Goal: Task Accomplishment & Management: Use online tool/utility

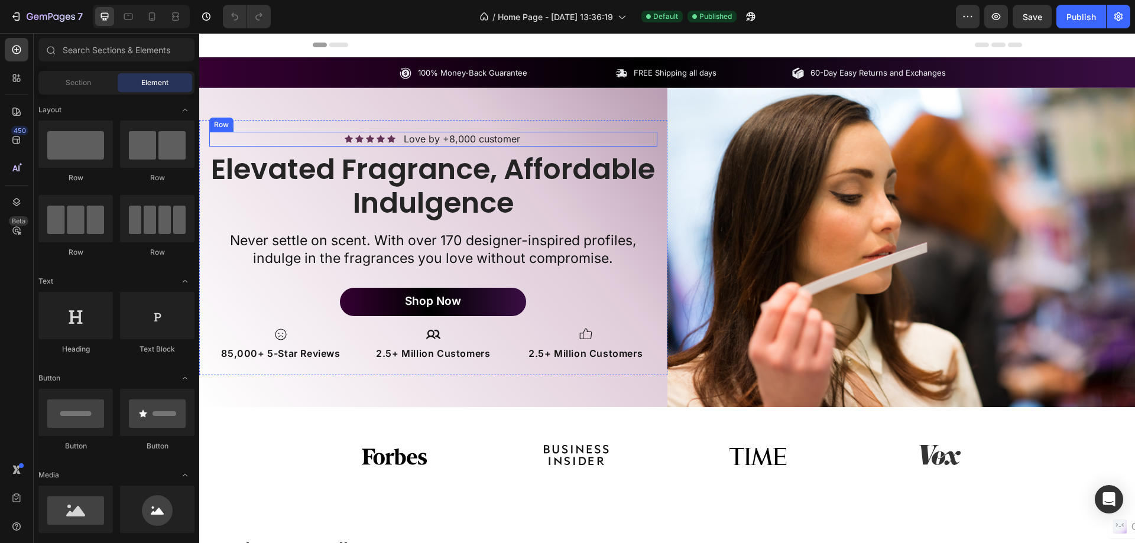
click at [376, 141] on icon at bounding box center [380, 139] width 8 height 8
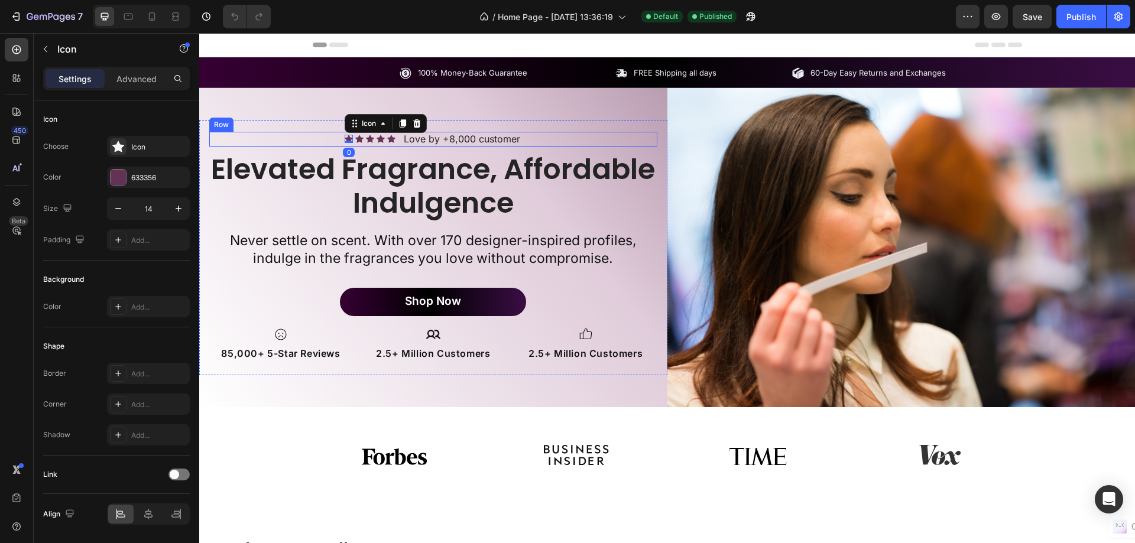
click at [381, 145] on div "Icon 0 Icon Icon Icon Icon Icon List" at bounding box center [370, 139] width 51 height 15
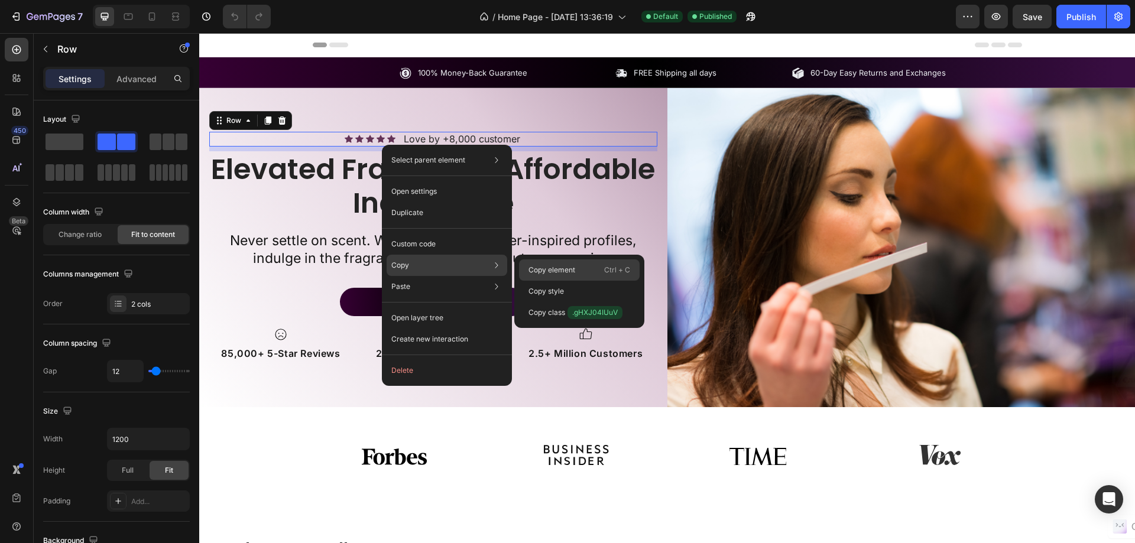
click at [541, 281] on div "Copy element Ctrl + C" at bounding box center [579, 291] width 121 height 21
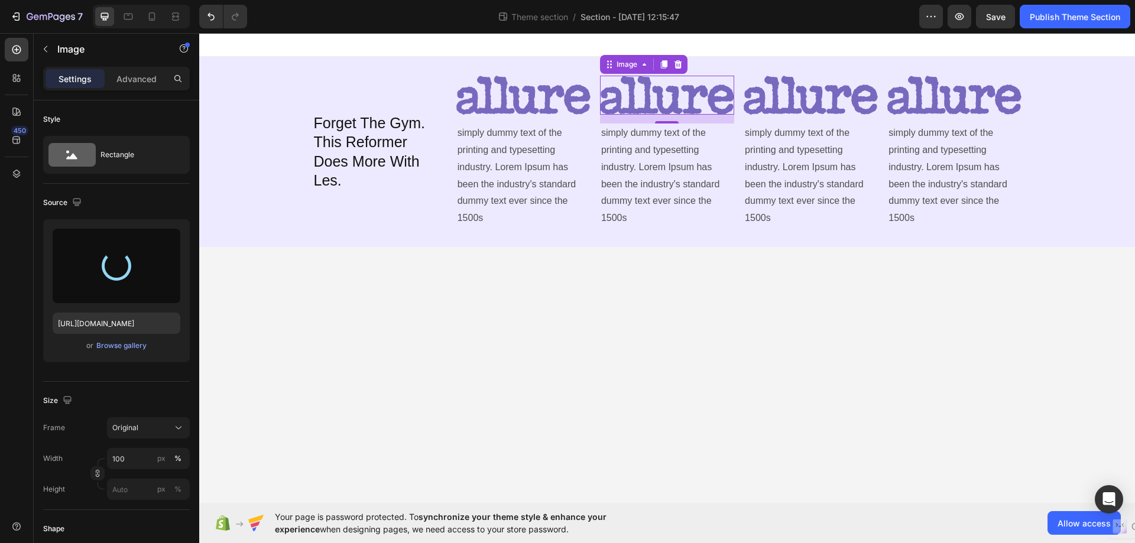
type input "[URL][DOMAIN_NAME]"
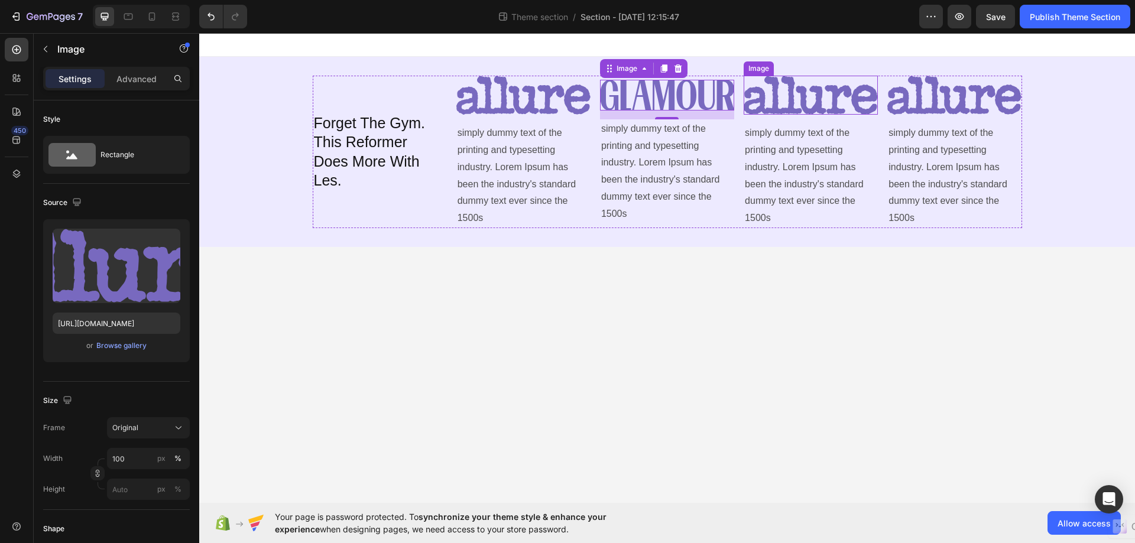
click at [833, 96] on img at bounding box center [810, 95] width 134 height 39
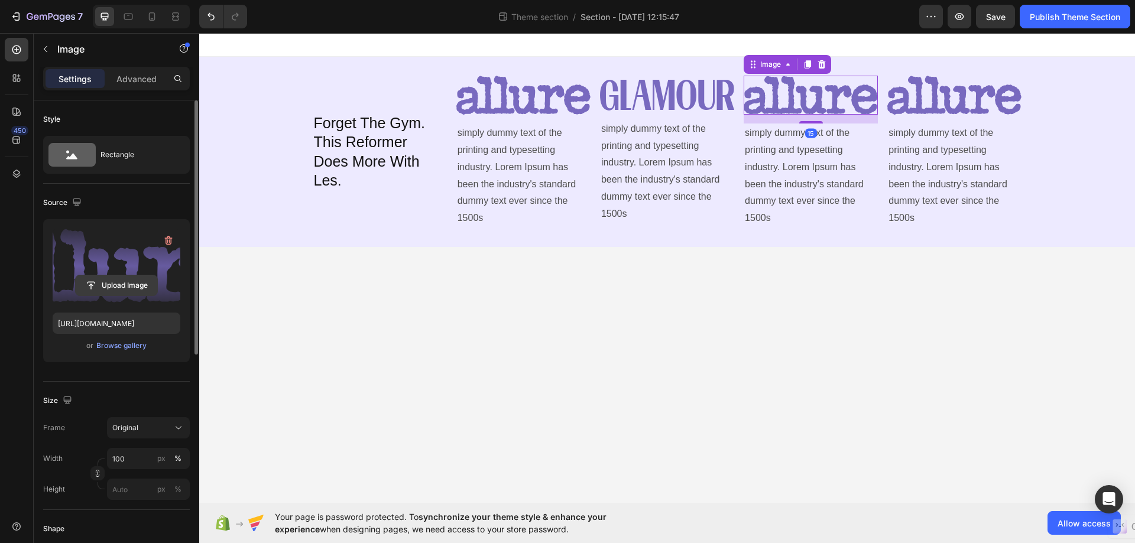
click at [114, 281] on input "file" at bounding box center [117, 285] width 82 height 20
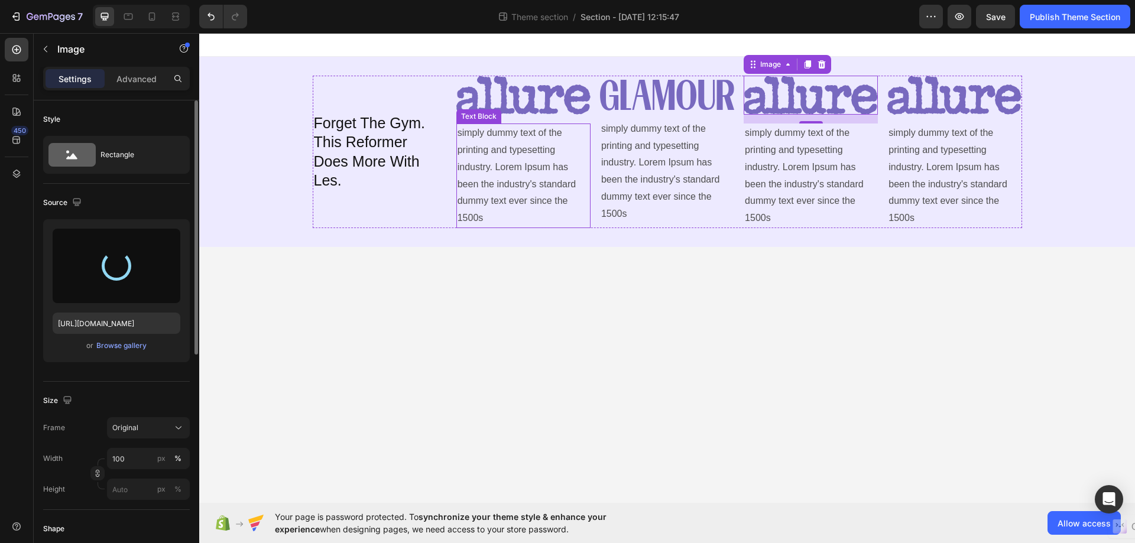
type input "https://cdn.shopify.com/s/files/1/0696/1686/1320/files/gempages_581658205239640…"
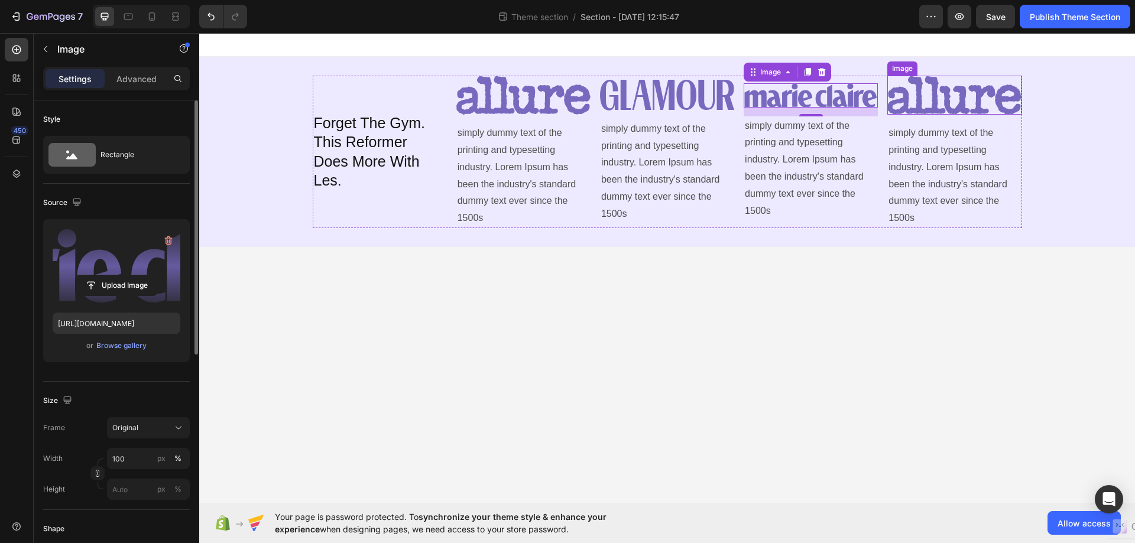
click at [926, 93] on img at bounding box center [954, 95] width 134 height 39
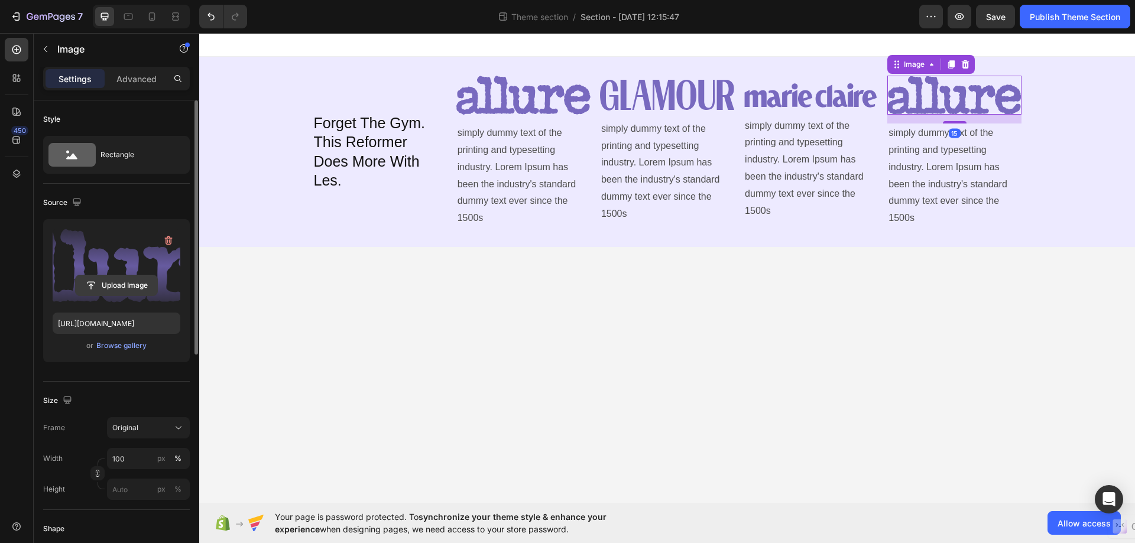
click at [131, 283] on input "file" at bounding box center [117, 285] width 82 height 20
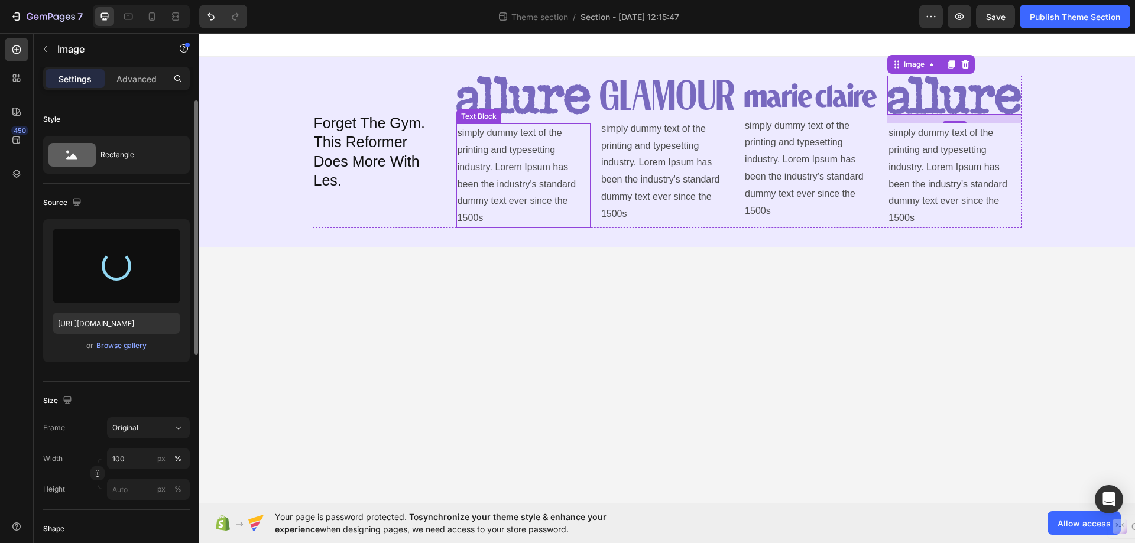
type input "https://cdn.shopify.com/s/files/1/0696/1686/1320/files/gempages_581658205239640…"
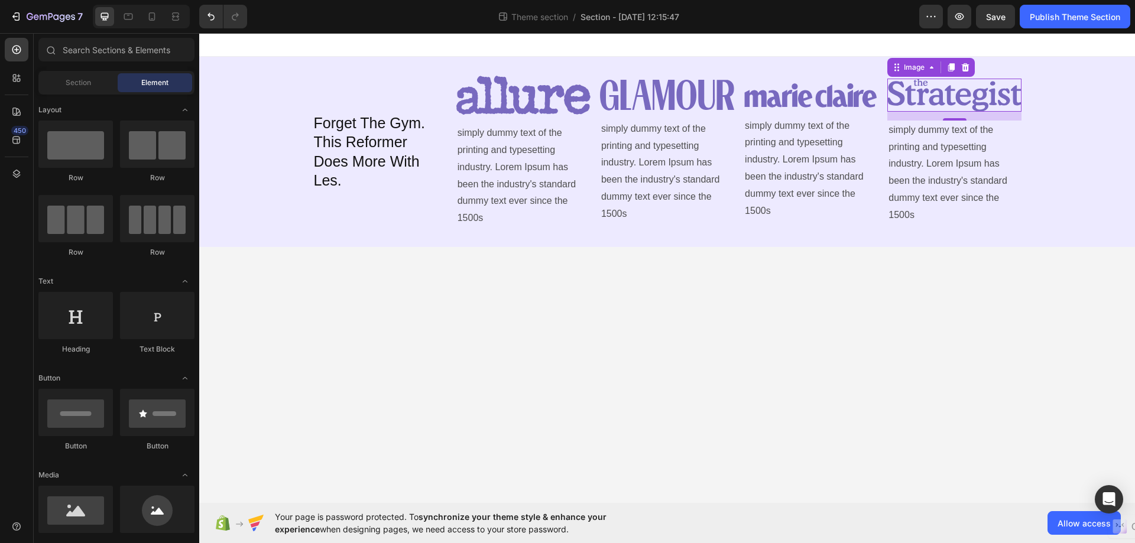
click at [546, 322] on body "Forget The Gym. This Reformer Does More With Les. Heading Image simply dummy te…" at bounding box center [667, 268] width 936 height 470
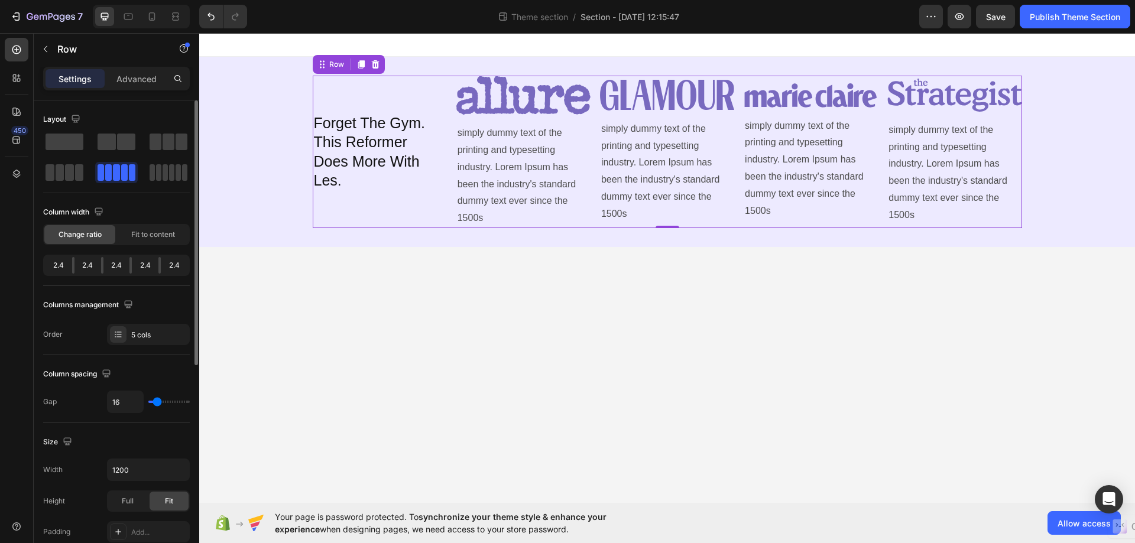
type input "13"
type input "24"
type input "27"
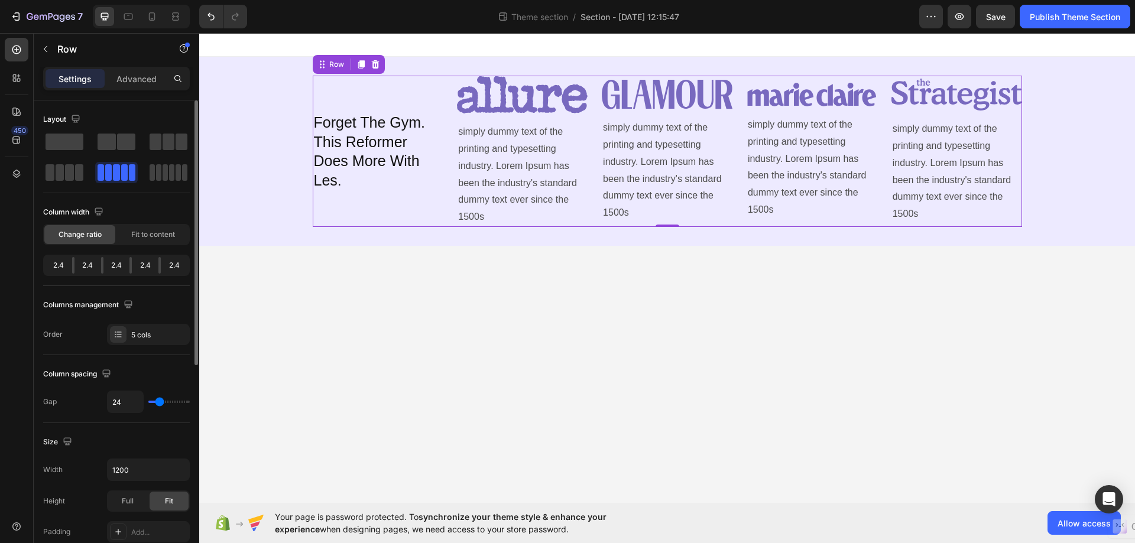
type input "27"
type input "29"
type input "33"
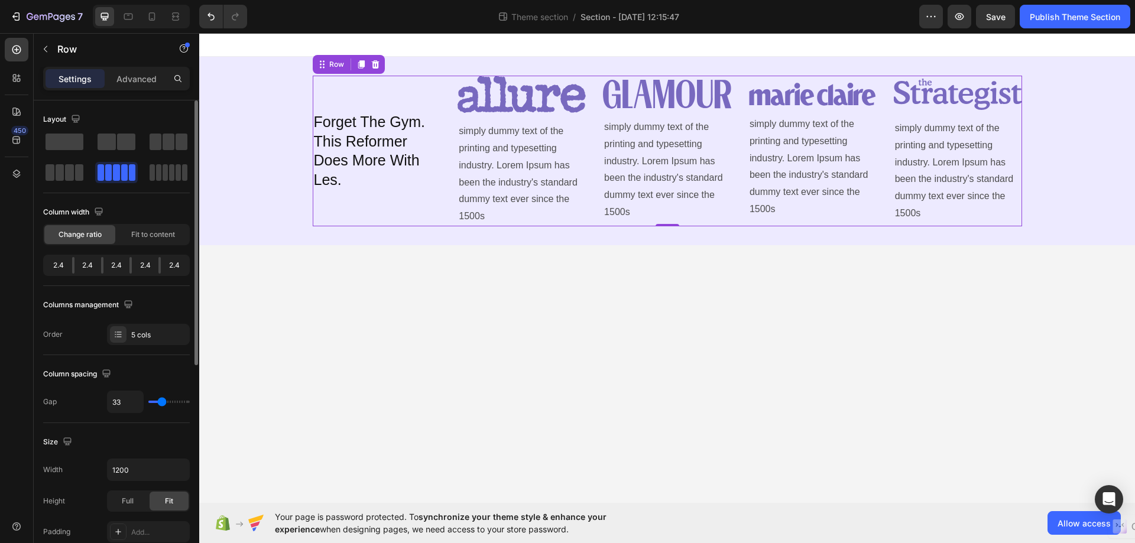
type input "38"
type input "40"
type input "42"
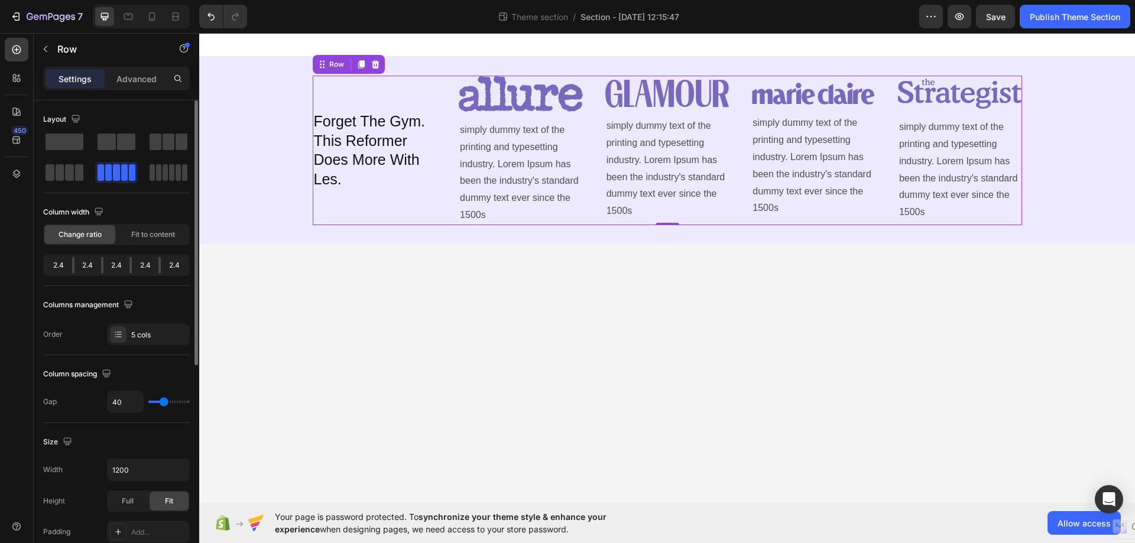
type input "42"
type input "49"
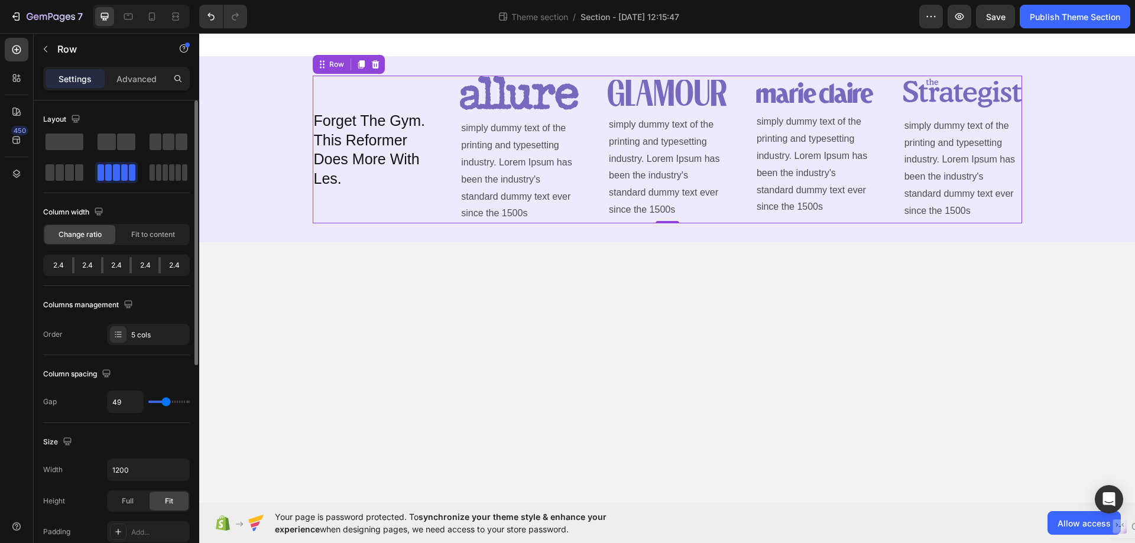
type input "51"
type input "53"
type input "58"
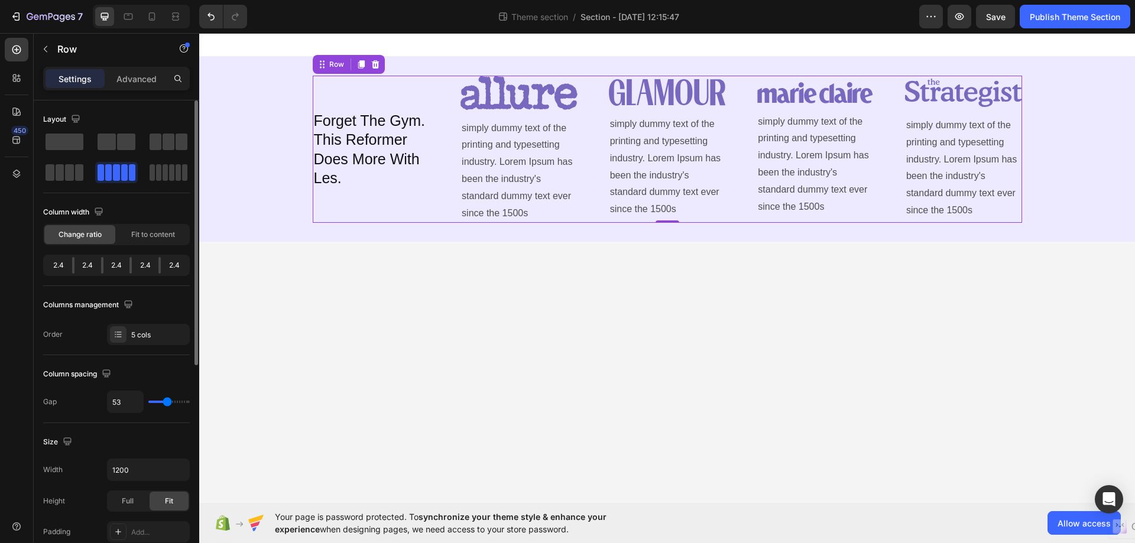
type input "58"
type input "60"
drag, startPoint x: 156, startPoint y: 402, endPoint x: 169, endPoint y: 405, distance: 13.3
type input "60"
click at [169, 403] on input "range" at bounding box center [168, 402] width 41 height 2
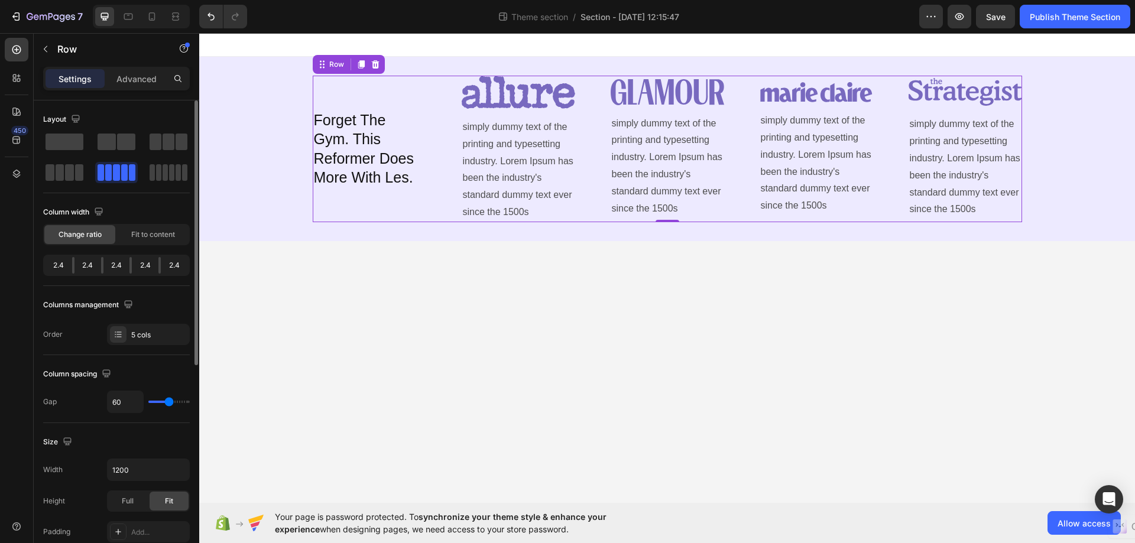
click at [163, 372] on div "Column spacing" at bounding box center [116, 374] width 147 height 19
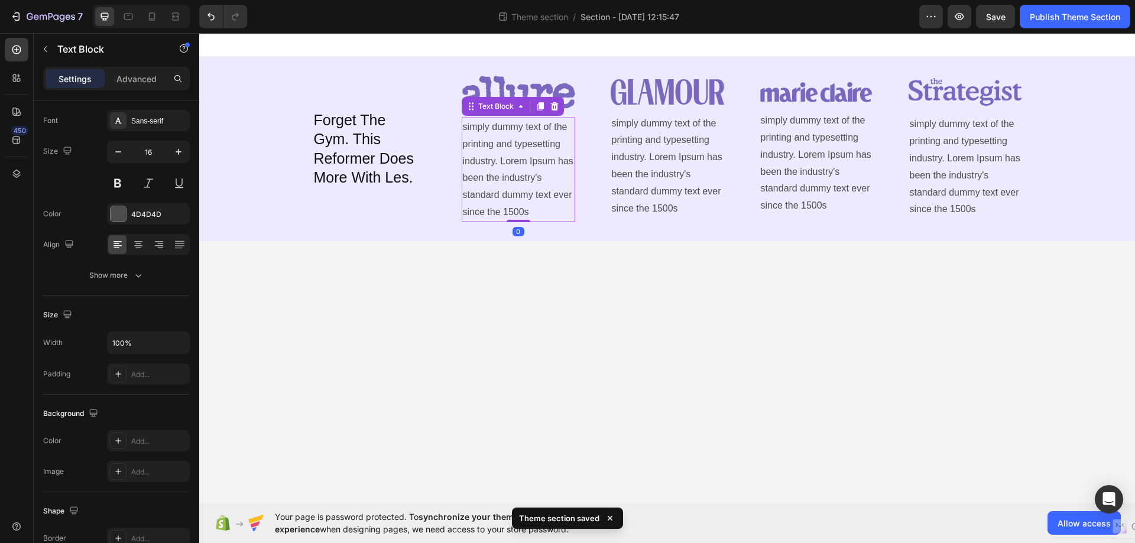
click at [571, 180] on p "simply dummy text of the printing and typesetting industry. Lorem Ipsum has bee…" at bounding box center [518, 170] width 111 height 102
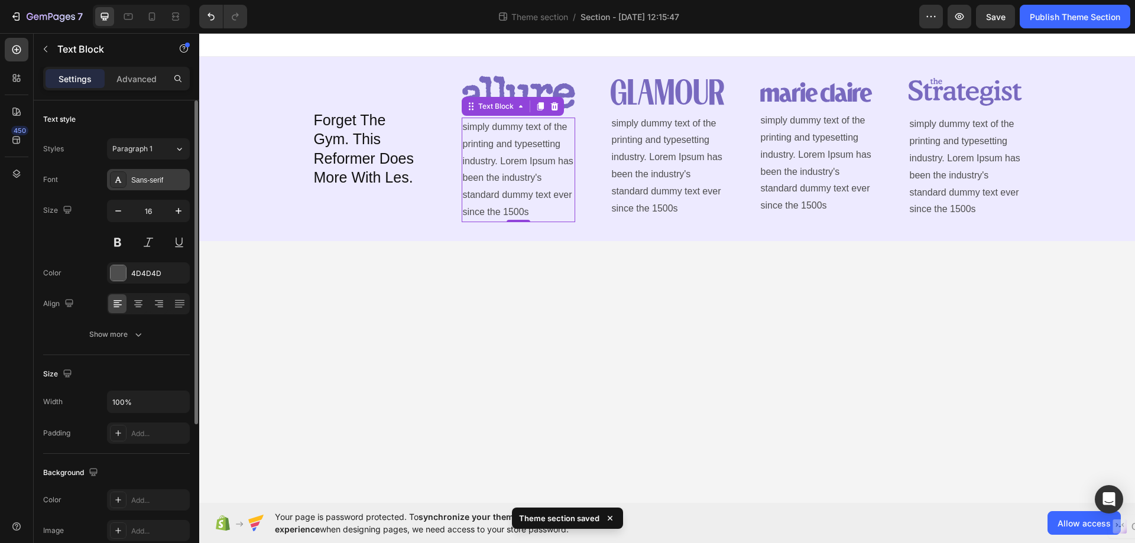
click at [155, 176] on div "Sans-serif" at bounding box center [159, 180] width 56 height 11
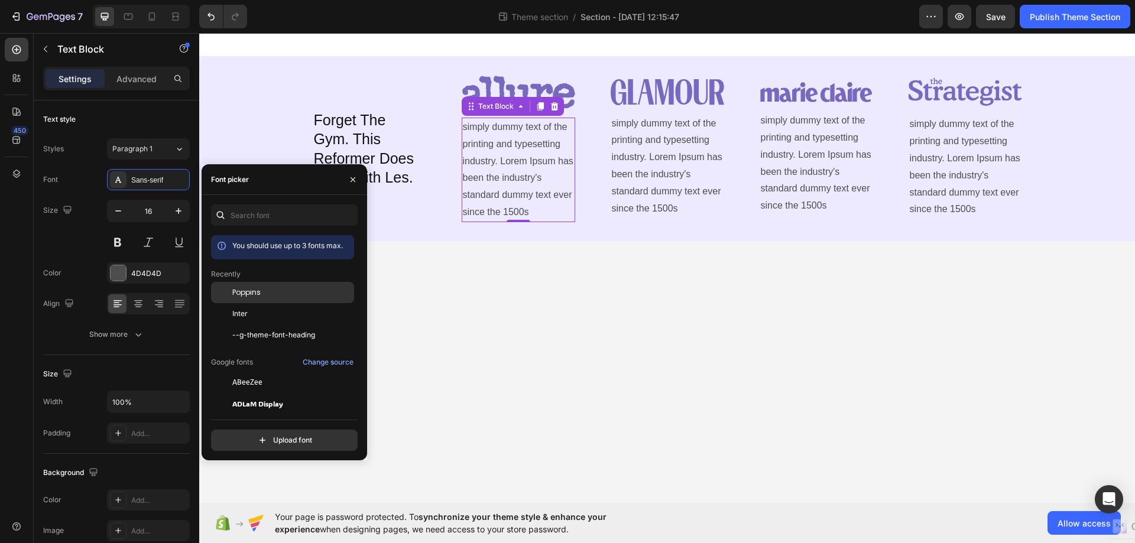
click at [243, 290] on span "Poppins" at bounding box center [246, 292] width 28 height 11
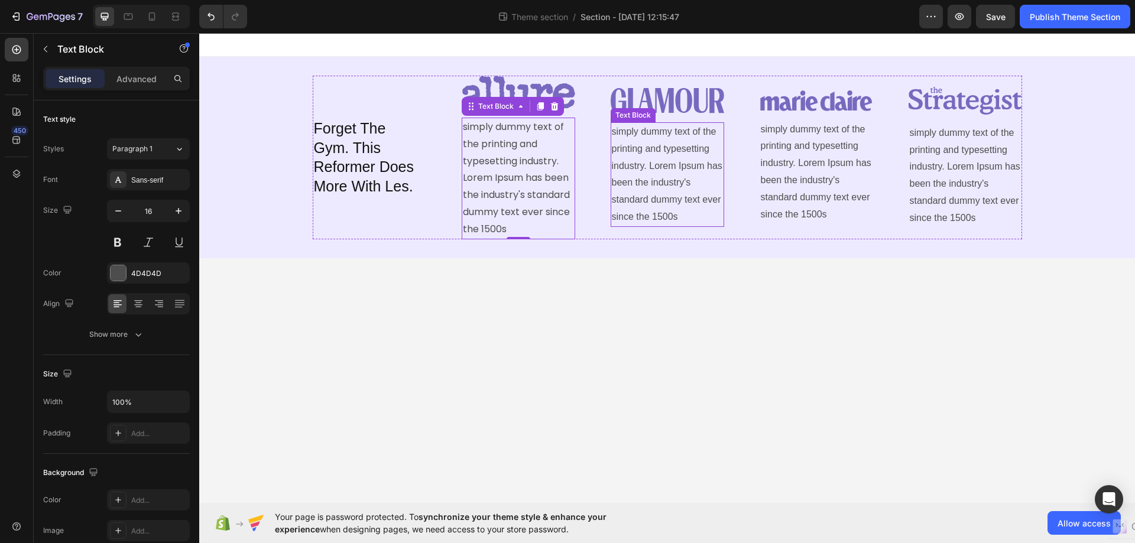
click at [650, 186] on p "simply dummy text of the printing and typesetting industry. Lorem Ipsum has bee…" at bounding box center [667, 175] width 111 height 102
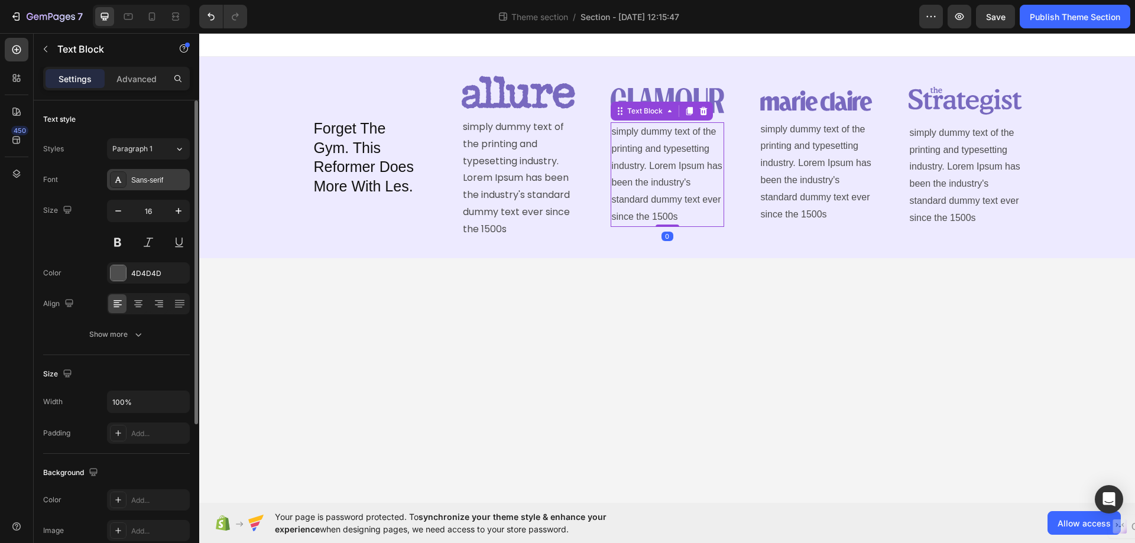
click at [142, 177] on div "Sans-serif" at bounding box center [159, 180] width 56 height 11
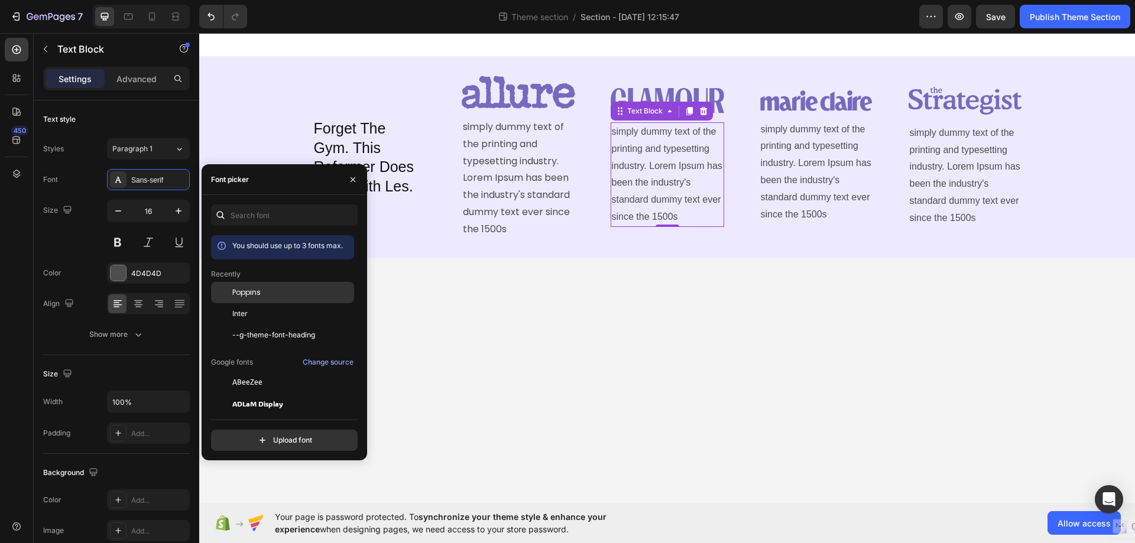
click at [233, 291] on span "Poppins" at bounding box center [246, 292] width 28 height 11
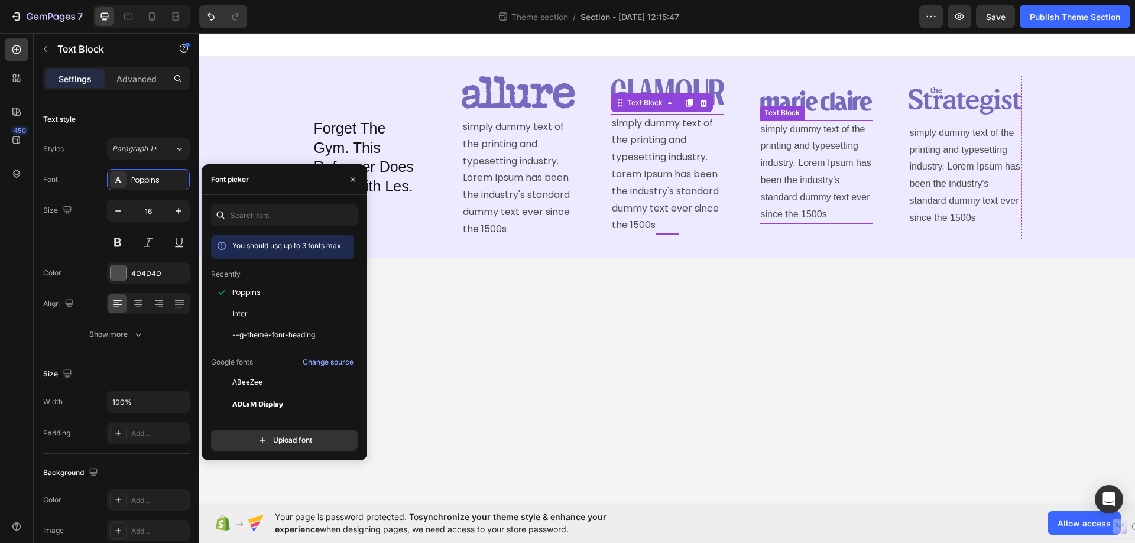
click at [789, 175] on p "simply dummy text of the printing and typesetting industry. Lorem Ipsum has bee…" at bounding box center [816, 172] width 111 height 102
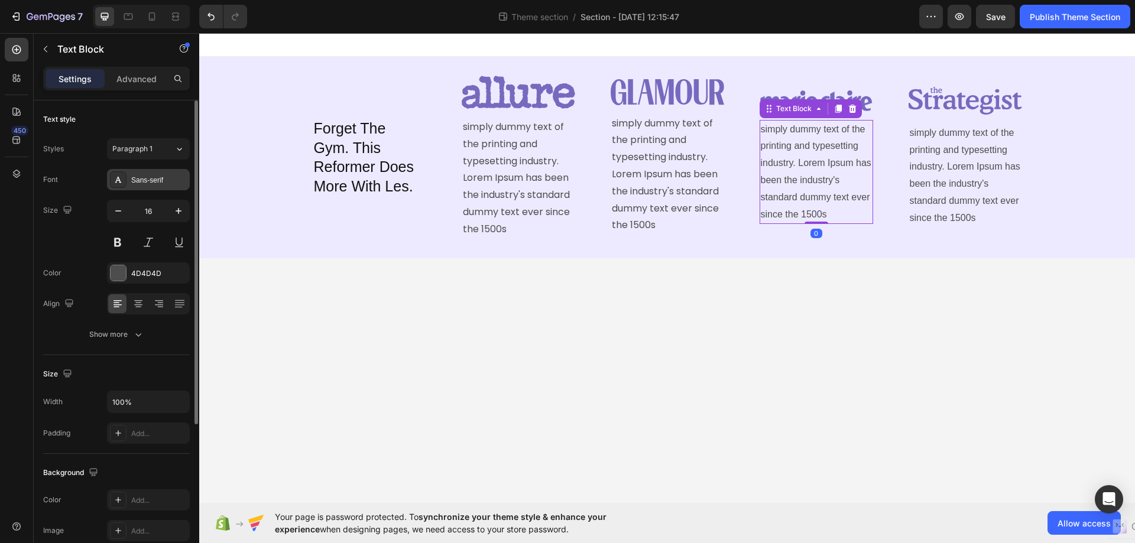
click at [140, 181] on div "Sans-serif" at bounding box center [159, 180] width 56 height 11
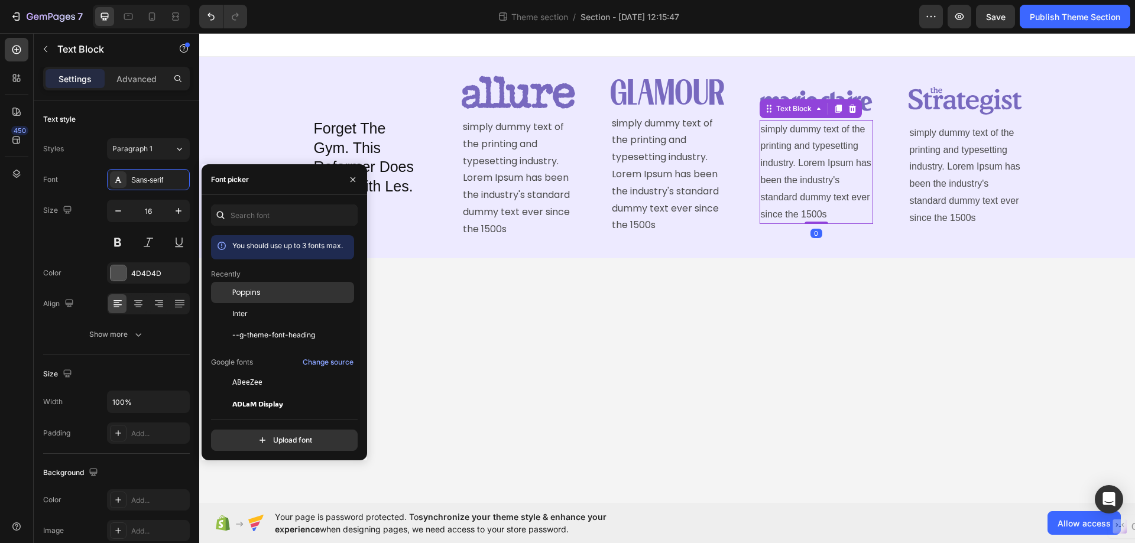
click at [254, 290] on span "Poppins" at bounding box center [246, 292] width 28 height 11
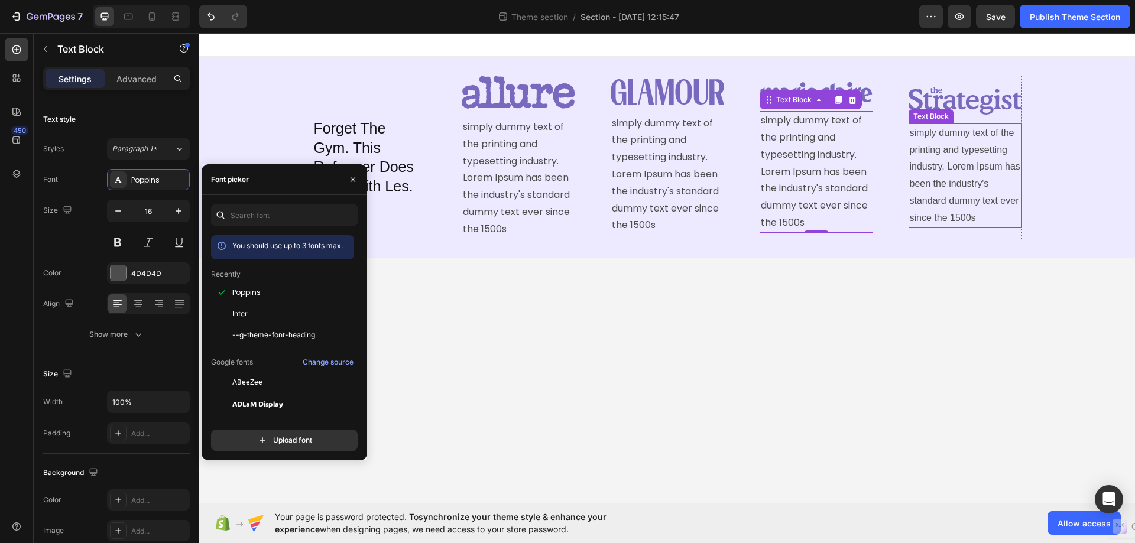
click at [955, 167] on p "simply dummy text of the printing and typesetting industry. Lorem Ipsum has bee…" at bounding box center [965, 176] width 111 height 102
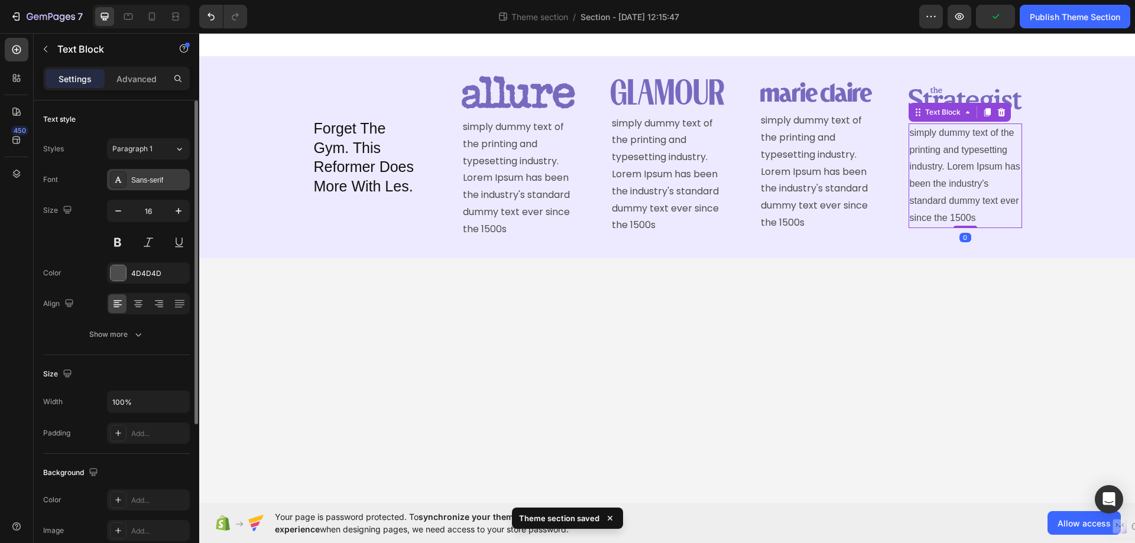
click at [137, 184] on div "Sans-serif" at bounding box center [159, 180] width 56 height 11
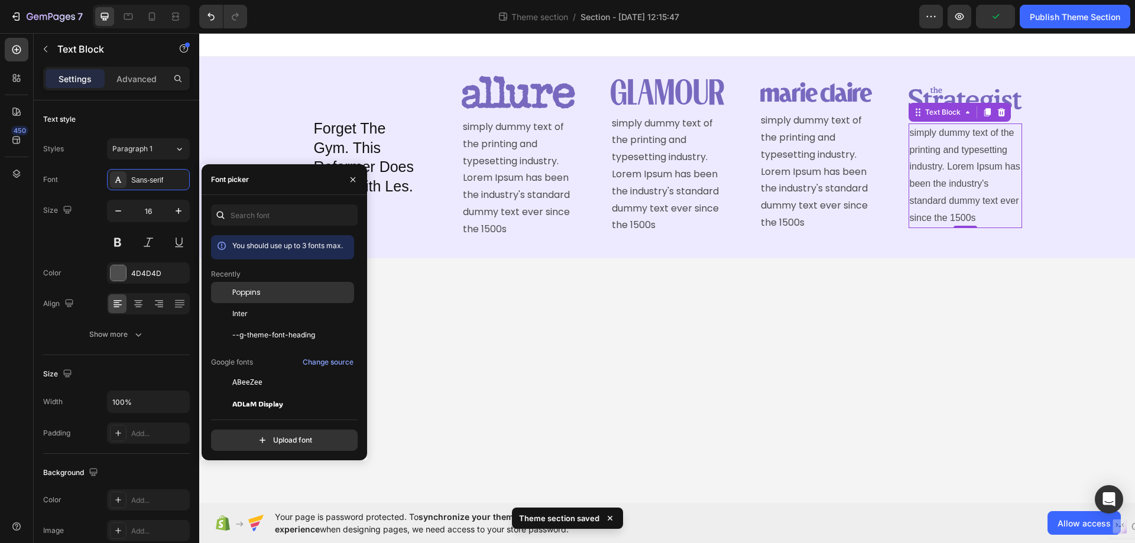
click at [243, 372] on div "Poppins" at bounding box center [282, 382] width 143 height 21
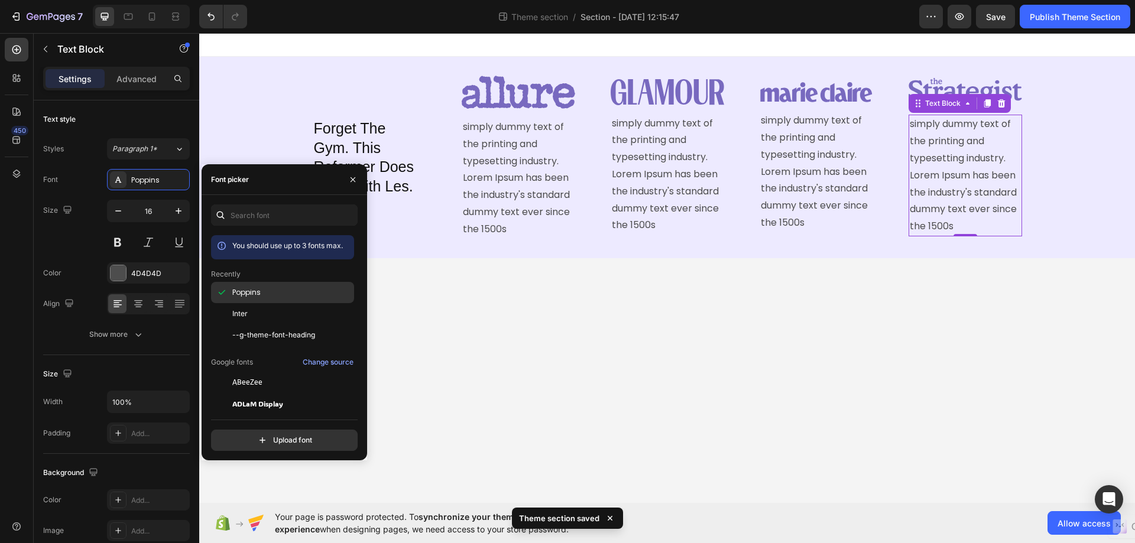
click at [244, 292] on span "Poppins" at bounding box center [246, 292] width 28 height 11
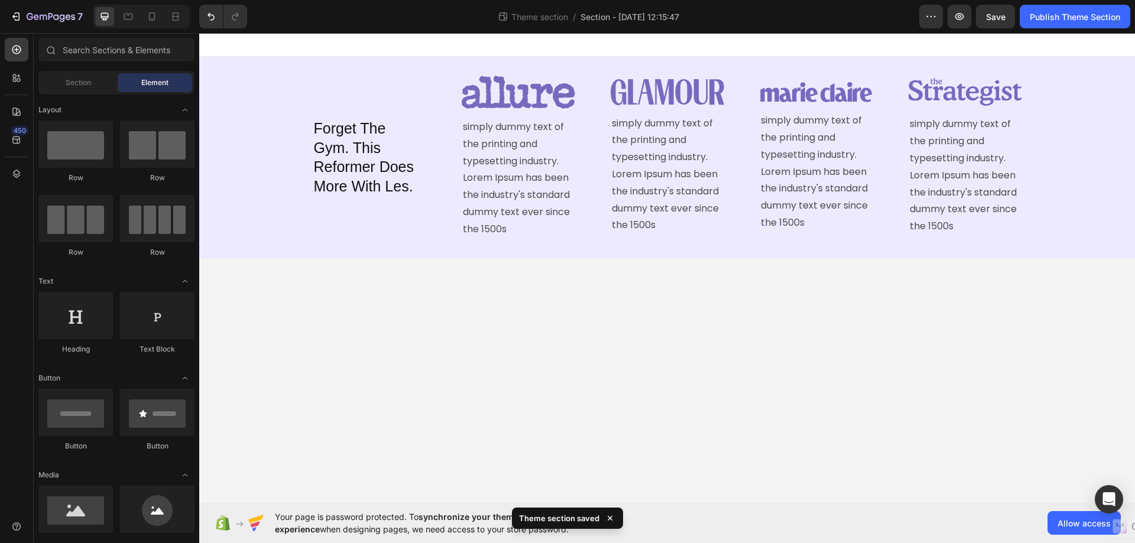
click at [528, 277] on body "Forget The Gym. This Reformer Does More With Les. Heading Image simply dummy te…" at bounding box center [667, 268] width 936 height 470
click at [322, 145] on p "Forget The Gym. This Reformer Does More With Les." at bounding box center [369, 157] width 111 height 77
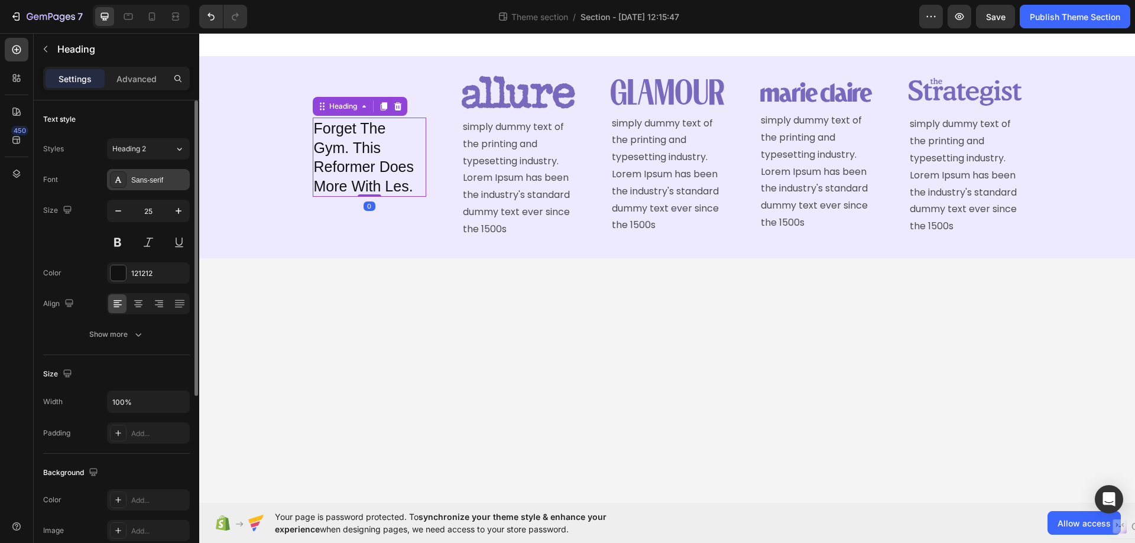
click at [137, 178] on div "Sans-serif" at bounding box center [159, 180] width 56 height 11
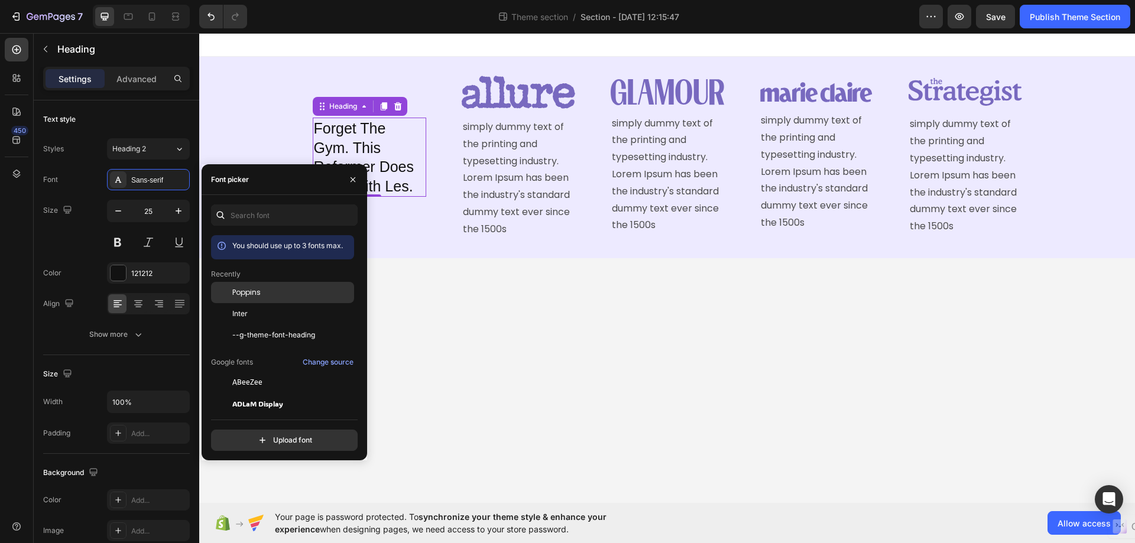
click at [248, 297] on span "Poppins" at bounding box center [246, 292] width 28 height 11
click at [462, 309] on body "Forget The Gym. This Reformer Does More With Les. Heading Image simply dummy te…" at bounding box center [667, 268] width 936 height 470
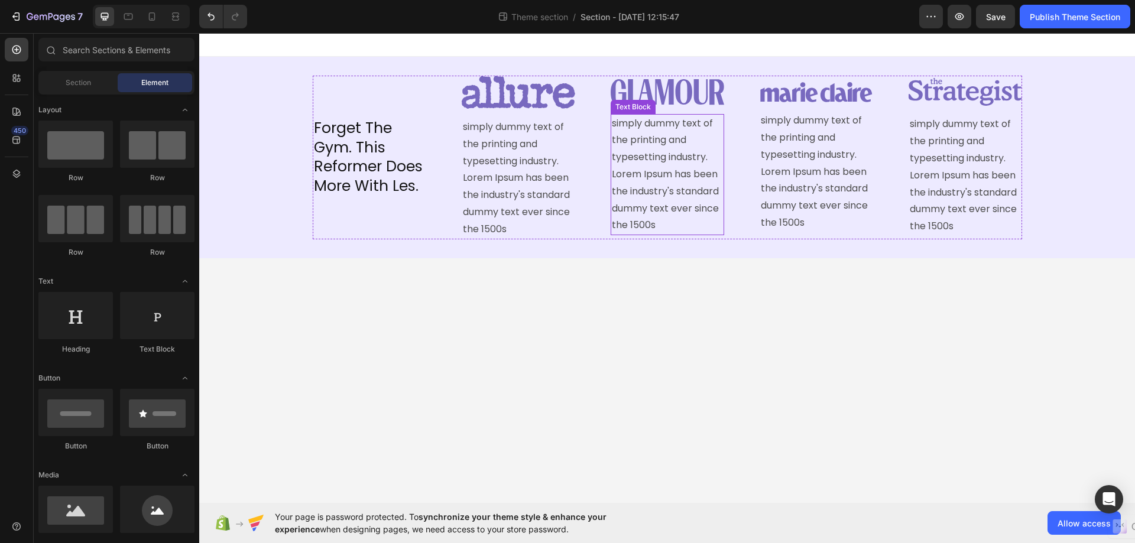
click at [638, 169] on p "simply dummy text of the printing and typesetting industry. Lorem Ipsum has bee…" at bounding box center [667, 174] width 111 height 119
click at [580, 324] on body "Forget The Gym. This Reformer Does More With Les. Heading Image simply dummy te…" at bounding box center [667, 268] width 936 height 470
click at [1042, 17] on div "Publish Theme Section" at bounding box center [1075, 17] width 90 height 12
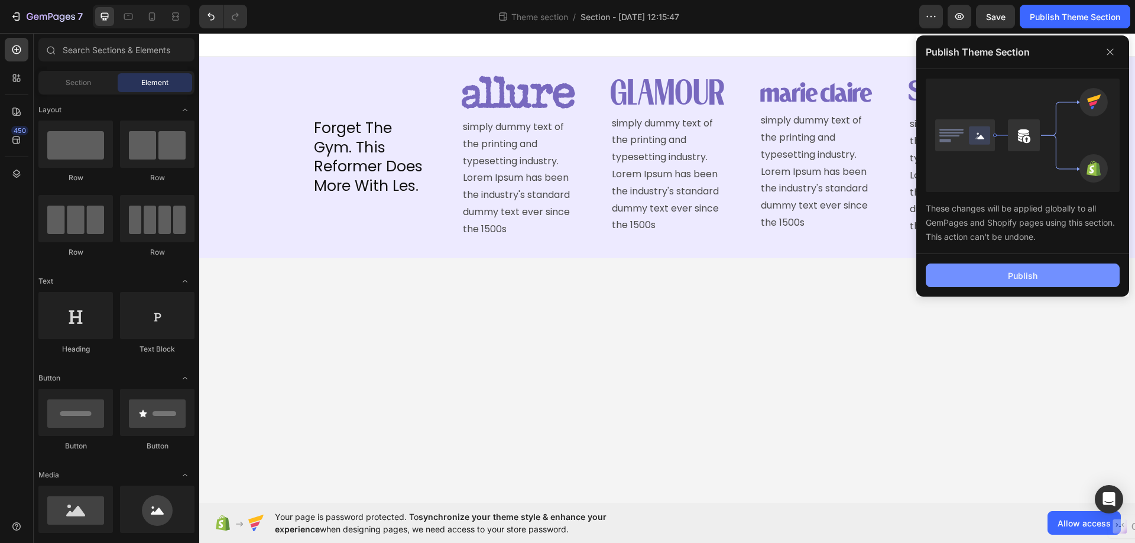
click at [1035, 270] on div "Publish" at bounding box center [1023, 276] width 30 height 12
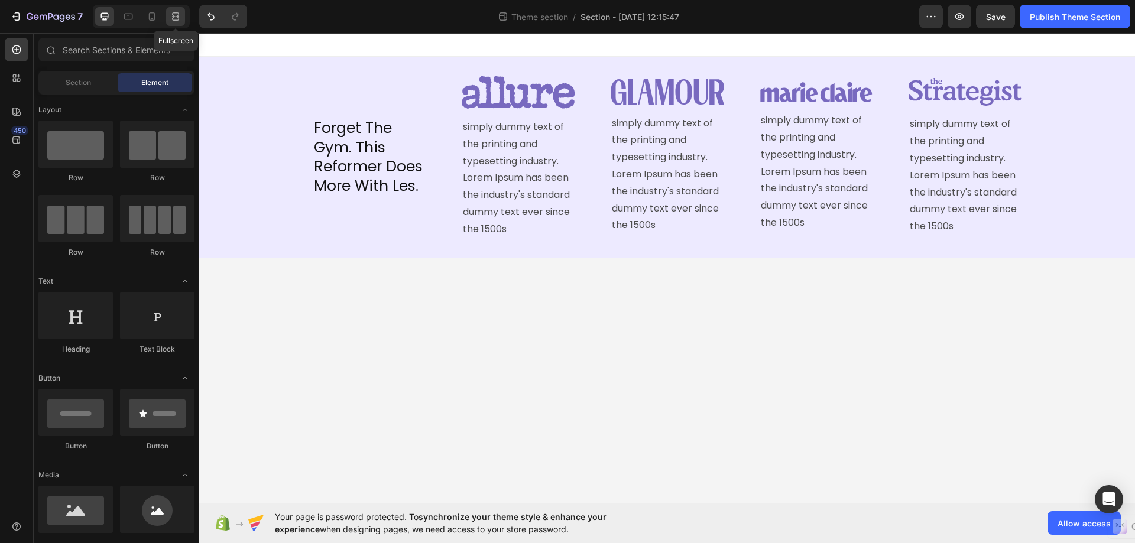
click at [171, 16] on icon at bounding box center [176, 17] width 12 height 12
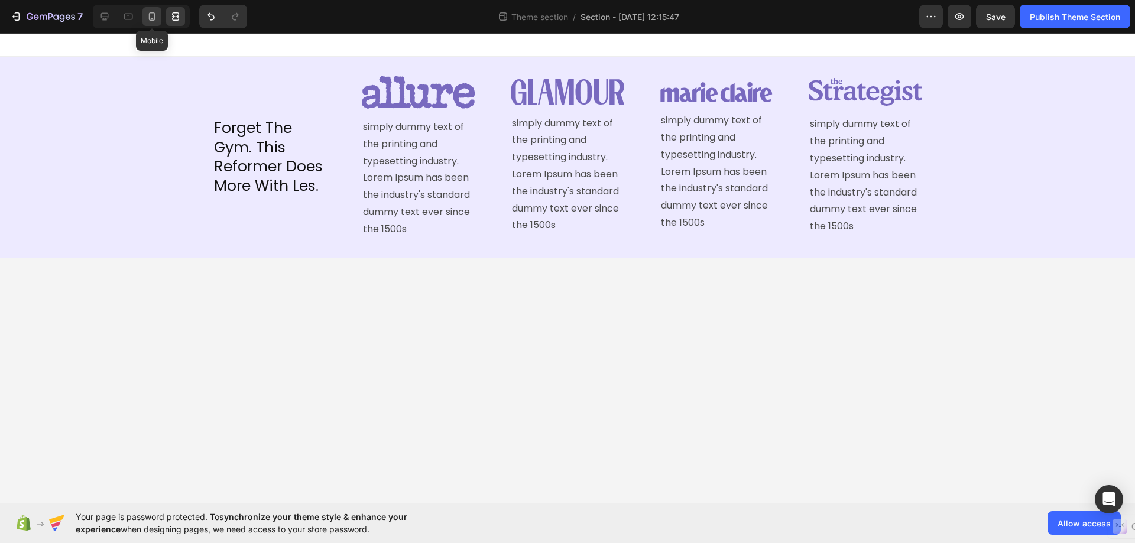
click at [152, 18] on icon at bounding box center [152, 17] width 12 height 12
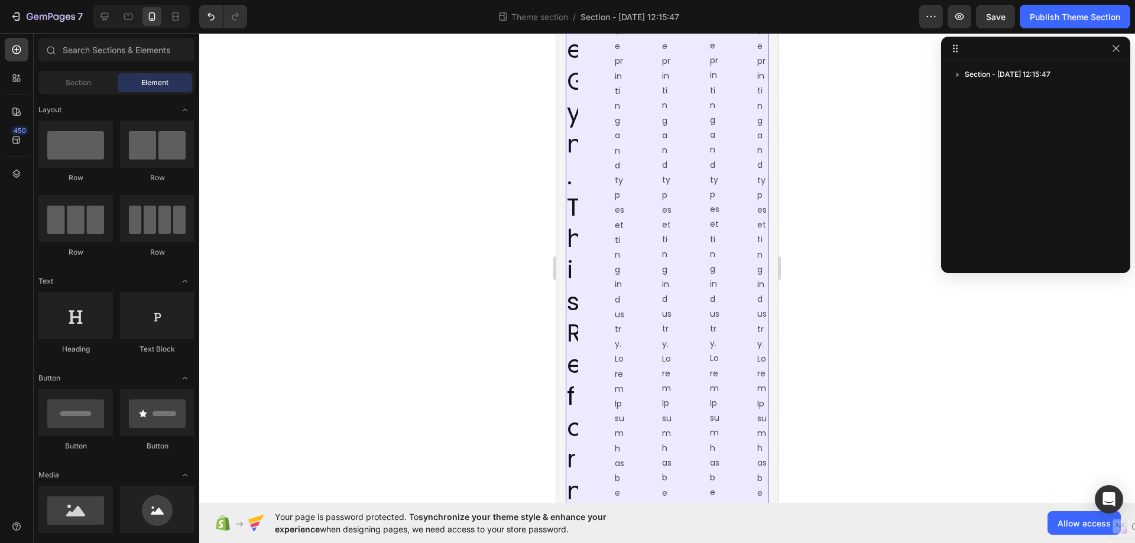
scroll to position [296, 0]
click at [1114, 50] on icon "button" at bounding box center [1115, 48] width 7 height 7
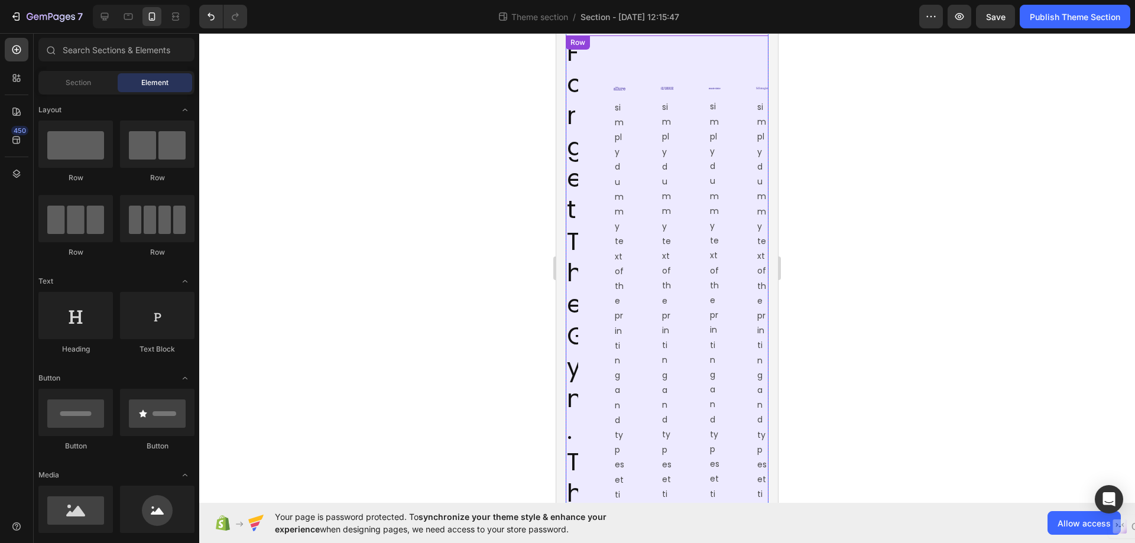
scroll to position [0, 0]
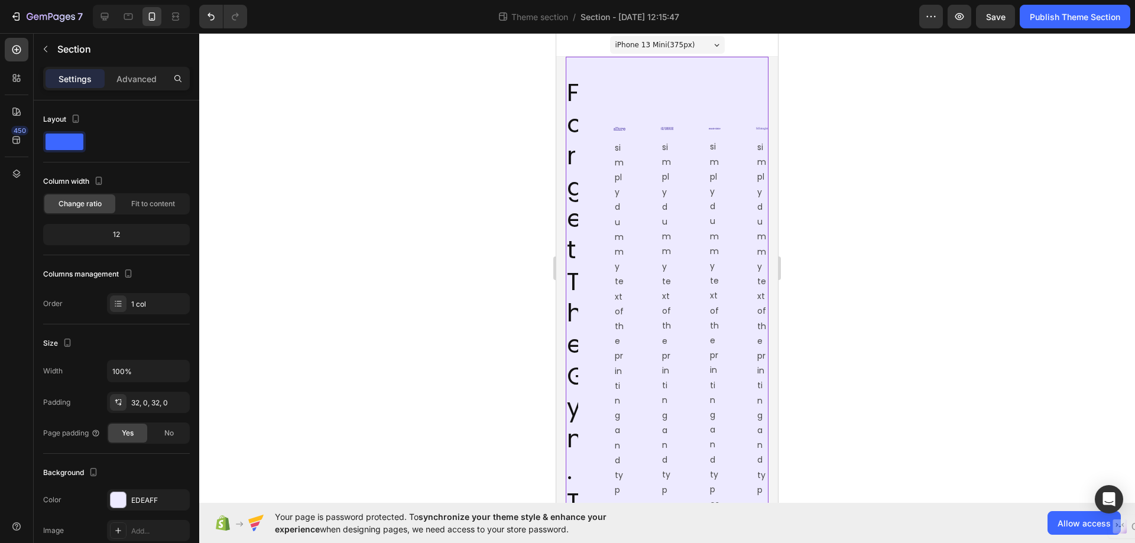
click at [137, 202] on span "Fit to content" at bounding box center [153, 204] width 44 height 11
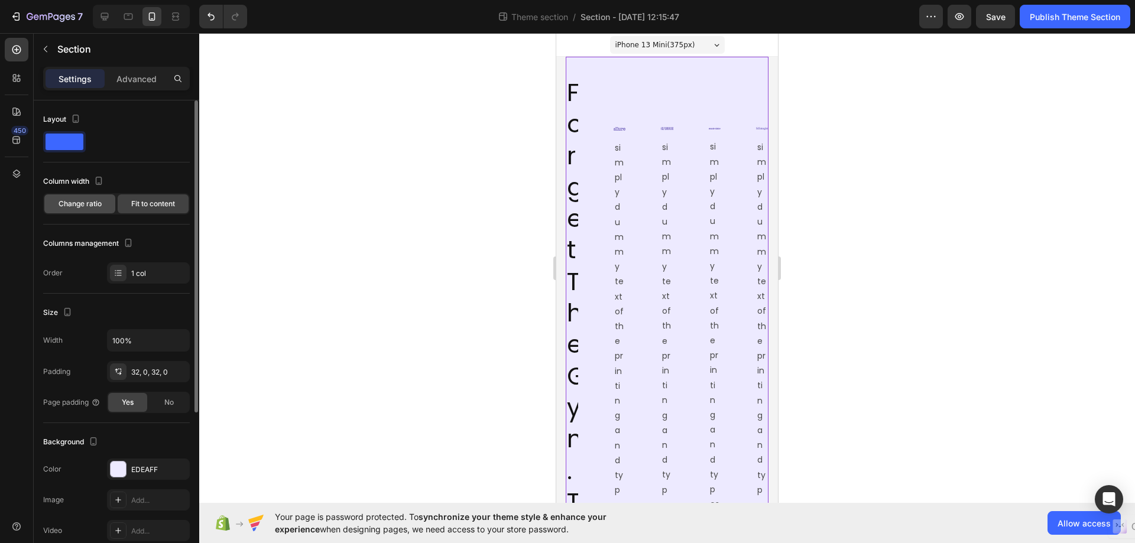
click at [80, 206] on span "Change ratio" at bounding box center [80, 204] width 43 height 11
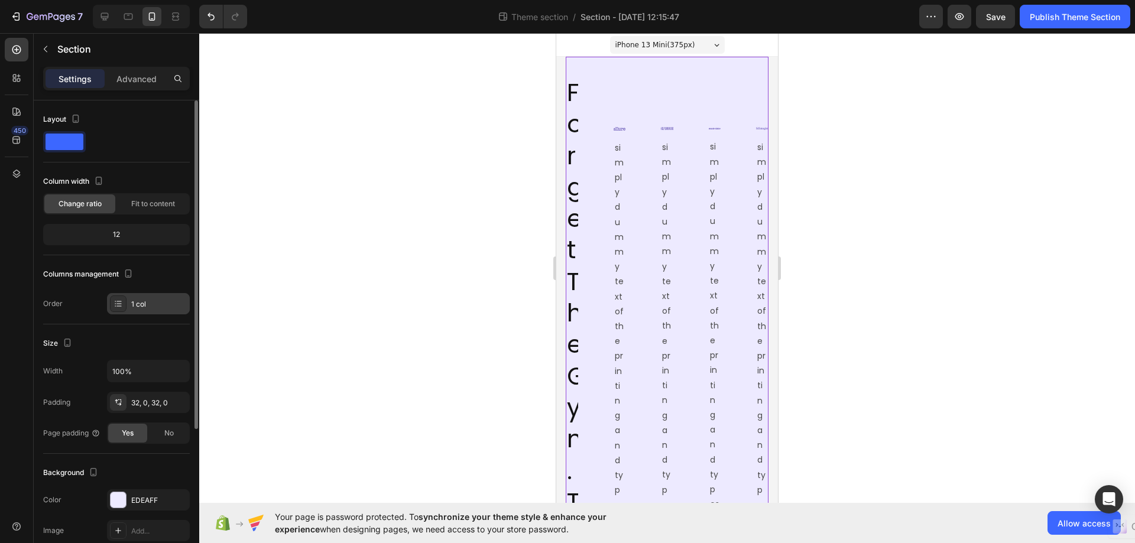
click at [173, 306] on div "1 col" at bounding box center [159, 304] width 56 height 11
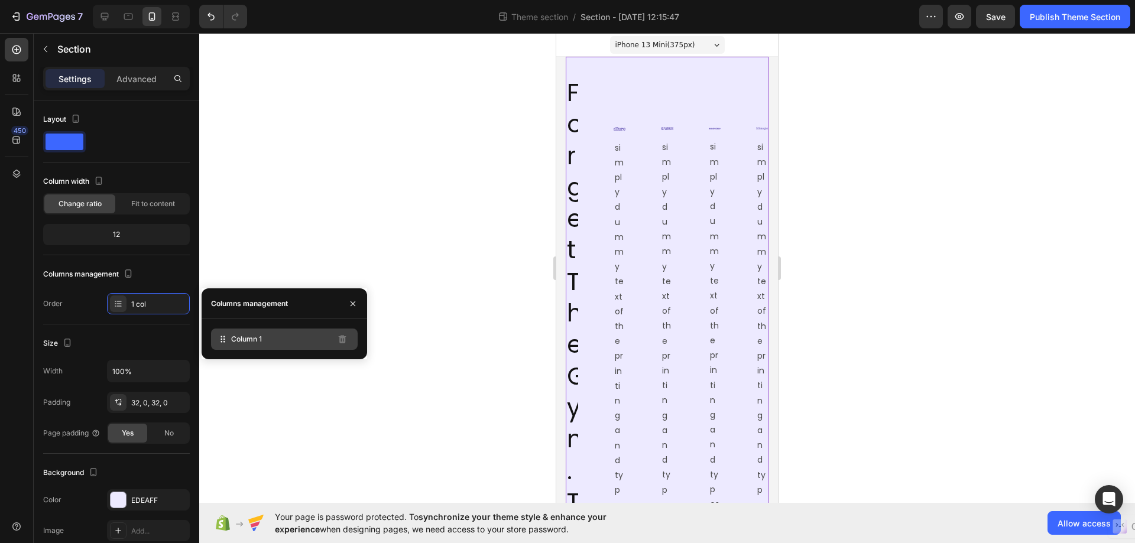
click at [241, 339] on span "Column 1" at bounding box center [246, 339] width 31 height 11
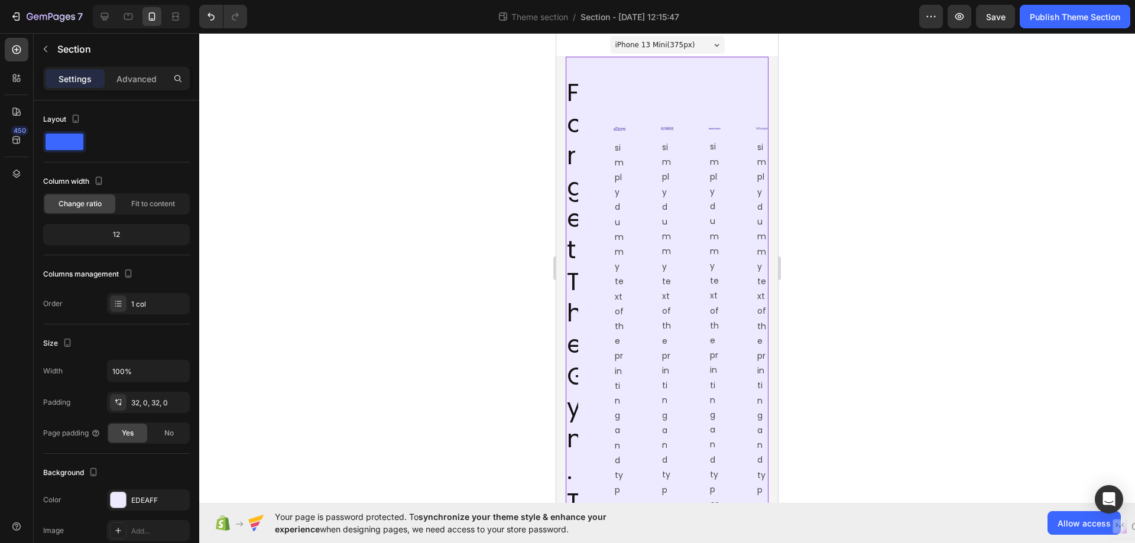
click at [241, 241] on div at bounding box center [667, 288] width 936 height 510
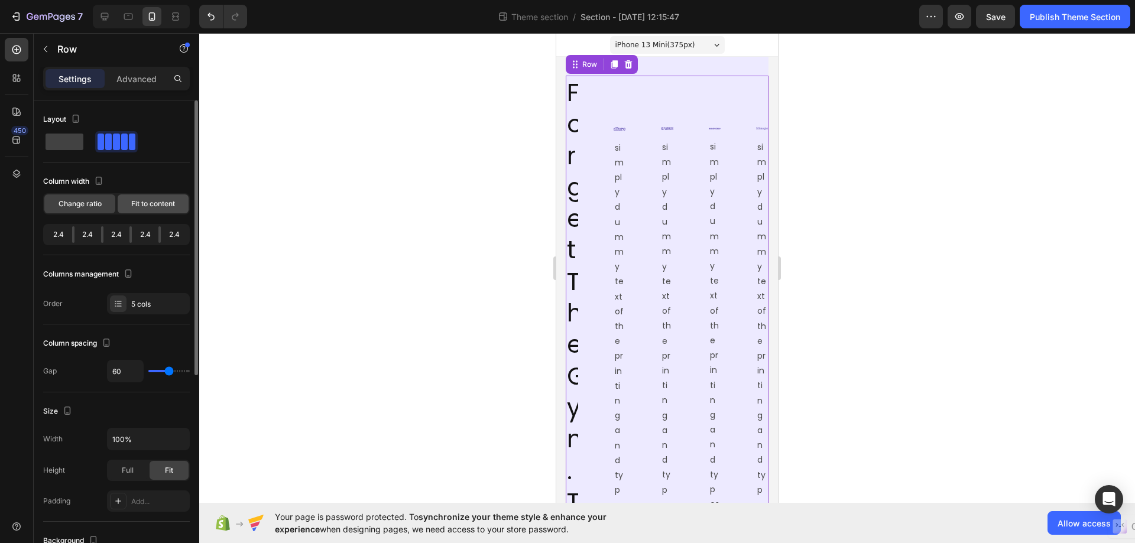
click at [161, 204] on span "Fit to content" at bounding box center [153, 204] width 44 height 11
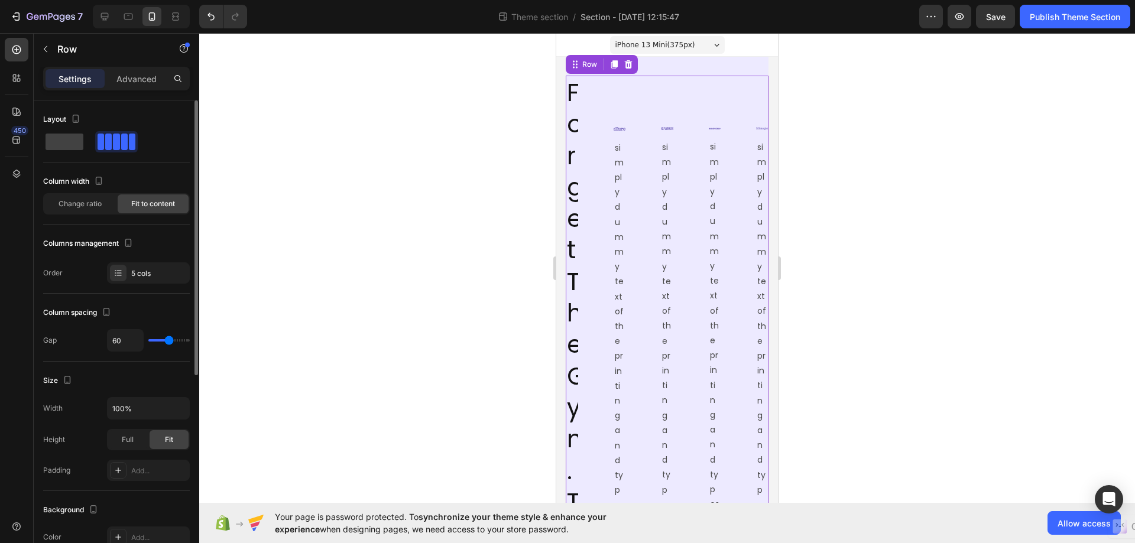
type input "20"
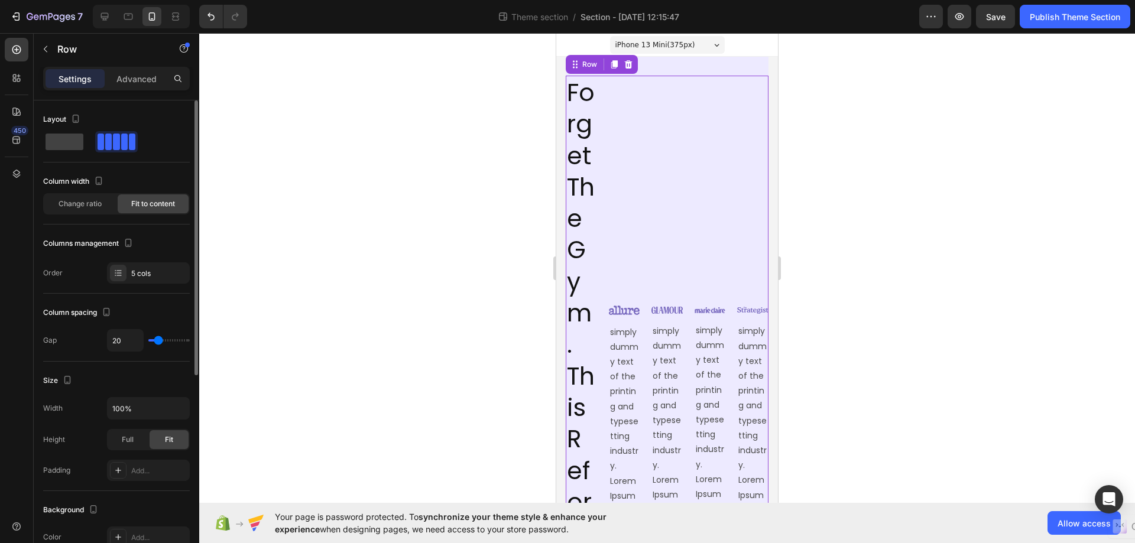
type input "20"
click at [158, 339] on input "range" at bounding box center [168, 340] width 41 height 2
type input "18"
type input "16"
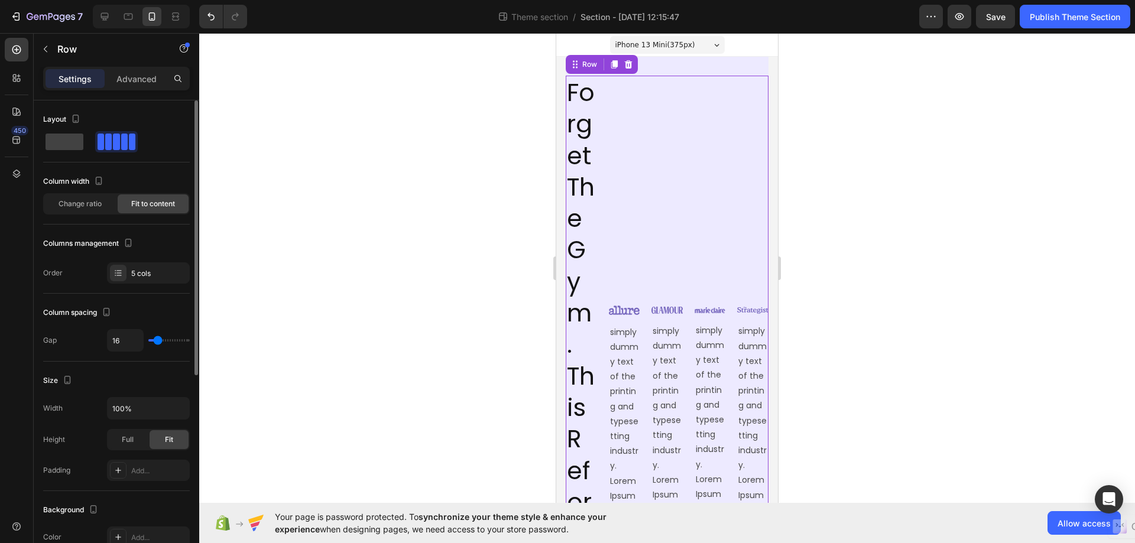
type input "16"
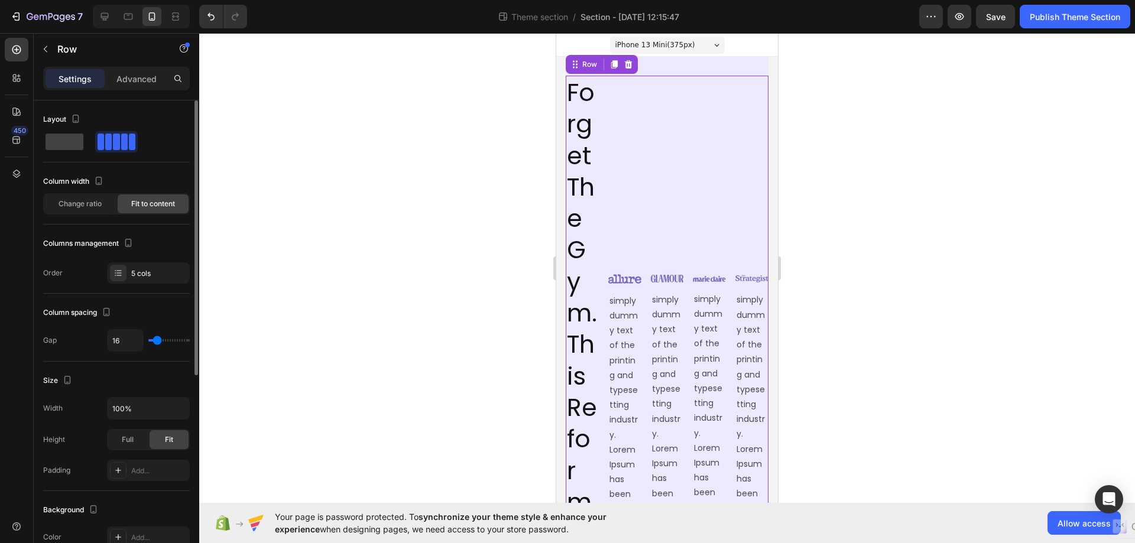
type input "13"
type input "9"
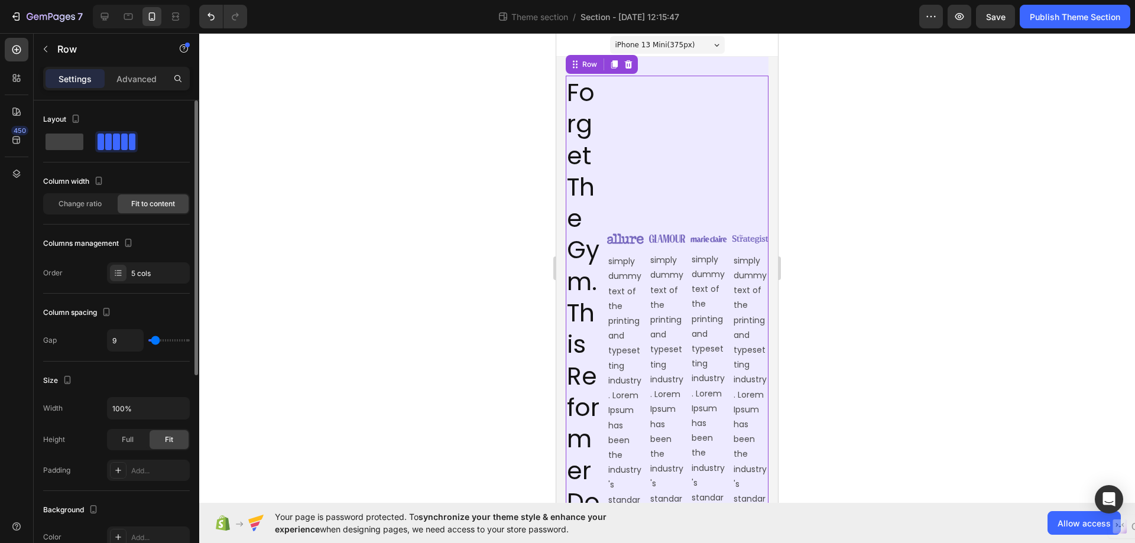
type input "7"
type input "4"
type input "31"
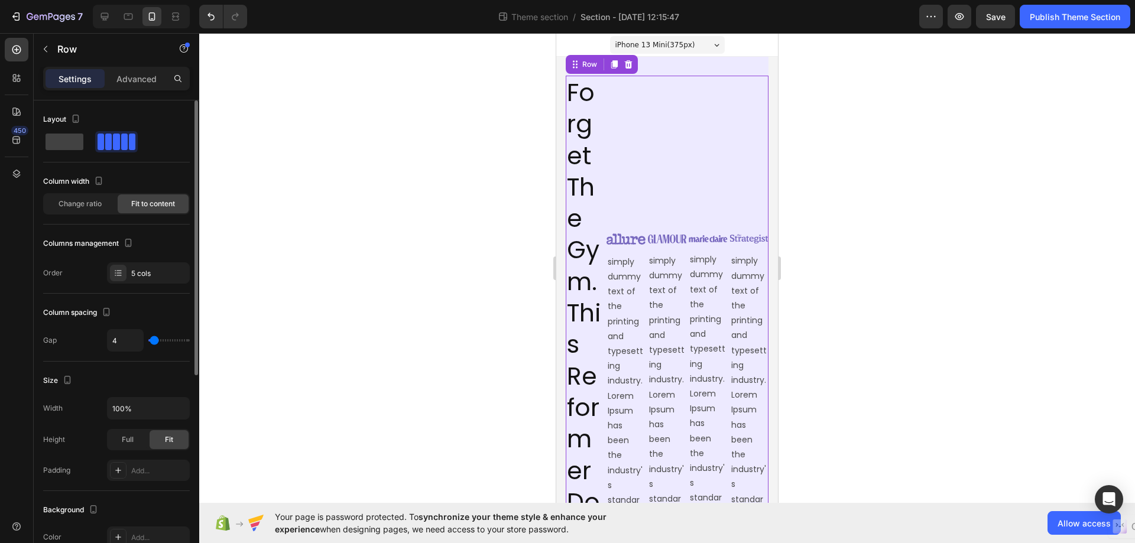
type input "31"
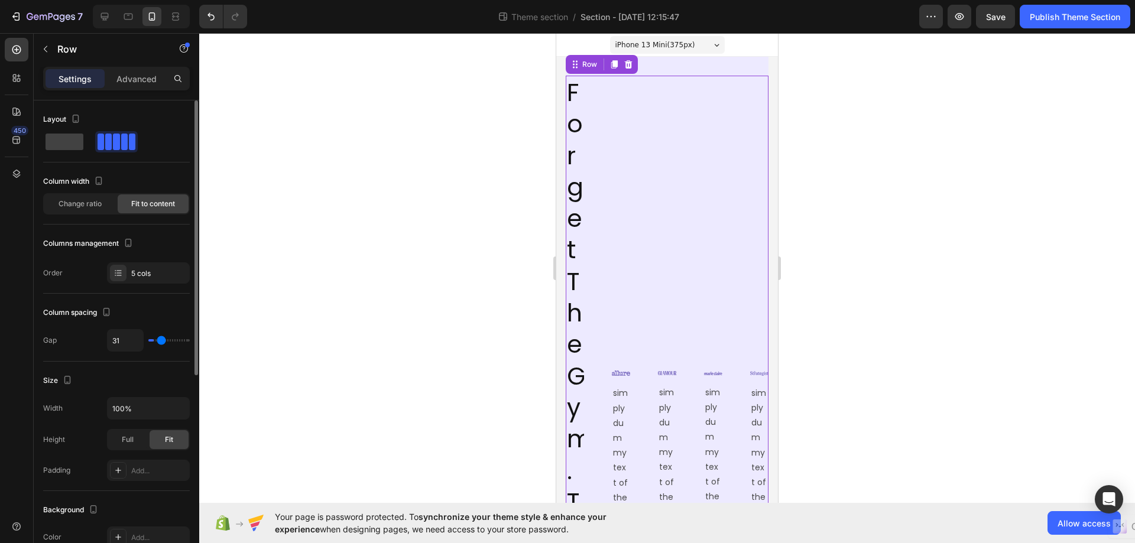
type input "47"
type input "36"
type input "31"
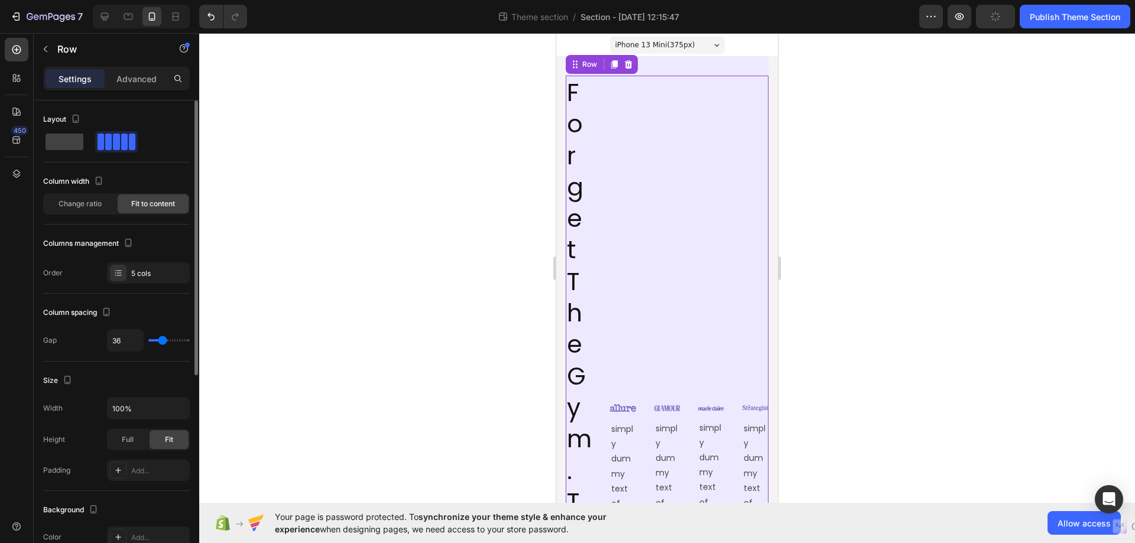
type input "31"
type input "29"
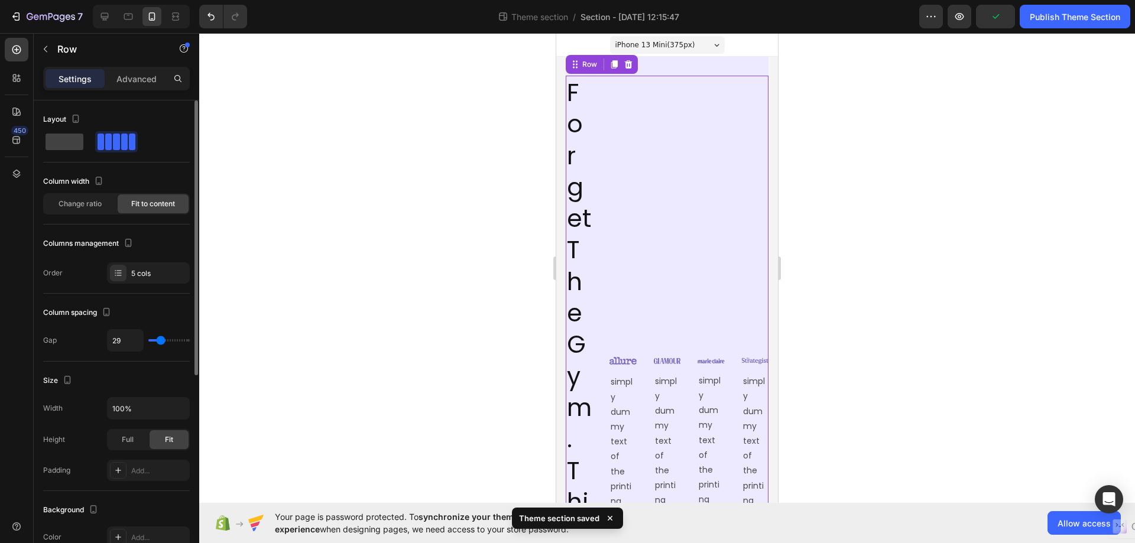
type input "27"
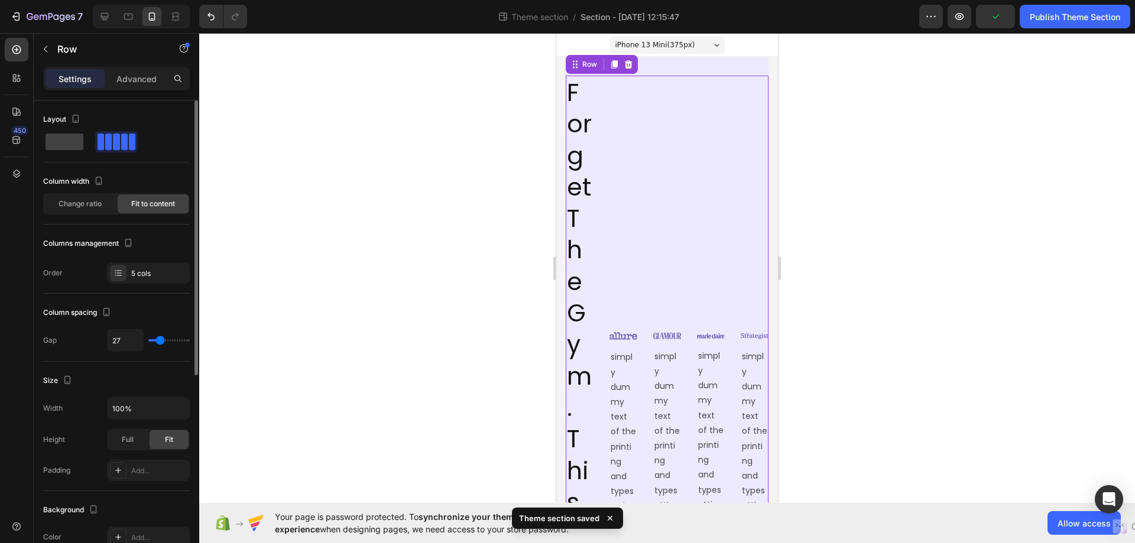
type input "11"
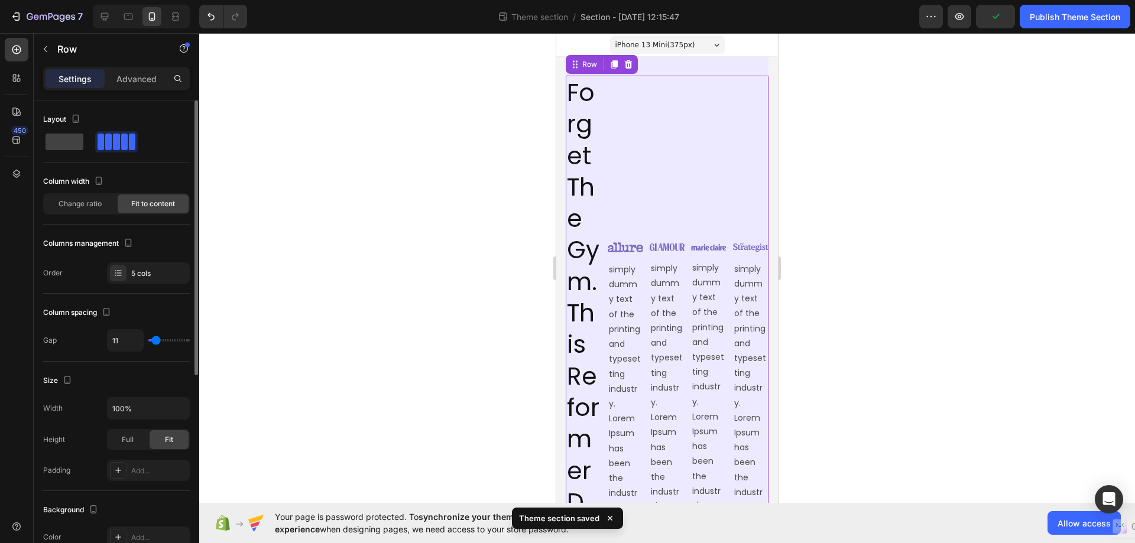
type input "11"
click at [156, 339] on input "range" at bounding box center [168, 340] width 41 height 2
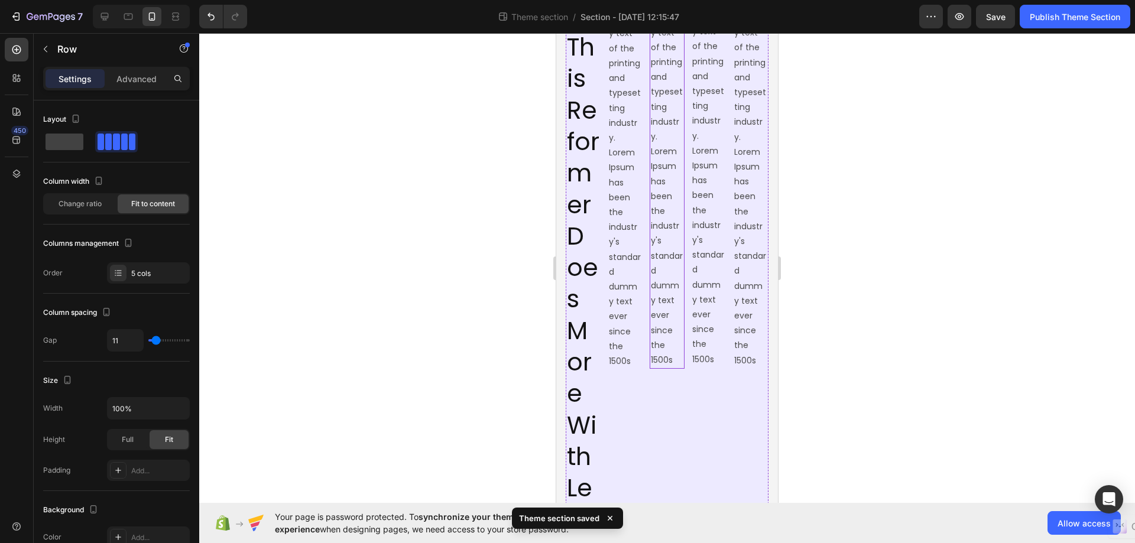
scroll to position [296, 0]
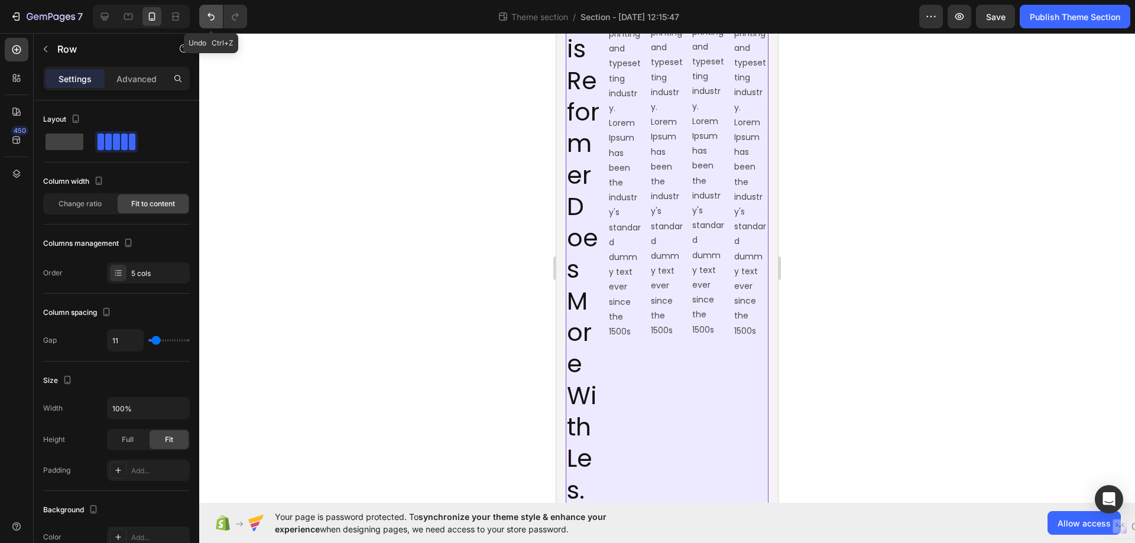
click at [214, 20] on icon "Undo/Redo" at bounding box center [211, 17] width 12 height 12
type input "20"
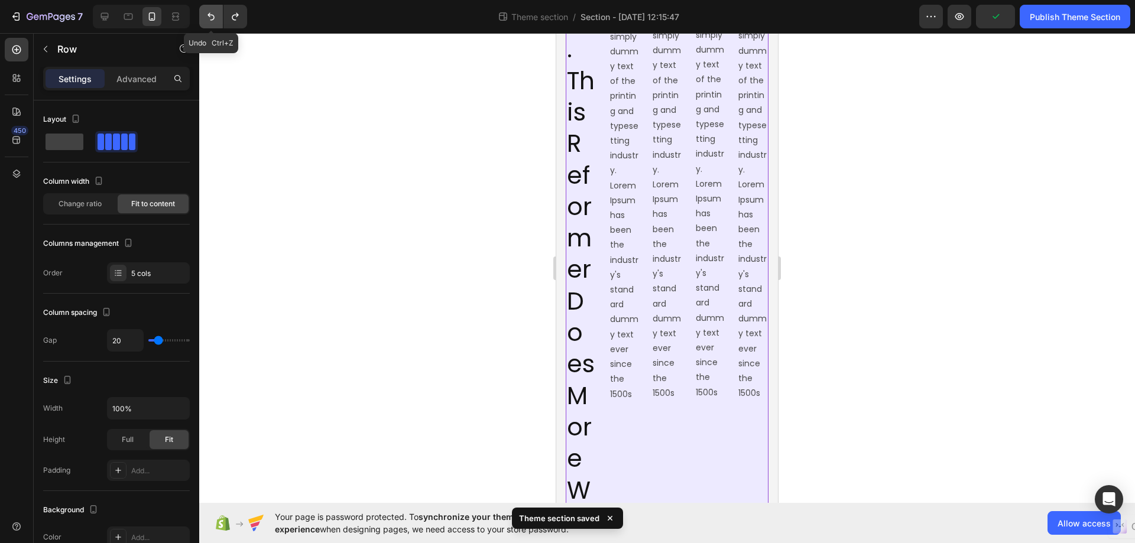
click at [212, 12] on icon "Undo/Redo" at bounding box center [211, 17] width 12 height 12
type input "60"
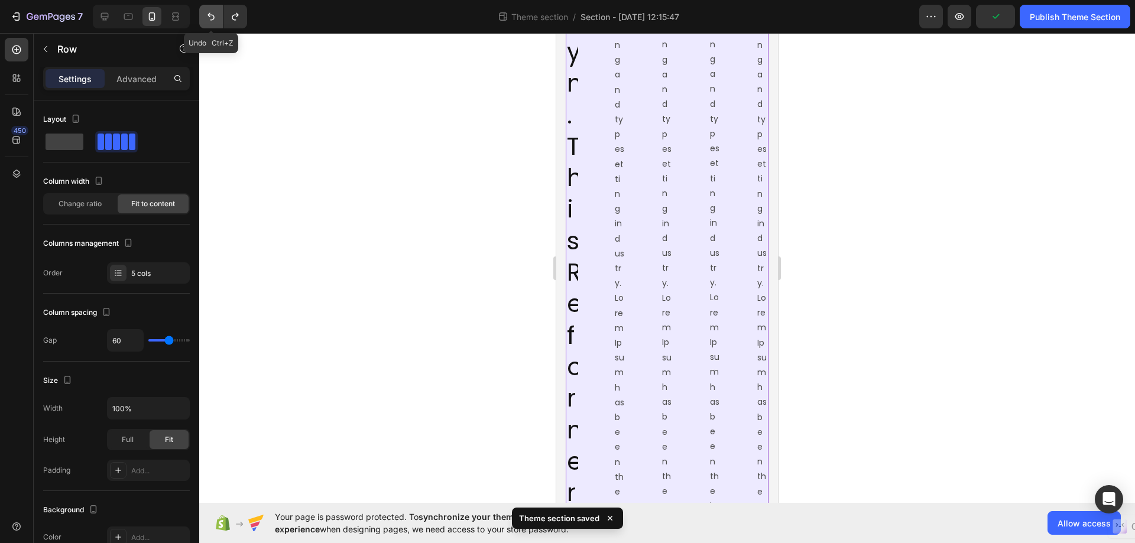
click at [212, 12] on icon "Undo/Redo" at bounding box center [211, 17] width 12 height 12
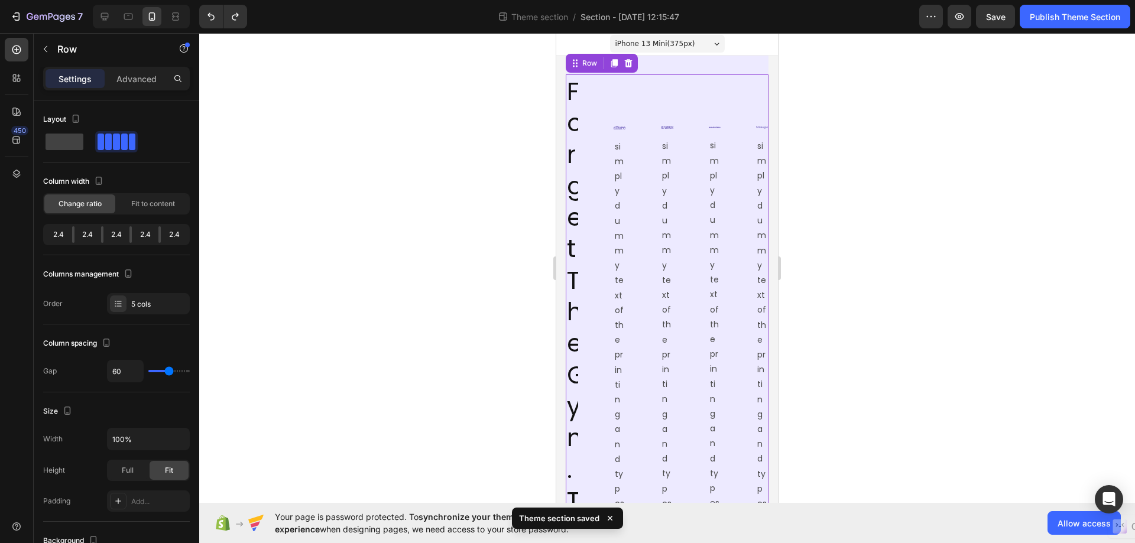
scroll to position [0, 0]
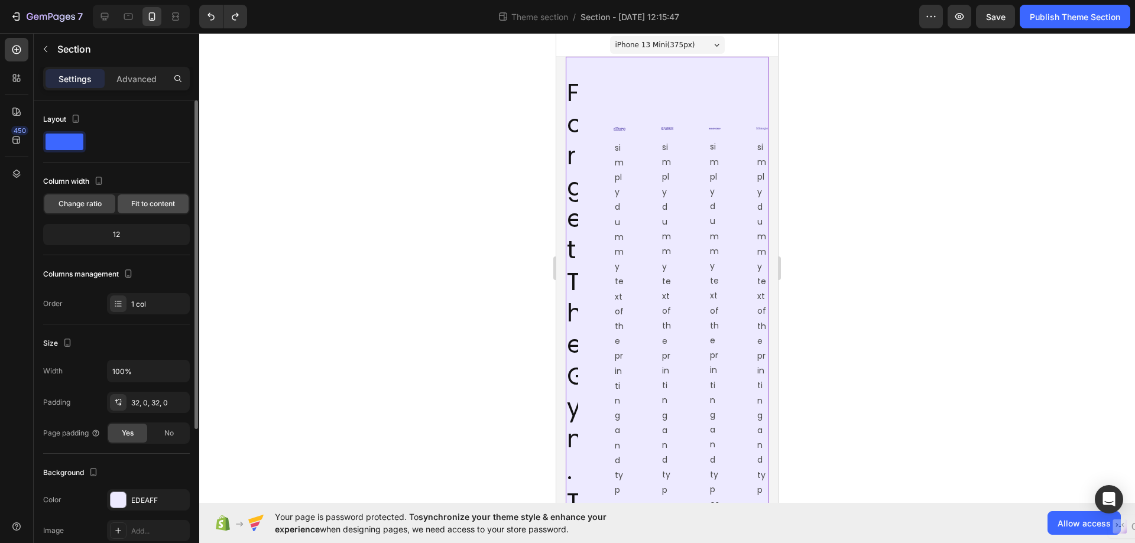
click at [148, 197] on div "Fit to content" at bounding box center [153, 203] width 71 height 19
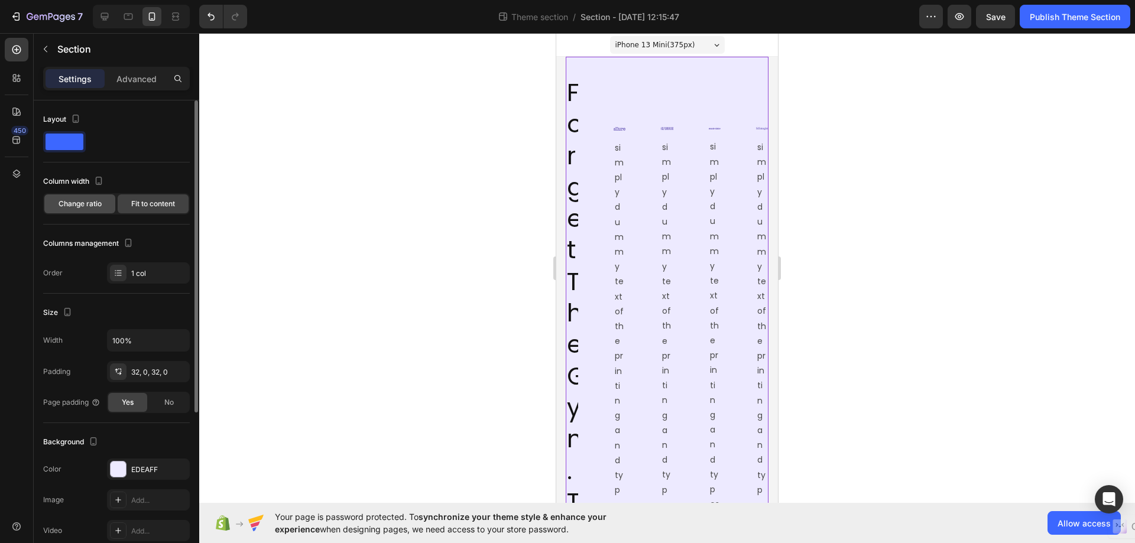
click at [93, 199] on span "Change ratio" at bounding box center [80, 204] width 43 height 11
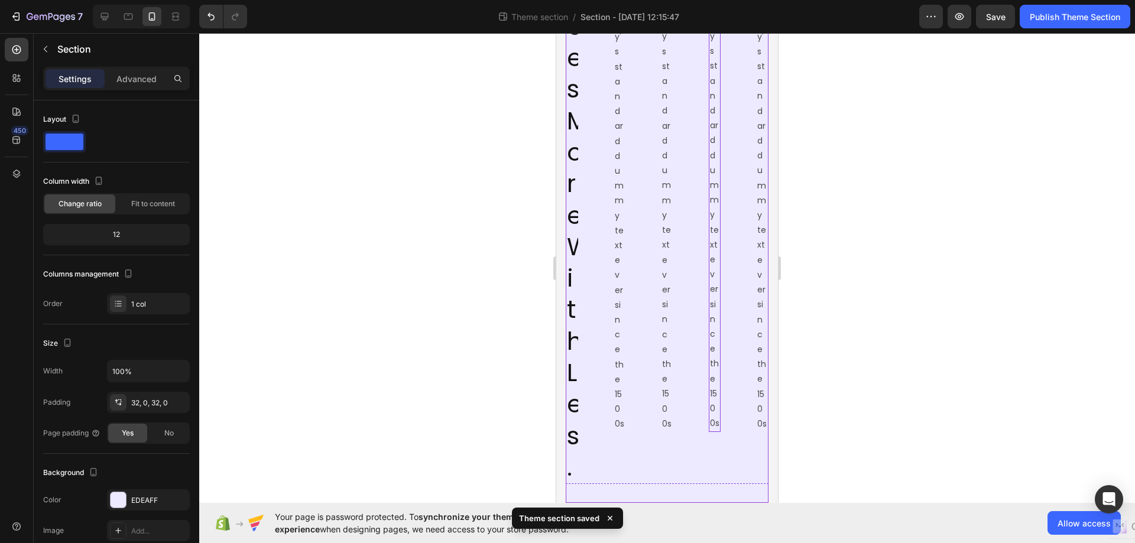
scroll to position [1006, 0]
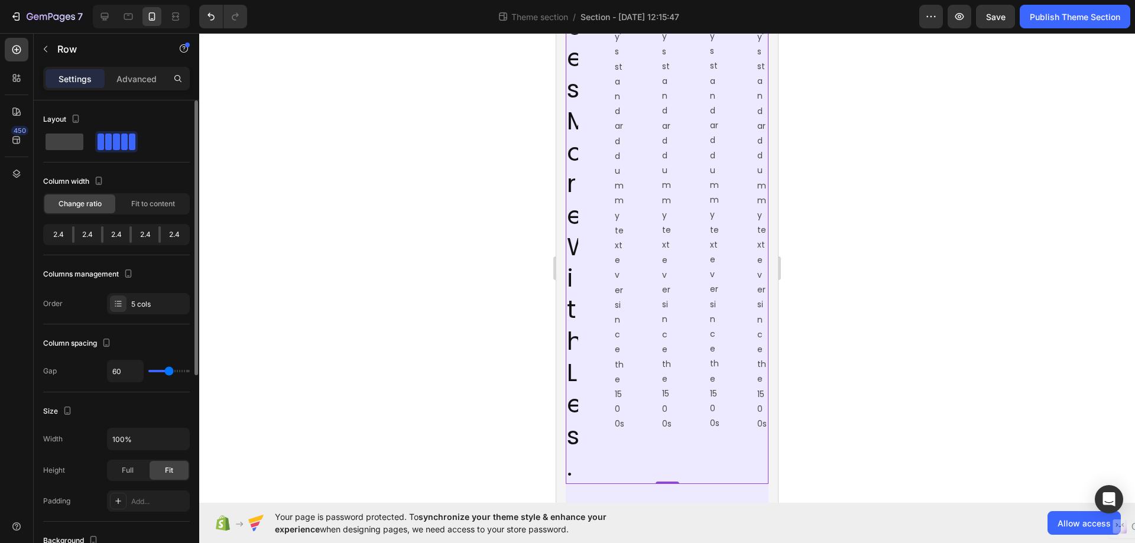
click at [157, 369] on div "60" at bounding box center [148, 371] width 83 height 22
click at [154, 369] on div "60" at bounding box center [148, 371] width 83 height 22
type input "53"
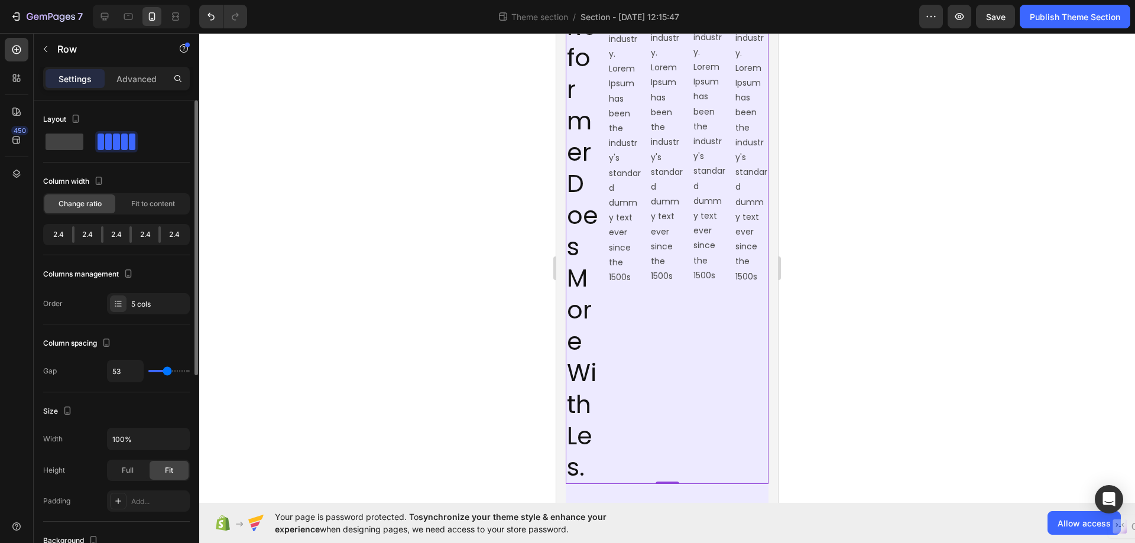
type input "13"
type input "0"
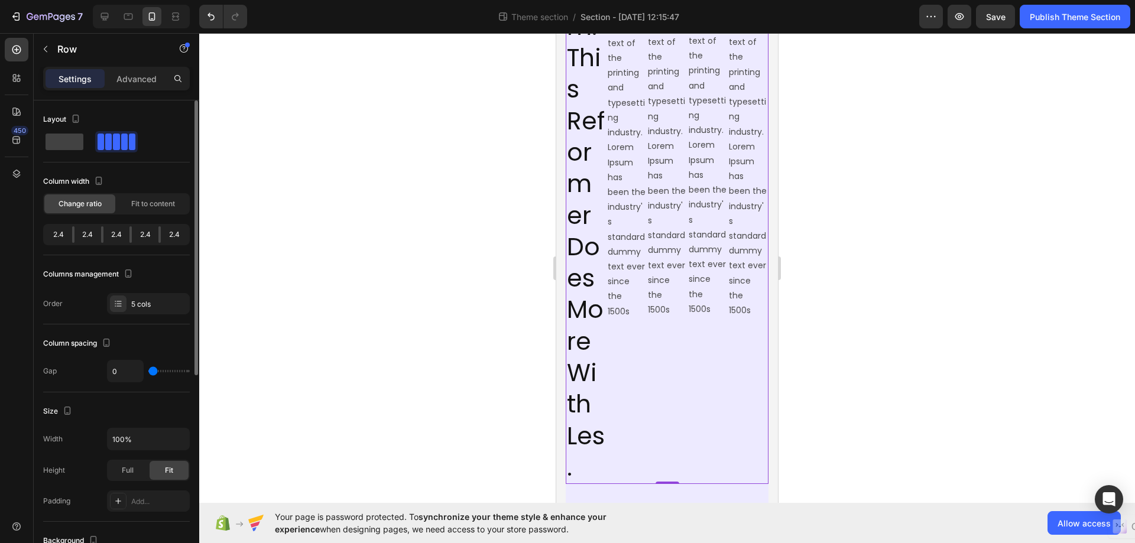
type input "4"
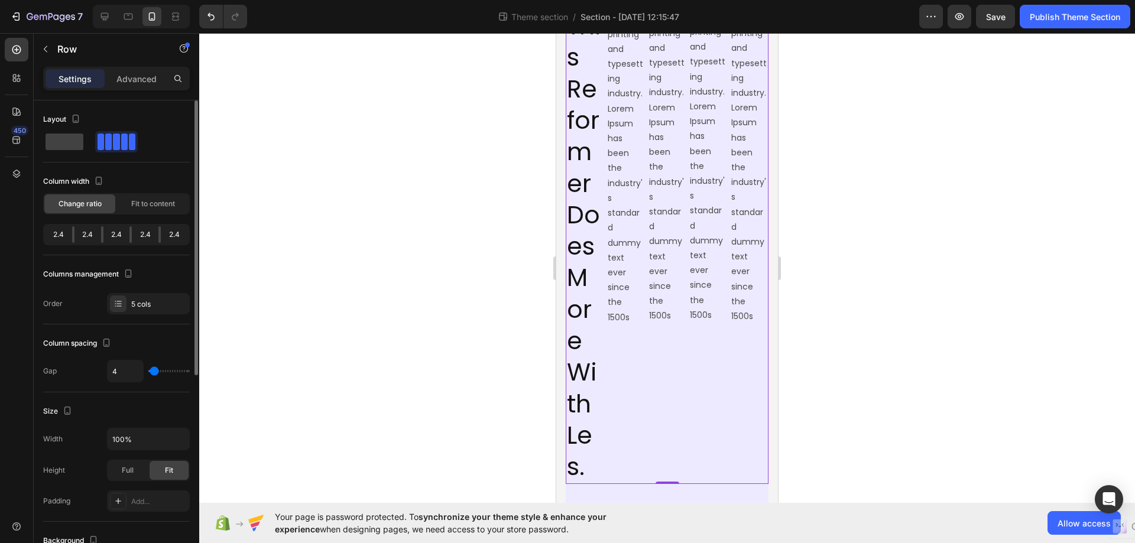
type input "7"
type input "13"
type input "16"
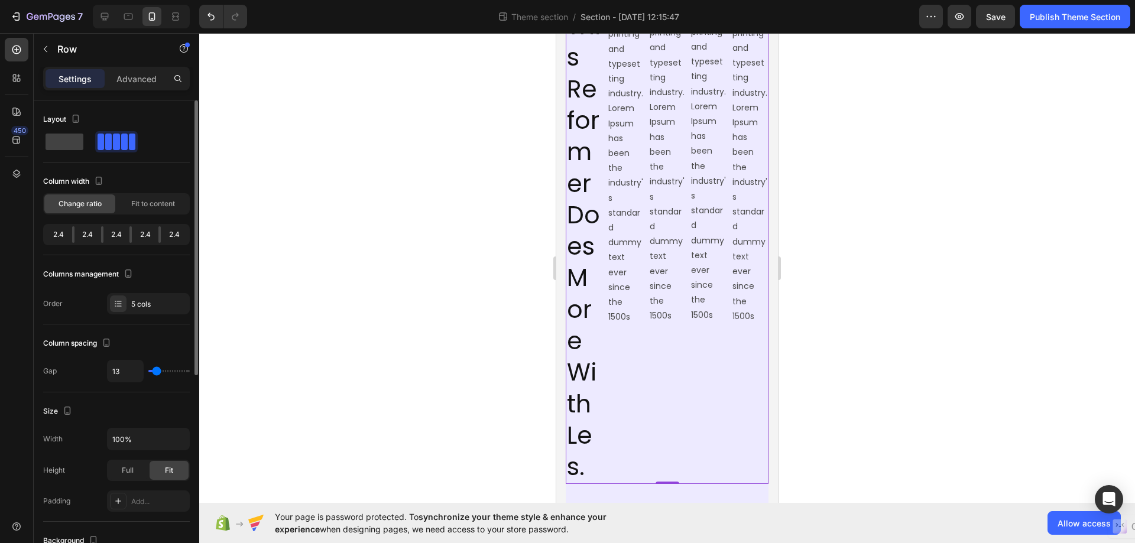
type input "16"
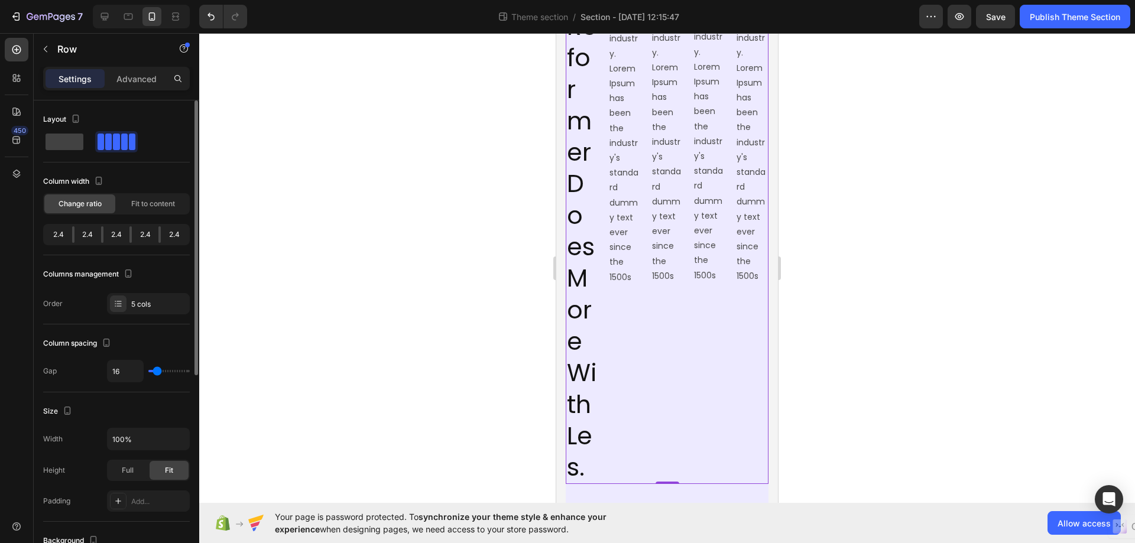
type input "18"
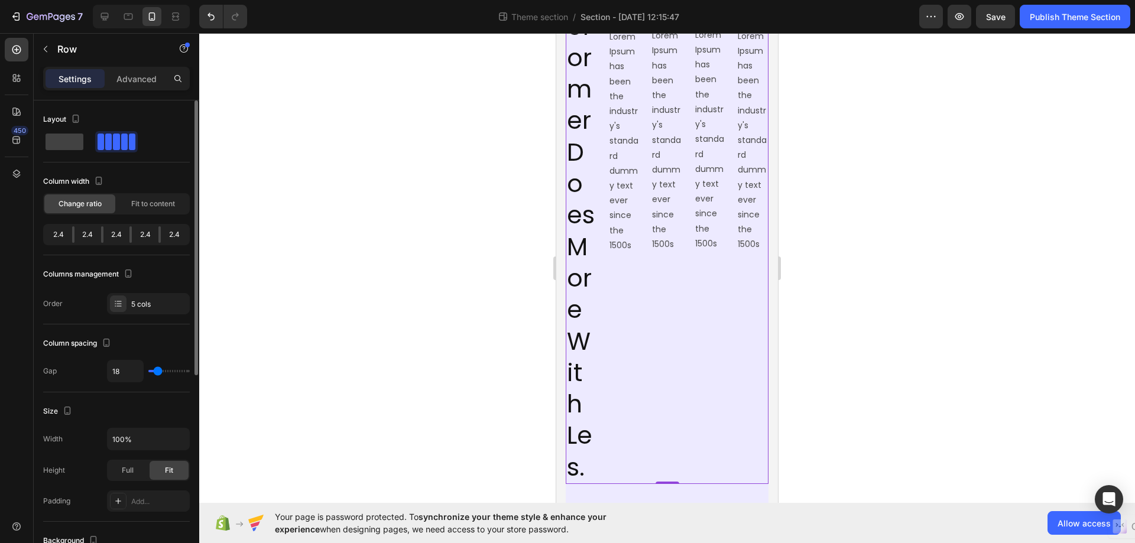
scroll to position [508, 0]
drag, startPoint x: 167, startPoint y: 368, endPoint x: 158, endPoint y: 372, distance: 10.3
type input "18"
click at [158, 372] on input "range" at bounding box center [168, 371] width 41 height 2
click at [171, 440] on button "button" at bounding box center [178, 438] width 21 height 21
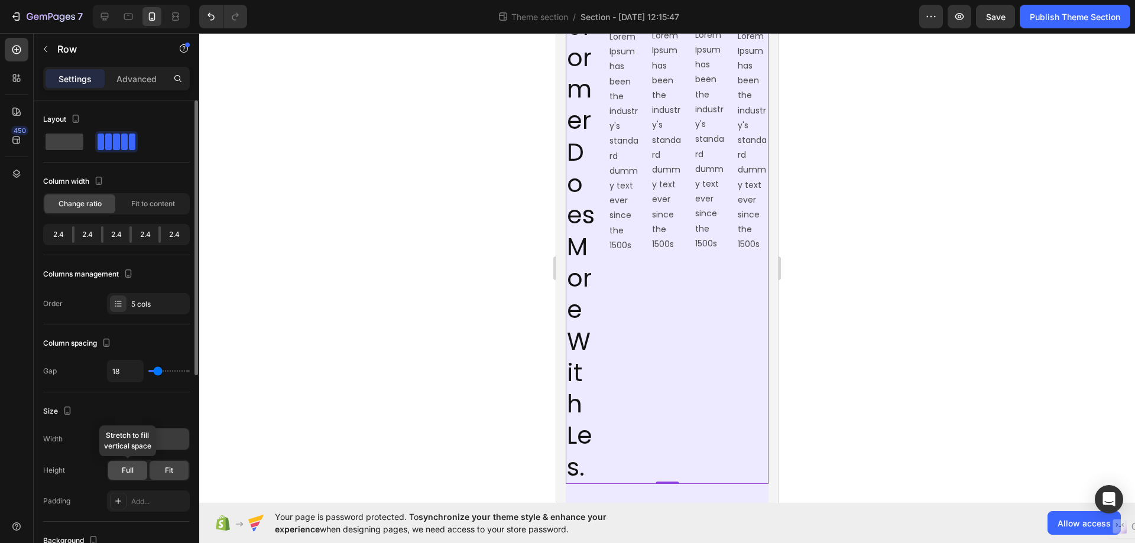
click at [131, 468] on span "Full" at bounding box center [128, 470] width 12 height 11
click at [132, 467] on span "Full" at bounding box center [128, 470] width 12 height 11
click at [176, 465] on div "Fit" at bounding box center [169, 470] width 39 height 19
click at [176, 440] on icon "button" at bounding box center [179, 439] width 12 height 12
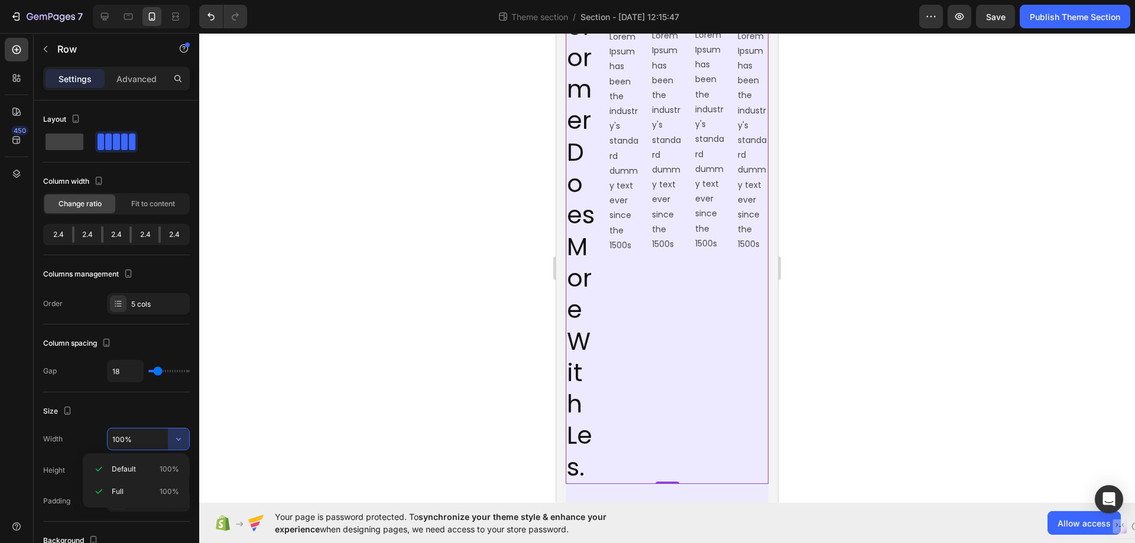
click at [131, 397] on div "Size Width 100% Height Full Fit Padding Add..." at bounding box center [116, 456] width 147 height 129
click at [160, 205] on span "Fit to content" at bounding box center [153, 204] width 44 height 11
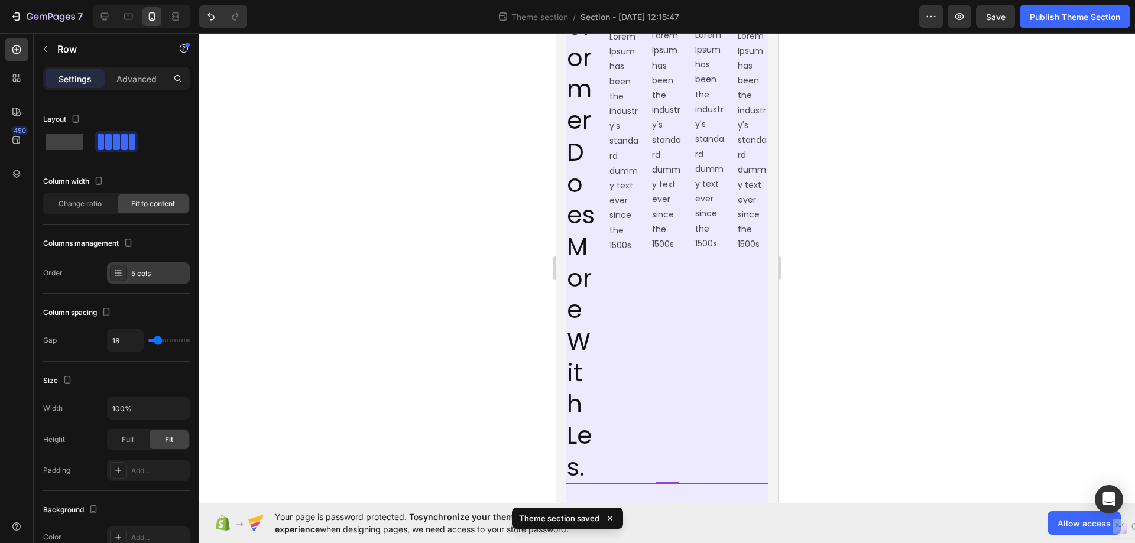
click at [154, 272] on div "5 cols" at bounding box center [159, 273] width 56 height 11
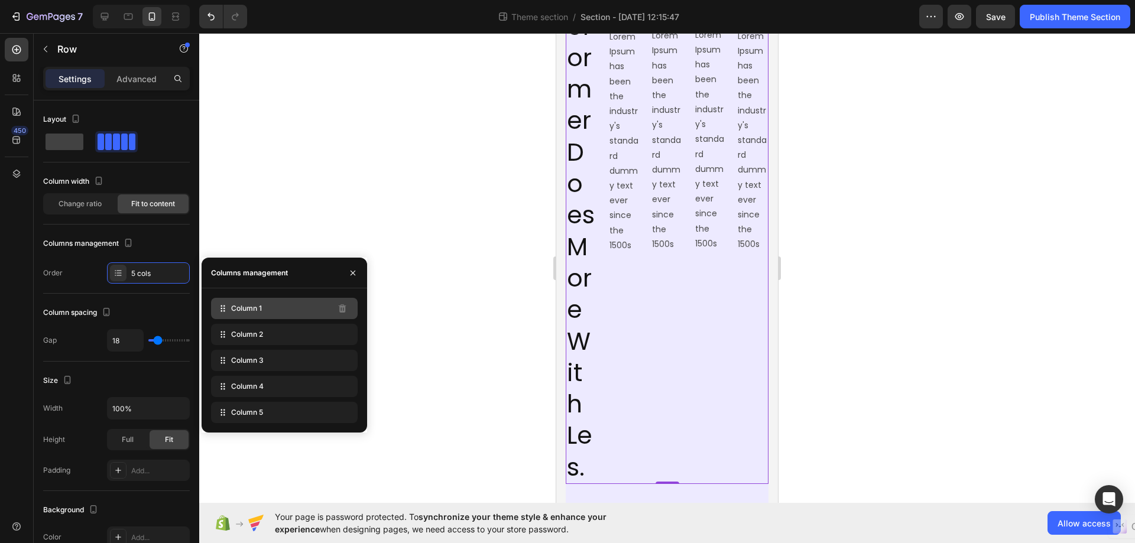
click at [261, 310] on span "Column 1" at bounding box center [246, 308] width 31 height 11
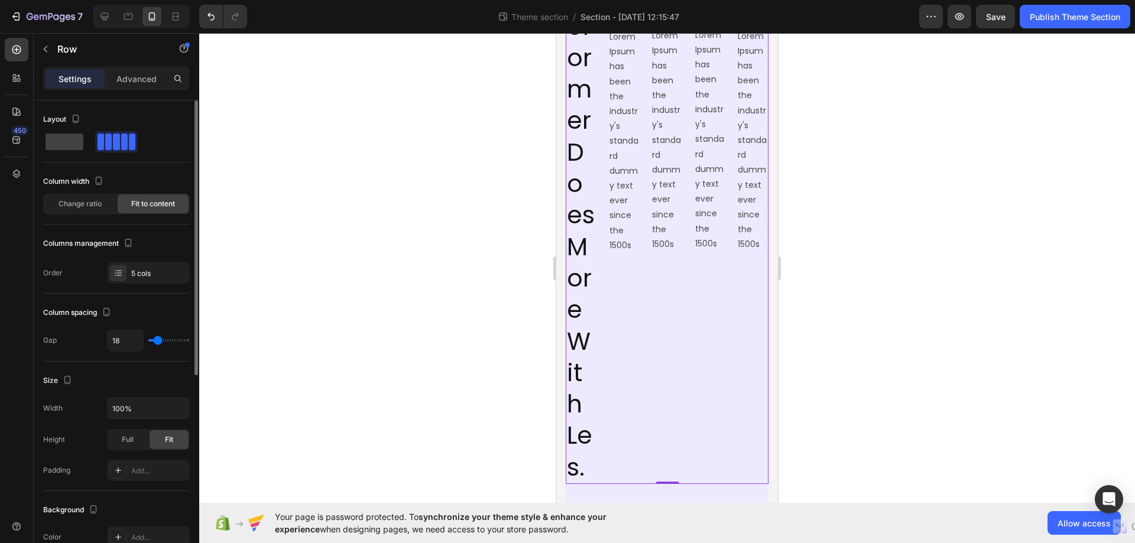
type input "31"
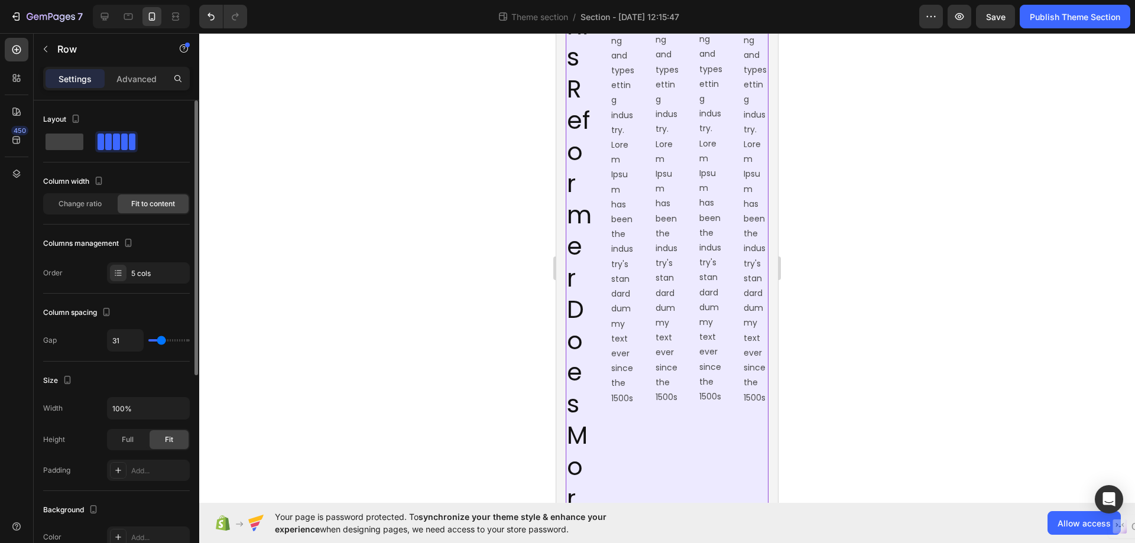
type input "29"
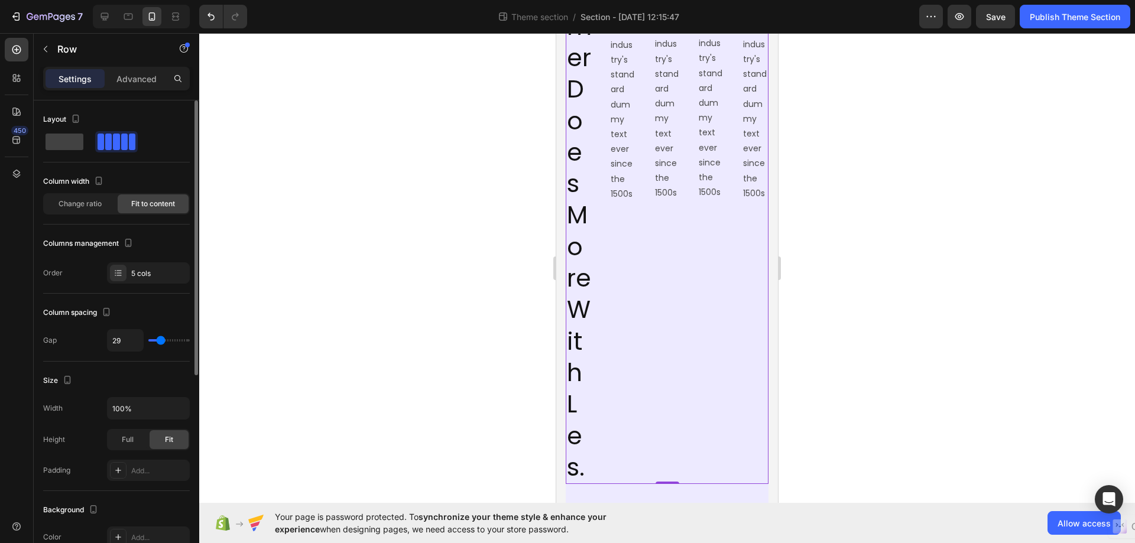
type input "27"
type input "24"
type input "13"
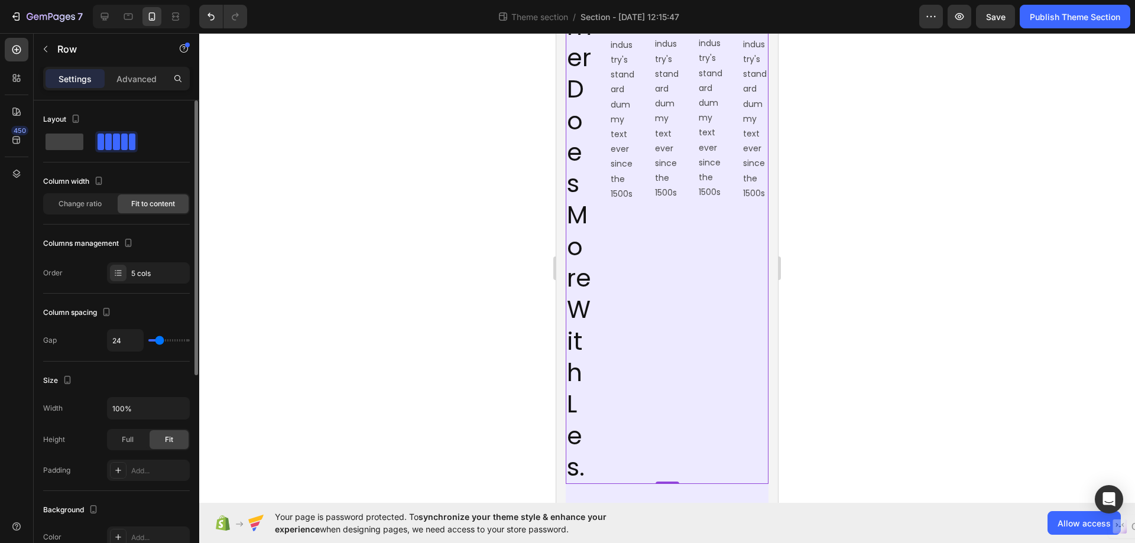
type input "13"
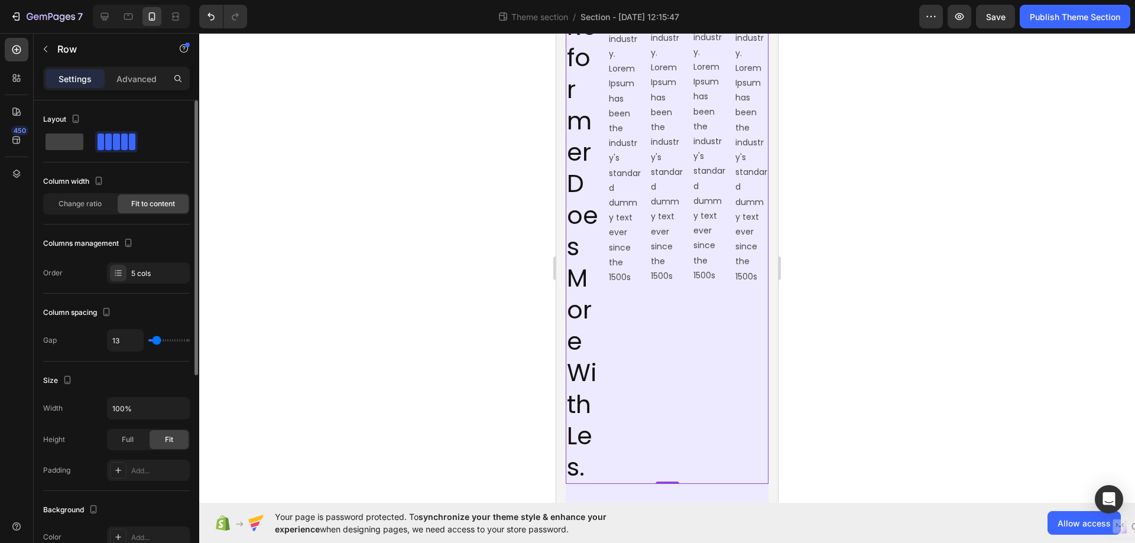
type input "11"
type input "20"
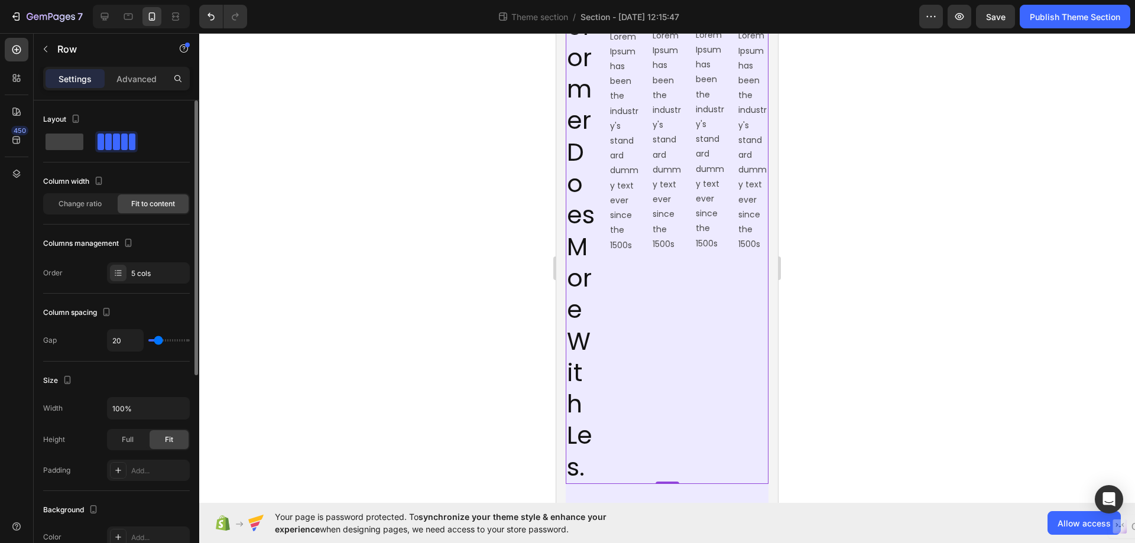
type input "22"
click at [159, 339] on input "range" at bounding box center [168, 340] width 41 height 2
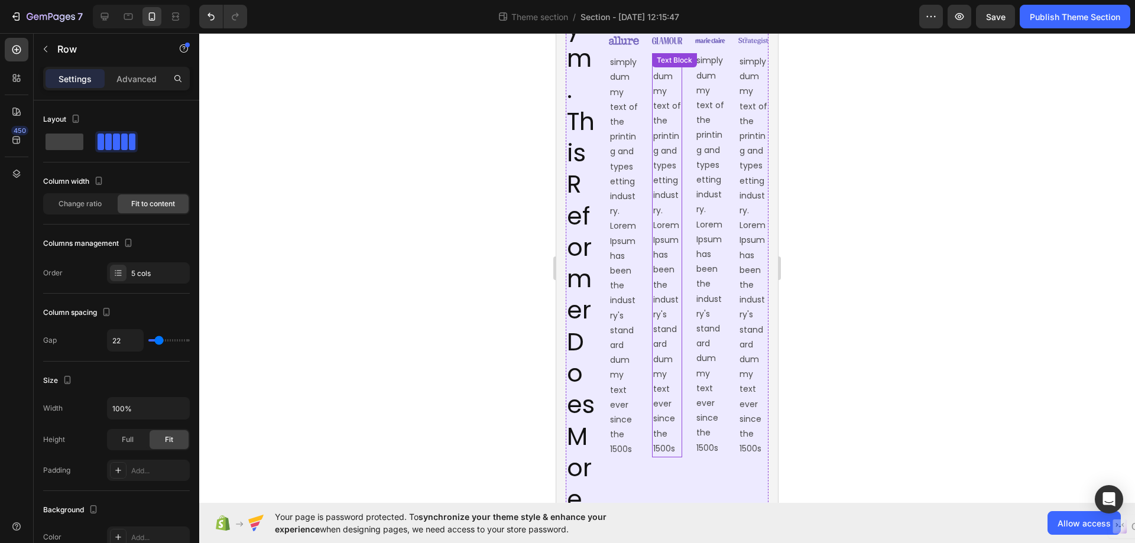
scroll to position [157, 0]
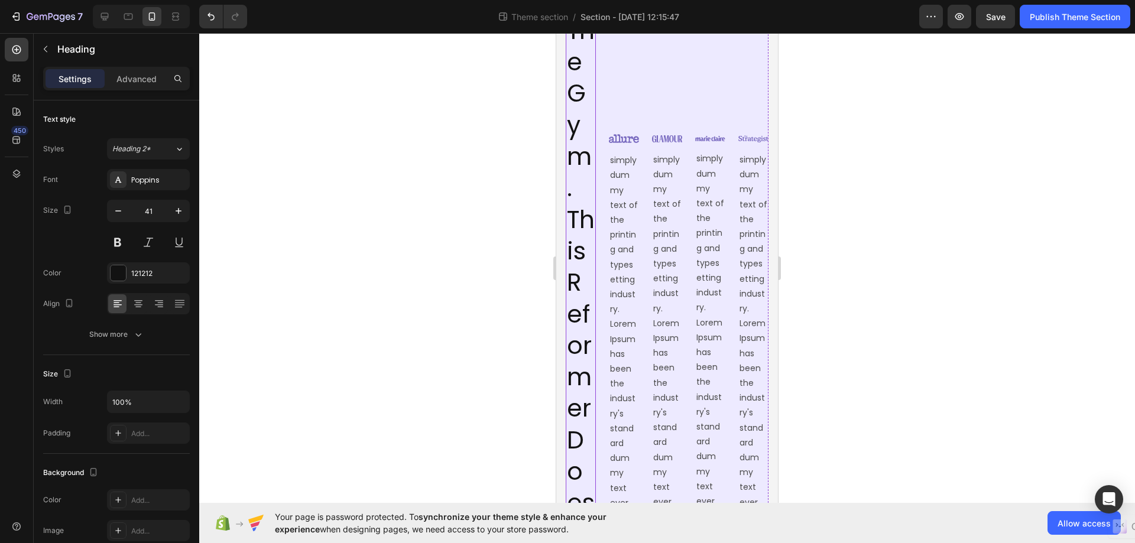
click at [574, 278] on p "Forget The Gym. This Reformer Does More With Les." at bounding box center [581, 345] width 28 height 850
click at [113, 212] on icon "button" at bounding box center [118, 211] width 12 height 12
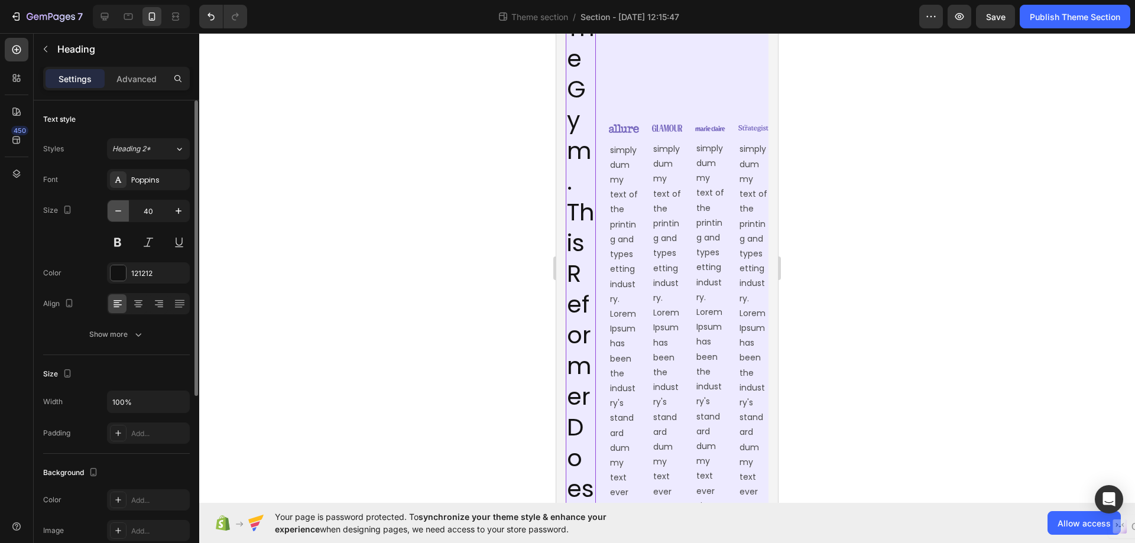
click at [113, 212] on icon "button" at bounding box center [118, 211] width 12 height 12
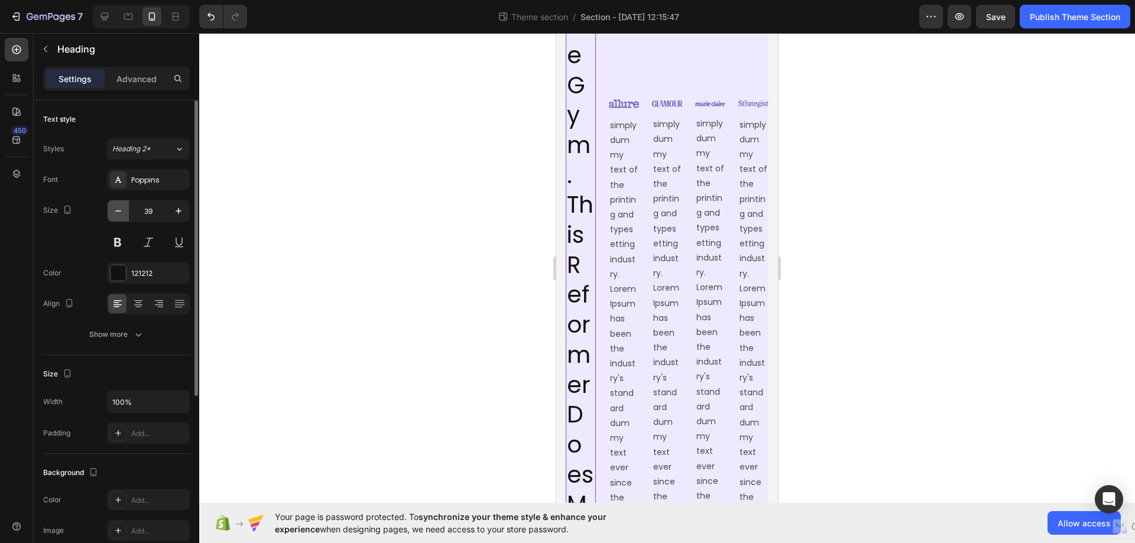
click at [113, 212] on icon "button" at bounding box center [118, 211] width 12 height 12
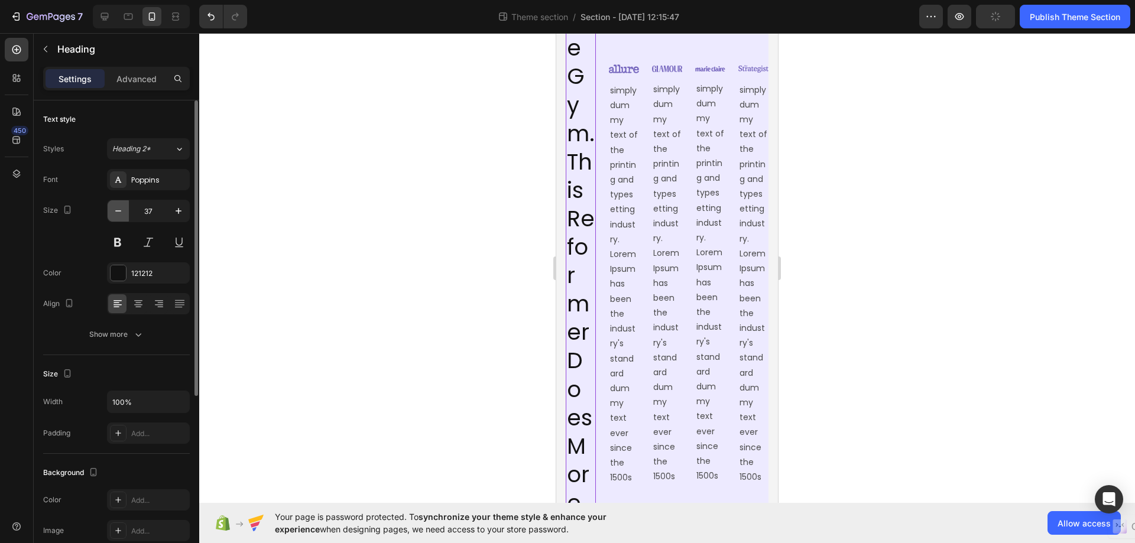
click at [113, 212] on icon "button" at bounding box center [118, 211] width 12 height 12
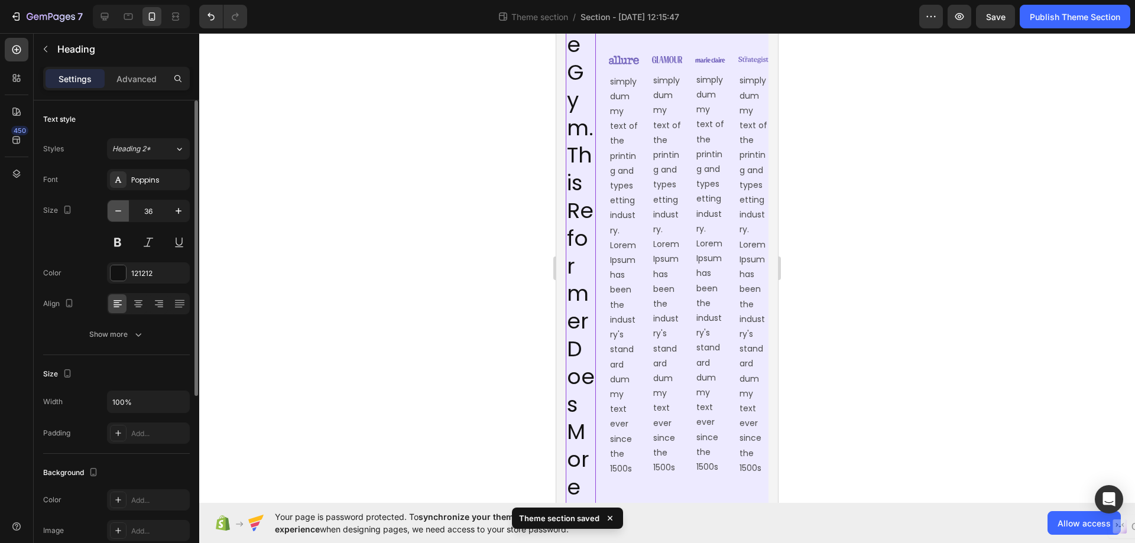
click at [113, 212] on icon "button" at bounding box center [118, 211] width 12 height 12
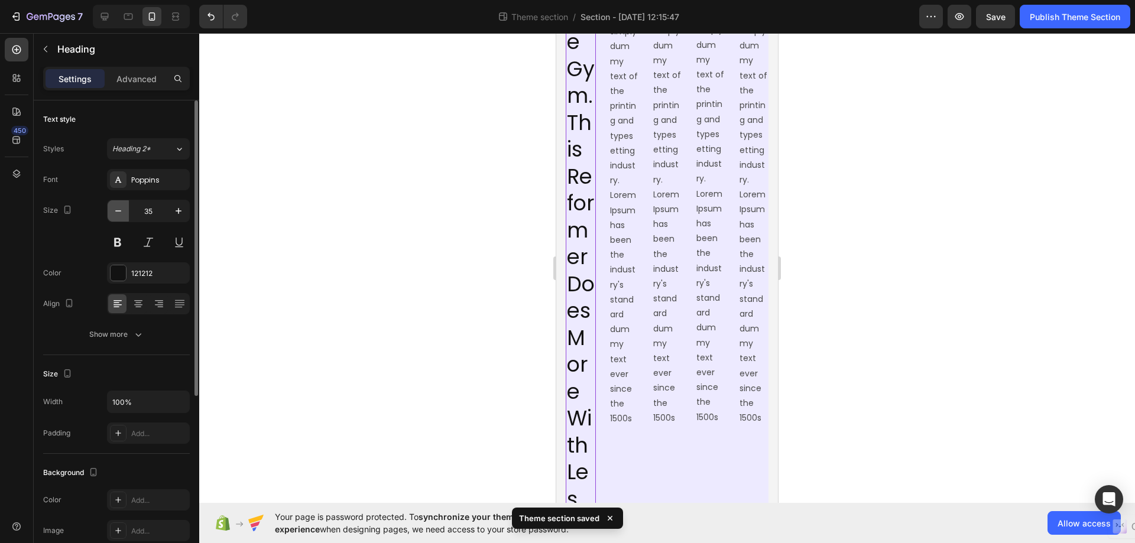
click at [113, 212] on icon "button" at bounding box center [118, 211] width 12 height 12
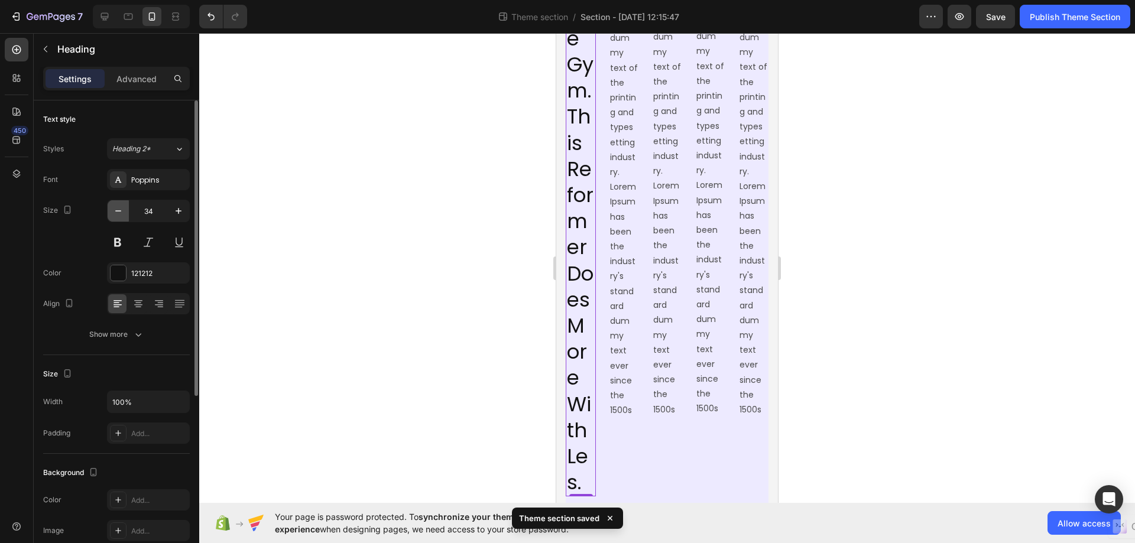
click at [113, 212] on icon "button" at bounding box center [118, 211] width 12 height 12
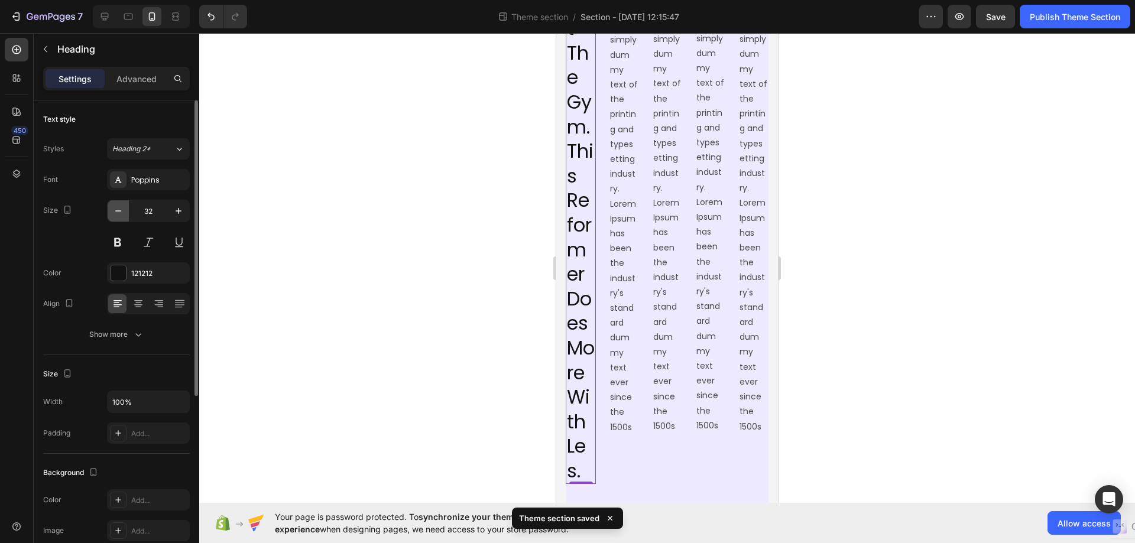
click at [113, 212] on icon "button" at bounding box center [118, 211] width 12 height 12
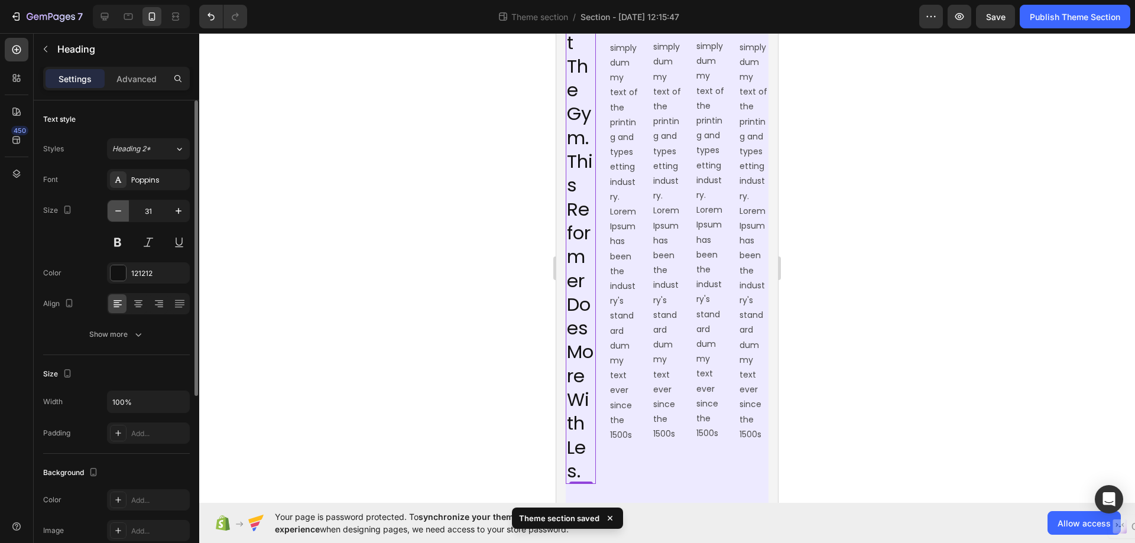
click at [113, 212] on icon "button" at bounding box center [118, 211] width 12 height 12
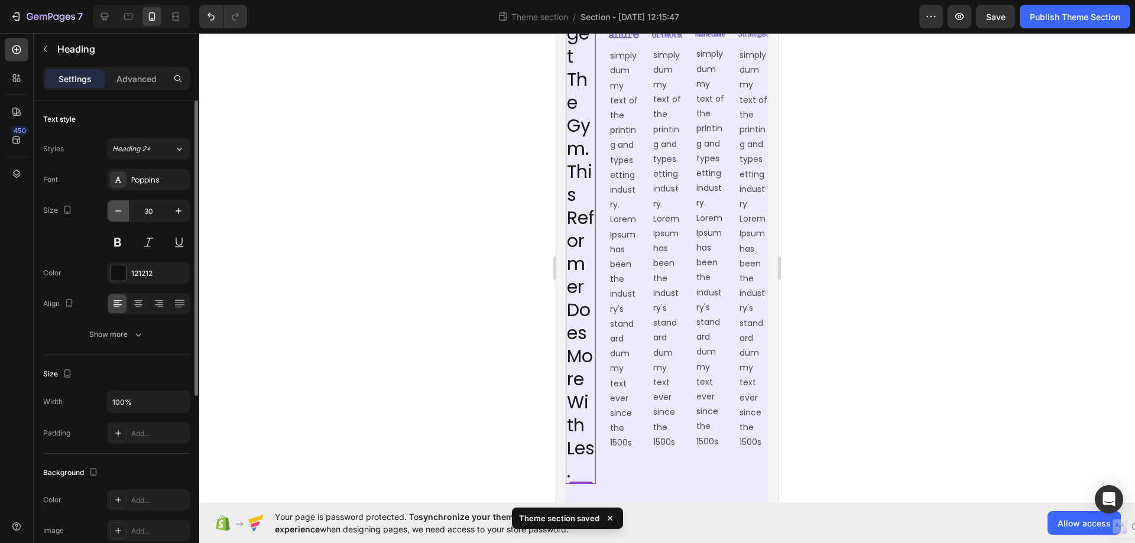
click at [113, 212] on icon "button" at bounding box center [118, 211] width 12 height 12
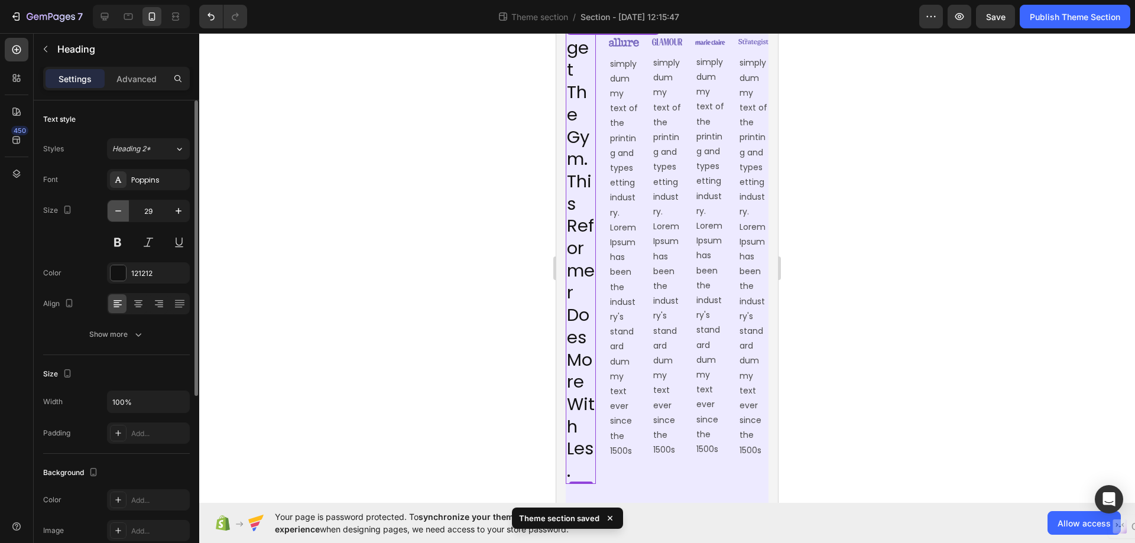
click at [113, 212] on icon "button" at bounding box center [118, 211] width 12 height 12
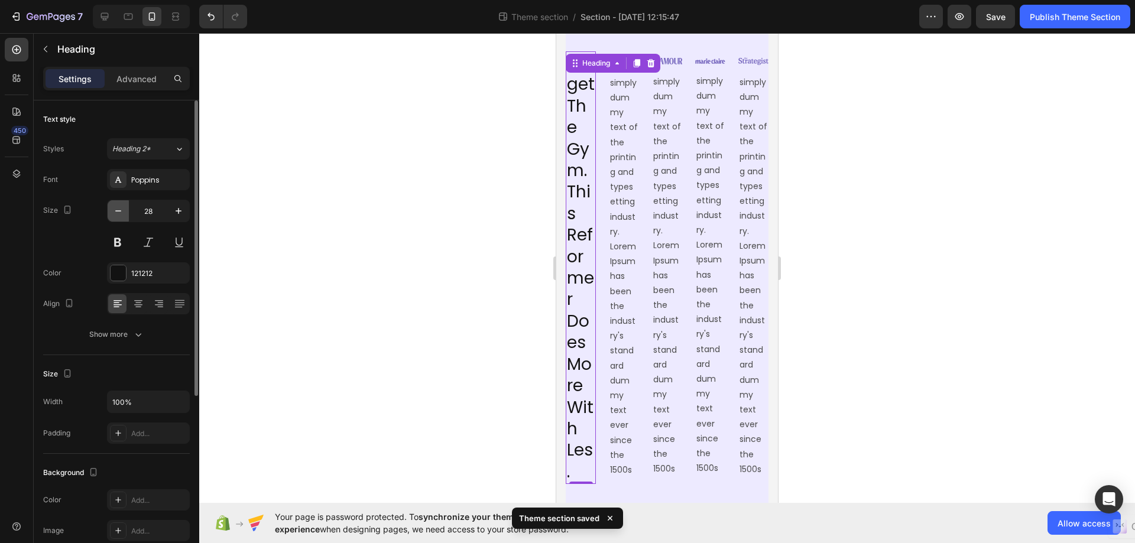
click at [113, 212] on icon "button" at bounding box center [118, 211] width 12 height 12
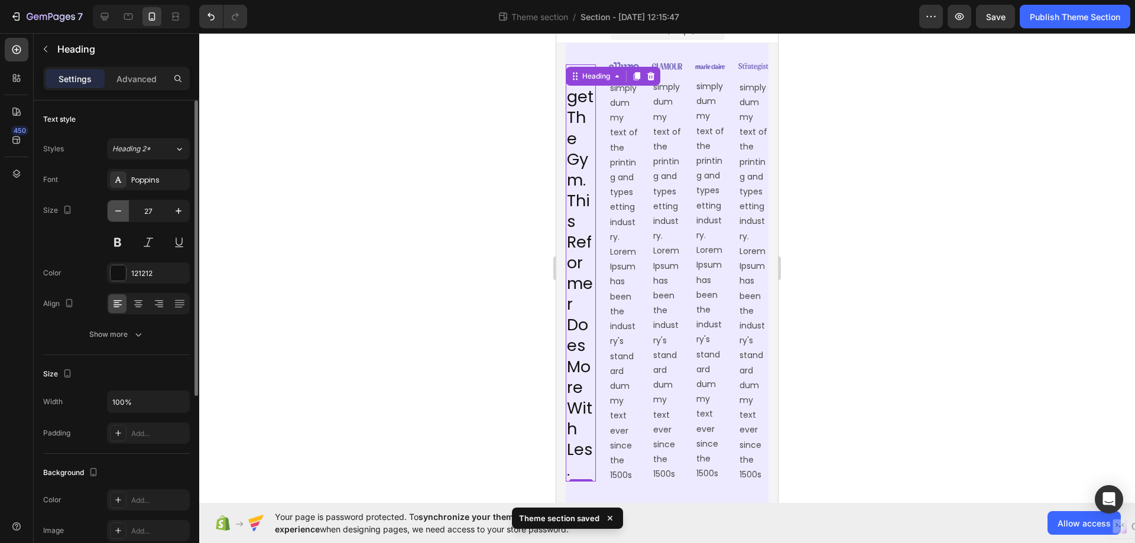
scroll to position [43, 0]
click at [113, 212] on icon "button" at bounding box center [118, 211] width 12 height 12
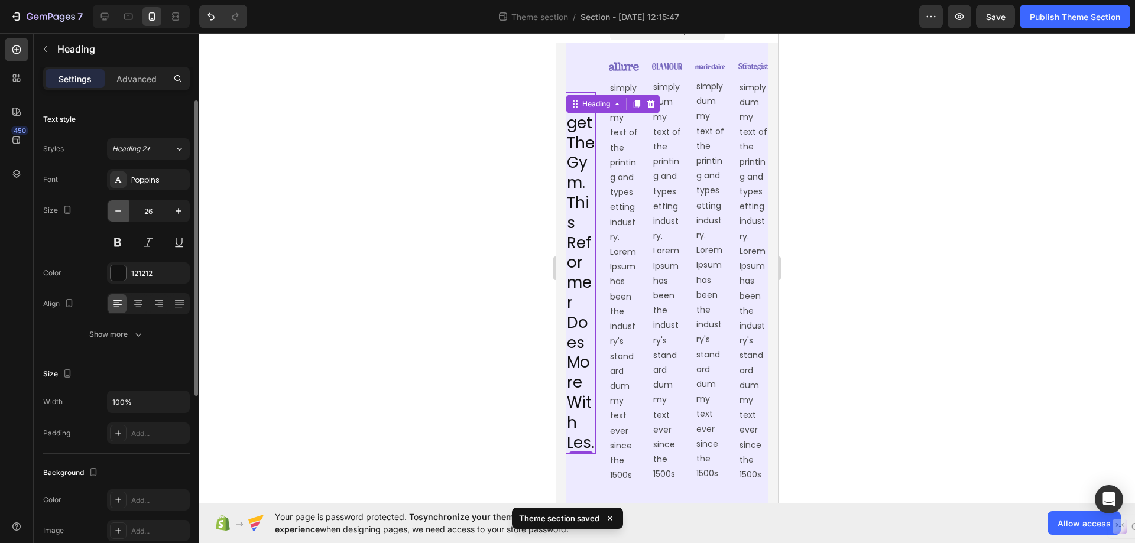
click at [113, 212] on icon "button" at bounding box center [118, 211] width 12 height 12
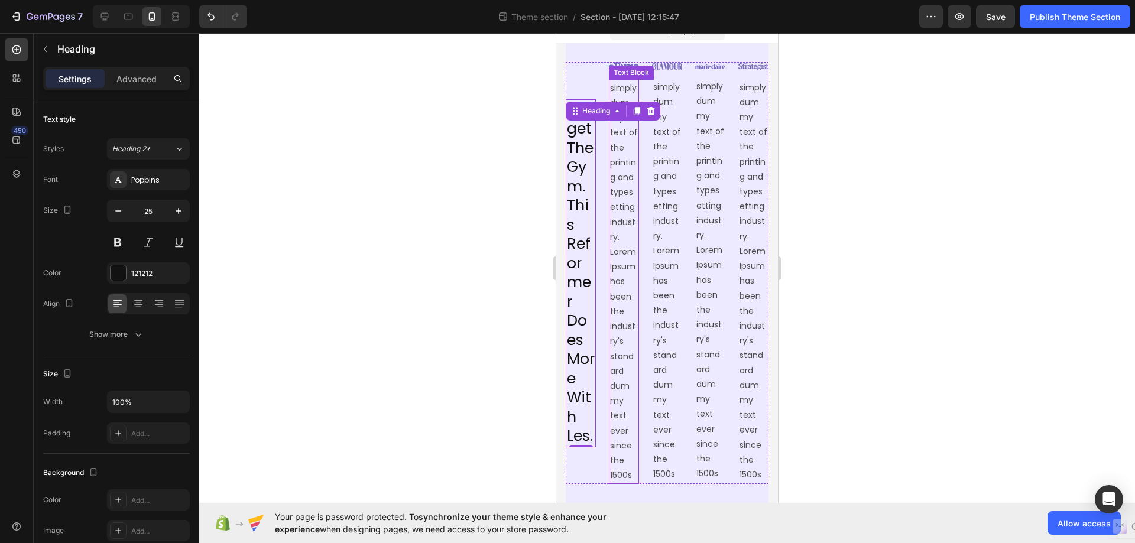
scroll to position [0, 0]
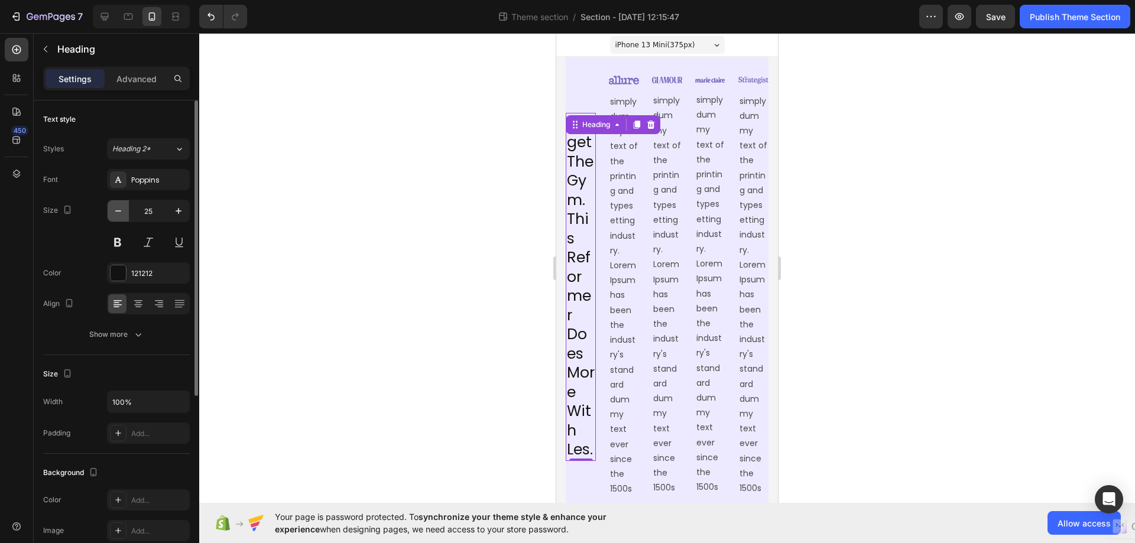
click at [116, 210] on icon "button" at bounding box center [118, 211] width 12 height 12
click at [115, 210] on icon "button" at bounding box center [118, 211] width 12 height 12
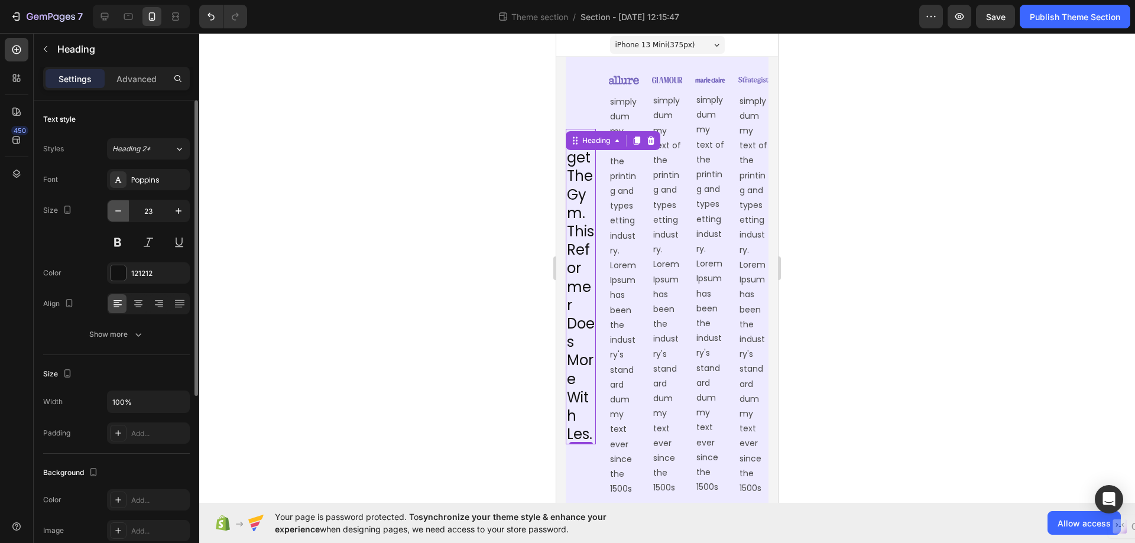
click at [115, 210] on icon "button" at bounding box center [118, 211] width 12 height 12
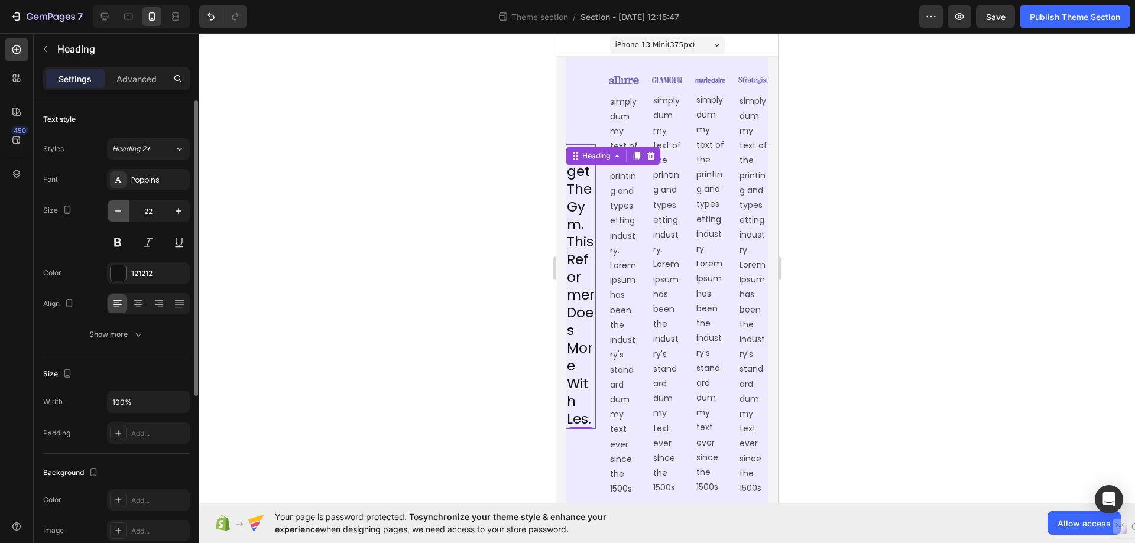
click at [115, 210] on icon "button" at bounding box center [118, 211] width 12 height 12
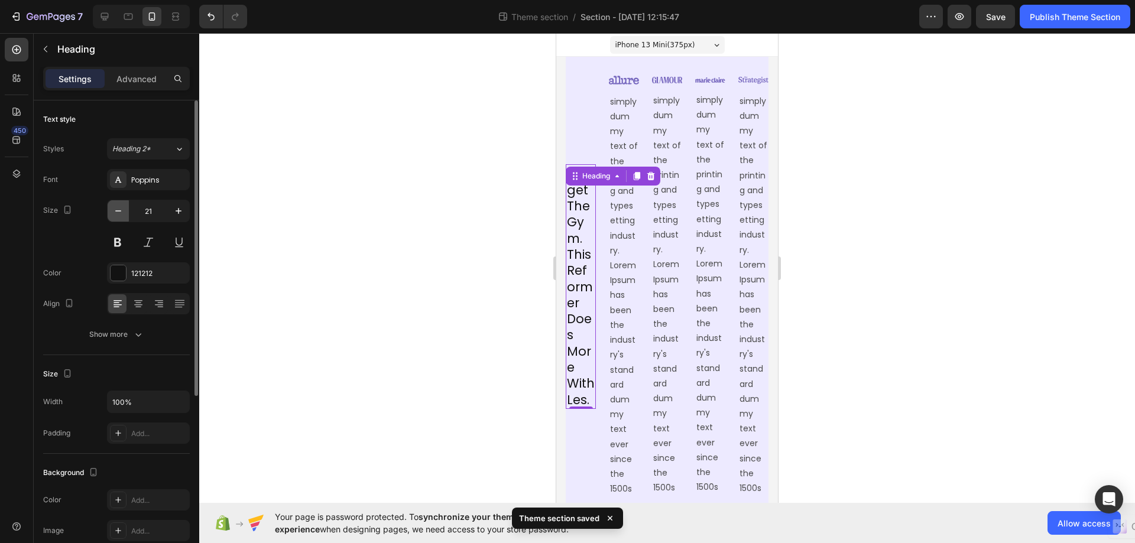
click at [115, 210] on icon "button" at bounding box center [118, 211] width 12 height 12
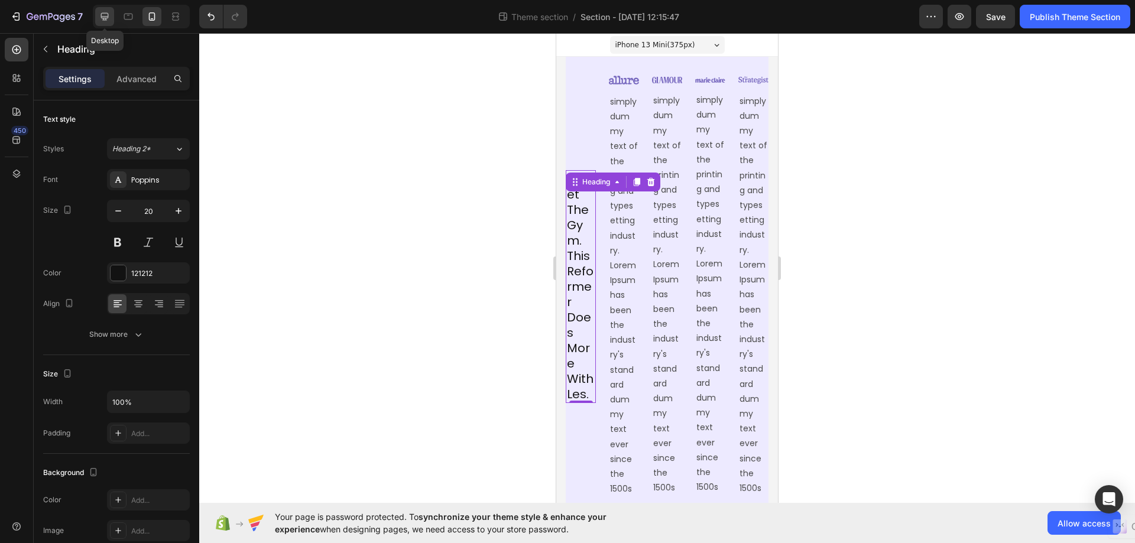
click at [108, 22] on icon at bounding box center [105, 17] width 12 height 12
type input "25"
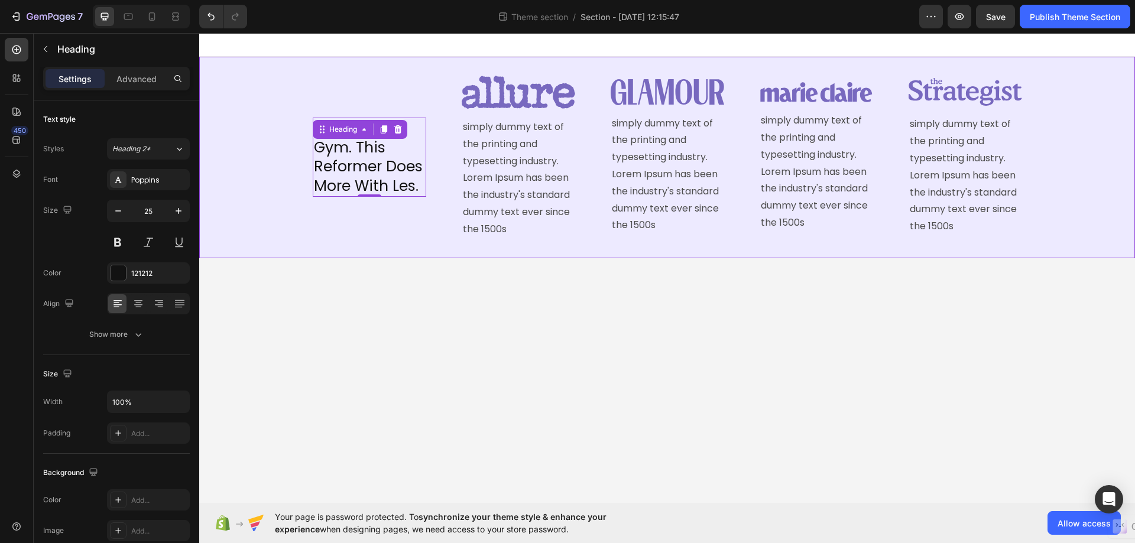
click at [651, 255] on div "Forget The Gym. This Reformer Does More With Les. Heading 0 Image simply dummy …" at bounding box center [667, 158] width 936 height 202
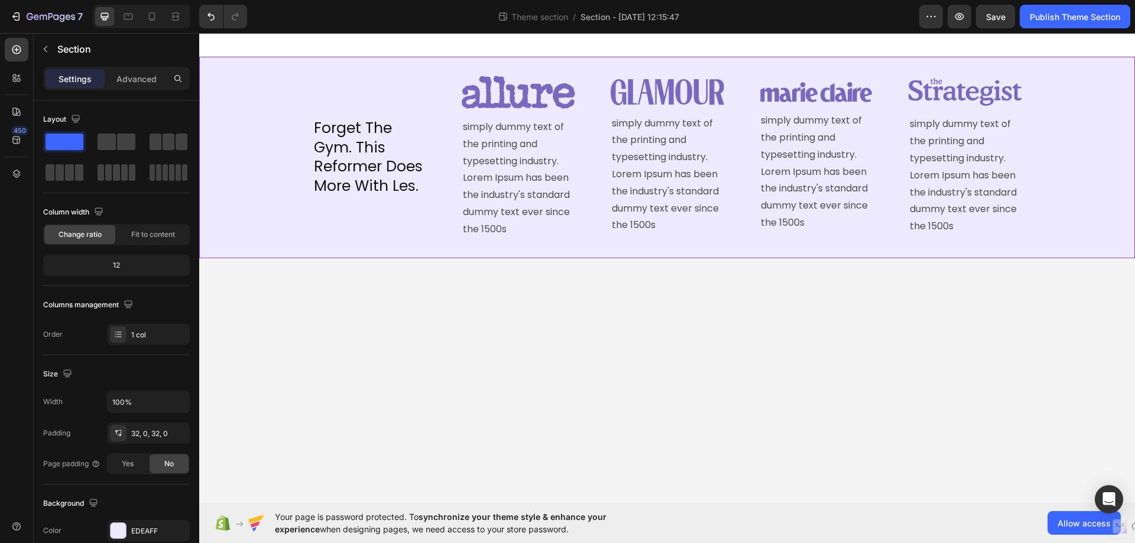
click at [1119, 98] on div "Forget The Gym. This Reformer Does More With Les. Heading Image simply dummy te…" at bounding box center [667, 158] width 936 height 164
click at [42, 47] on icon "button" at bounding box center [45, 48] width 9 height 9
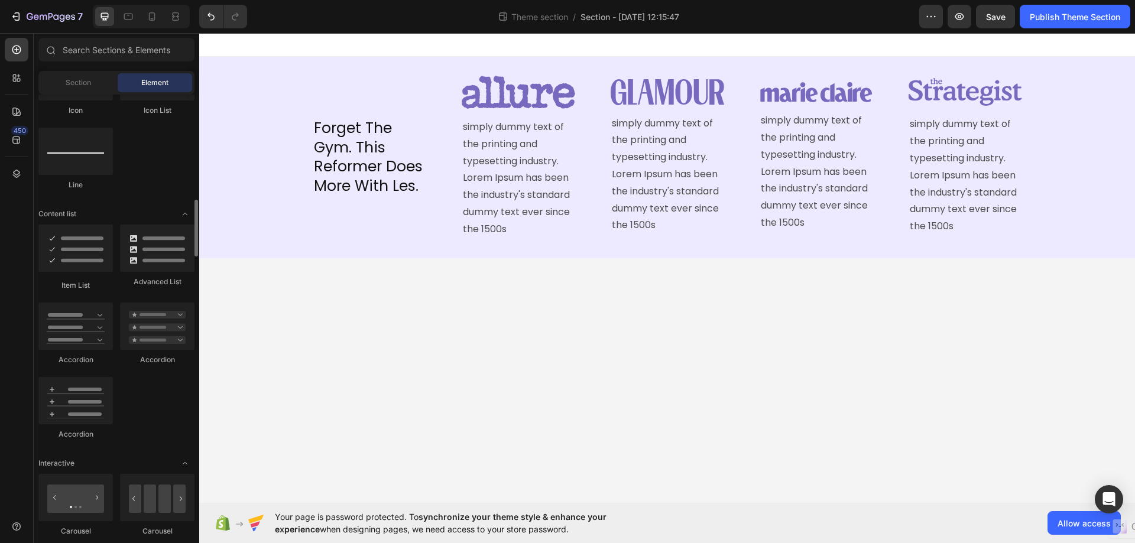
scroll to position [946, 0]
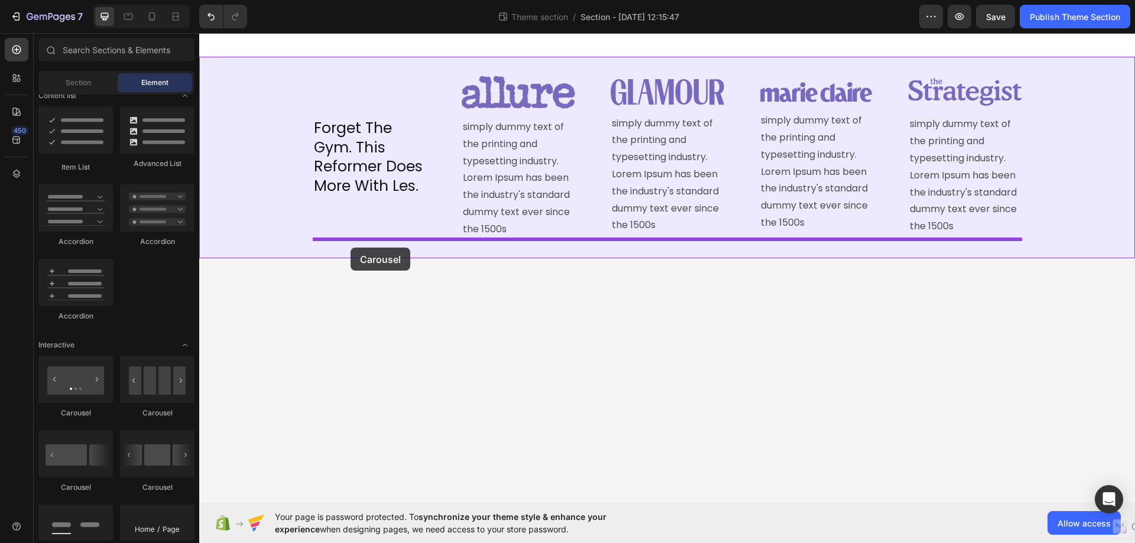
drag, startPoint x: 260, startPoint y: 428, endPoint x: 350, endPoint y: 248, distance: 201.7
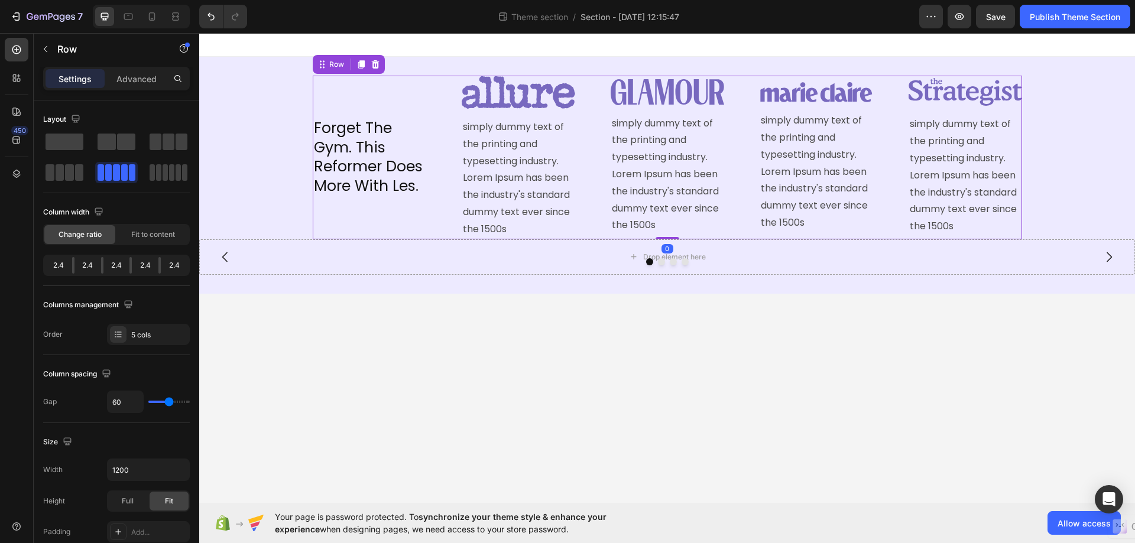
click at [325, 82] on div "Forget The Gym. This Reformer Does More With Les. Heading" at bounding box center [369, 158] width 113 height 164
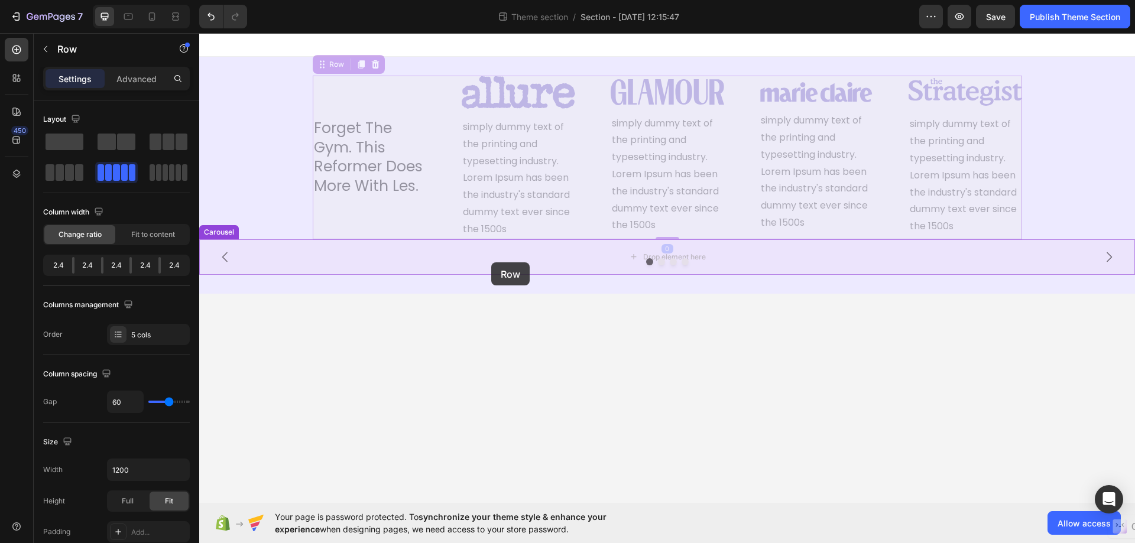
drag, startPoint x: 329, startPoint y: 64, endPoint x: 491, endPoint y: 262, distance: 256.2
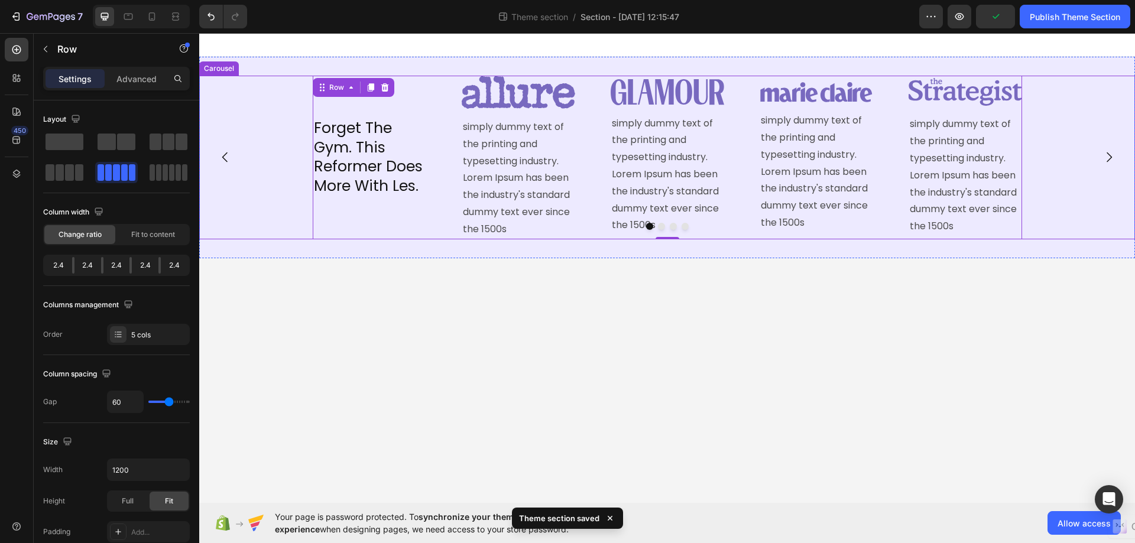
click at [1110, 156] on icon "Carousel Next Arrow" at bounding box center [1108, 157] width 5 height 10
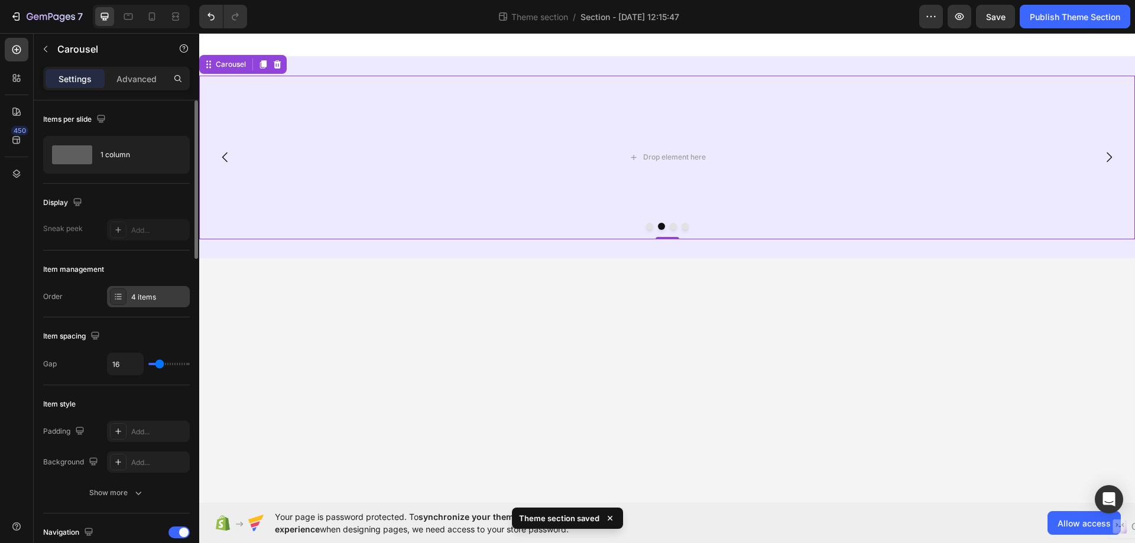
click at [164, 297] on div "4 items" at bounding box center [159, 297] width 56 height 11
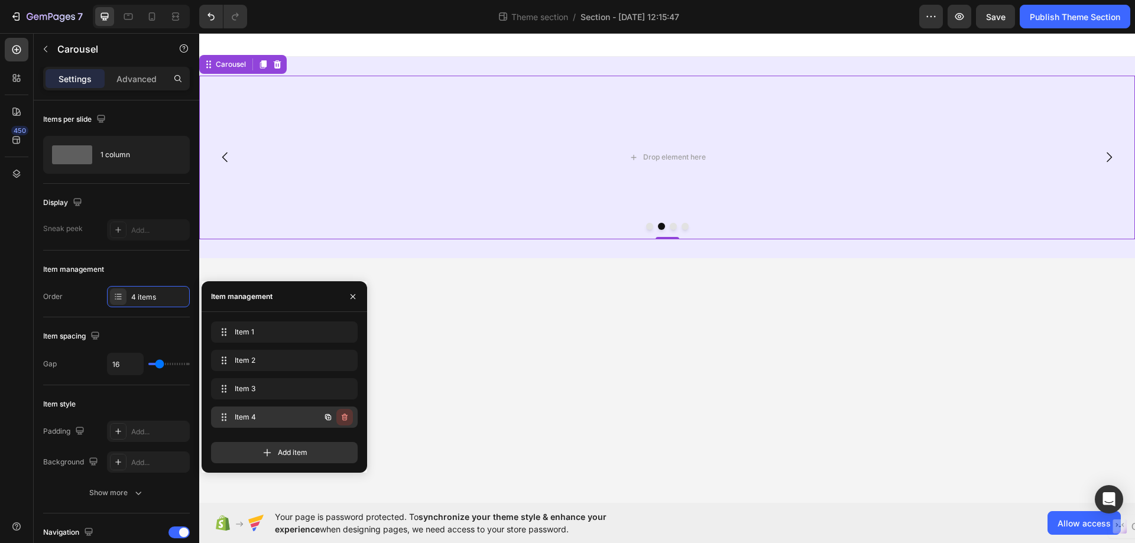
click at [342, 413] on icon "button" at bounding box center [344, 417] width 9 height 9
click at [342, 413] on div "Delete" at bounding box center [337, 417] width 22 height 11
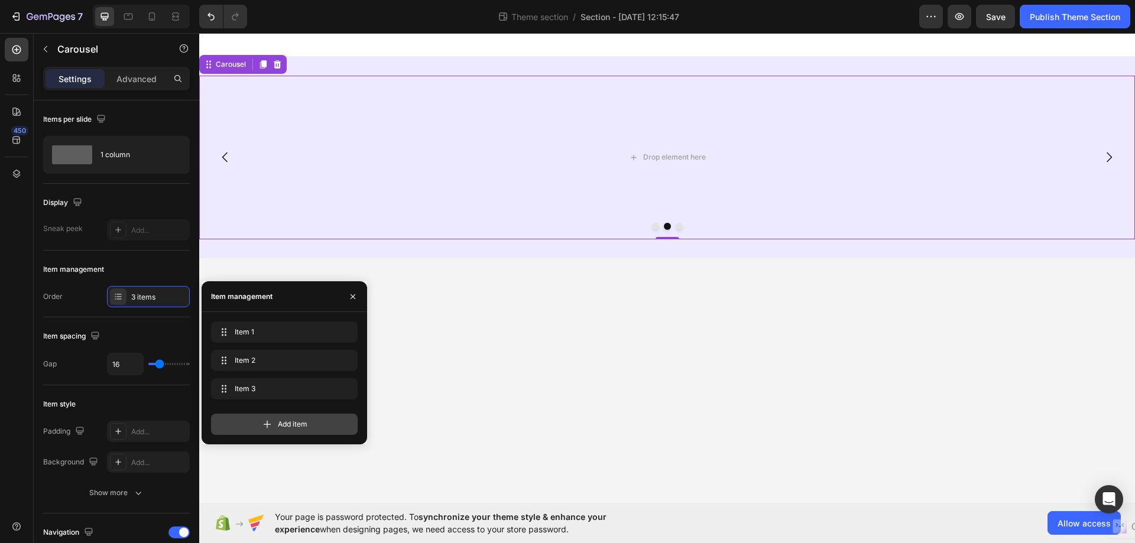
click at [343, 414] on div "Add item" at bounding box center [284, 424] width 147 height 21
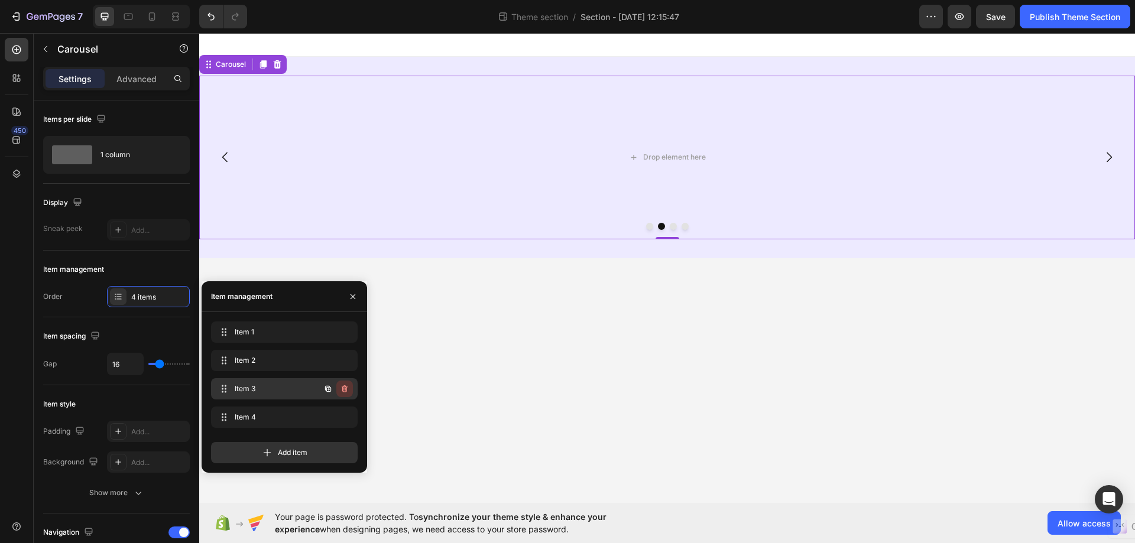
click at [343, 383] on button "button" at bounding box center [344, 389] width 17 height 17
click at [343, 383] on button "Delete" at bounding box center [336, 389] width 33 height 17
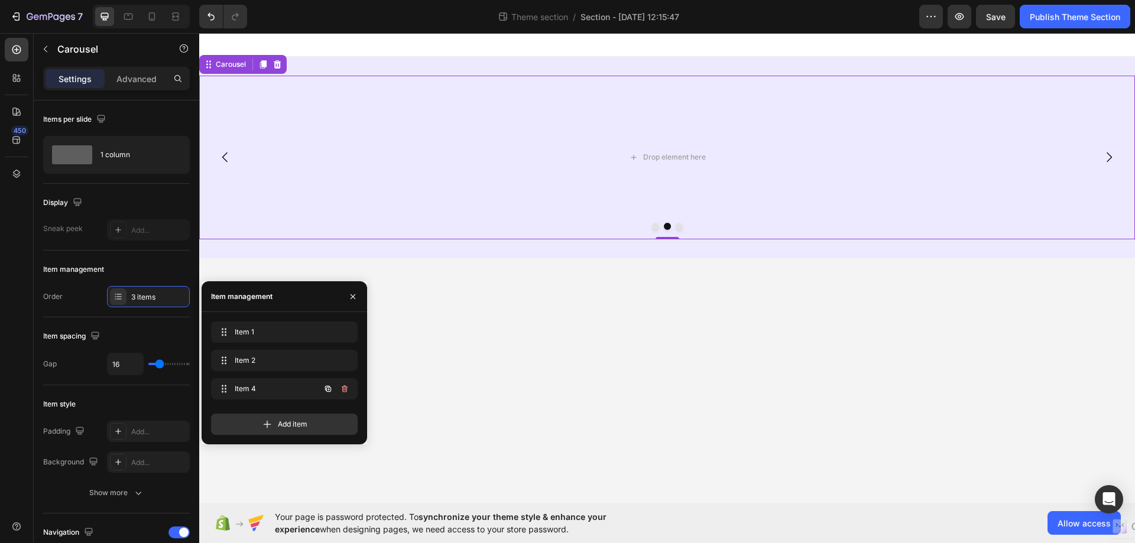
click at [343, 383] on button "button" at bounding box center [344, 389] width 17 height 17
click at [343, 383] on button "Delete" at bounding box center [336, 389] width 33 height 17
click at [343, 404] on div "Add item" at bounding box center [284, 419] width 147 height 31
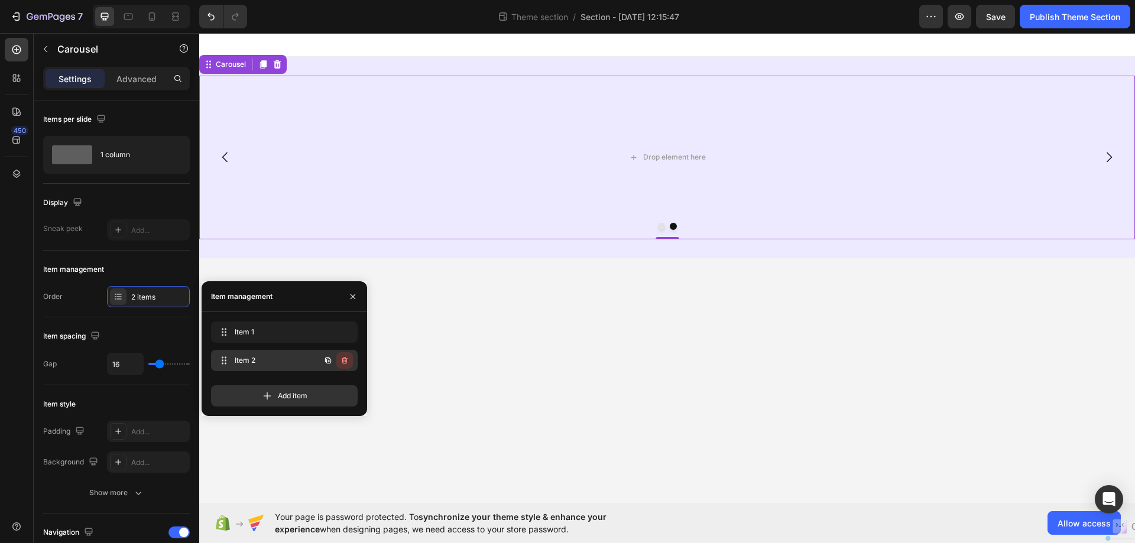
click at [347, 355] on button "button" at bounding box center [344, 360] width 17 height 17
click at [347, 355] on div "Delete" at bounding box center [337, 360] width 22 height 11
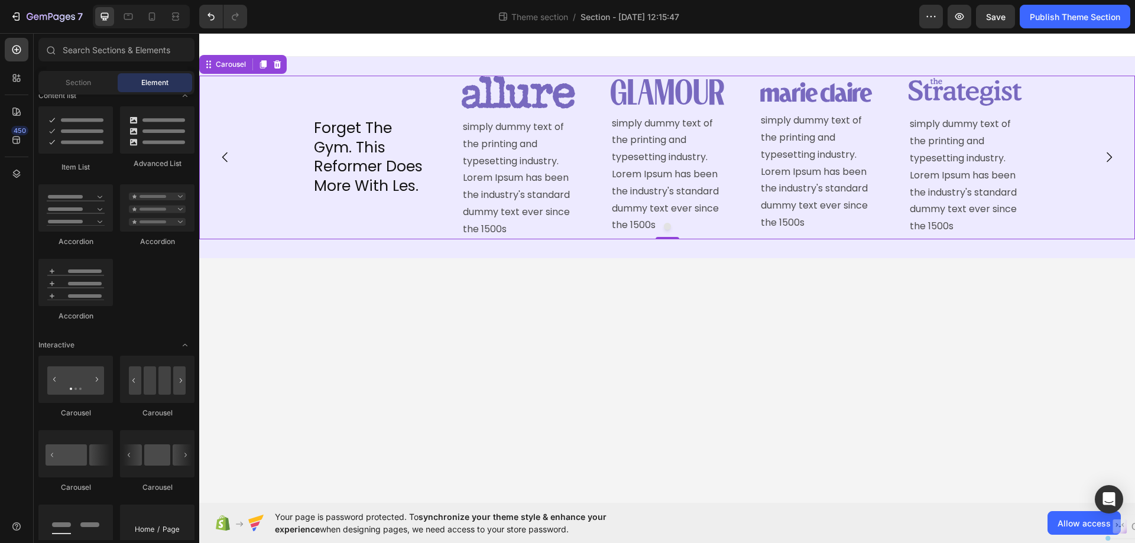
click at [726, 364] on body "Forget The Gym. This Reformer Does More With Les. Heading Image simply dummy te…" at bounding box center [667, 268] width 936 height 470
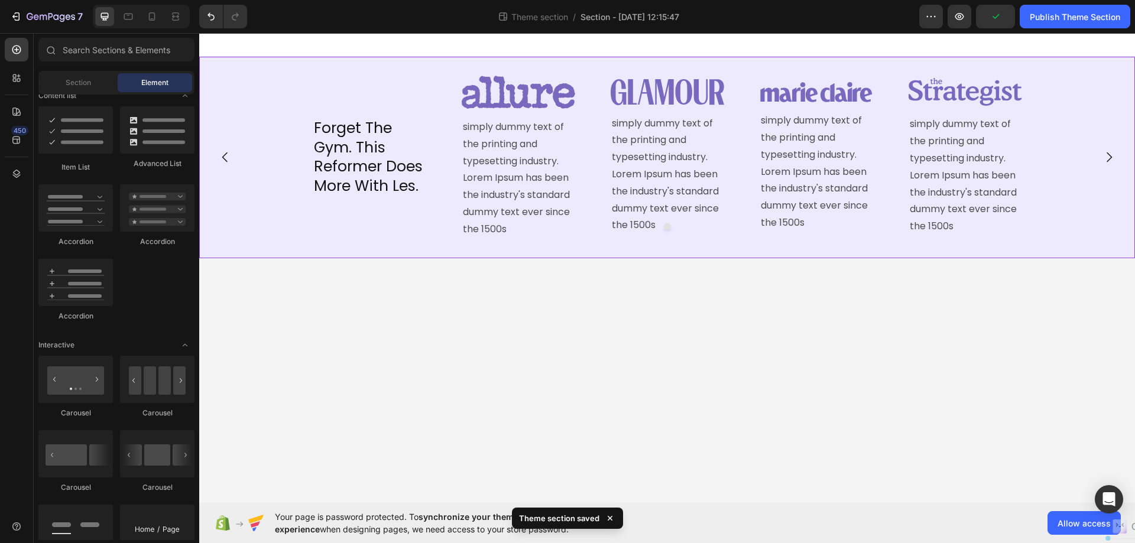
click at [344, 256] on div "Forget The Gym. This Reformer Does More With Les. Heading Image simply dummy te…" at bounding box center [667, 158] width 936 height 202
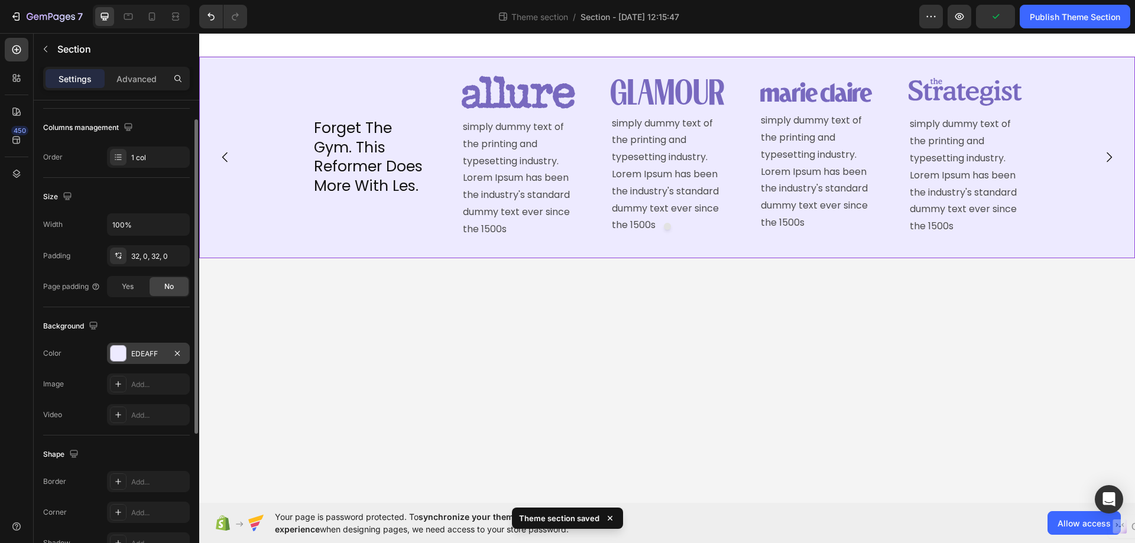
scroll to position [245, 0]
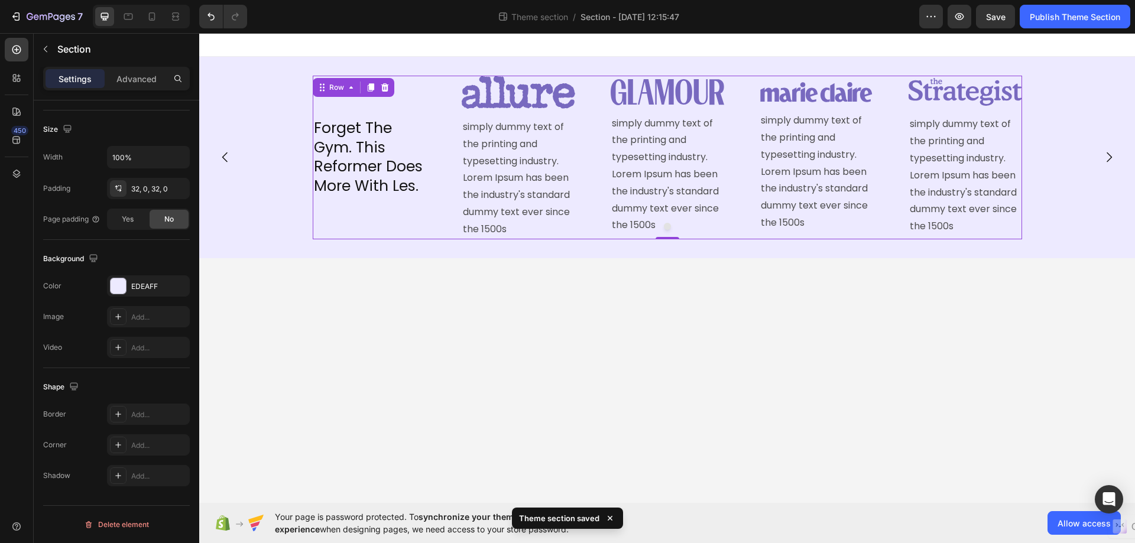
click at [340, 218] on div "Forget The Gym. This Reformer Does More With Les. Heading" at bounding box center [369, 158] width 113 height 164
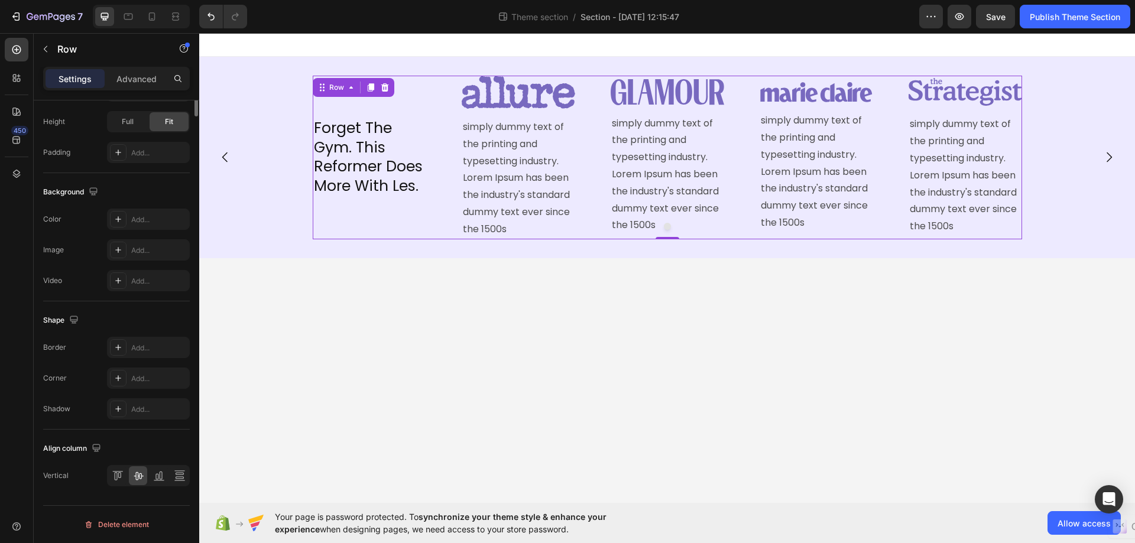
scroll to position [0, 0]
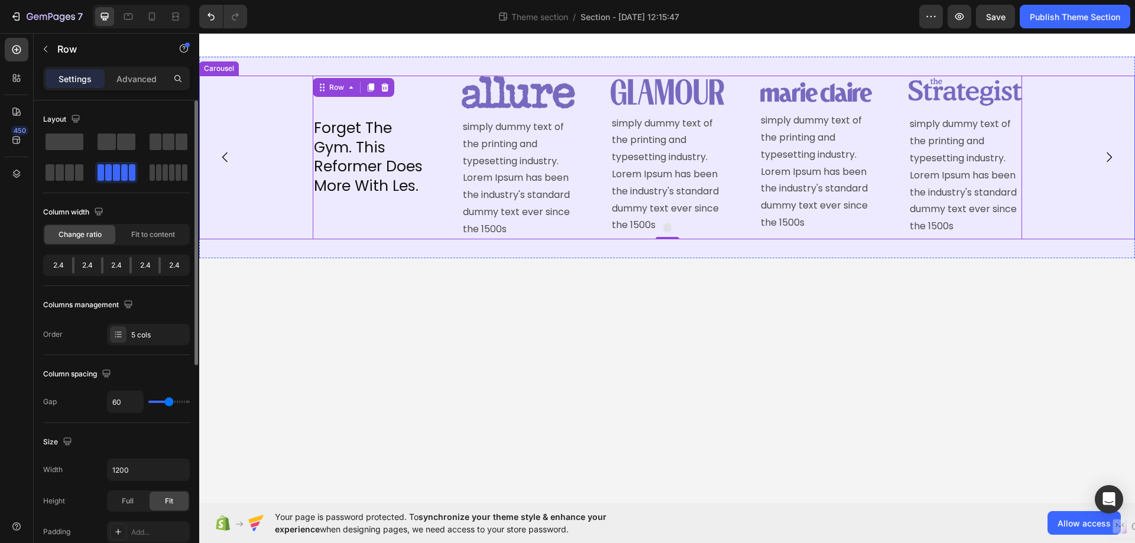
click at [295, 232] on div "Forget The Gym. This Reformer Does More With Les. Heading Image simply dummy te…" at bounding box center [667, 158] width 936 height 164
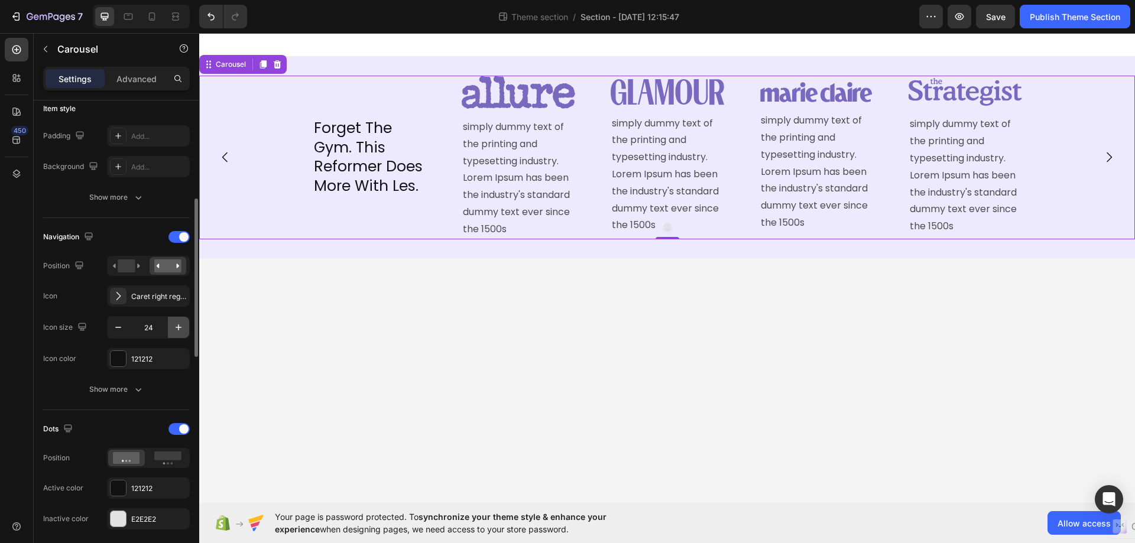
scroll to position [473, 0]
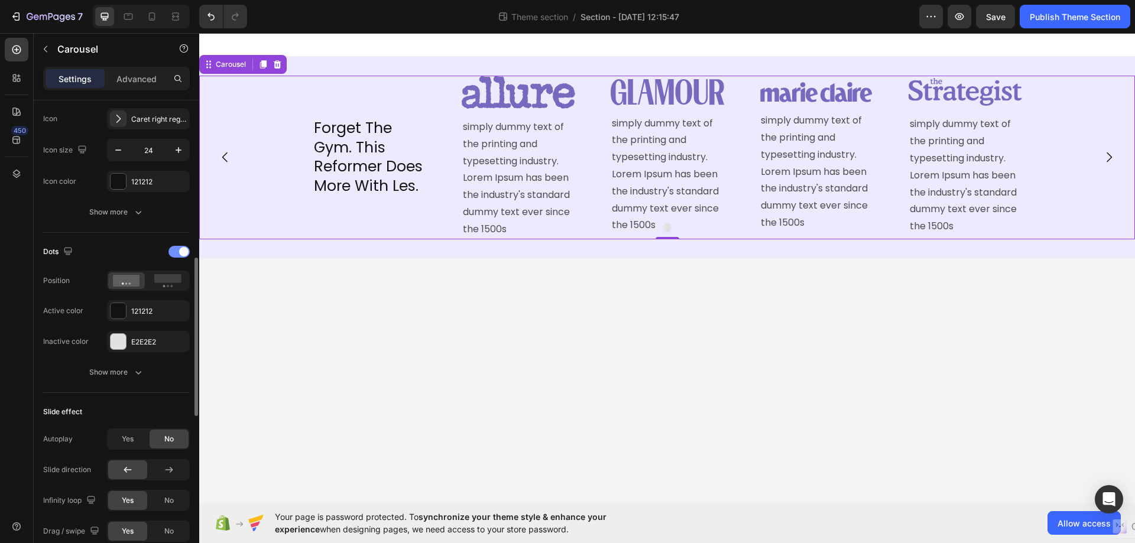
click at [180, 251] on span at bounding box center [183, 251] width 9 height 9
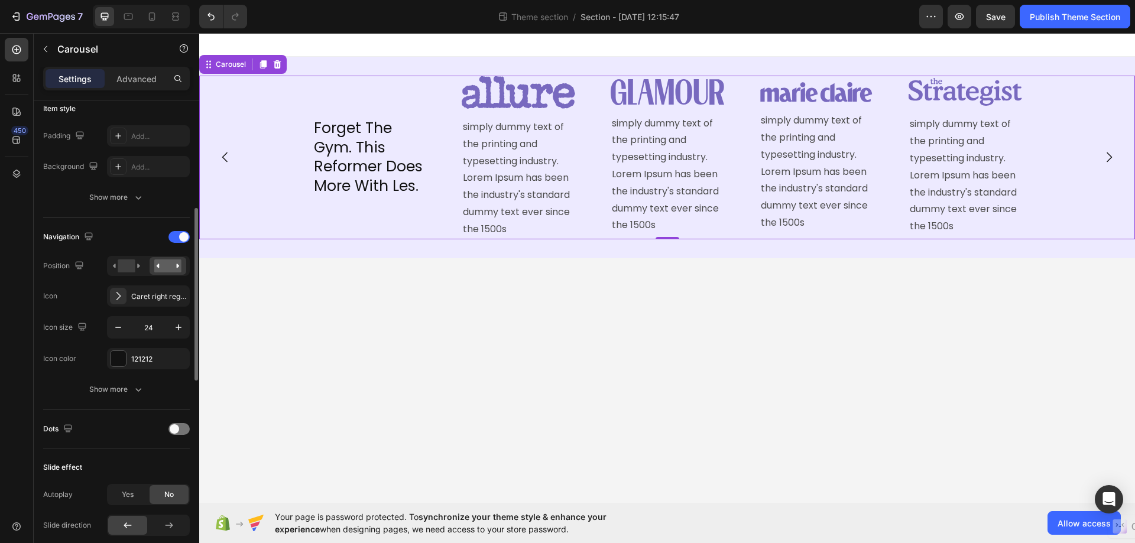
scroll to position [236, 0]
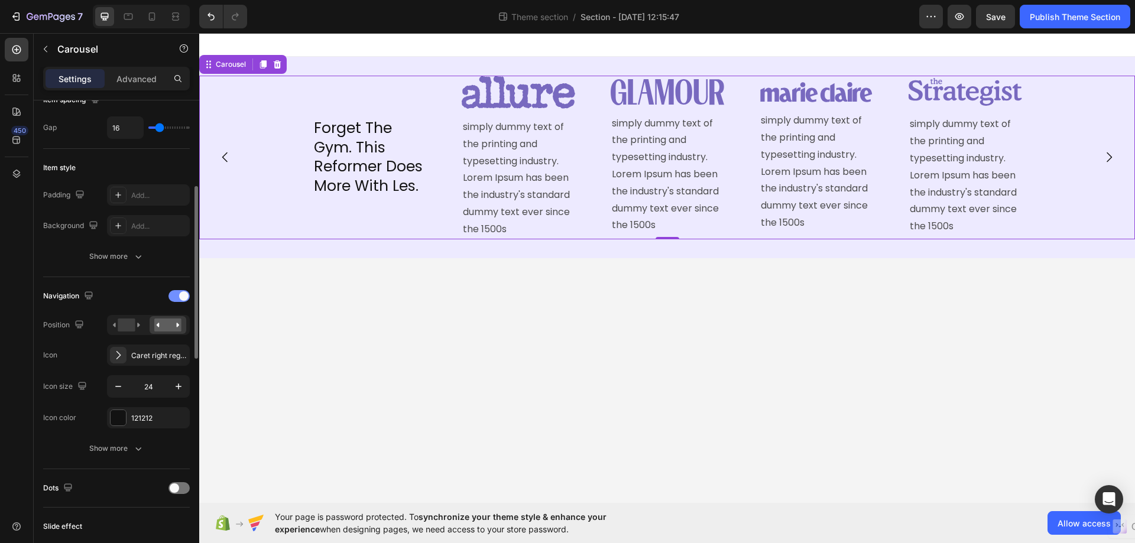
click at [172, 296] on div at bounding box center [178, 296] width 21 height 12
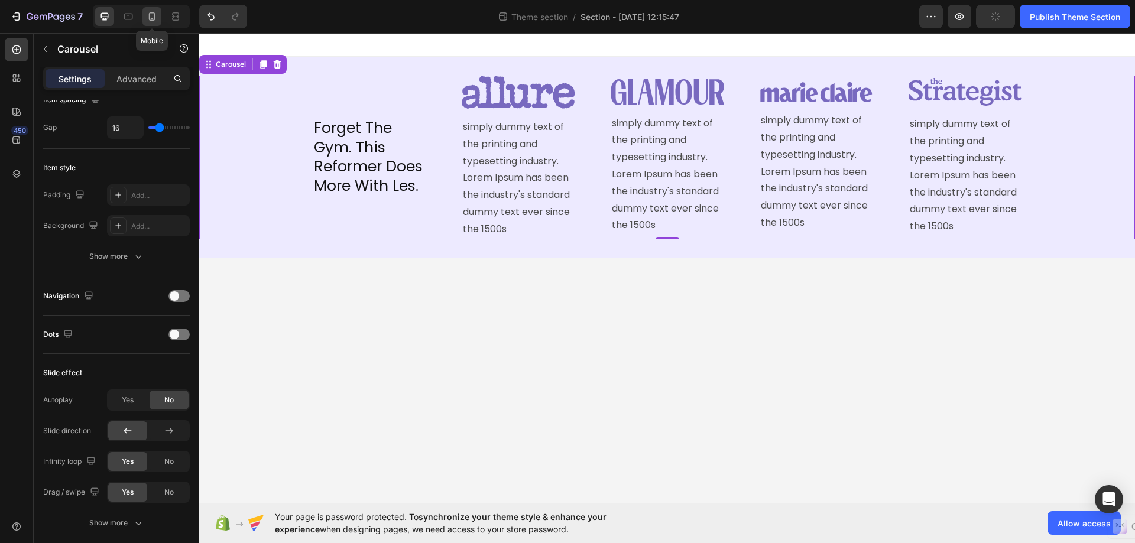
click at [153, 16] on icon at bounding box center [152, 17] width 12 height 12
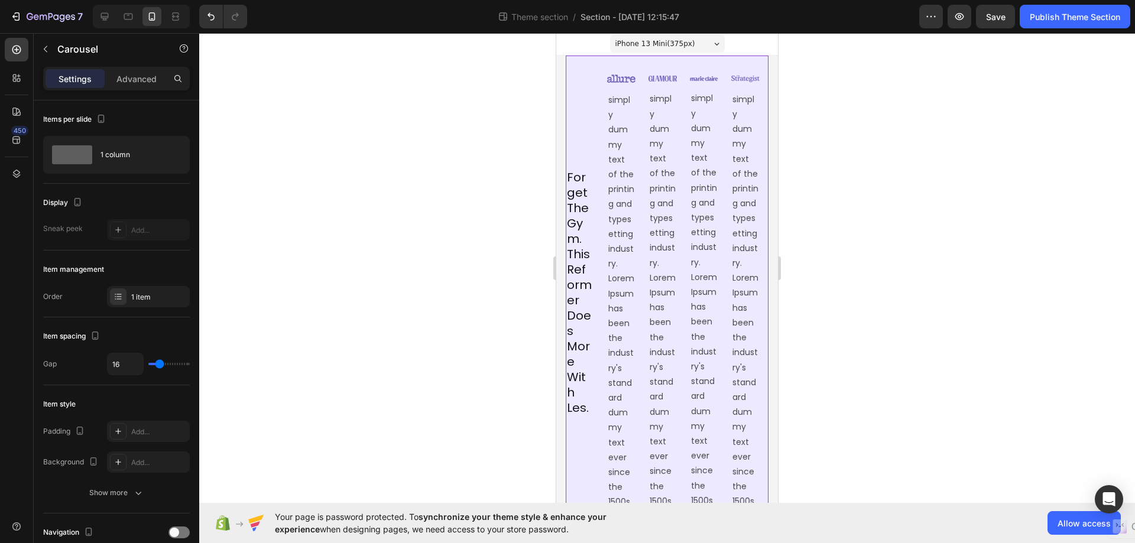
click at [752, 74] on div "Forget The Gym. This Reformer Does More With Les. Heading Image simply dummy te…" at bounding box center [667, 293] width 203 height 475
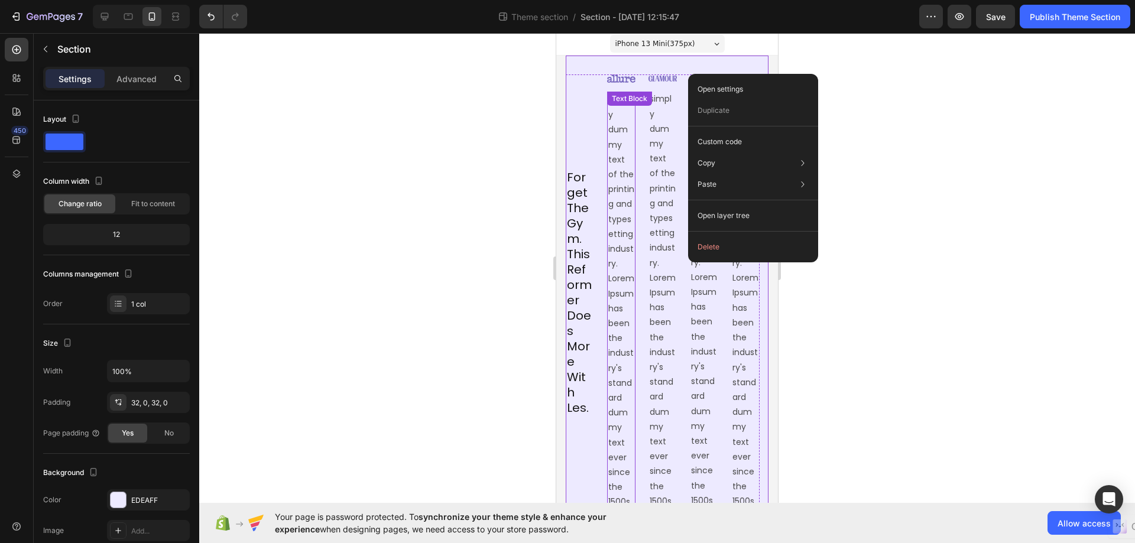
click at [598, 98] on div "Forget The Gym. This Reformer Does More With Les. Heading Image simply dummy te…" at bounding box center [663, 292] width 194 height 437
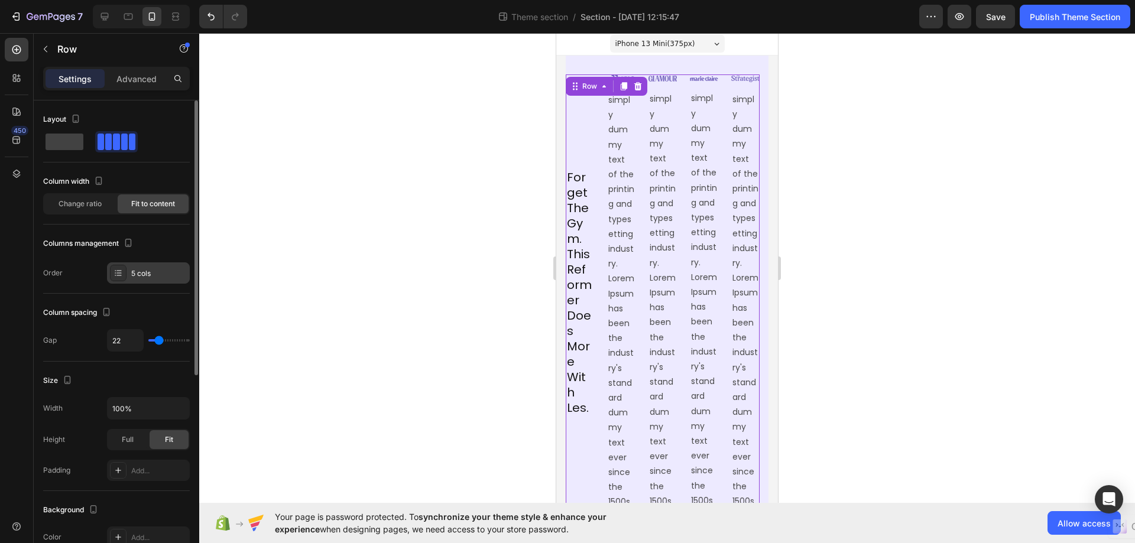
click at [180, 268] on div "5 cols" at bounding box center [159, 273] width 56 height 11
click at [142, 316] on div "Column spacing" at bounding box center [116, 312] width 147 height 19
click at [88, 207] on span "Change ratio" at bounding box center [80, 204] width 43 height 11
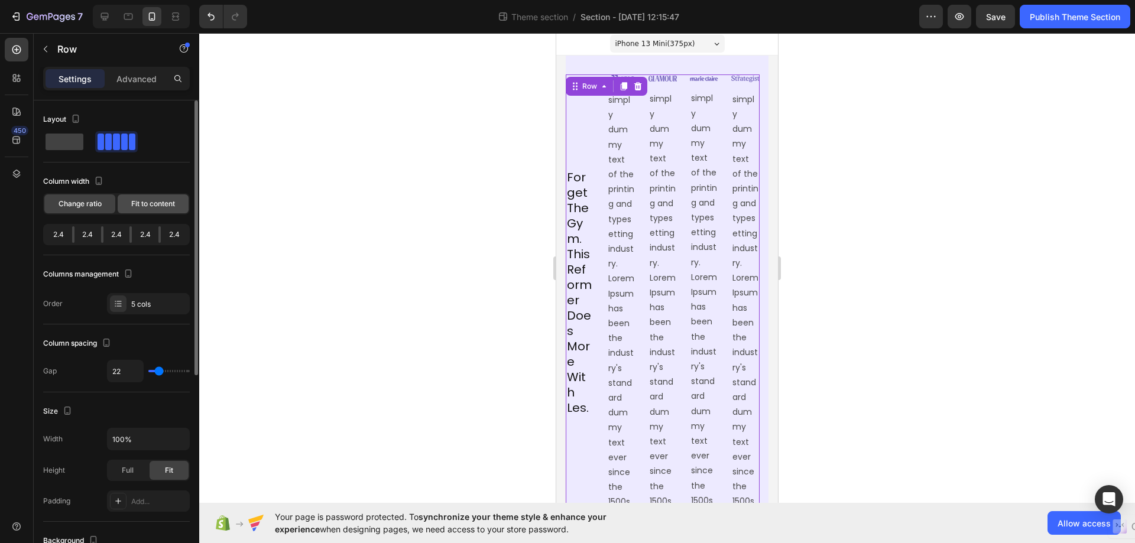
click at [134, 206] on span "Fit to content" at bounding box center [153, 204] width 44 height 11
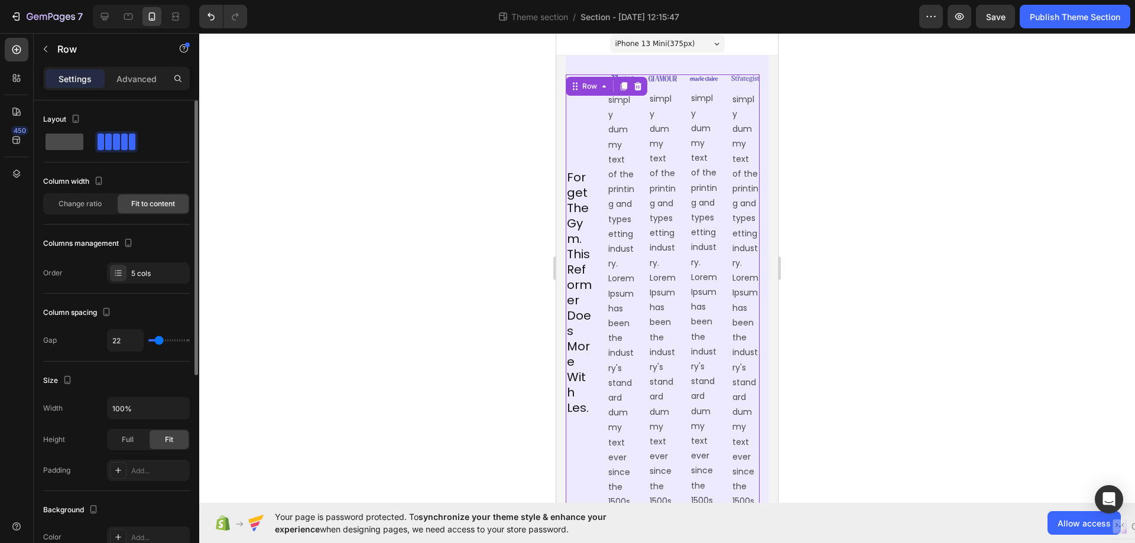
click at [59, 149] on span at bounding box center [65, 142] width 38 height 17
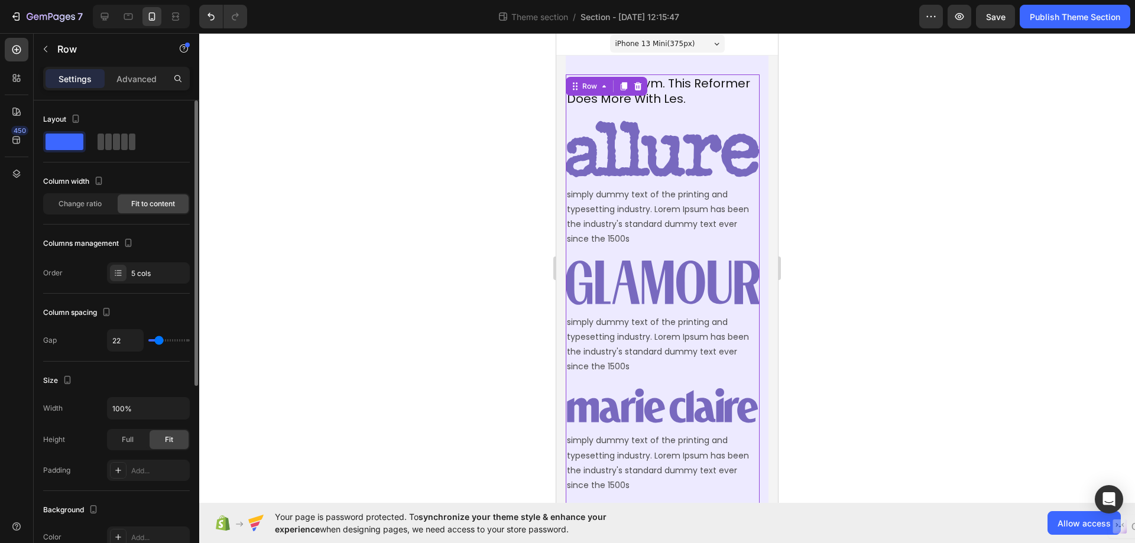
click at [105, 149] on span at bounding box center [108, 142] width 7 height 17
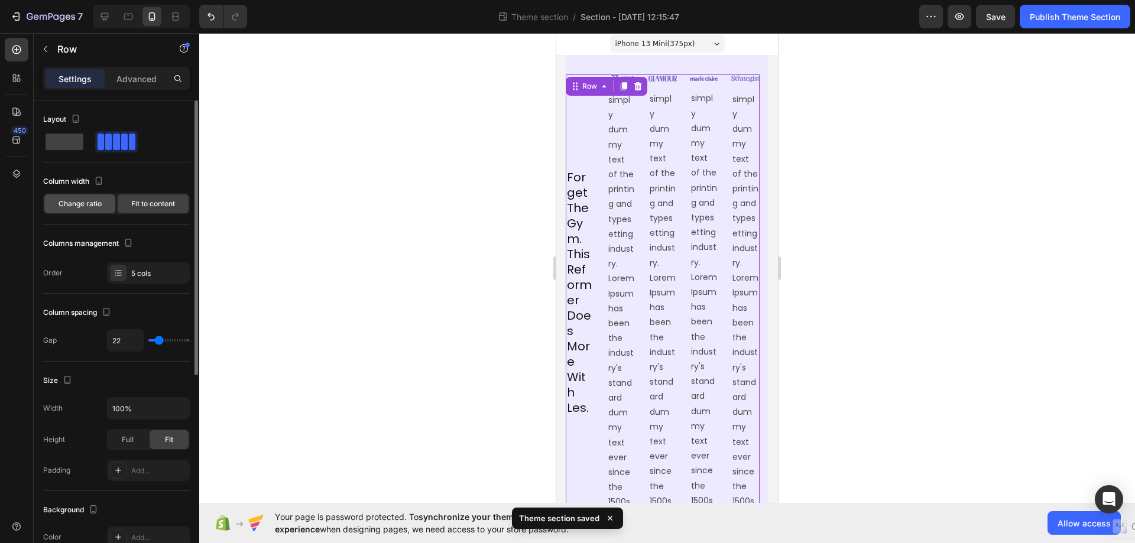
click at [83, 209] on span "Change ratio" at bounding box center [80, 204] width 43 height 11
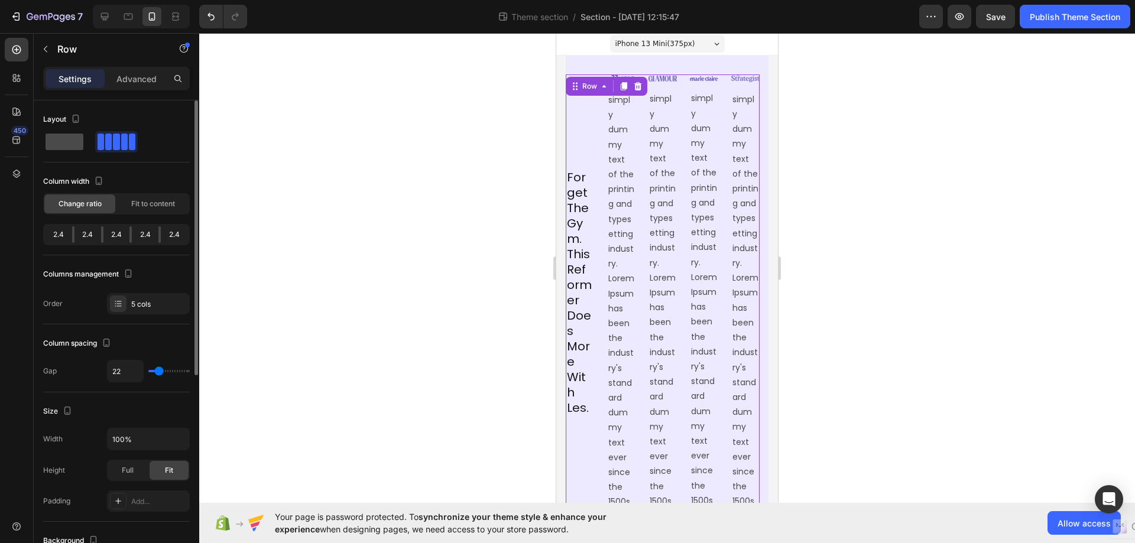
click at [50, 142] on span at bounding box center [65, 142] width 38 height 17
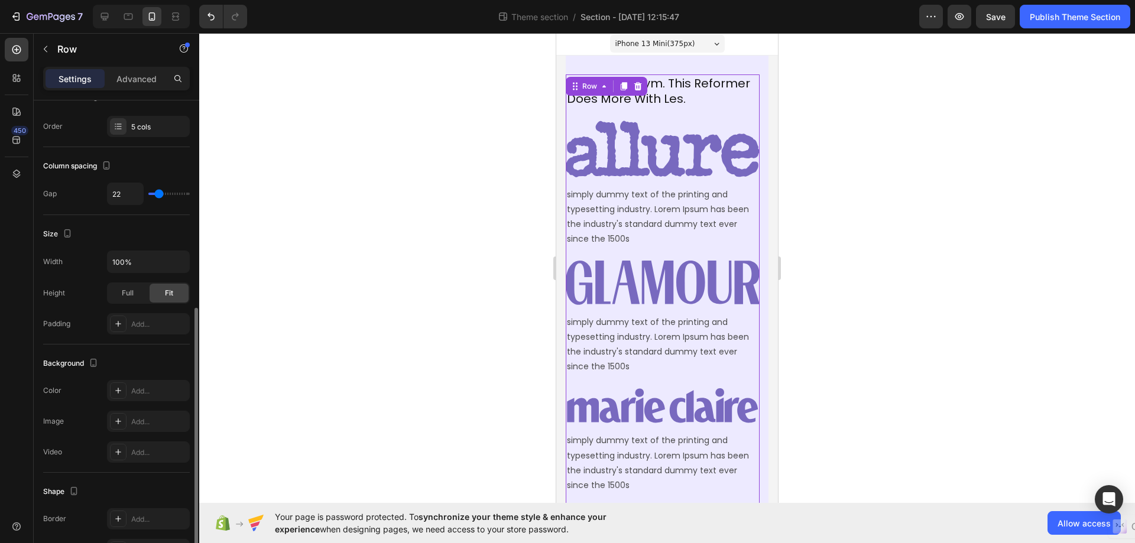
scroll to position [236, 0]
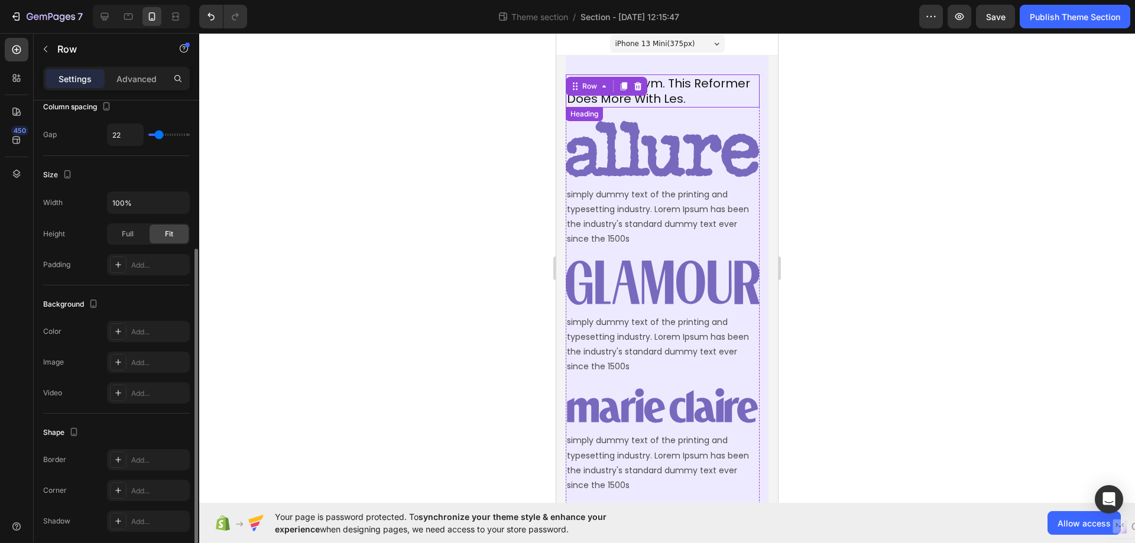
click at [746, 102] on h2 "Forget The Gym. This Reformer Does More With Les." at bounding box center [663, 90] width 194 height 33
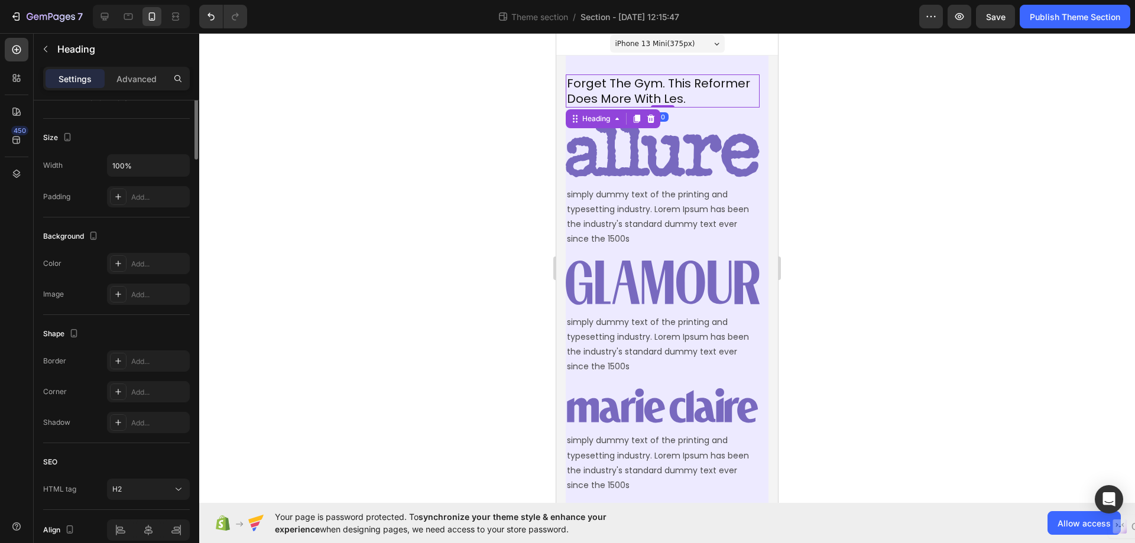
scroll to position [0, 0]
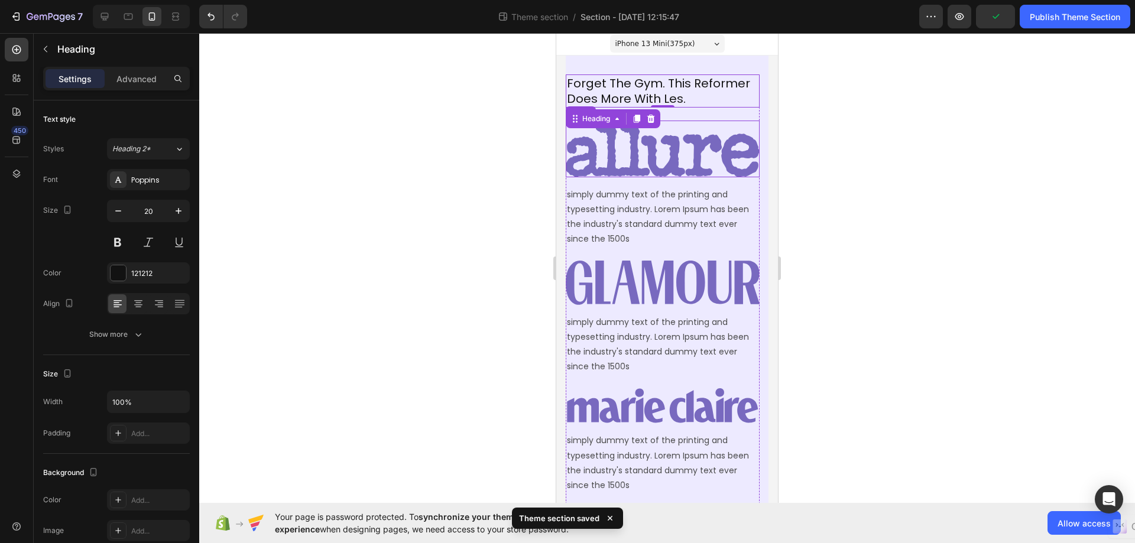
click at [750, 132] on img at bounding box center [663, 149] width 194 height 57
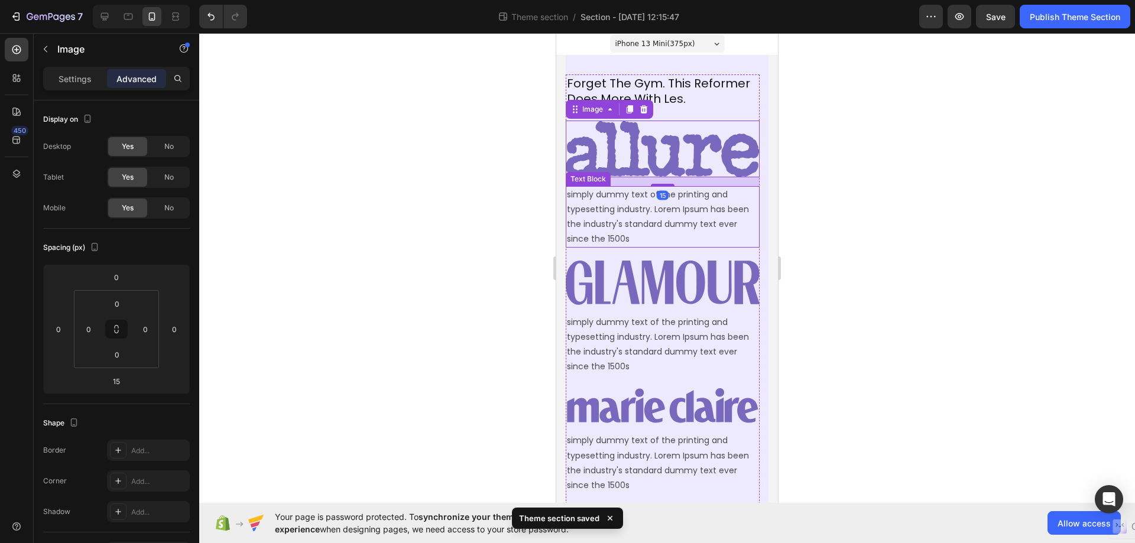
click at [729, 203] on p "simply dummy text of the printing and typesetting industry. Lorem Ipsum has bee…" at bounding box center [662, 217] width 191 height 60
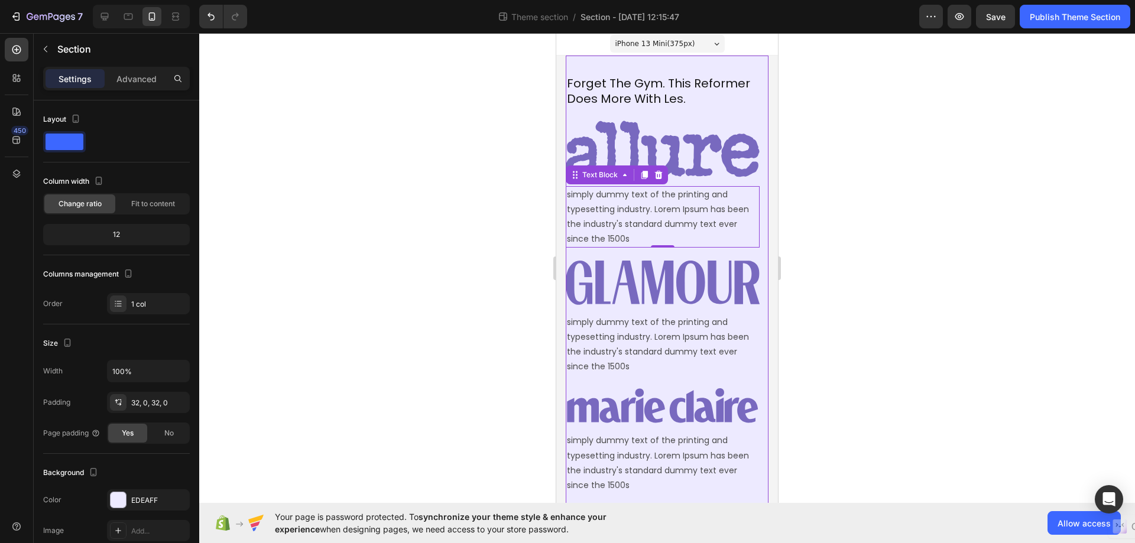
click at [738, 67] on div "Forget The Gym. This Reformer Does More With Les. Heading Image simply dummy te…" at bounding box center [667, 350] width 203 height 589
click at [715, 62] on div "Forget The Gym. This Reformer Does More With Les. Heading Image simply dummy te…" at bounding box center [667, 350] width 203 height 589
click at [121, 77] on p "Advanced" at bounding box center [136, 79] width 40 height 12
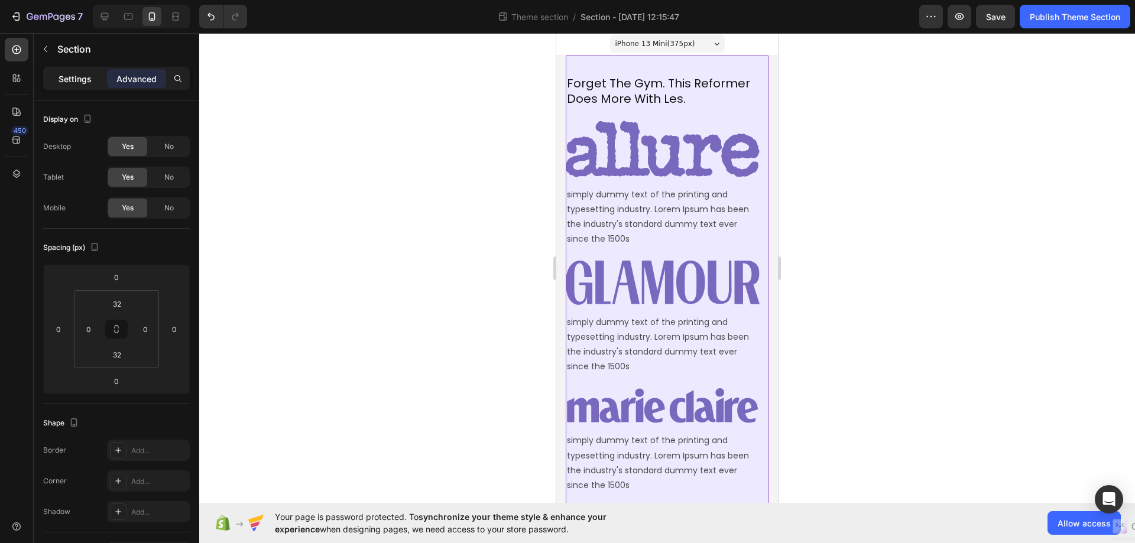
click at [87, 82] on p "Settings" at bounding box center [75, 79] width 33 height 12
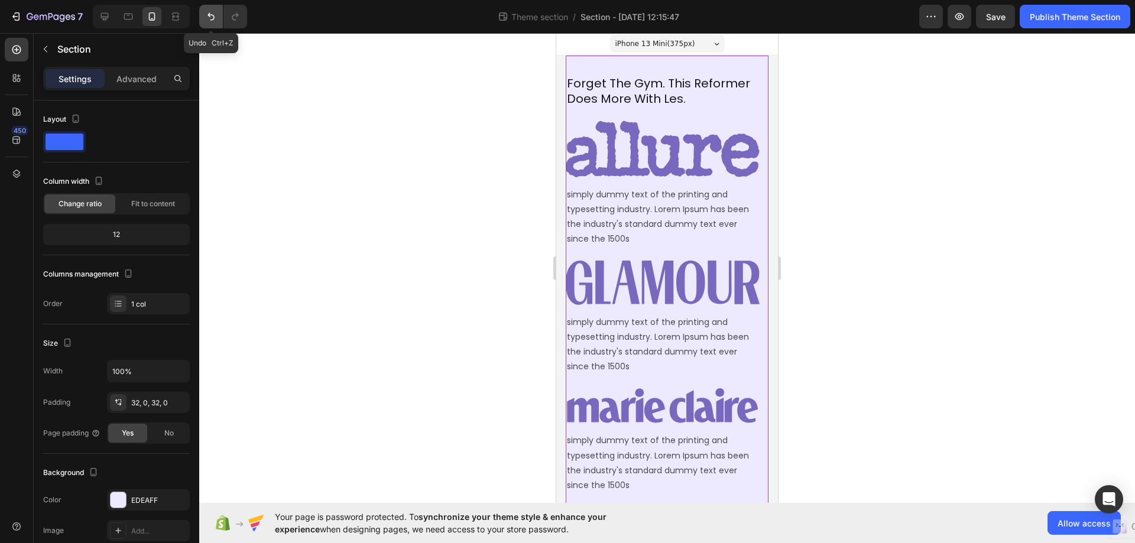
click at [211, 11] on icon "Undo/Redo" at bounding box center [211, 17] width 12 height 12
click at [211, 15] on icon "Undo/Redo" at bounding box center [210, 17] width 7 height 8
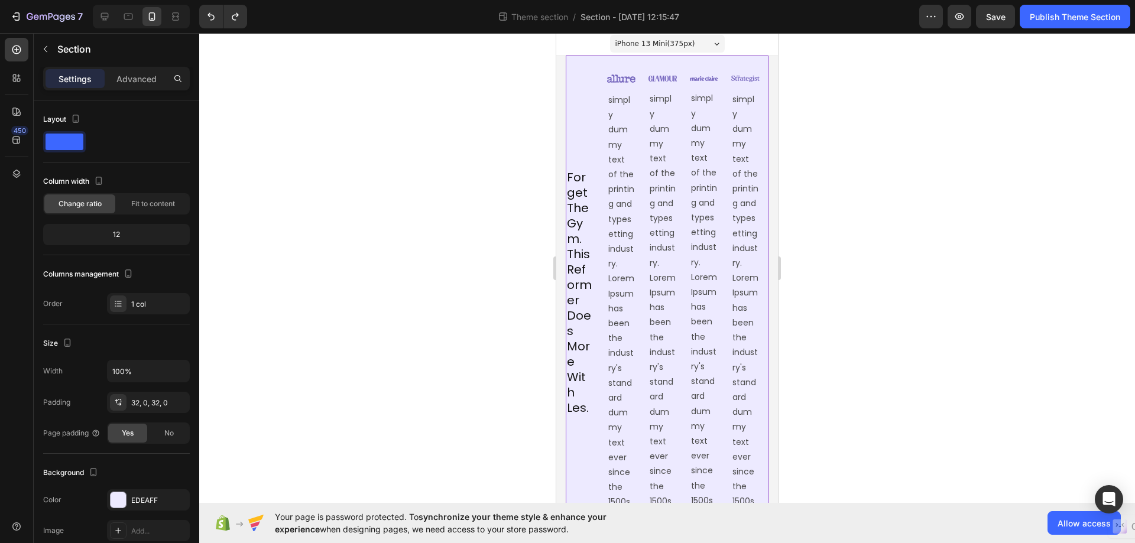
click at [697, 66] on div "Forget The Gym. This Reformer Does More With Les. Heading Image simply dummy te…" at bounding box center [667, 293] width 203 height 475
click at [602, 83] on div "Forget The Gym. This Reformer Does More With Les. Heading Image simply dummy te…" at bounding box center [663, 292] width 194 height 437
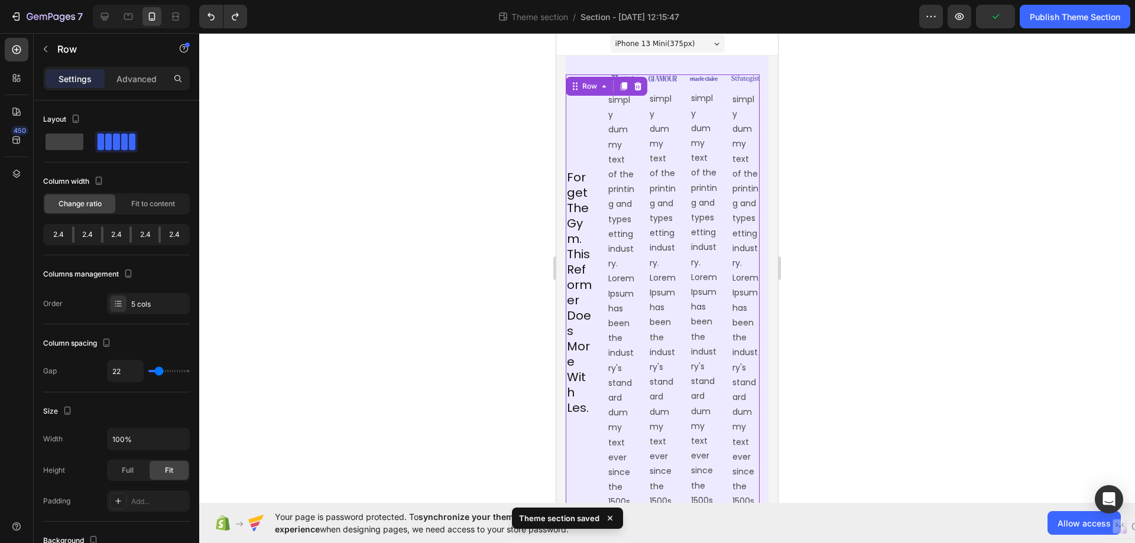
click at [583, 132] on div "Forget The Gym. This Reformer Does More With Les. Heading" at bounding box center [580, 292] width 28 height 437
click at [580, 146] on div "Forget The Gym. This Reformer Does More With Les. Heading" at bounding box center [580, 292] width 28 height 437
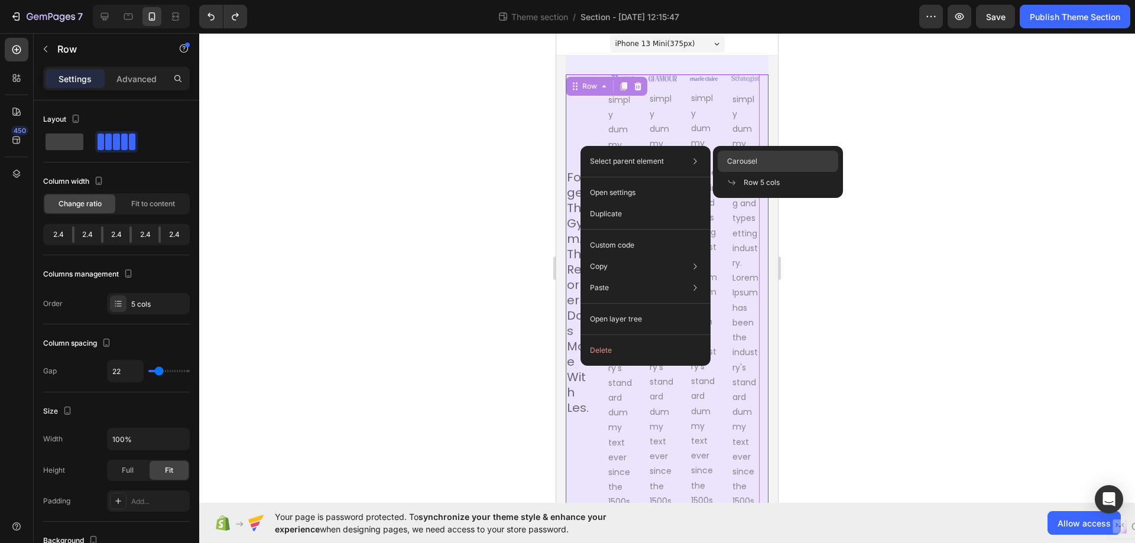
click at [752, 160] on span "Carousel" at bounding box center [742, 161] width 30 height 11
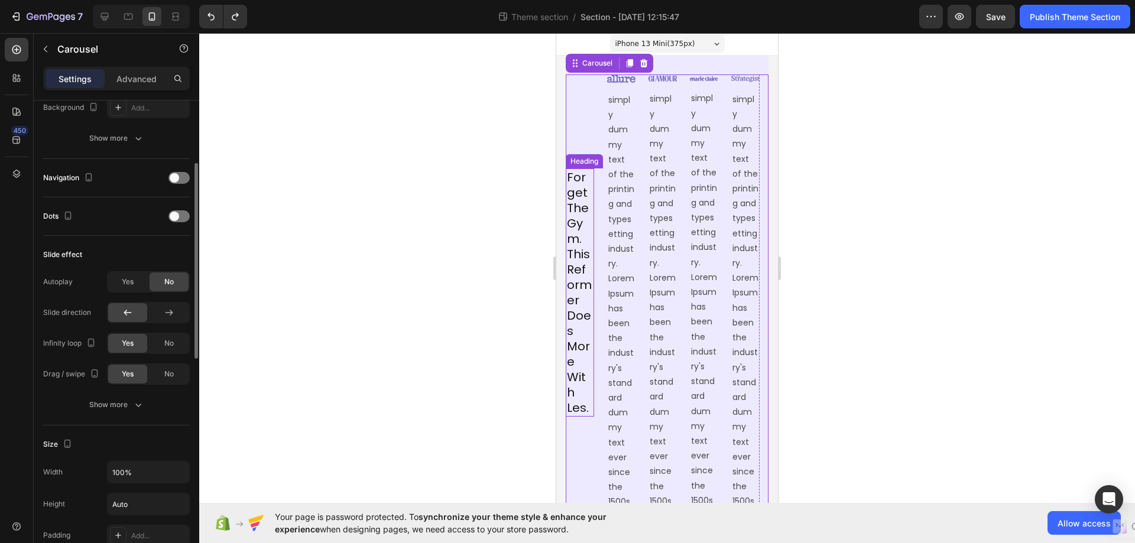
scroll to position [296, 0]
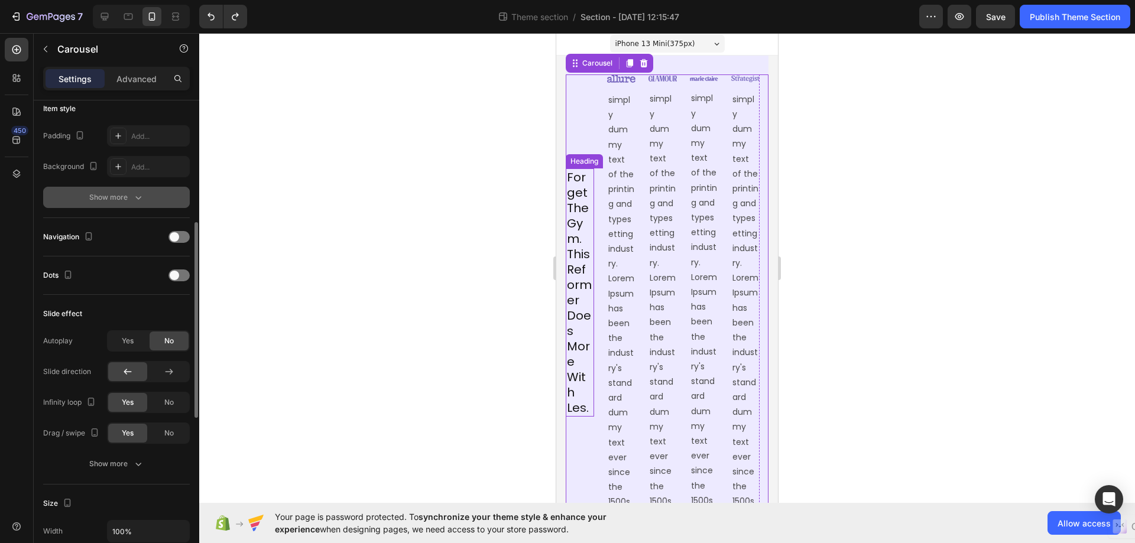
click at [138, 195] on icon "button" at bounding box center [138, 197] width 12 height 12
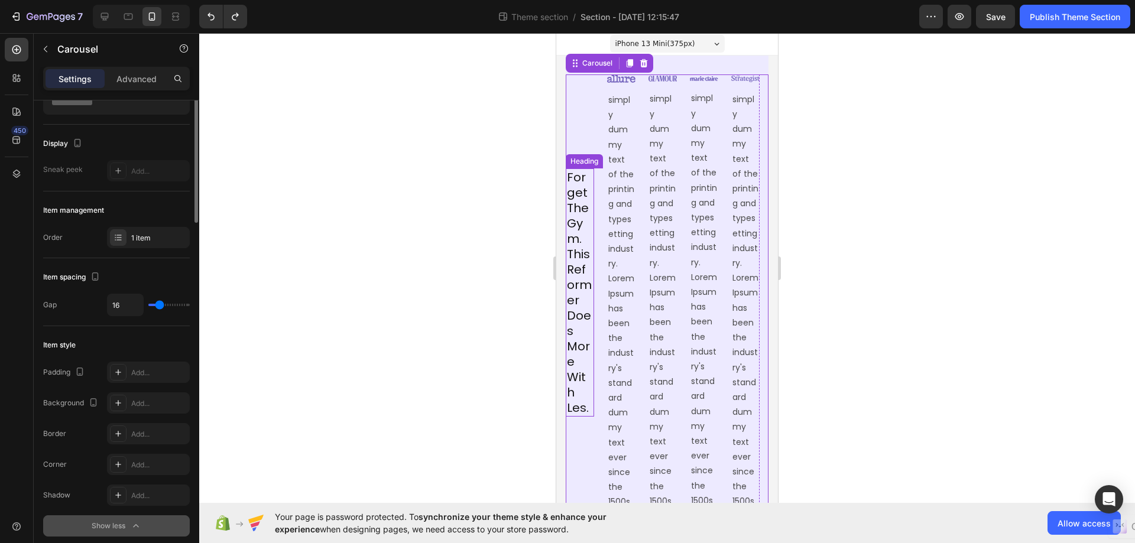
scroll to position [0, 0]
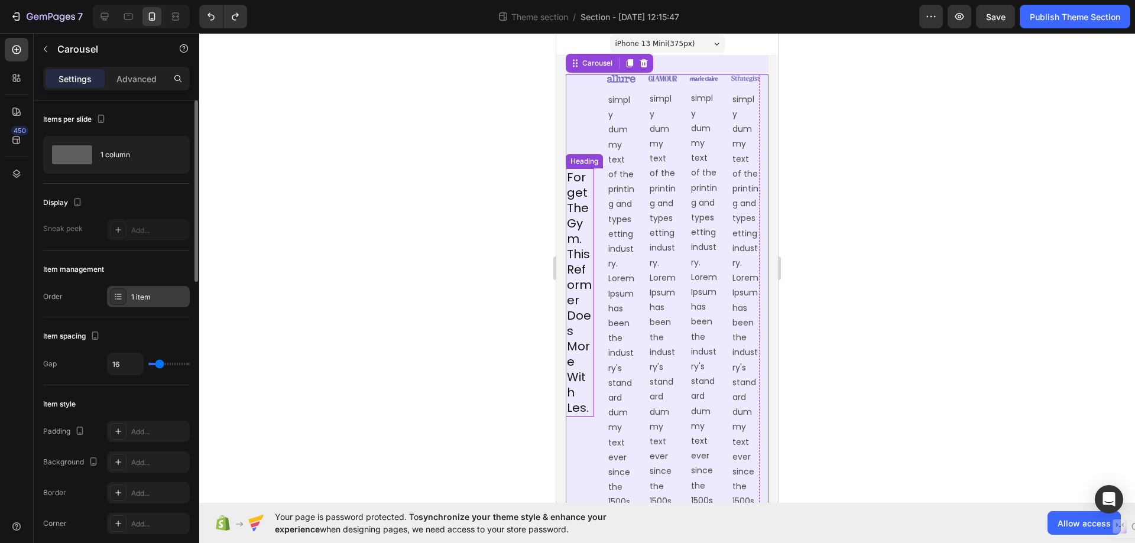
click at [151, 296] on div "1 item" at bounding box center [159, 297] width 56 height 11
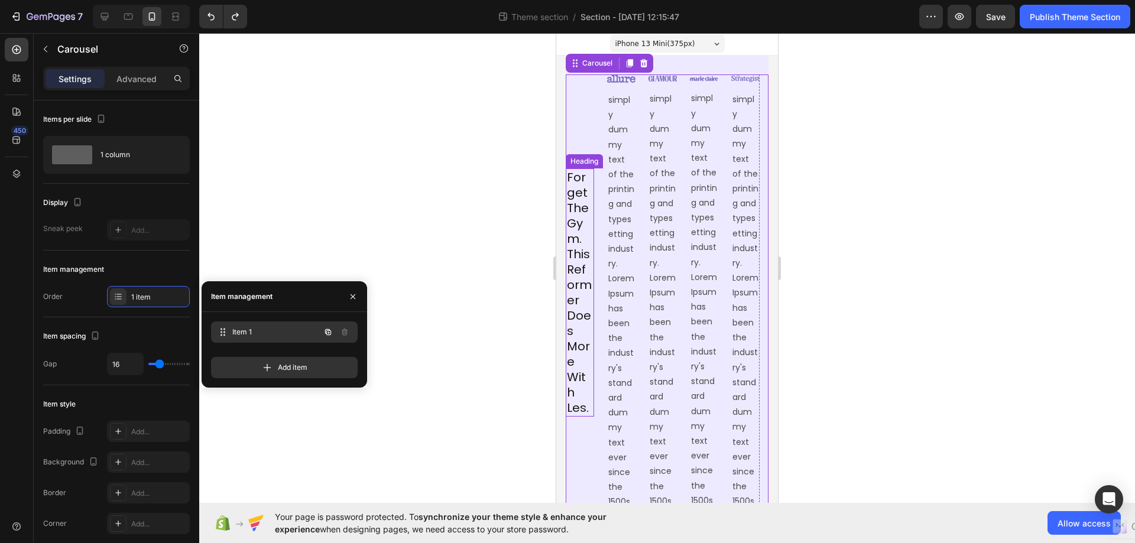
click at [248, 337] on div "Item 1 Item 1" at bounding box center [268, 332] width 104 height 17
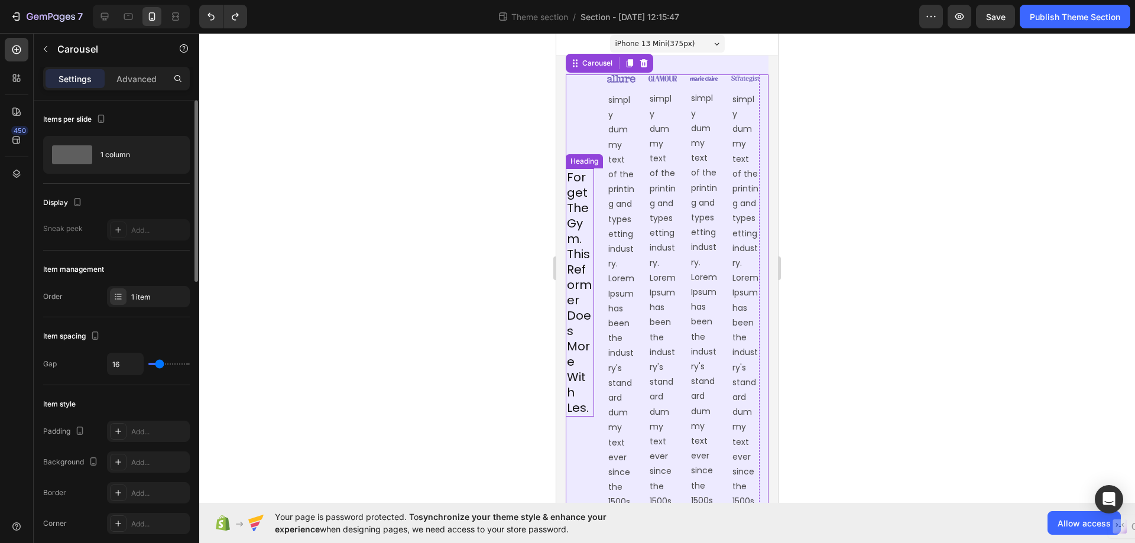
click at [180, 334] on div "Item spacing" at bounding box center [116, 336] width 147 height 19
click at [176, 151] on icon at bounding box center [179, 155] width 12 height 12
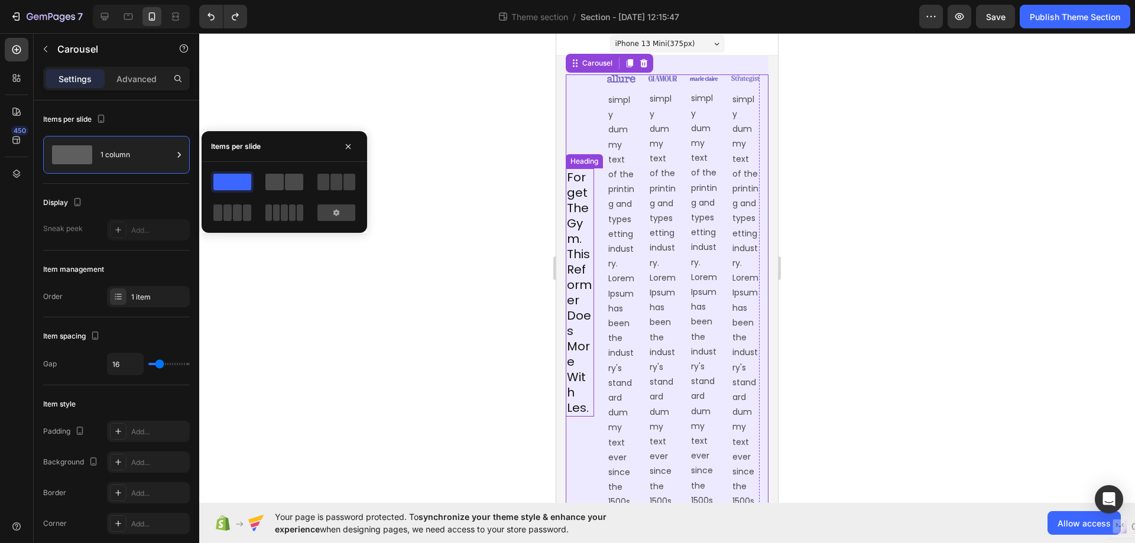
click at [279, 178] on span at bounding box center [274, 182] width 18 height 17
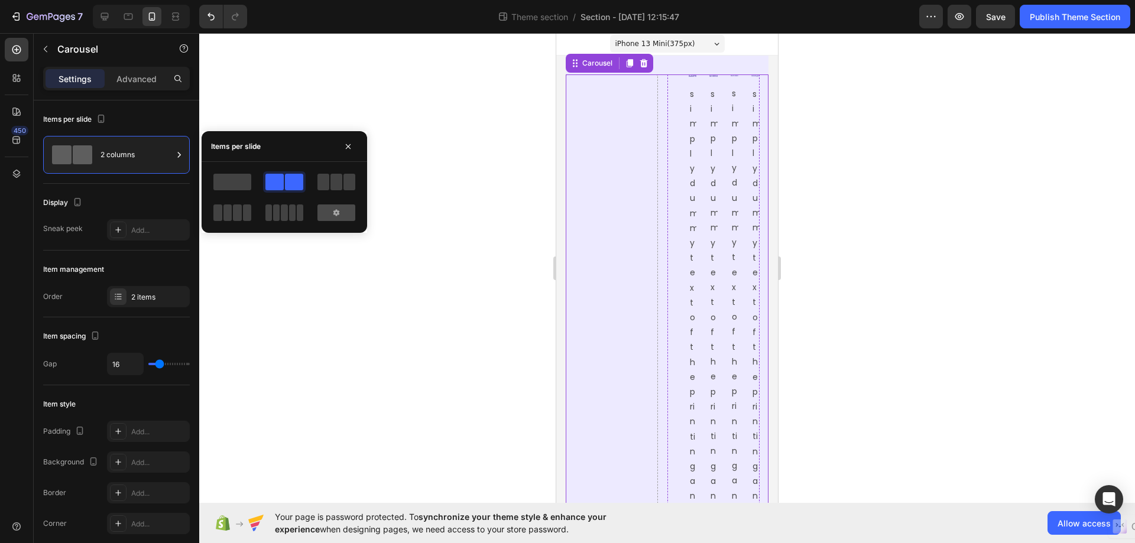
click at [345, 212] on div at bounding box center [336, 212] width 38 height 17
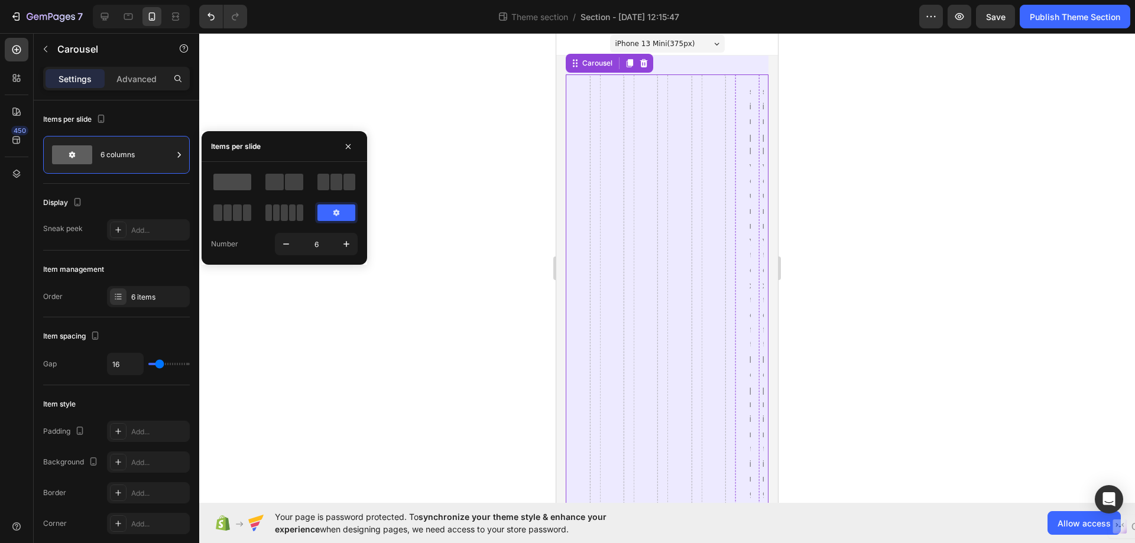
click at [232, 180] on span at bounding box center [232, 182] width 38 height 17
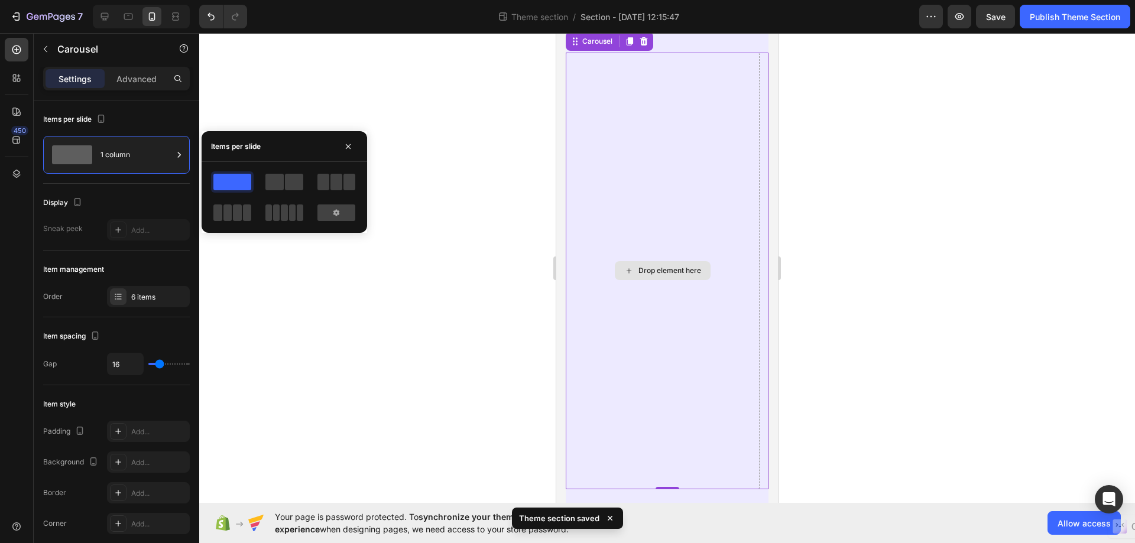
scroll to position [43, 0]
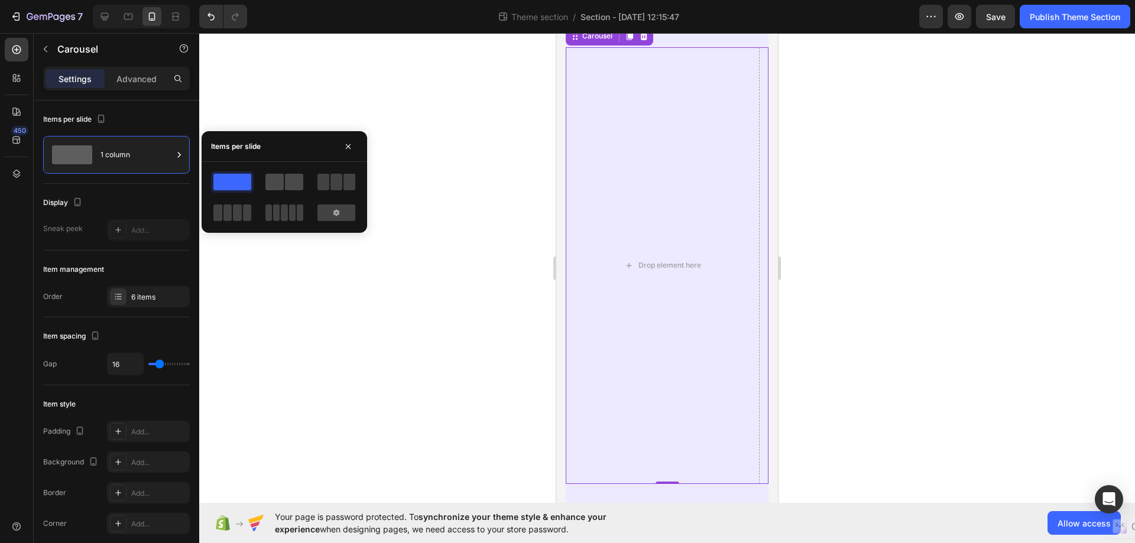
click at [283, 179] on span at bounding box center [274, 182] width 18 height 17
click at [213, 183] on div at bounding box center [232, 181] width 43 height 21
click at [239, 182] on span at bounding box center [232, 182] width 38 height 17
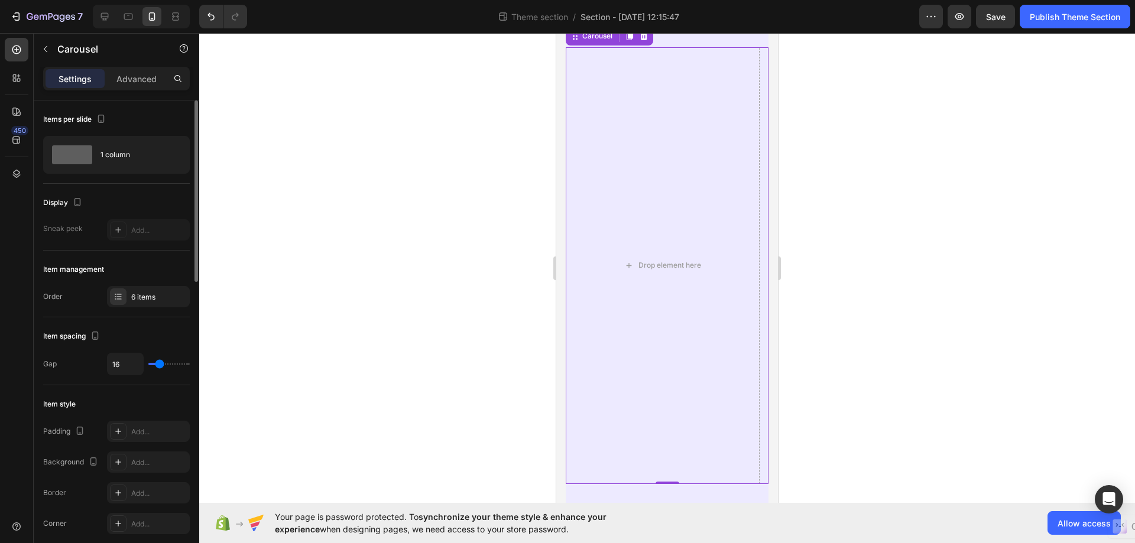
click at [156, 198] on div "Display" at bounding box center [116, 202] width 147 height 19
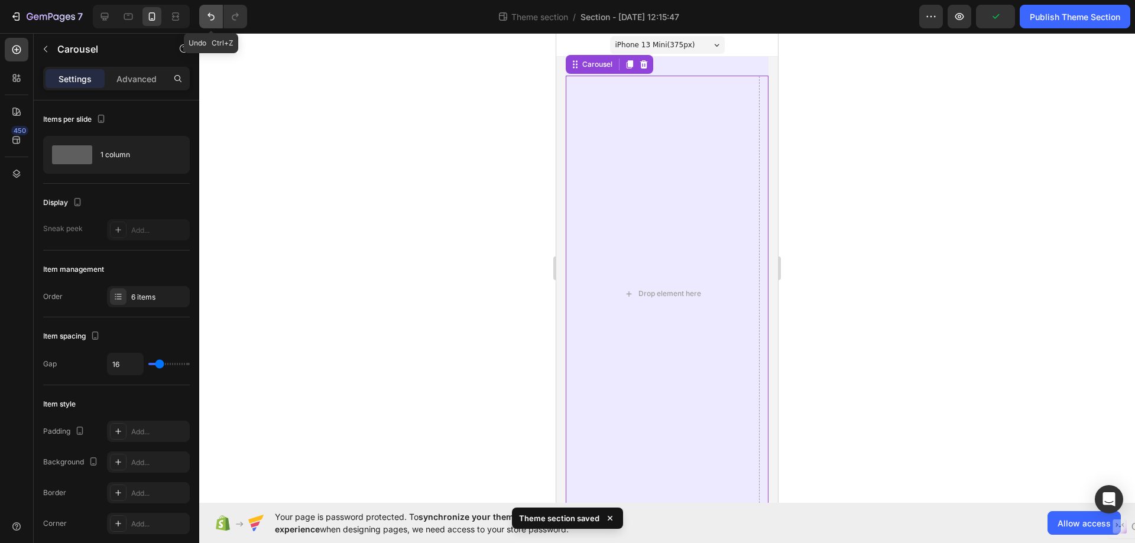
click at [212, 11] on icon "Undo/Redo" at bounding box center [211, 17] width 12 height 12
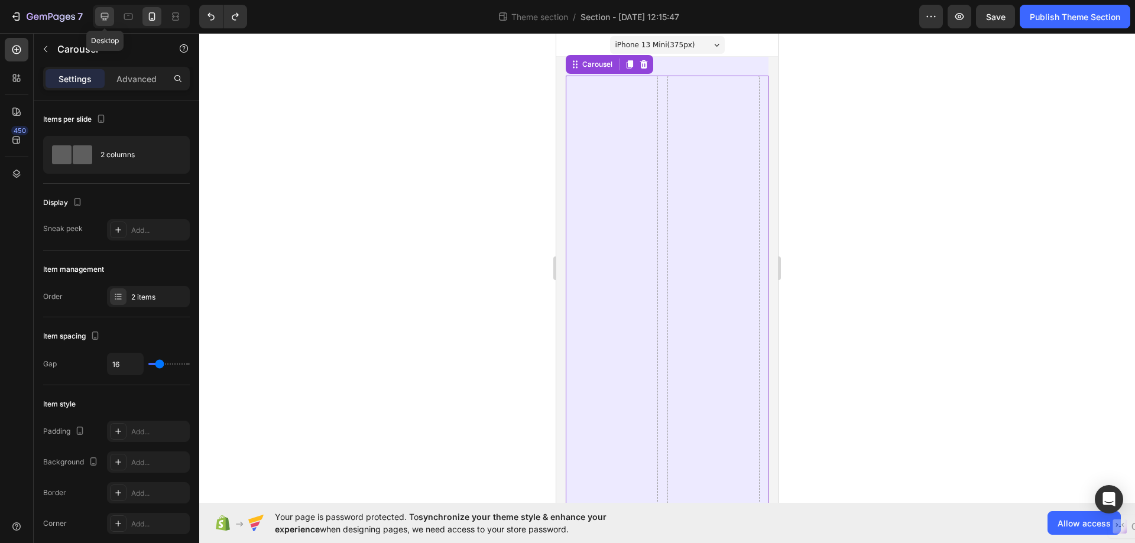
click at [105, 9] on div at bounding box center [104, 16] width 19 height 19
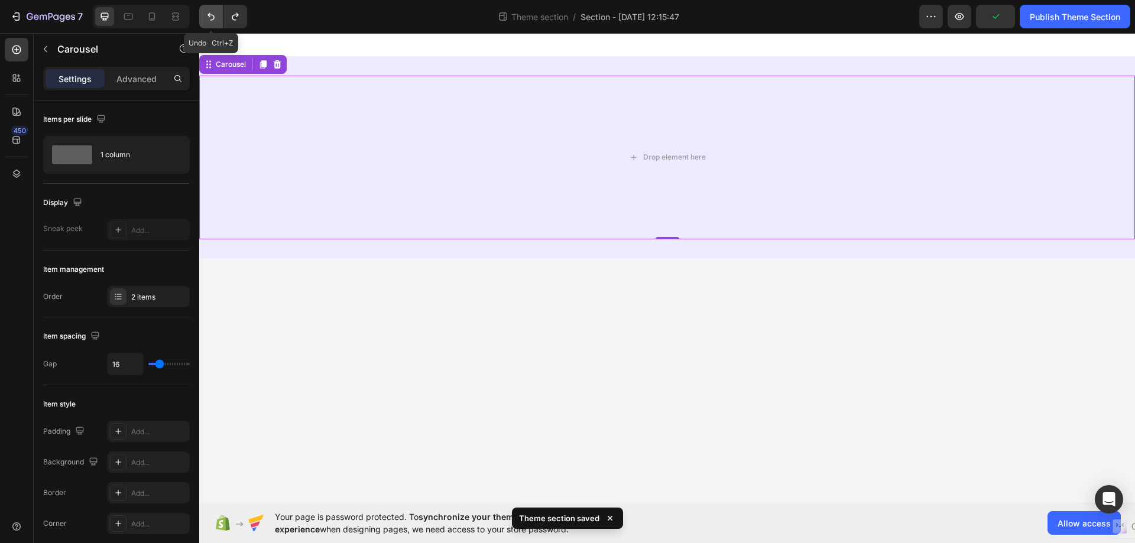
click at [215, 15] on icon "Undo/Redo" at bounding box center [211, 17] width 12 height 12
click at [210, 15] on icon "Undo/Redo" at bounding box center [210, 17] width 7 height 8
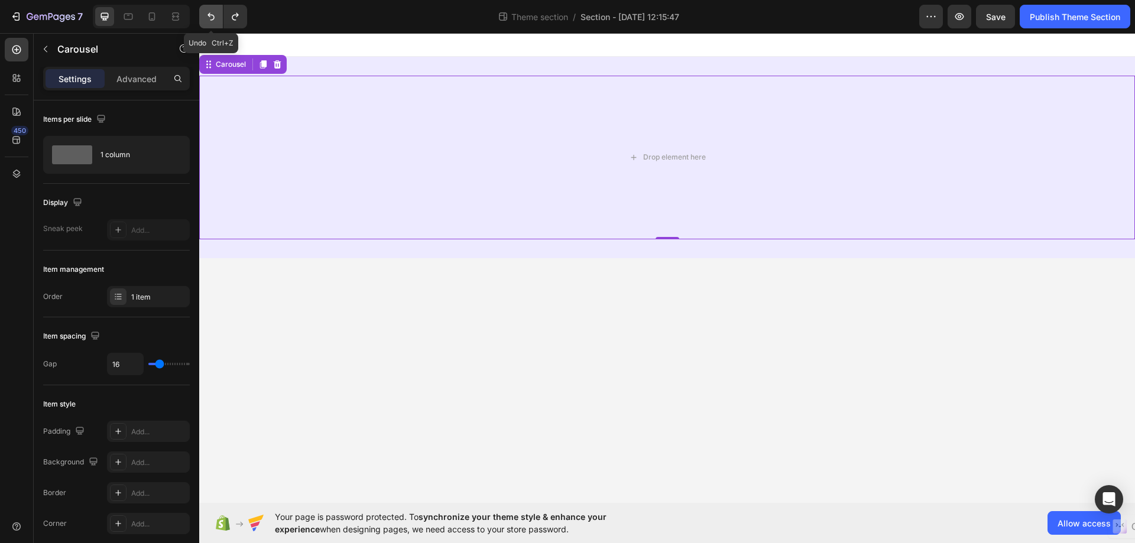
click at [210, 15] on icon "Undo/Redo" at bounding box center [210, 17] width 7 height 8
click at [212, 14] on icon "Undo/Redo" at bounding box center [211, 17] width 12 height 12
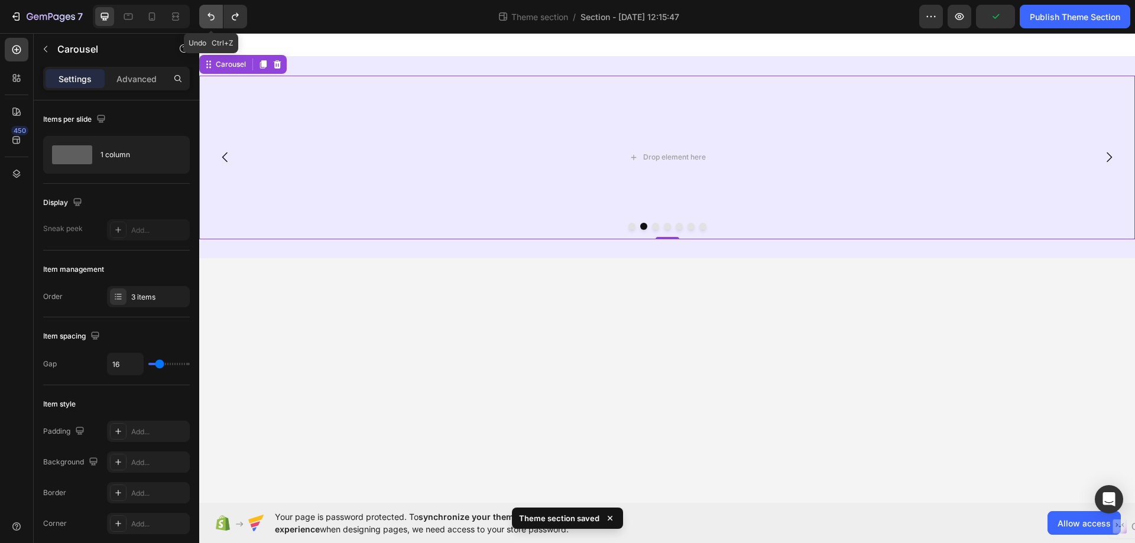
click at [212, 14] on icon "Undo/Redo" at bounding box center [211, 17] width 12 height 12
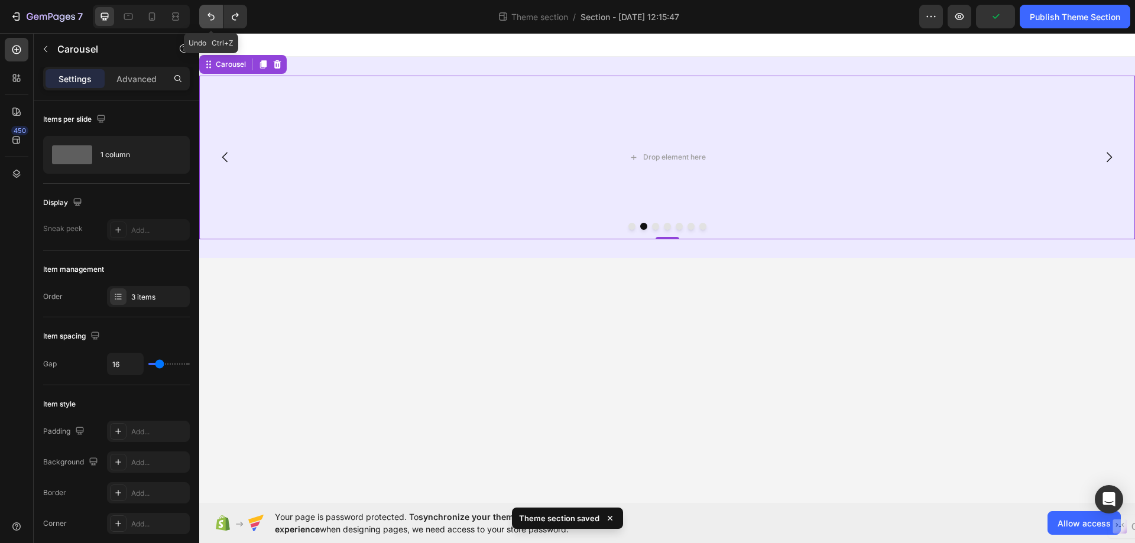
click at [212, 14] on icon "Undo/Redo" at bounding box center [211, 17] width 12 height 12
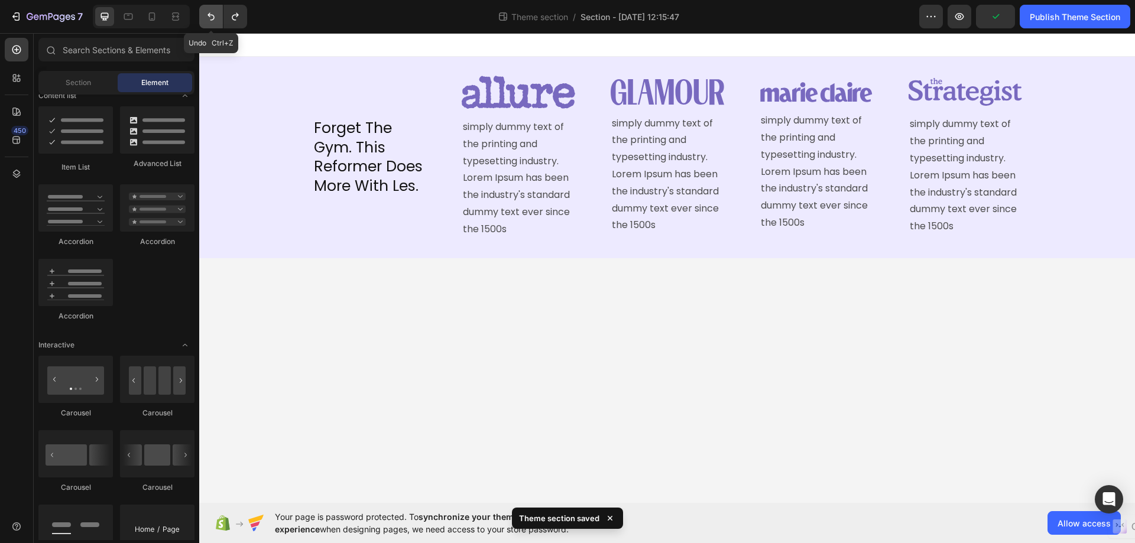
click at [212, 14] on icon "Undo/Redo" at bounding box center [211, 17] width 12 height 12
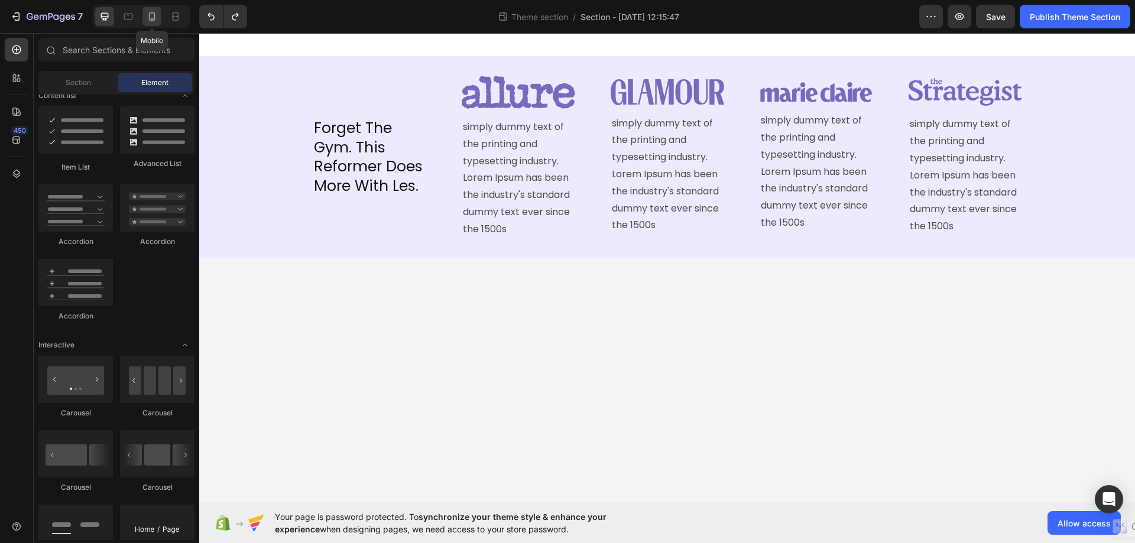
click at [148, 14] on icon at bounding box center [152, 17] width 12 height 12
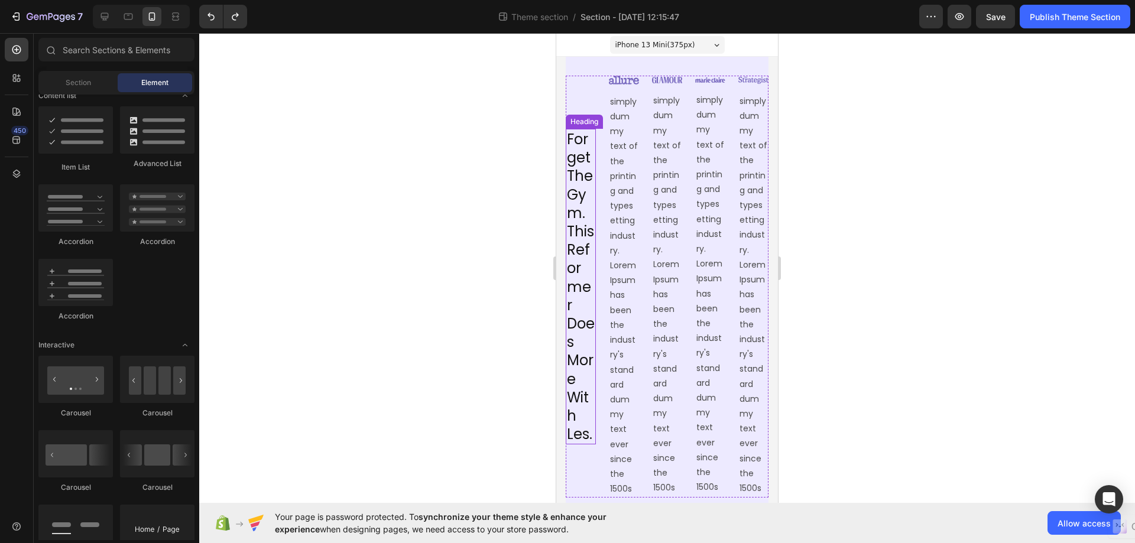
click at [573, 270] on h2 "Forget The Gym. This Reformer Does More With Les." at bounding box center [581, 287] width 30 height 316
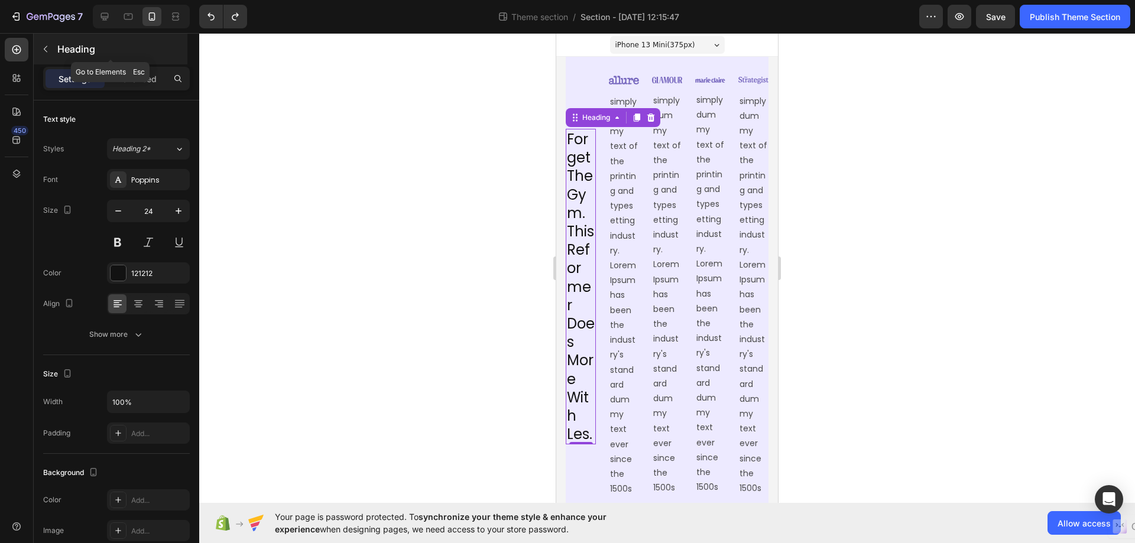
click at [49, 48] on icon "button" at bounding box center [45, 48] width 9 height 9
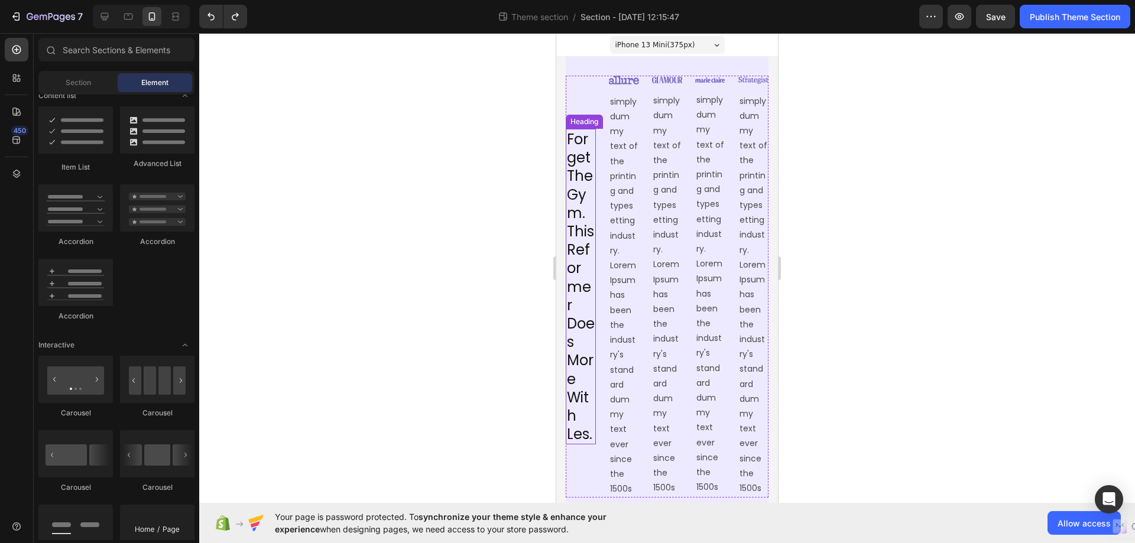
click at [577, 144] on h2 "Forget The Gym. This Reformer Does More With Les." at bounding box center [581, 287] width 30 height 316
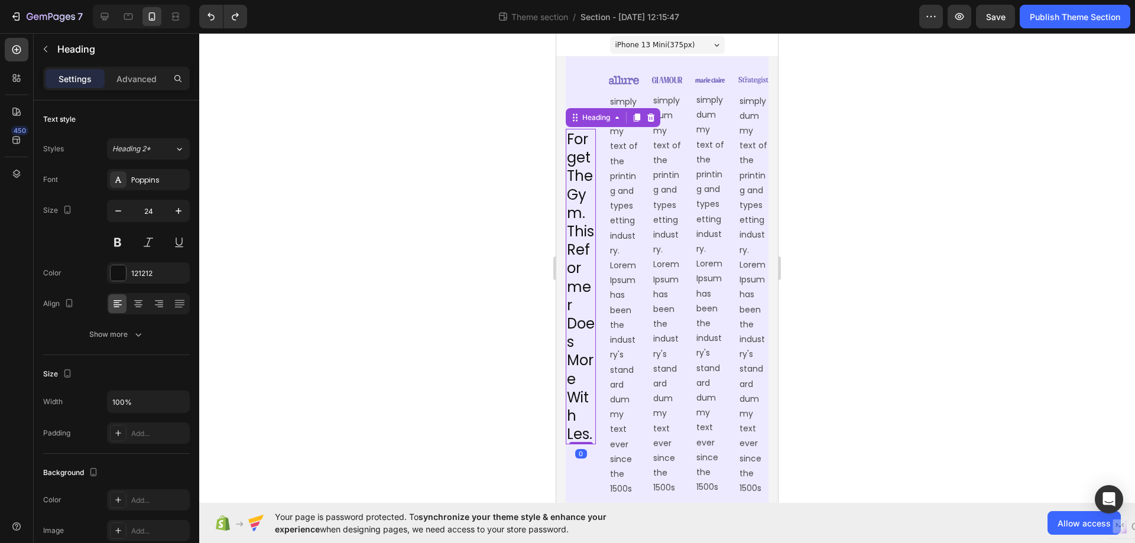
click at [571, 235] on h2 "Forget The Gym. This Reformer Does More With Les." at bounding box center [581, 287] width 30 height 316
click at [585, 138] on p "Forget The Gym. This Reformer Does More With Les." at bounding box center [581, 286] width 28 height 313
click at [600, 169] on div "Forget The Gym. This Reformer Does More With Les. Heading 0 Image simply dummy …" at bounding box center [667, 287] width 203 height 422
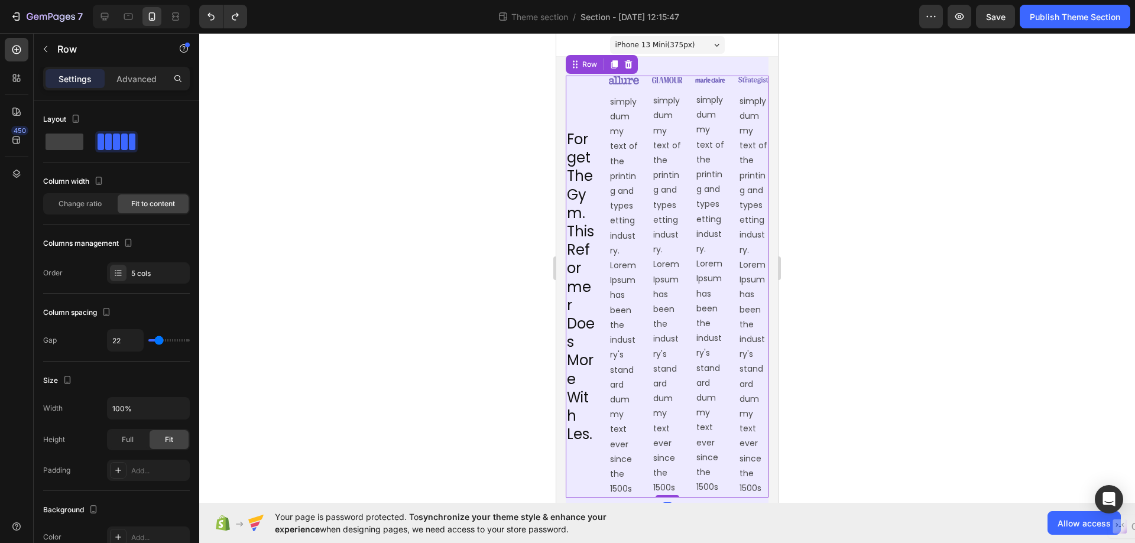
click at [593, 138] on h2 "Forget The Gym. This Reformer Does More With Les." at bounding box center [581, 287] width 30 height 316
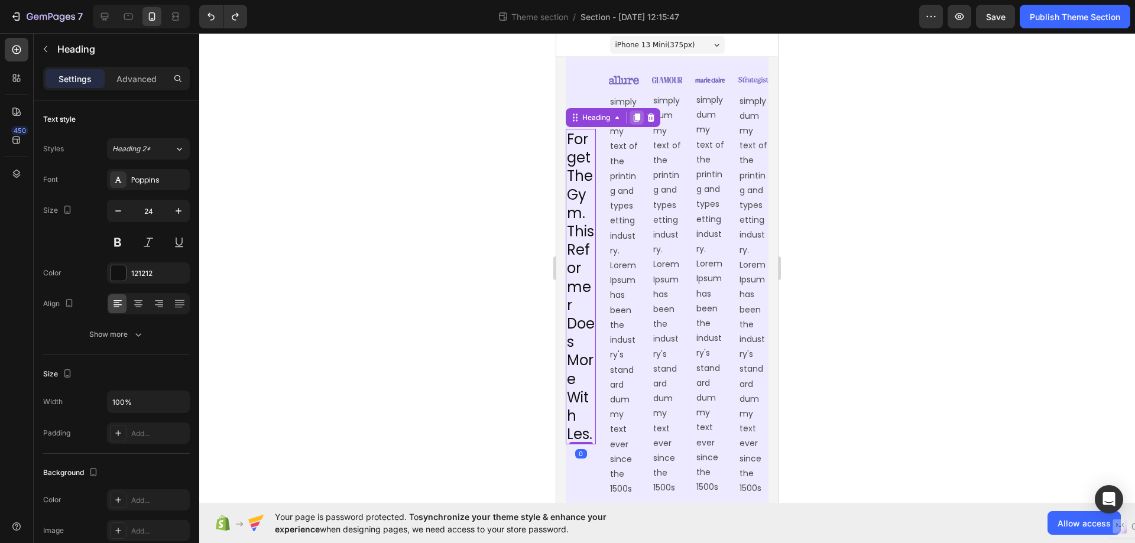
click at [637, 121] on icon at bounding box center [637, 117] width 7 height 8
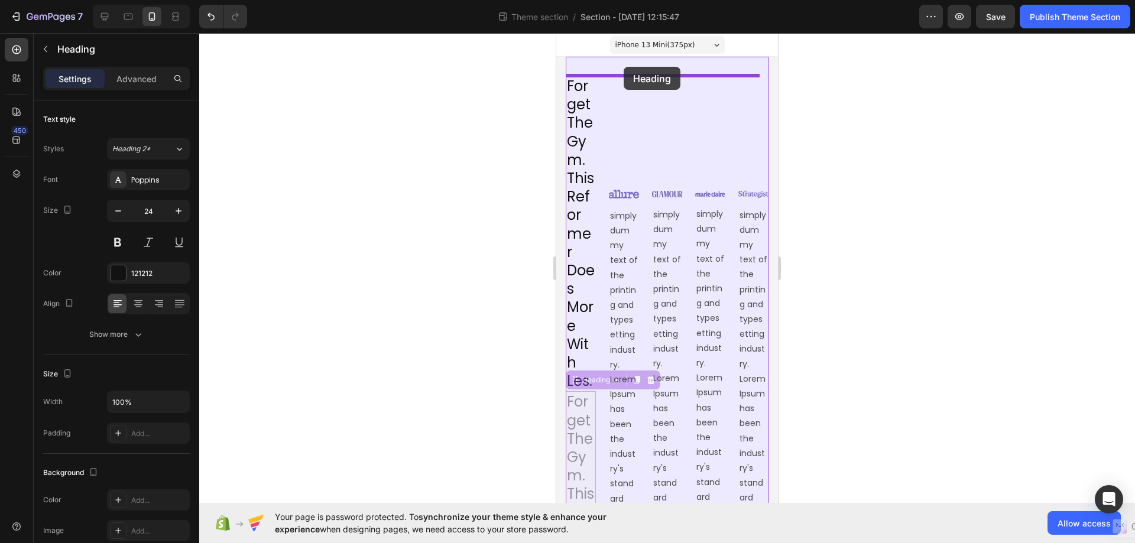
drag, startPoint x: 577, startPoint y: 144, endPoint x: 624, endPoint y: 67, distance: 89.9
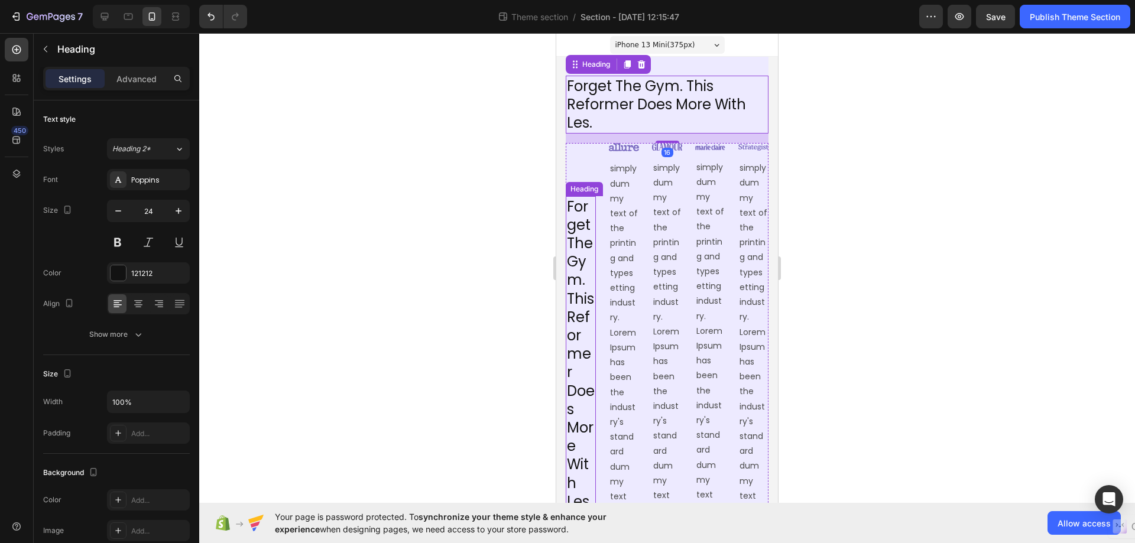
click at [570, 262] on p "Forget The Gym. This Reformer Does More With Les." at bounding box center [581, 353] width 28 height 313
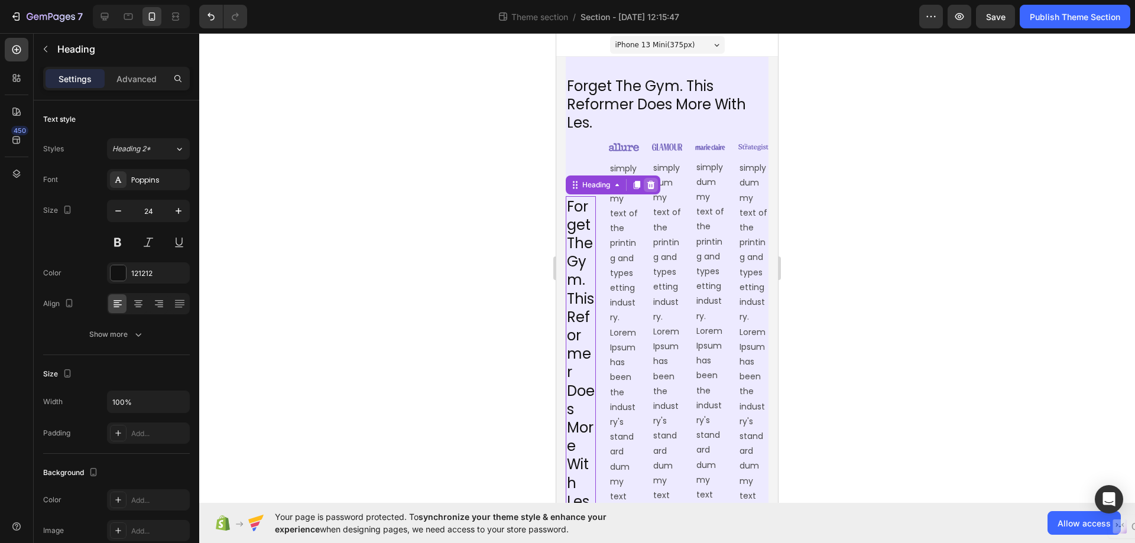
click at [652, 189] on icon at bounding box center [651, 184] width 8 height 8
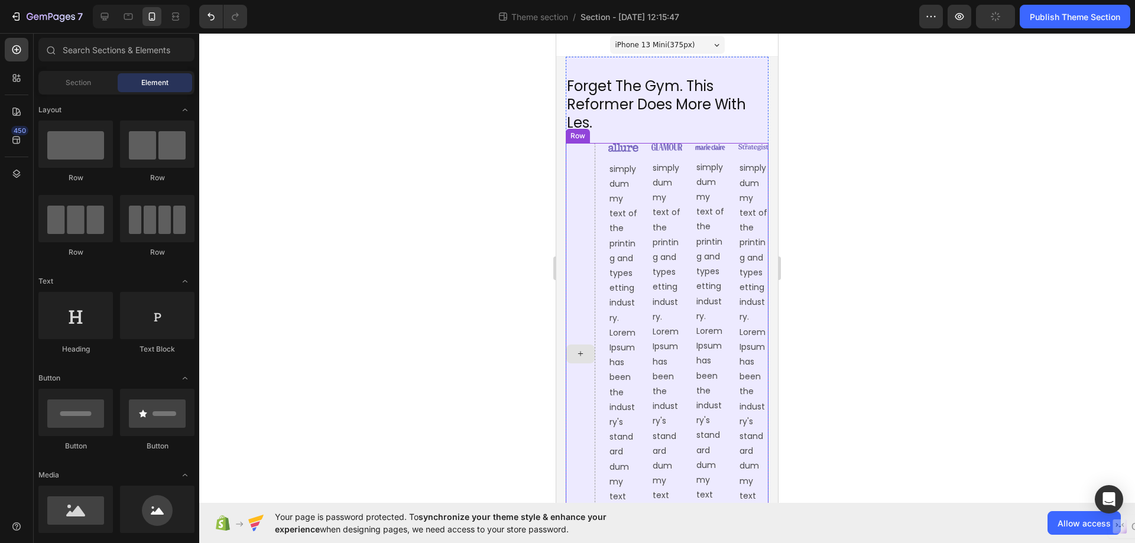
click at [585, 219] on div at bounding box center [581, 354] width 30 height 422
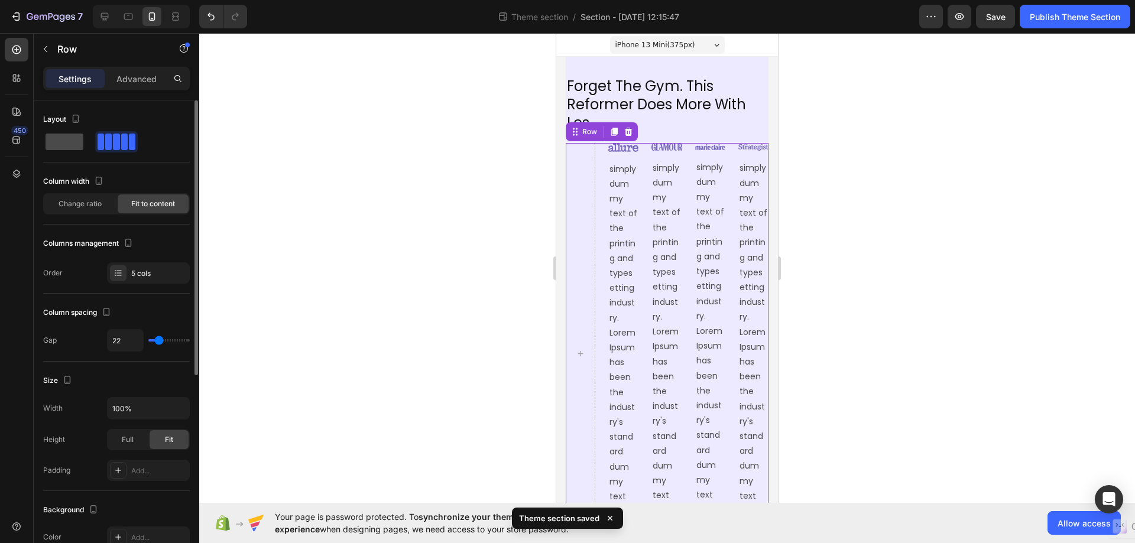
click at [57, 144] on span at bounding box center [65, 142] width 38 height 17
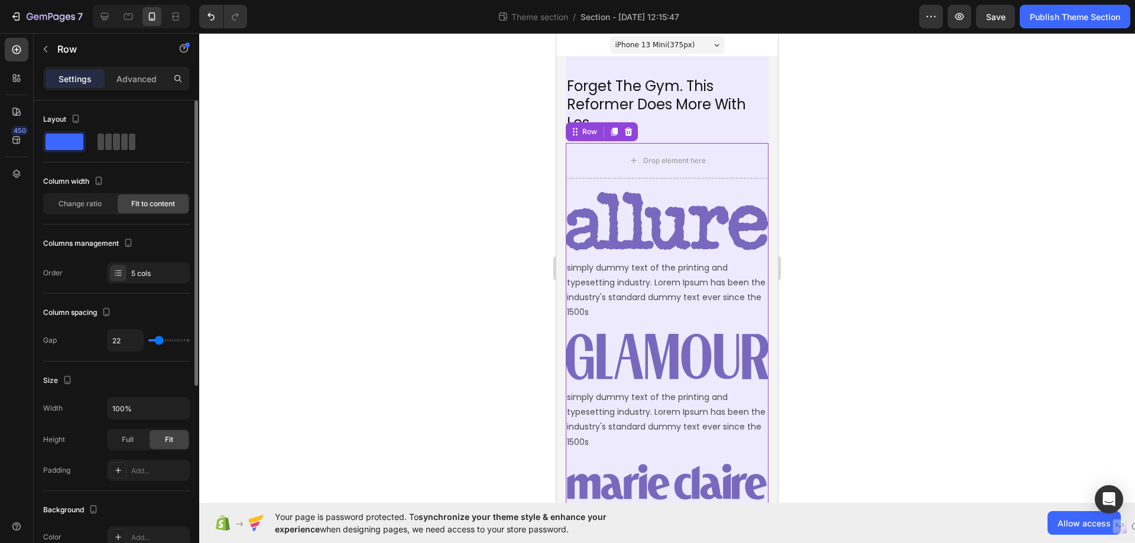
click at [113, 145] on span at bounding box center [116, 142] width 7 height 17
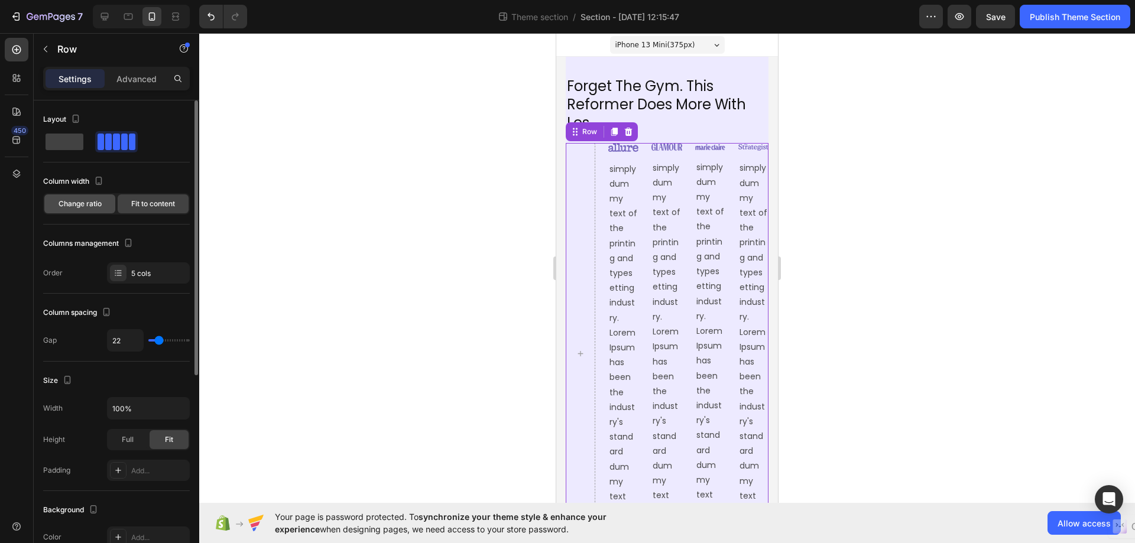
click at [77, 204] on span "Change ratio" at bounding box center [80, 204] width 43 height 11
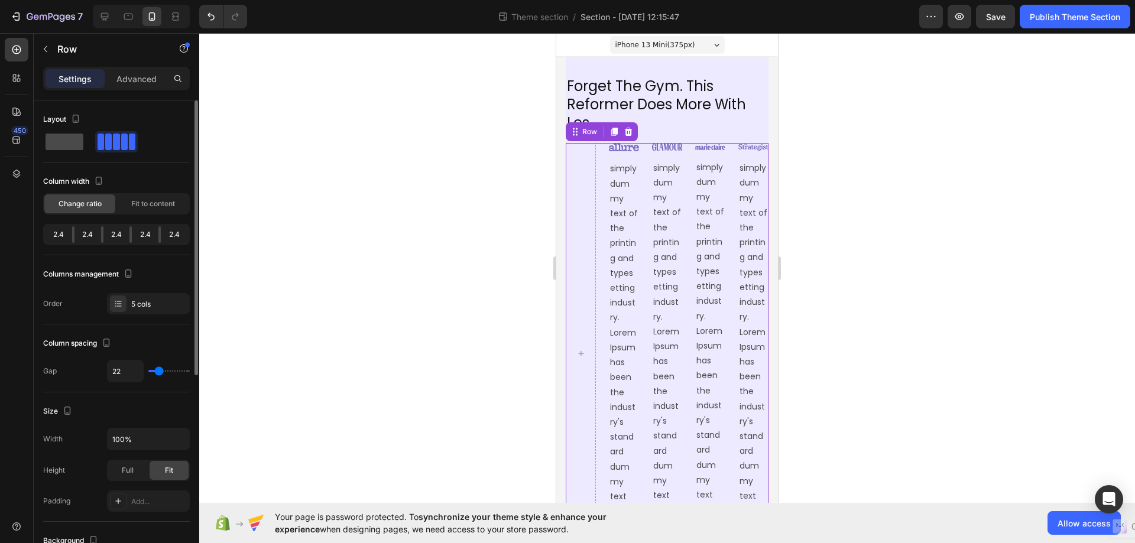
click at [66, 144] on span at bounding box center [65, 142] width 38 height 17
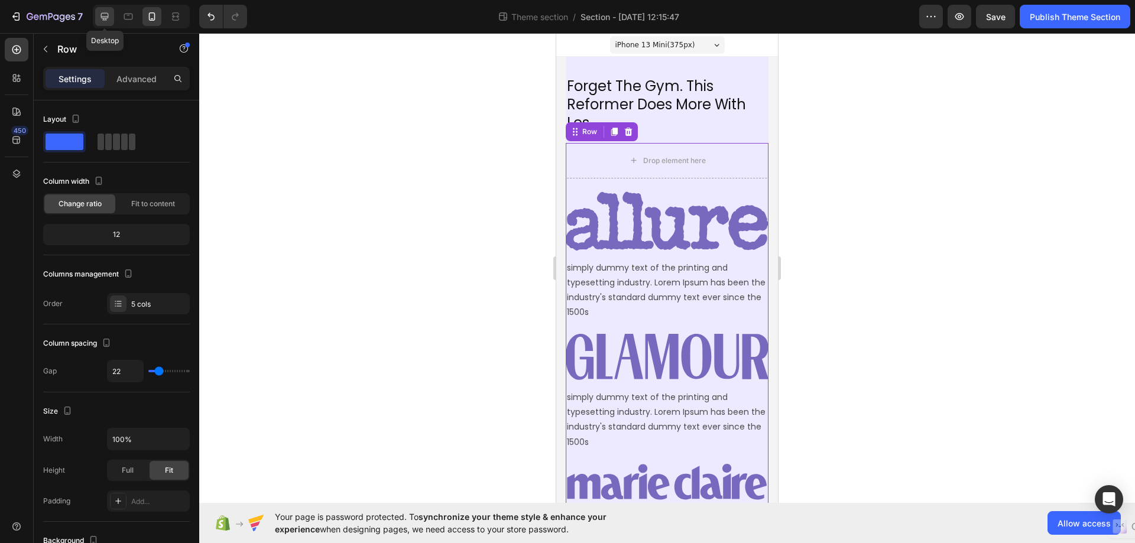
click at [105, 21] on icon at bounding box center [105, 17] width 12 height 12
type input "60"
type input "1200"
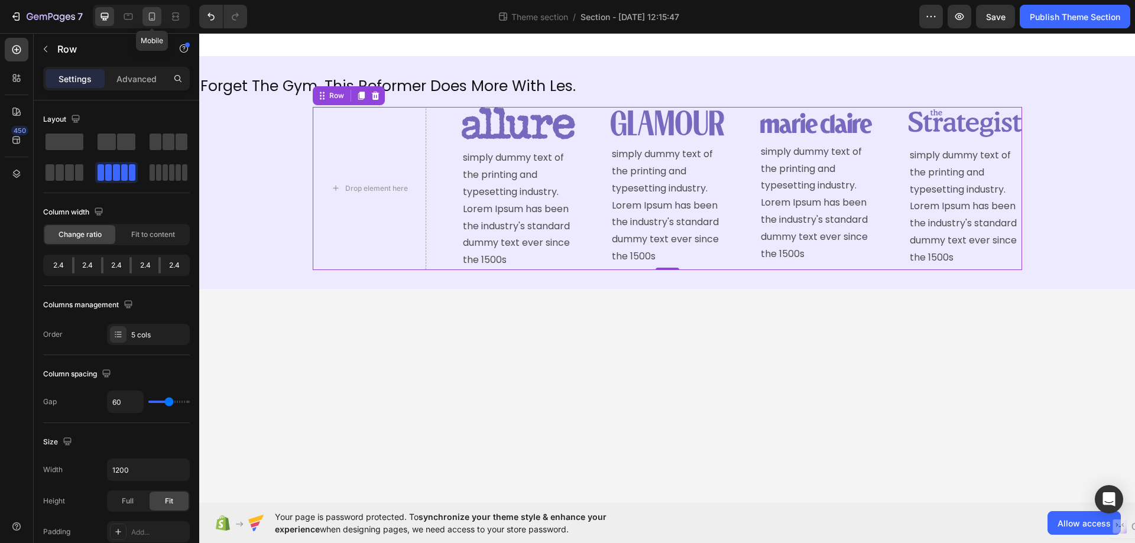
click at [151, 19] on icon at bounding box center [152, 16] width 7 height 8
type input "22"
type input "100%"
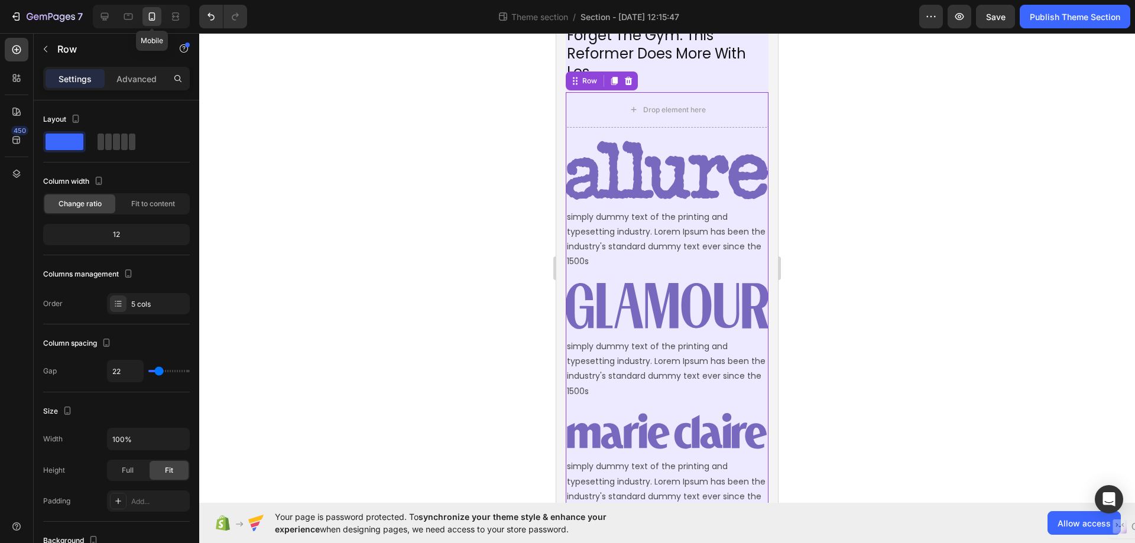
scroll to position [69, 0]
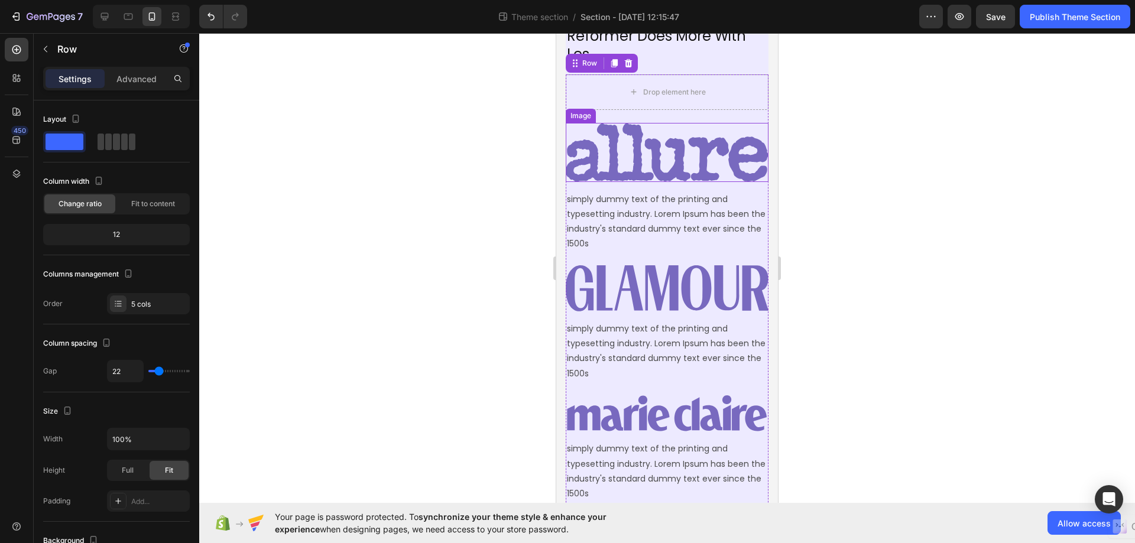
click at [745, 128] on img at bounding box center [667, 152] width 203 height 59
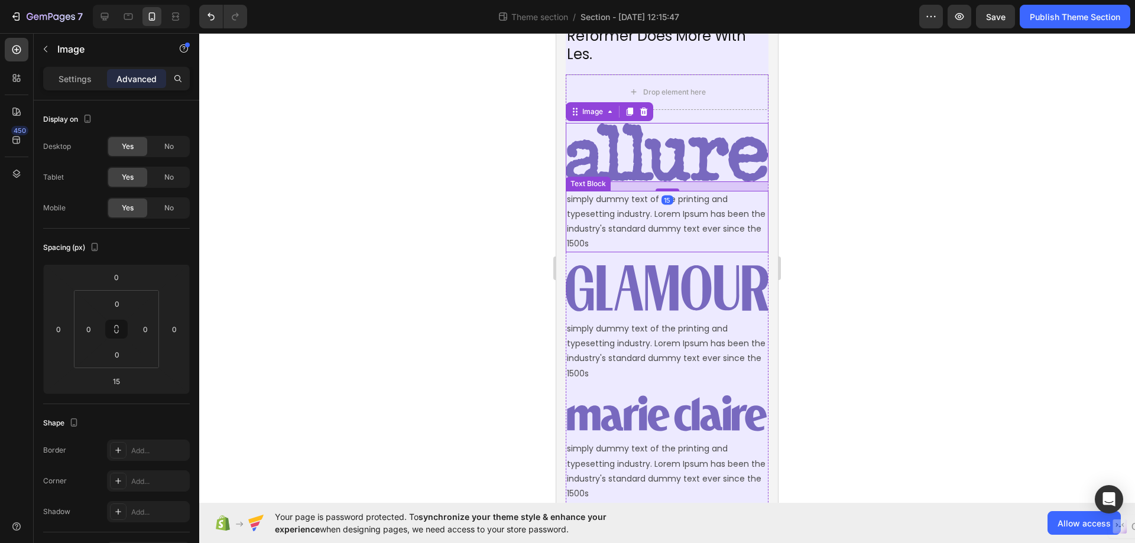
click at [749, 230] on p "simply dummy text of the printing and typesetting industry. Lorem Ipsum has bee…" at bounding box center [667, 222] width 200 height 60
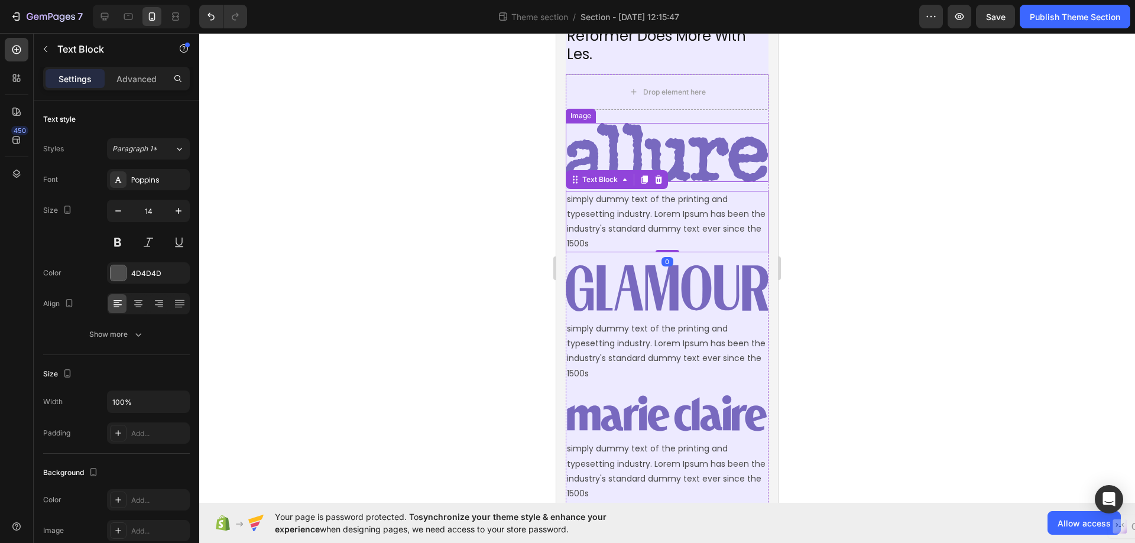
click at [746, 123] on img at bounding box center [667, 152] width 203 height 59
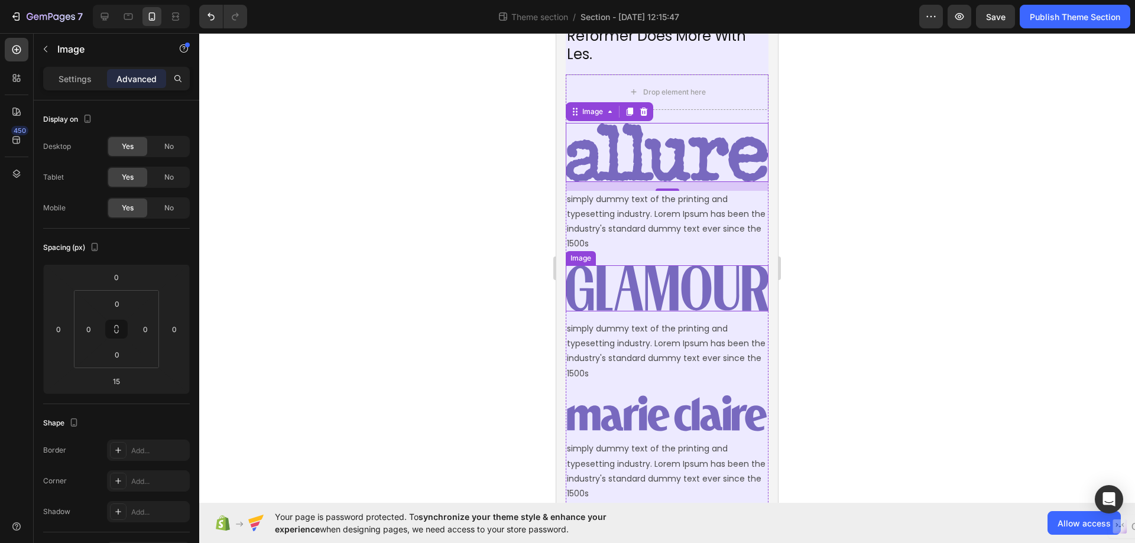
scroll to position [0, 0]
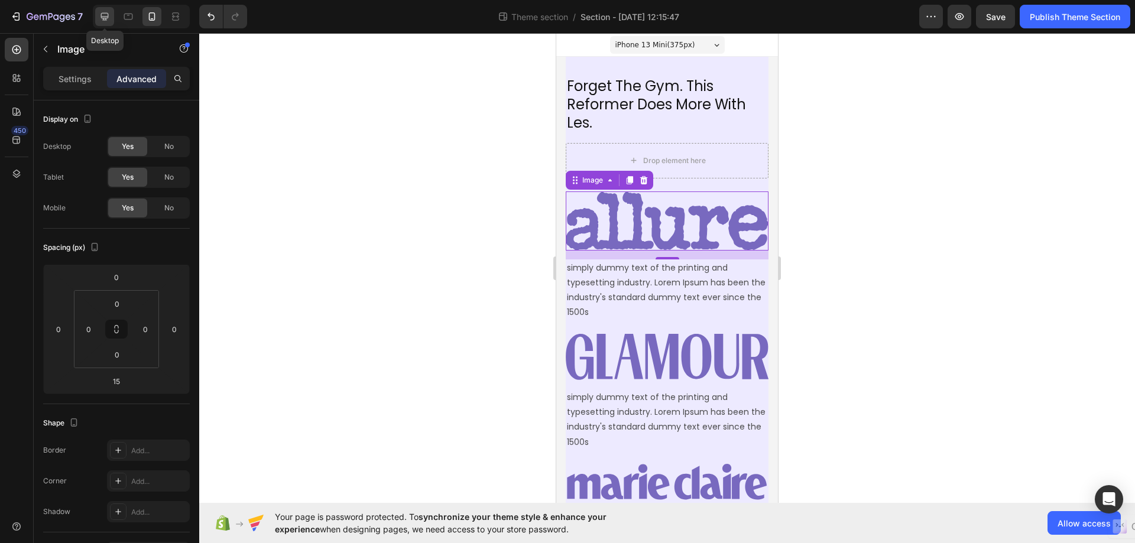
click at [99, 14] on icon at bounding box center [105, 17] width 12 height 12
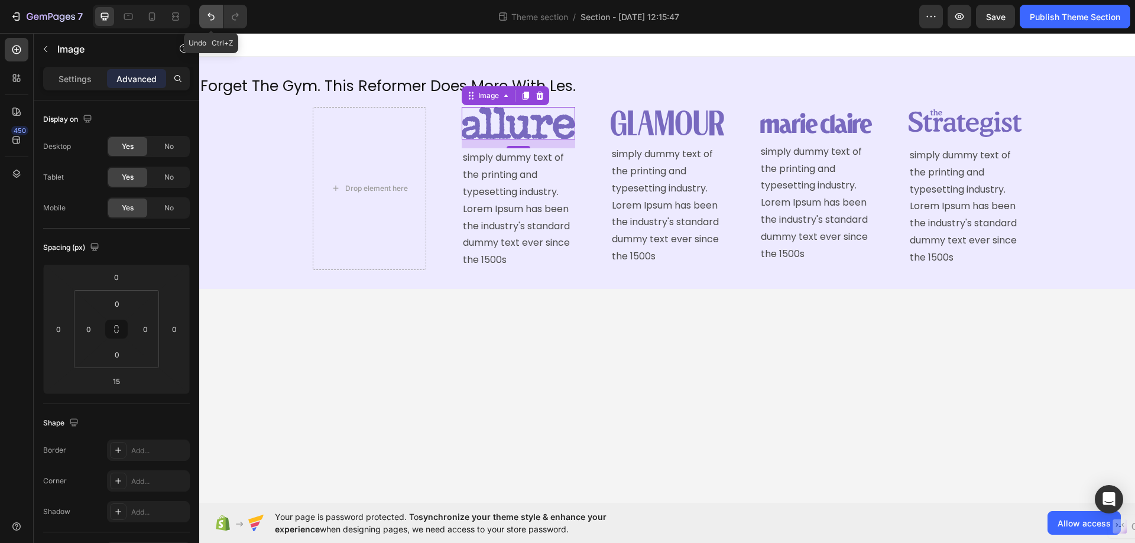
click at [210, 20] on icon "Undo/Redo" at bounding box center [211, 17] width 12 height 12
click at [210, 14] on icon "Undo/Redo" at bounding box center [211, 17] width 12 height 12
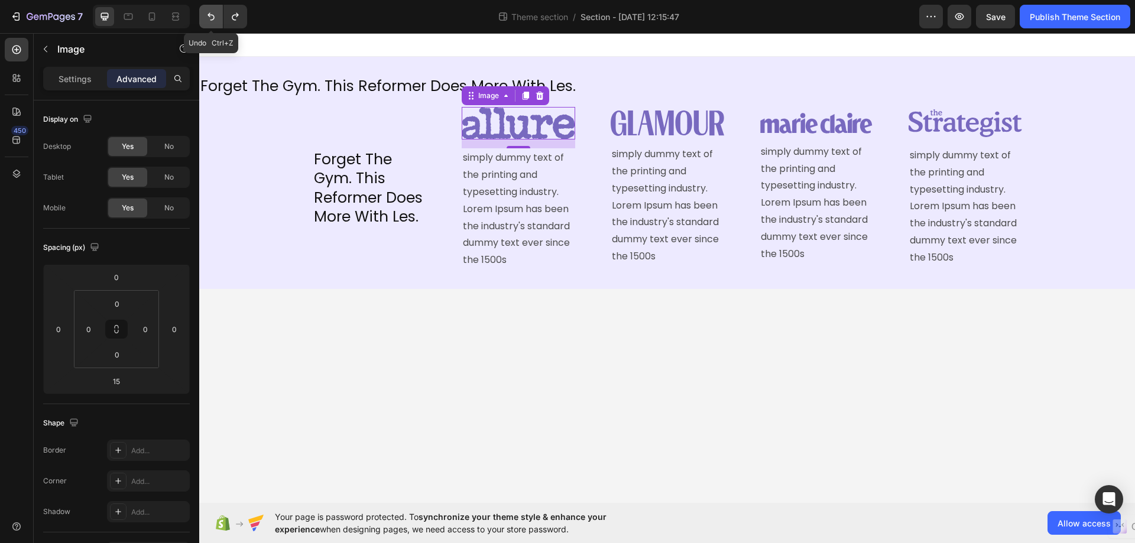
click at [210, 14] on icon "Undo/Redo" at bounding box center [211, 17] width 12 height 12
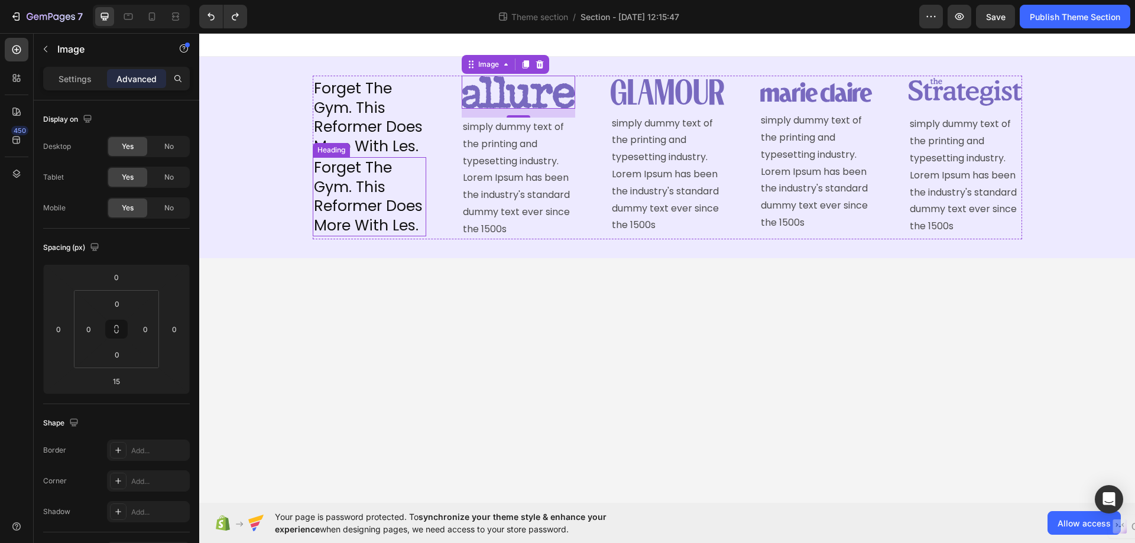
click at [383, 184] on h2 "Forget The Gym. This Reformer Does More With Les." at bounding box center [369, 196] width 113 height 79
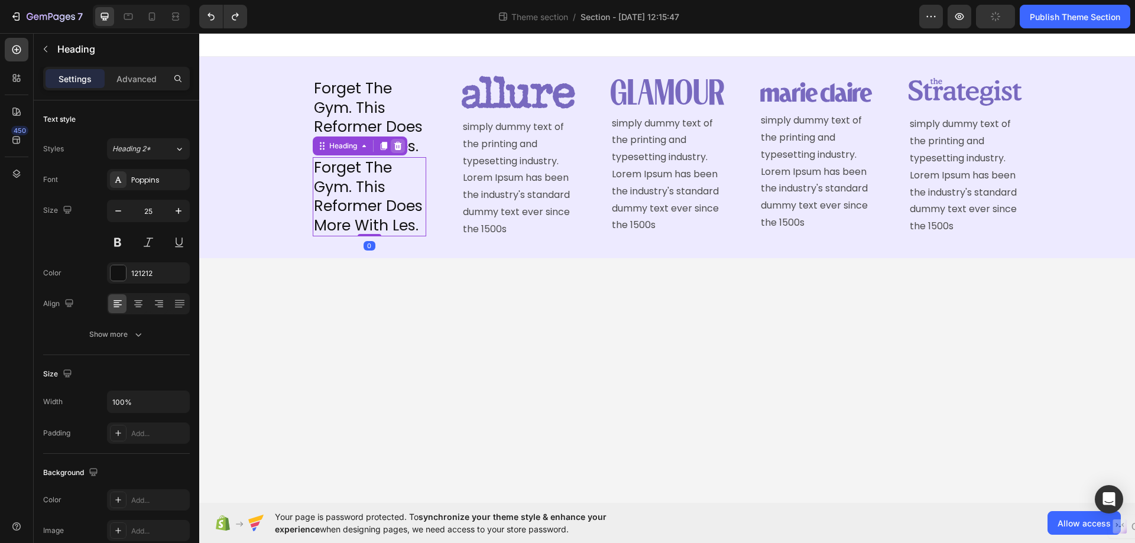
click at [392, 143] on div at bounding box center [398, 146] width 14 height 14
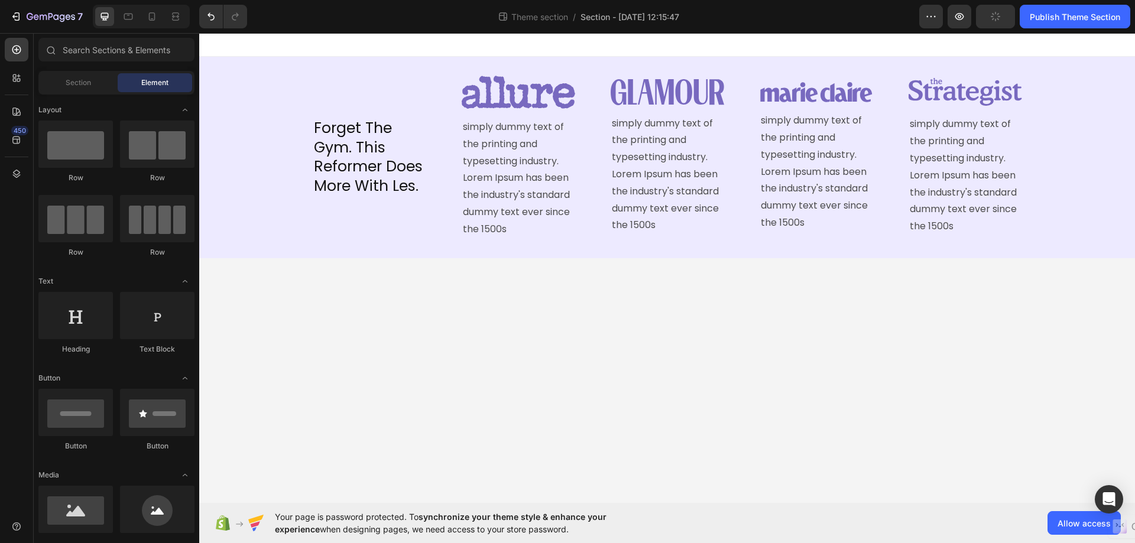
scroll to position [1123, 0]
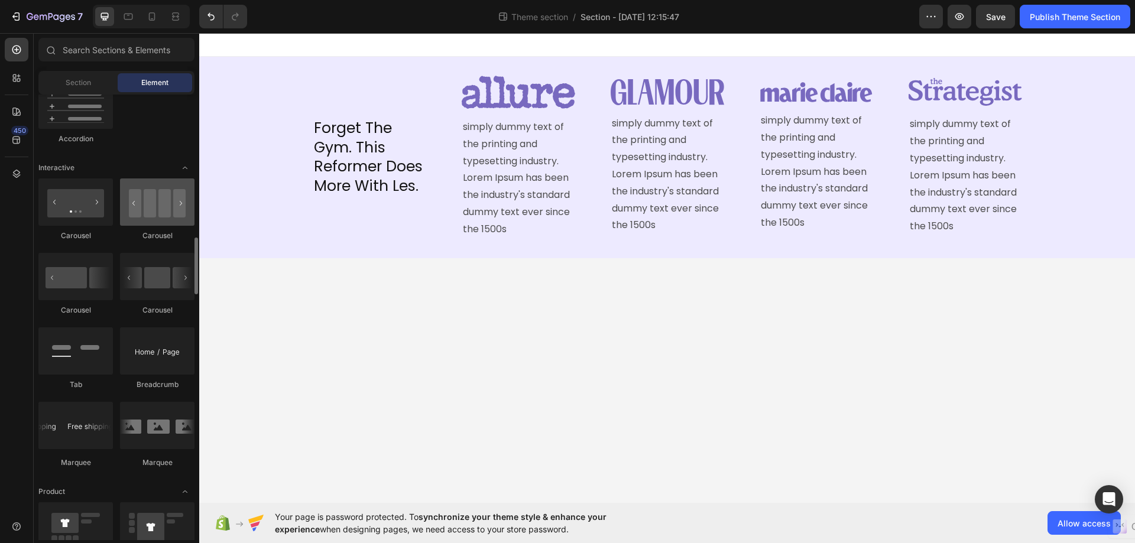
click at [148, 213] on div at bounding box center [157, 201] width 74 height 47
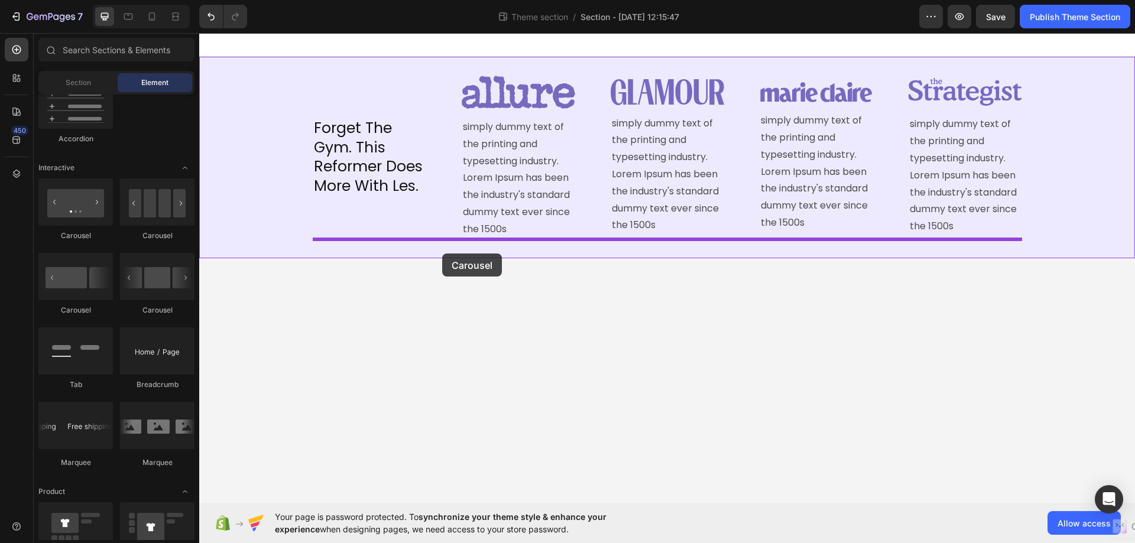
drag, startPoint x: 350, startPoint y: 248, endPoint x: 442, endPoint y: 254, distance: 91.8
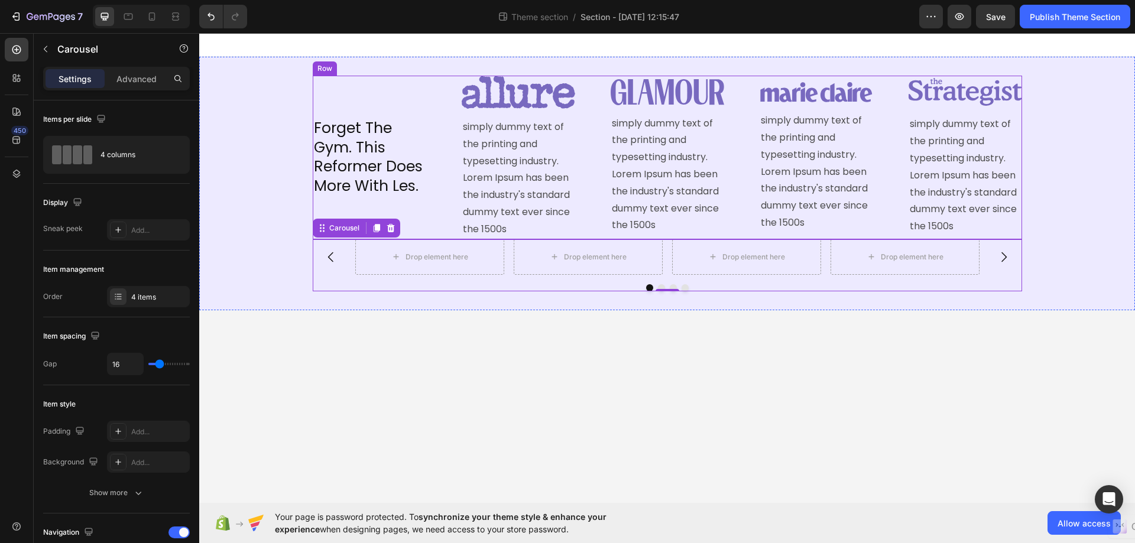
click at [324, 85] on div "Forget The Gym. This Reformer Does More With Les. Heading" at bounding box center [369, 158] width 113 height 164
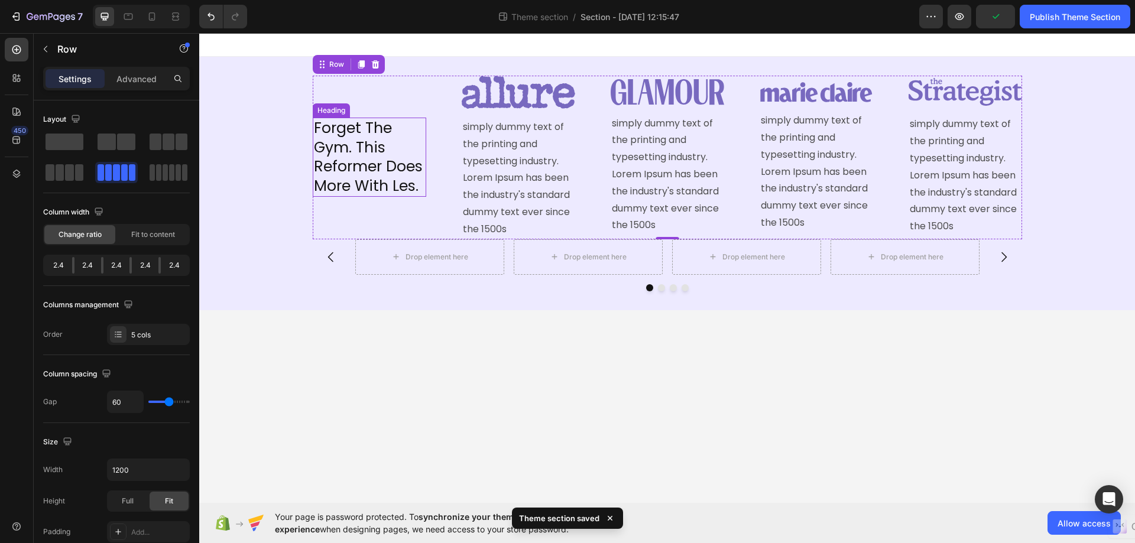
click at [406, 142] on h2 "Forget The Gym. This Reformer Does More With Les." at bounding box center [369, 157] width 113 height 79
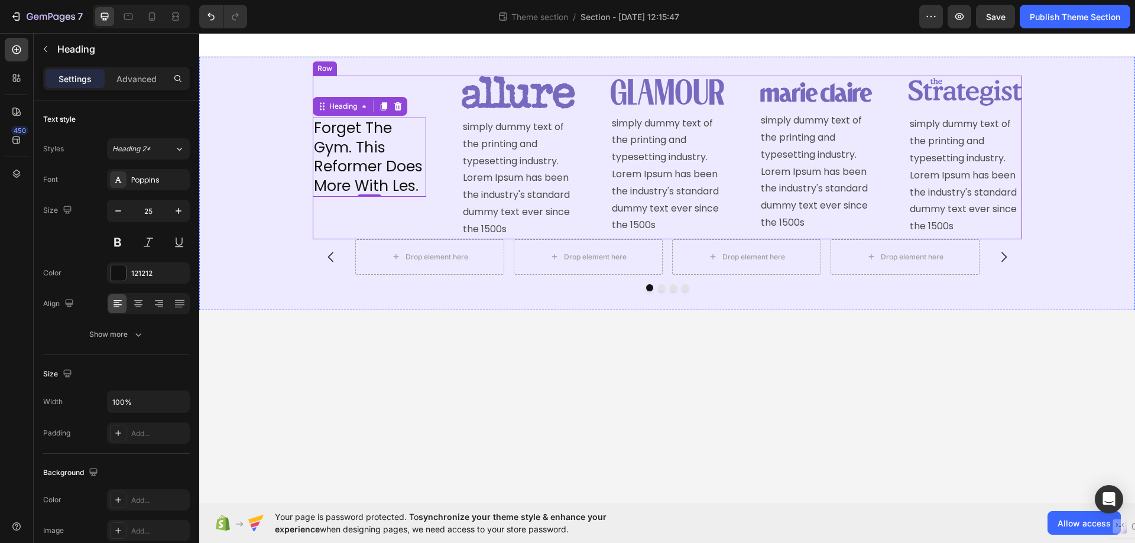
click at [428, 79] on div "Forget The Gym. This Reformer Does More With Les. Heading 0 Image simply dummy …" at bounding box center [667, 158] width 709 height 164
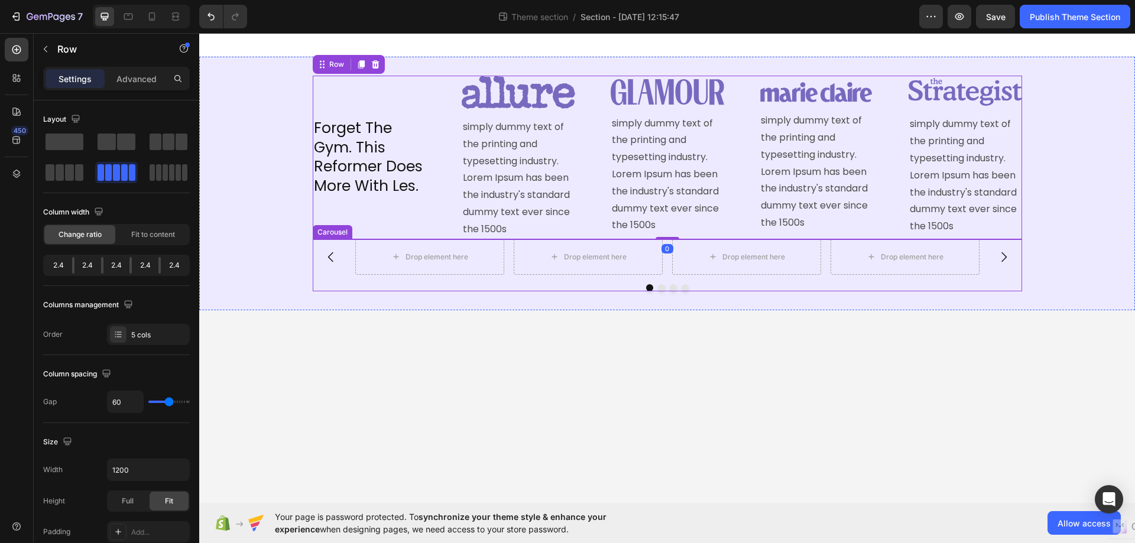
click at [1010, 272] on button "Carousel Next Arrow" at bounding box center [1003, 257] width 33 height 33
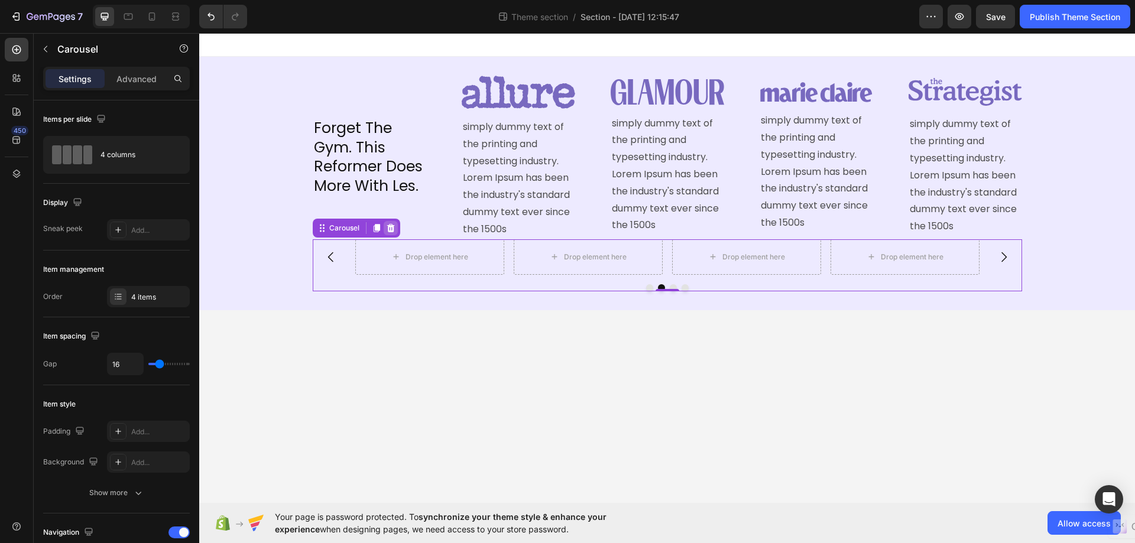
click at [388, 225] on icon at bounding box center [391, 227] width 8 height 8
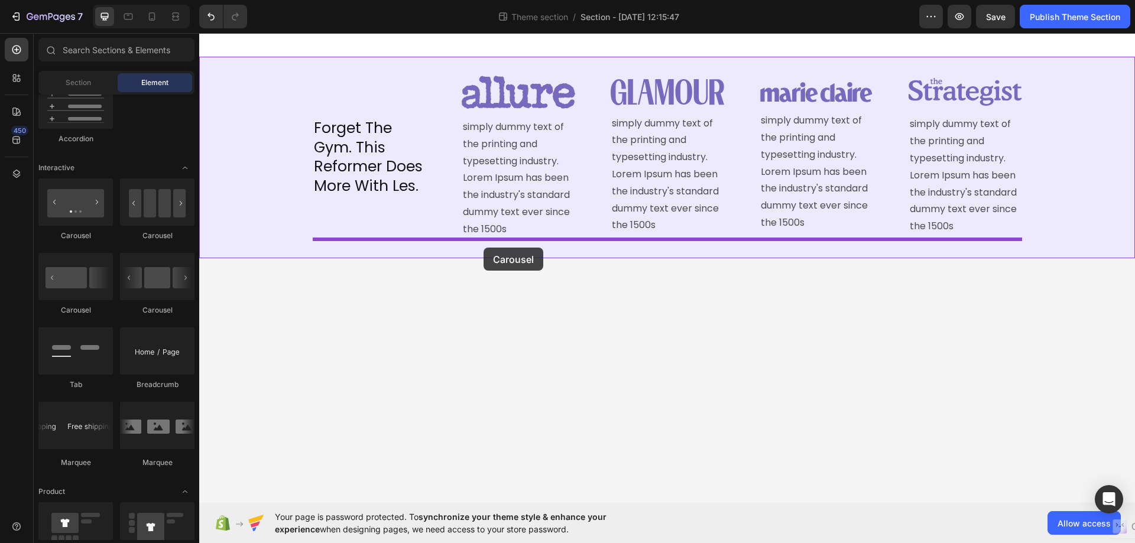
drag, startPoint x: 265, startPoint y: 240, endPoint x: 483, endPoint y: 248, distance: 218.8
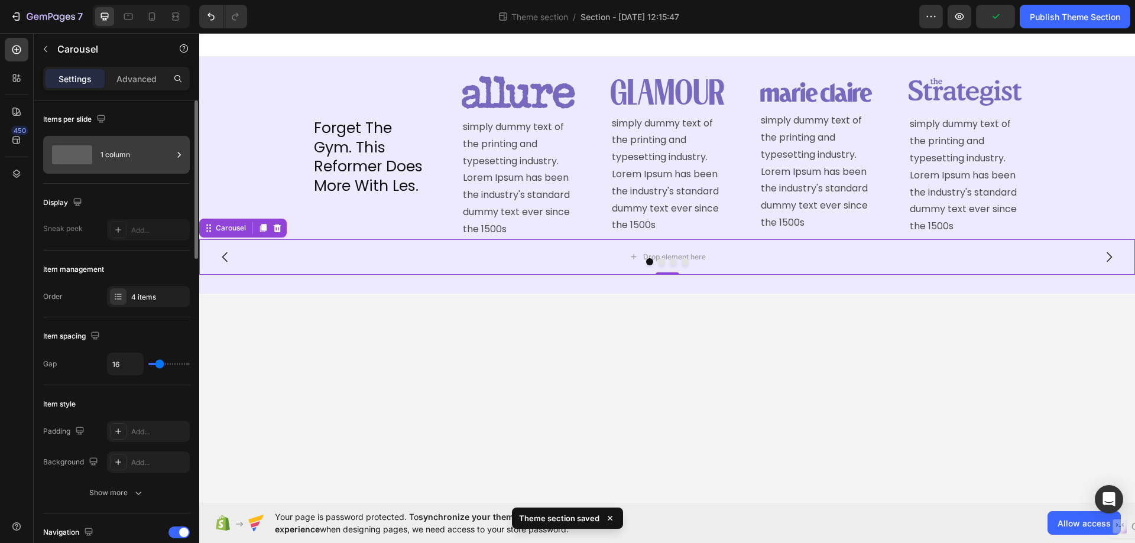
click at [173, 152] on icon at bounding box center [179, 155] width 12 height 12
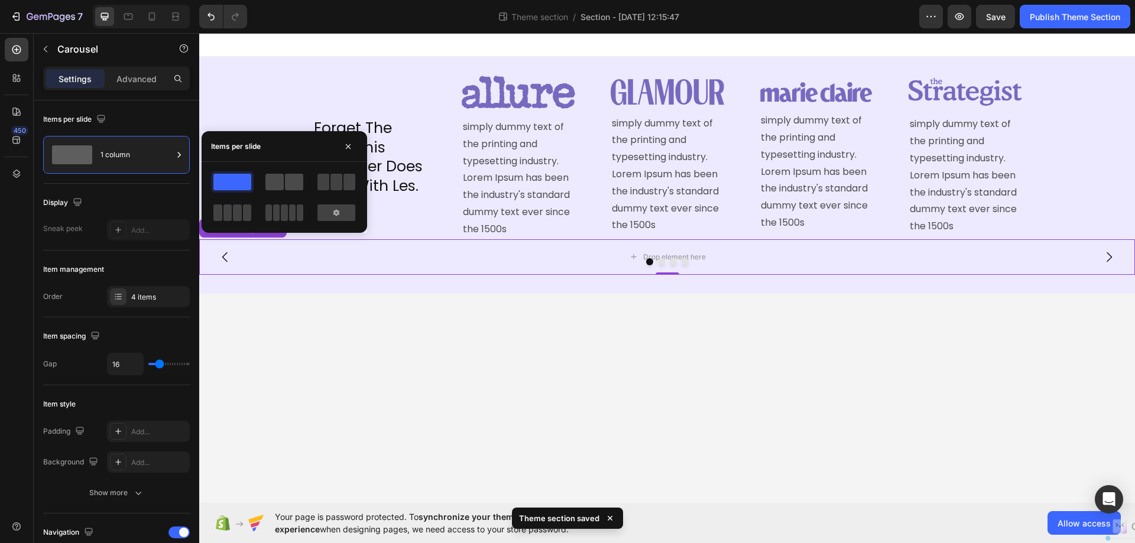
click at [284, 181] on div at bounding box center [284, 182] width 38 height 17
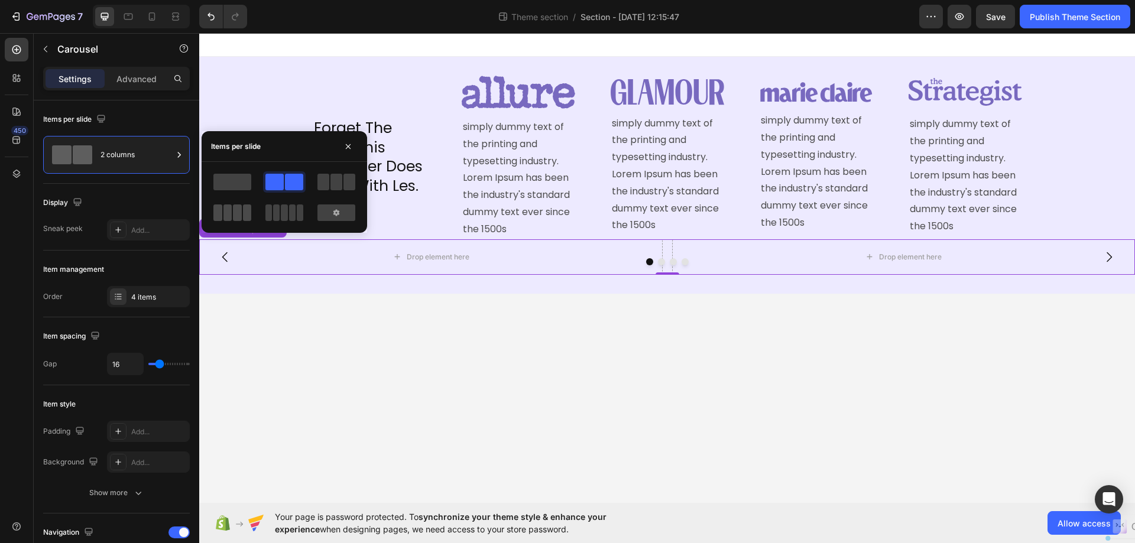
click at [230, 211] on span at bounding box center [227, 212] width 9 height 17
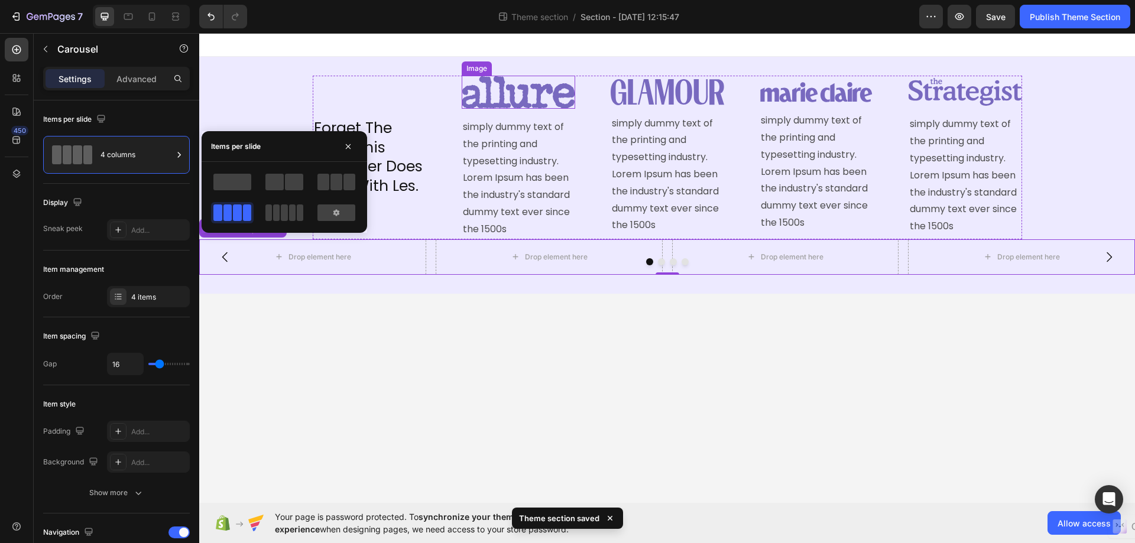
click at [466, 99] on img at bounding box center [518, 92] width 113 height 33
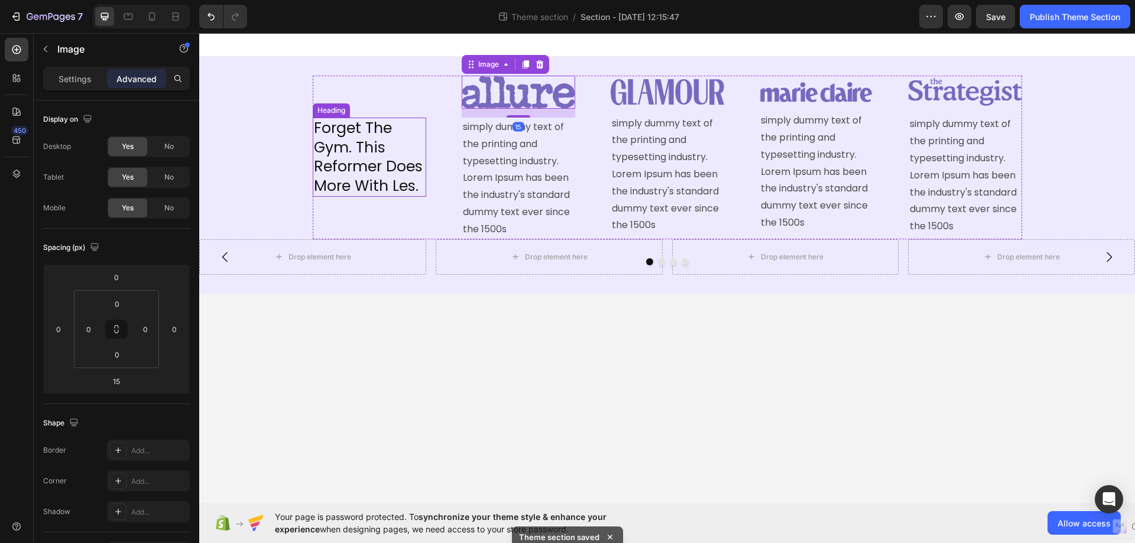
click at [402, 134] on h2 "Forget The Gym. This Reformer Does More With Les." at bounding box center [369, 157] width 113 height 79
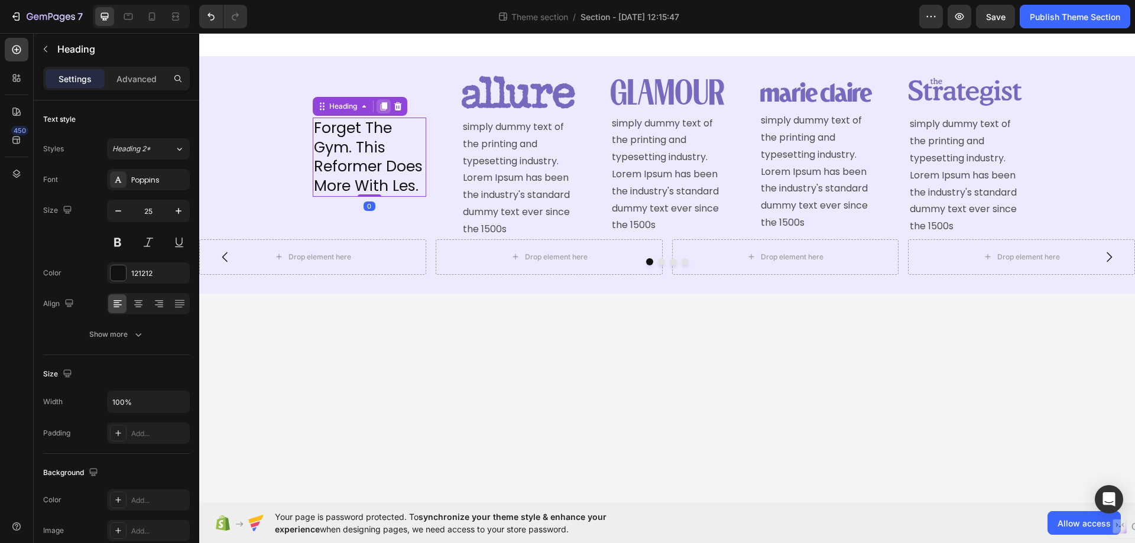
click at [384, 102] on icon at bounding box center [383, 106] width 9 height 9
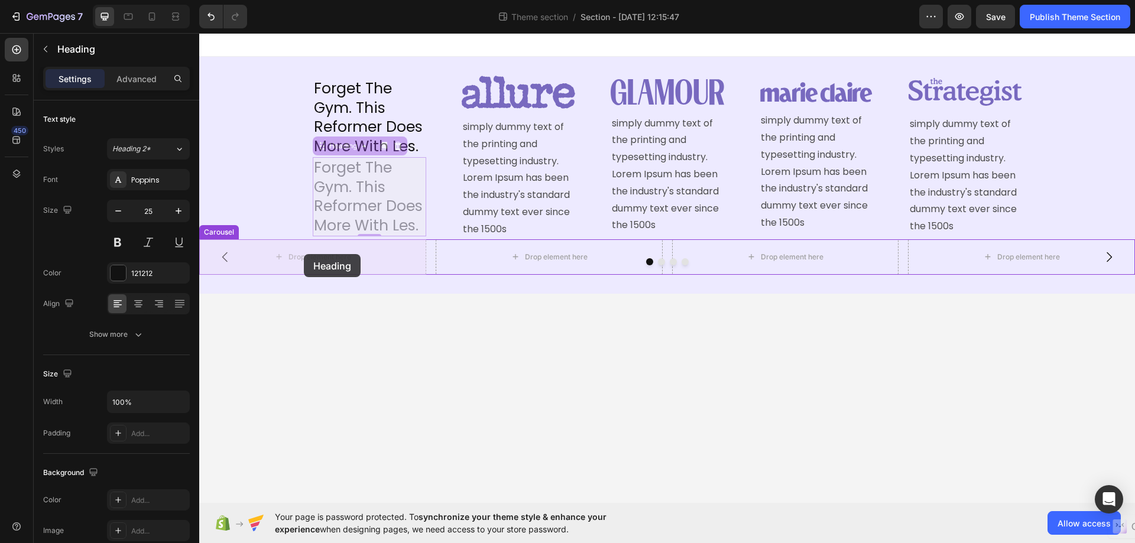
drag, startPoint x: 324, startPoint y: 150, endPoint x: 304, endPoint y: 254, distance: 105.9
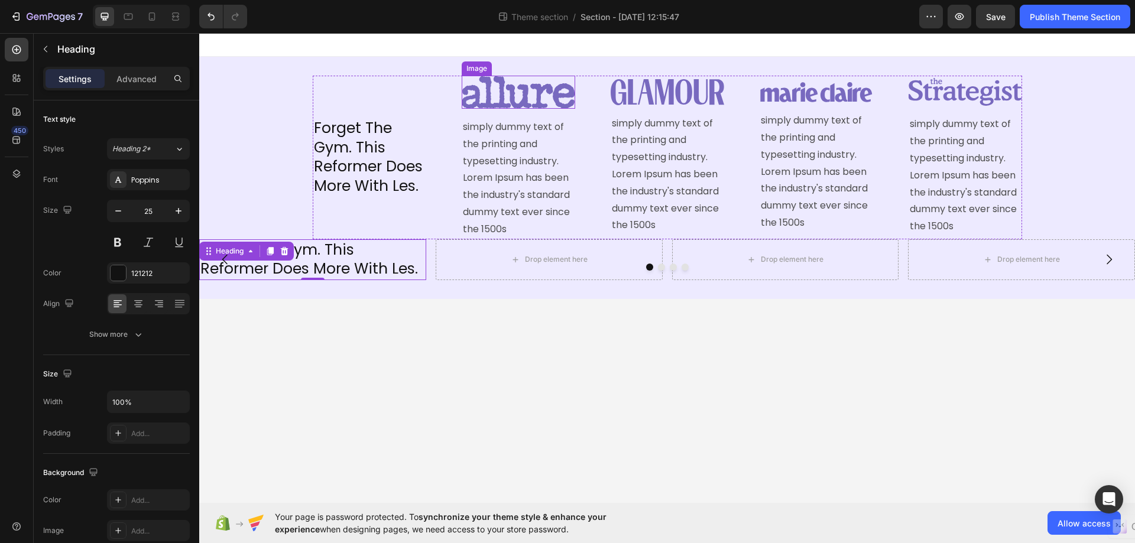
click at [559, 101] on img at bounding box center [518, 92] width 113 height 33
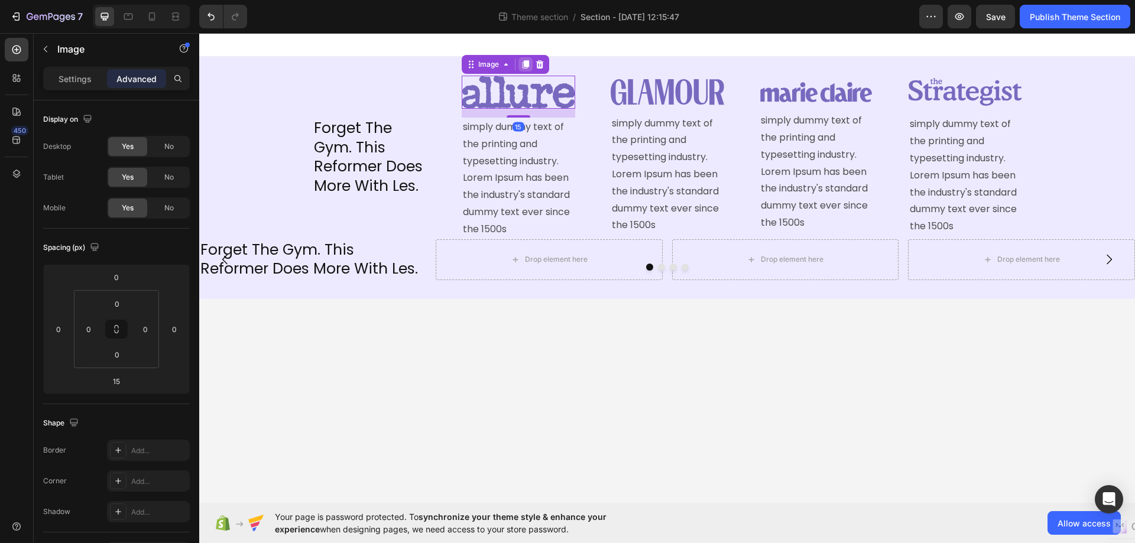
click at [524, 63] on icon at bounding box center [525, 64] width 7 height 8
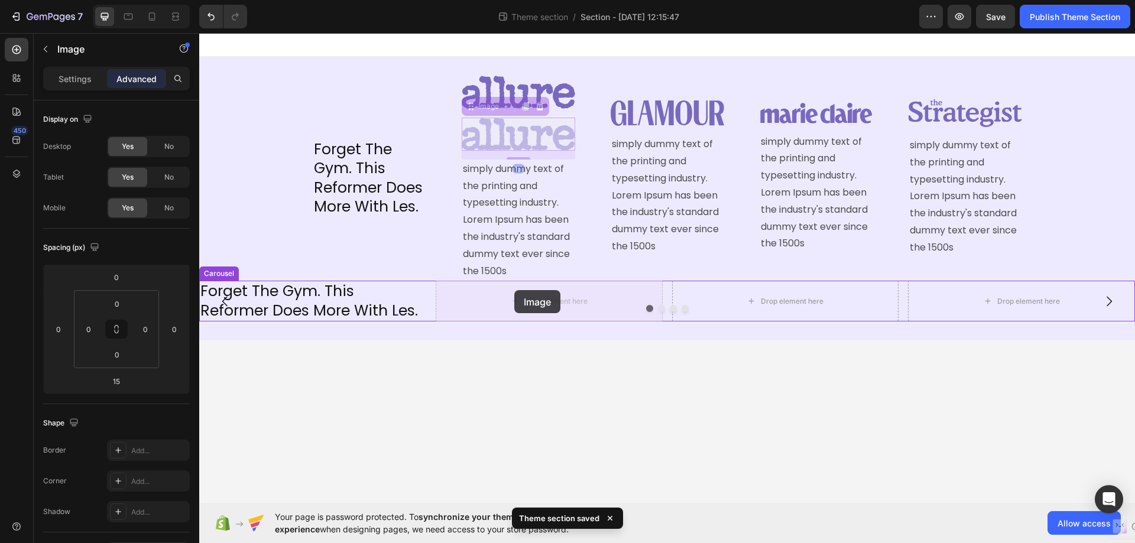
drag, startPoint x: 470, startPoint y: 105, endPoint x: 514, endPoint y: 290, distance: 190.2
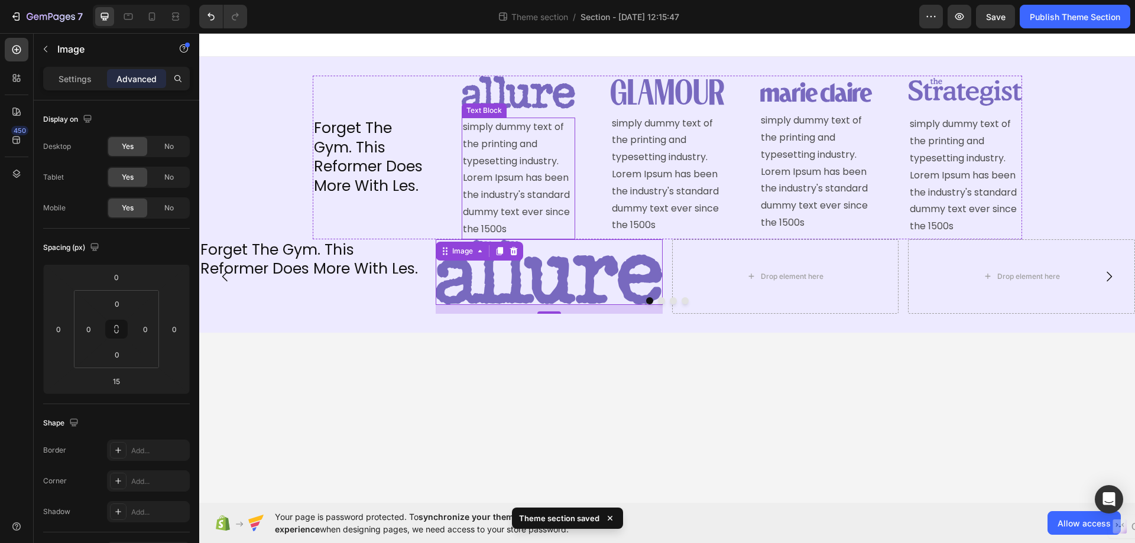
click at [561, 137] on p "simply dummy text of the printing and typesetting industry. Lorem Ipsum has bee…" at bounding box center [518, 178] width 111 height 119
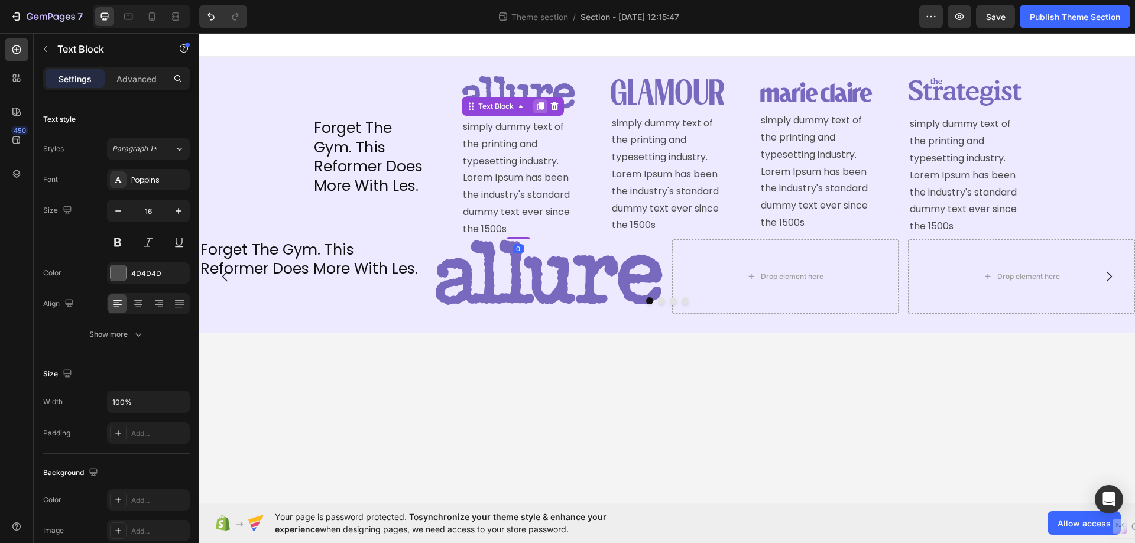
click at [537, 105] on icon at bounding box center [539, 106] width 9 height 9
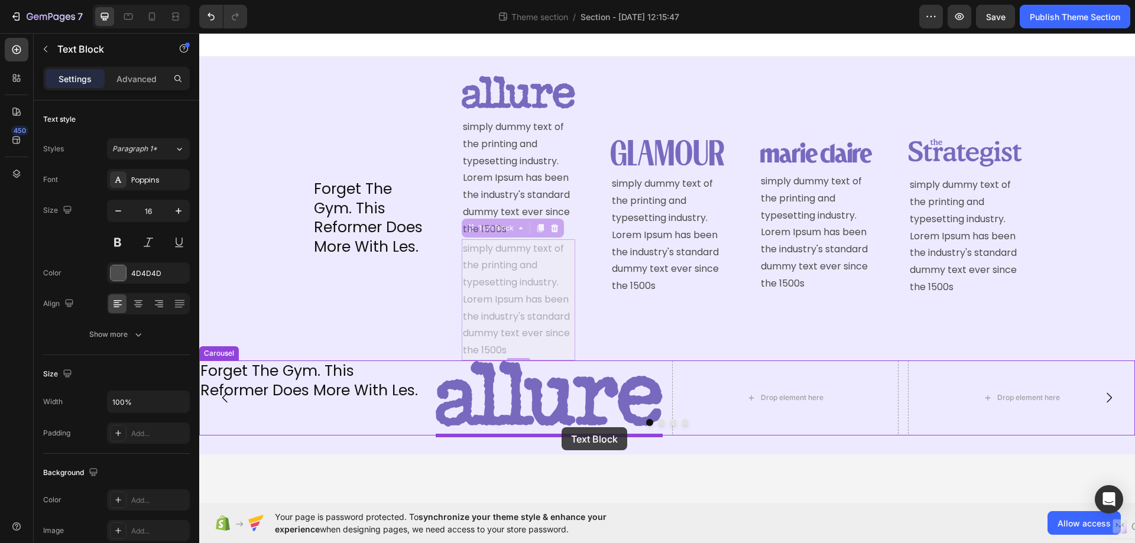
drag, startPoint x: 469, startPoint y: 233, endPoint x: 561, endPoint y: 427, distance: 215.4
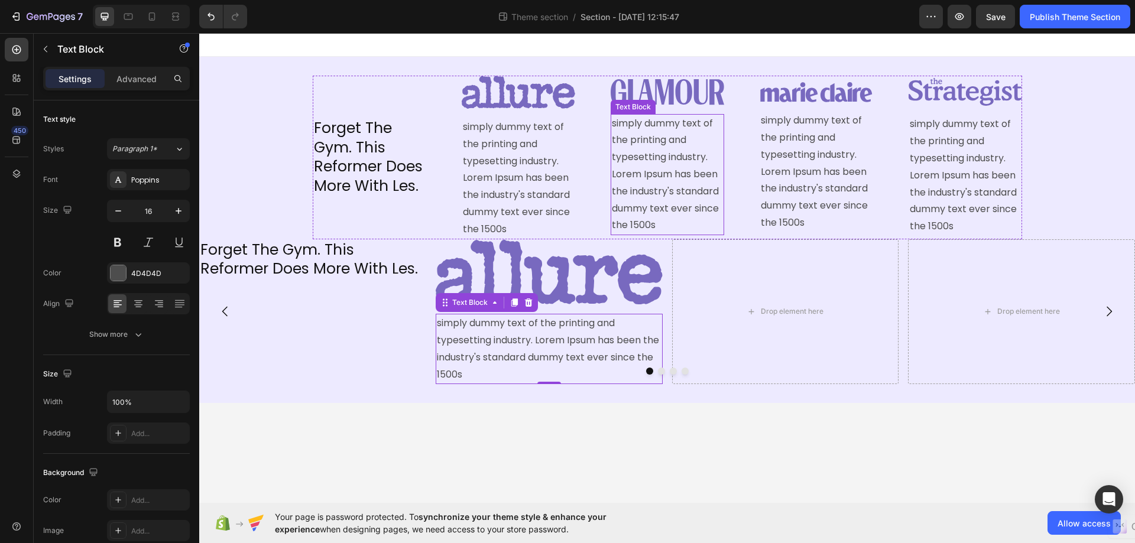
click at [619, 129] on p "simply dummy text of the printing and typesetting industry. Lorem Ipsum has bee…" at bounding box center [667, 174] width 111 height 119
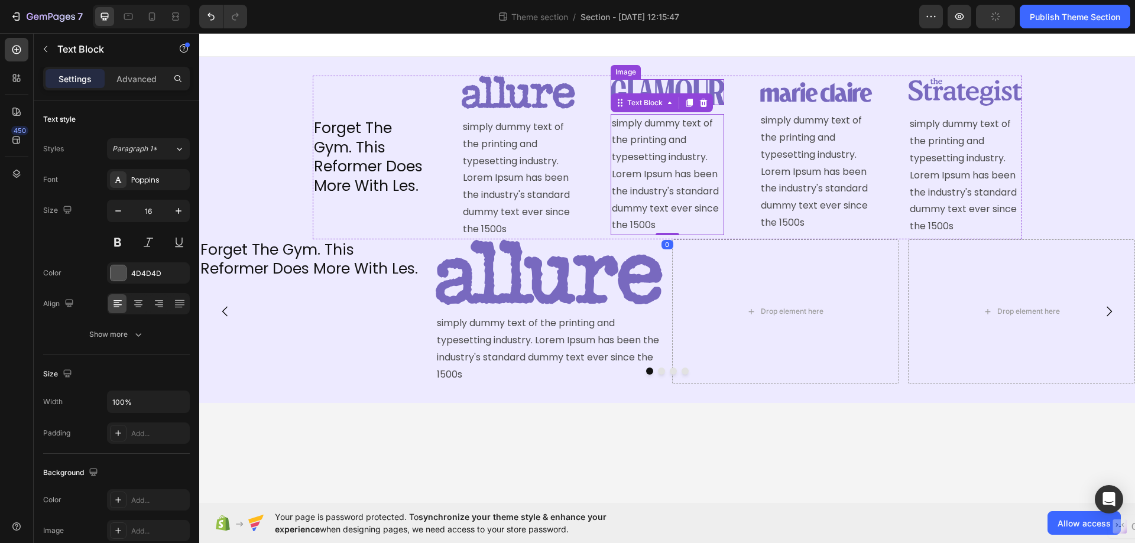
click at [639, 85] on img at bounding box center [667, 91] width 113 height 25
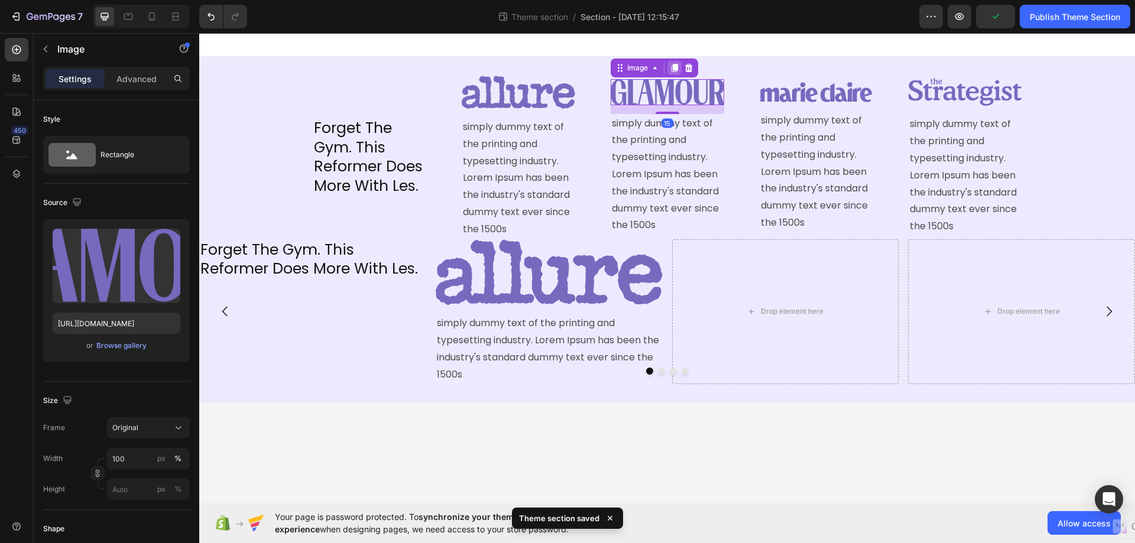
click at [676, 64] on icon at bounding box center [674, 68] width 7 height 8
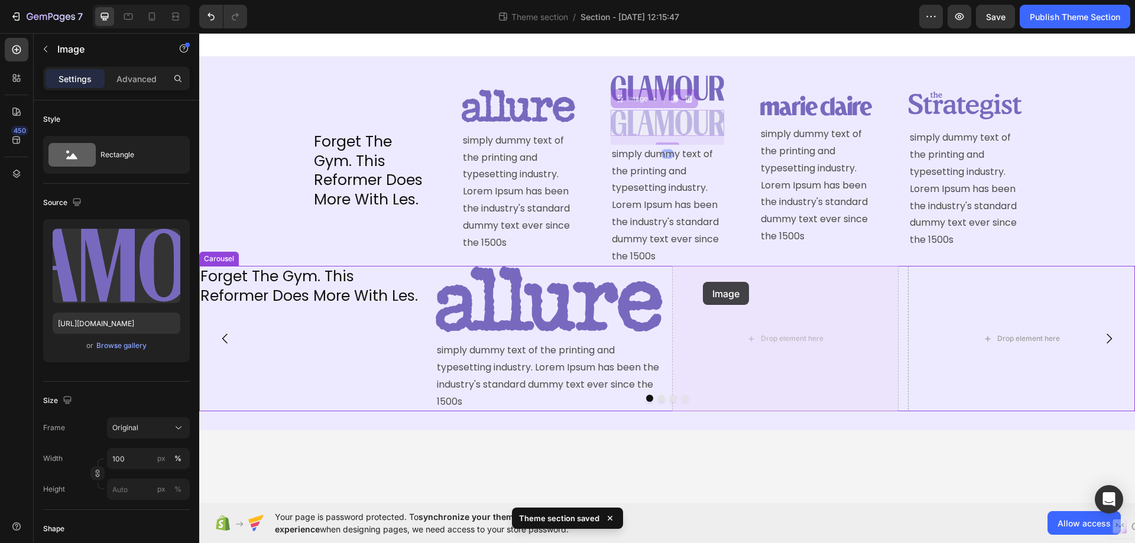
drag, startPoint x: 619, startPoint y: 99, endPoint x: 703, endPoint y: 282, distance: 201.5
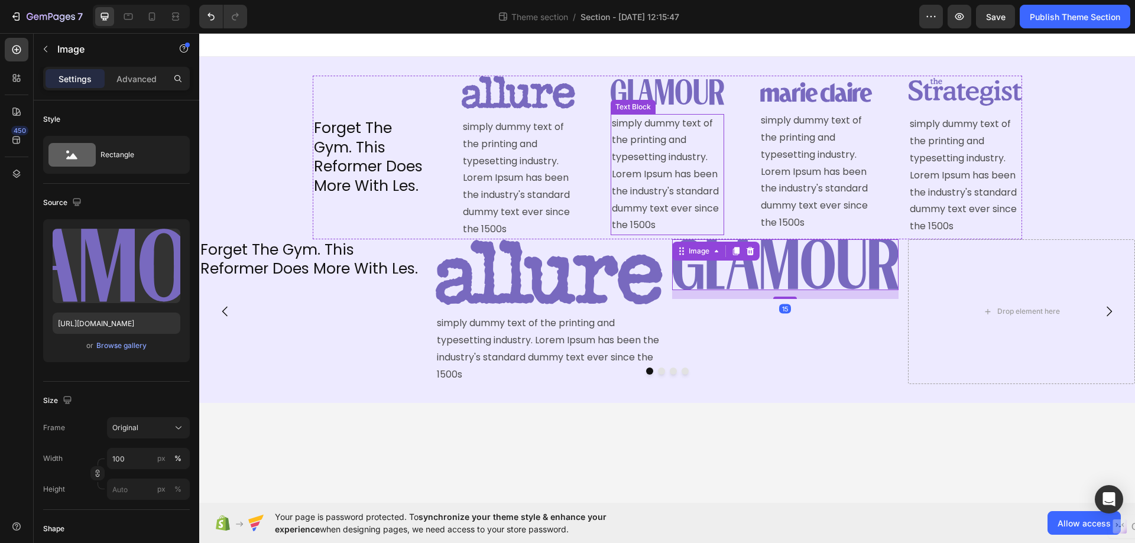
click at [651, 140] on p "simply dummy text of the printing and typesetting industry. Lorem Ipsum has bee…" at bounding box center [667, 174] width 111 height 119
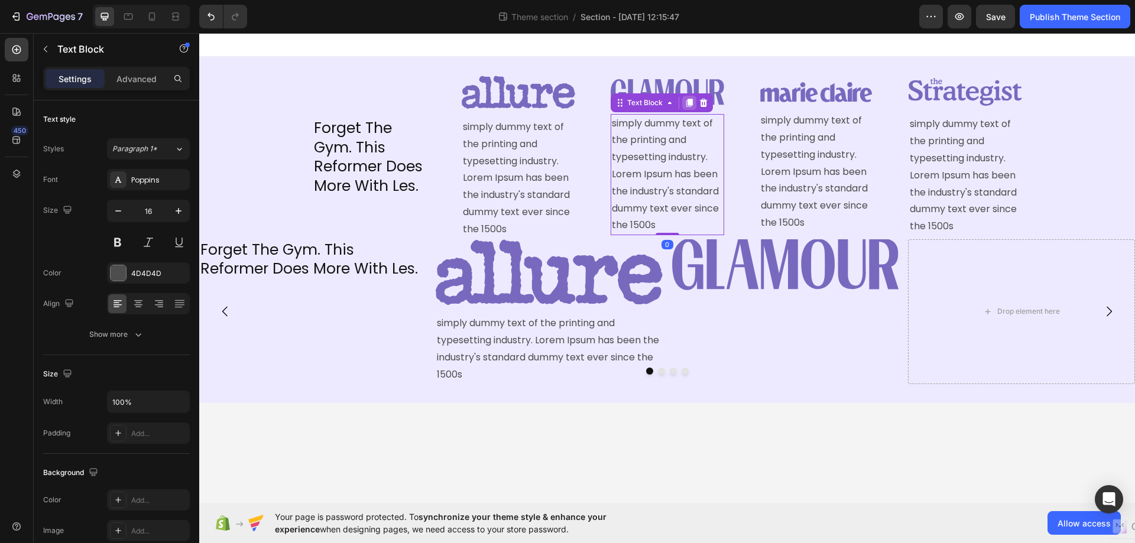
click at [687, 99] on icon at bounding box center [688, 102] width 9 height 9
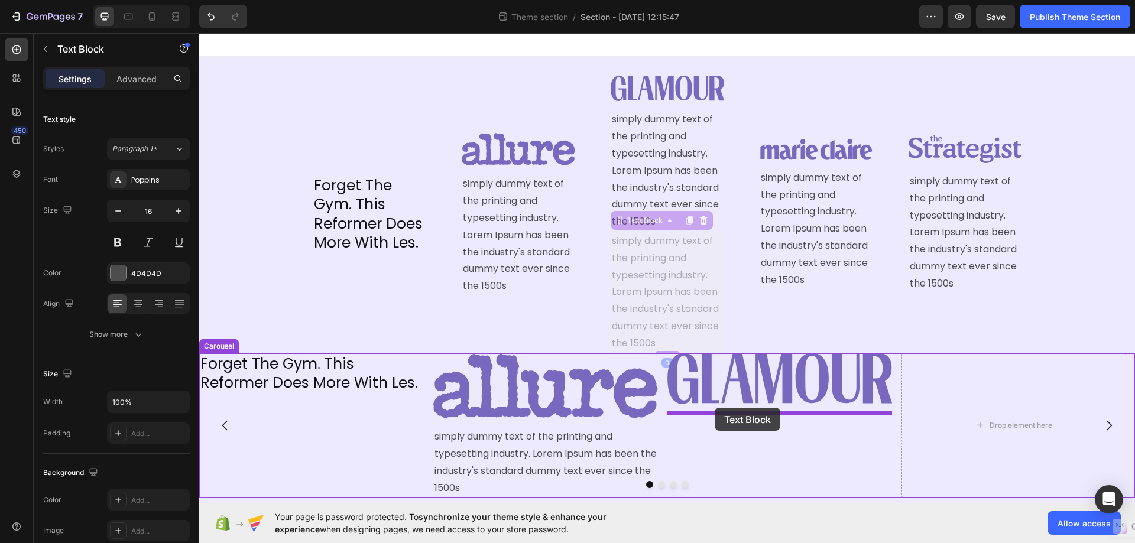
drag, startPoint x: 620, startPoint y: 228, endPoint x: 715, endPoint y: 408, distance: 203.6
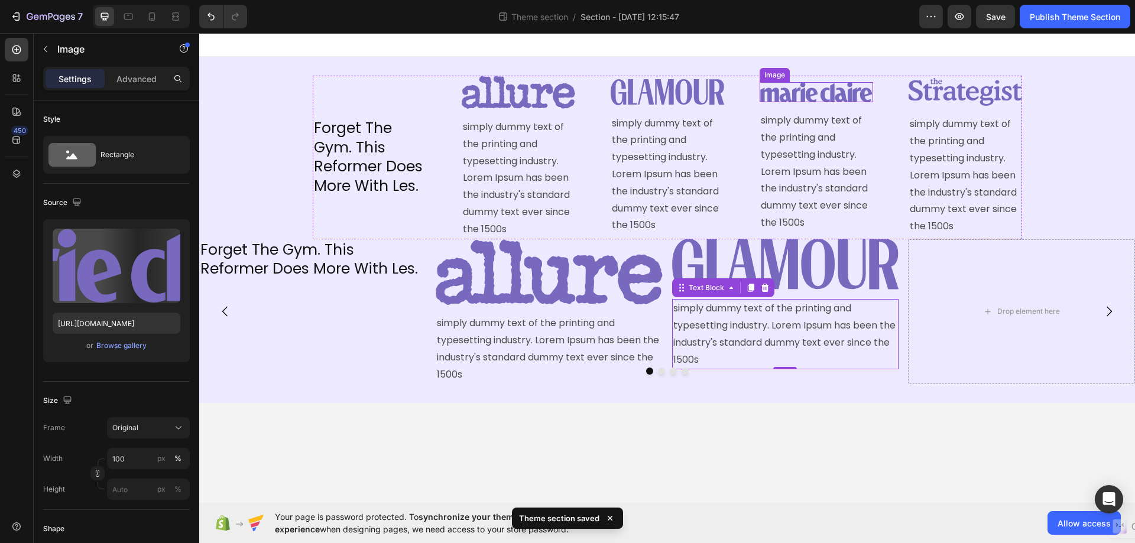
click at [823, 95] on img at bounding box center [815, 92] width 113 height 21
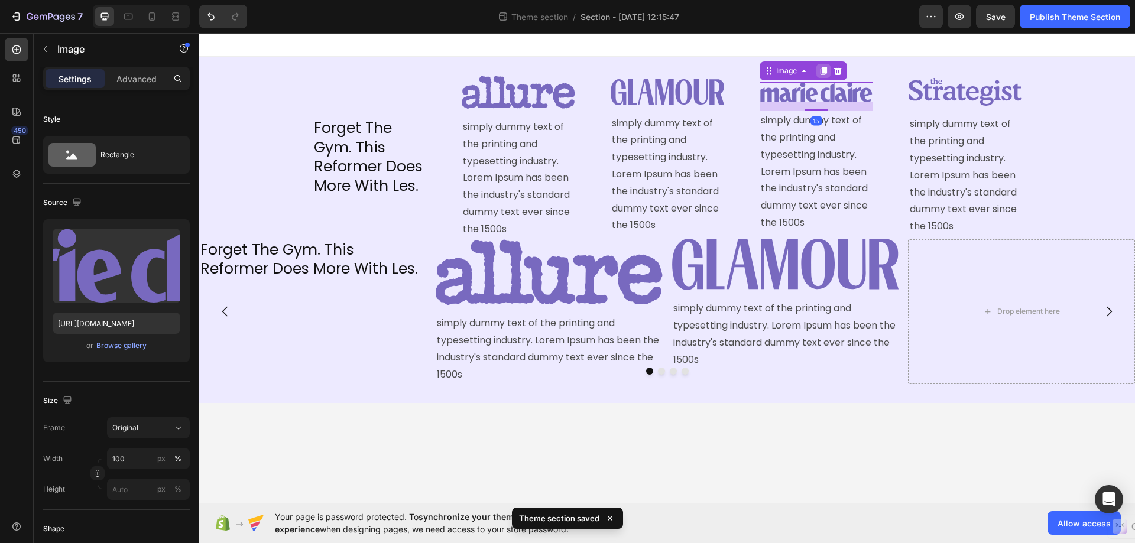
click at [823, 73] on icon at bounding box center [823, 71] width 7 height 8
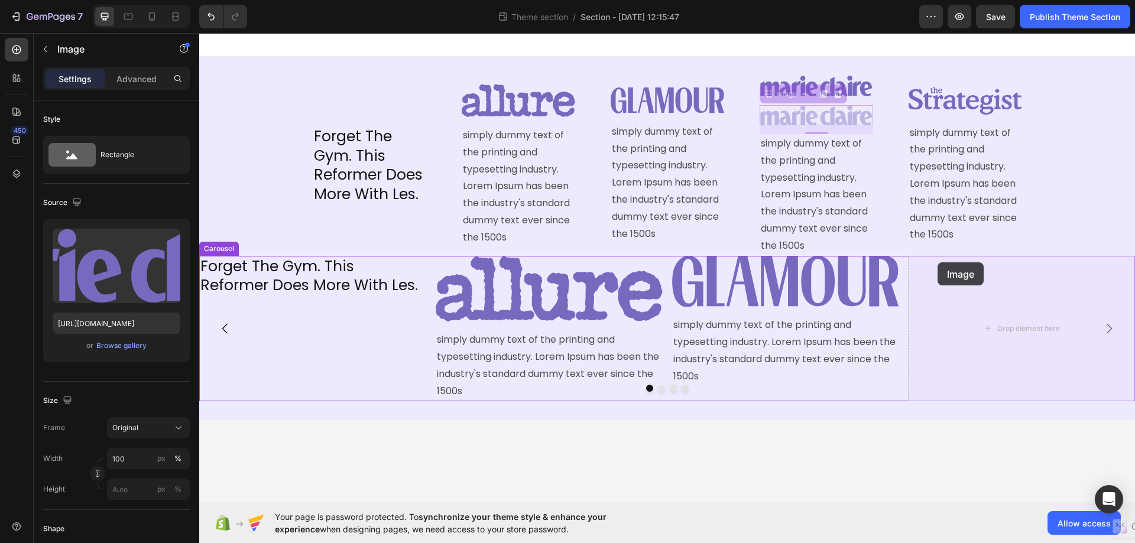
drag, startPoint x: 774, startPoint y: 96, endPoint x: 939, endPoint y: 262, distance: 234.0
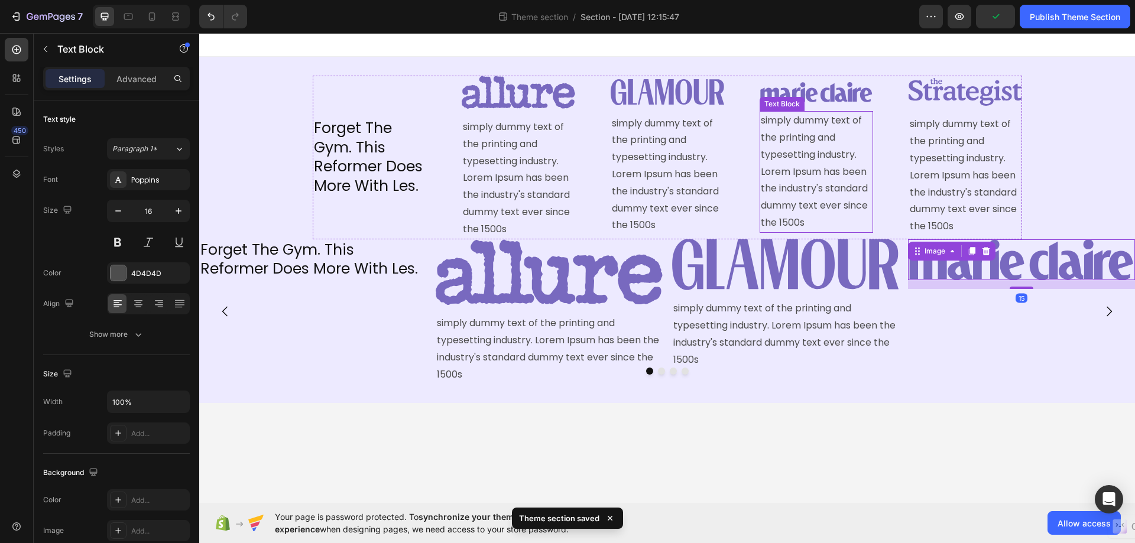
click at [850, 151] on p "simply dummy text of the printing and typesetting industry. Lorem Ipsum has bee…" at bounding box center [816, 171] width 111 height 119
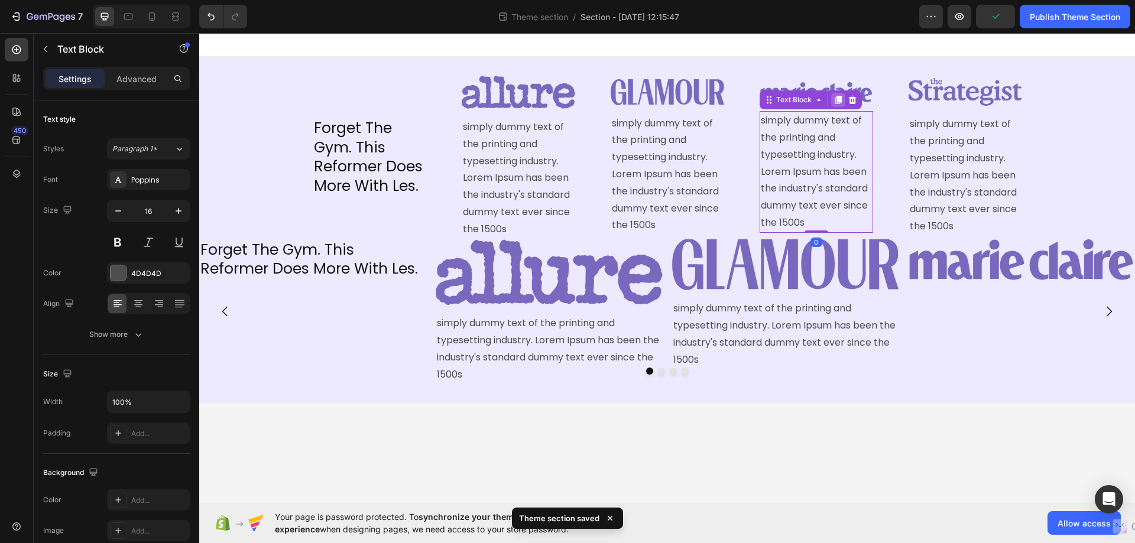
click at [836, 99] on icon at bounding box center [837, 99] width 9 height 9
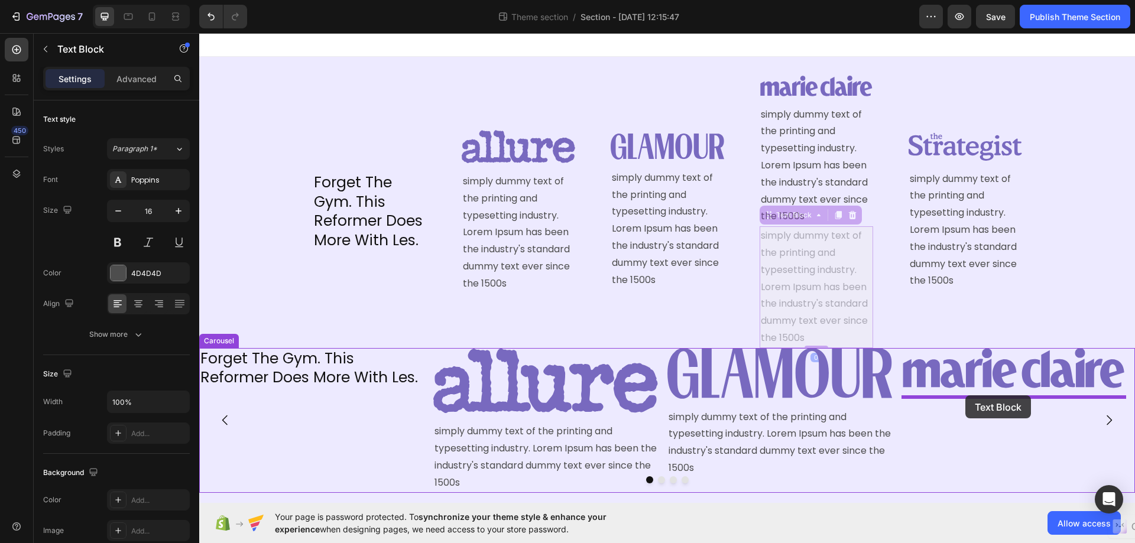
drag, startPoint x: 769, startPoint y: 217, endPoint x: 965, endPoint y: 395, distance: 264.9
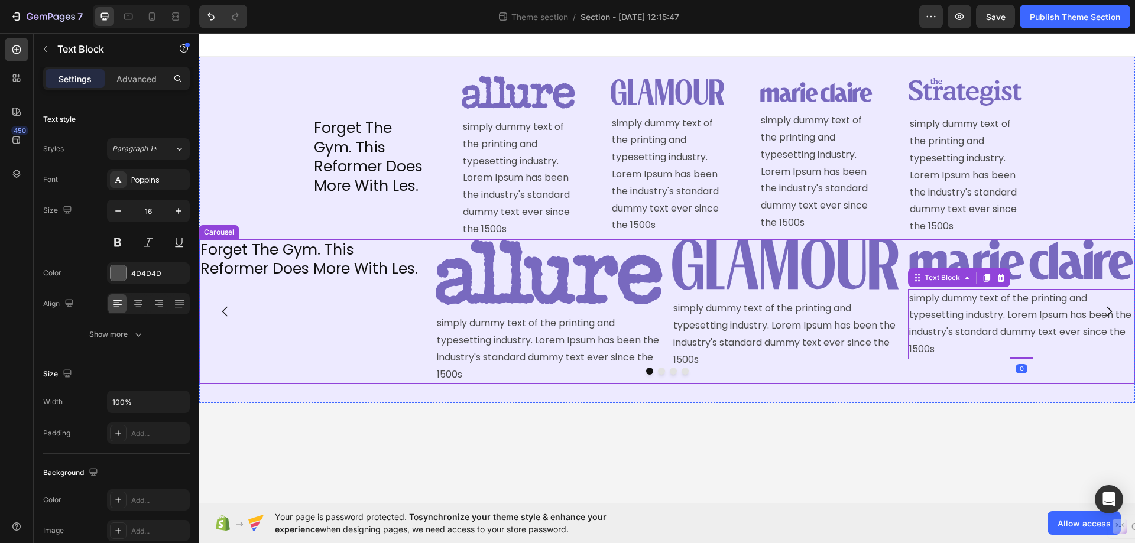
click at [1108, 304] on button "Carousel Next Arrow" at bounding box center [1108, 311] width 33 height 33
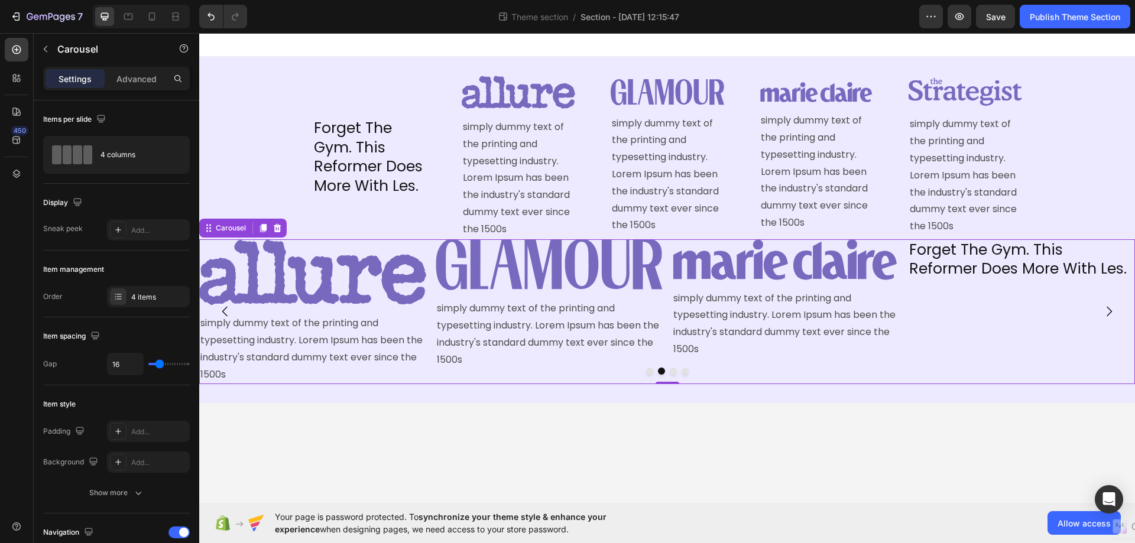
click at [650, 368] on button "Dot" at bounding box center [649, 371] width 7 height 7
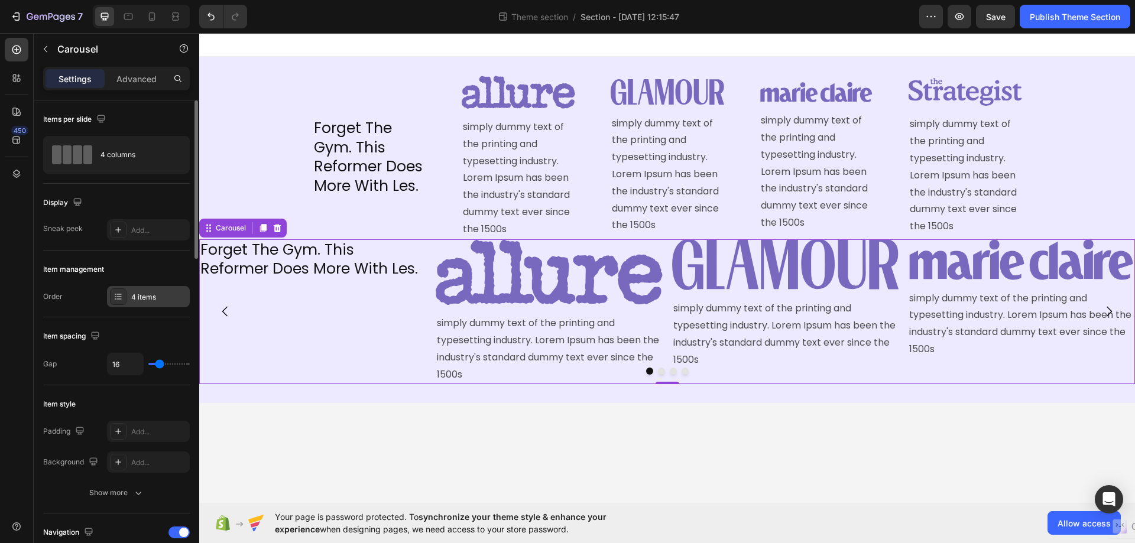
click at [149, 296] on div "4 items" at bounding box center [159, 297] width 56 height 11
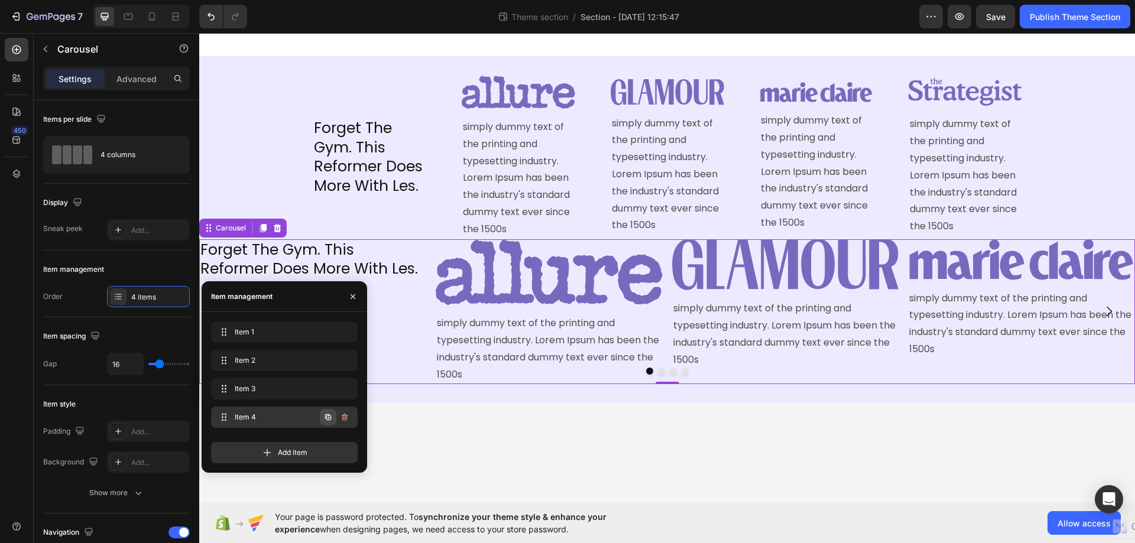
click at [329, 416] on icon "button" at bounding box center [328, 417] width 6 height 6
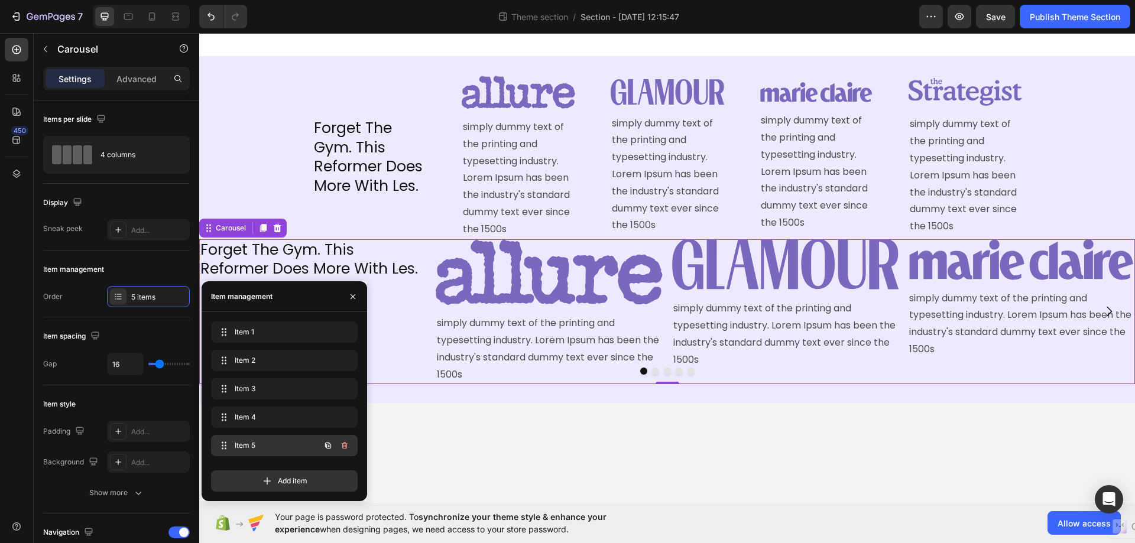
click at [280, 444] on span "Item 5" at bounding box center [268, 445] width 67 height 11
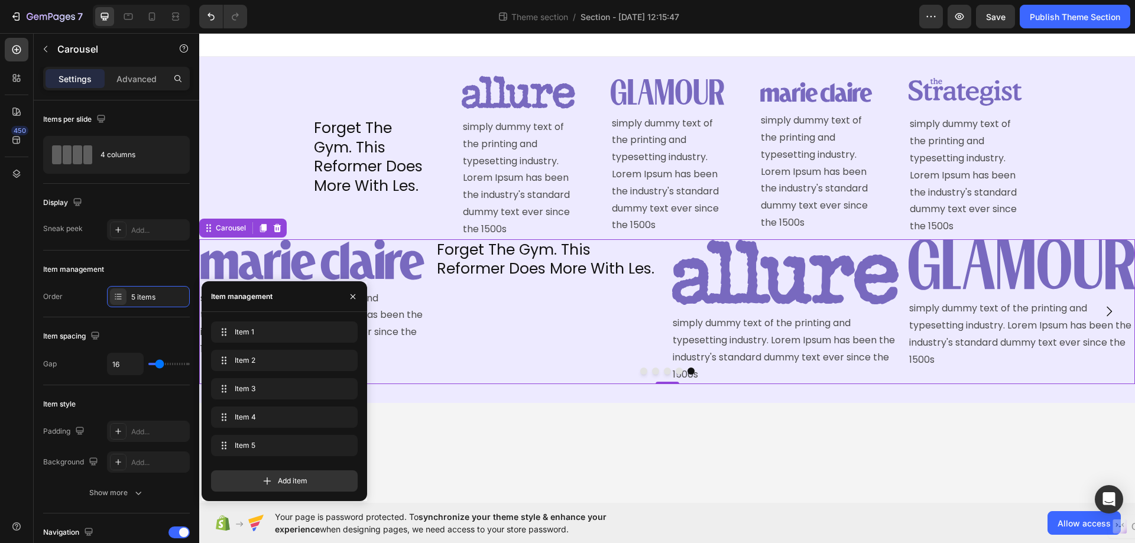
click at [1107, 310] on icon "Carousel Next Arrow" at bounding box center [1109, 311] width 14 height 14
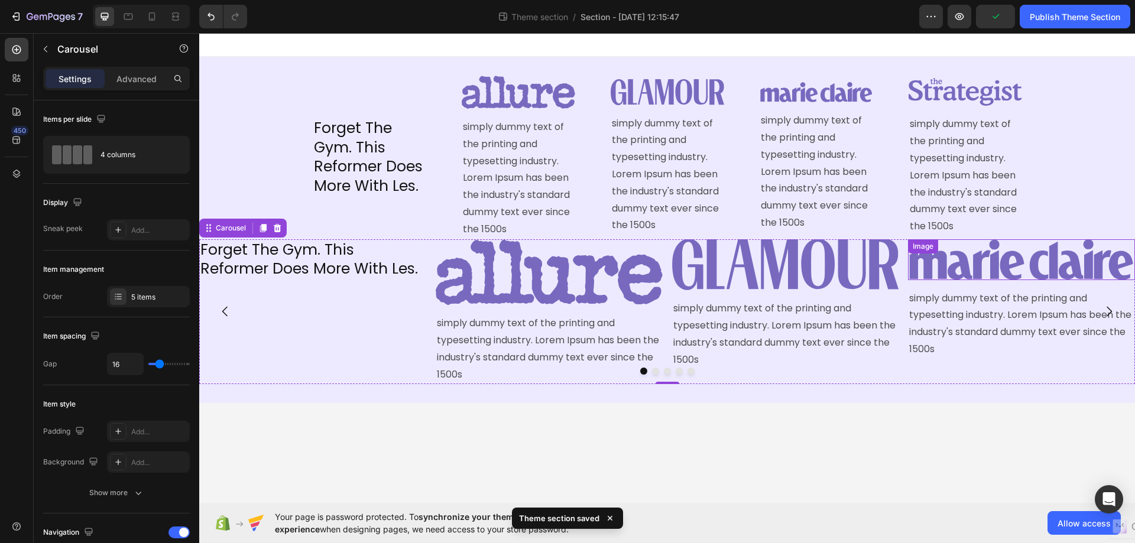
click at [985, 262] on img at bounding box center [1021, 259] width 227 height 41
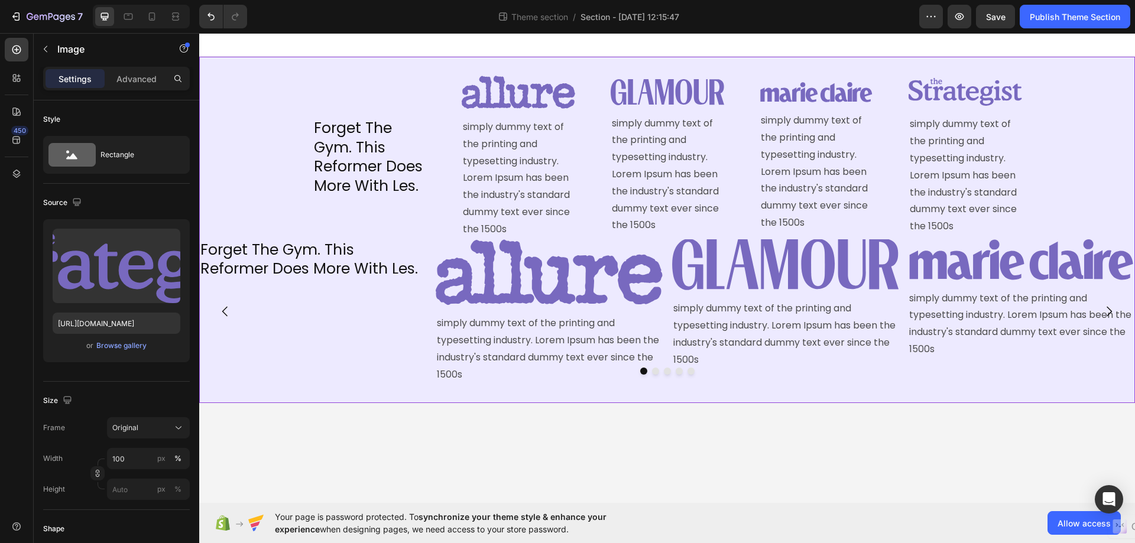
click at [1083, 237] on div "Forget The Gym. This Reformer Does More With Les. Heading Image simply dummy te…" at bounding box center [667, 230] width 936 height 309
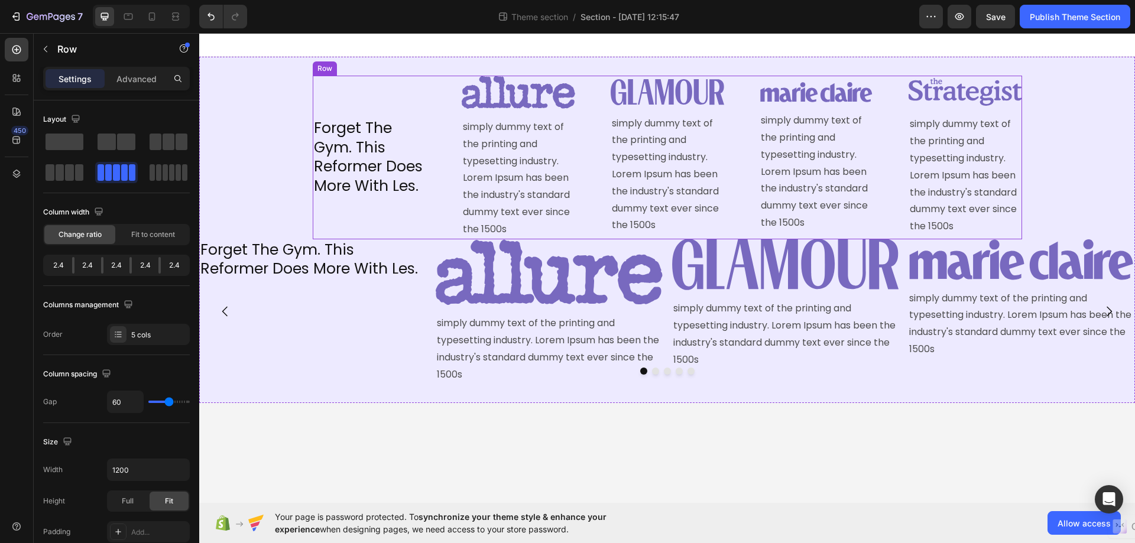
click at [833, 235] on div "Image simply dummy text of the printing and typesetting industry. Lorem Ipsum h…" at bounding box center [815, 158] width 113 height 164
click at [1003, 368] on div at bounding box center [667, 371] width 936 height 7
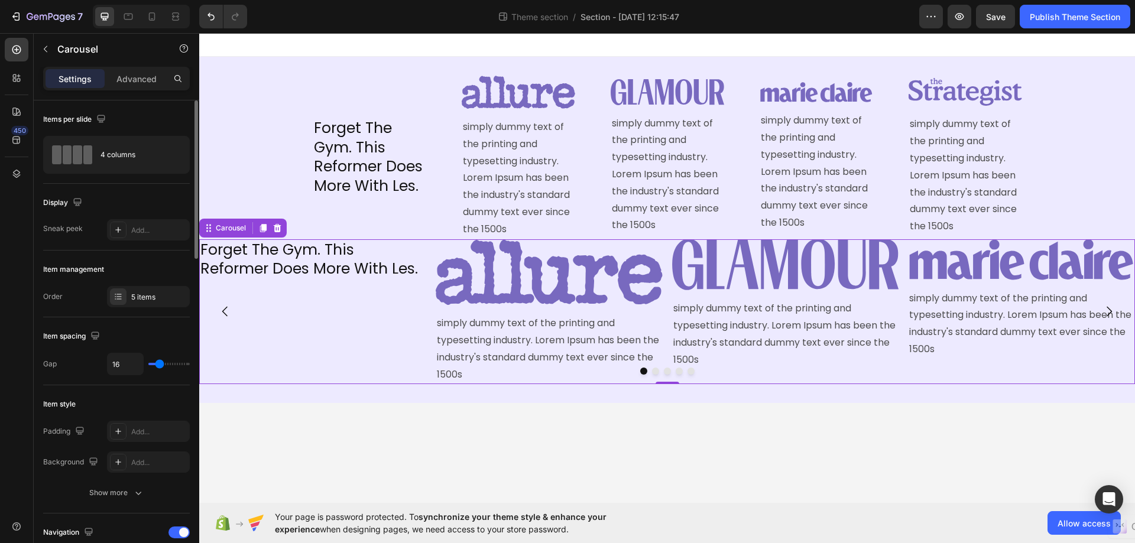
drag, startPoint x: 154, startPoint y: 361, endPoint x: 165, endPoint y: 363, distance: 11.4
click at [165, 363] on div "16" at bounding box center [148, 364] width 83 height 22
type input "39"
click at [168, 363] on input "range" at bounding box center [168, 364] width 41 height 2
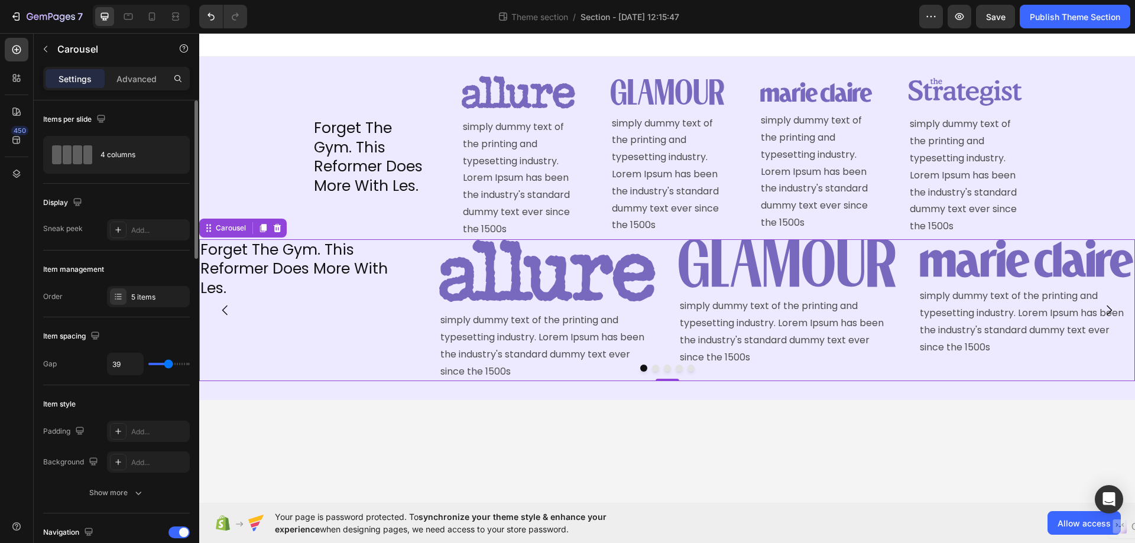
type input "56"
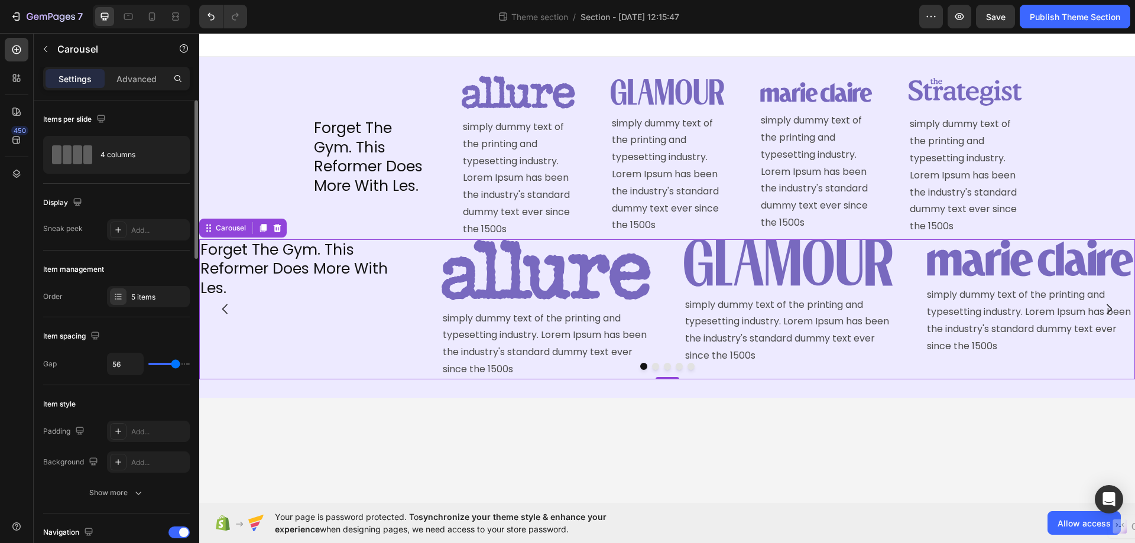
type input "62"
type input "61"
type input "58"
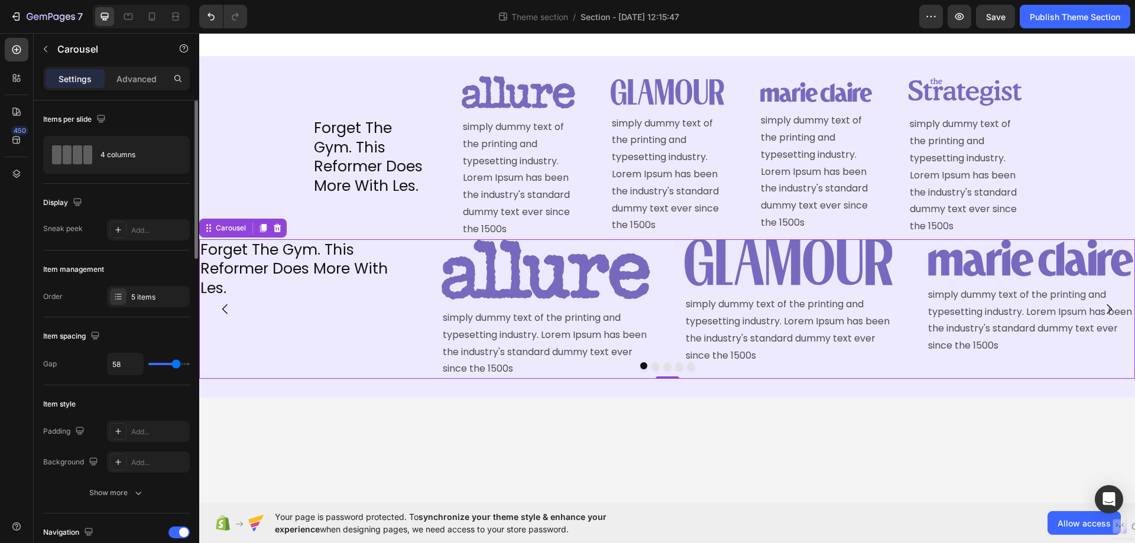
drag, startPoint x: 171, startPoint y: 364, endPoint x: 177, endPoint y: 366, distance: 6.2
type input "59"
click at [177, 365] on input "range" at bounding box center [168, 364] width 41 height 2
type input "50"
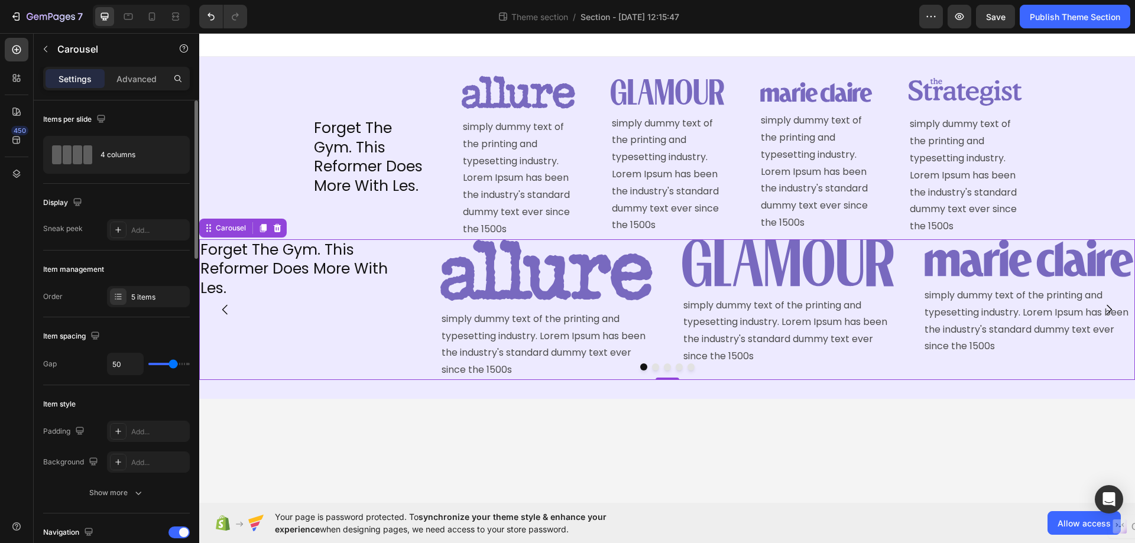
click at [173, 363] on input "range" at bounding box center [168, 364] width 41 height 2
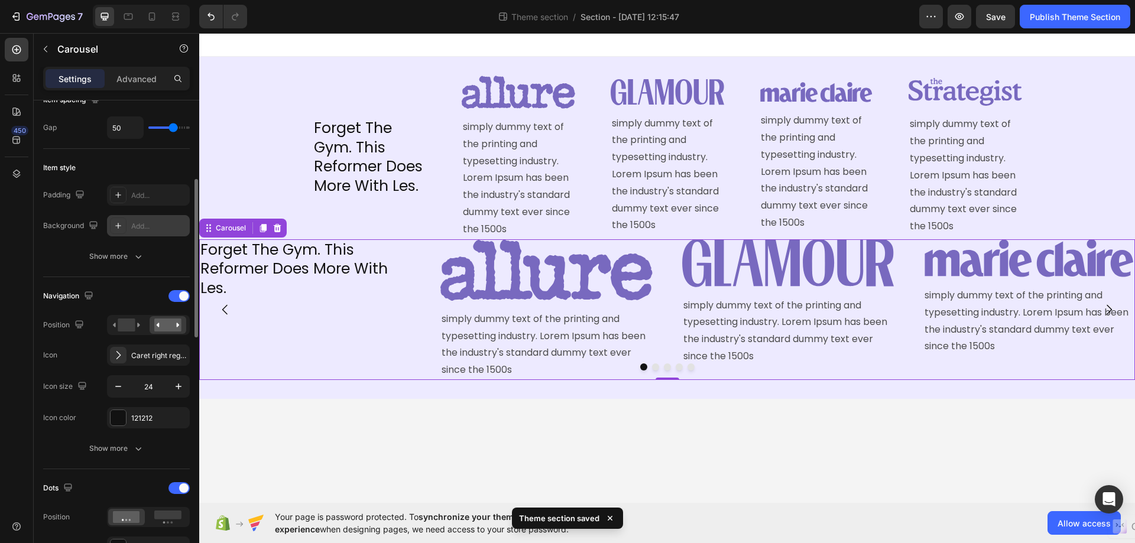
scroll to position [296, 0]
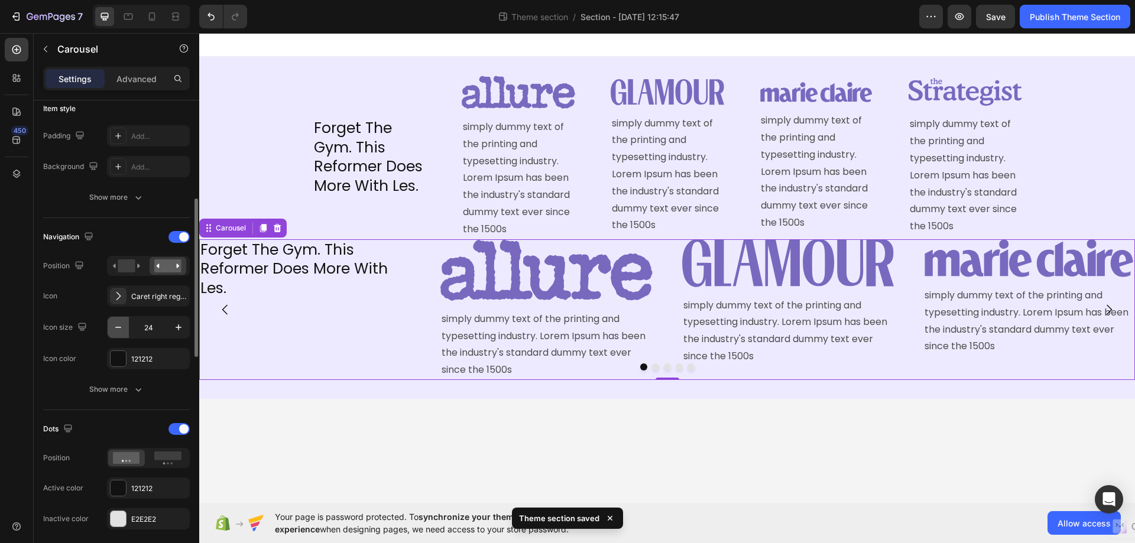
click at [118, 326] on icon "button" at bounding box center [118, 328] width 12 height 12
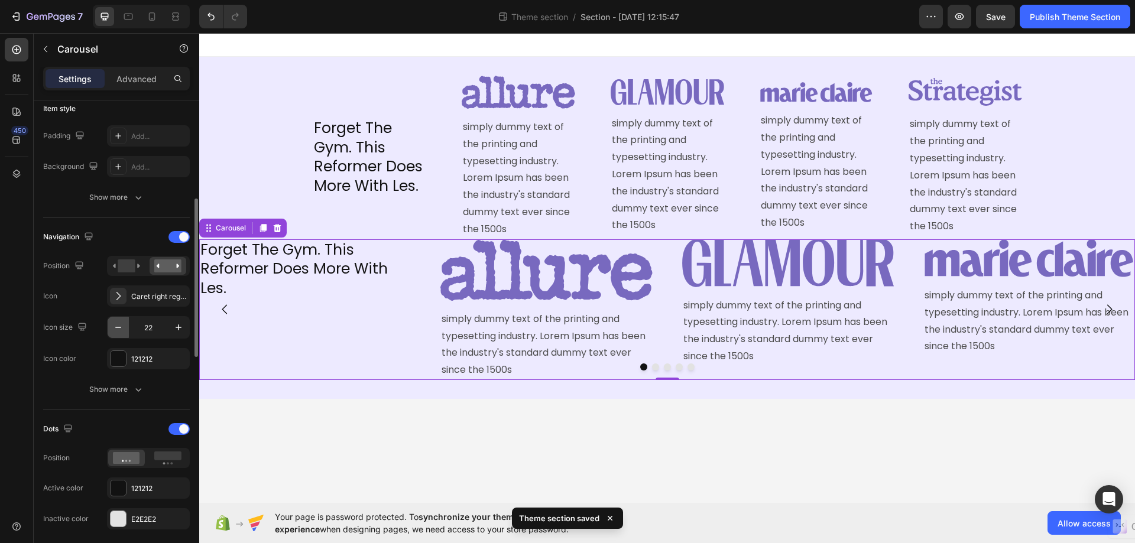
click at [118, 326] on icon "button" at bounding box center [118, 328] width 12 height 12
click at [119, 328] on icon "button" at bounding box center [118, 328] width 12 height 12
click at [119, 327] on icon "button" at bounding box center [118, 328] width 12 height 12
click at [115, 293] on icon at bounding box center [118, 296] width 12 height 12
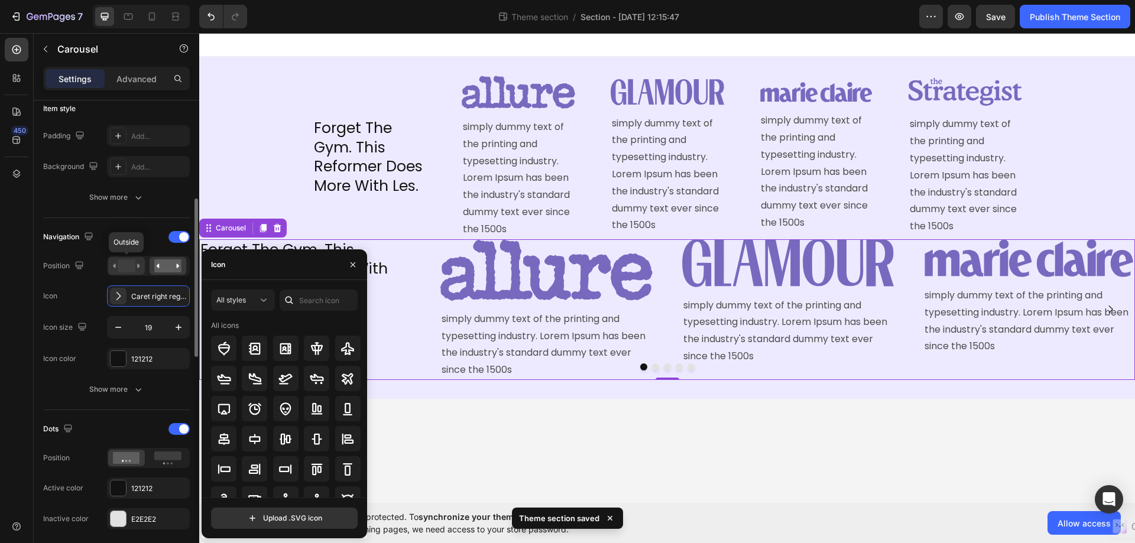
click at [131, 265] on rect at bounding box center [126, 265] width 17 height 13
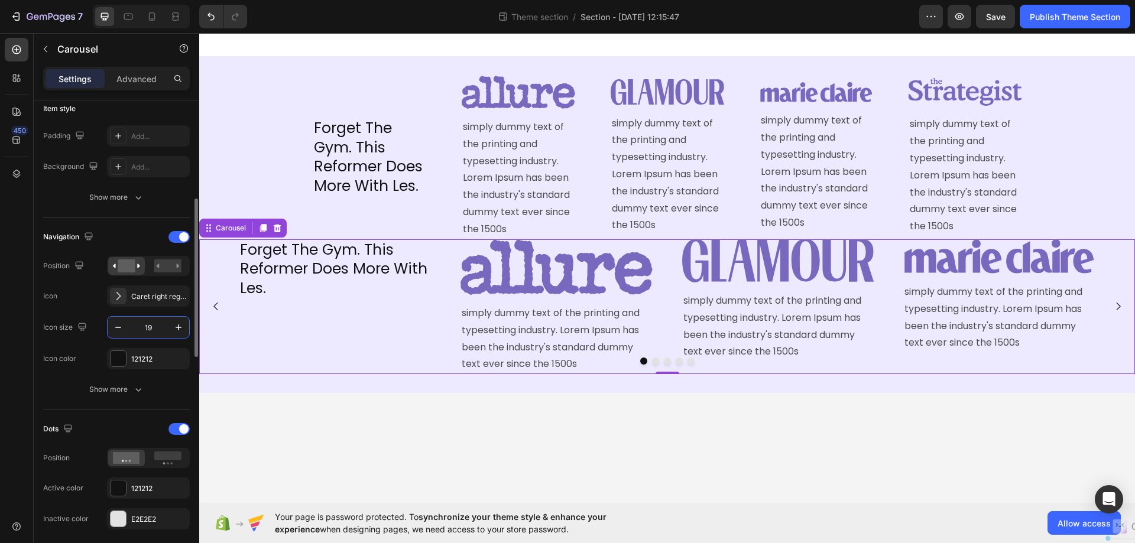
click at [166, 327] on input "19" at bounding box center [148, 327] width 39 height 21
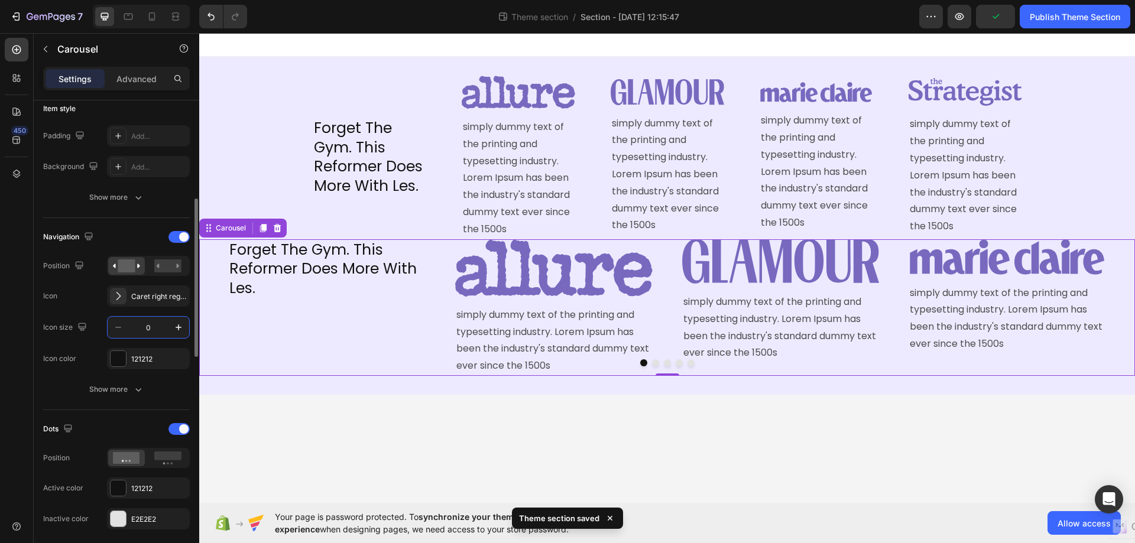
click at [102, 298] on div "Icon Caret right regular" at bounding box center [116, 295] width 147 height 21
type input "1"
click at [175, 430] on div at bounding box center [178, 429] width 21 height 12
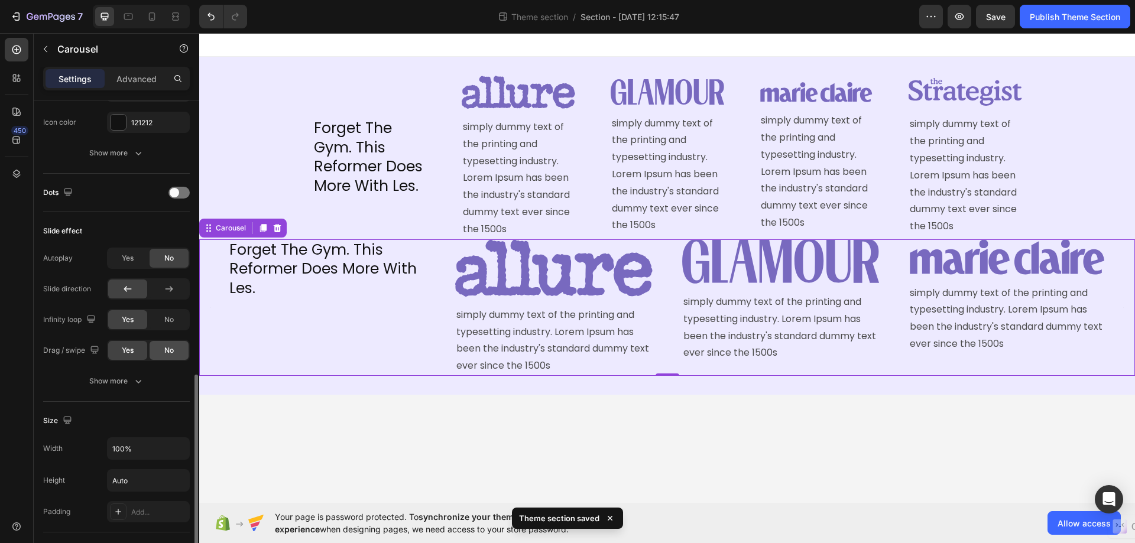
scroll to position [591, 0]
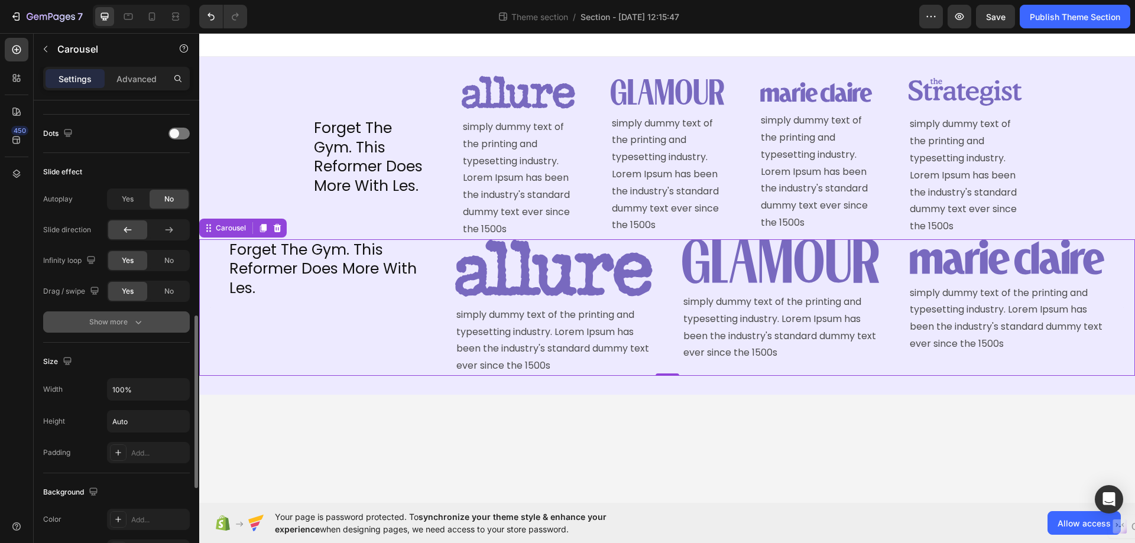
click at [140, 326] on icon "button" at bounding box center [138, 322] width 12 height 12
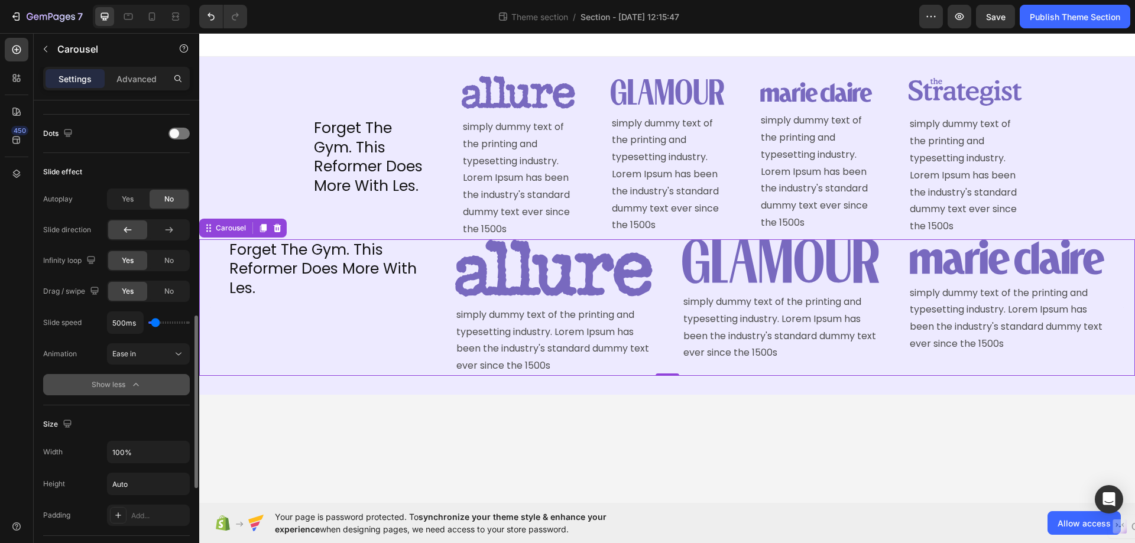
scroll to position [650, 0]
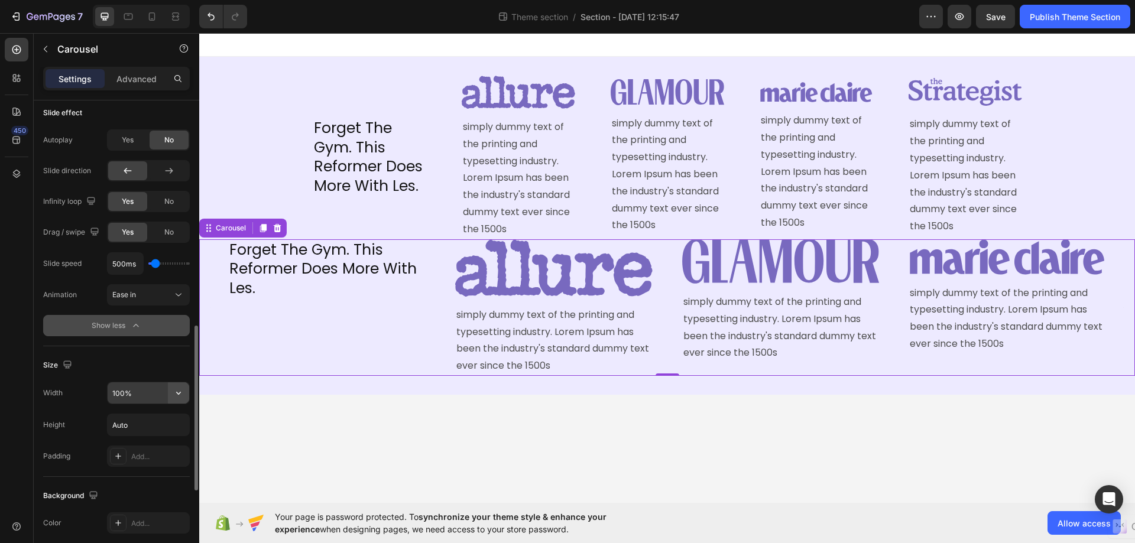
click at [174, 388] on icon "button" at bounding box center [179, 393] width 12 height 12
click at [108, 426] on div "Default 1200px" at bounding box center [135, 423] width 97 height 22
type input "1200"
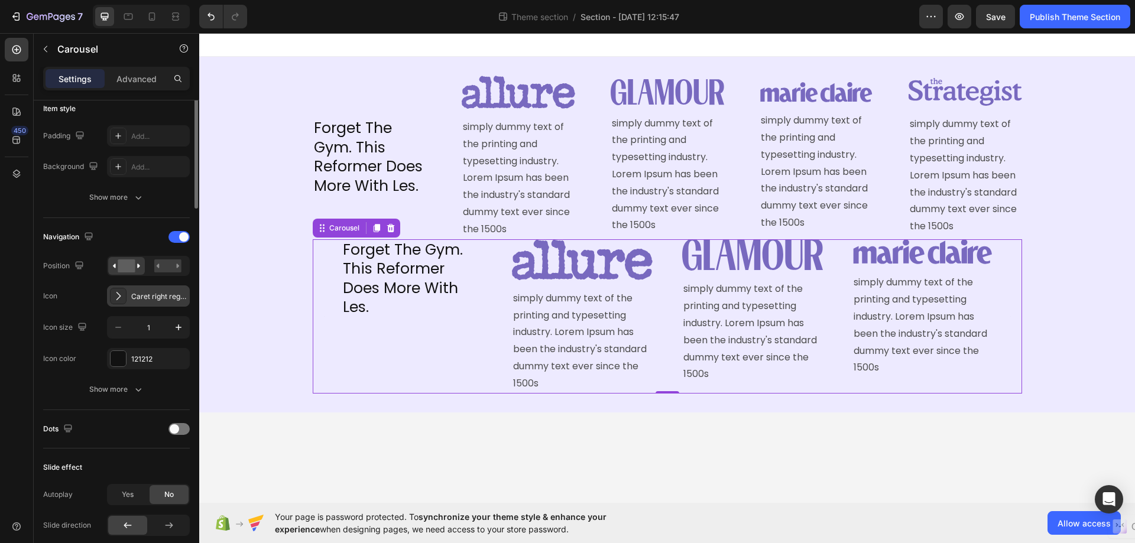
scroll to position [0, 0]
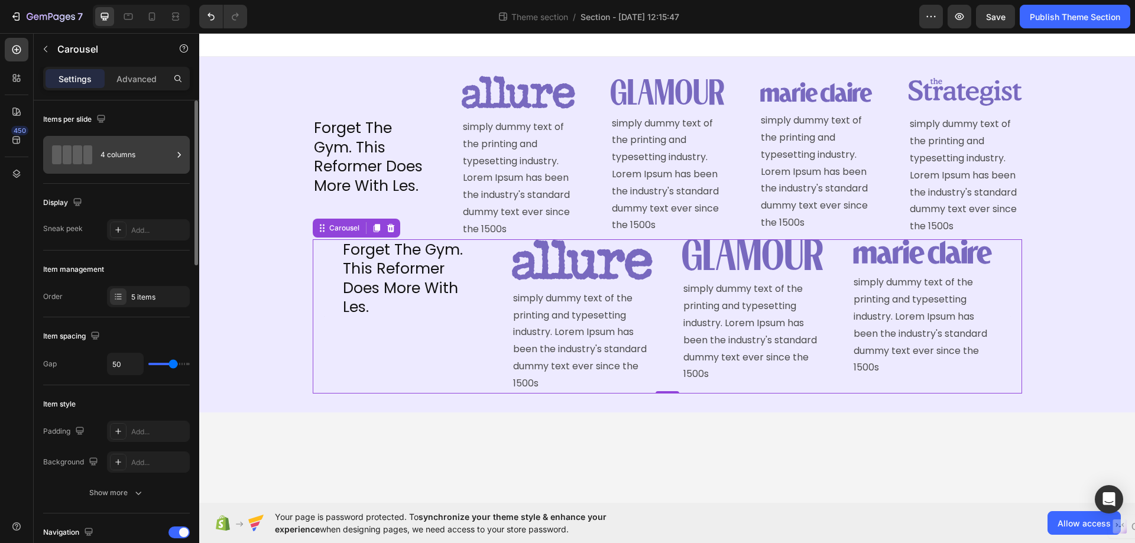
click at [120, 157] on div "4 columns" at bounding box center [136, 154] width 72 height 27
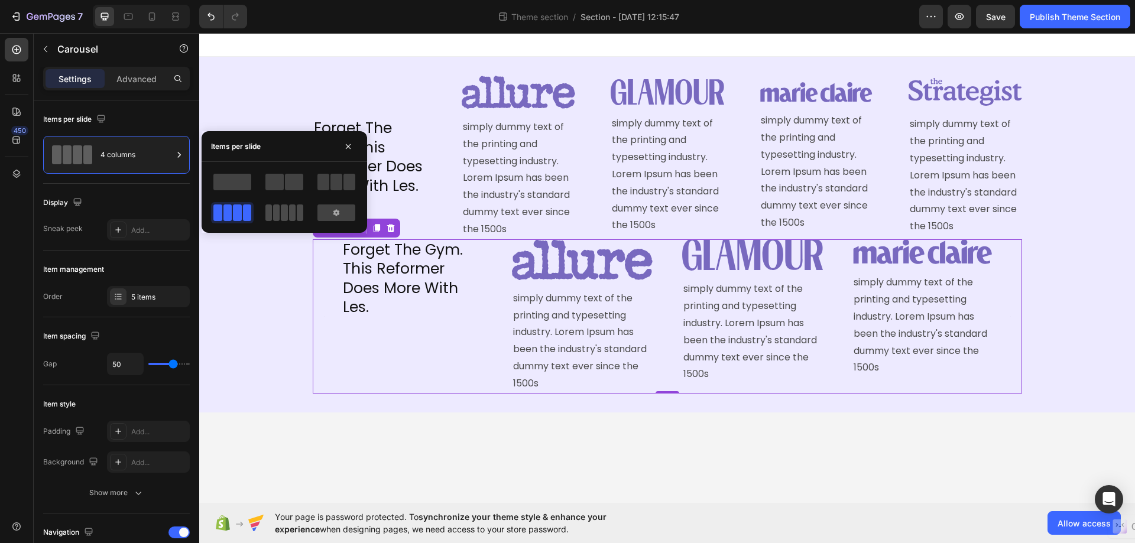
click at [280, 213] on span at bounding box center [276, 212] width 7 height 17
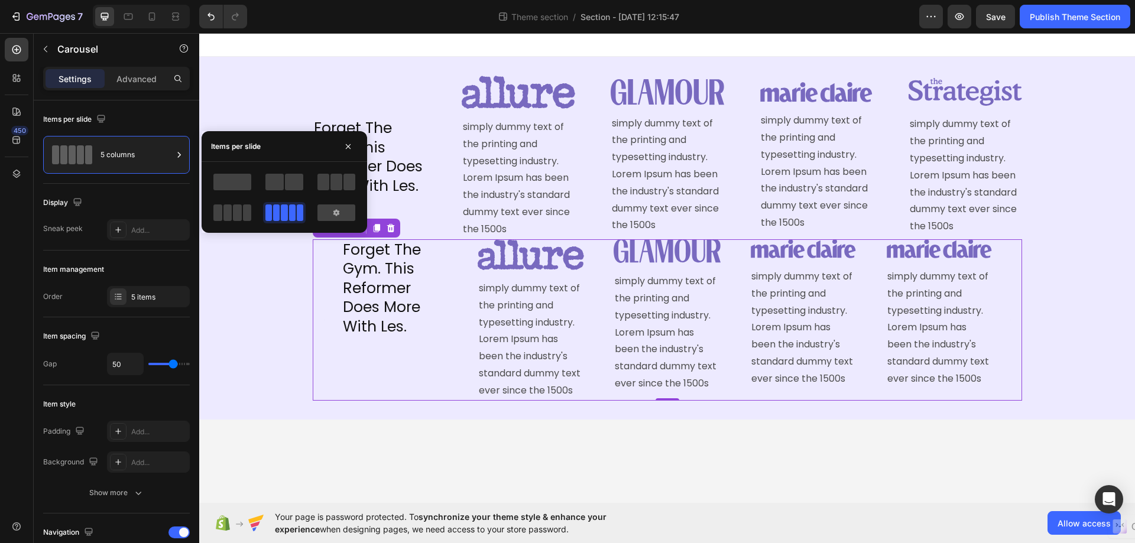
drag, startPoint x: 280, startPoint y: 213, endPoint x: 40, endPoint y: 258, distance: 244.2
click at [281, 213] on span at bounding box center [284, 212] width 7 height 17
click at [241, 293] on div "Forget The Gym. This Reformer Does More With Les. Heading Image simply dummy te…" at bounding box center [667, 319] width 936 height 161
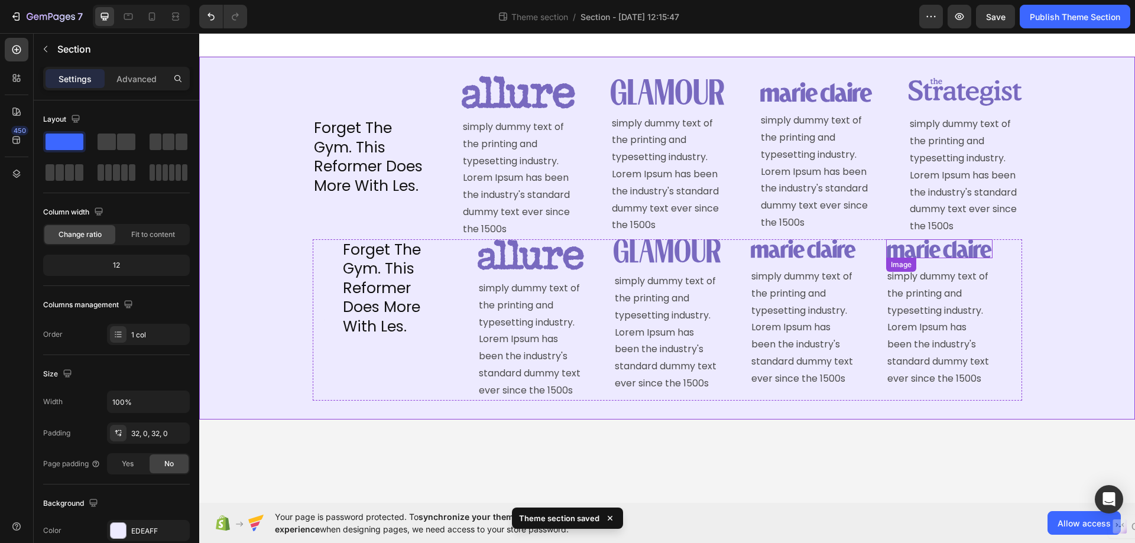
click at [938, 249] on img at bounding box center [939, 248] width 106 height 19
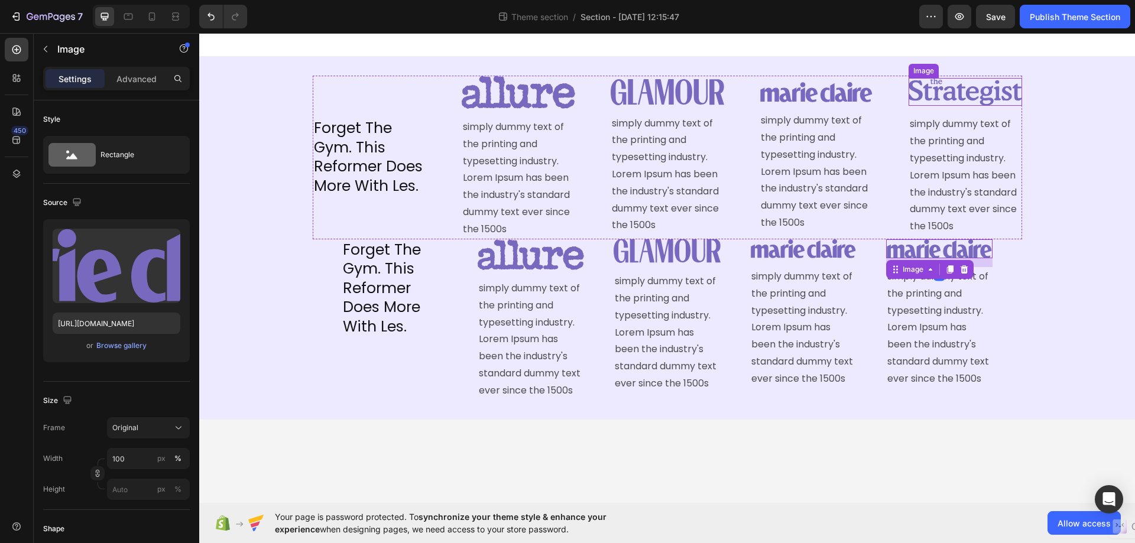
click at [921, 89] on img at bounding box center [964, 92] width 113 height 28
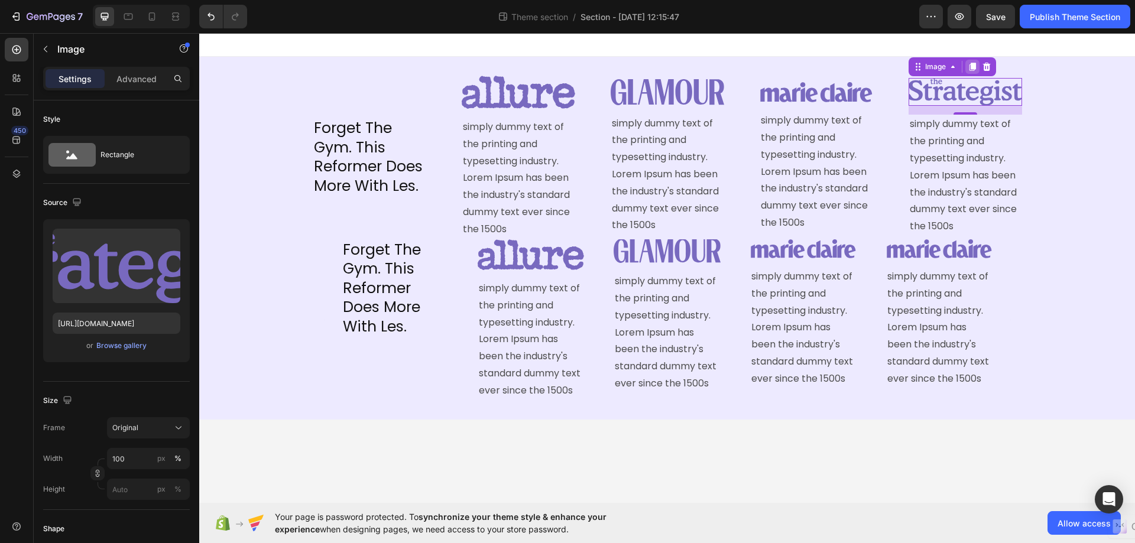
click at [975, 67] on icon at bounding box center [972, 67] width 7 height 8
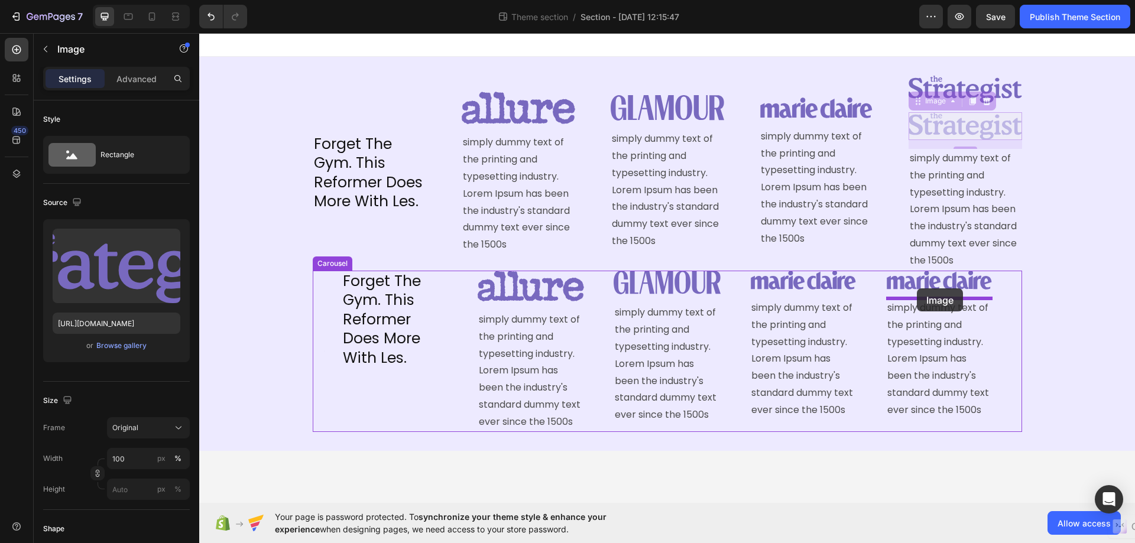
drag, startPoint x: 917, startPoint y: 105, endPoint x: 917, endPoint y: 288, distance: 183.8
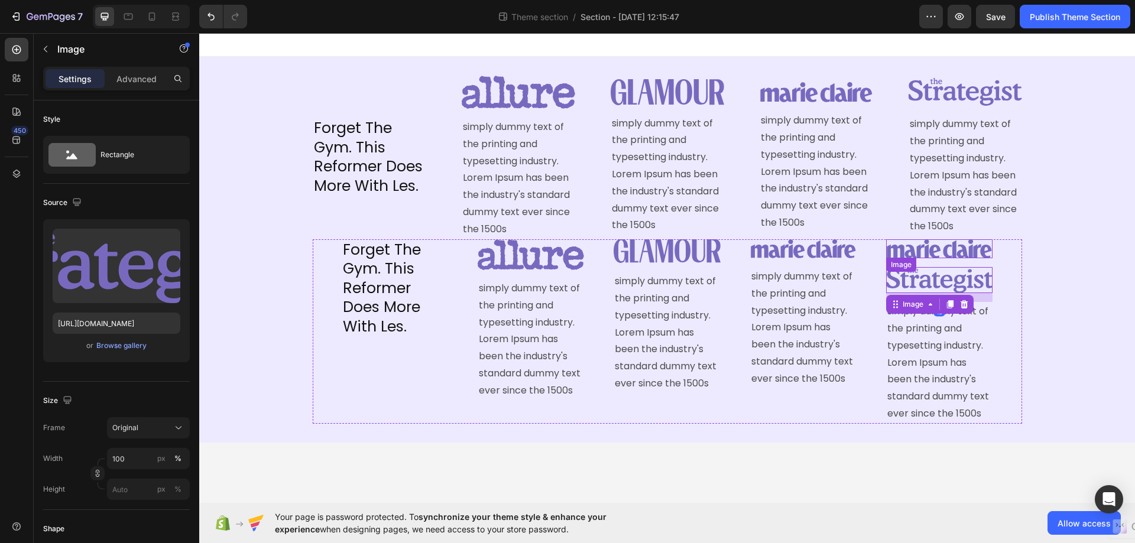
click at [950, 247] on img at bounding box center [939, 248] width 106 height 19
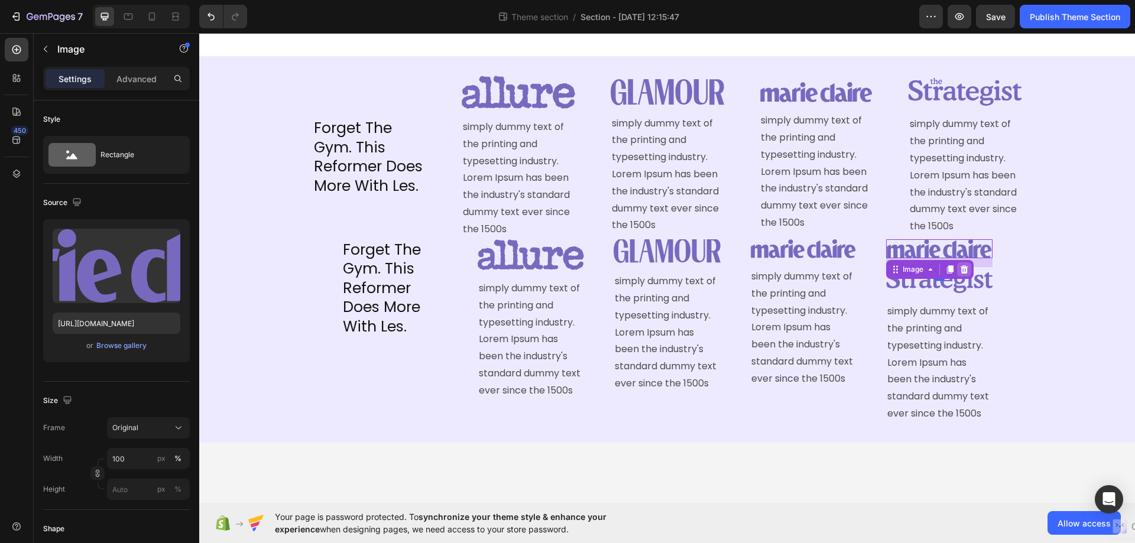
click at [960, 267] on icon at bounding box center [963, 269] width 9 height 9
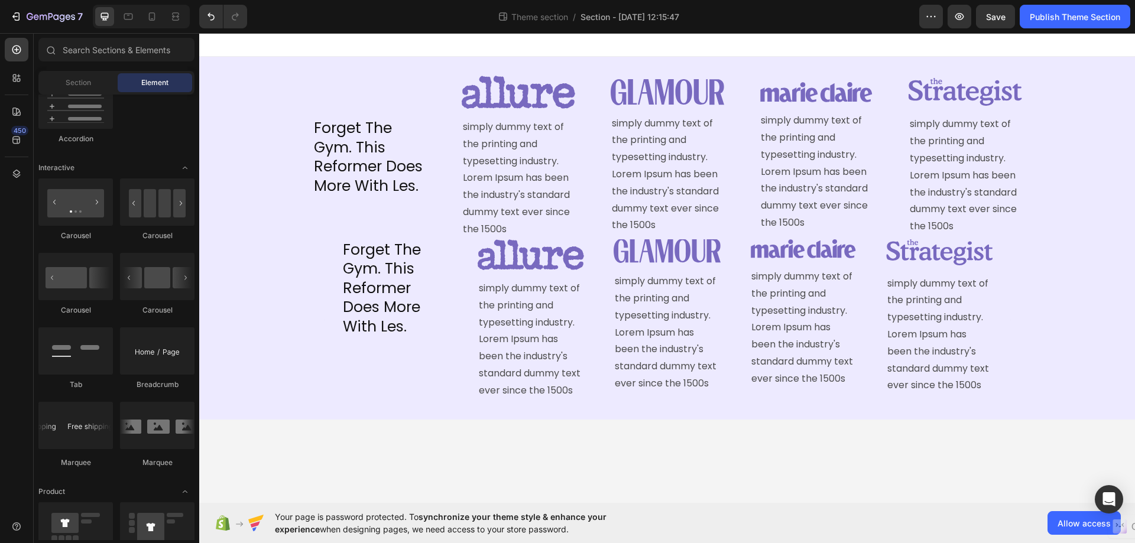
click at [843, 435] on body "Forget The Gym. This Reformer Does More With Les. Heading Image simply dummy te…" at bounding box center [667, 268] width 936 height 470
click at [1022, 202] on div "Forget The Gym. This Reformer Does More With Les. Heading Image simply dummy te…" at bounding box center [667, 238] width 936 height 325
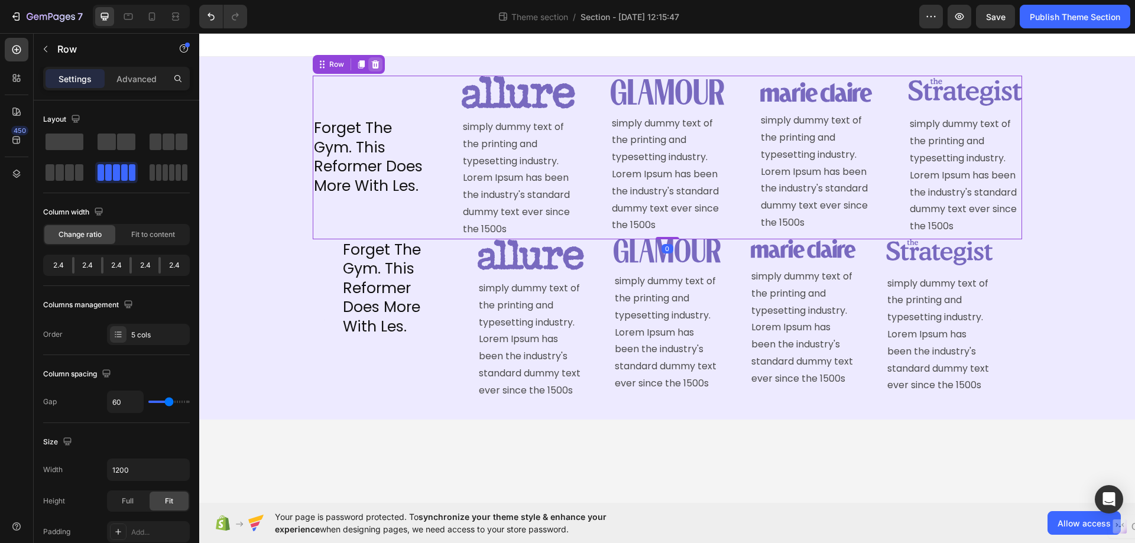
click at [375, 59] on div at bounding box center [375, 64] width 14 height 14
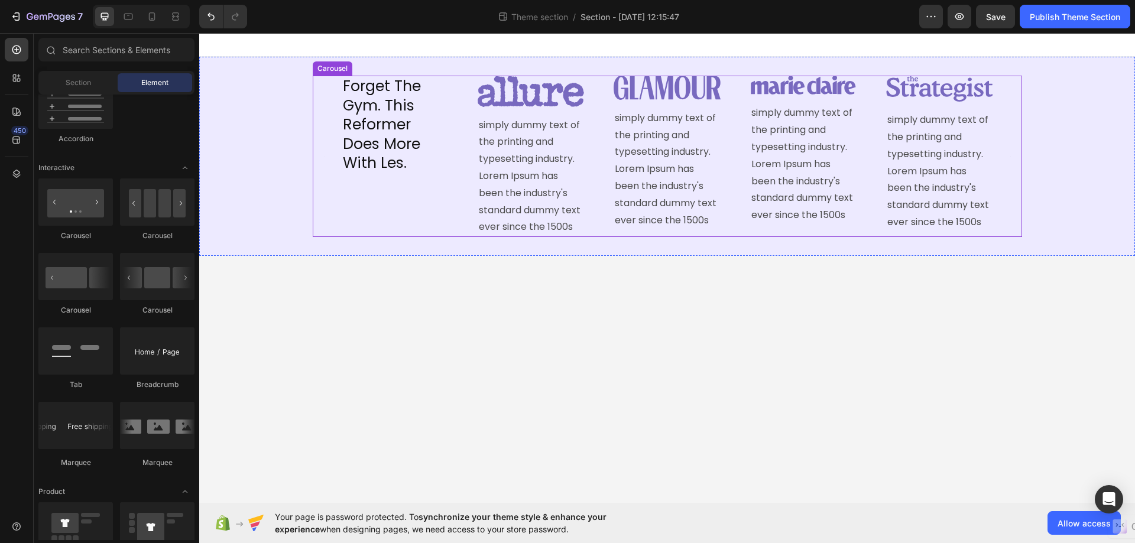
click at [388, 224] on div "Forget The Gym. This Reformer Does More With Les. Heading" at bounding box center [395, 156] width 106 height 161
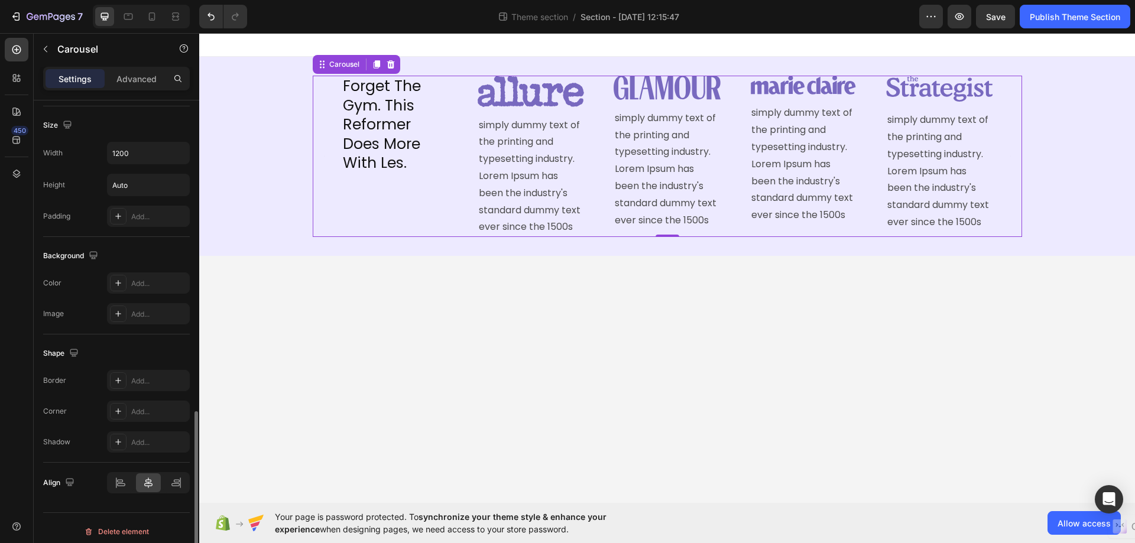
scroll to position [835, 0]
click at [148, 476] on icon at bounding box center [148, 475] width 8 height 11
click at [115, 469] on div at bounding box center [120, 475] width 25 height 19
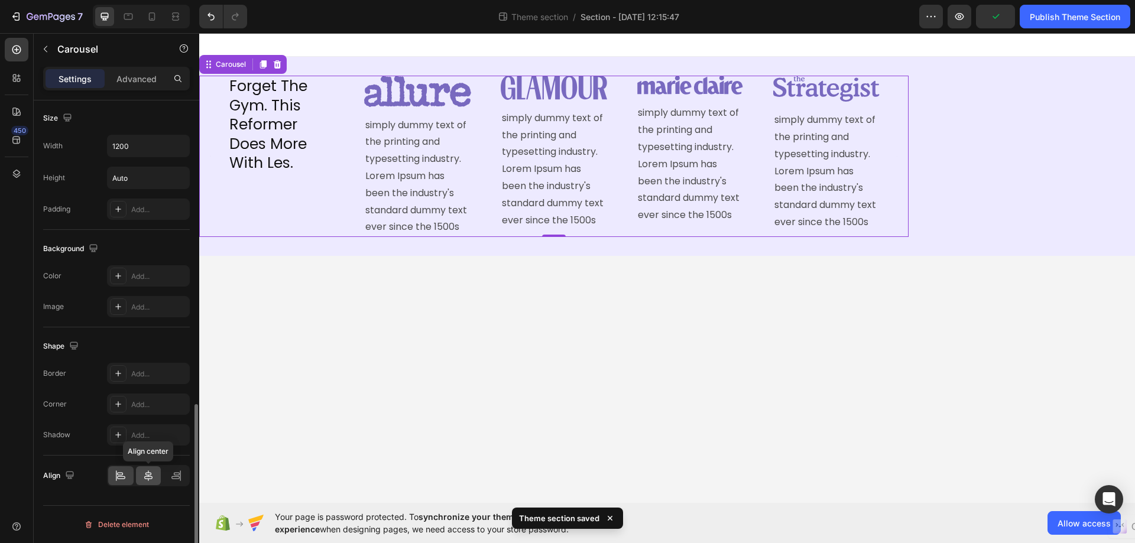
click at [141, 477] on div at bounding box center [148, 475] width 25 height 19
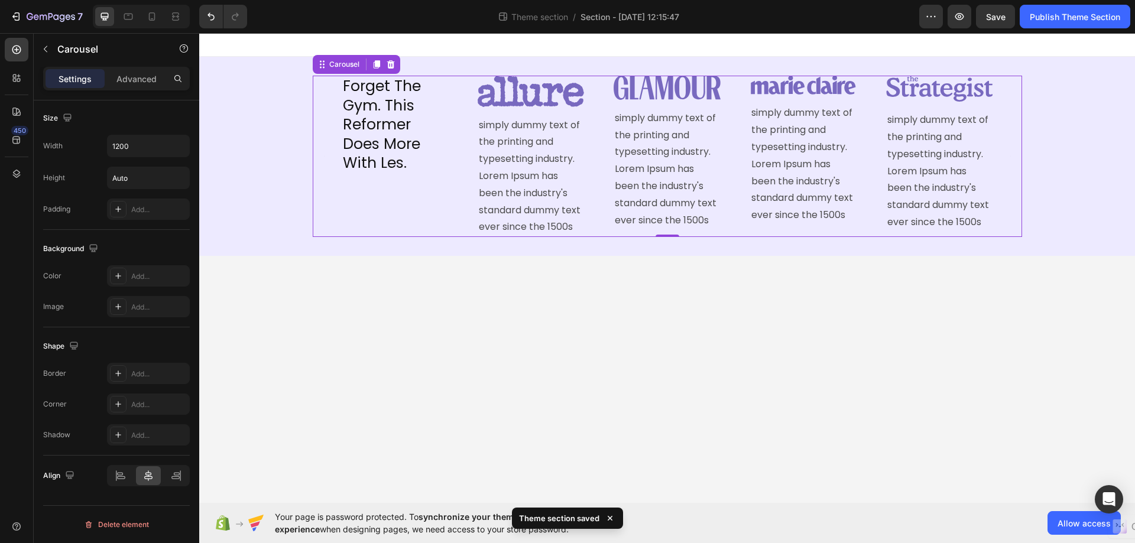
click at [475, 129] on div "Forget The Gym. This Reformer Does More With Les. Heading Image simply dummy te…" at bounding box center [667, 156] width 651 height 161
click at [423, 90] on div "Forget The Gym. This Reformer Does More With Les. Heading" at bounding box center [395, 125] width 106 height 99
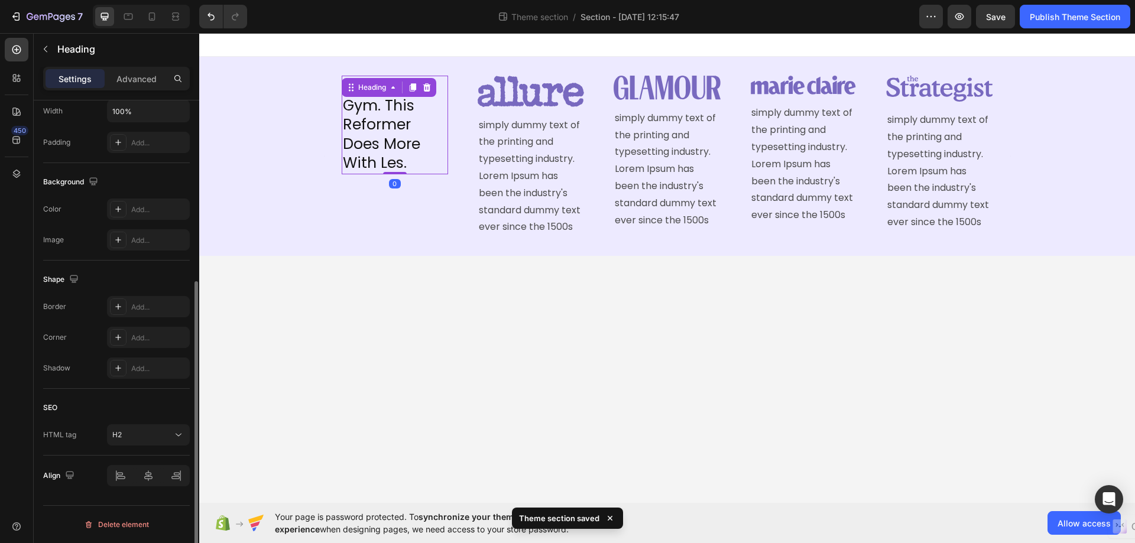
scroll to position [0, 0]
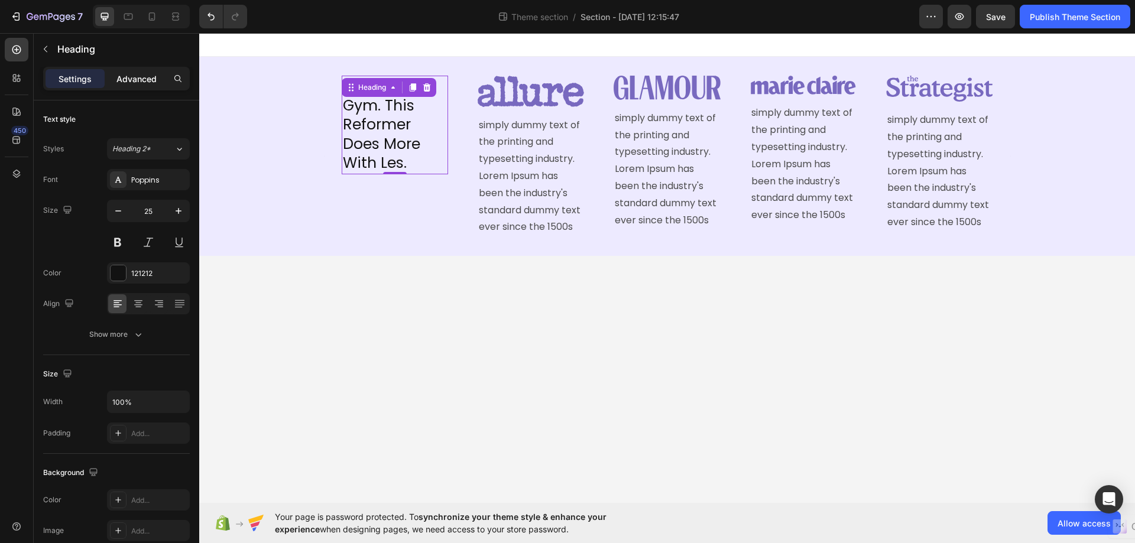
click at [155, 73] on p "Advanced" at bounding box center [136, 79] width 40 height 12
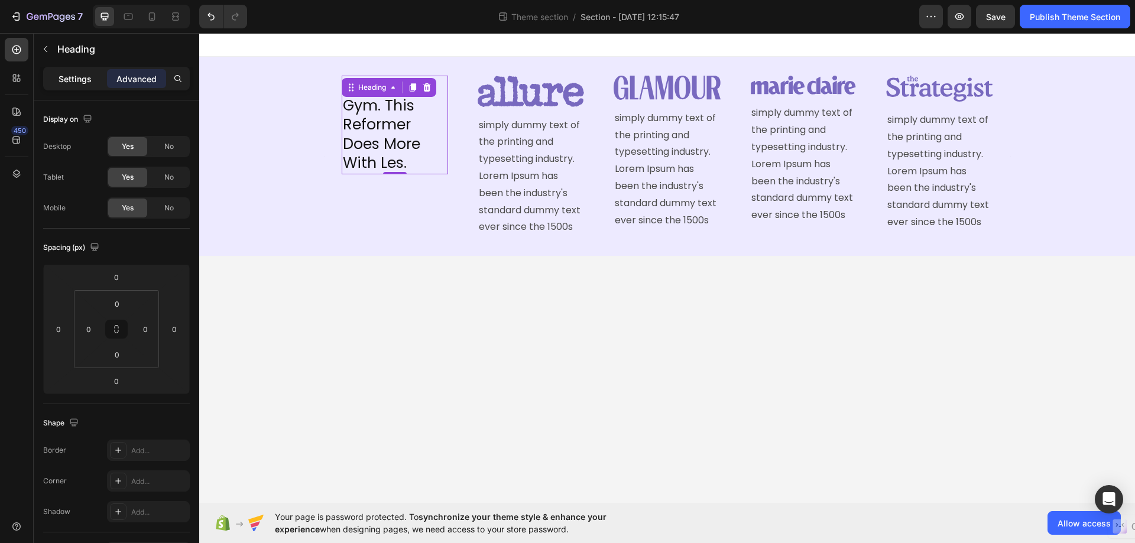
click at [80, 72] on div "Settings" at bounding box center [75, 78] width 59 height 19
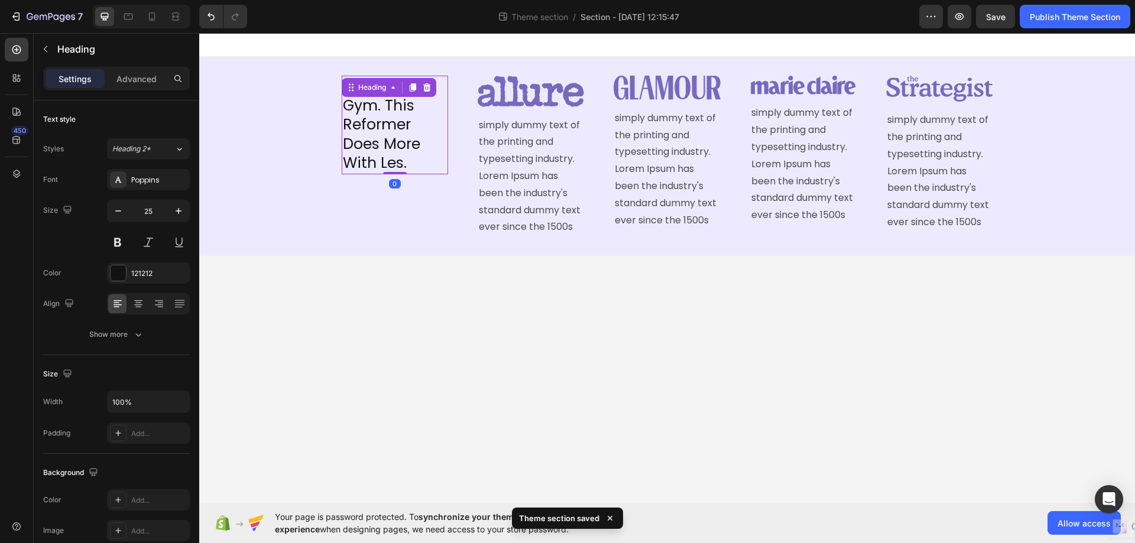
click at [77, 80] on p "Settings" at bounding box center [75, 79] width 33 height 12
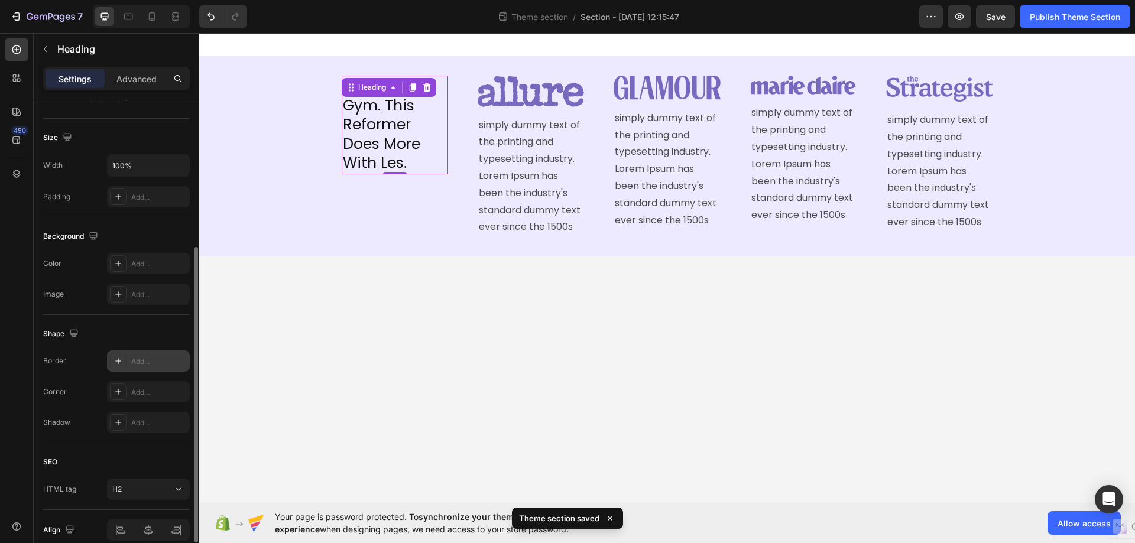
scroll to position [291, 0]
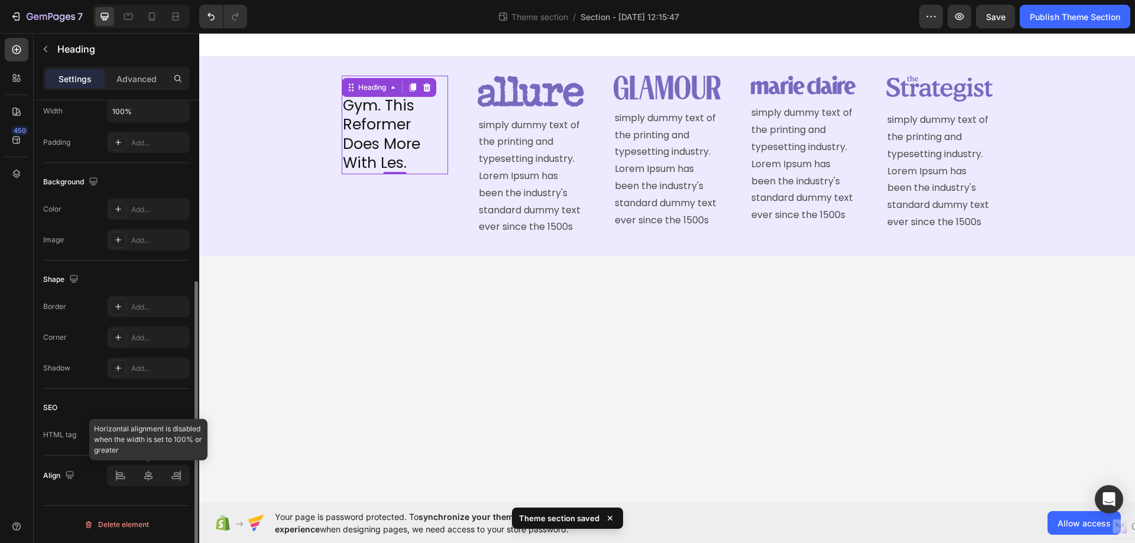
click at [144, 478] on div at bounding box center [148, 475] width 83 height 21
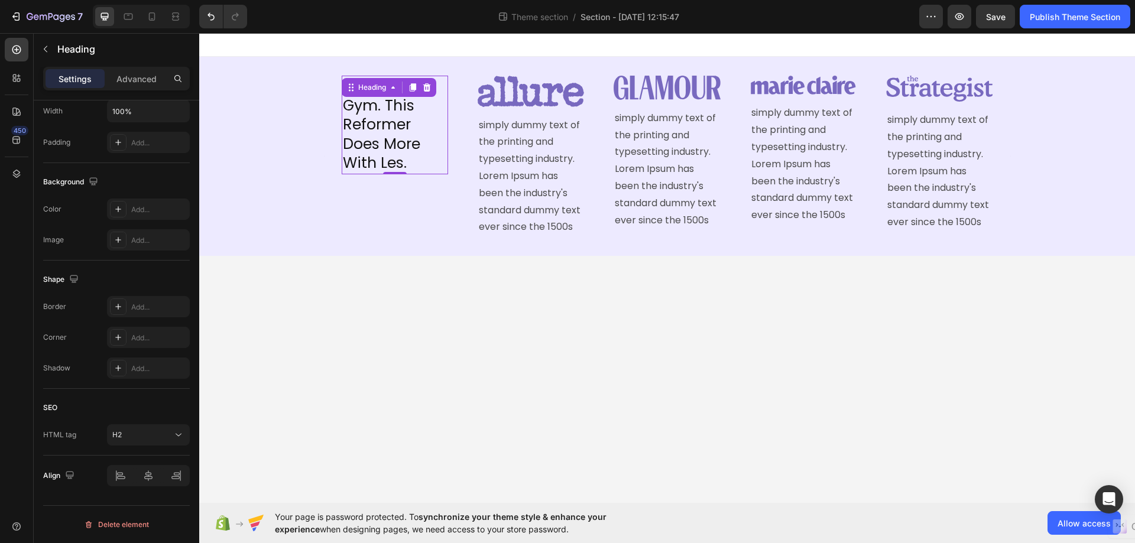
click at [395, 170] on h2 "Forget The Gym. This Reformer Does More With Les." at bounding box center [395, 125] width 106 height 99
click at [395, 194] on div "Forget The Gym. This Reformer Does More With Les. Heading 0" at bounding box center [395, 156] width 106 height 161
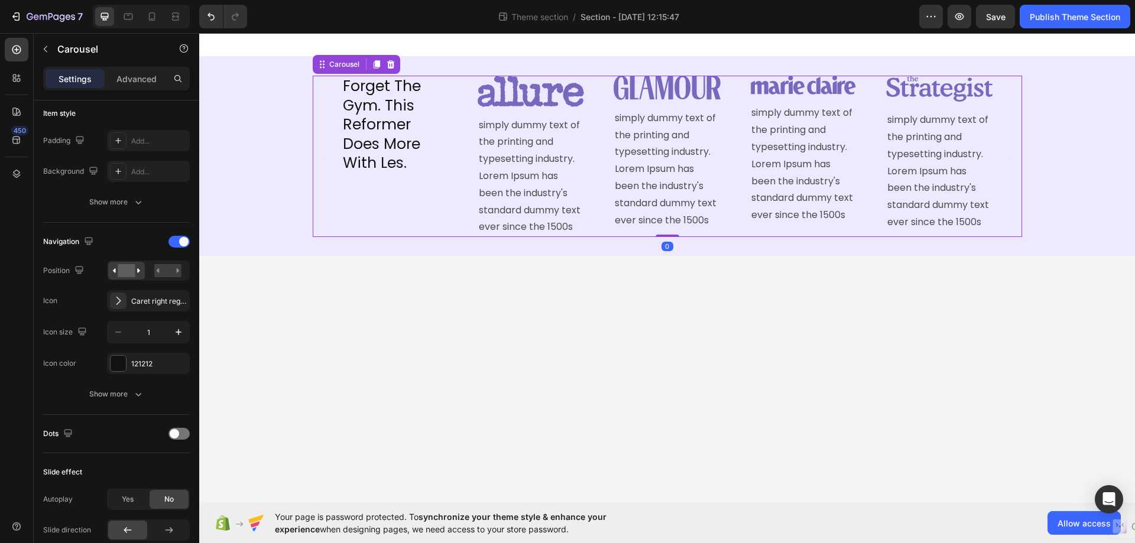
scroll to position [0, 0]
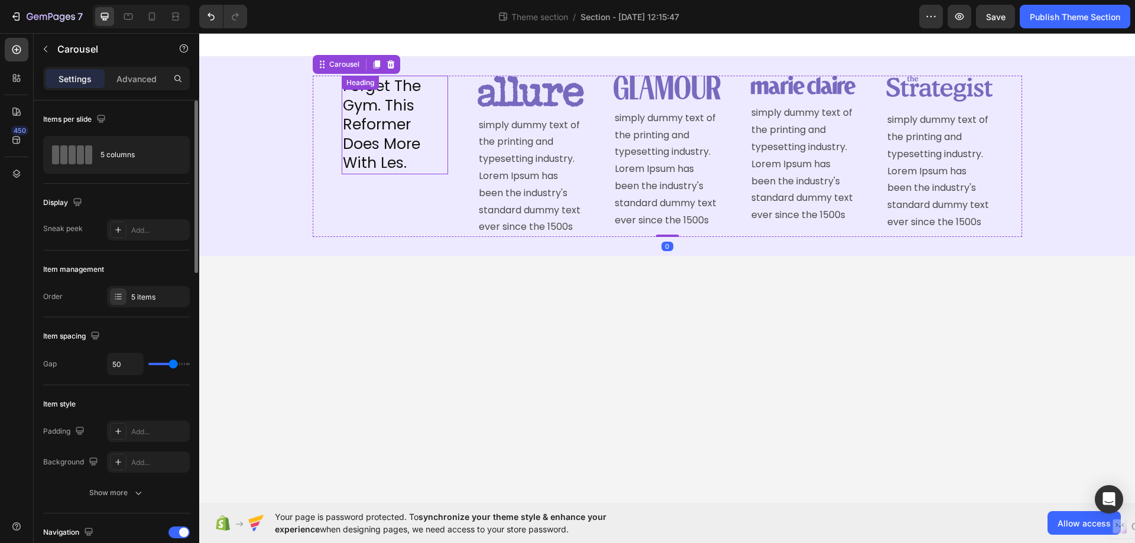
click at [417, 170] on p "Forget The Gym. This Reformer Does More With Les." at bounding box center [395, 125] width 104 height 96
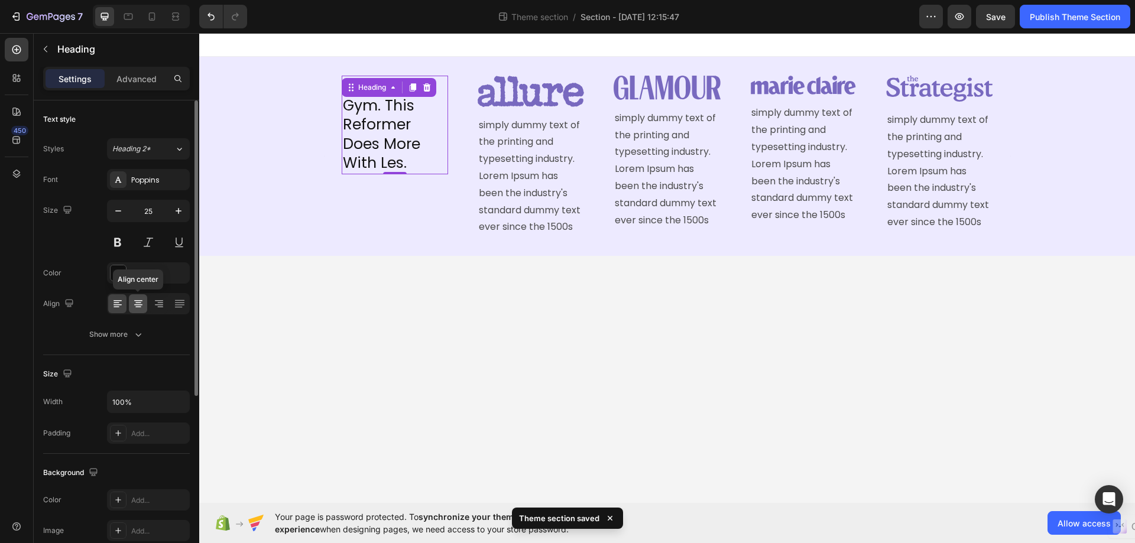
click at [137, 300] on icon at bounding box center [138, 304] width 12 height 12
click at [120, 300] on icon at bounding box center [117, 300] width 8 height 1
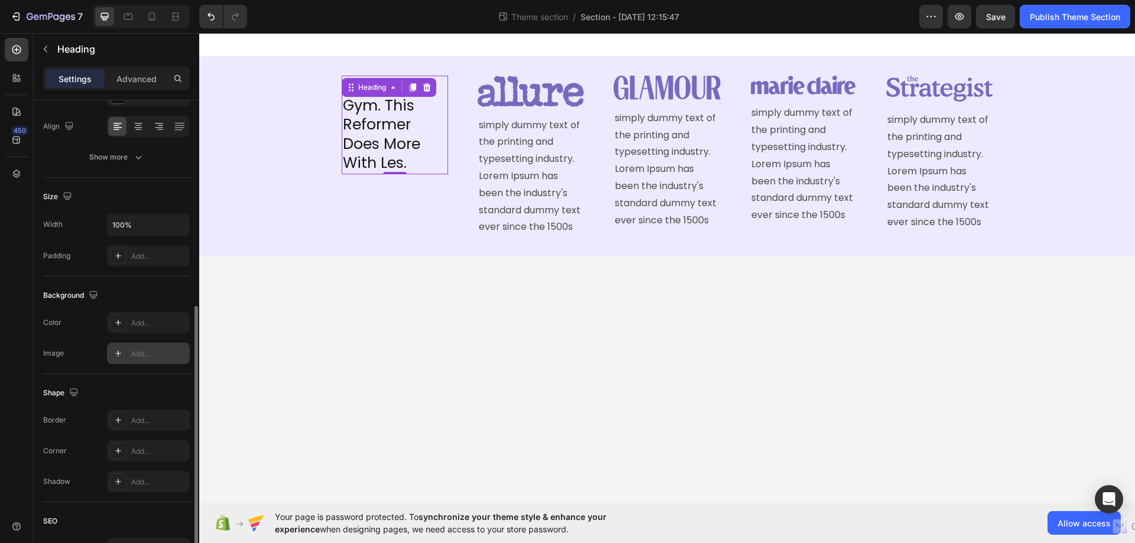
scroll to position [291, 0]
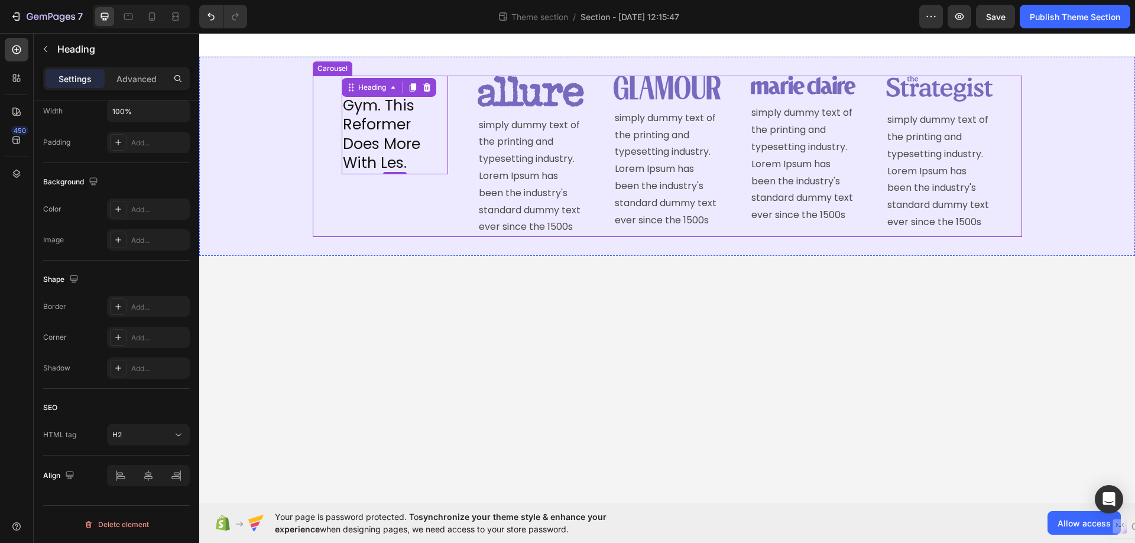
click at [784, 232] on div "Image simply dummy text of the printing and typesetting industry. Lorem Ipsum h…" at bounding box center [803, 156] width 106 height 161
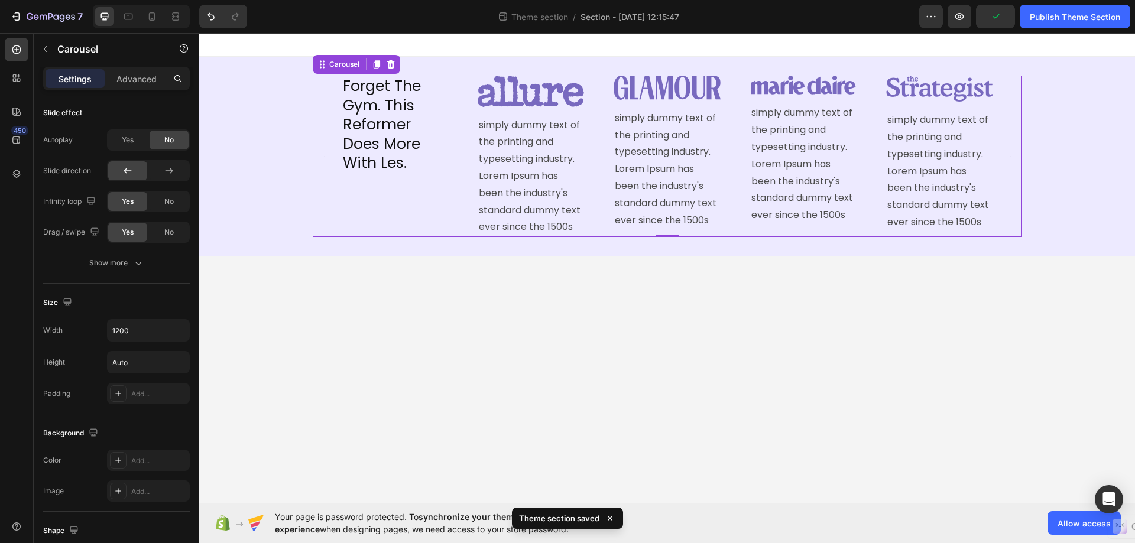
scroll to position [835, 0]
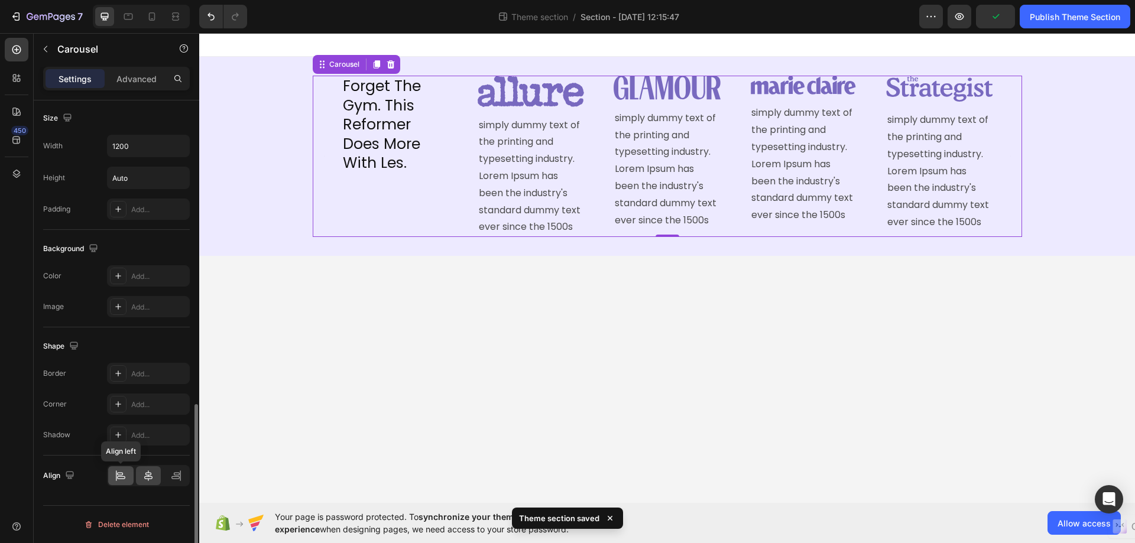
click at [117, 475] on icon at bounding box center [121, 476] width 12 height 12
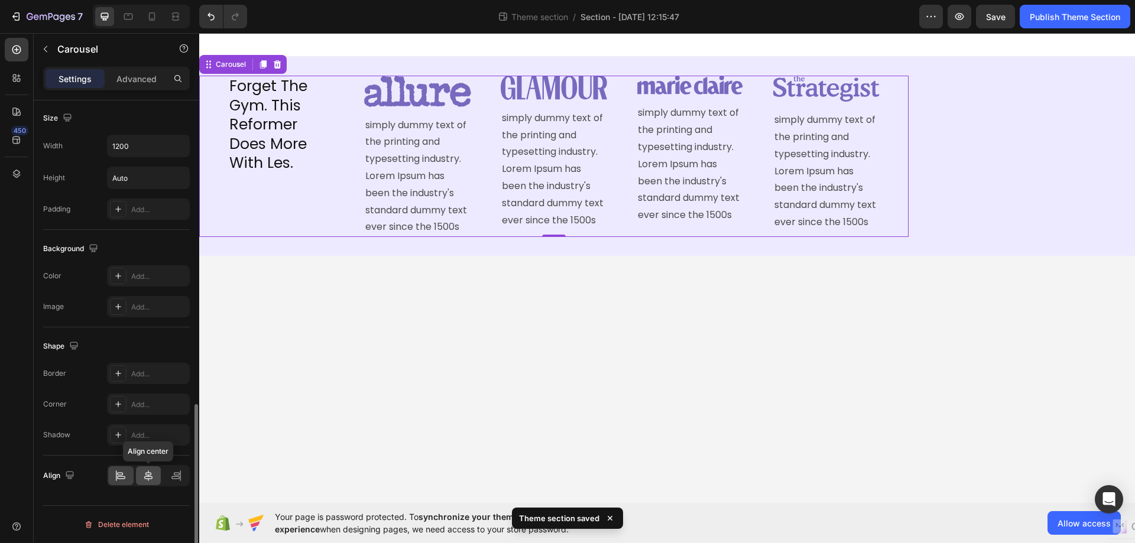
click at [147, 482] on icon at bounding box center [148, 476] width 12 height 12
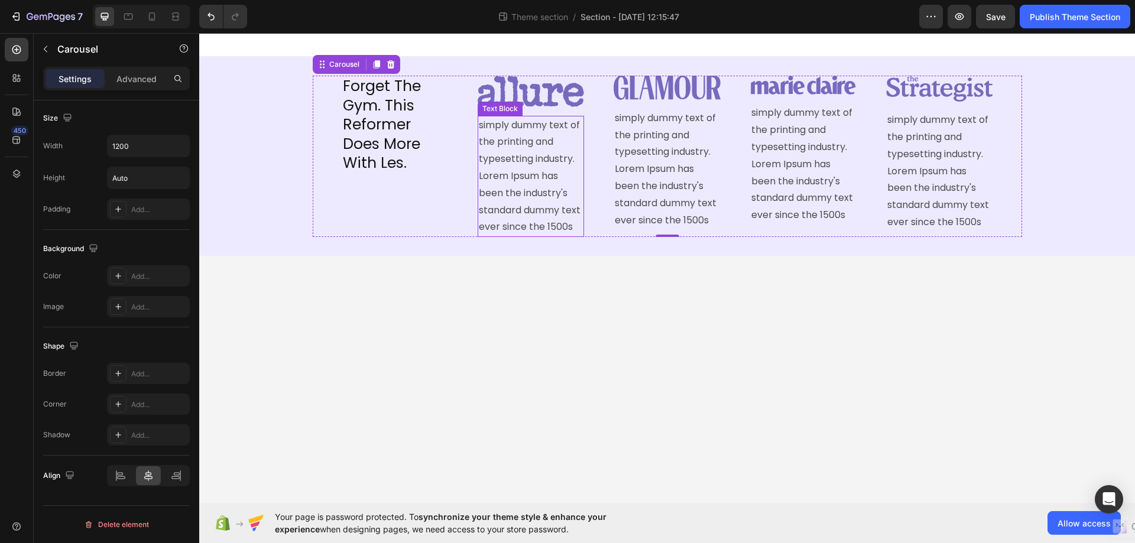
click at [514, 229] on p "simply dummy text of the printing and typesetting industry. Lorem Ipsum has bee…" at bounding box center [531, 176] width 104 height 119
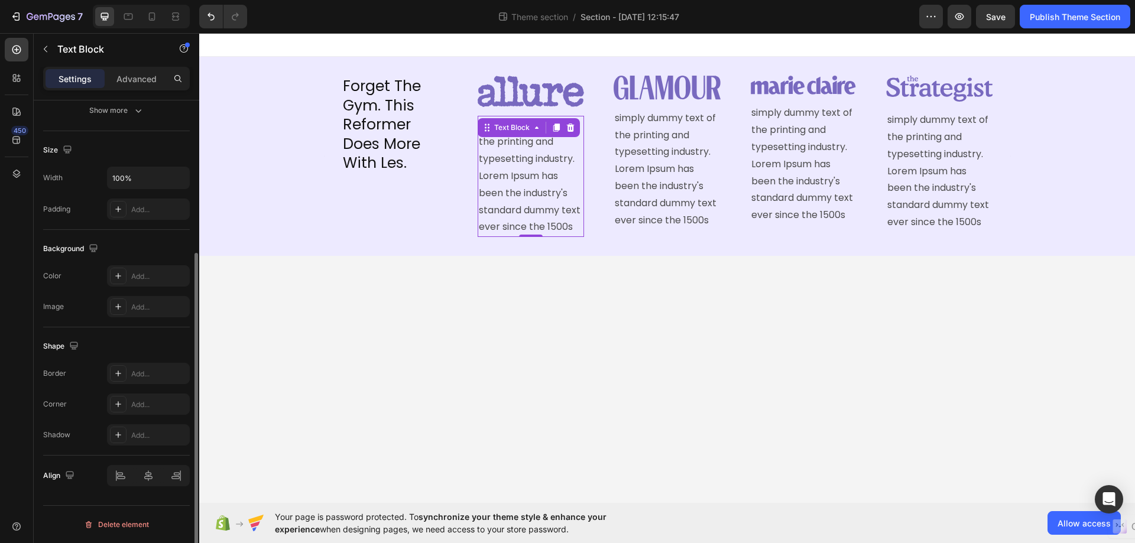
scroll to position [0, 0]
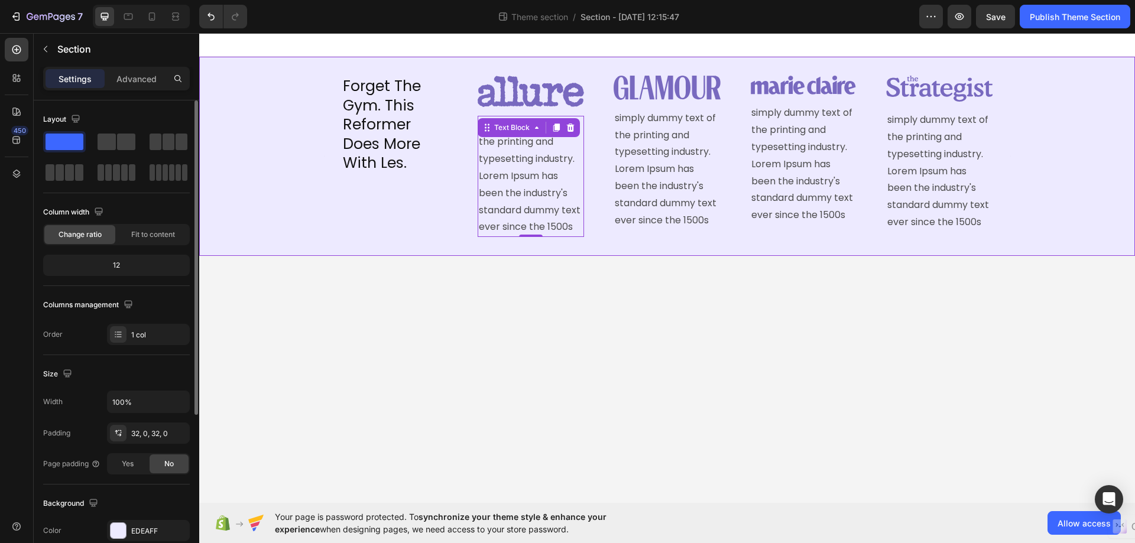
click at [433, 255] on div "Forget The Gym. This Reformer Does More With Les. Heading Image simply dummy te…" at bounding box center [667, 156] width 936 height 199
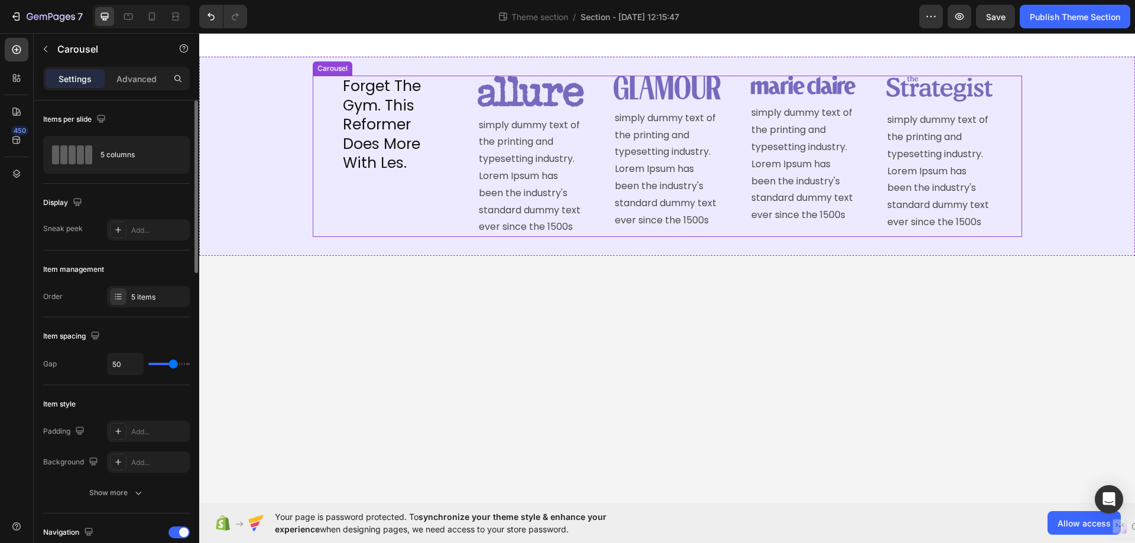
click at [425, 184] on div "Forget The Gym. This Reformer Does More With Les. Heading" at bounding box center [395, 156] width 106 height 161
click at [408, 173] on h2 "Forget The Gym. This Reformer Does More With Les." at bounding box center [395, 125] width 106 height 99
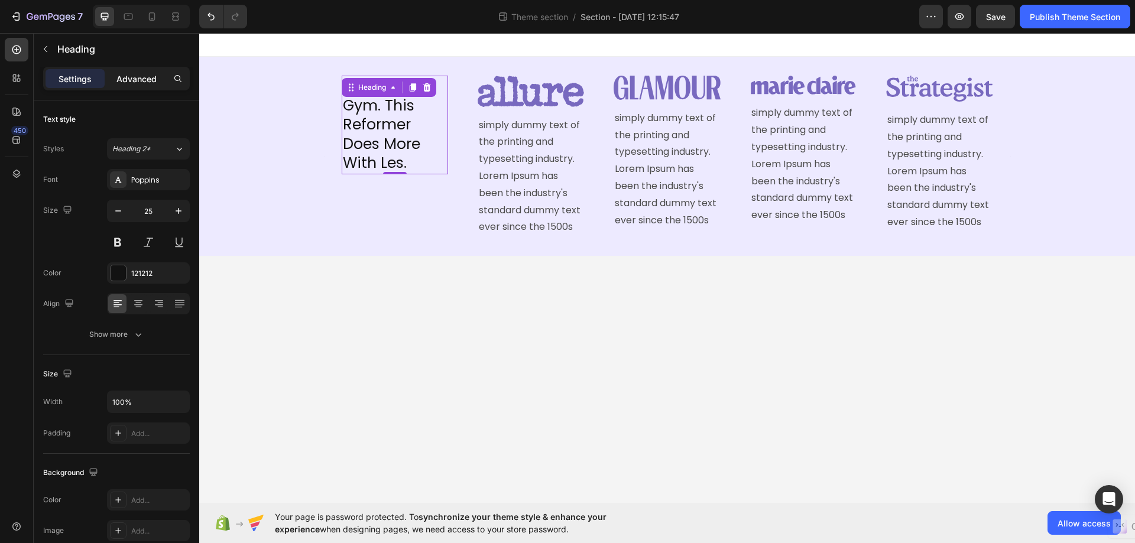
click at [129, 77] on p "Advanced" at bounding box center [136, 79] width 40 height 12
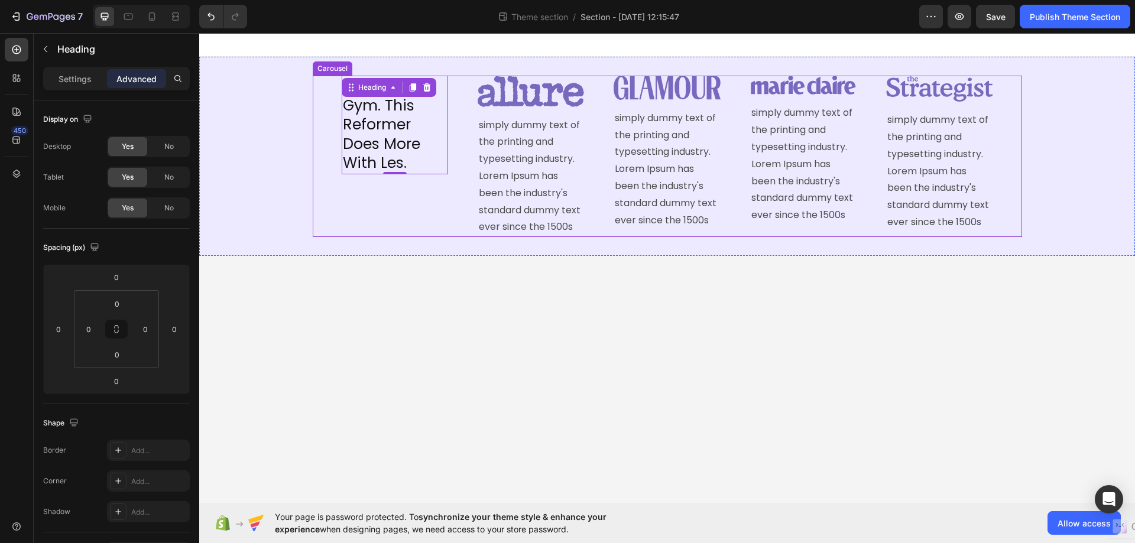
click at [426, 194] on div "Forget The Gym. This Reformer Does More With Les. Heading 0" at bounding box center [395, 156] width 106 height 161
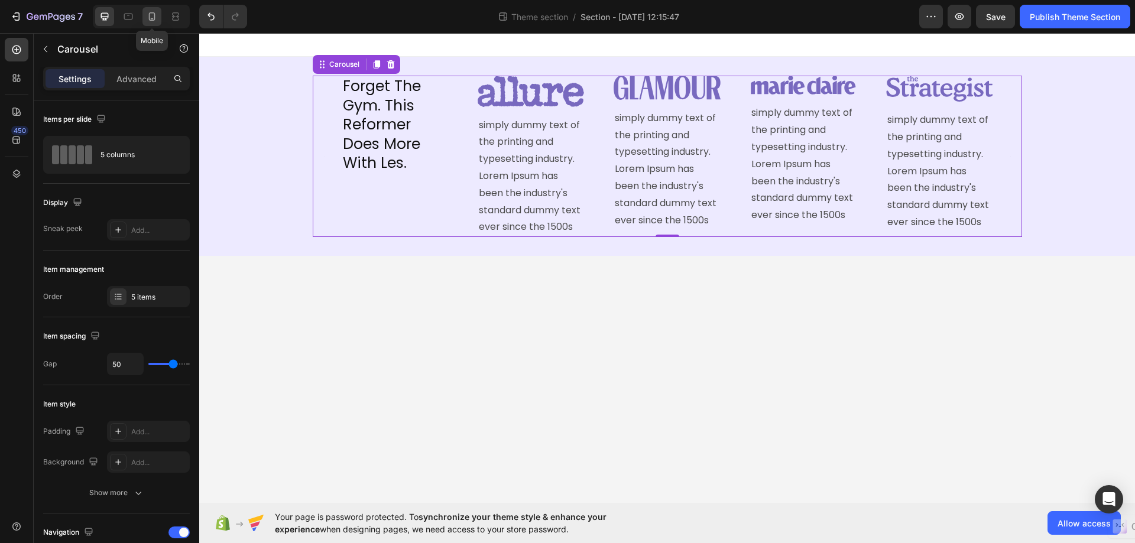
click at [157, 18] on icon at bounding box center [152, 17] width 12 height 12
type input "100%"
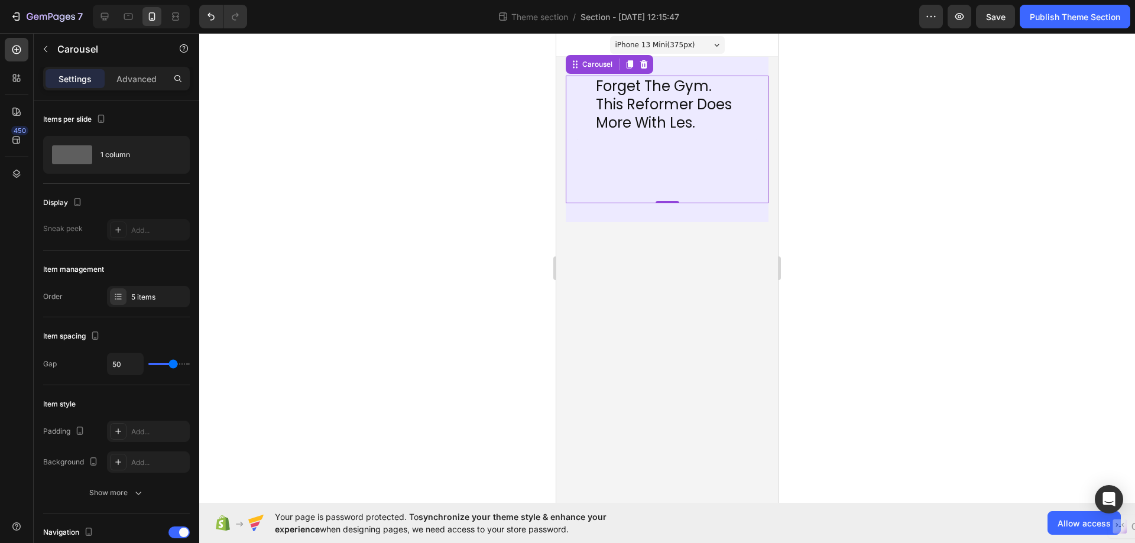
click at [739, 147] on div "Forget The Gym. This Reformer Does More With Les. Heading" at bounding box center [667, 140] width 145 height 128
click at [713, 129] on p "Forget The Gym. This Reformer Does More With Les." at bounding box center [667, 105] width 142 height 56
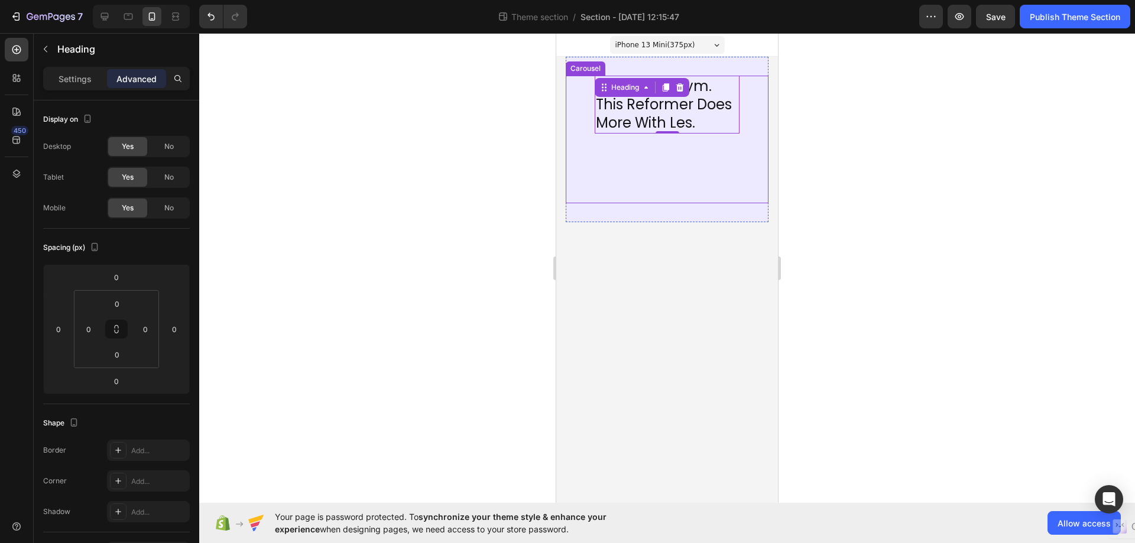
click at [721, 172] on div "Forget The Gym. This Reformer Does More With Les. Heading 0" at bounding box center [667, 140] width 145 height 128
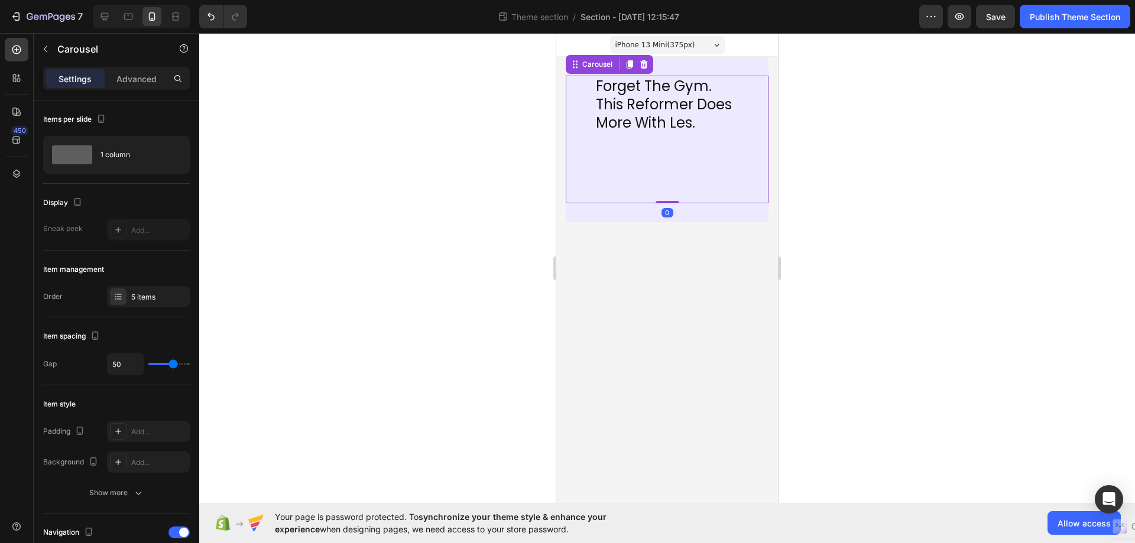
click at [738, 170] on div "Forget The Gym. This Reformer Does More With Les. Heading" at bounding box center [667, 140] width 145 height 128
click at [741, 167] on div "Forget The Gym. This Reformer Does More With Les. Heading Image simply dummy te…" at bounding box center [667, 140] width 203 height 128
drag, startPoint x: 645, startPoint y: 177, endPoint x: 691, endPoint y: 135, distance: 62.3
click at [556, 172] on html "iPhone 13 Mini ( 375 px) iPhone 13 Mini iPhone 13 Pro iPhone 11 Pro Max iPhone …" at bounding box center [667, 268] width 222 height 470
click at [175, 155] on icon at bounding box center [179, 155] width 12 height 12
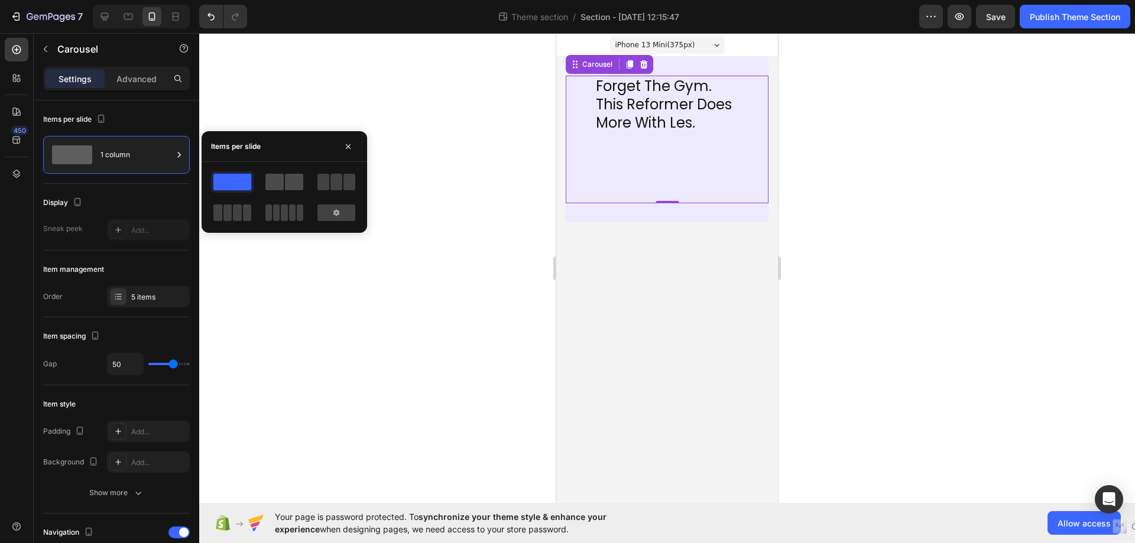
click at [282, 183] on span at bounding box center [274, 182] width 18 height 17
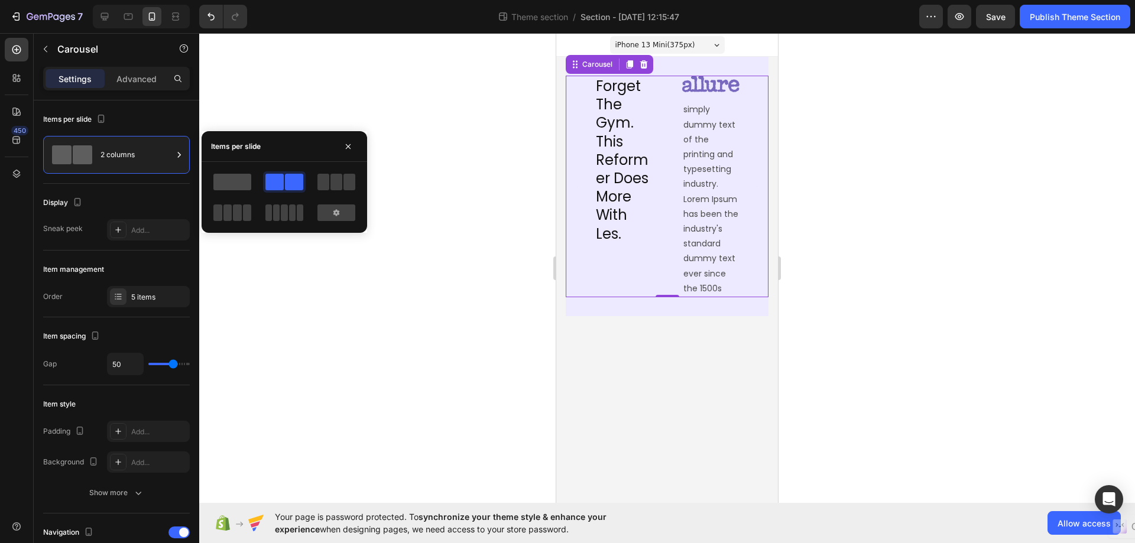
click at [235, 177] on span at bounding box center [232, 182] width 38 height 17
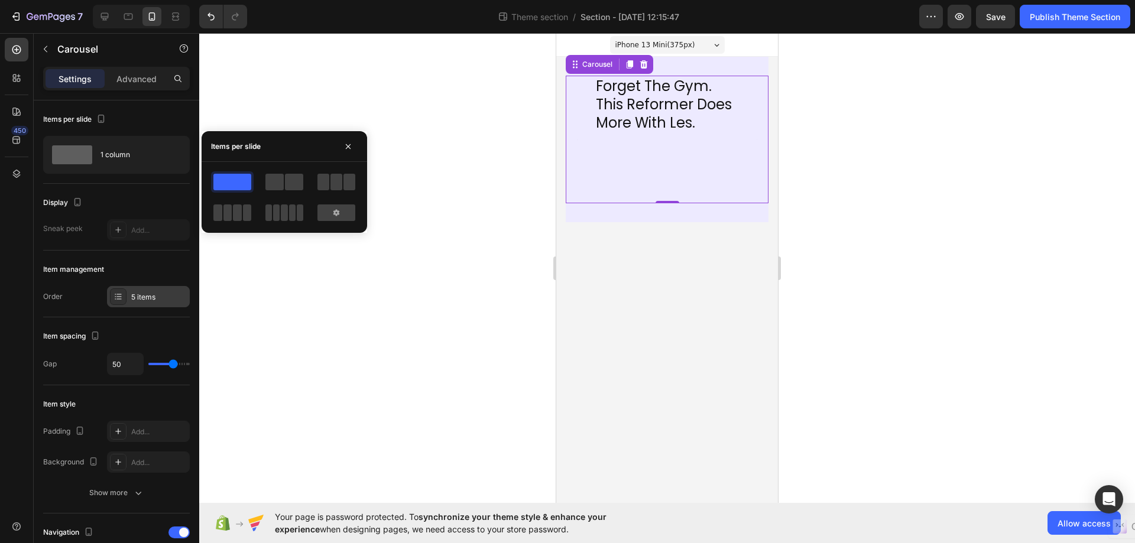
click at [150, 297] on div "5 items" at bounding box center [159, 297] width 56 height 11
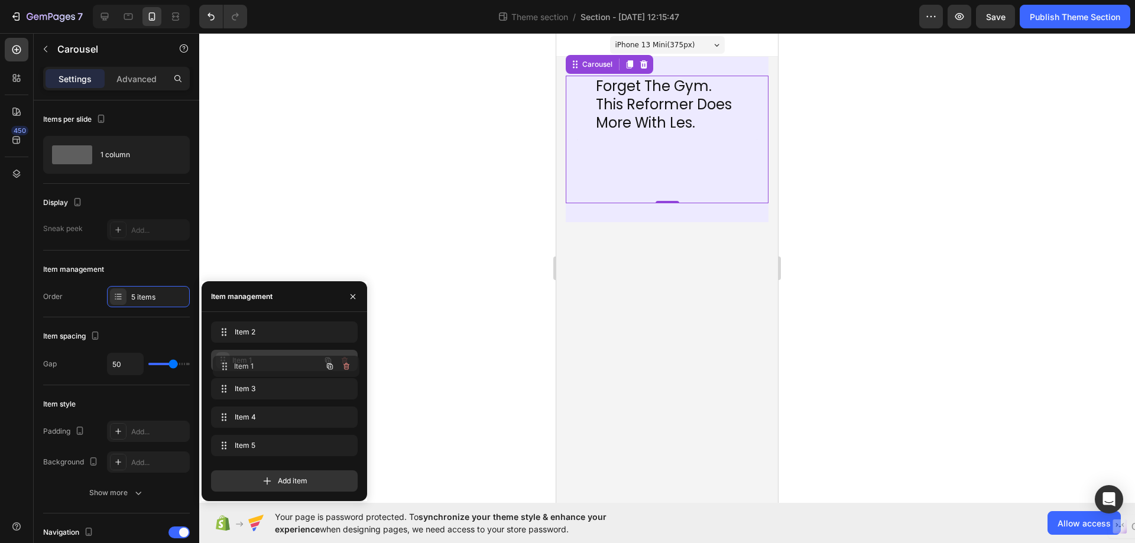
drag, startPoint x: 225, startPoint y: 328, endPoint x: 227, endPoint y: 362, distance: 34.3
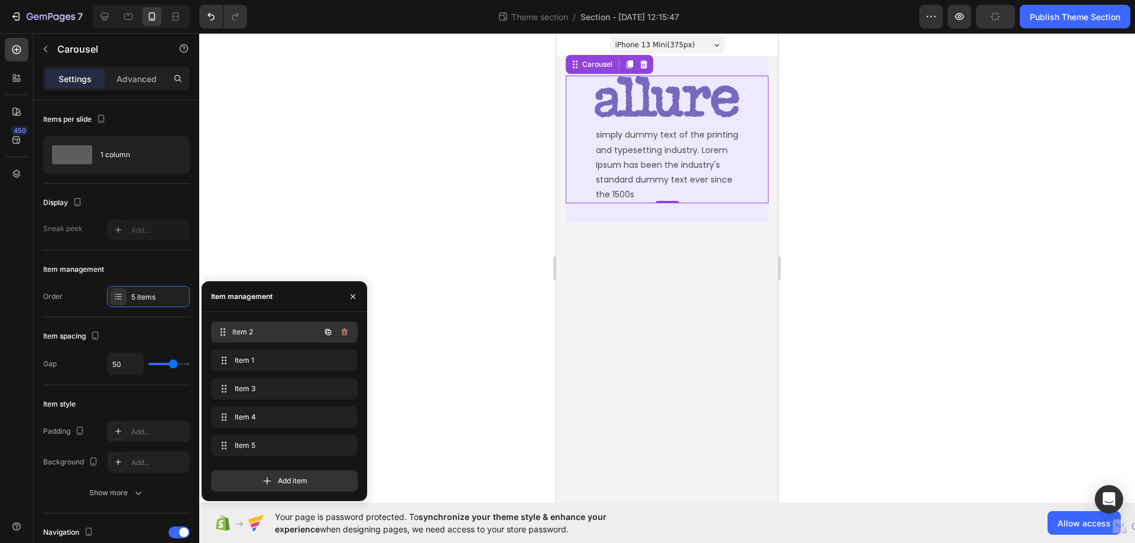
click at [234, 331] on div "Item 2 Item 2" at bounding box center [268, 332] width 104 height 17
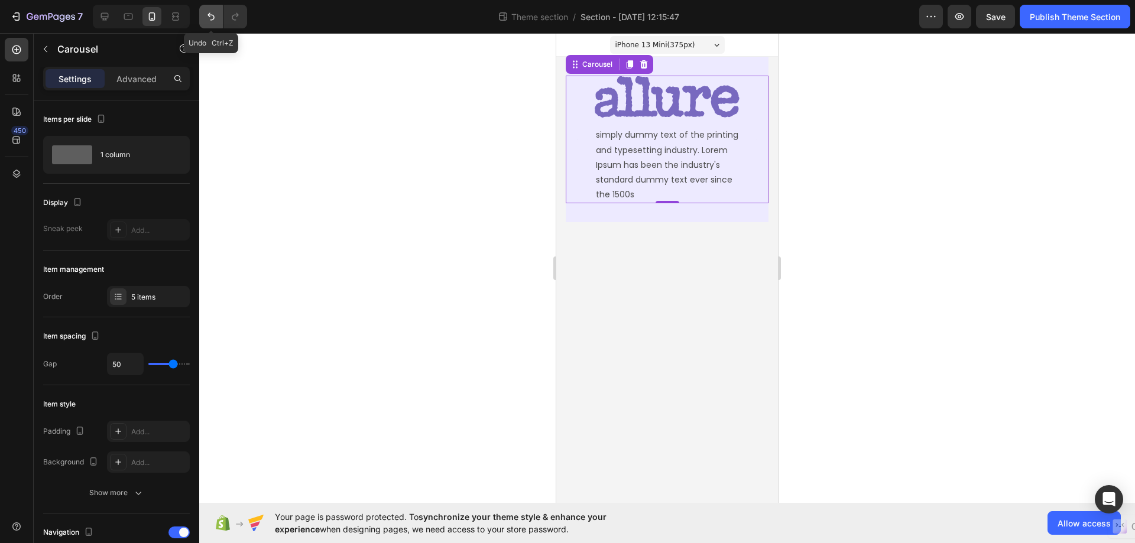
click at [212, 17] on icon "Undo/Redo" at bounding box center [211, 17] width 12 height 12
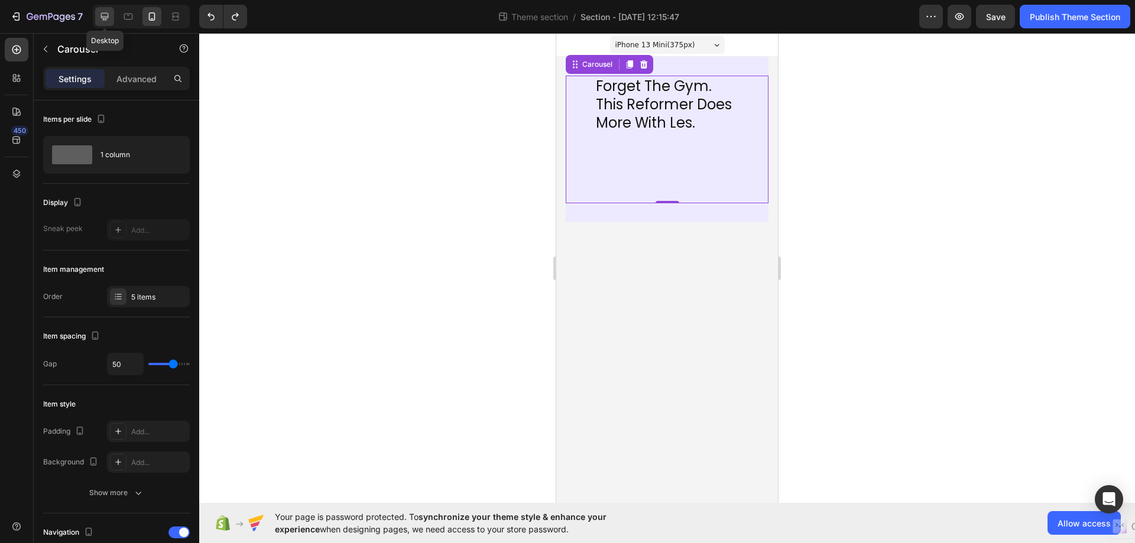
click at [100, 11] on icon at bounding box center [105, 17] width 12 height 12
type input "1200"
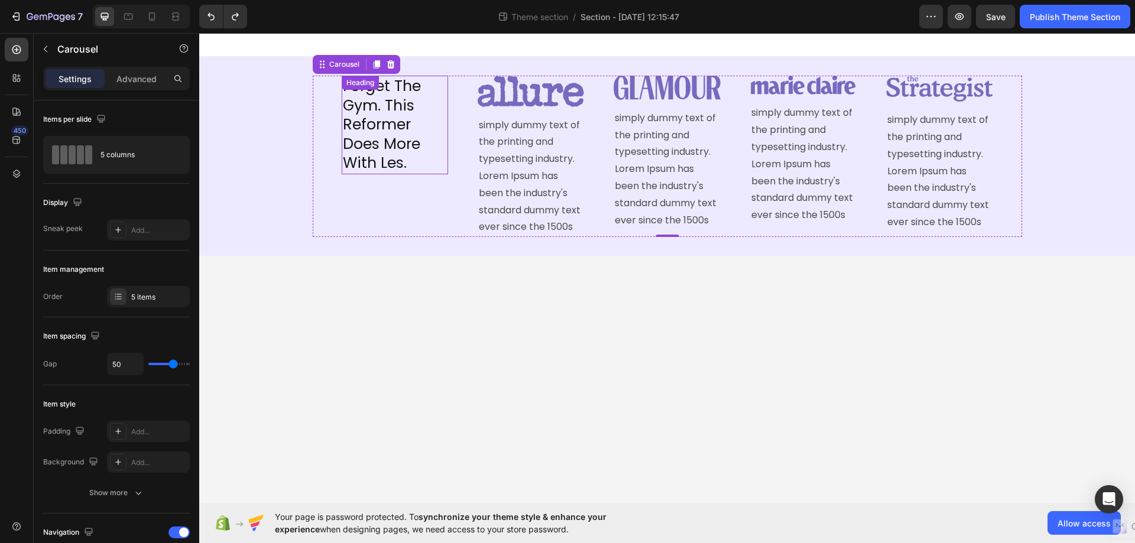
click at [391, 163] on p "Forget The Gym. This Reformer Does More With Les." at bounding box center [395, 125] width 104 height 96
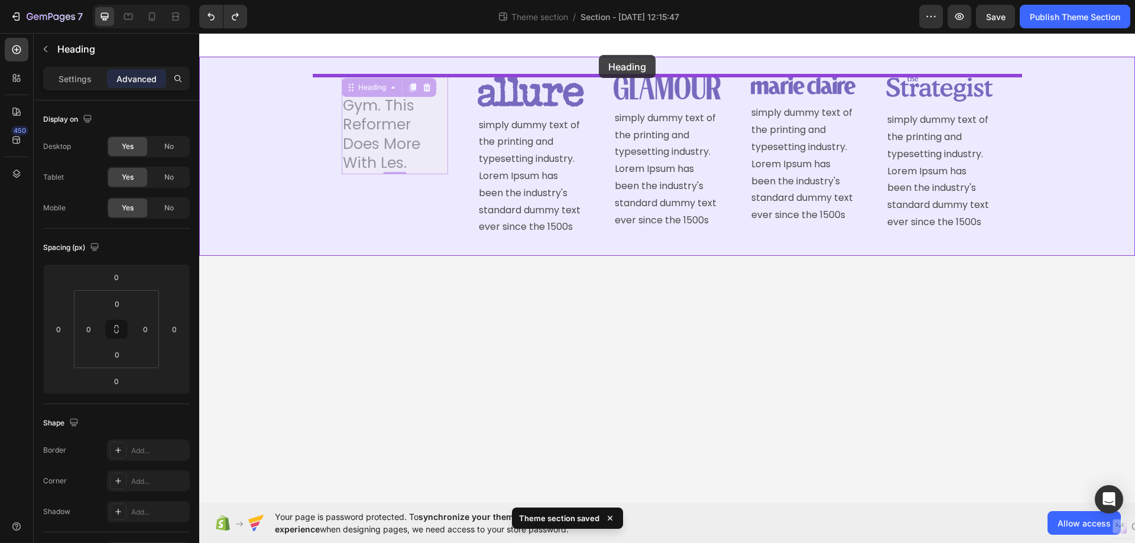
drag, startPoint x: 355, startPoint y: 90, endPoint x: 599, endPoint y: 55, distance: 246.1
type input "16"
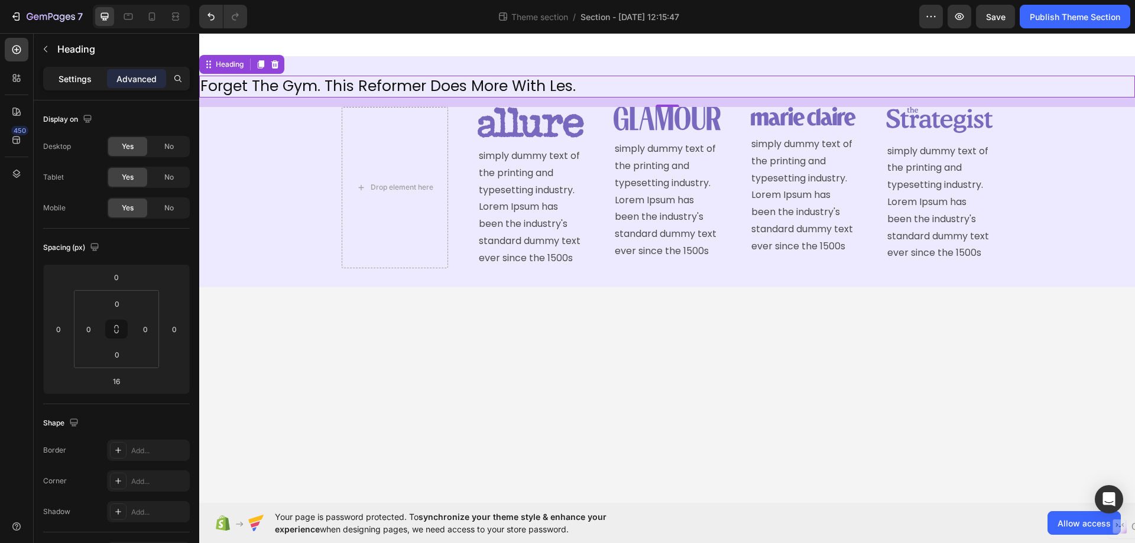
click at [80, 74] on p "Settings" at bounding box center [75, 79] width 33 height 12
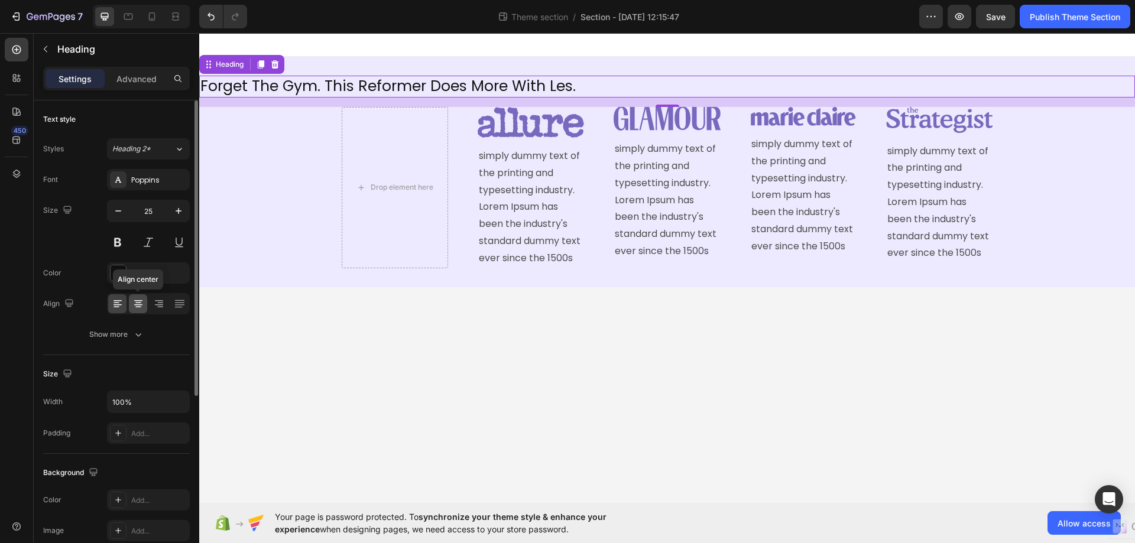
click at [137, 303] on icon at bounding box center [138, 303] width 6 height 1
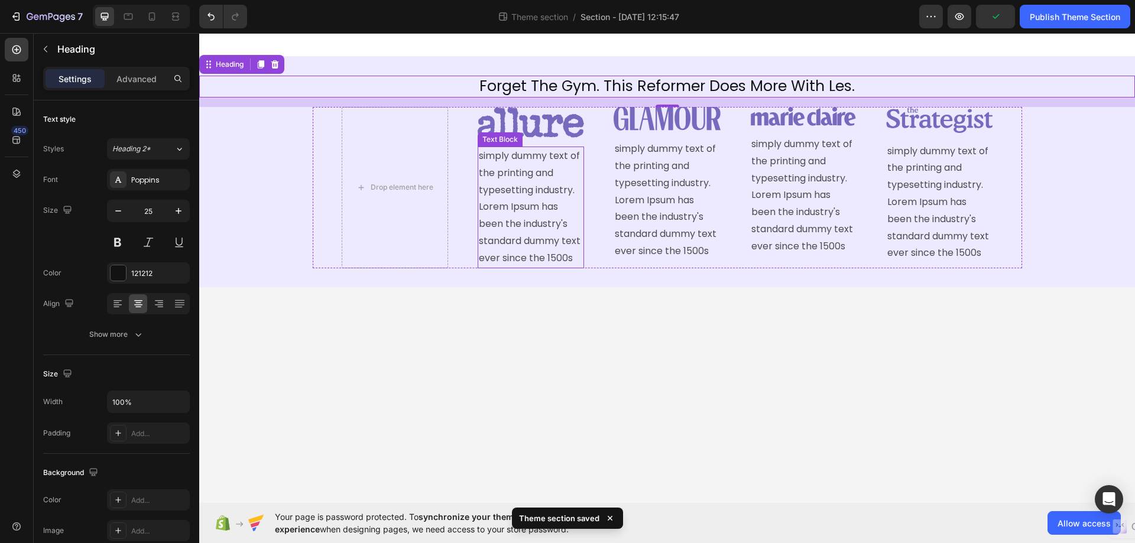
click at [513, 265] on p "simply dummy text of the printing and typesetting industry. Lorem Ipsum has bee…" at bounding box center [531, 207] width 104 height 119
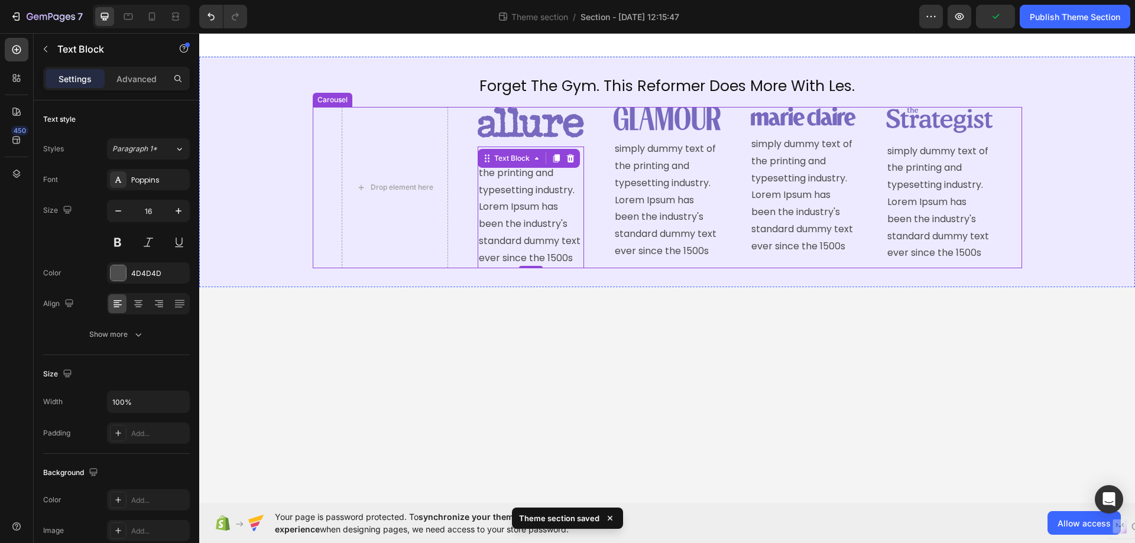
click at [459, 265] on div "Drop element here Image simply dummy text of the printing and typesetting indus…" at bounding box center [667, 187] width 651 height 161
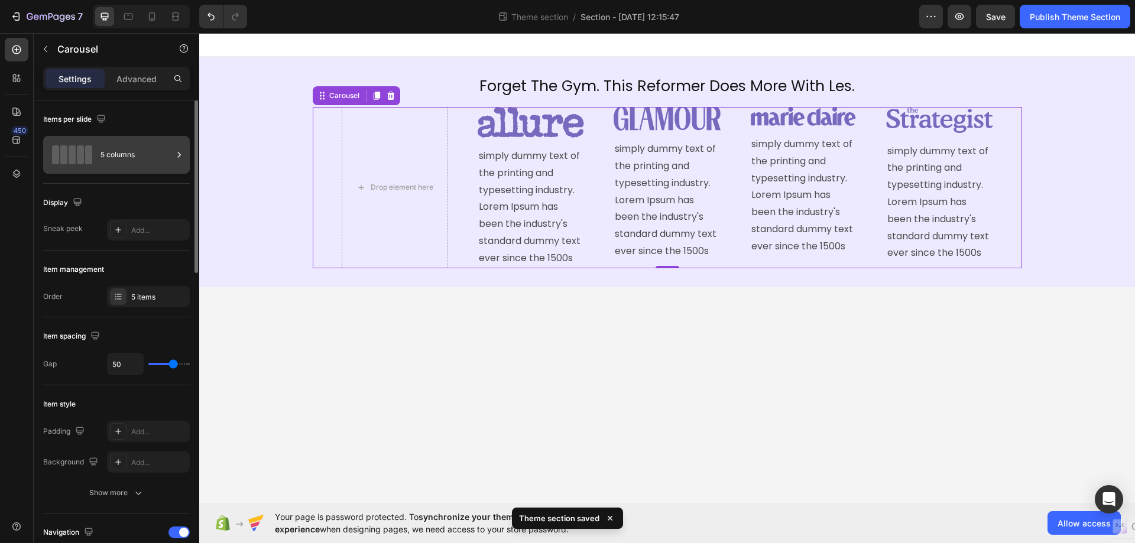
click at [86, 154] on span at bounding box center [88, 154] width 7 height 19
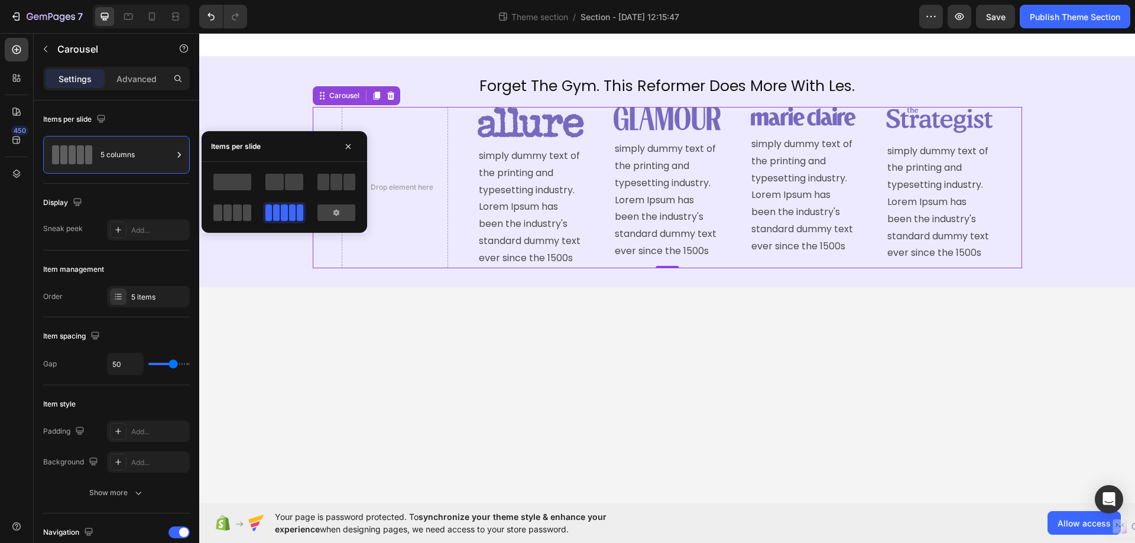
click at [243, 210] on span at bounding box center [247, 212] width 9 height 17
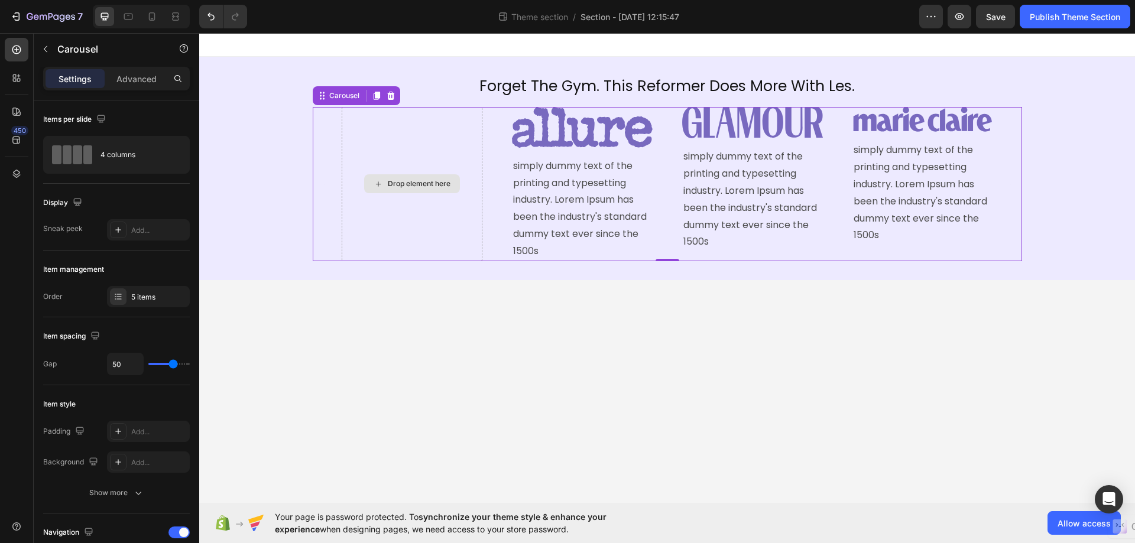
click at [389, 254] on div "Drop element here" at bounding box center [412, 184] width 141 height 154
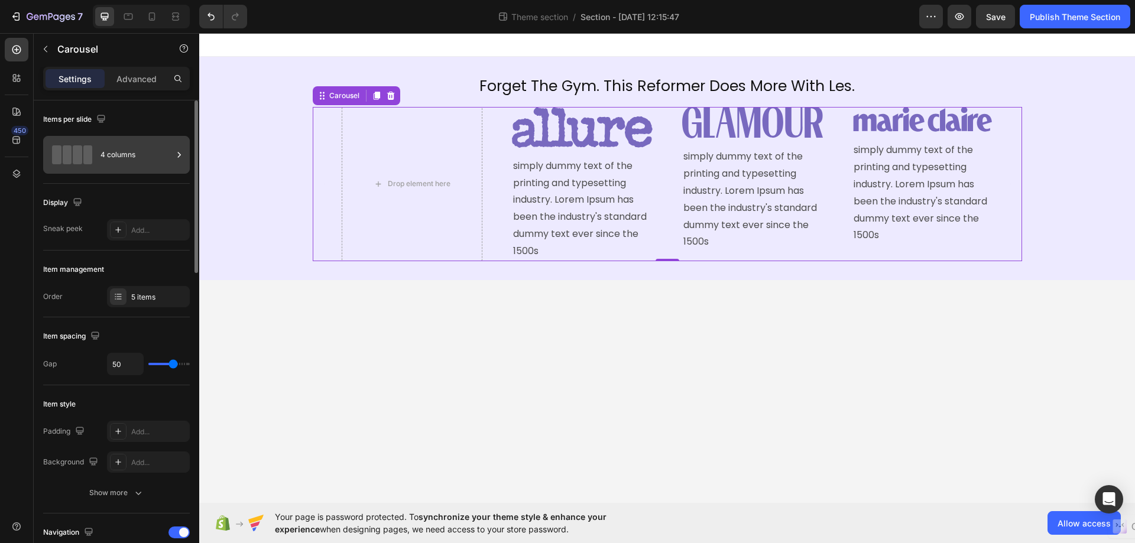
click at [180, 148] on div at bounding box center [179, 155] width 12 height 38
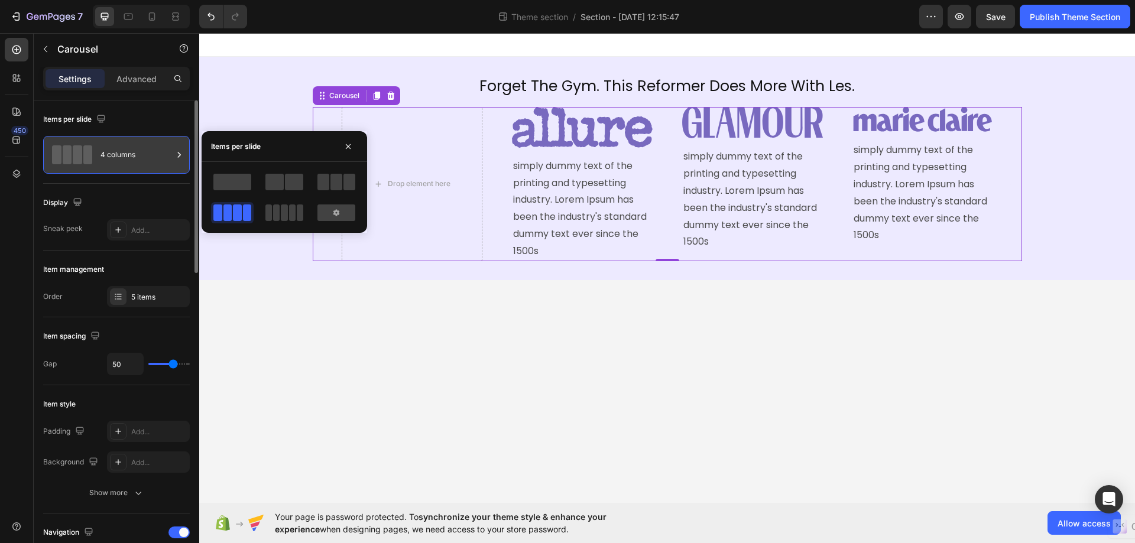
click at [83, 153] on span at bounding box center [87, 154] width 9 height 19
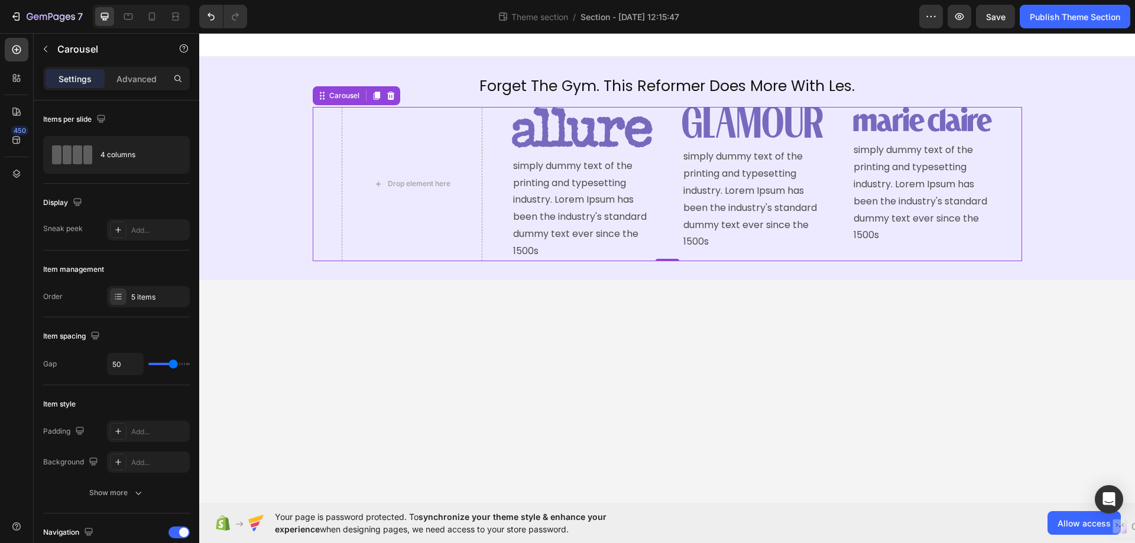
click at [329, 232] on div "Drop element here Image simply dummy text of the printing and typesetting indus…" at bounding box center [667, 184] width 709 height 154
drag, startPoint x: 384, startPoint y: 229, endPoint x: 477, endPoint y: 218, distance: 93.4
click at [385, 229] on div "Drop element here" at bounding box center [412, 184] width 141 height 154
click at [561, 186] on p "simply dummy text of the printing and typesetting industry. Lorem Ipsum has bee…" at bounding box center [582, 209] width 138 height 102
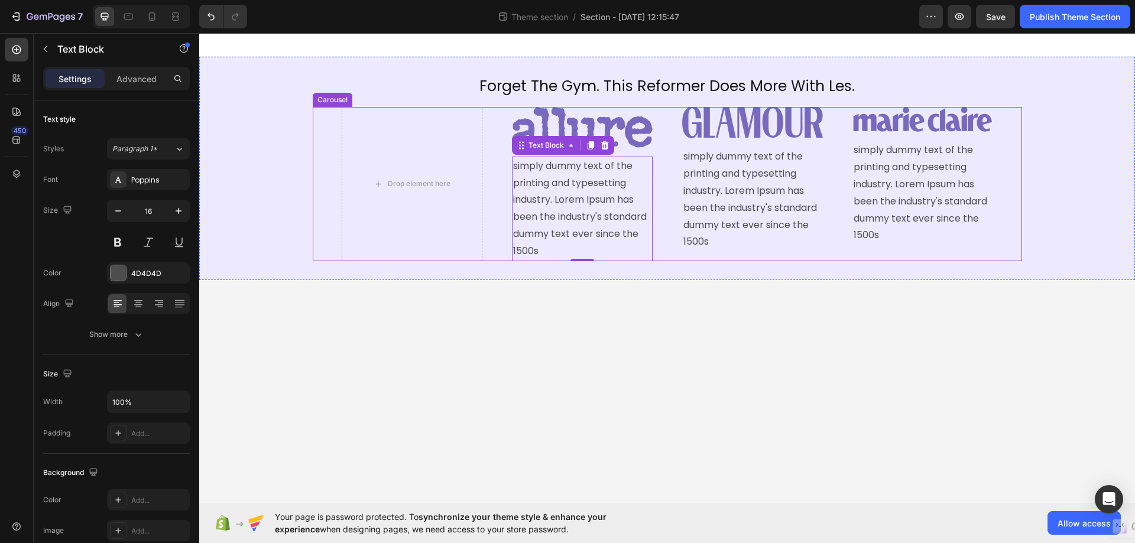
click at [658, 116] on div "Drop element here Image simply dummy text of the printing and typesetting indus…" at bounding box center [667, 184] width 651 height 154
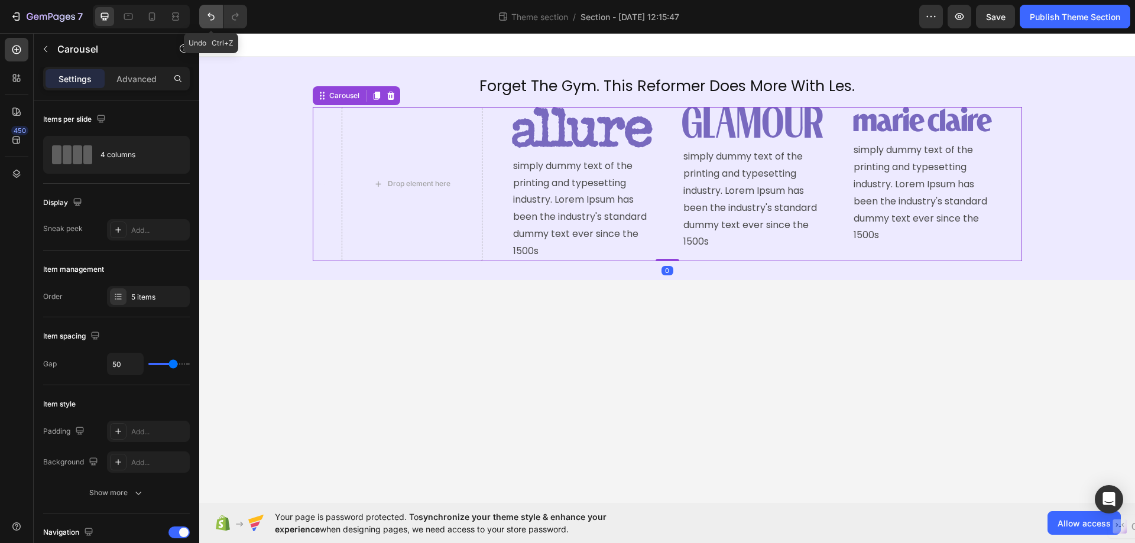
click at [209, 14] on icon "Undo/Redo" at bounding box center [210, 17] width 7 height 8
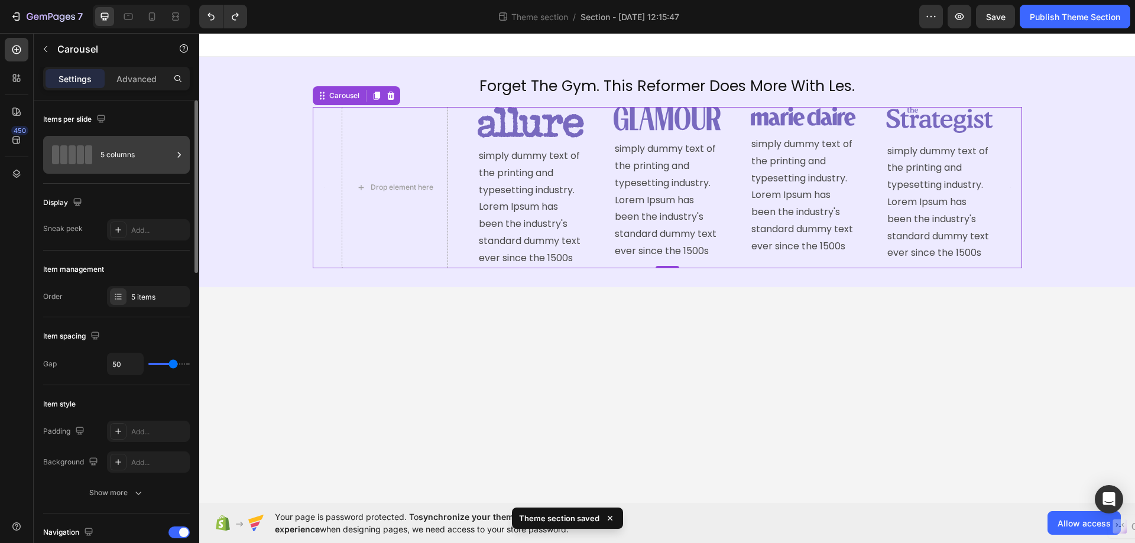
click at [121, 153] on div "5 columns" at bounding box center [136, 154] width 72 height 27
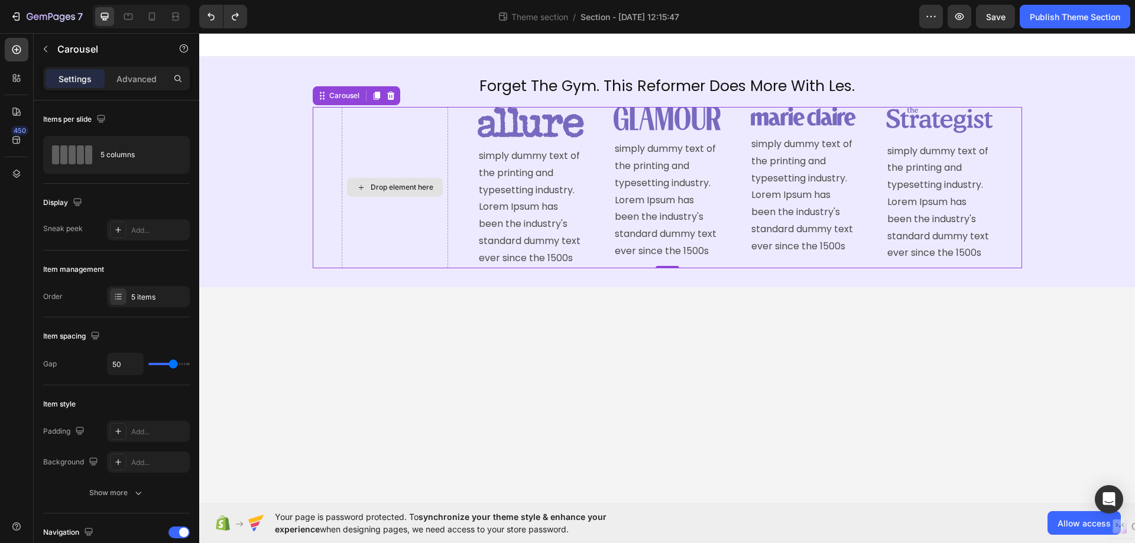
click at [389, 261] on div "Drop element here" at bounding box center [395, 187] width 106 height 161
click at [544, 119] on img at bounding box center [531, 122] width 106 height 31
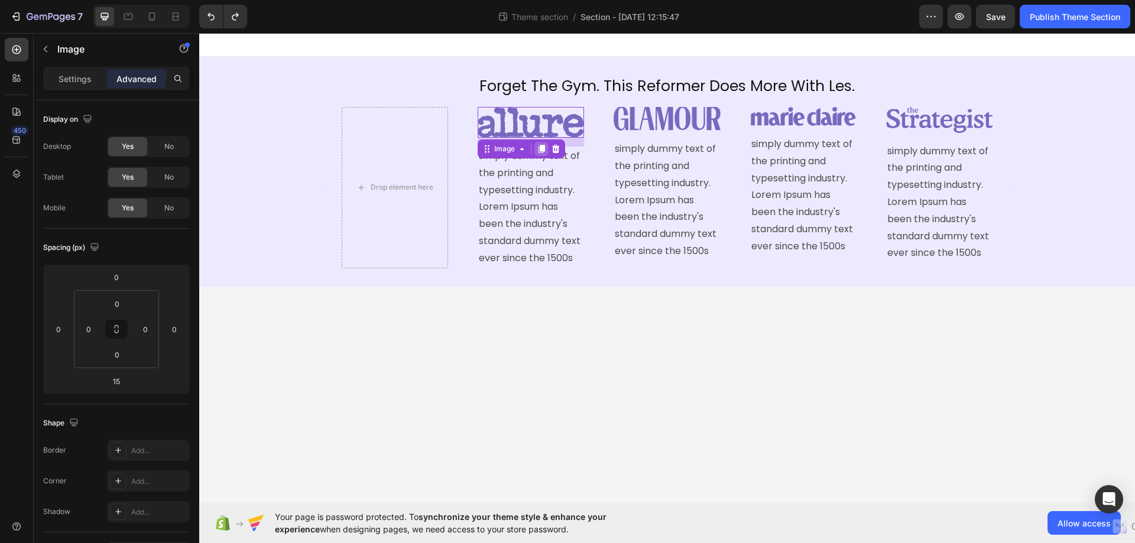
click at [542, 146] on icon at bounding box center [541, 149] width 7 height 8
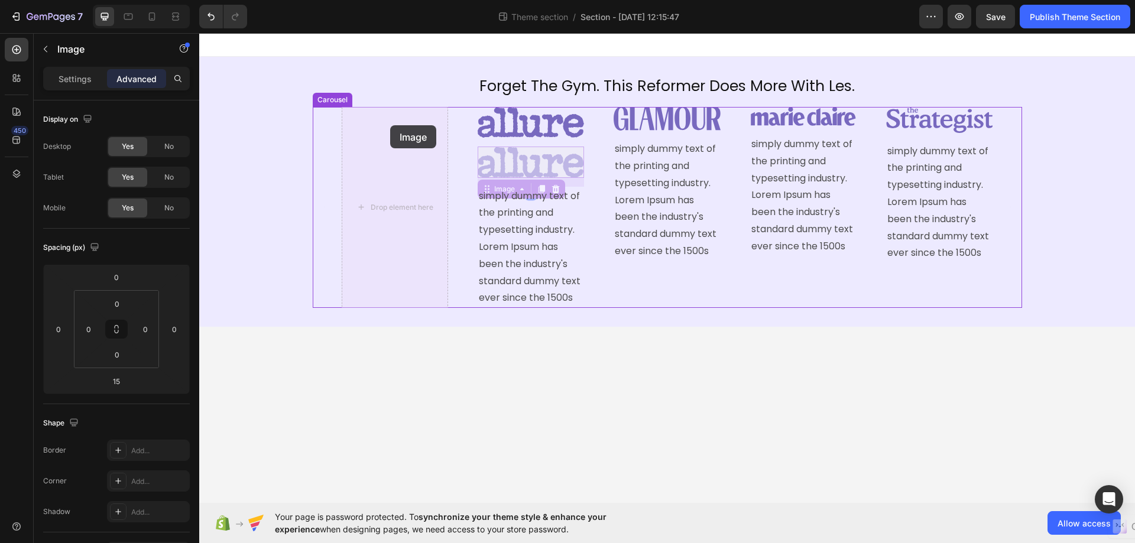
drag, startPoint x: 485, startPoint y: 191, endPoint x: 390, endPoint y: 125, distance: 115.6
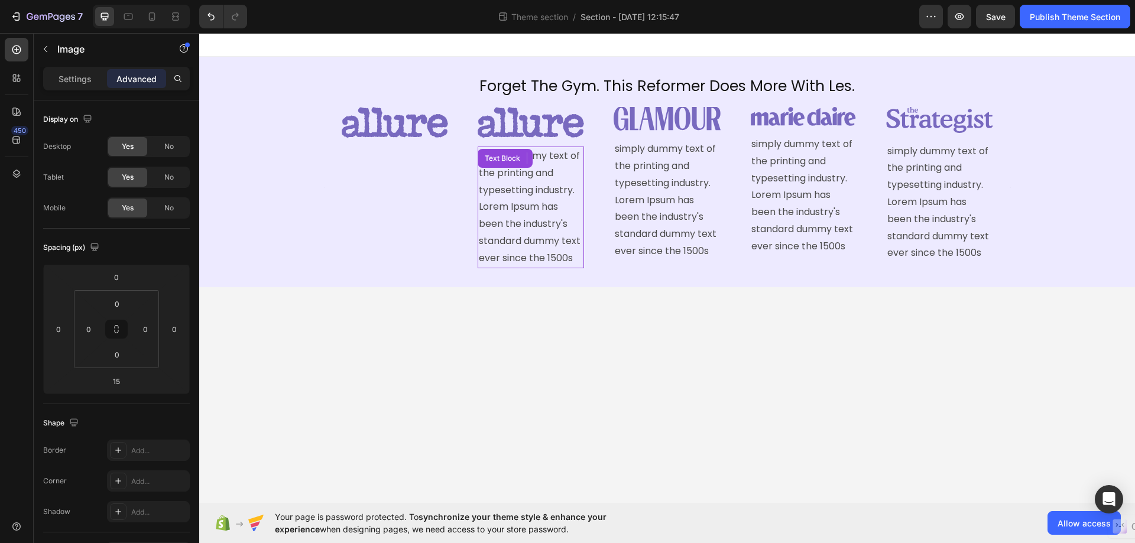
click at [543, 164] on div "simply dummy text of the printing and typesetting industry. Lorem Ipsum has bee…" at bounding box center [531, 208] width 106 height 122
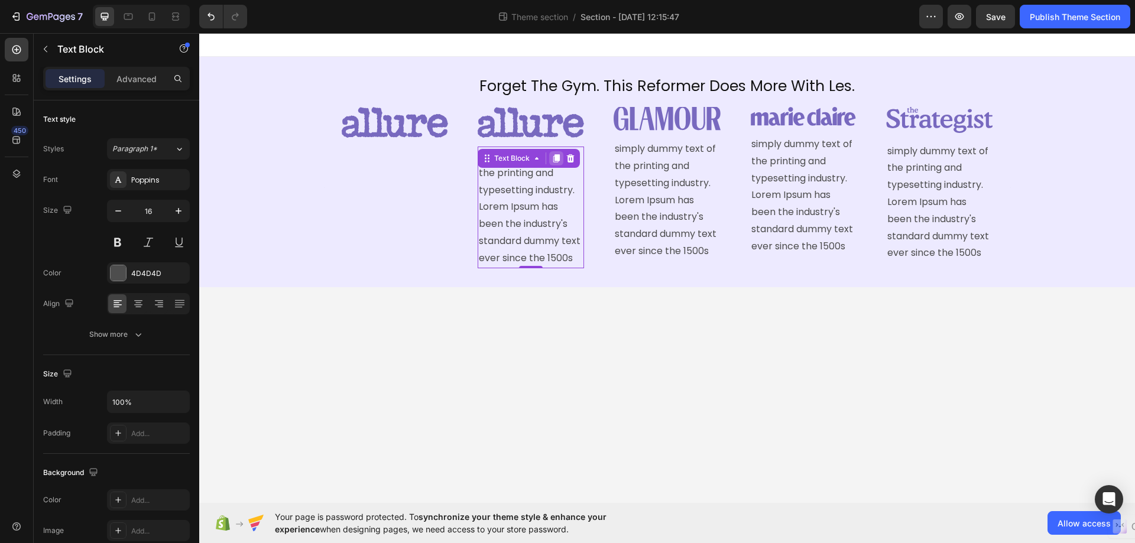
click at [559, 158] on icon at bounding box center [556, 158] width 7 height 8
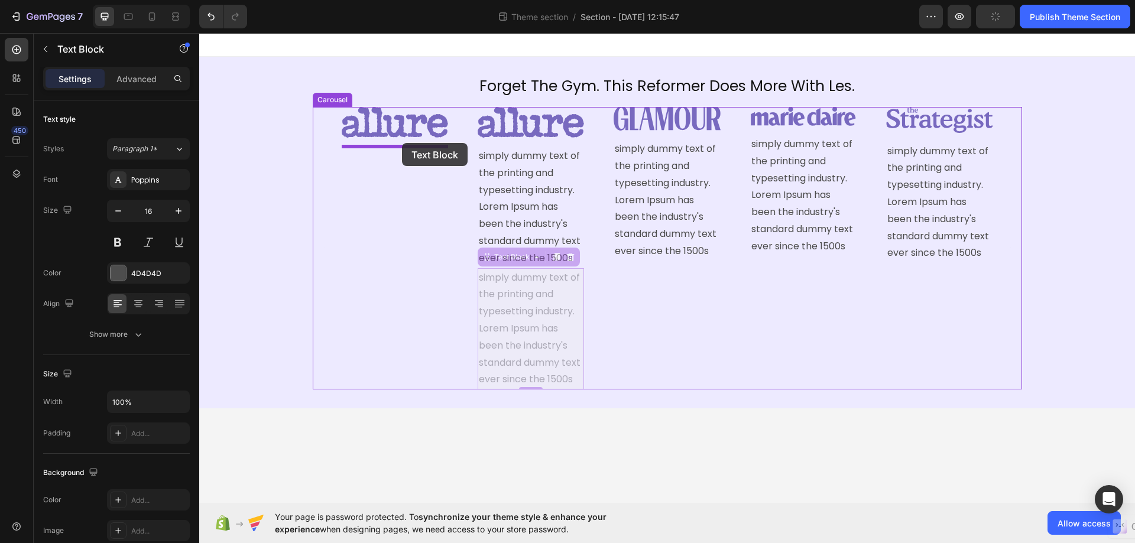
drag, startPoint x: 483, startPoint y: 257, endPoint x: 401, endPoint y: 145, distance: 138.7
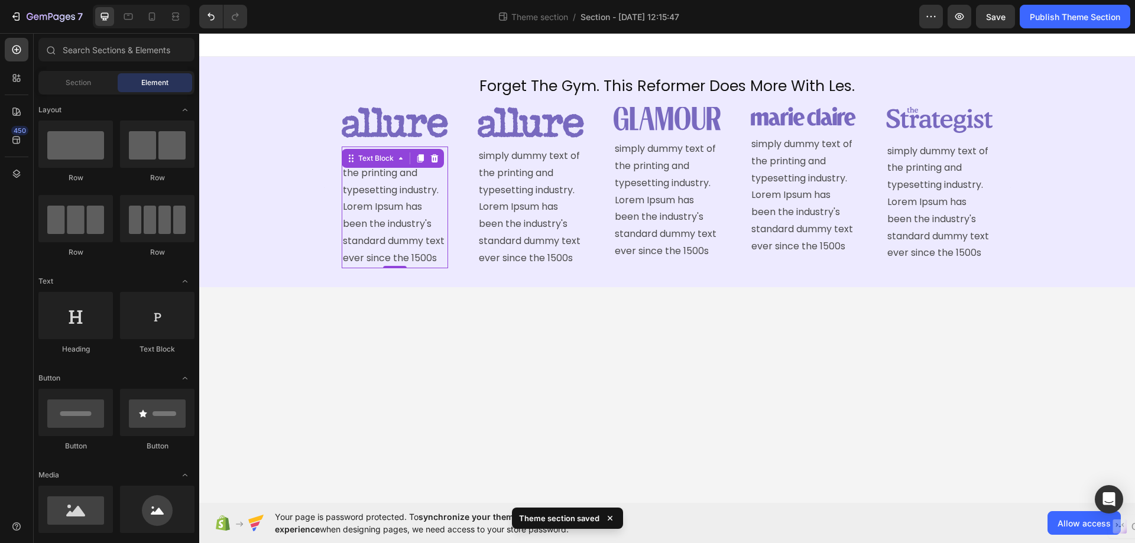
click at [626, 306] on body "Forget The Gym. This Reformer Does More With Les. Heading Image simply dummy te…" at bounding box center [667, 268] width 936 height 470
click at [388, 124] on img at bounding box center [395, 122] width 106 height 31
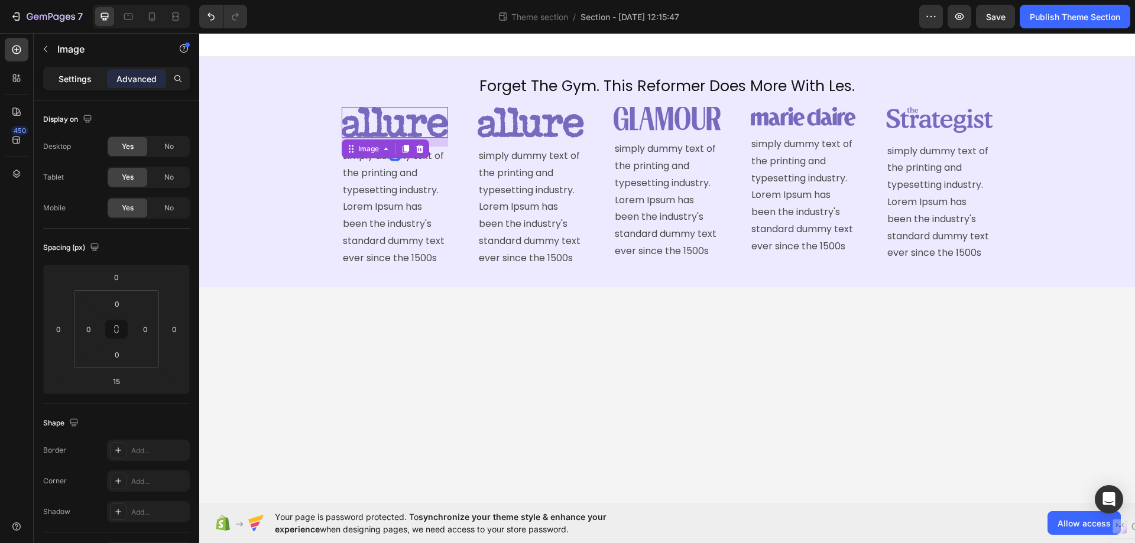
click at [73, 83] on p "Settings" at bounding box center [75, 79] width 33 height 12
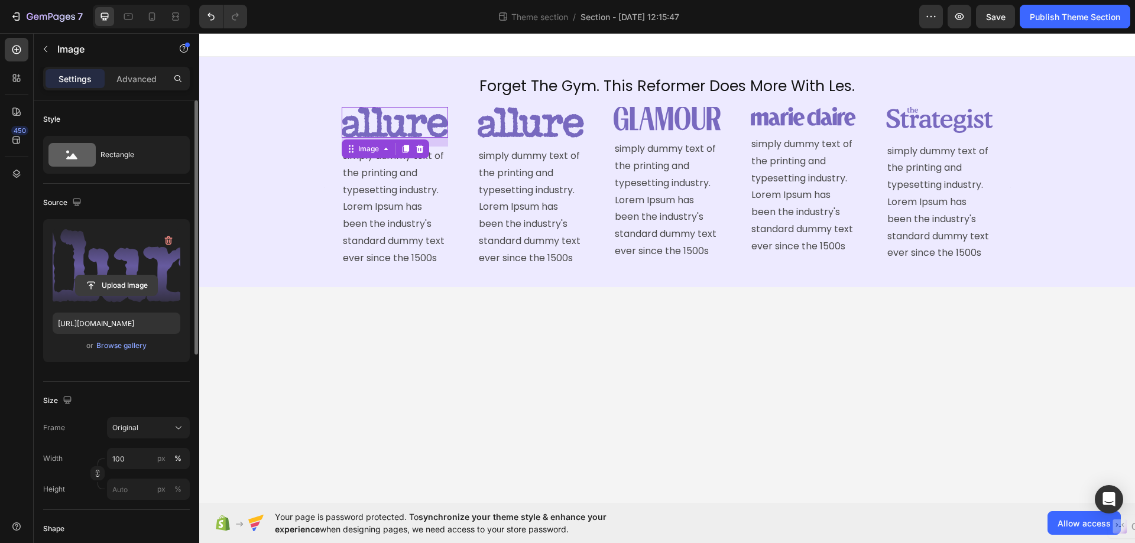
click at [105, 278] on input "file" at bounding box center [117, 285] width 82 height 20
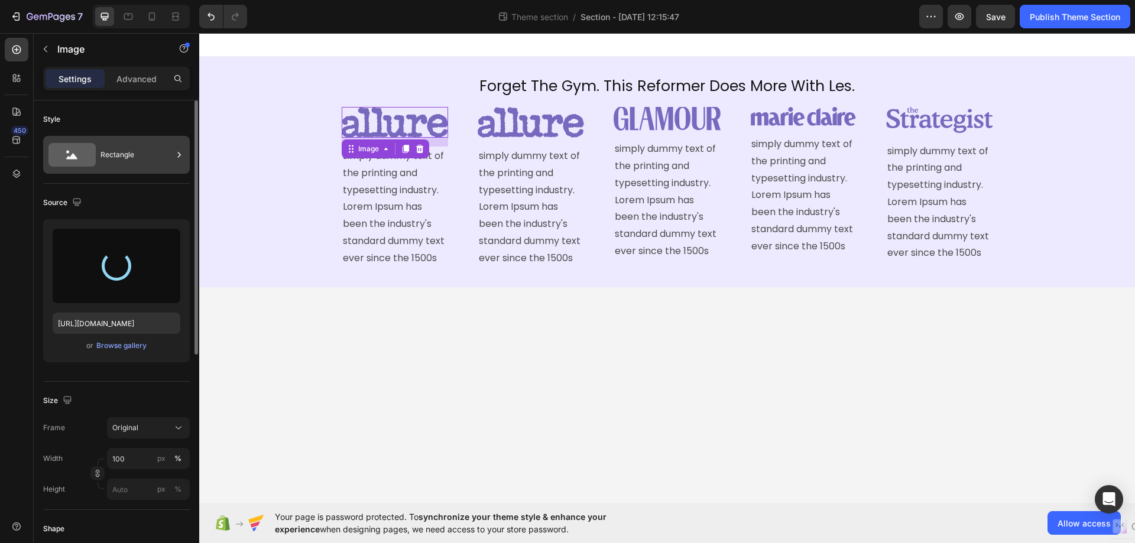
type input "https://cdn.shopify.com/s/files/1/0696/1686/1320/files/gempages_581658205239640…"
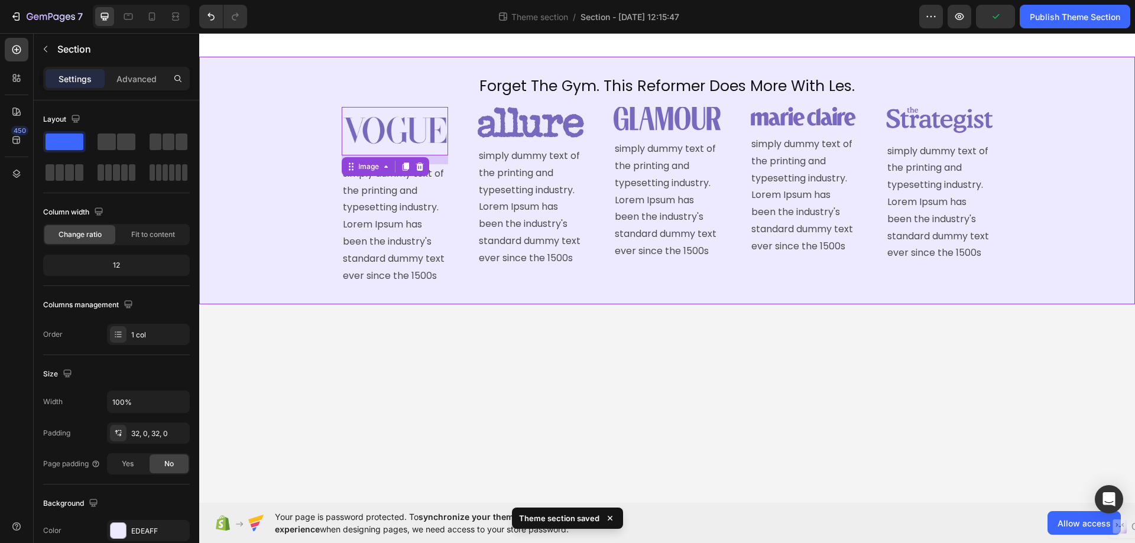
click at [1064, 155] on div "Image 15 simply dummy text of the printing and typesetting industry. Lorem Ipsu…" at bounding box center [667, 196] width 936 height 179
click at [415, 157] on div "Image simply dummy text of the printing and typesetting industry. Lorem Ipsum h…" at bounding box center [395, 196] width 106 height 179
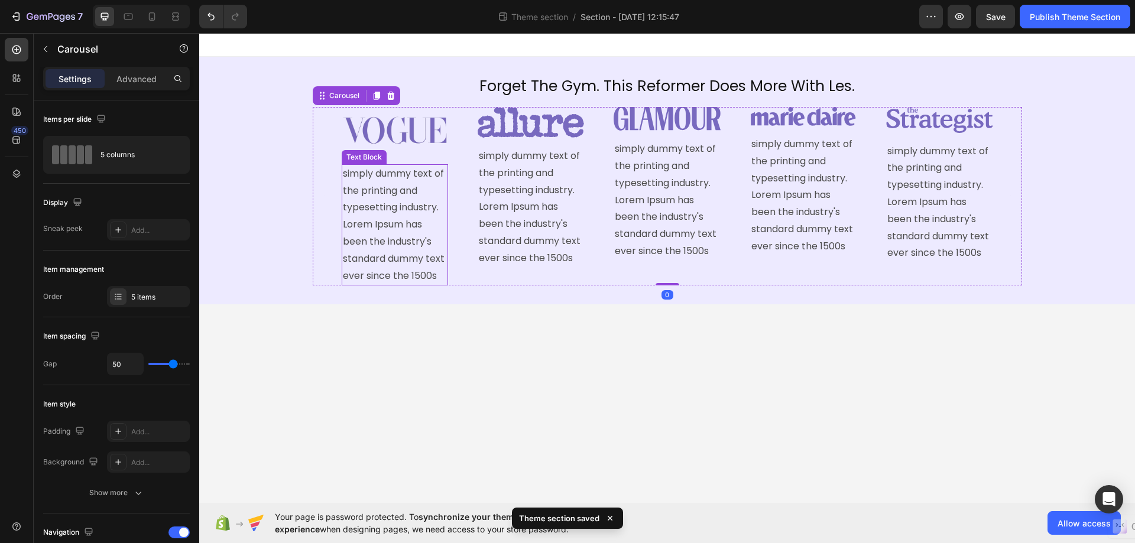
click at [423, 167] on p "simply dummy text of the printing and typesetting industry. Lorem Ipsum has bee…" at bounding box center [395, 224] width 104 height 119
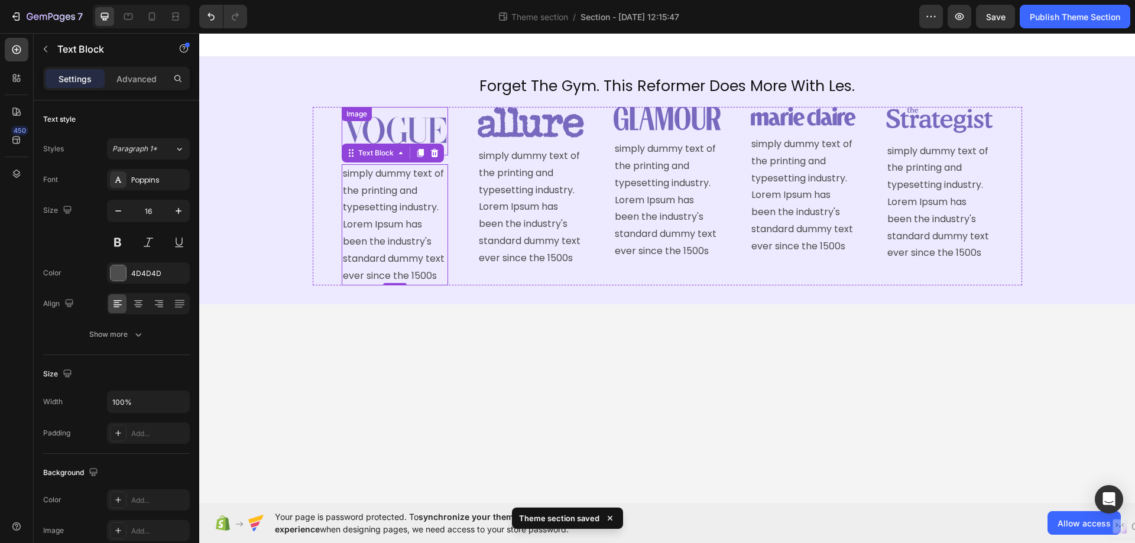
click at [425, 138] on img at bounding box center [395, 131] width 106 height 48
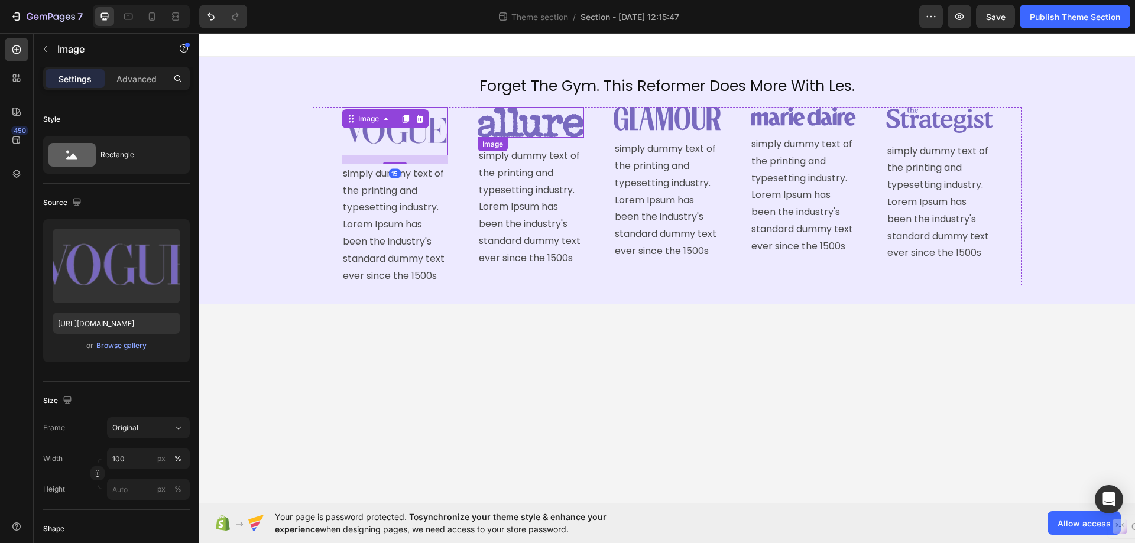
click at [561, 134] on img at bounding box center [531, 122] width 106 height 31
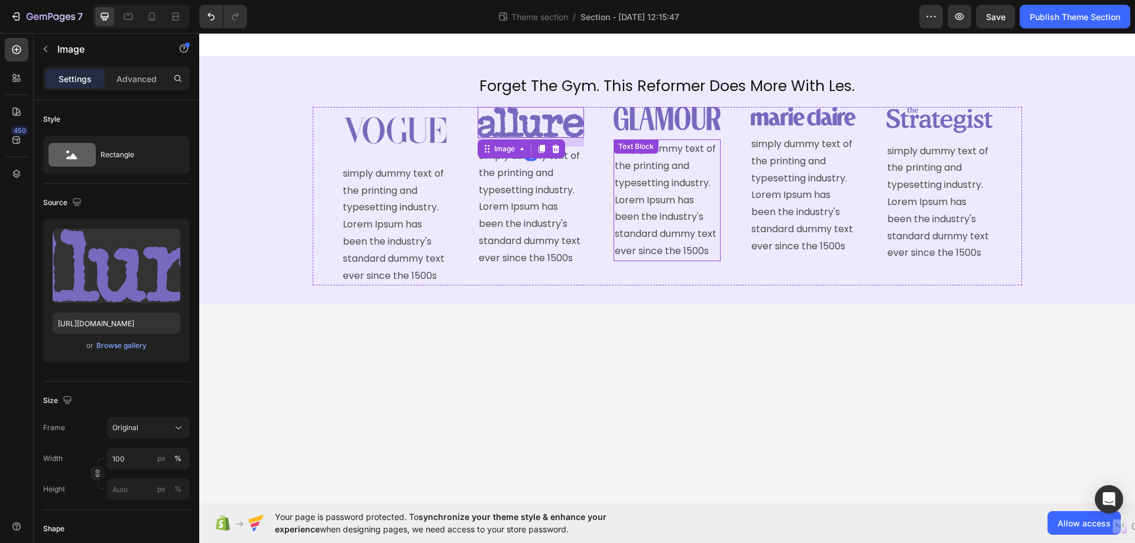
click at [628, 162] on p "simply dummy text of the printing and typesetting industry. Lorem Ipsum has bee…" at bounding box center [667, 200] width 104 height 119
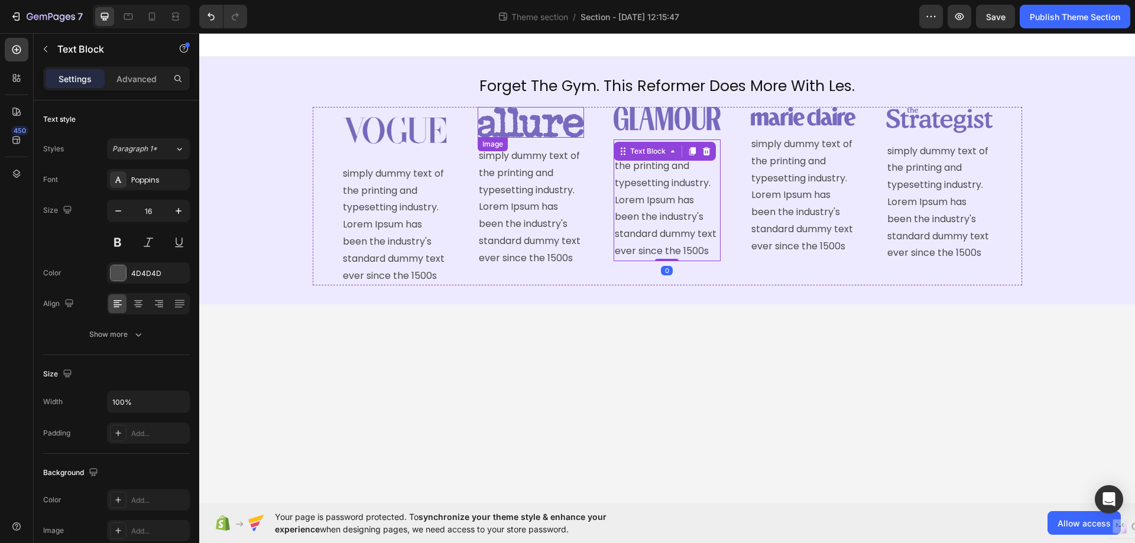
click at [549, 122] on img at bounding box center [531, 122] width 106 height 31
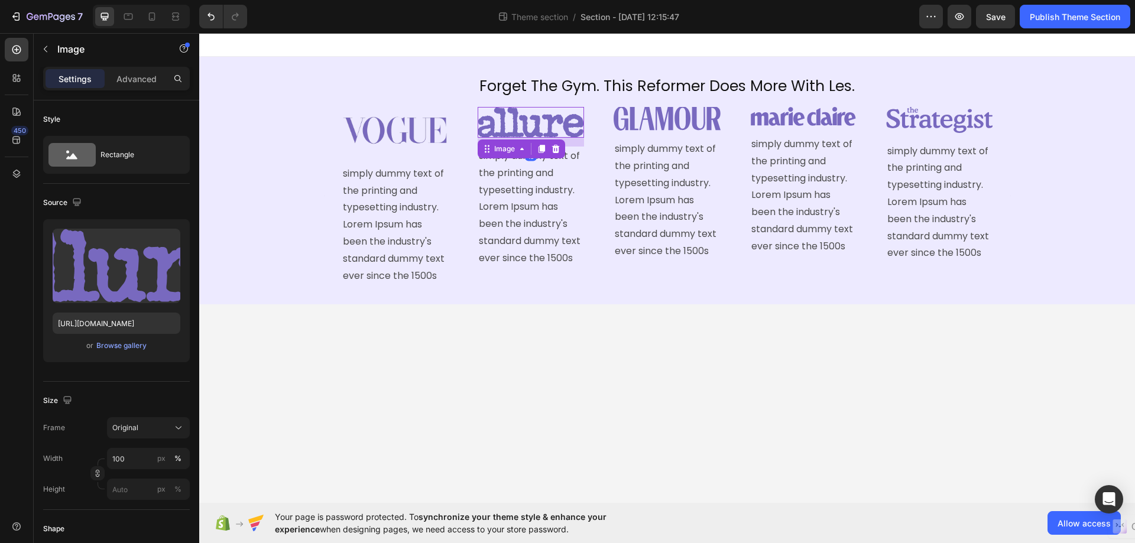
click at [560, 107] on img at bounding box center [531, 122] width 106 height 31
click at [505, 170] on p "simply dummy text of the printing and typesetting industry. Lorem Ipsum has bee…" at bounding box center [531, 207] width 104 height 119
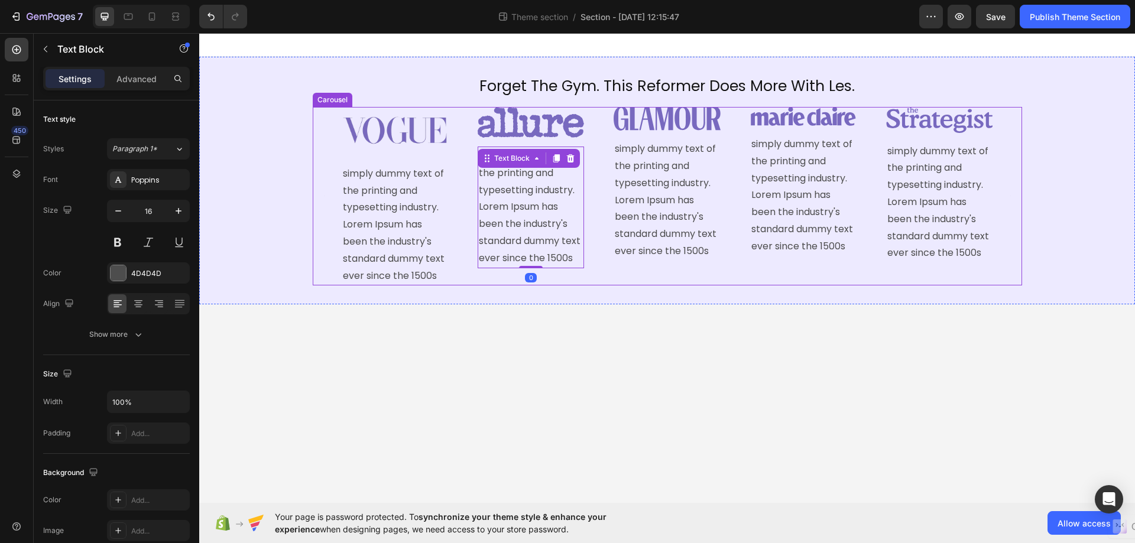
click at [423, 146] on img at bounding box center [395, 131] width 106 height 48
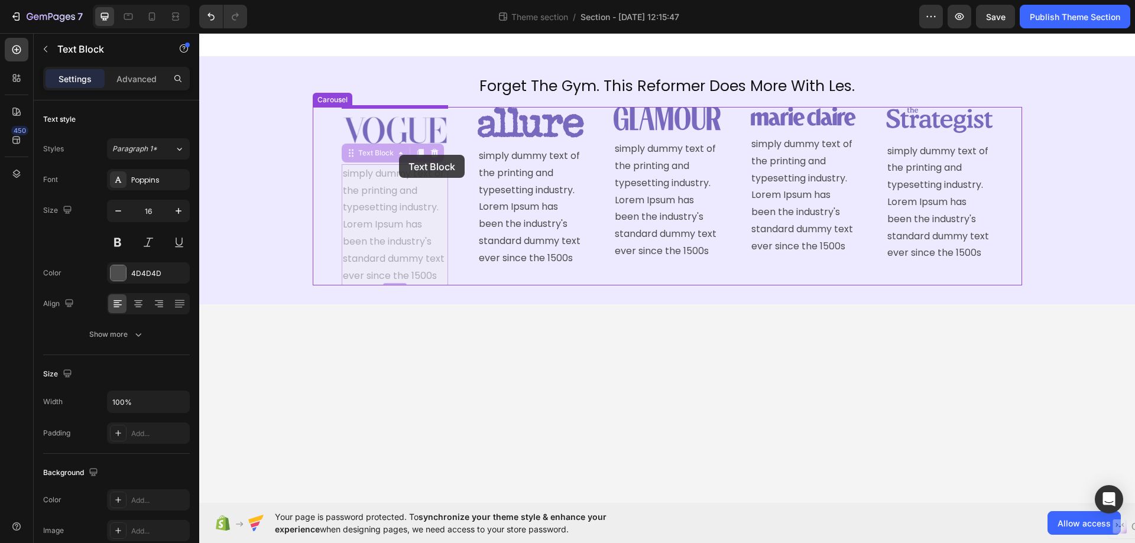
drag, startPoint x: 395, startPoint y: 164, endPoint x: 399, endPoint y: 155, distance: 10.1
click at [399, 155] on div "Forget The Gym. This Reformer Does More With Les. Heading Image simply dummy te…" at bounding box center [667, 168] width 936 height 271
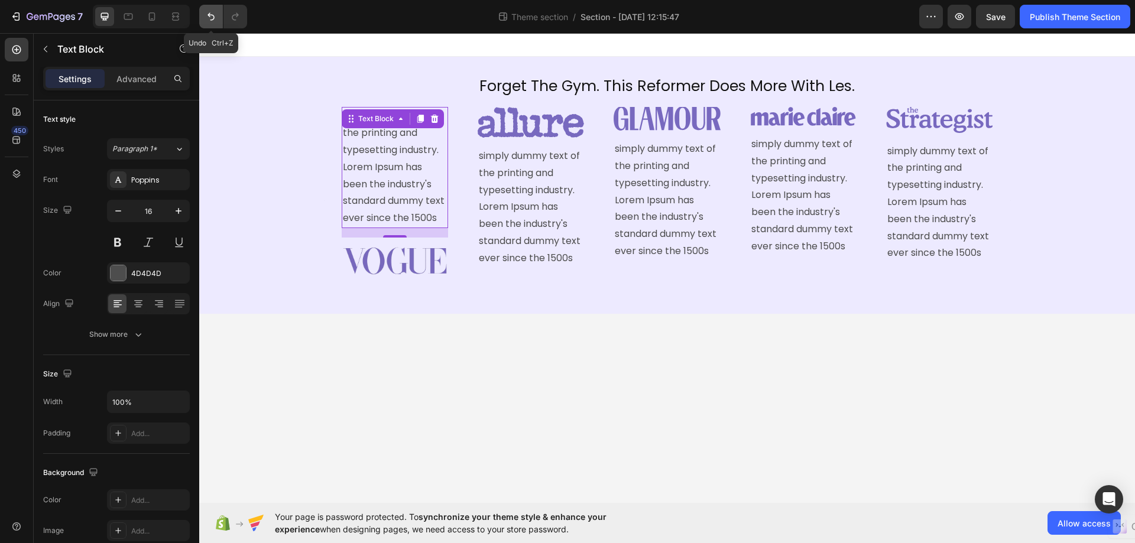
click at [211, 17] on icon "Undo/Redo" at bounding box center [211, 17] width 12 height 12
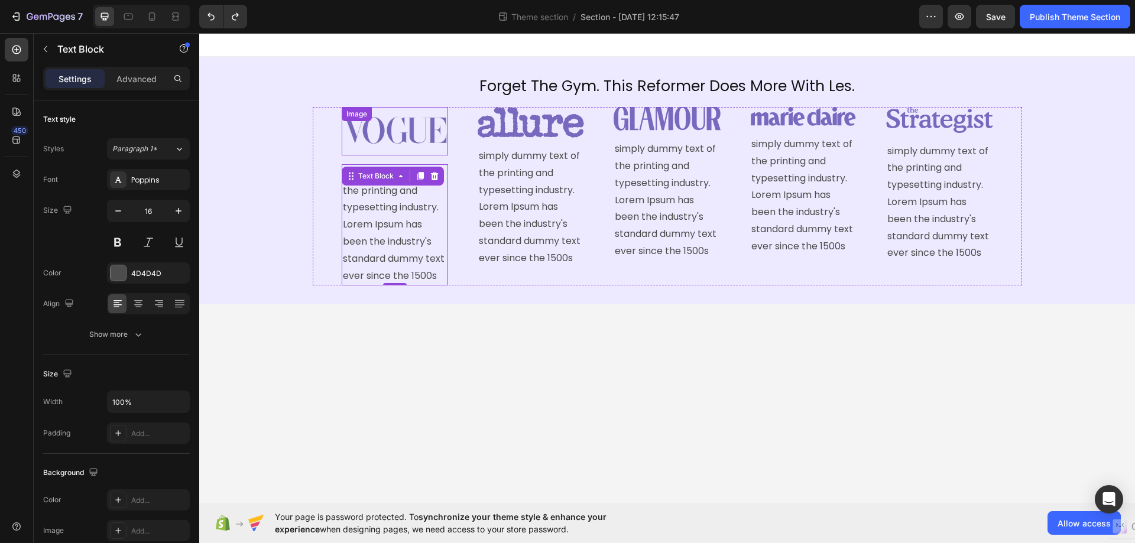
click at [428, 139] on img at bounding box center [395, 131] width 106 height 48
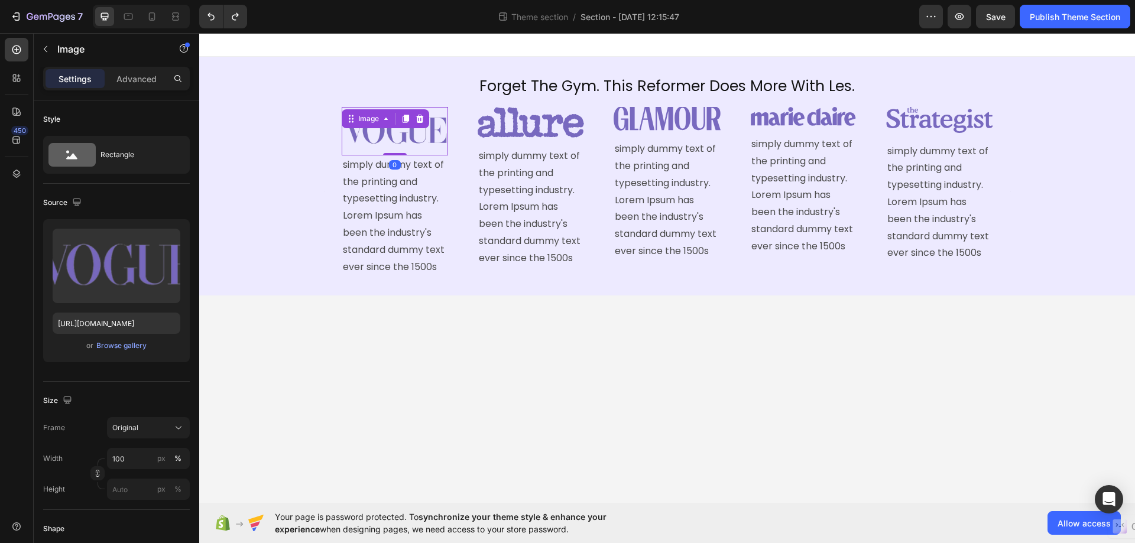
drag, startPoint x: 397, startPoint y: 164, endPoint x: 401, endPoint y: 150, distance: 14.4
click at [401, 150] on div "Image 0" at bounding box center [395, 131] width 106 height 48
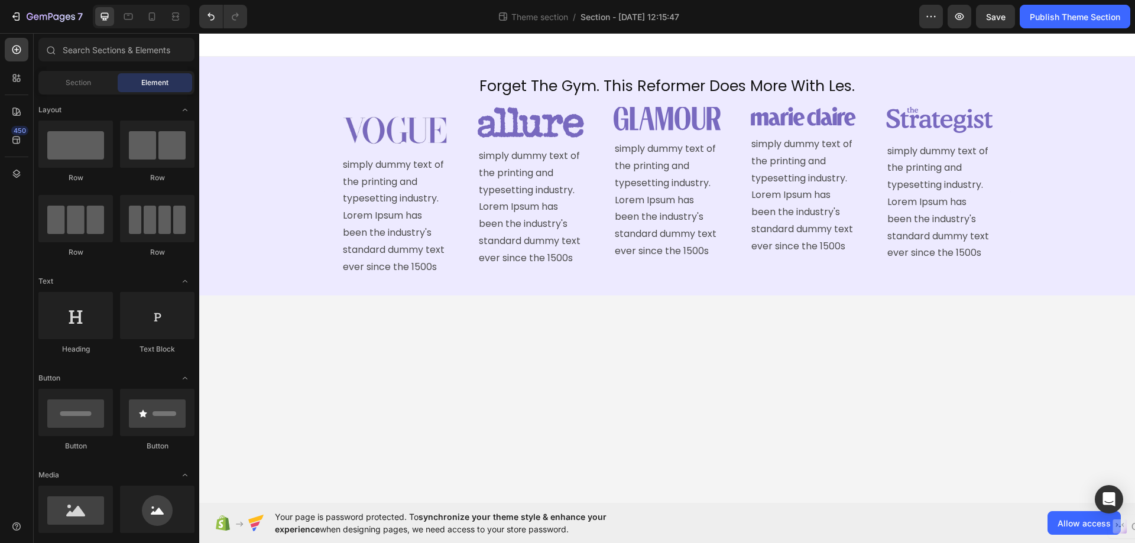
click at [577, 311] on body "Forget The Gym. This Reformer Does More With Les. Heading Image simply dummy te…" at bounding box center [667, 268] width 936 height 470
click at [411, 119] on div "Image" at bounding box center [395, 131] width 106 height 48
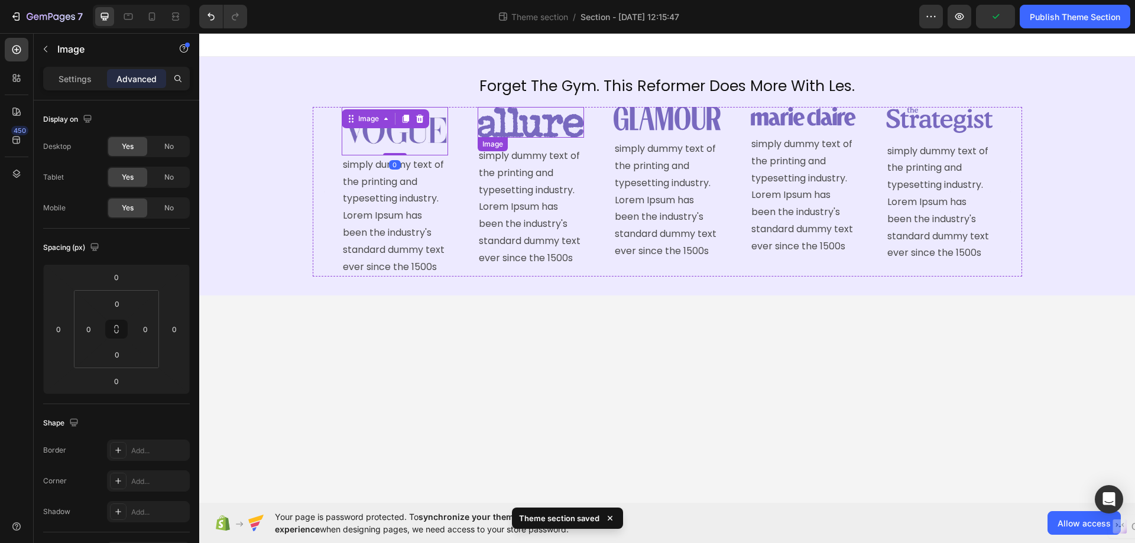
click at [525, 134] on img at bounding box center [531, 122] width 106 height 31
click at [380, 130] on img at bounding box center [395, 131] width 106 height 48
click at [74, 75] on p "Settings" at bounding box center [75, 79] width 33 height 12
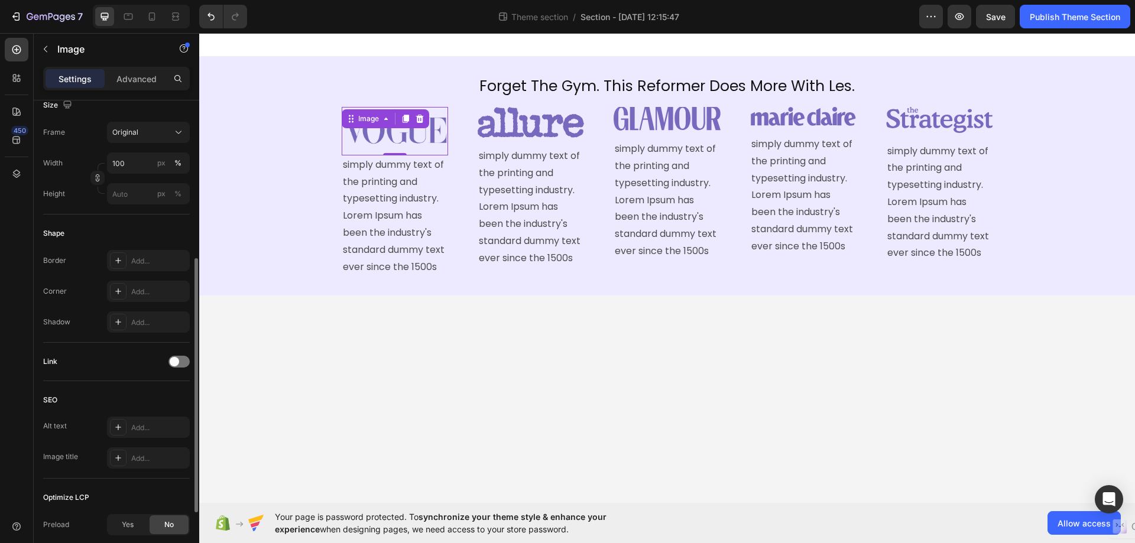
scroll to position [355, 0]
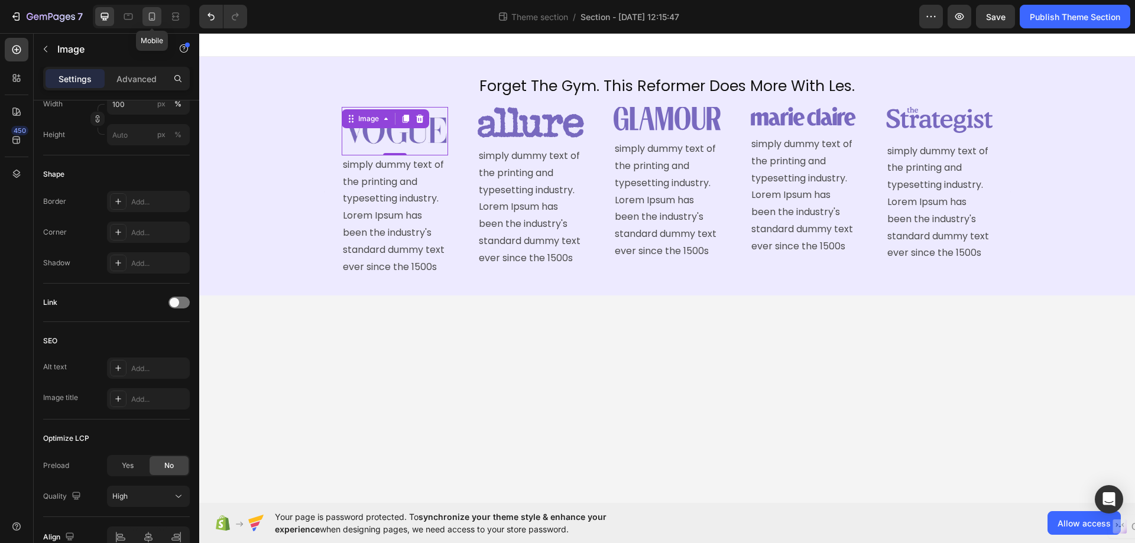
click at [148, 16] on icon at bounding box center [152, 17] width 12 height 12
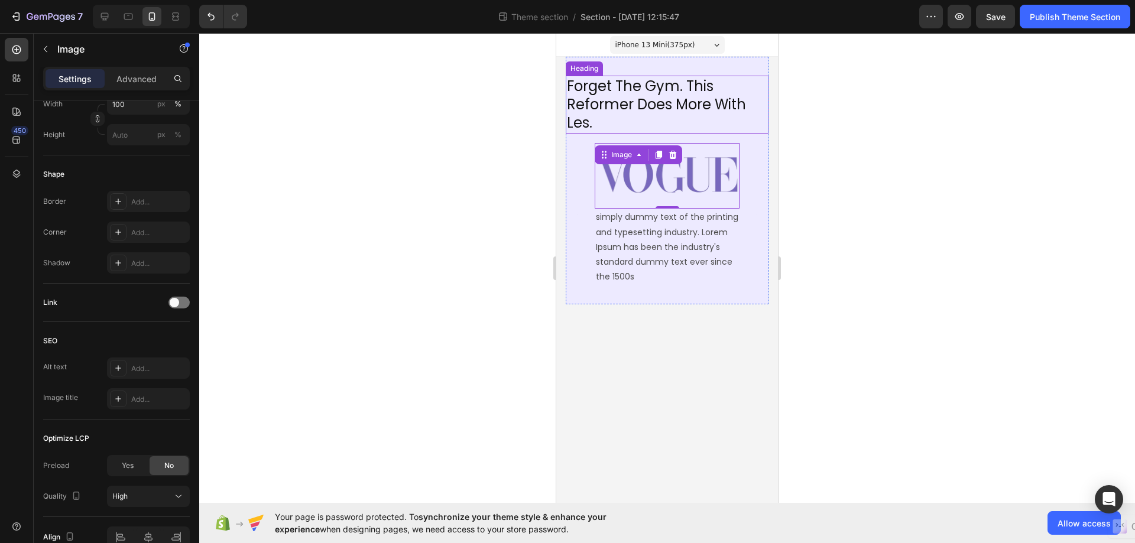
click at [745, 112] on h2 "Forget The Gym. This Reformer Does More With Les." at bounding box center [667, 105] width 203 height 58
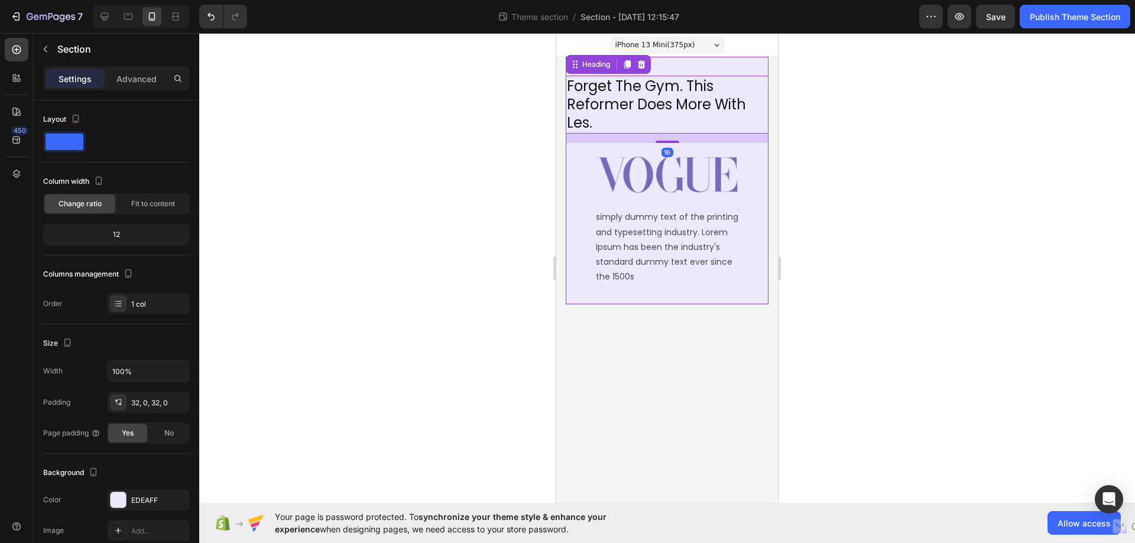
click at [717, 293] on div "Forget The Gym. This Reformer Does More With Les. Heading 16 Image simply dummy…" at bounding box center [667, 181] width 203 height 248
click at [700, 164] on img at bounding box center [667, 176] width 145 height 66
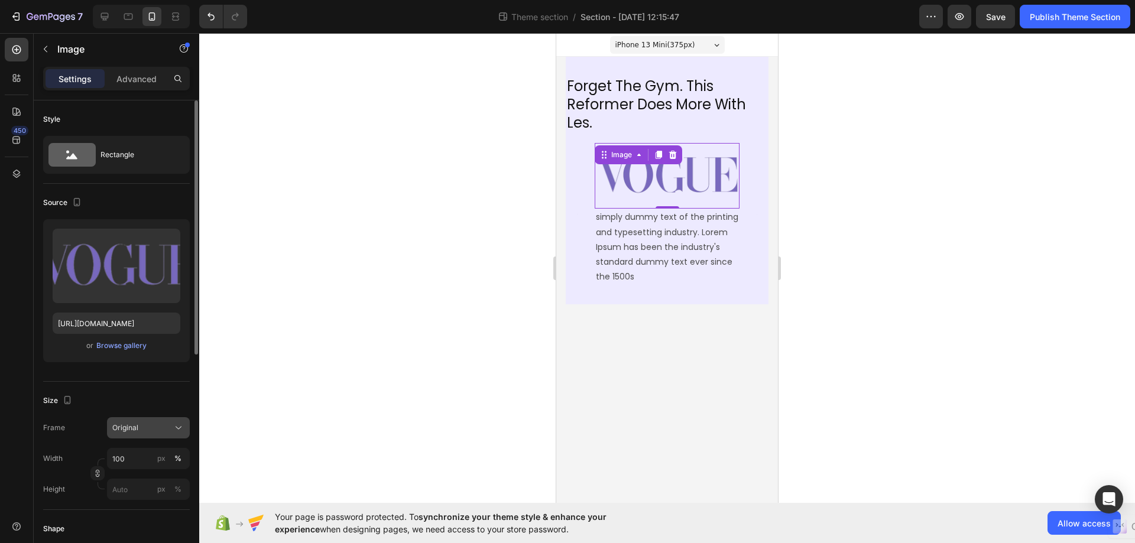
click at [176, 424] on icon at bounding box center [179, 428] width 12 height 12
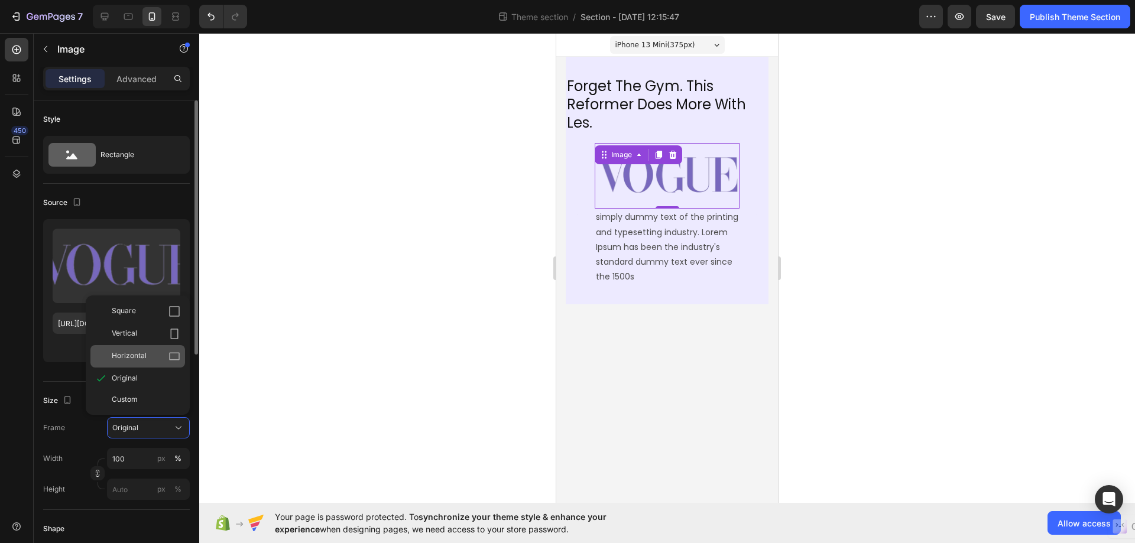
click at [141, 362] on div "Horizontal" at bounding box center [137, 356] width 95 height 22
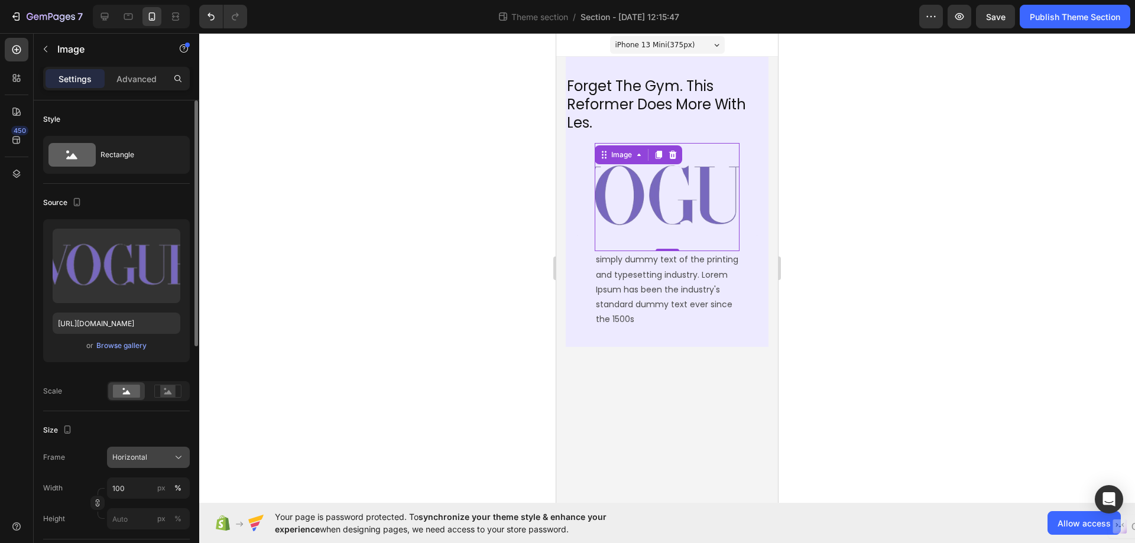
click at [164, 459] on div "Horizontal" at bounding box center [141, 457] width 58 height 11
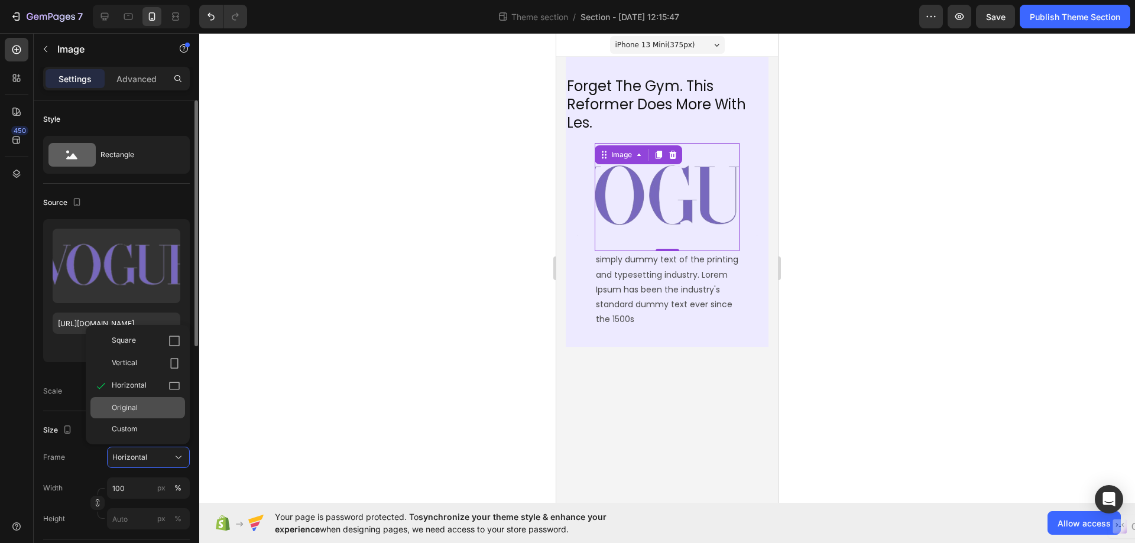
click at [128, 405] on span "Original" at bounding box center [125, 407] width 26 height 11
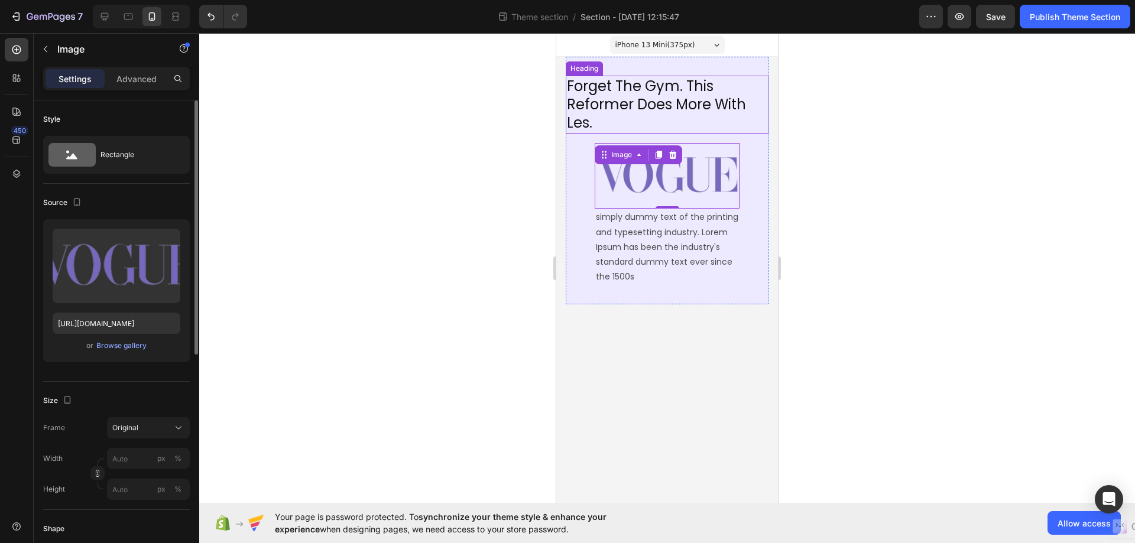
click at [615, 111] on h2 "Forget The Gym. This Reformer Does More With Les." at bounding box center [667, 105] width 203 height 58
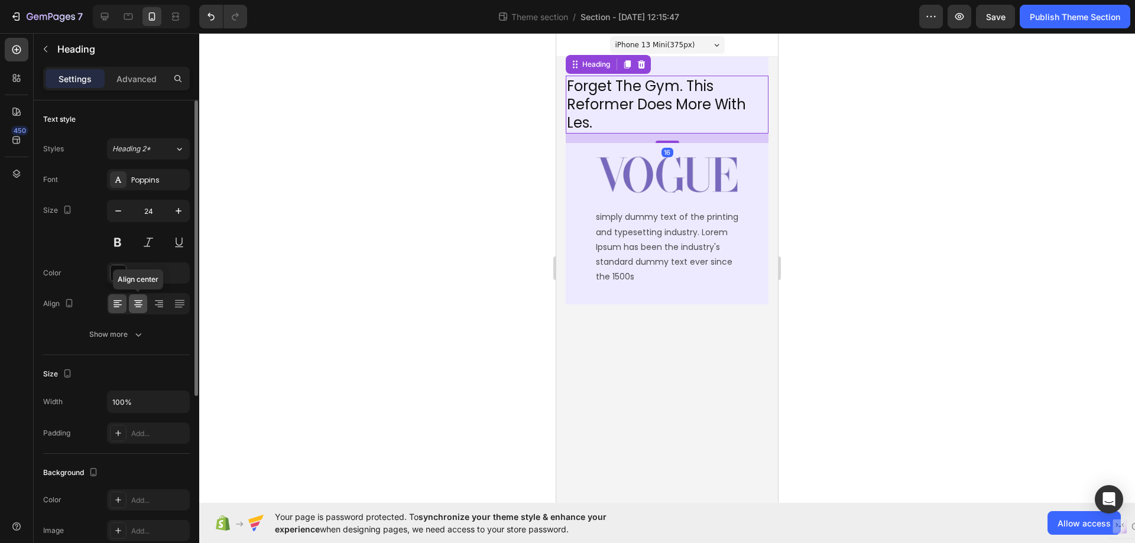
click at [137, 296] on div at bounding box center [138, 303] width 18 height 19
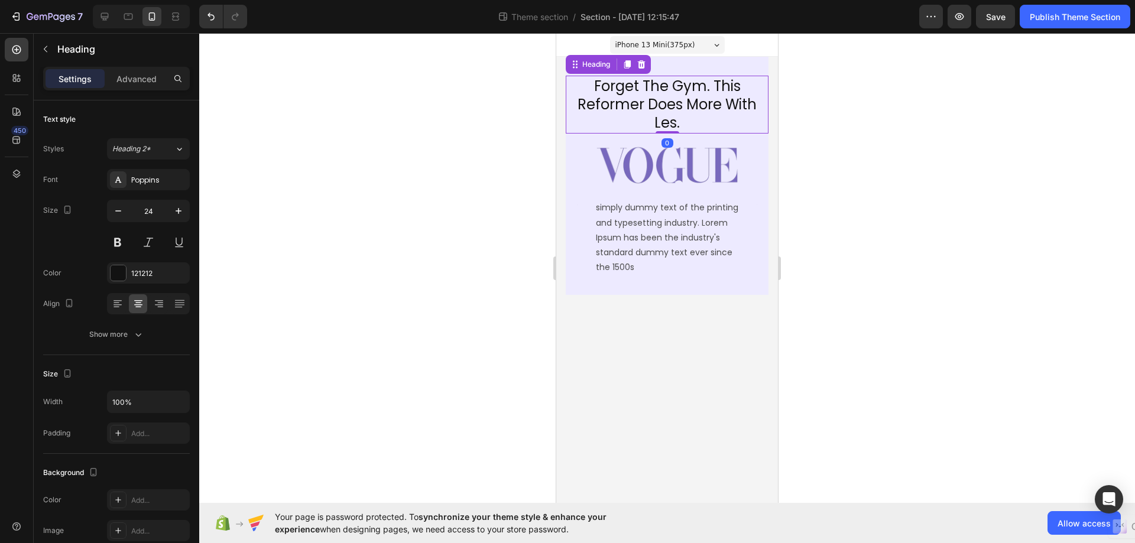
drag, startPoint x: 677, startPoint y: 139, endPoint x: 678, endPoint y: 125, distance: 14.2
click at [678, 125] on div "Forget The Gym. This Reformer Does More With Les. Heading 0" at bounding box center [667, 105] width 203 height 58
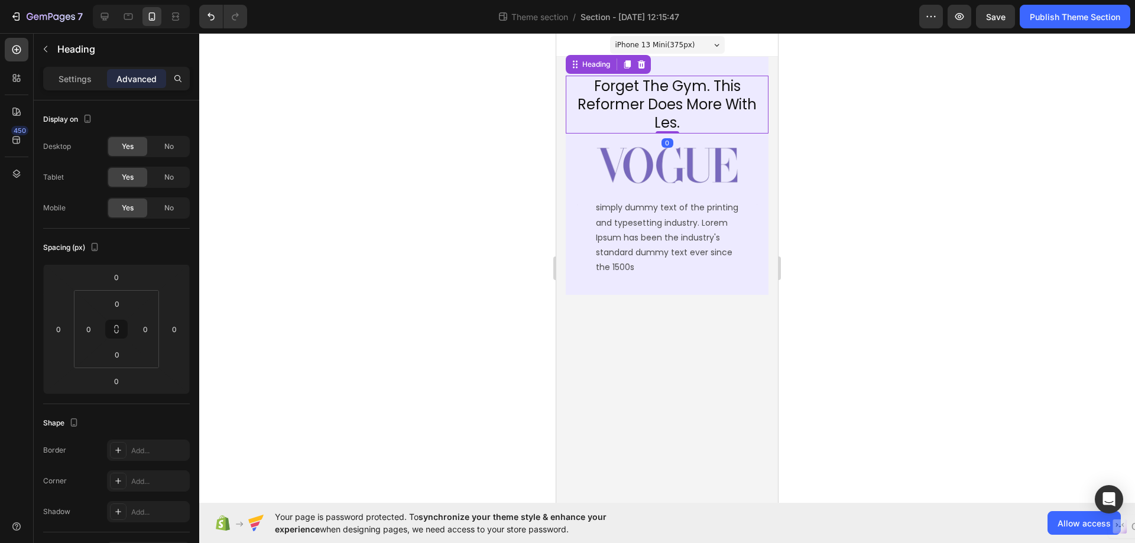
click at [612, 337] on body "iPhone 13 Mini ( 375 px) iPhone 13 Mini iPhone 13 Pro iPhone 11 Pro Max iPhone …" at bounding box center [667, 268] width 222 height 470
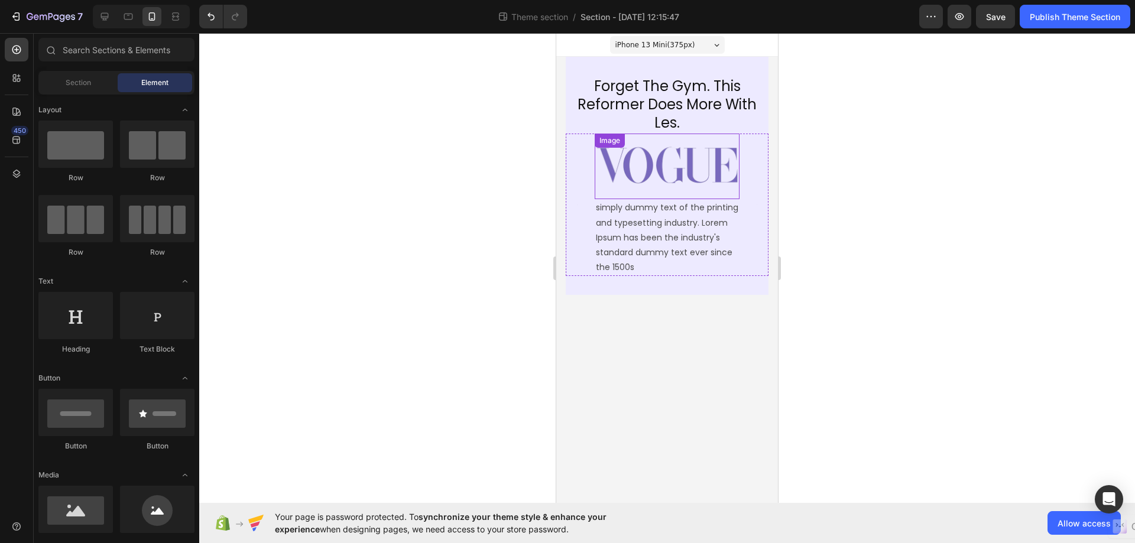
click at [678, 149] on div "Image" at bounding box center [667, 167] width 145 height 66
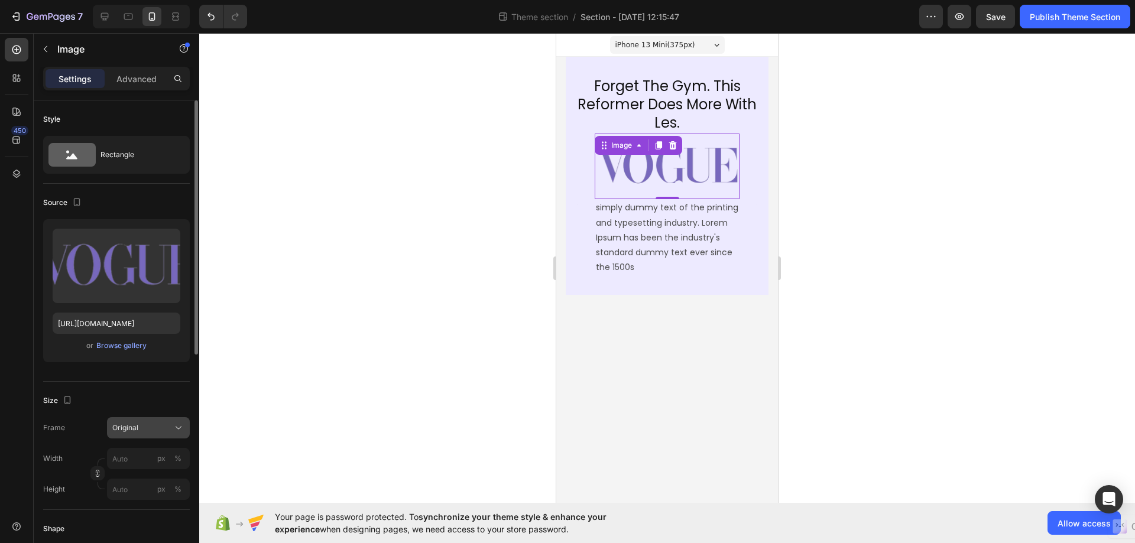
click at [174, 426] on icon at bounding box center [179, 428] width 12 height 12
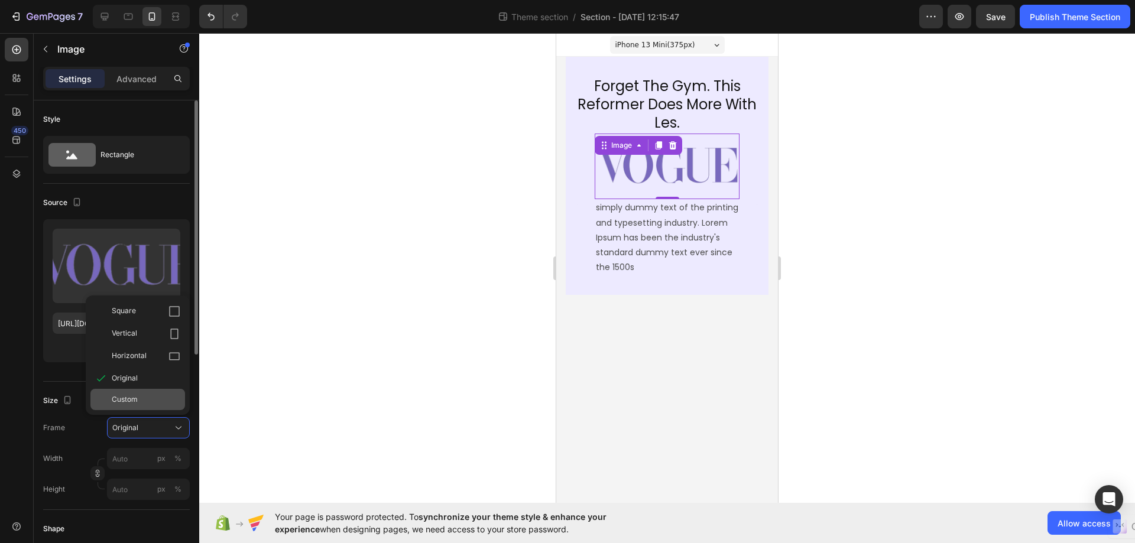
click at [153, 394] on div "Custom" at bounding box center [137, 399] width 95 height 21
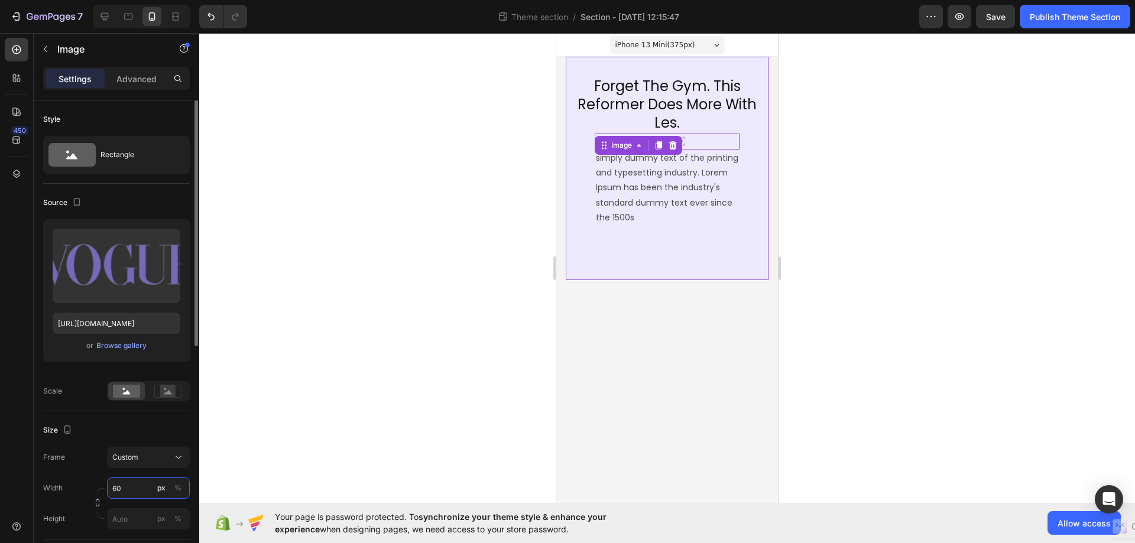
type input "6"
type input "120"
click at [749, 215] on div "Image 0 simply dummy text of the printing and typesetting industry. Lorem Ipsum…" at bounding box center [667, 198] width 203 height 128
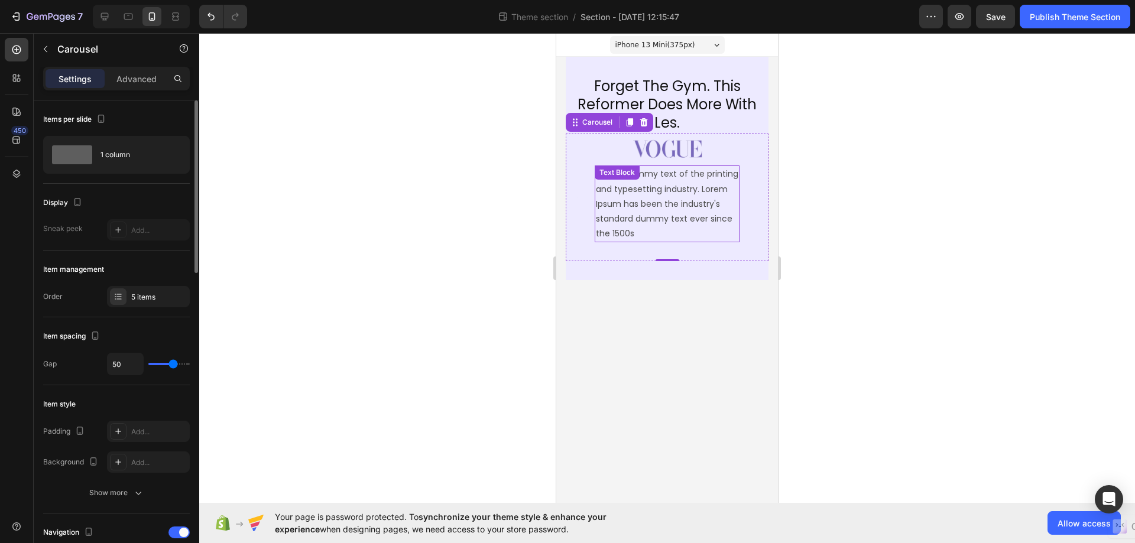
click at [669, 236] on p "simply dummy text of the printing and typesetting industry. Lorem Ipsum has bee…" at bounding box center [667, 204] width 142 height 74
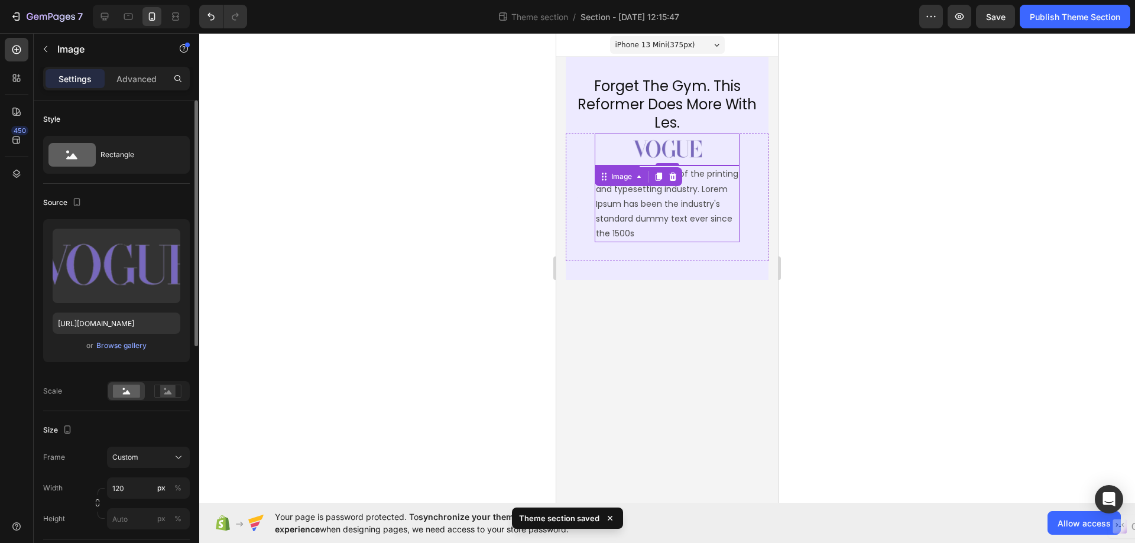
click at [713, 216] on p "simply dummy text of the printing and typesetting industry. Lorem Ipsum has bee…" at bounding box center [667, 204] width 142 height 74
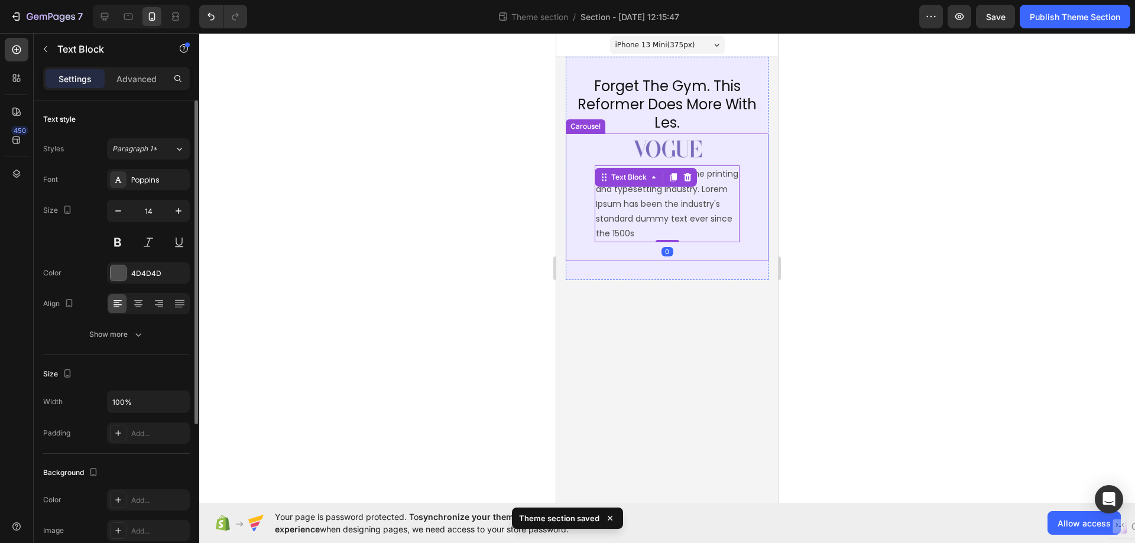
click at [755, 187] on div "Image simply dummy text of the printing and typesetting industry. Lorem Ipsum h…" at bounding box center [667, 198] width 203 height 128
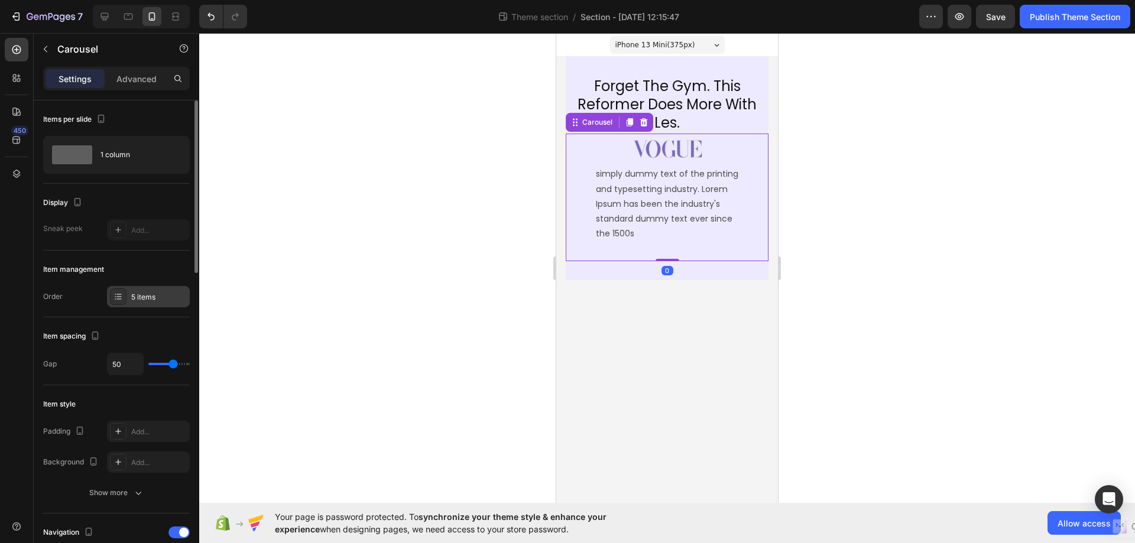
click at [147, 296] on div "5 items" at bounding box center [159, 297] width 56 height 11
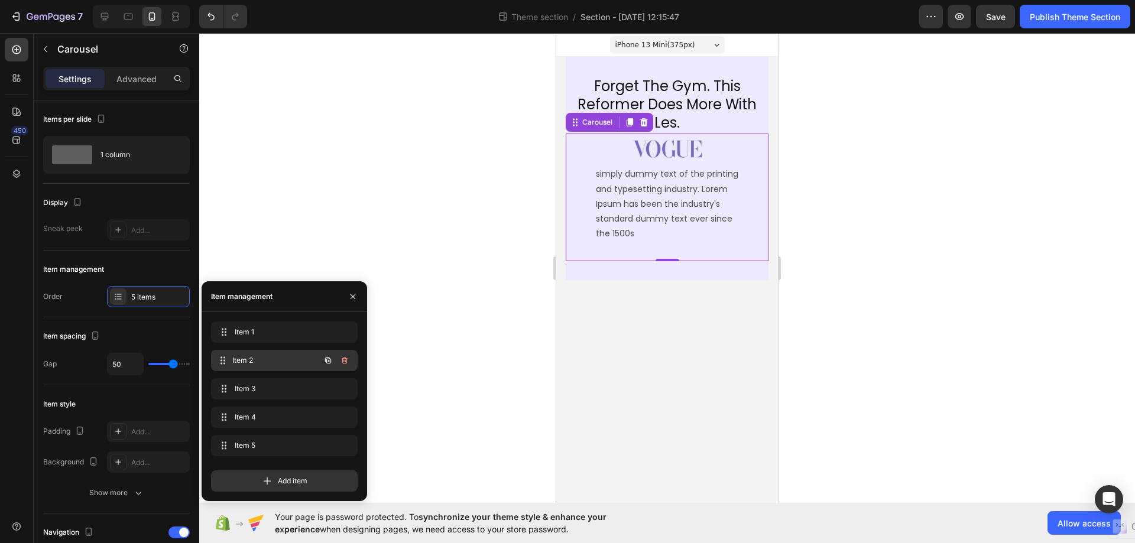
click at [262, 359] on span "Item 2" at bounding box center [275, 360] width 87 height 11
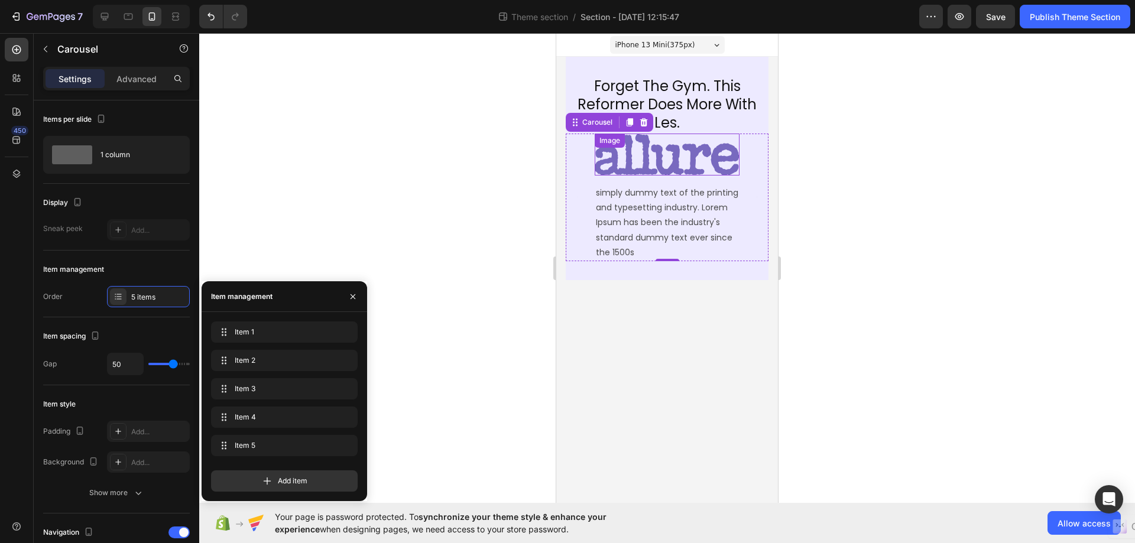
click at [682, 150] on img at bounding box center [667, 155] width 145 height 42
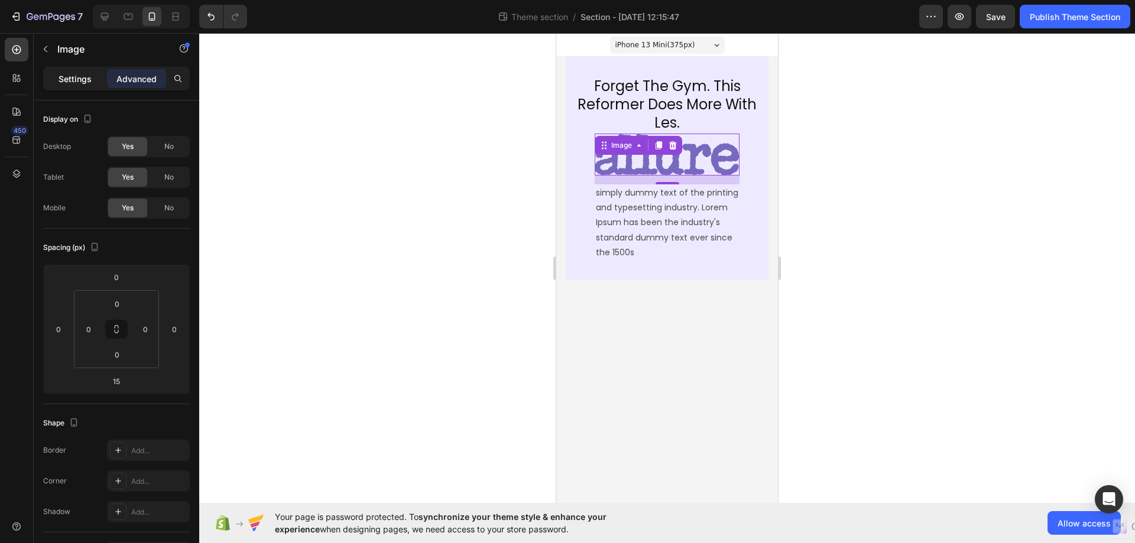
click at [70, 76] on p "Settings" at bounding box center [75, 79] width 33 height 12
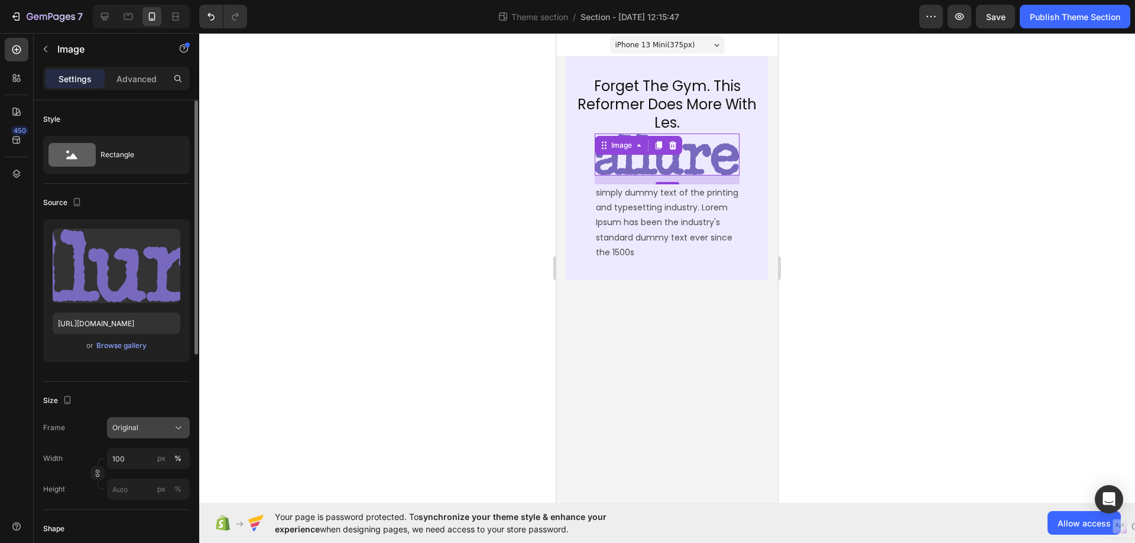
click at [170, 427] on div "Original" at bounding box center [141, 428] width 58 height 11
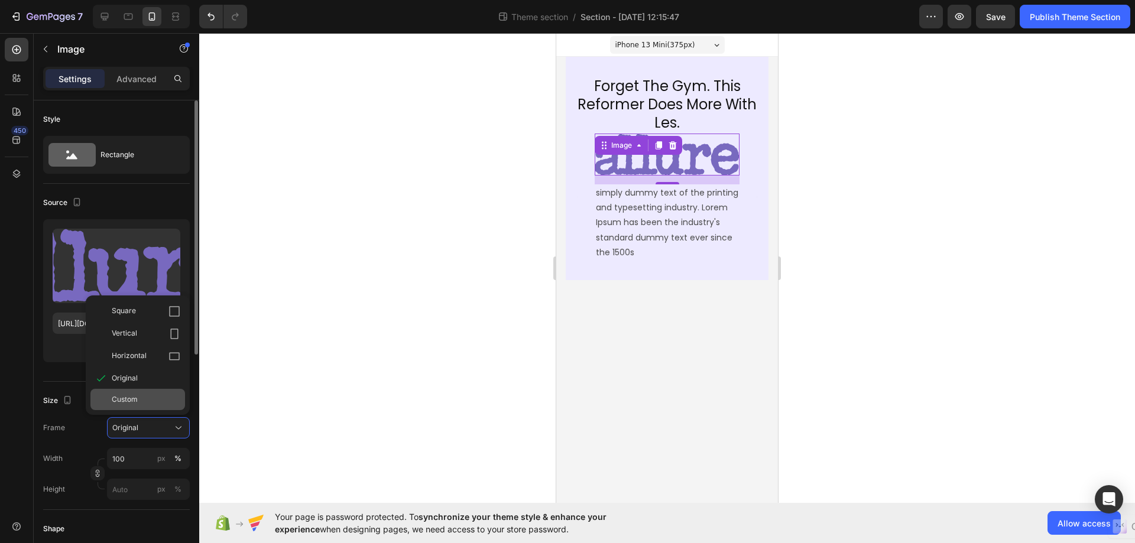
click at [120, 397] on span "Custom" at bounding box center [125, 399] width 26 height 11
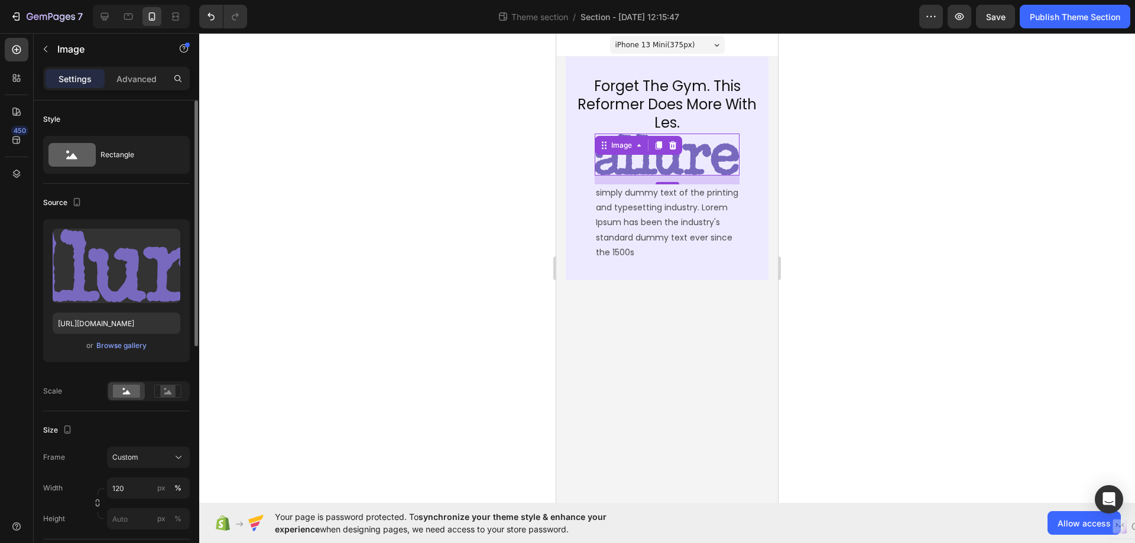
click at [101, 452] on div "Frame Custom" at bounding box center [116, 457] width 147 height 21
click at [125, 489] on input "120" at bounding box center [148, 488] width 83 height 21
type input "100"
click at [674, 178] on div at bounding box center [667, 180] width 24 height 4
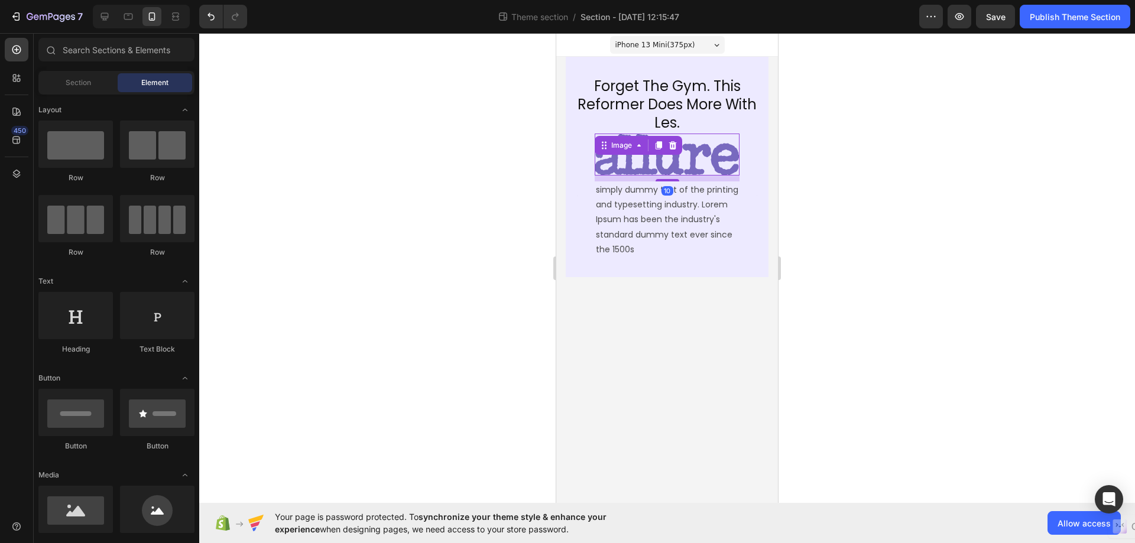
click at [677, 294] on body "iPhone 13 Mini ( 375 px) iPhone 13 Mini iPhone 13 Pro iPhone 11 Pro Max iPhone …" at bounding box center [667, 268] width 222 height 470
click at [658, 141] on img at bounding box center [667, 155] width 145 height 42
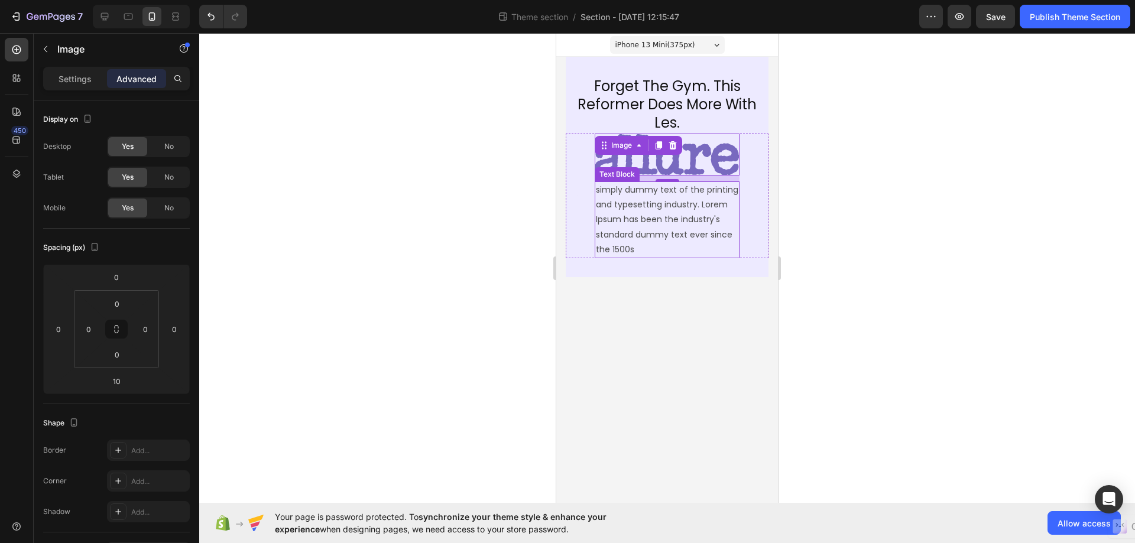
click at [678, 247] on p "simply dummy text of the printing and typesetting industry. Lorem Ipsum has bee…" at bounding box center [667, 220] width 142 height 74
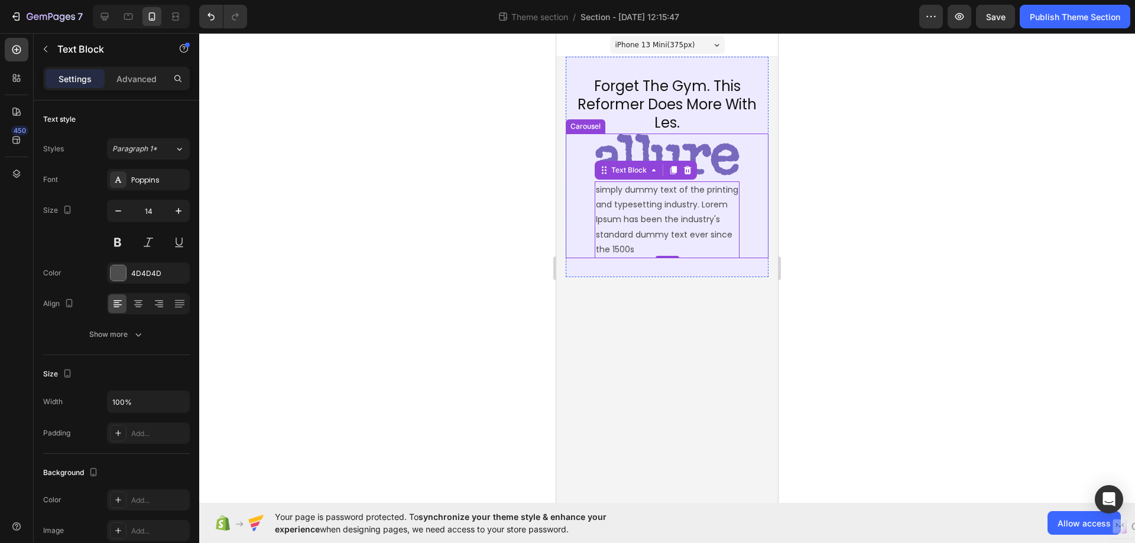
click at [752, 141] on div "Image simply dummy text of the printing and typesetting industry. Lorem Ipsum h…" at bounding box center [667, 196] width 203 height 125
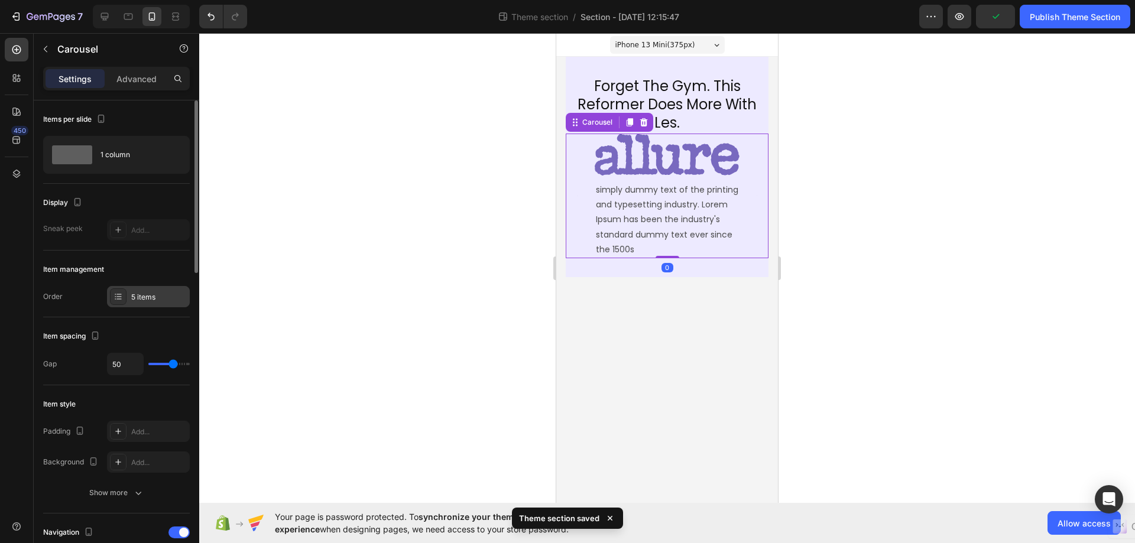
click at [157, 292] on div "5 items" at bounding box center [159, 297] width 56 height 11
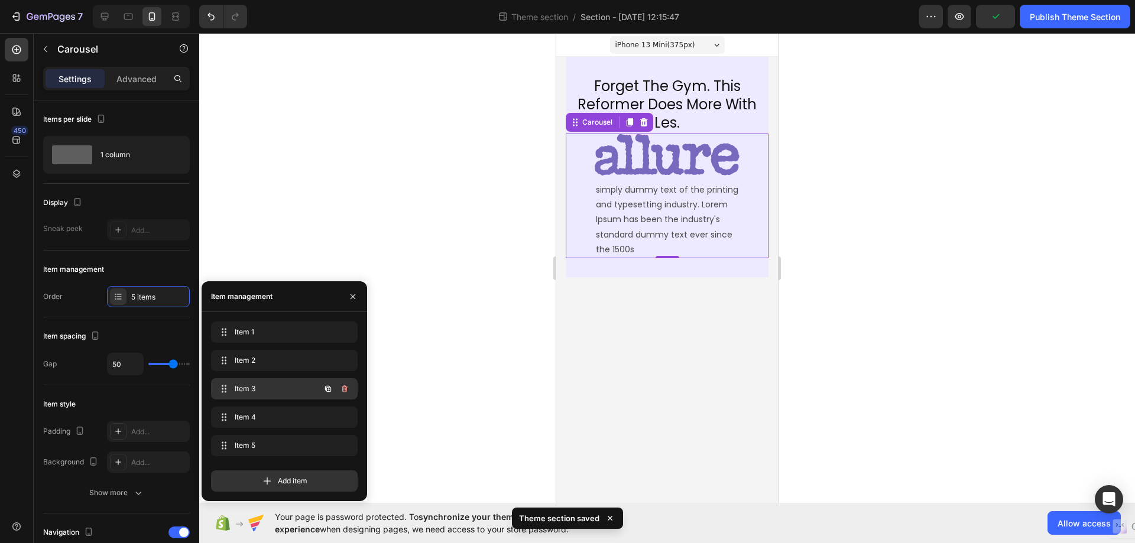
click at [262, 391] on span "Item 3" at bounding box center [268, 389] width 67 height 11
click at [257, 389] on span "Item 3" at bounding box center [268, 389] width 67 height 11
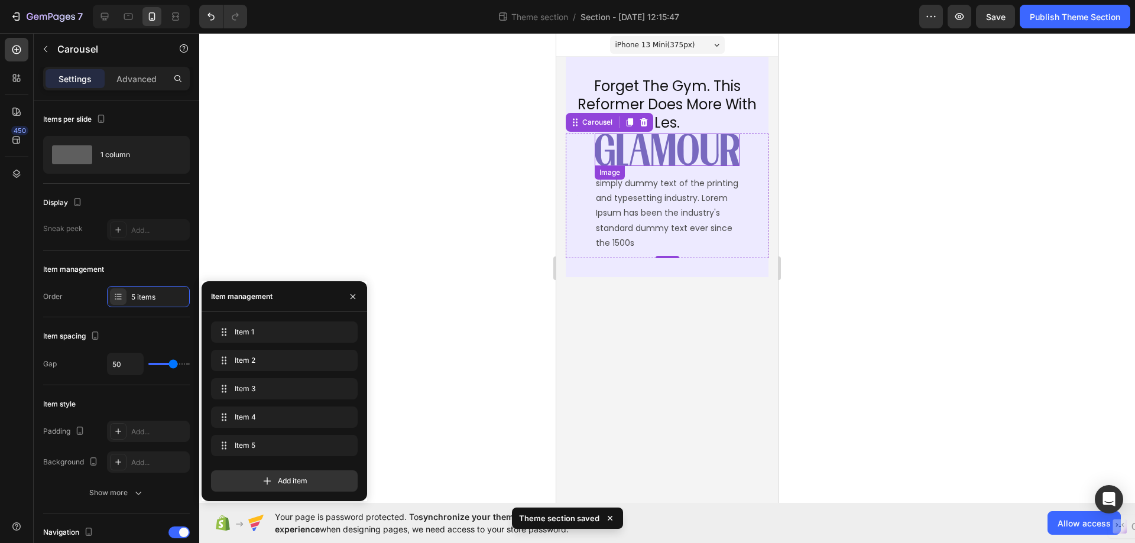
click at [702, 152] on img at bounding box center [667, 150] width 145 height 33
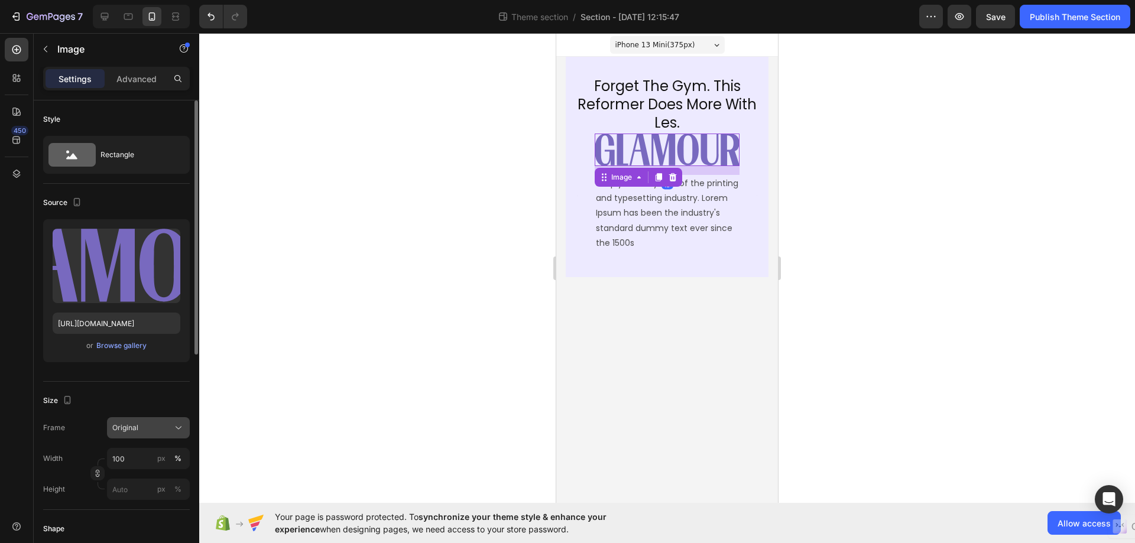
click at [163, 423] on div "Original" at bounding box center [141, 428] width 58 height 11
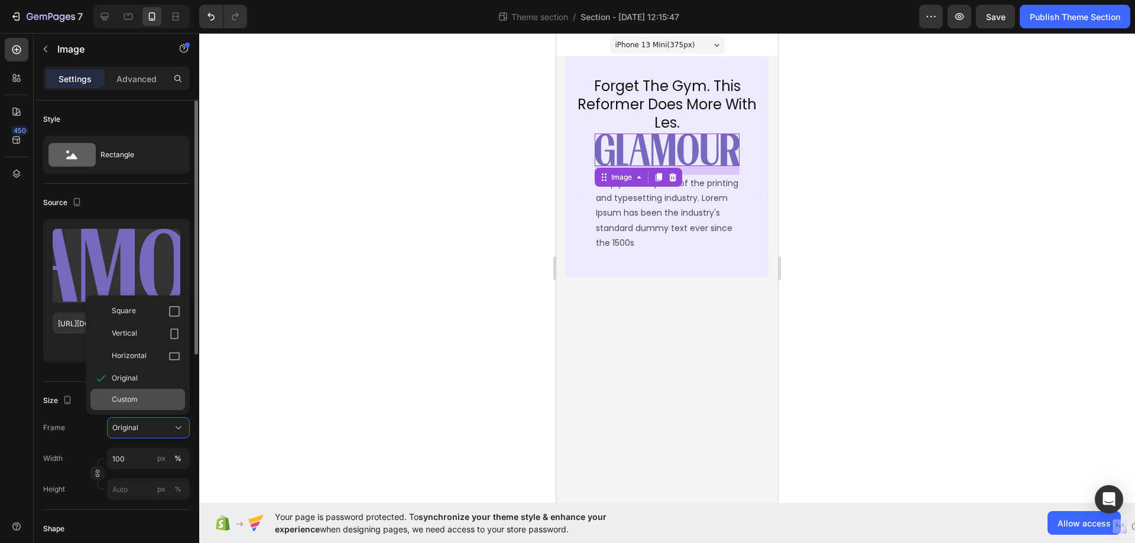
click at [138, 404] on div "Custom" at bounding box center [146, 399] width 69 height 11
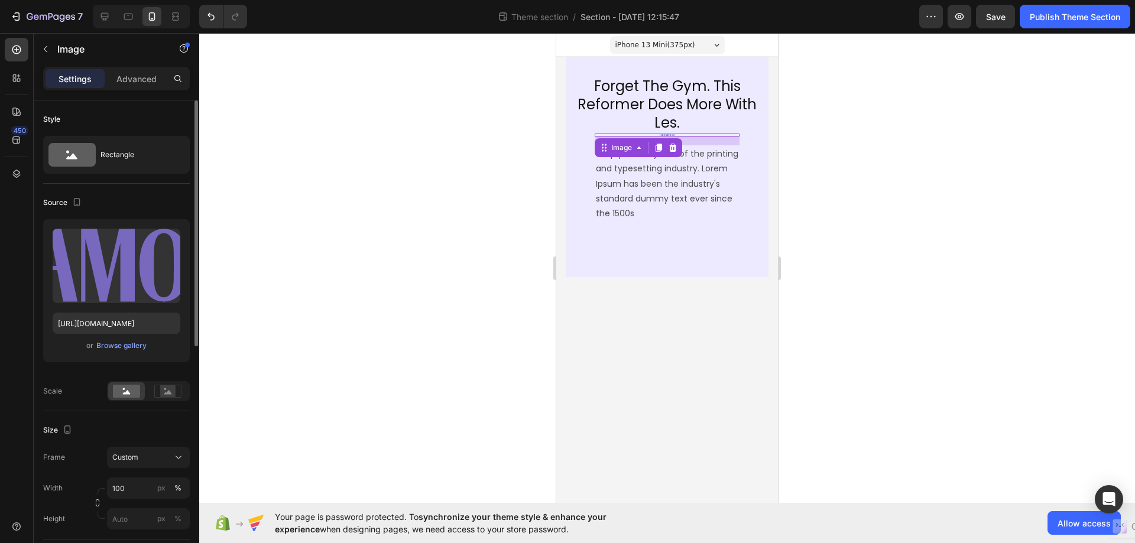
click at [103, 425] on div "Size" at bounding box center [116, 430] width 147 height 19
click at [138, 487] on input "100" at bounding box center [148, 488] width 83 height 21
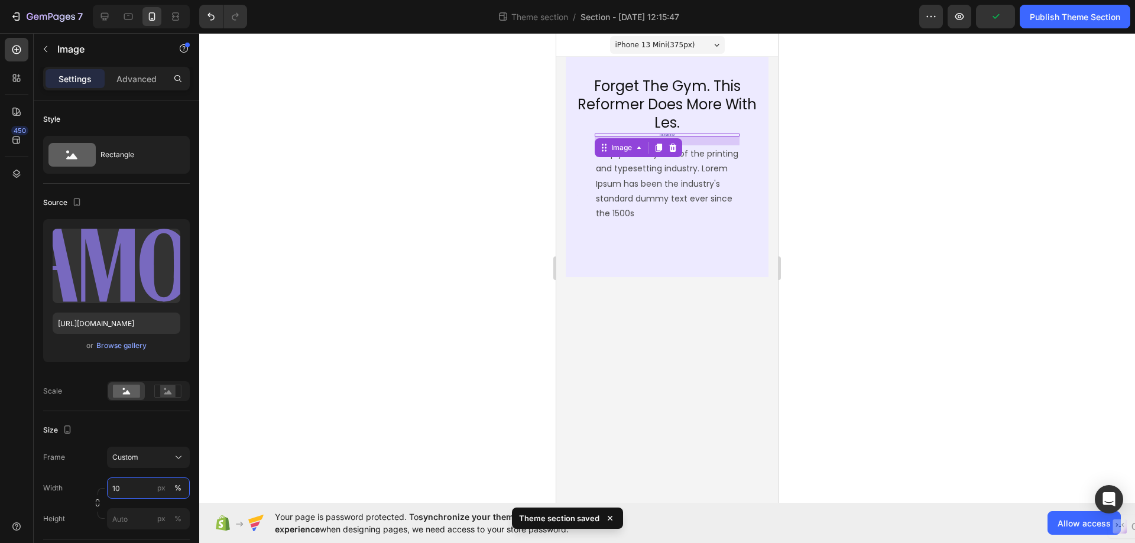
type input "1"
type input "120"
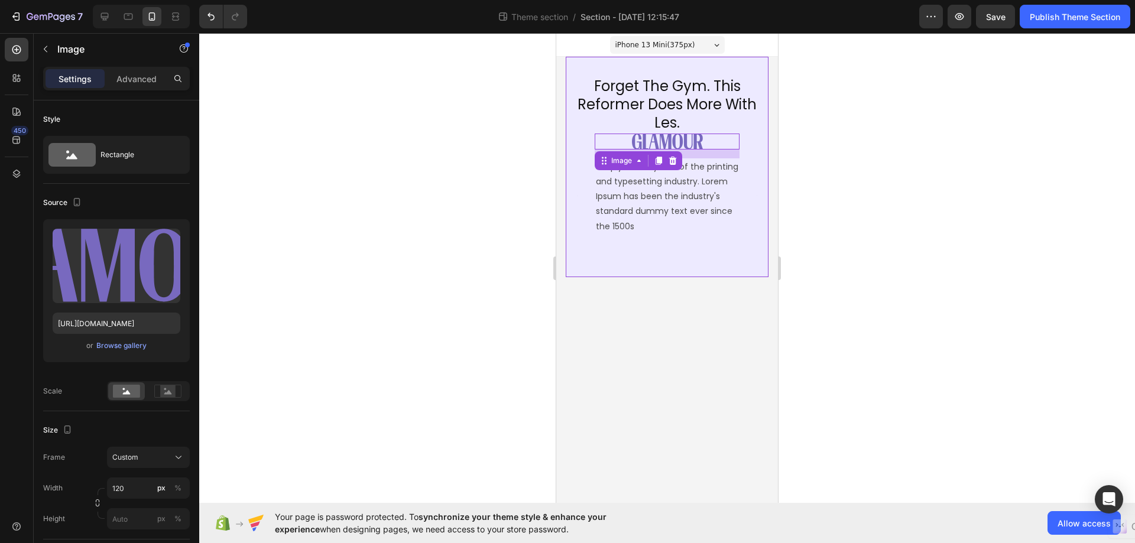
click at [642, 255] on div "Image 15 simply dummy text of the printing and typesetting industry. Lorem Ipsu…" at bounding box center [667, 196] width 145 height 125
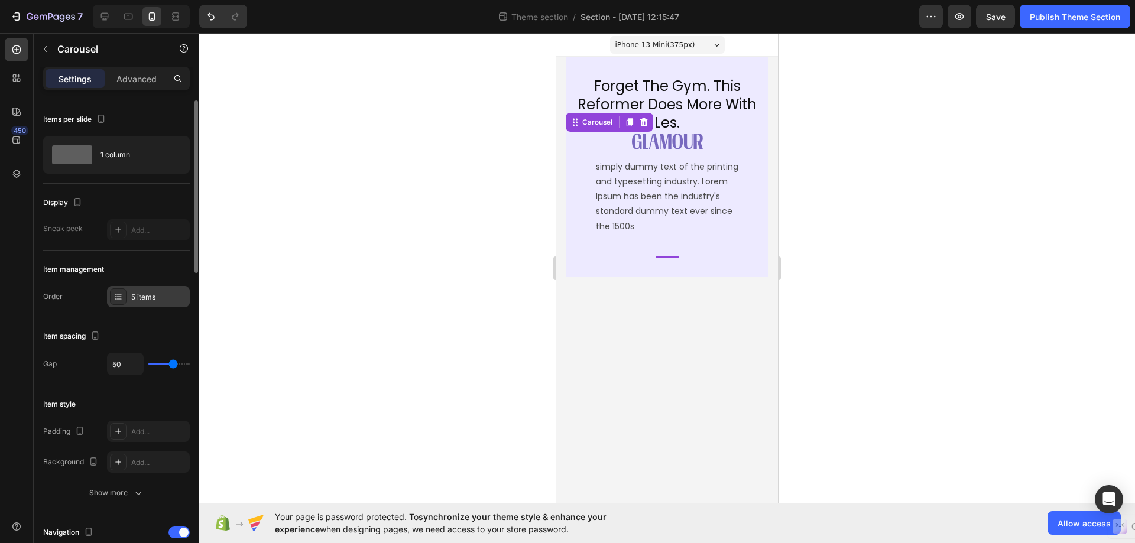
click at [160, 302] on div "5 items" at bounding box center [159, 297] width 56 height 11
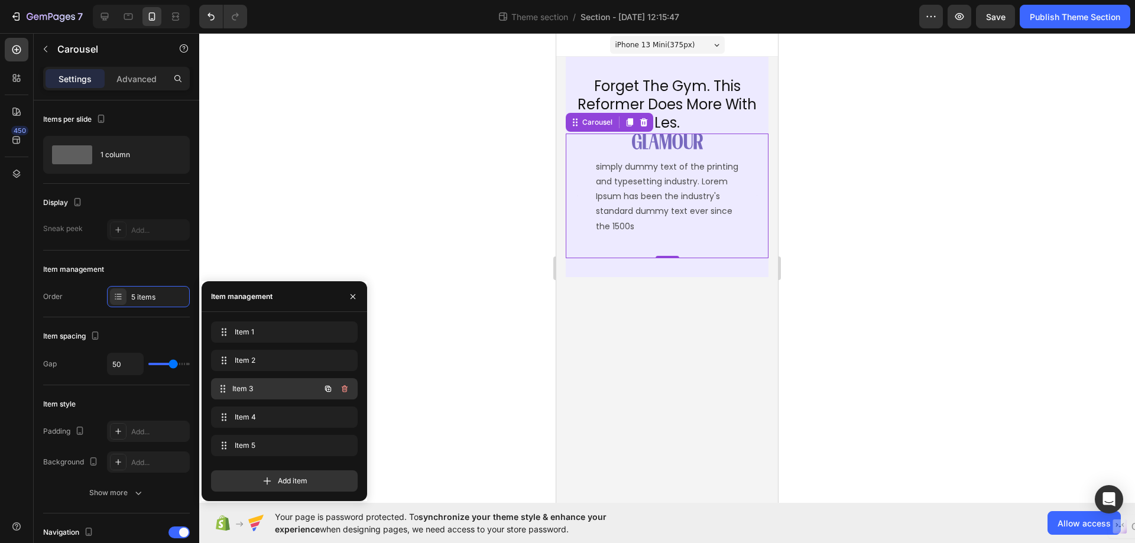
click at [262, 388] on span "Item 3" at bounding box center [275, 389] width 87 height 11
click at [267, 408] on div "Item 4 Item 4" at bounding box center [284, 417] width 147 height 21
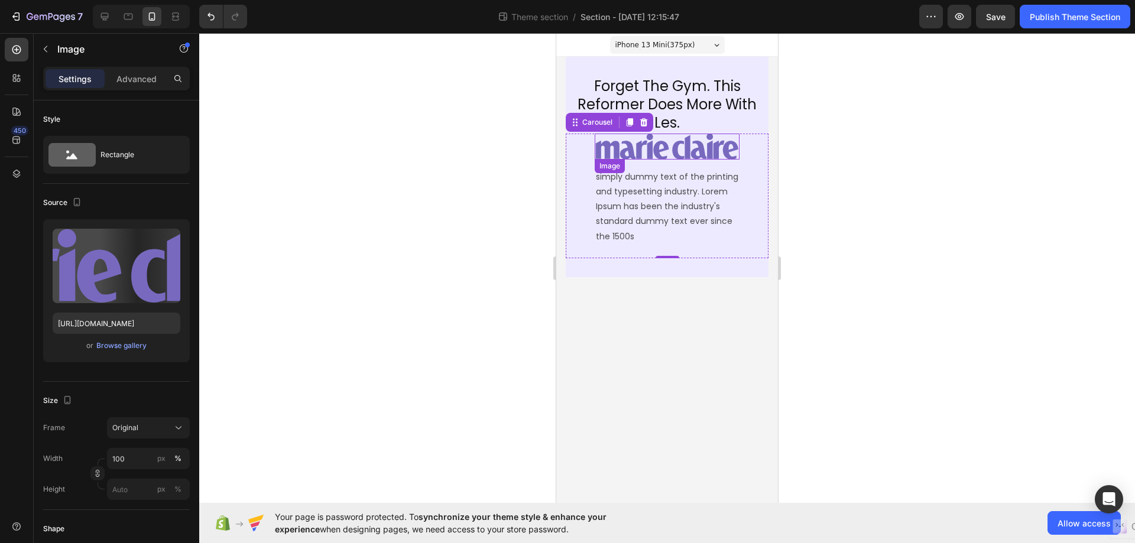
click at [668, 148] on img at bounding box center [667, 147] width 145 height 26
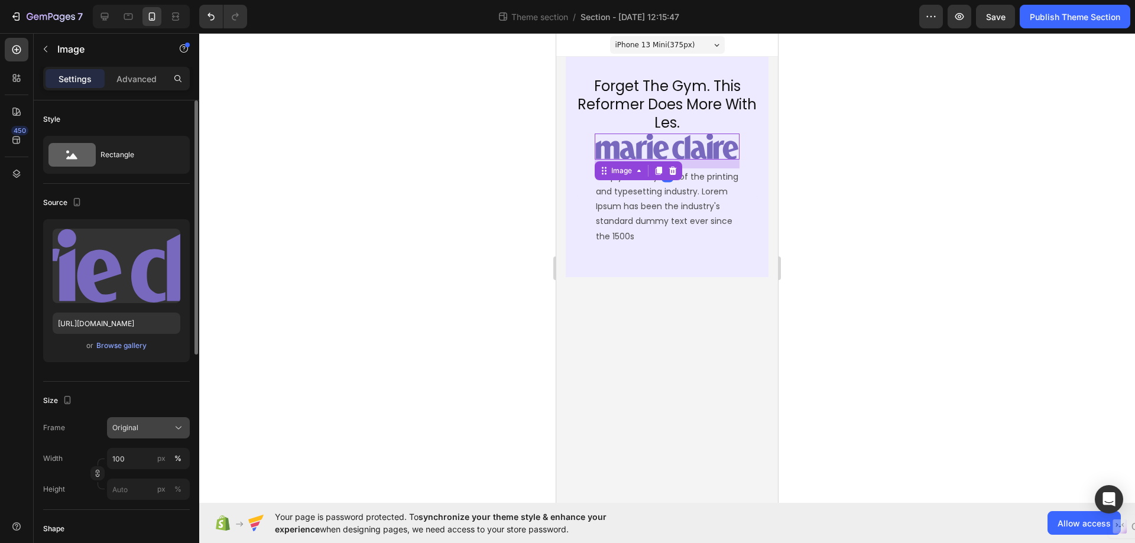
click at [156, 423] on div "Original" at bounding box center [141, 428] width 58 height 11
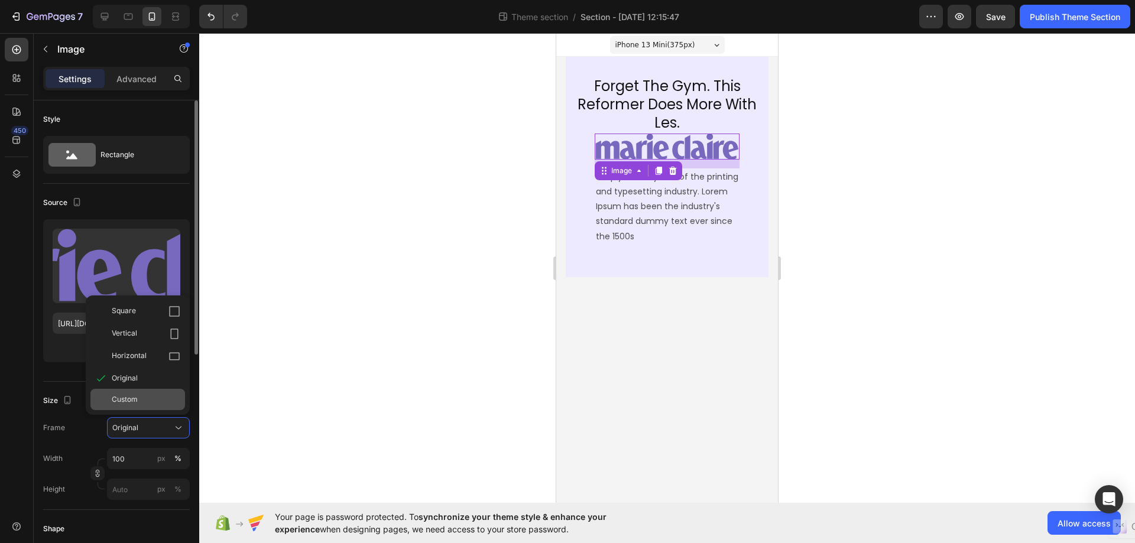
click at [139, 397] on div "Custom" at bounding box center [146, 399] width 69 height 11
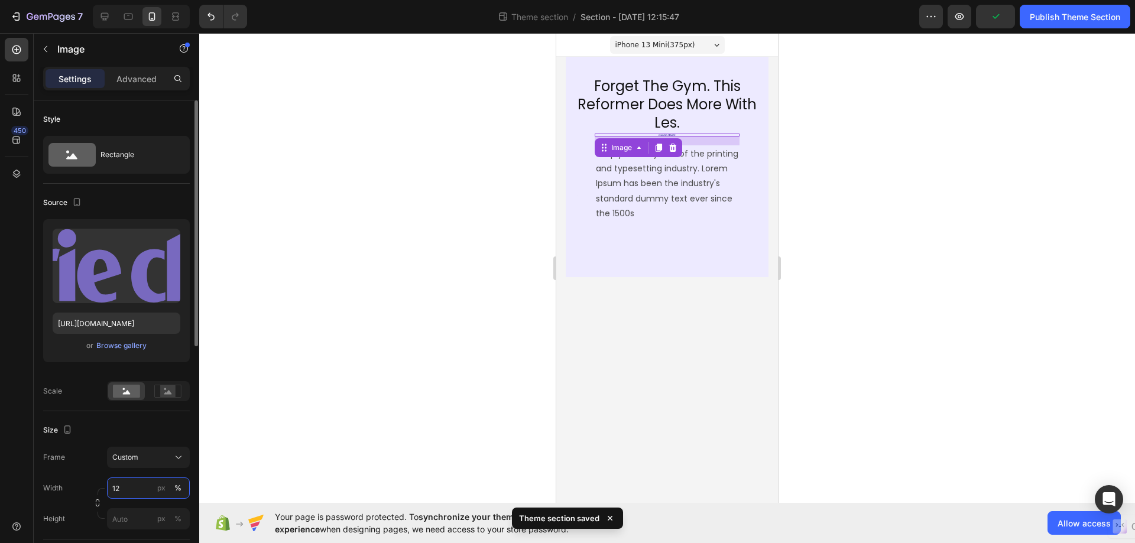
type input "120"
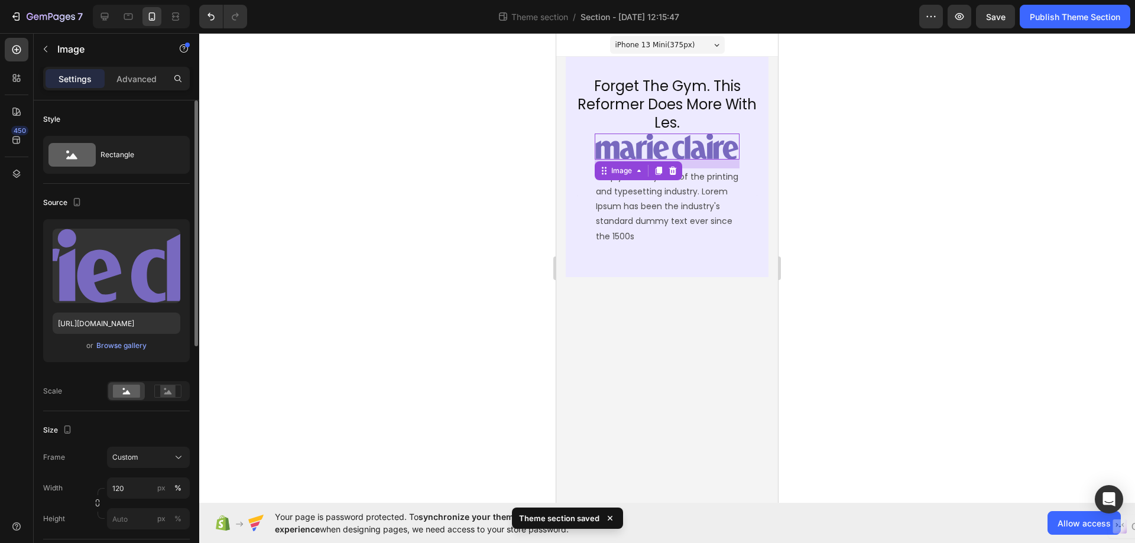
click at [651, 284] on body "iPhone 13 Mini ( 375 px) iPhone 13 Mini iPhone 13 Pro iPhone 11 Pro Max iPhone …" at bounding box center [667, 268] width 222 height 470
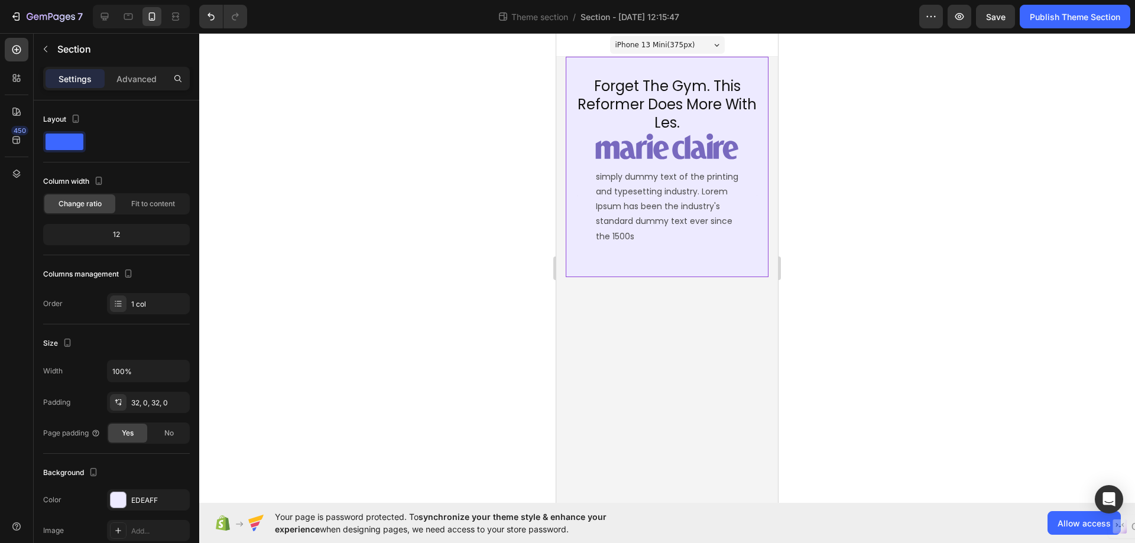
click at [661, 262] on div "Forget The Gym. This Reformer Does More With Les. Heading Image simply dummy te…" at bounding box center [667, 167] width 203 height 220
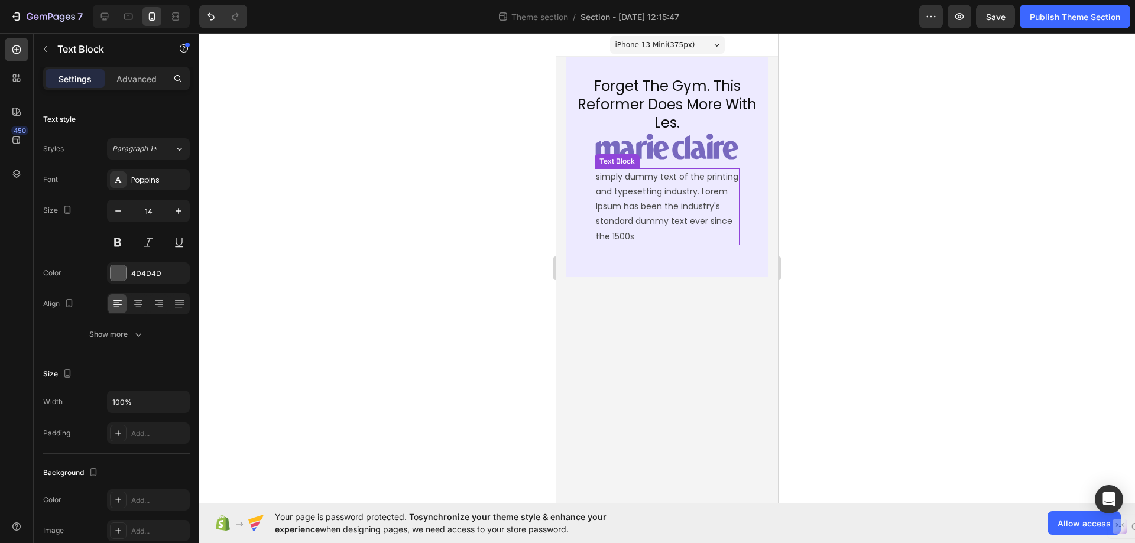
click at [697, 215] on p "simply dummy text of the printing and typesetting industry. Lorem Ipsum has bee…" at bounding box center [667, 207] width 142 height 74
click at [751, 235] on div "Image simply dummy text of the printing and typesetting industry. Lorem Ipsum h…" at bounding box center [667, 196] width 203 height 125
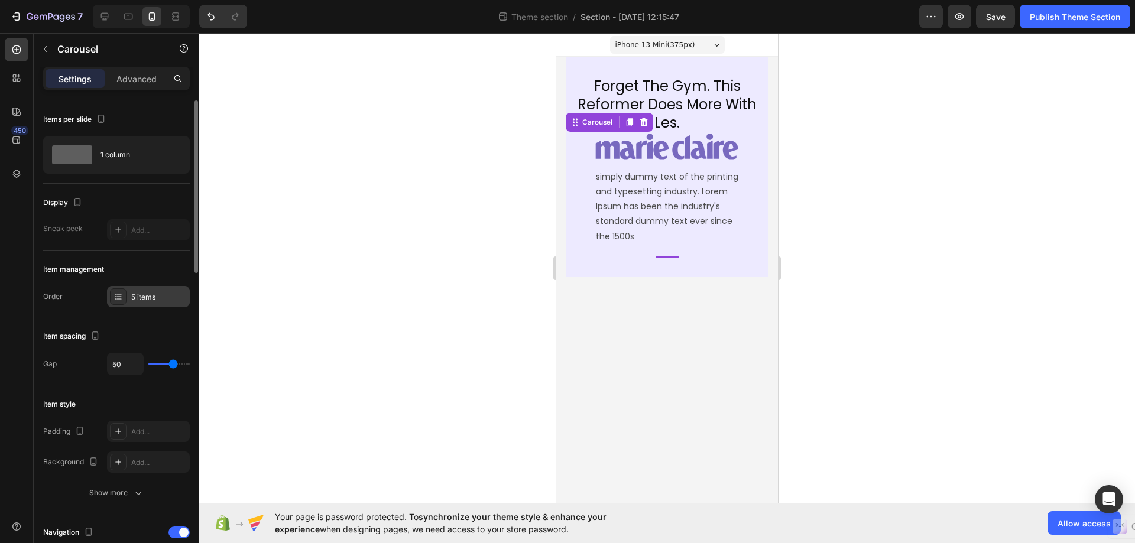
click at [148, 299] on div "5 items" at bounding box center [159, 297] width 56 height 11
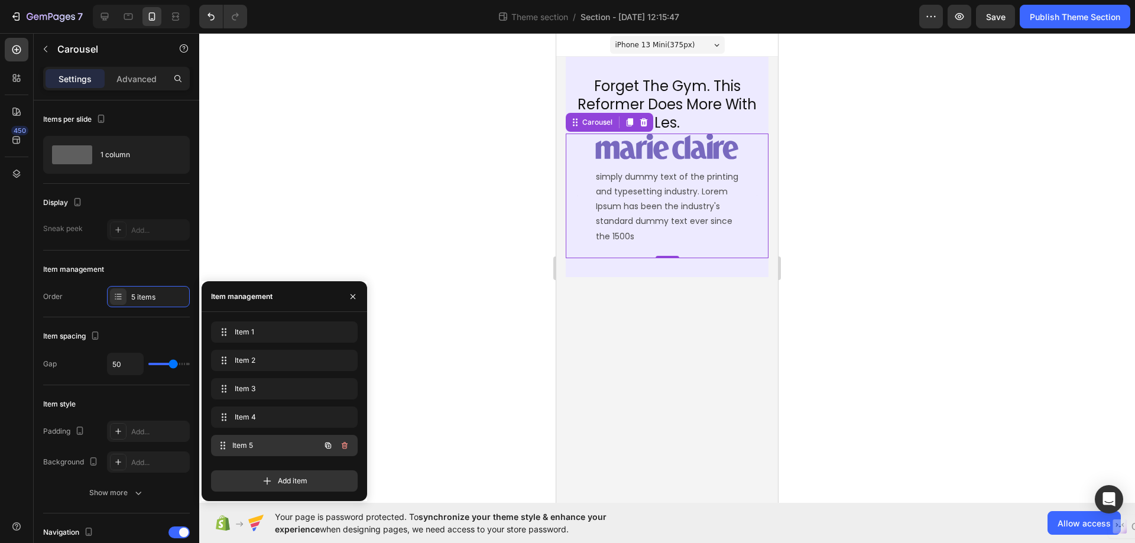
click at [249, 445] on span "Item 5" at bounding box center [275, 445] width 87 height 11
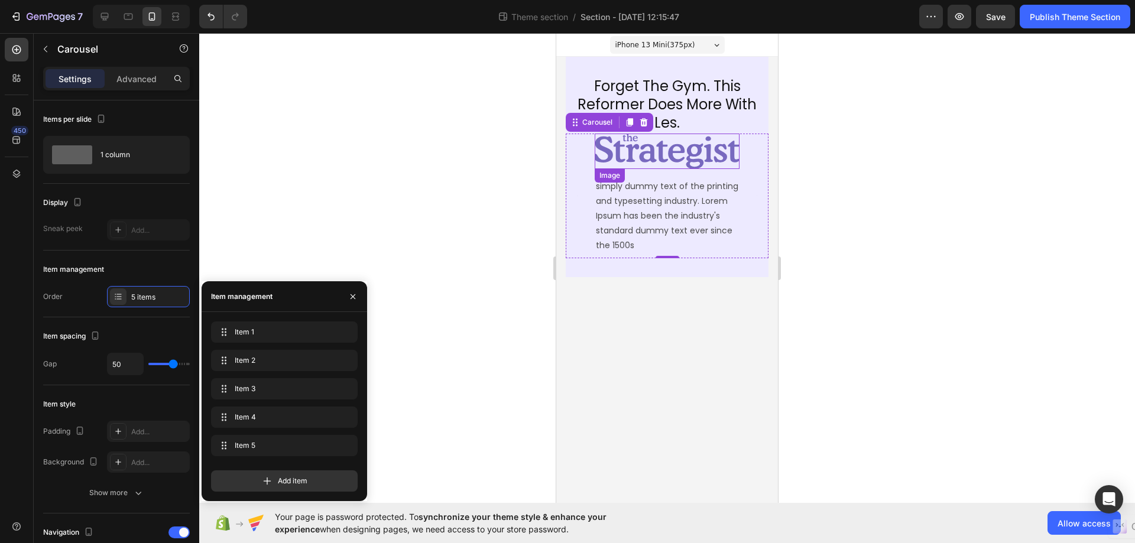
click at [681, 152] on img at bounding box center [667, 151] width 145 height 35
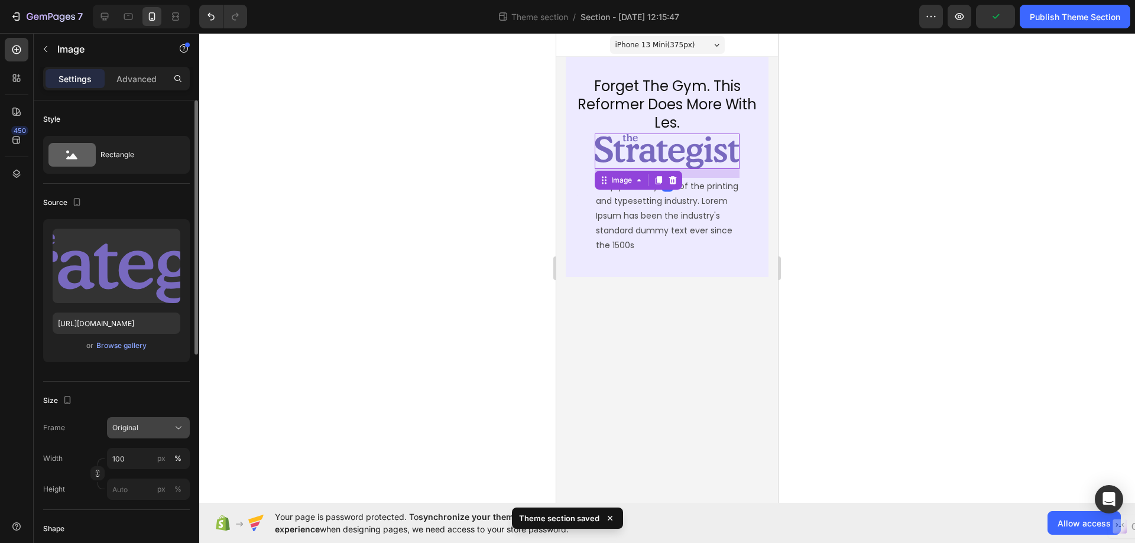
click at [151, 431] on div "Original" at bounding box center [141, 428] width 58 height 11
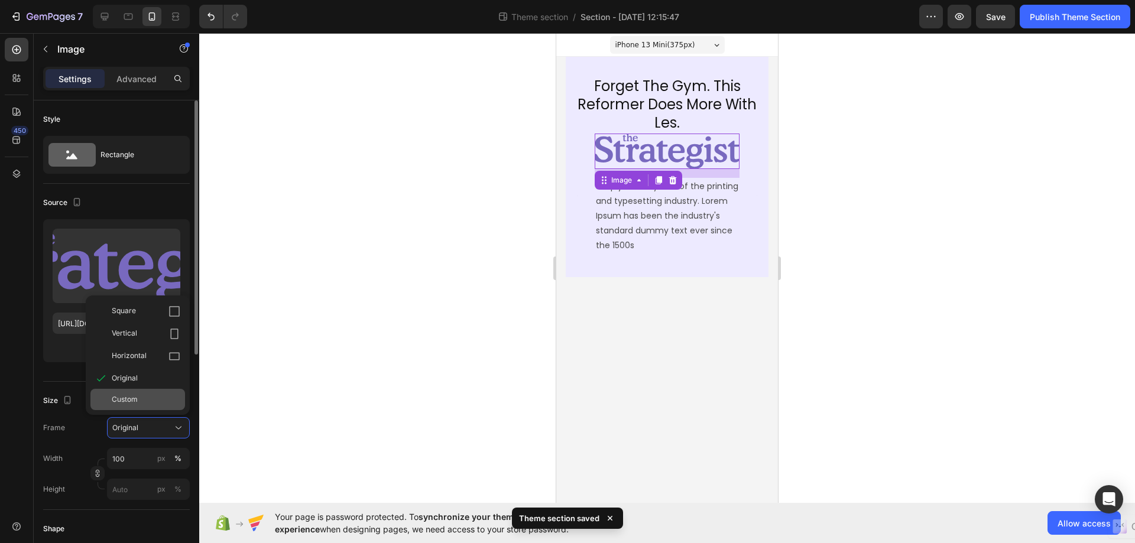
click at [122, 403] on span "Custom" at bounding box center [125, 399] width 26 height 11
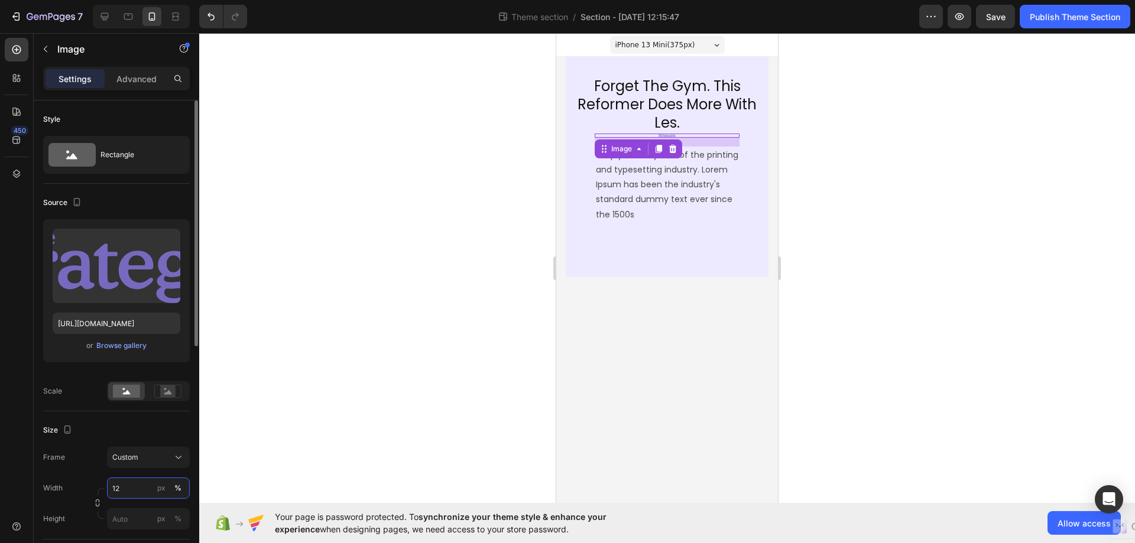
type input "120"
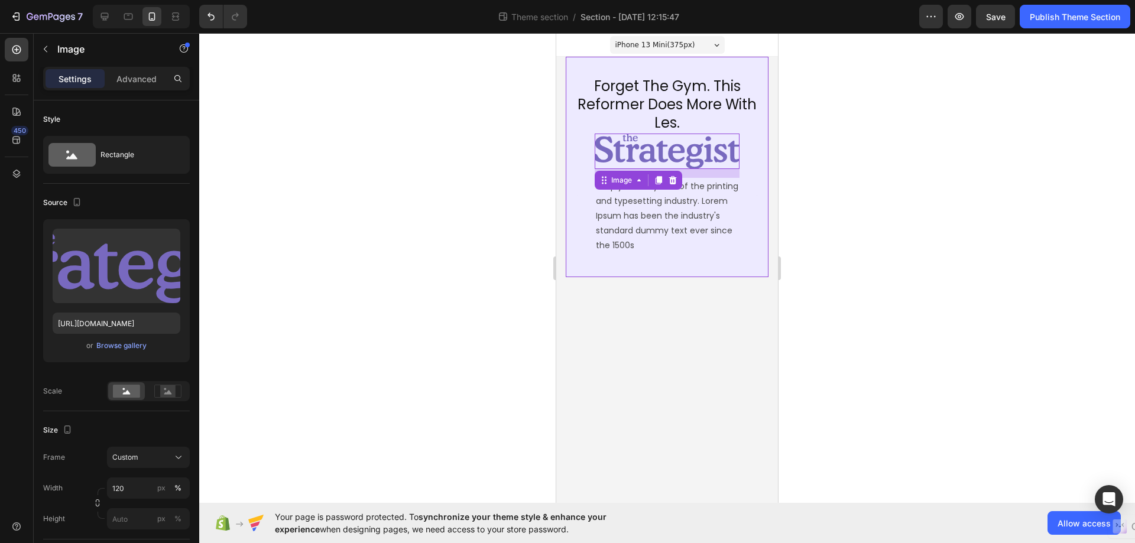
click at [657, 270] on div "Forget The Gym. This Reformer Does More With Les. Heading Image simply dummy te…" at bounding box center [667, 167] width 203 height 220
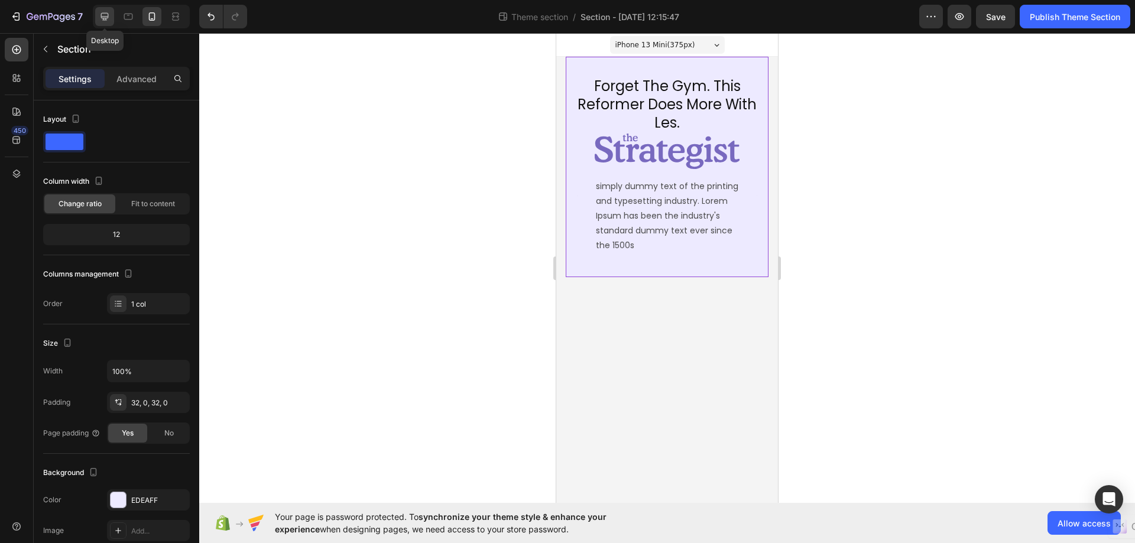
click at [107, 12] on icon at bounding box center [105, 17] width 12 height 12
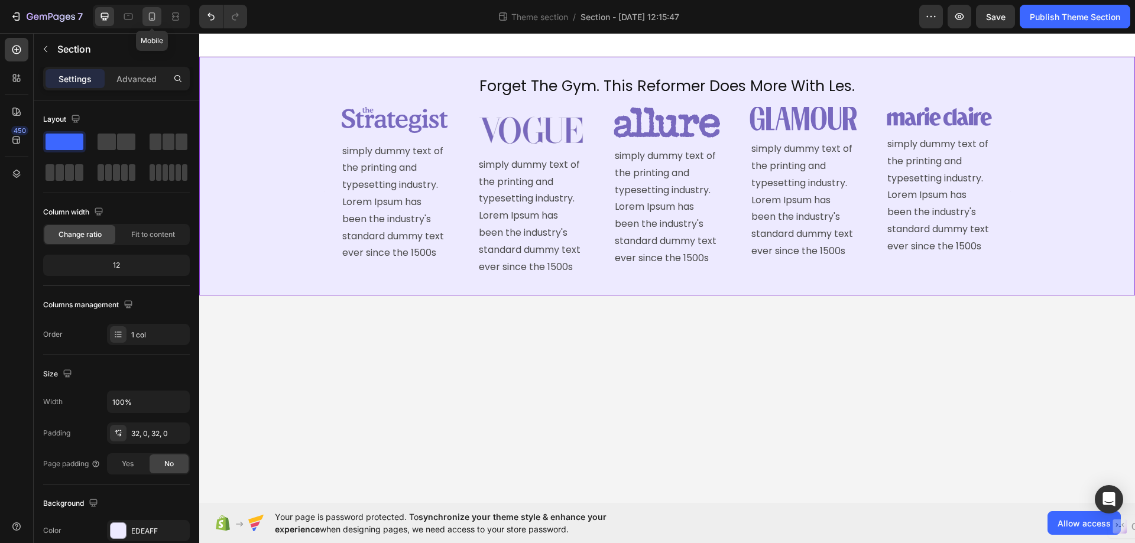
click at [155, 15] on icon at bounding box center [152, 17] width 12 height 12
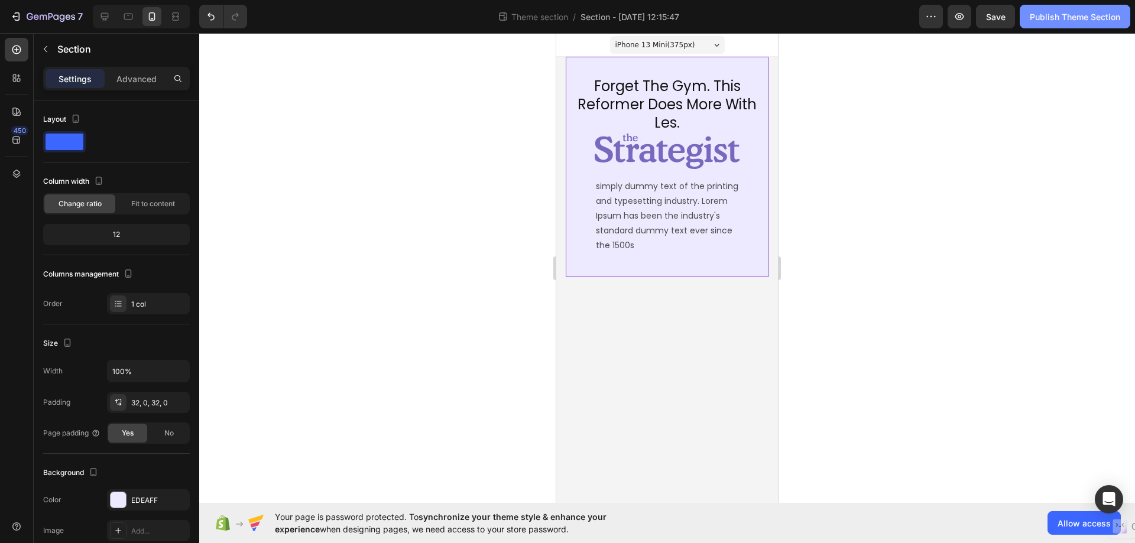
click at [1085, 14] on div "Publish Theme Section" at bounding box center [1075, 17] width 90 height 12
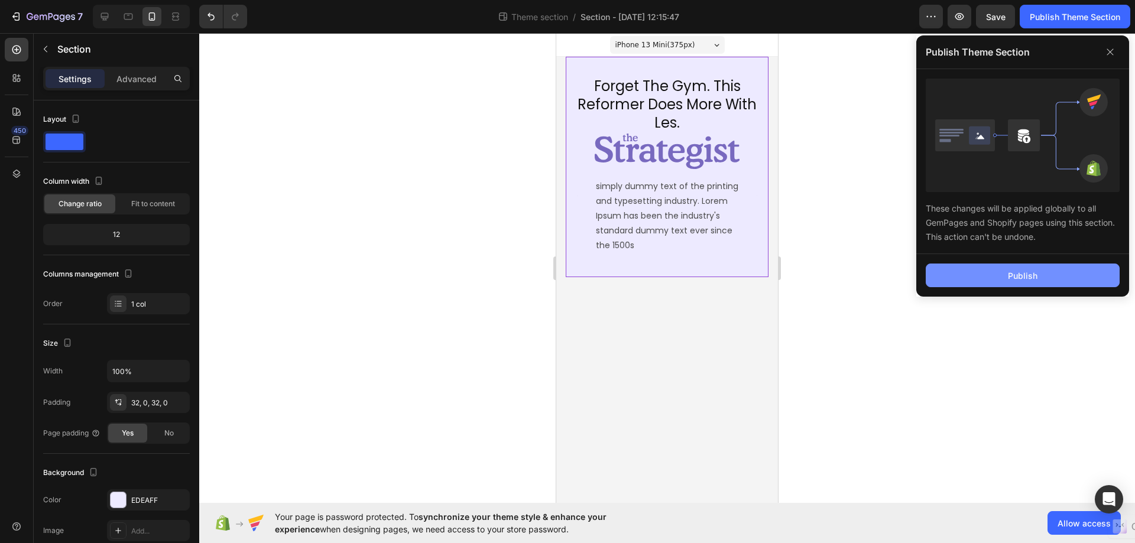
click at [998, 287] on button "Publish" at bounding box center [1023, 276] width 194 height 24
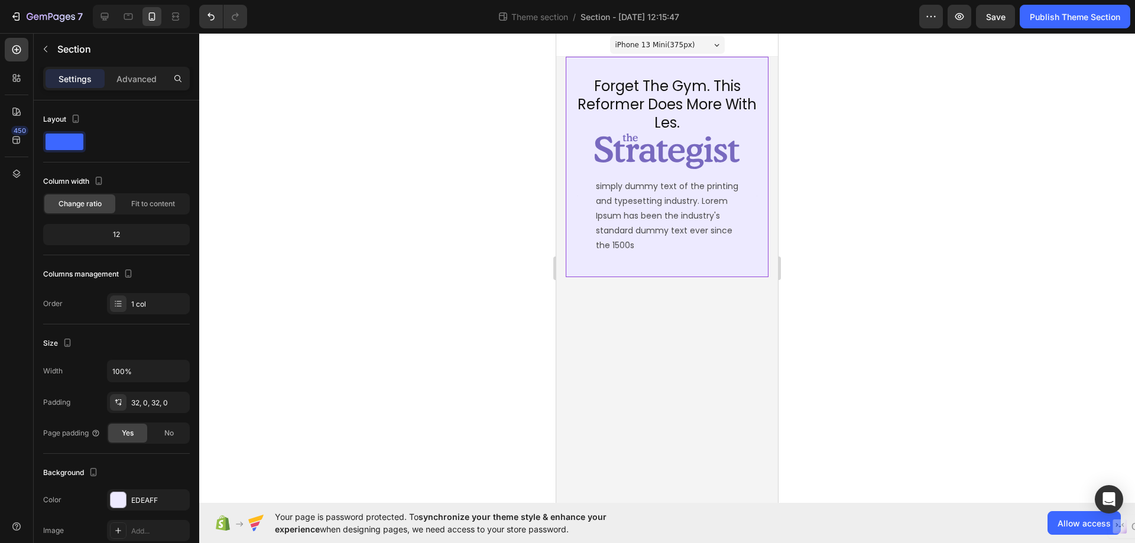
click at [765, 258] on div "Forget The Gym. This Reformer Does More With Les. Heading Image simply dummy te…" at bounding box center [667, 167] width 203 height 220
click at [713, 61] on div "Forget The Gym. This Reformer Does More With Les. Heading Image simply dummy te…" at bounding box center [667, 167] width 203 height 220
click at [743, 96] on h2 "Forget The Gym. This Reformer Does More With Les." at bounding box center [667, 105] width 203 height 58
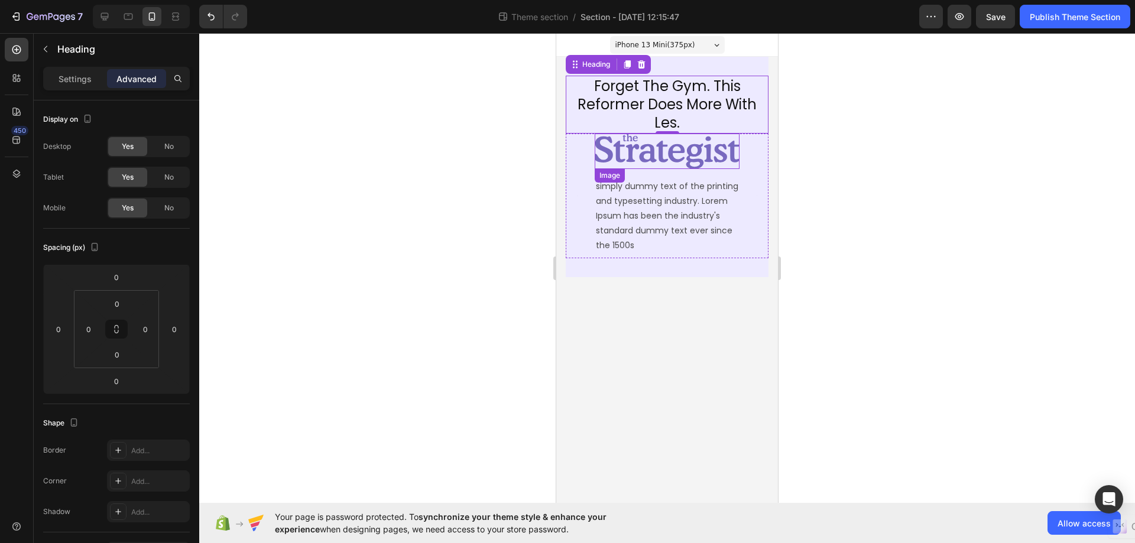
click at [700, 157] on img at bounding box center [667, 151] width 145 height 35
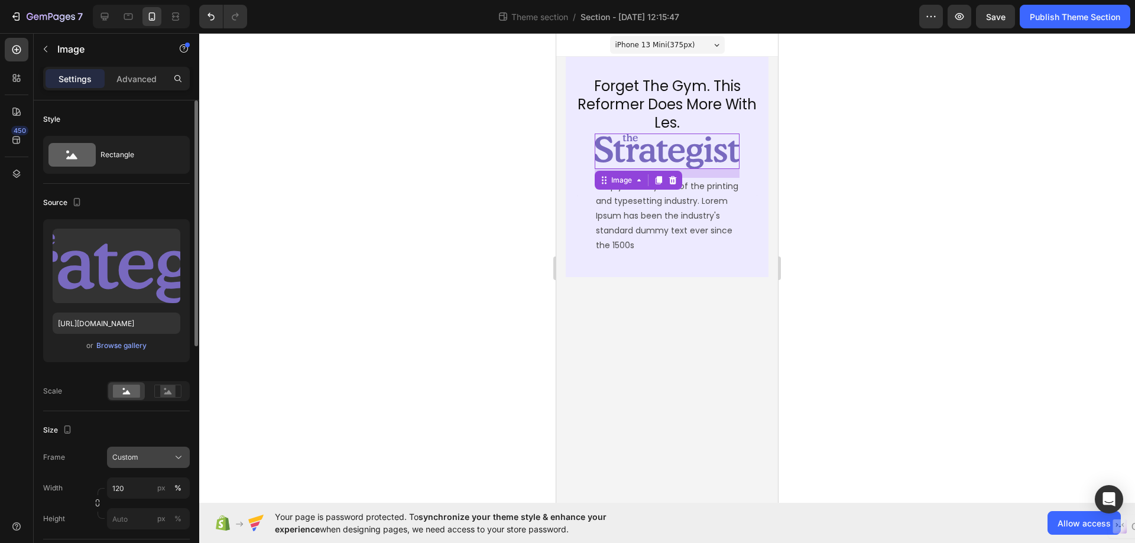
scroll to position [118, 0]
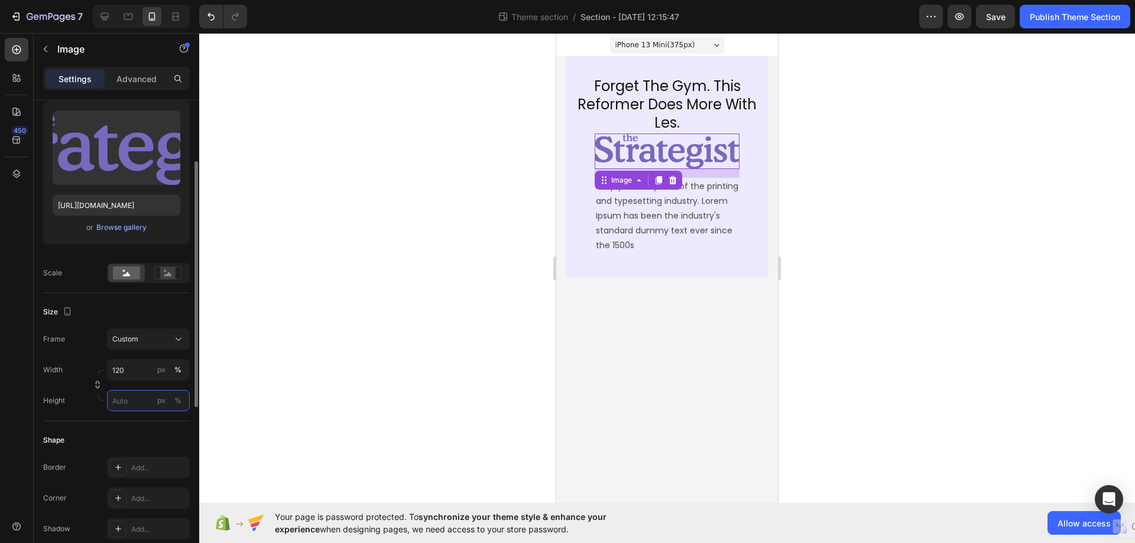
click at [138, 401] on input "px %" at bounding box center [148, 400] width 83 height 21
click at [137, 422] on div "Full 100%" at bounding box center [136, 428] width 97 height 21
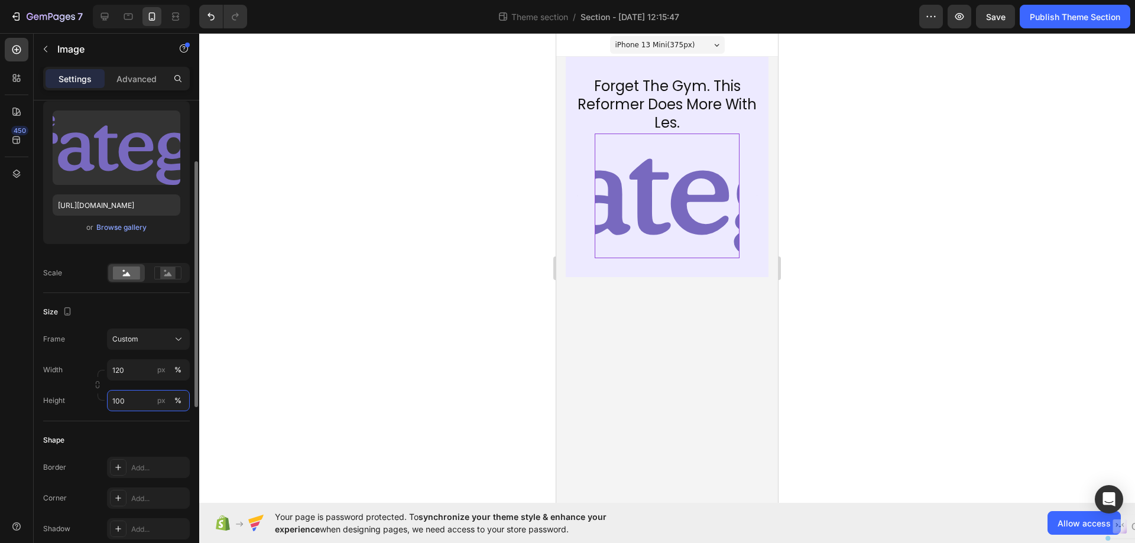
click at [140, 401] on input "100" at bounding box center [148, 400] width 83 height 21
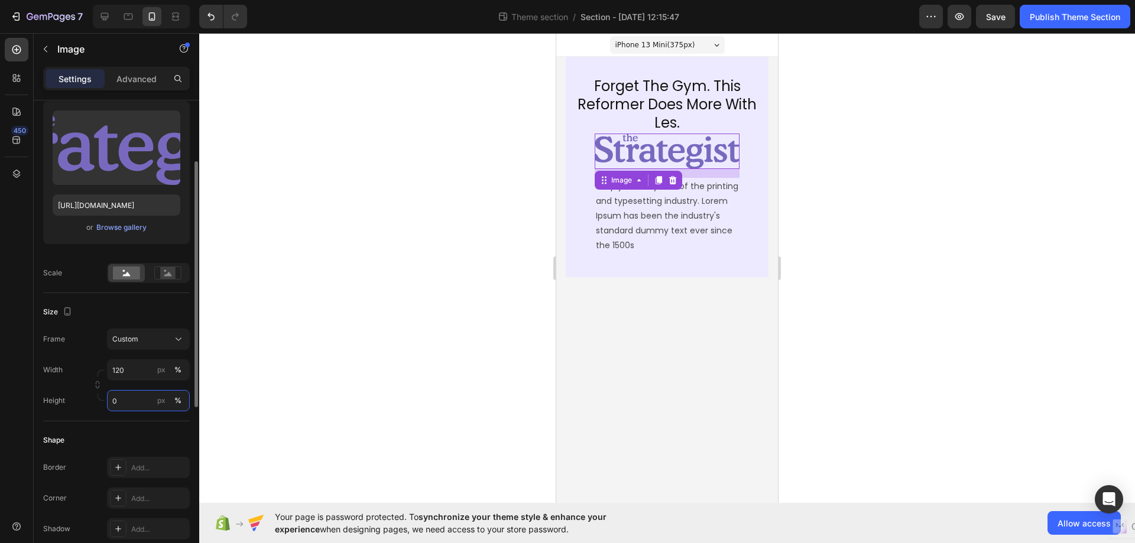
type input "0"
click at [102, 358] on div "Frame Custom Width 120 px % Height 0 px %" at bounding box center [116, 370] width 147 height 83
click at [172, 343] on div "Custom" at bounding box center [148, 339] width 72 height 12
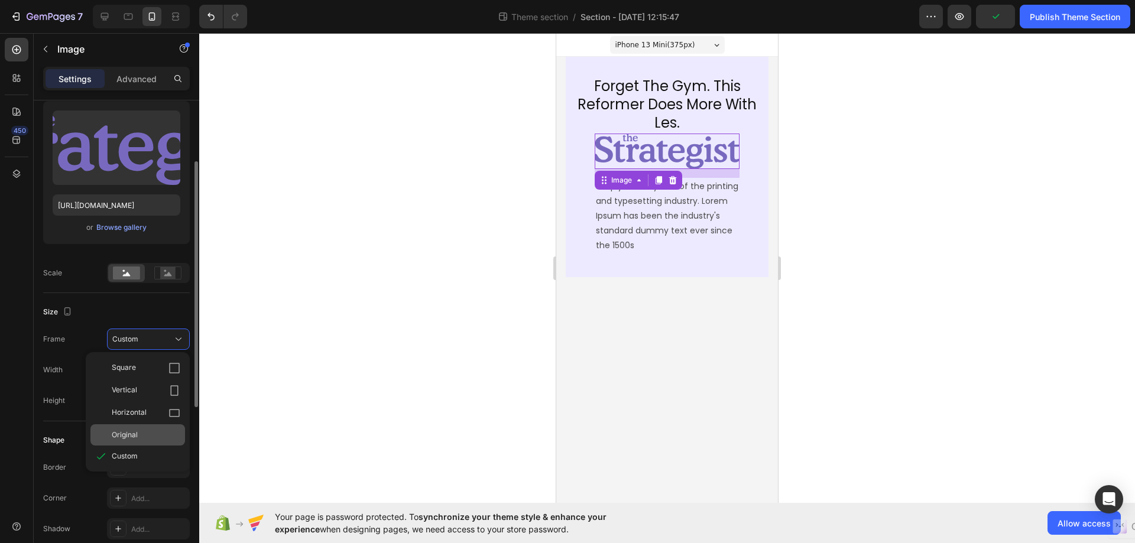
click at [112, 434] on span "Original" at bounding box center [125, 435] width 26 height 11
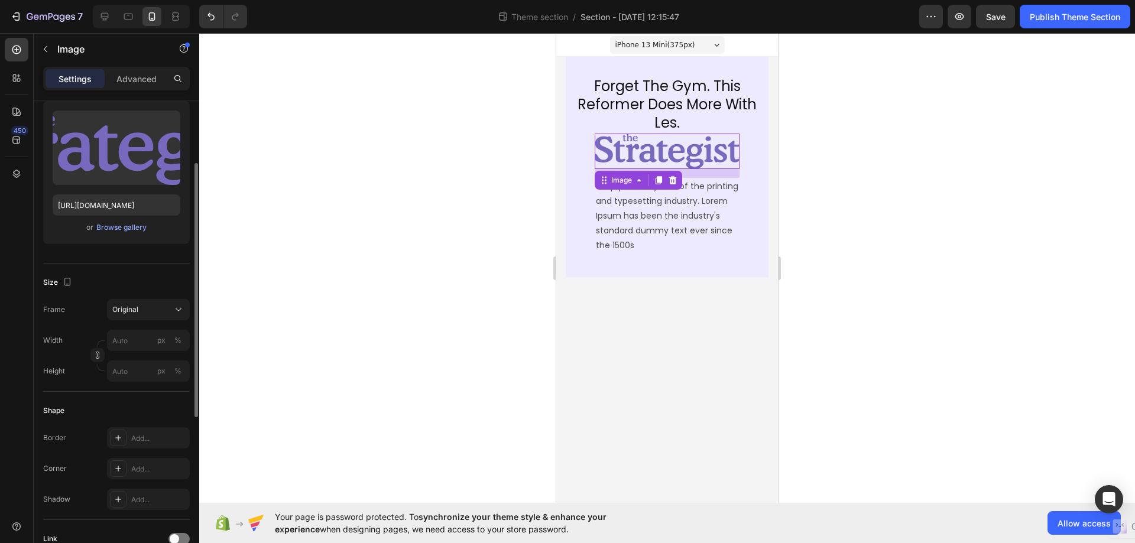
click at [737, 160] on img at bounding box center [667, 151] width 145 height 35
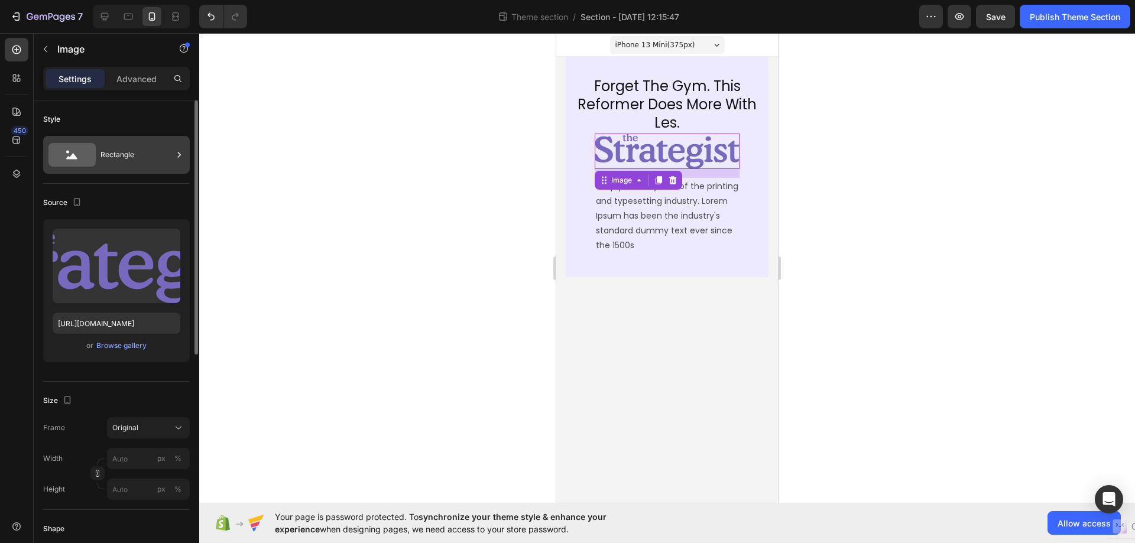
click at [189, 146] on div "Rectangle" at bounding box center [116, 155] width 147 height 38
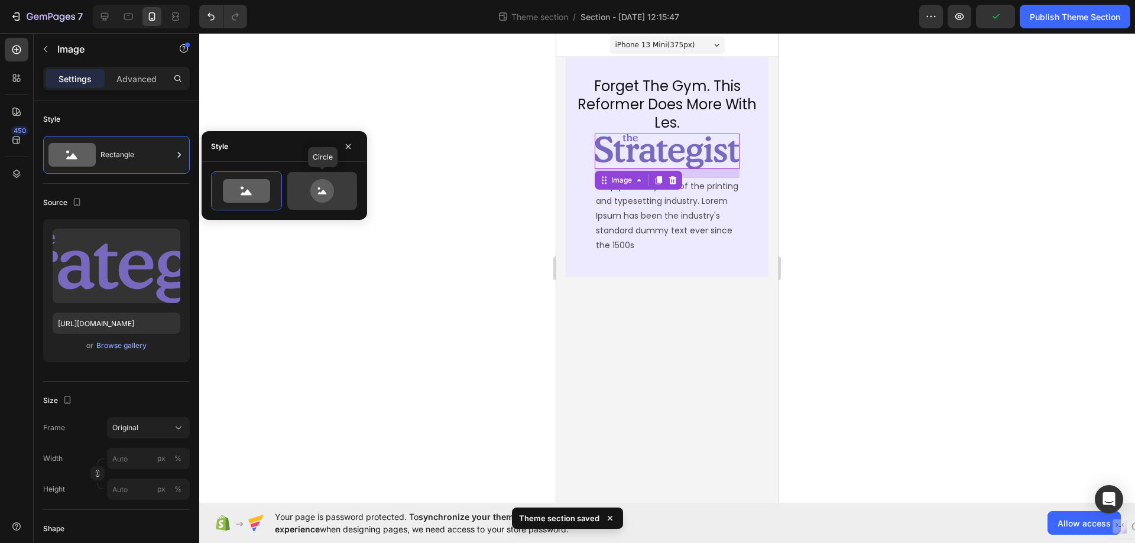
click at [316, 191] on icon at bounding box center [322, 191] width 24 height 24
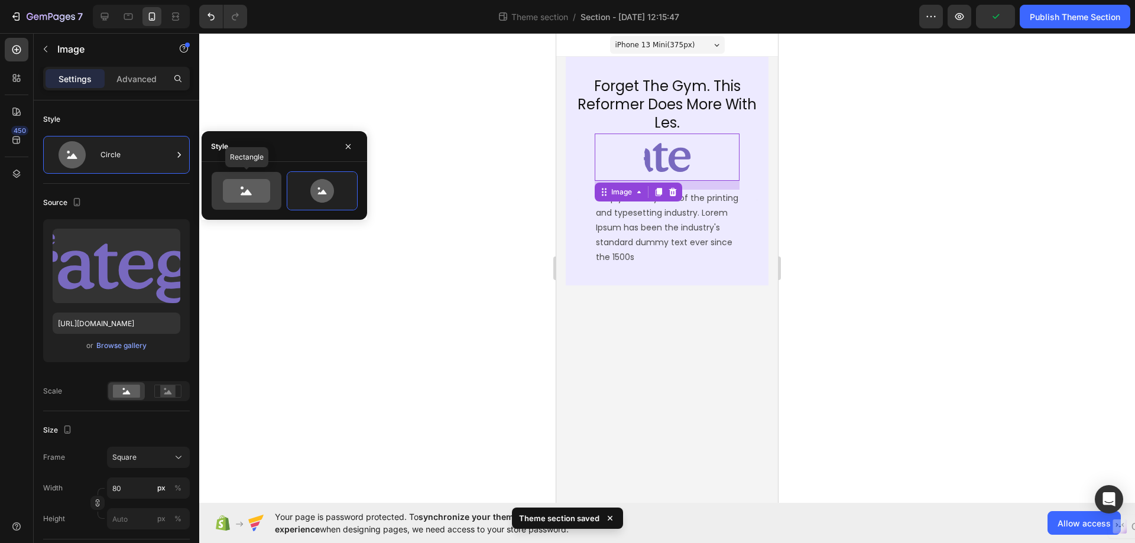
click at [267, 189] on icon at bounding box center [246, 191] width 47 height 24
type input "100"
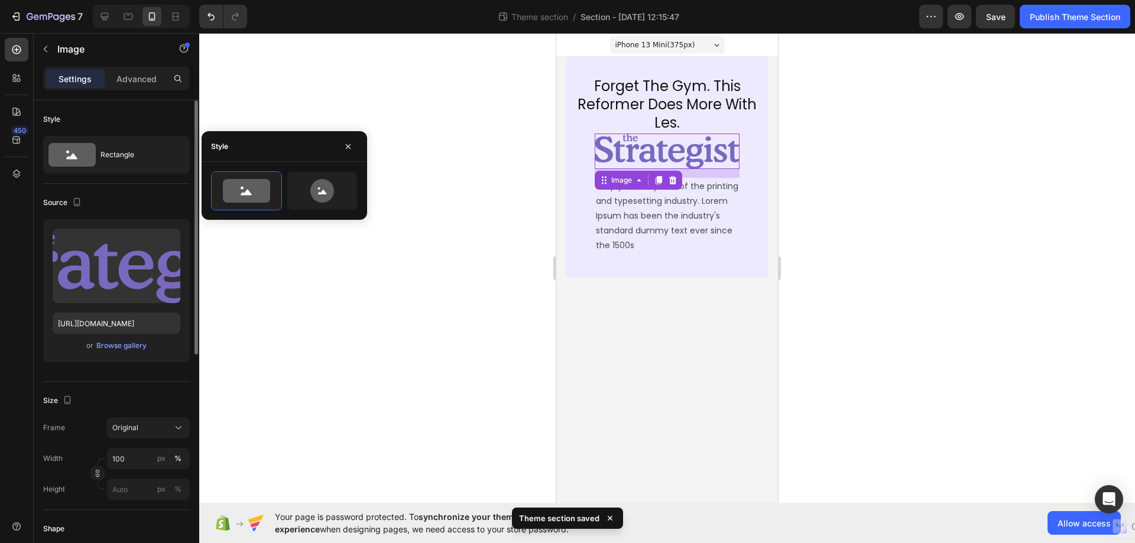
click at [162, 382] on div "Style Rectangle" at bounding box center [116, 446] width 147 height 128
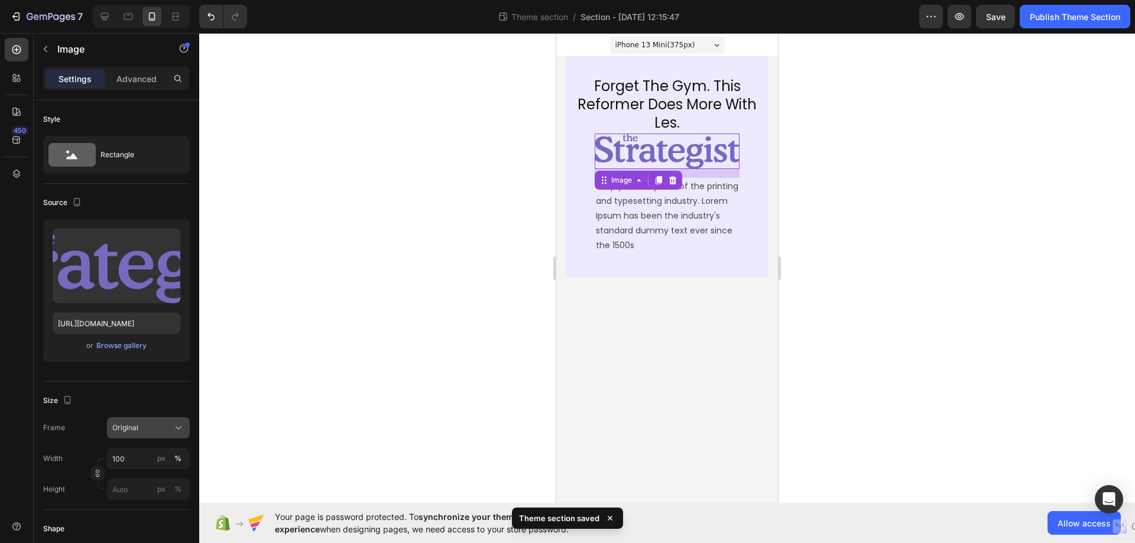
scroll to position [236, 0]
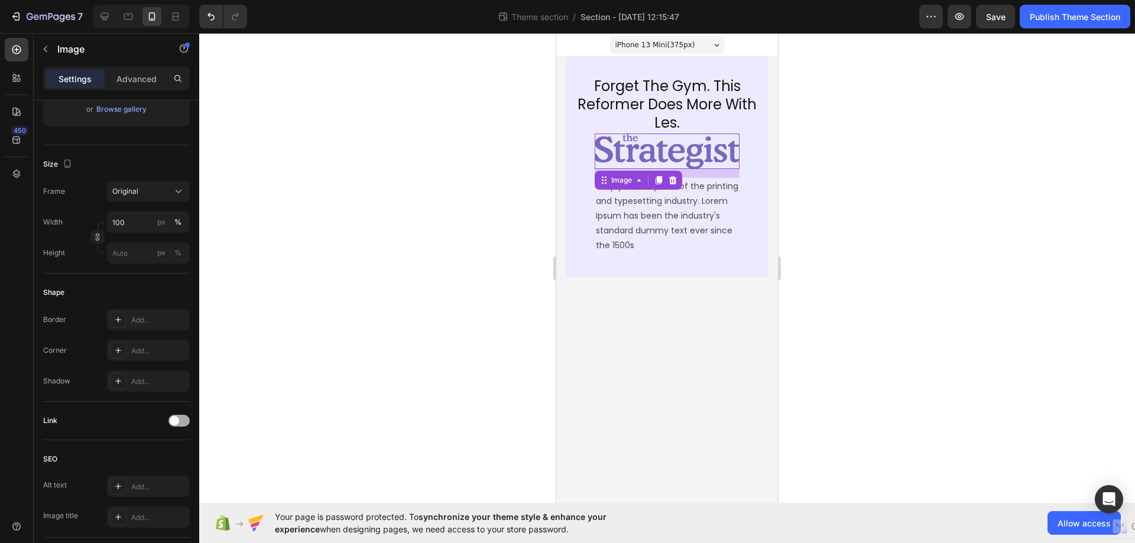
click at [186, 419] on div at bounding box center [178, 421] width 21 height 12
click at [173, 421] on div at bounding box center [178, 421] width 21 height 12
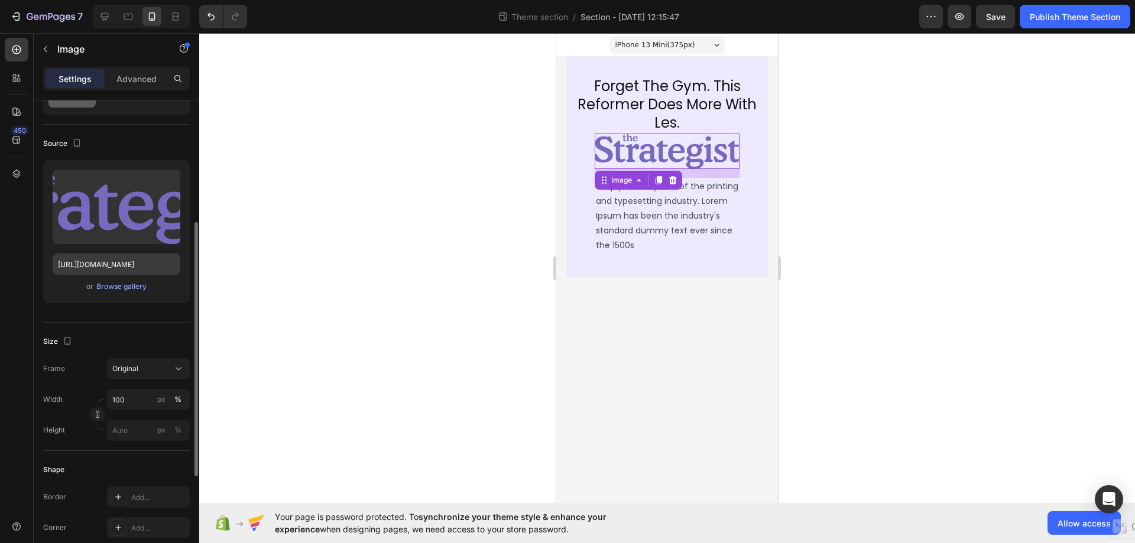
scroll to position [0, 0]
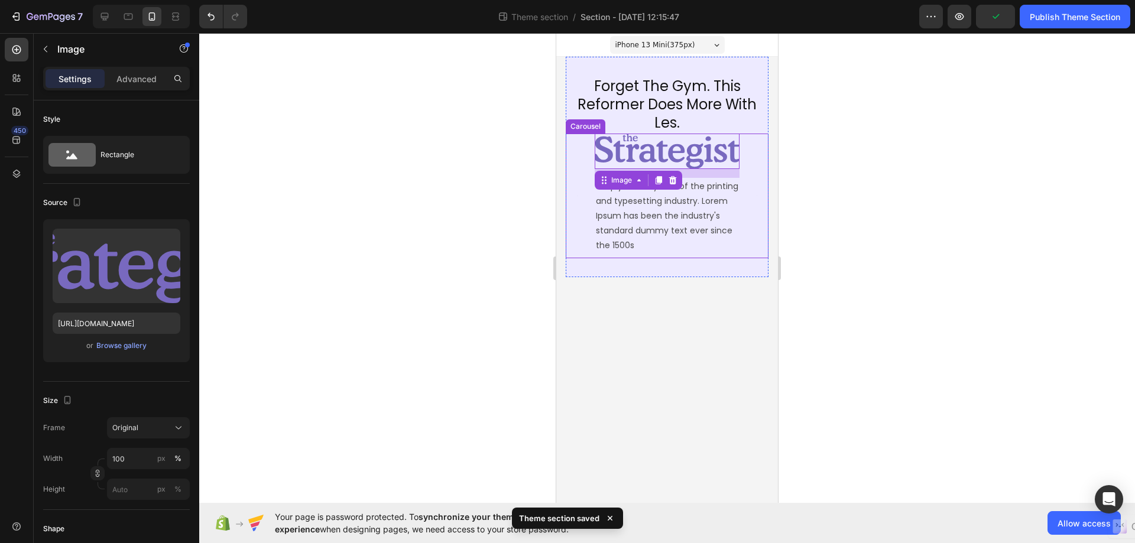
click at [586, 242] on div "Image simply dummy text of the printing and typesetting industry. Lorem Ipsum h…" at bounding box center [667, 196] width 203 height 125
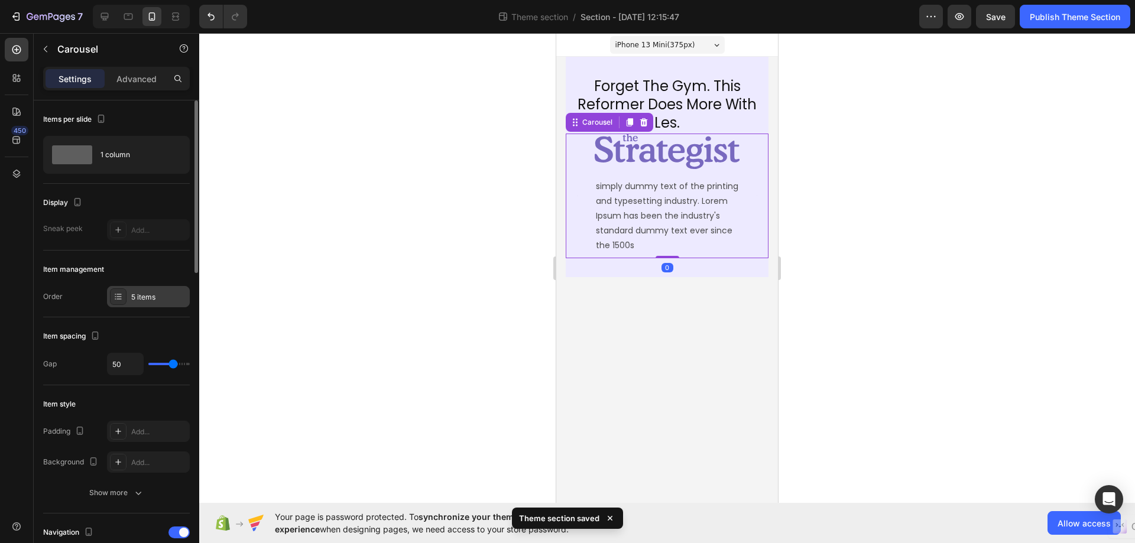
click at [154, 294] on div "5 items" at bounding box center [159, 297] width 56 height 11
click at [163, 366] on div "50" at bounding box center [148, 364] width 83 height 22
click at [164, 361] on div "50" at bounding box center [148, 364] width 83 height 22
type input "21"
click at [161, 363] on input "range" at bounding box center [168, 364] width 41 height 2
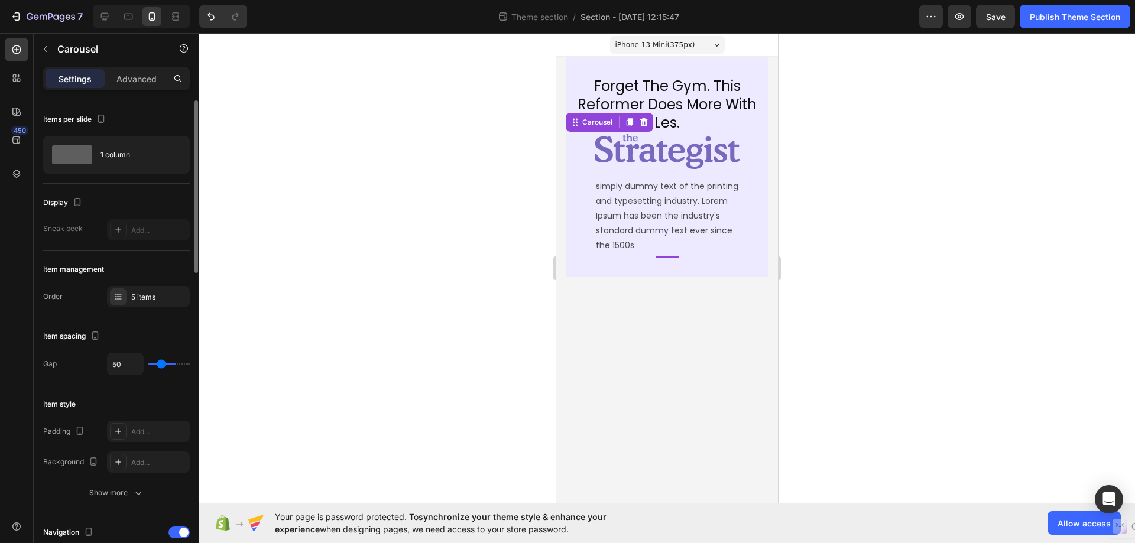
type input "21"
click at [161, 363] on input "range" at bounding box center [168, 364] width 41 height 2
click at [153, 292] on div "5 items" at bounding box center [159, 297] width 56 height 11
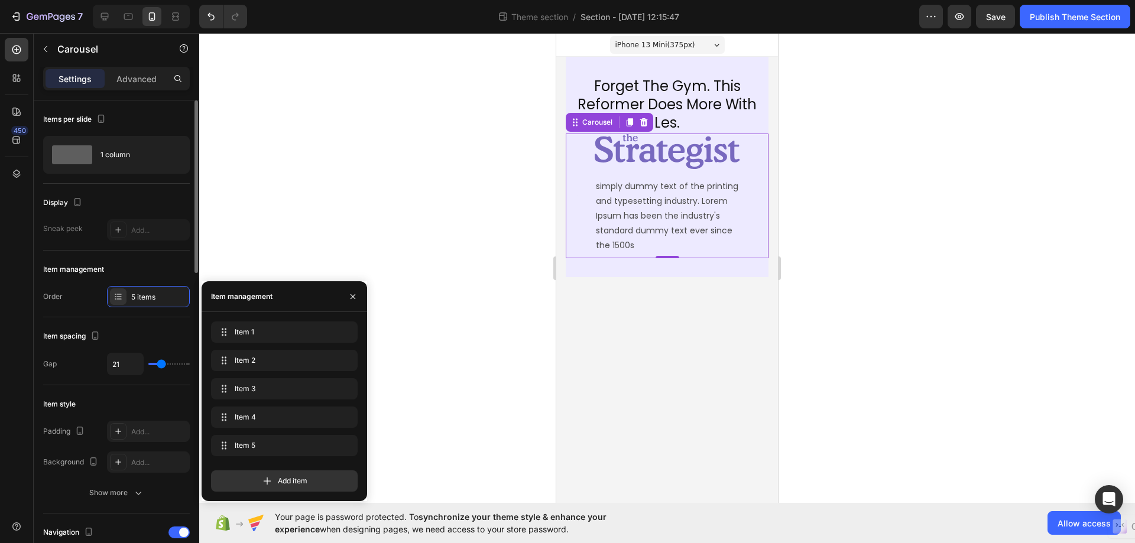
click at [181, 337] on div "Item spacing" at bounding box center [116, 336] width 147 height 19
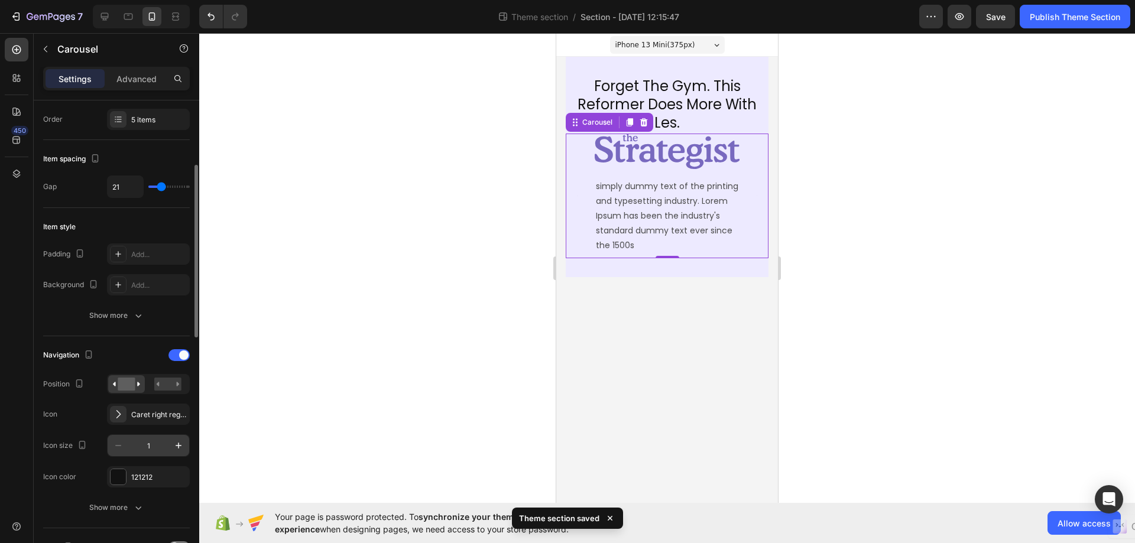
scroll to position [236, 0]
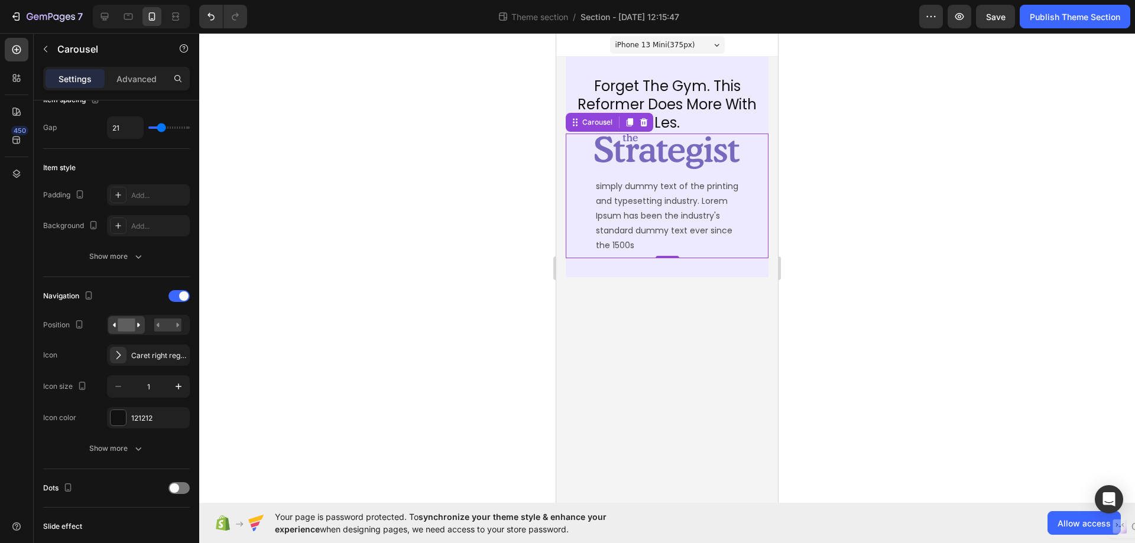
click at [637, 163] on img at bounding box center [667, 151] width 145 height 35
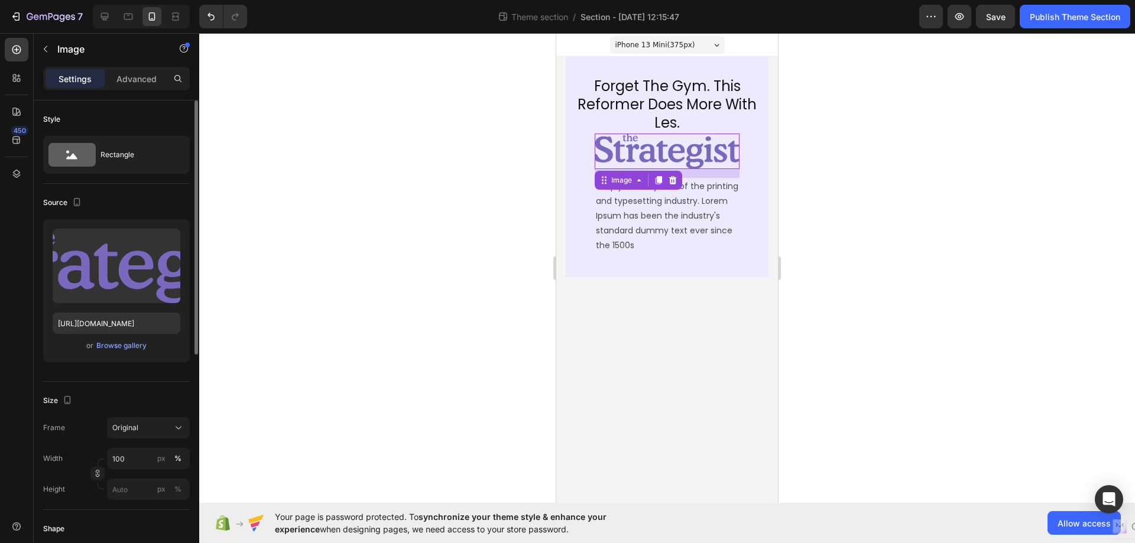
scroll to position [118, 0]
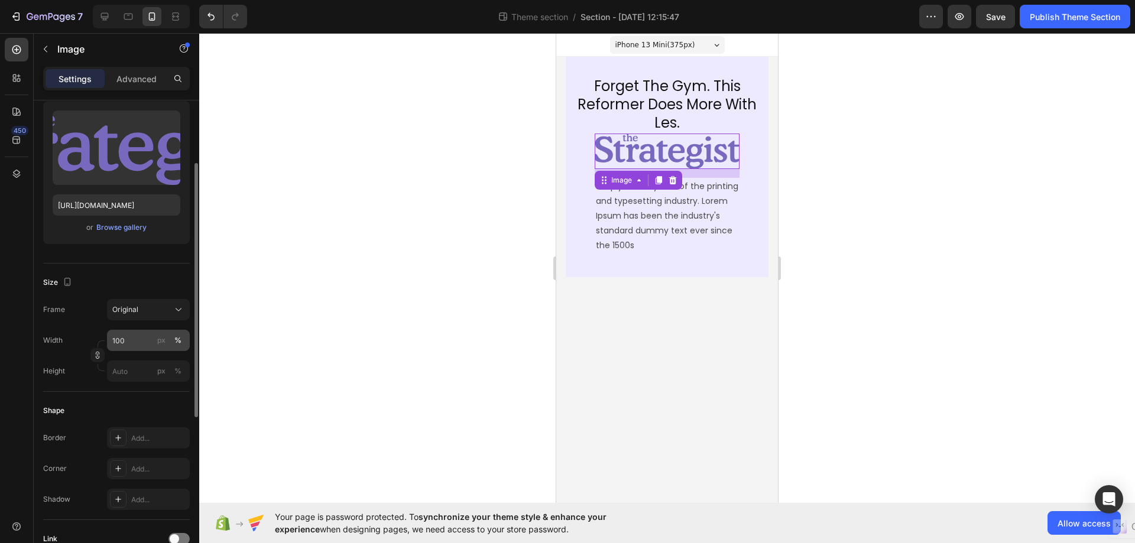
click at [174, 340] on button "%" at bounding box center [178, 340] width 14 height 14
click at [178, 341] on div "%" at bounding box center [177, 340] width 7 height 11
click at [163, 339] on div "px" at bounding box center [161, 340] width 8 height 11
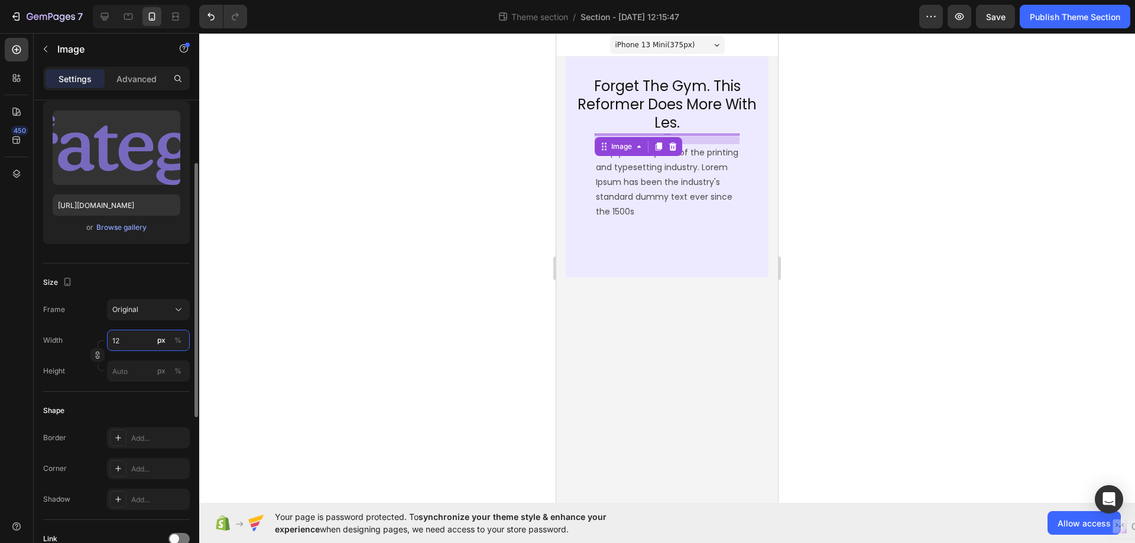
type input "120"
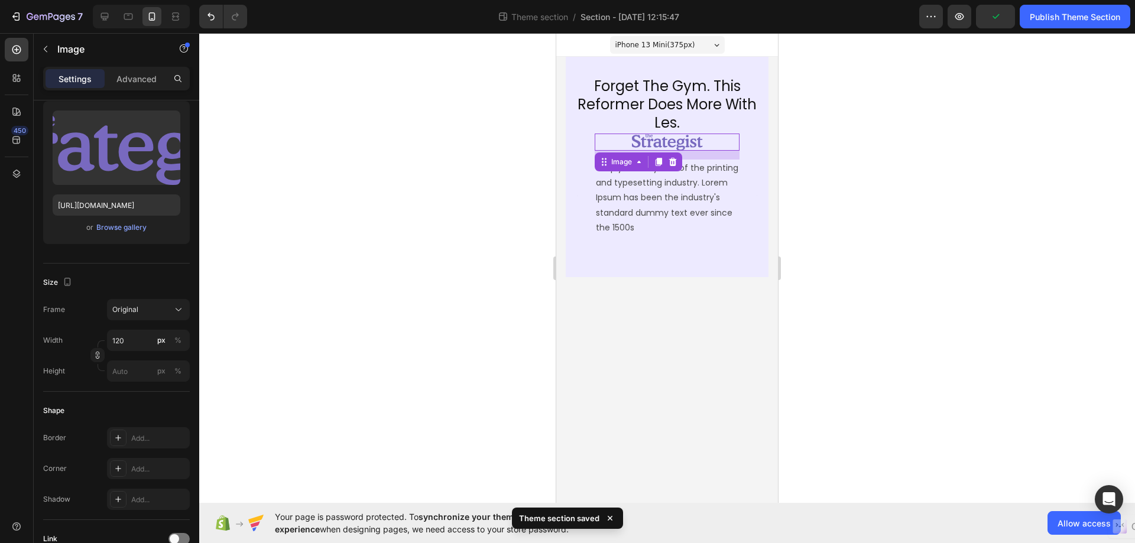
click at [690, 278] on body "iPhone 13 Mini ( 375 px) iPhone 13 Mini iPhone 13 Pro iPhone 11 Pro Max iPhone …" at bounding box center [667, 268] width 222 height 470
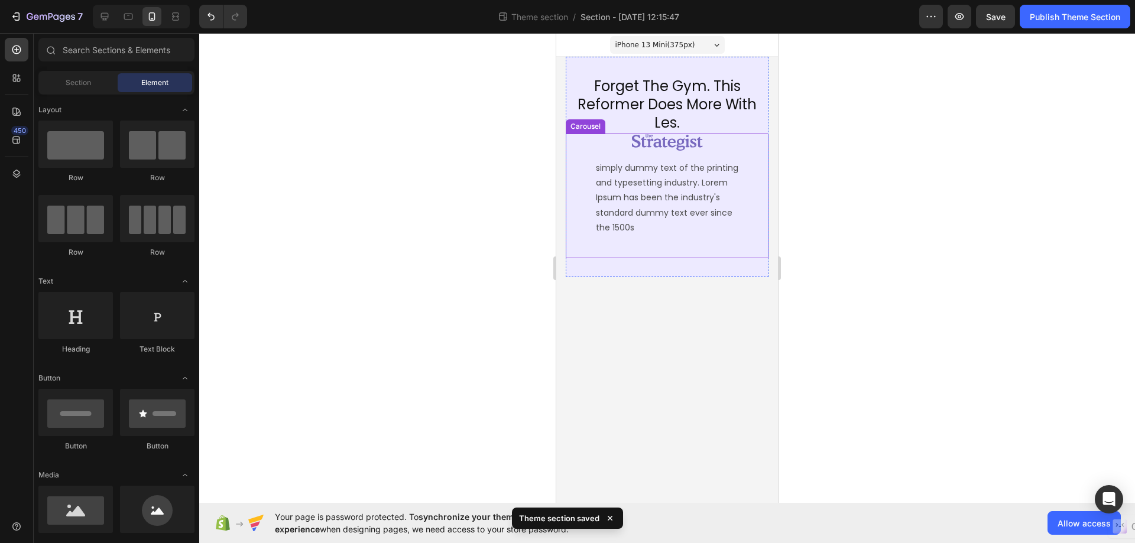
click at [756, 150] on div "Image simply dummy text of the printing and typesetting industry. Lorem Ipsum h…" at bounding box center [667, 196] width 203 height 125
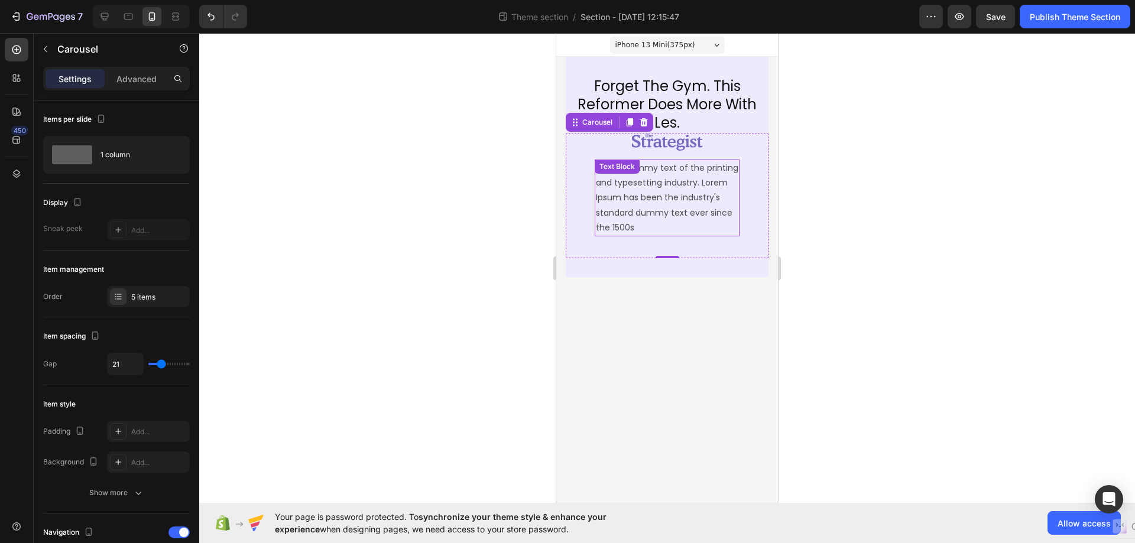
click at [725, 232] on p "simply dummy text of the printing and typesetting industry. Lorem Ipsum has bee…" at bounding box center [667, 198] width 142 height 74
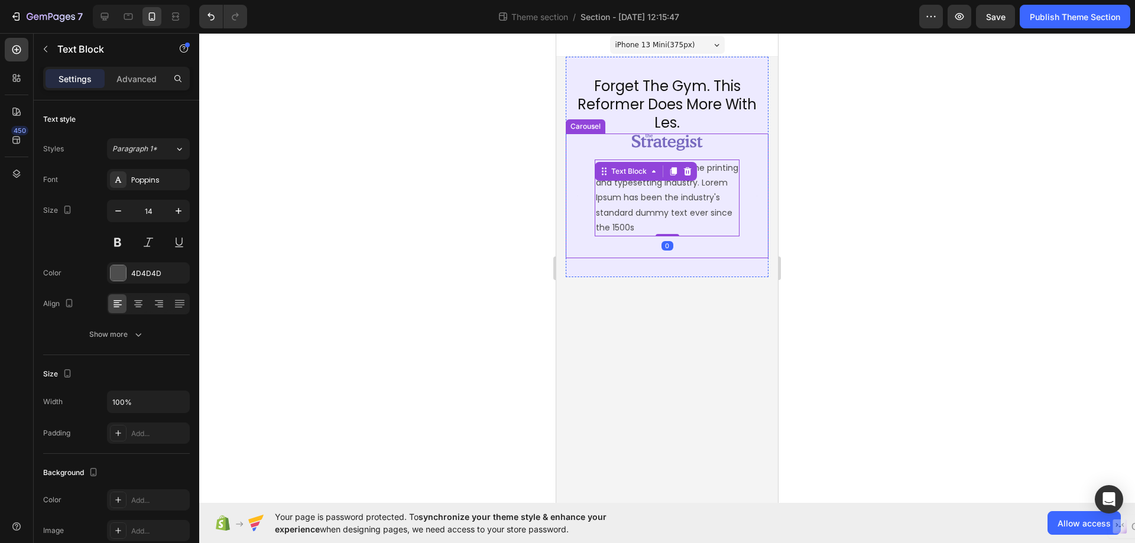
click at [730, 243] on div "Image simply dummy text of the printing and typesetting industry. Lorem Ipsum h…" at bounding box center [667, 196] width 145 height 125
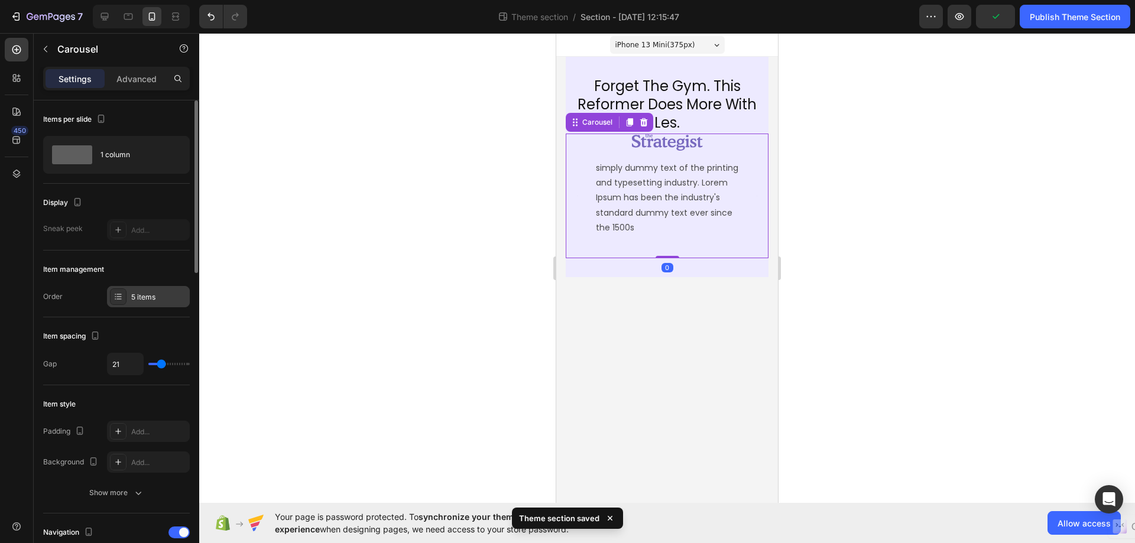
click at [159, 297] on div "5 items" at bounding box center [159, 297] width 56 height 11
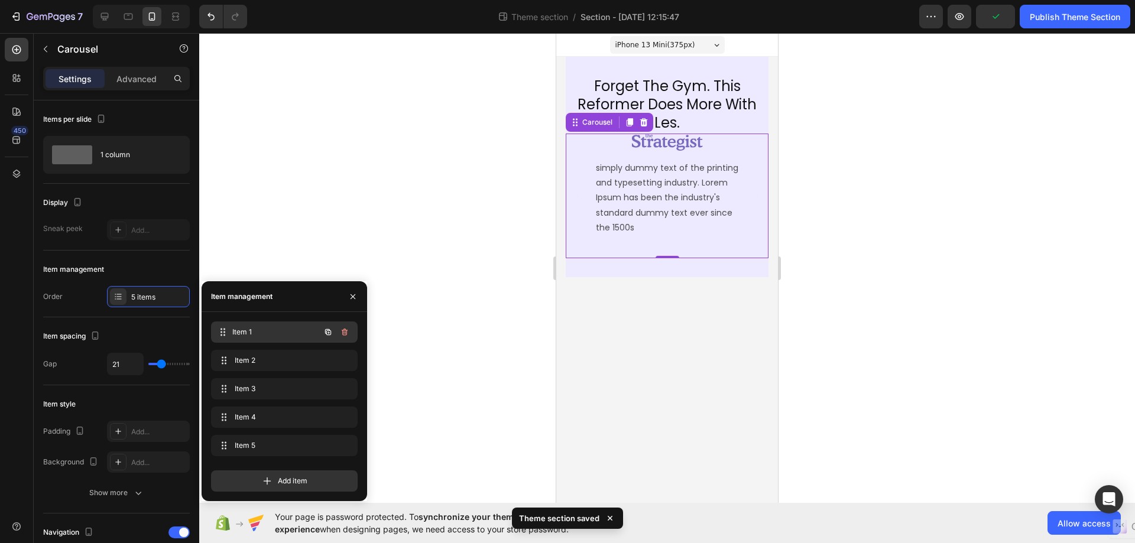
click at [258, 334] on span "Item 1" at bounding box center [275, 332] width 87 height 11
click at [647, 154] on img at bounding box center [667, 150] width 71 height 33
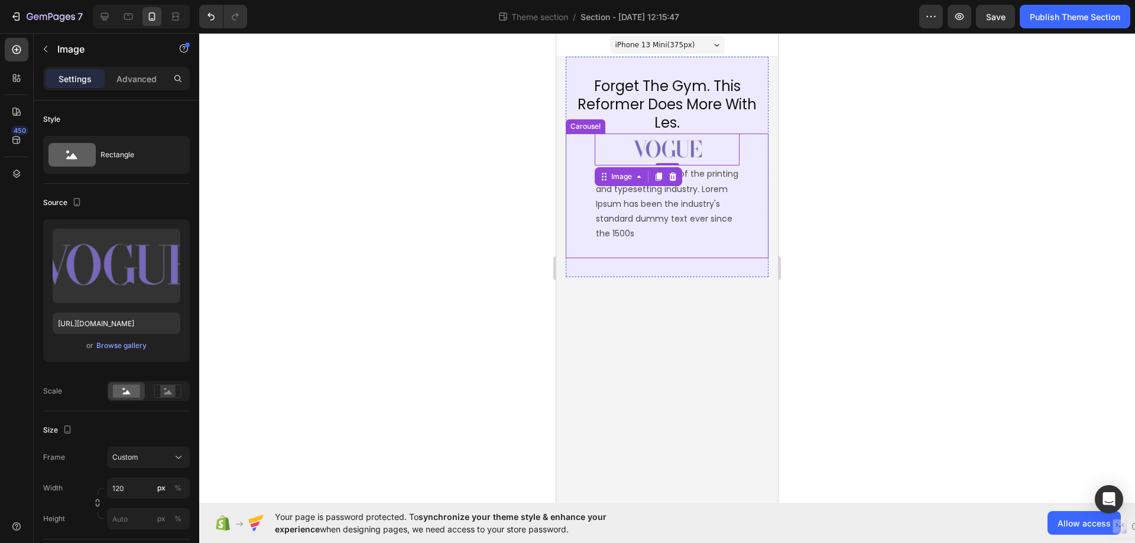
click at [746, 170] on div "Image 0 simply dummy text of the printing and typesetting industry. Lorem Ipsum…" at bounding box center [667, 196] width 203 height 125
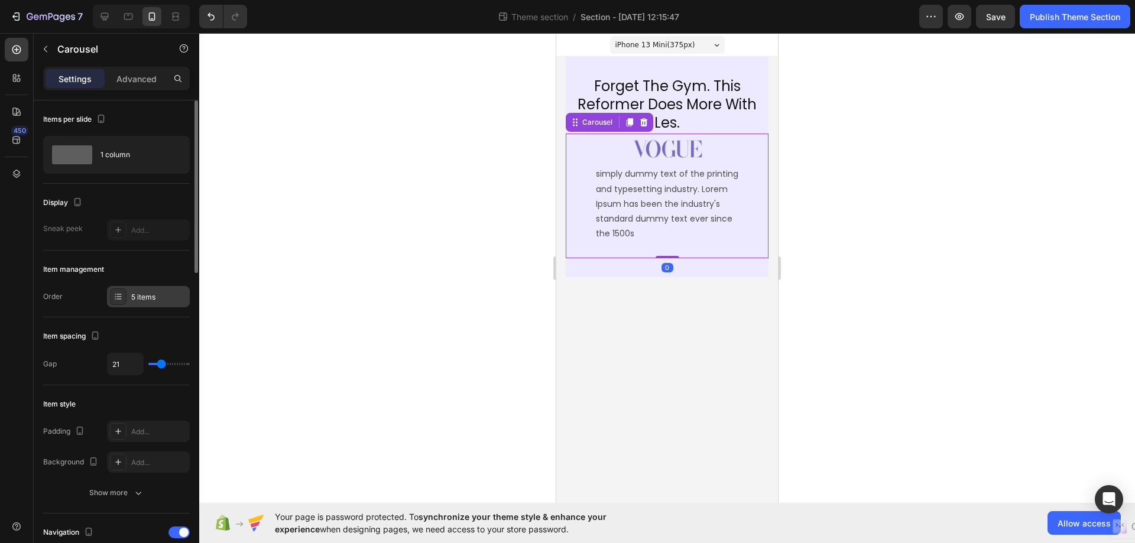
click at [161, 296] on div "5 items" at bounding box center [159, 297] width 56 height 11
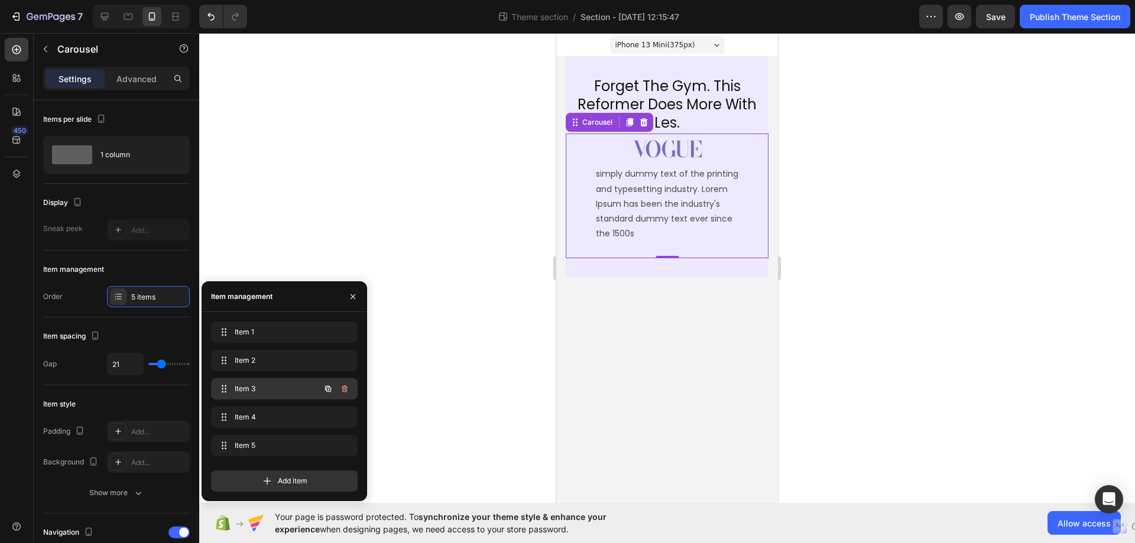
click at [255, 388] on span "Item 3" at bounding box center [268, 389] width 67 height 11
click at [245, 362] on span "Item 2" at bounding box center [268, 360] width 67 height 11
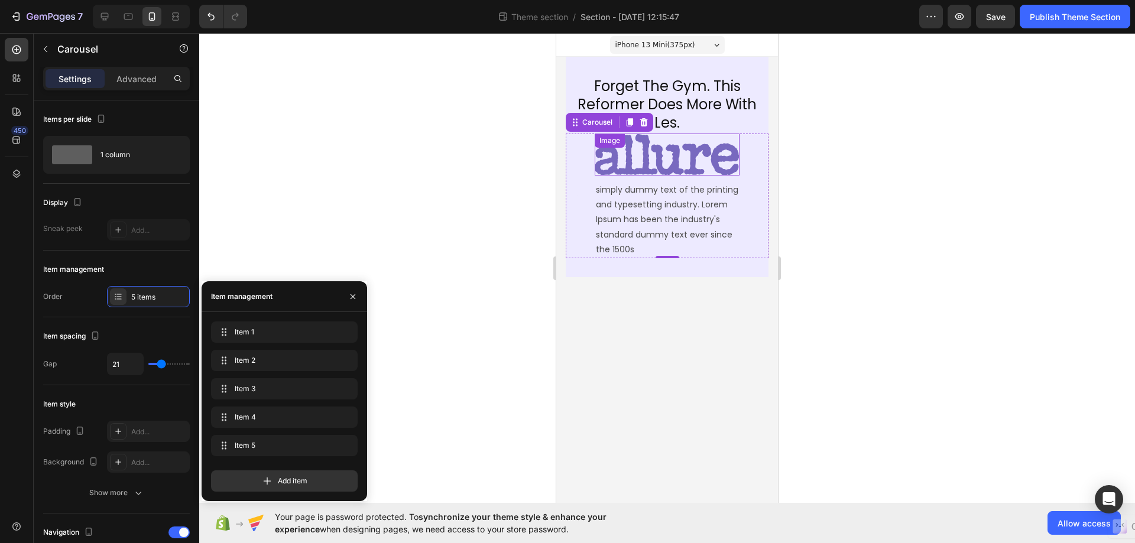
click at [647, 164] on img at bounding box center [667, 155] width 145 height 42
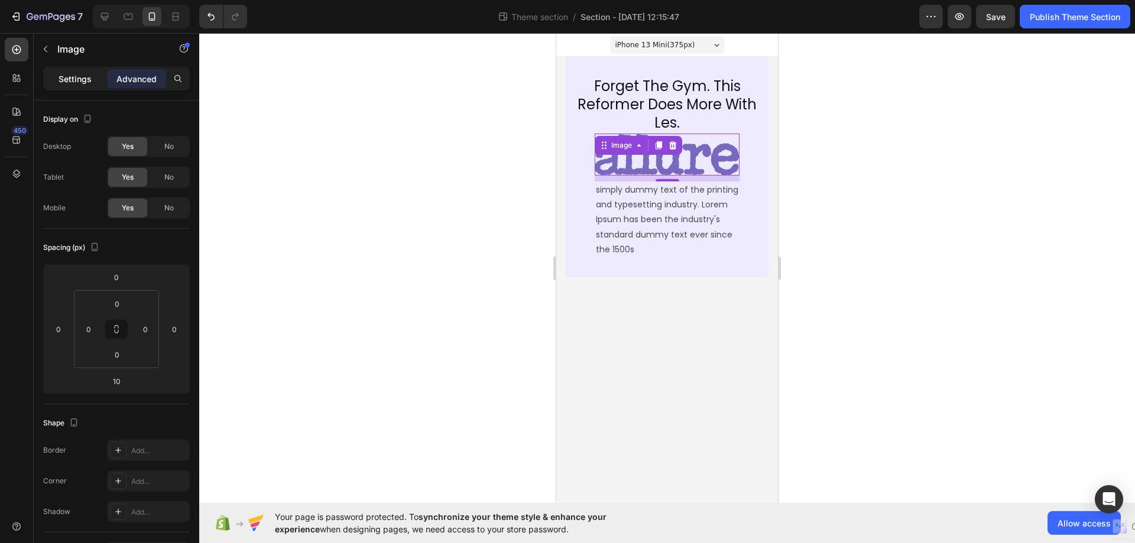
click at [53, 76] on div "Settings" at bounding box center [75, 78] width 59 height 19
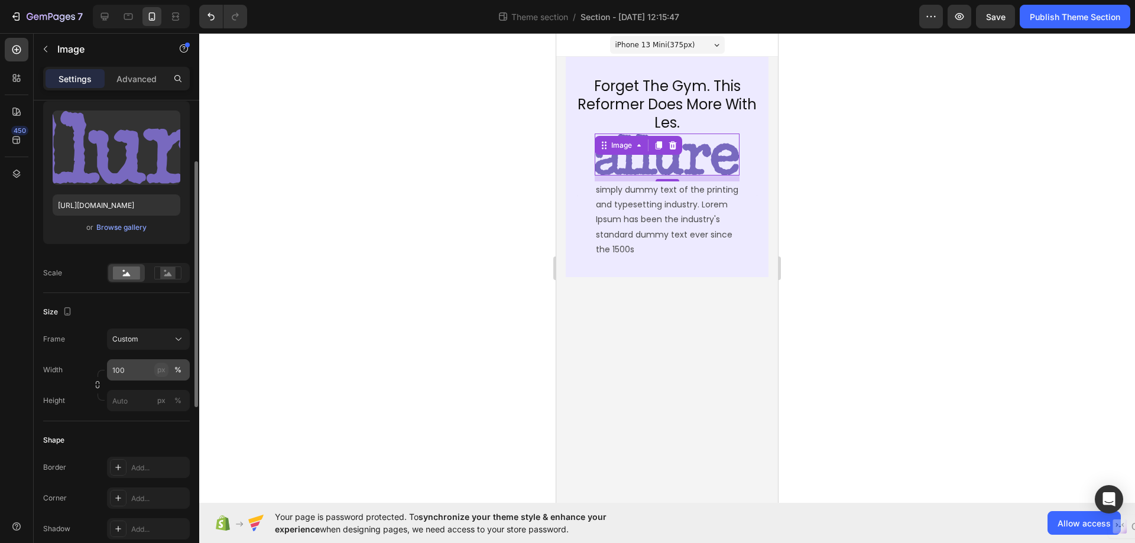
click at [171, 394] on button "px" at bounding box center [178, 401] width 14 height 14
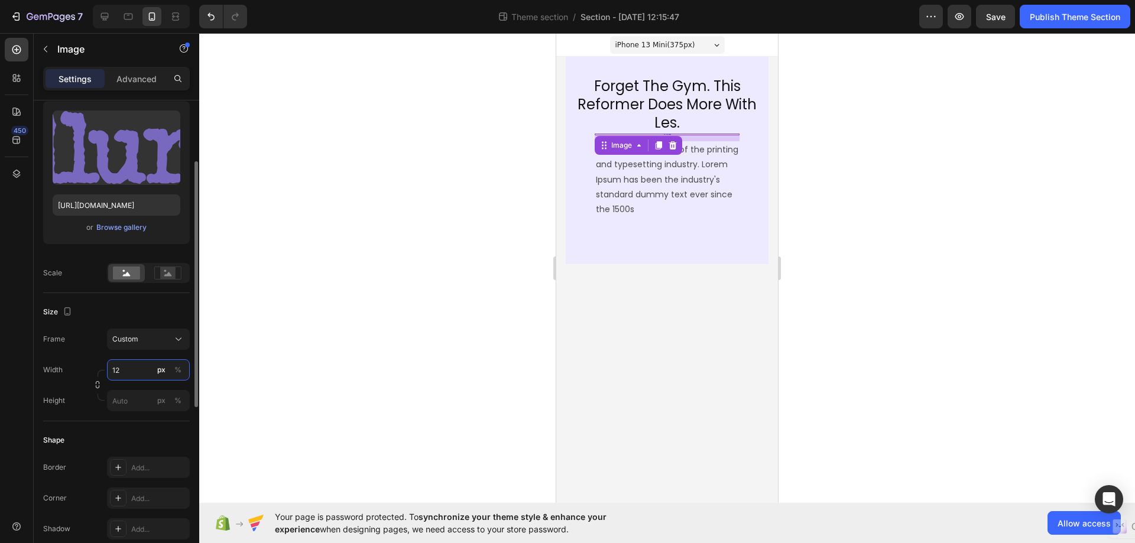
type input "120"
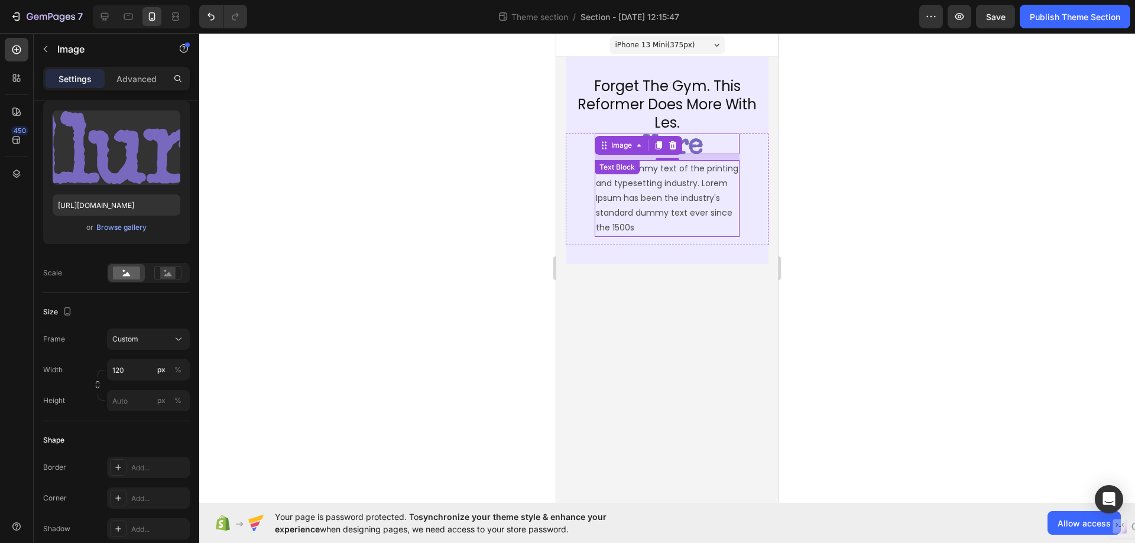
click at [725, 217] on p "simply dummy text of the printing and typesetting industry. Lorem Ipsum has bee…" at bounding box center [667, 198] width 142 height 74
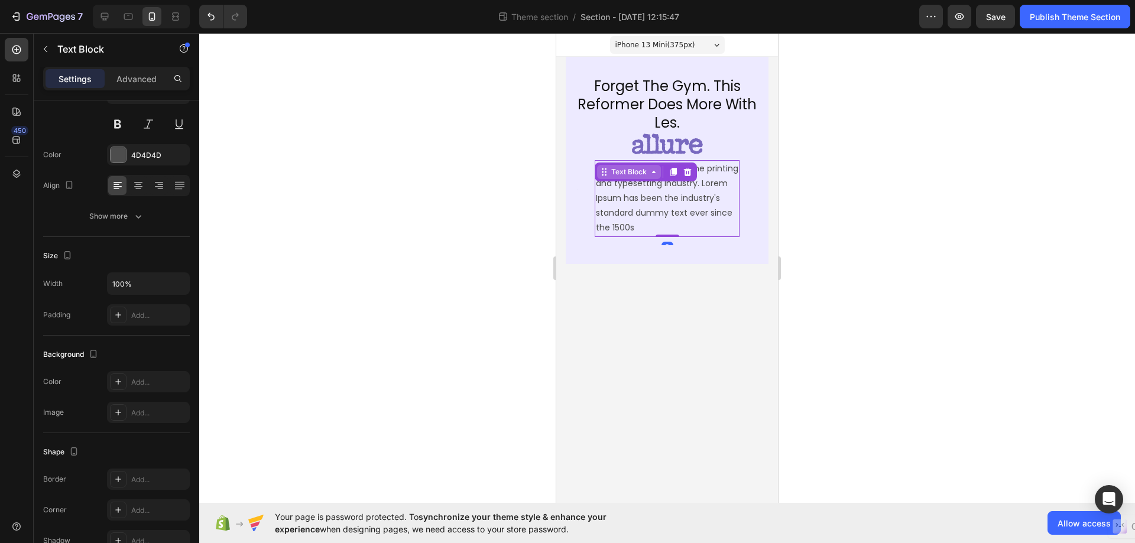
scroll to position [0, 0]
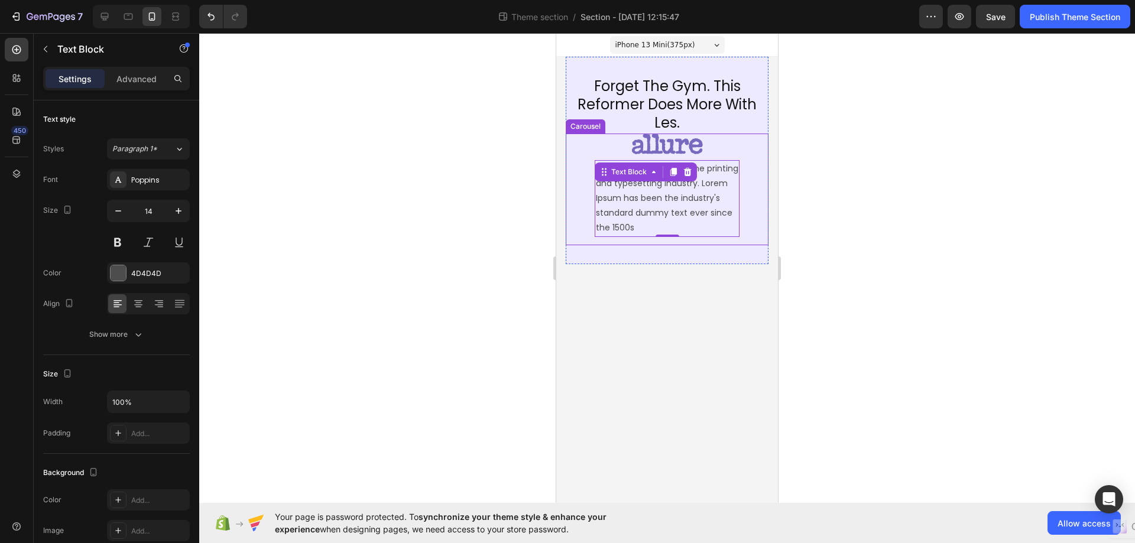
click at [749, 144] on div "Image simply dummy text of the printing and typesetting industry. Lorem Ipsum h…" at bounding box center [667, 190] width 203 height 112
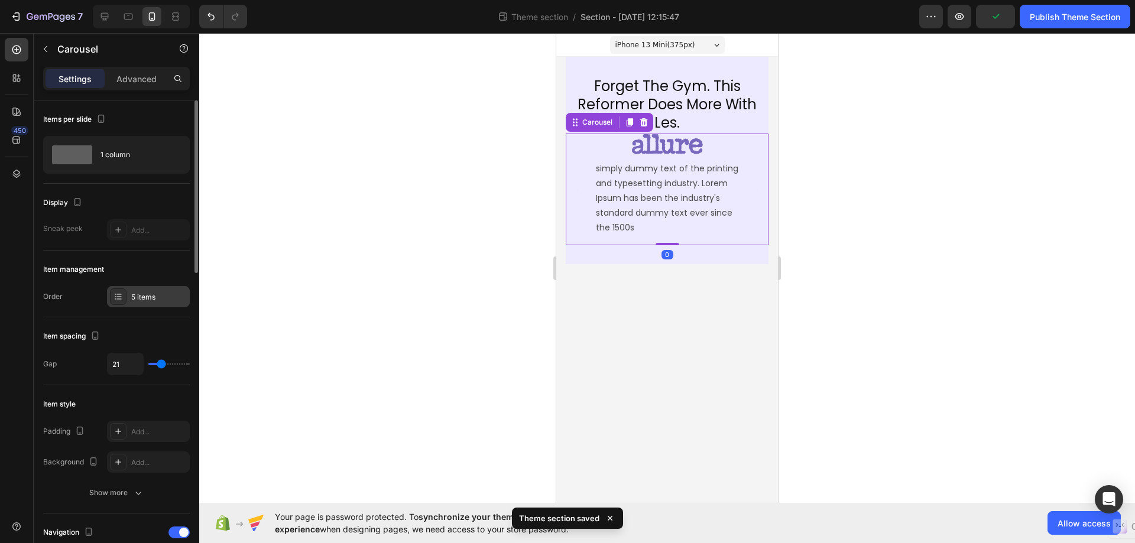
click at [170, 294] on div "5 items" at bounding box center [159, 297] width 56 height 11
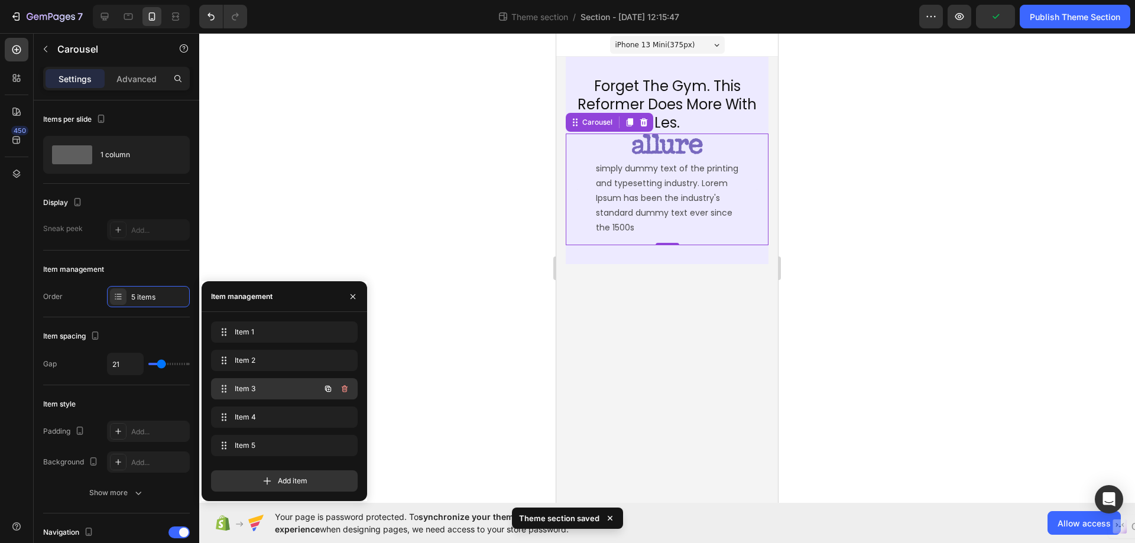
click at [267, 385] on span "Item 3" at bounding box center [268, 389] width 67 height 11
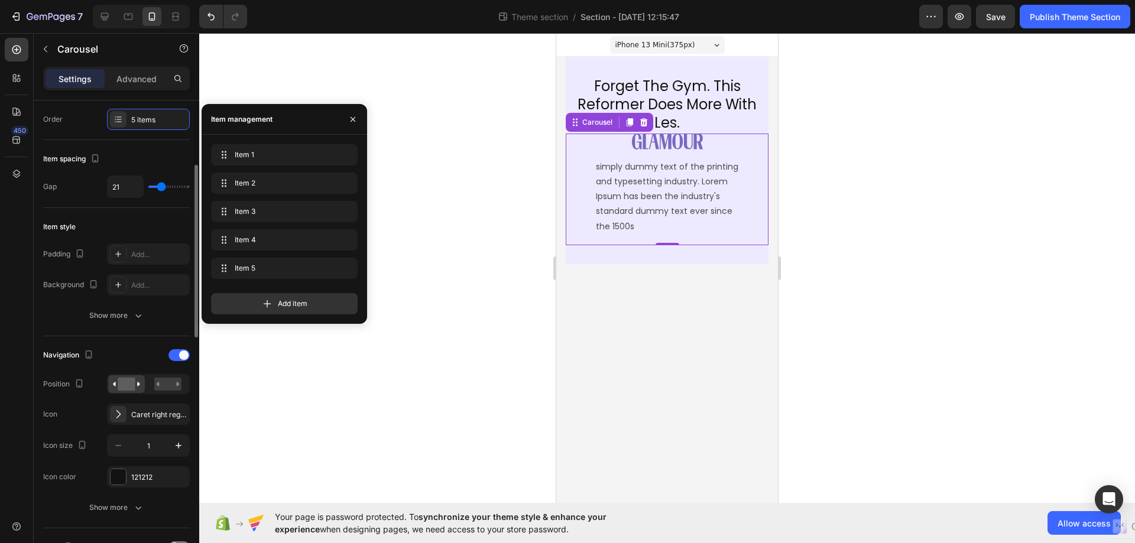
scroll to position [59, 0]
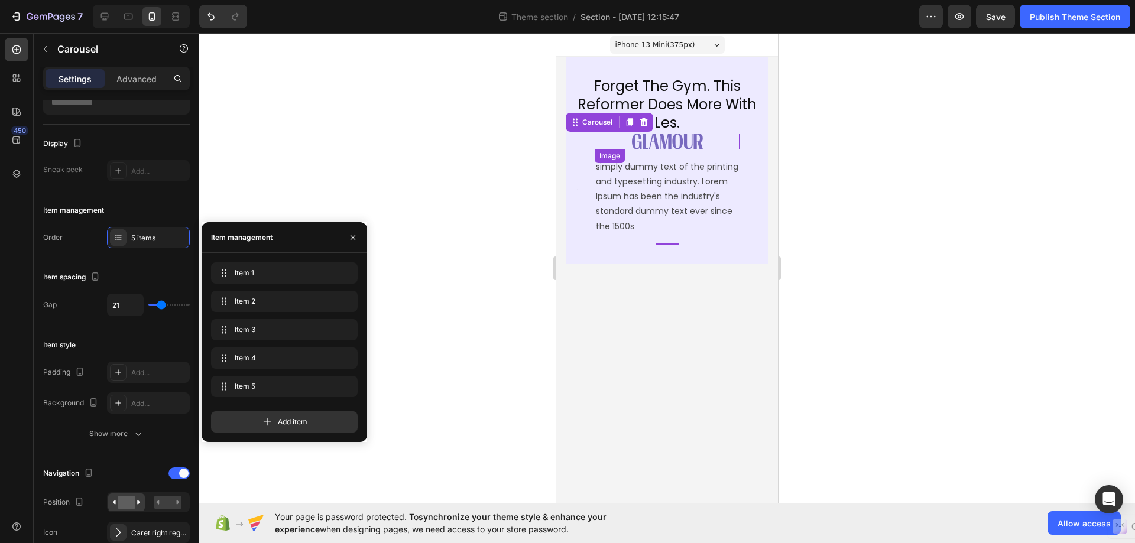
click at [651, 146] on img at bounding box center [667, 142] width 71 height 16
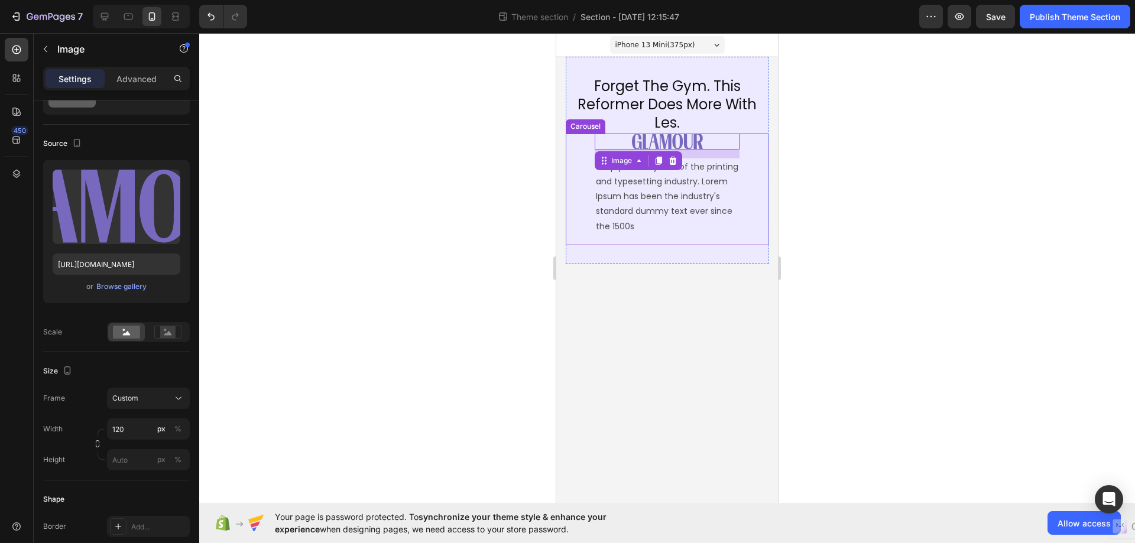
click at [759, 152] on div "Image simply dummy text of the printing and typesetting industry. Lorem Ipsum h…" at bounding box center [667, 190] width 203 height 112
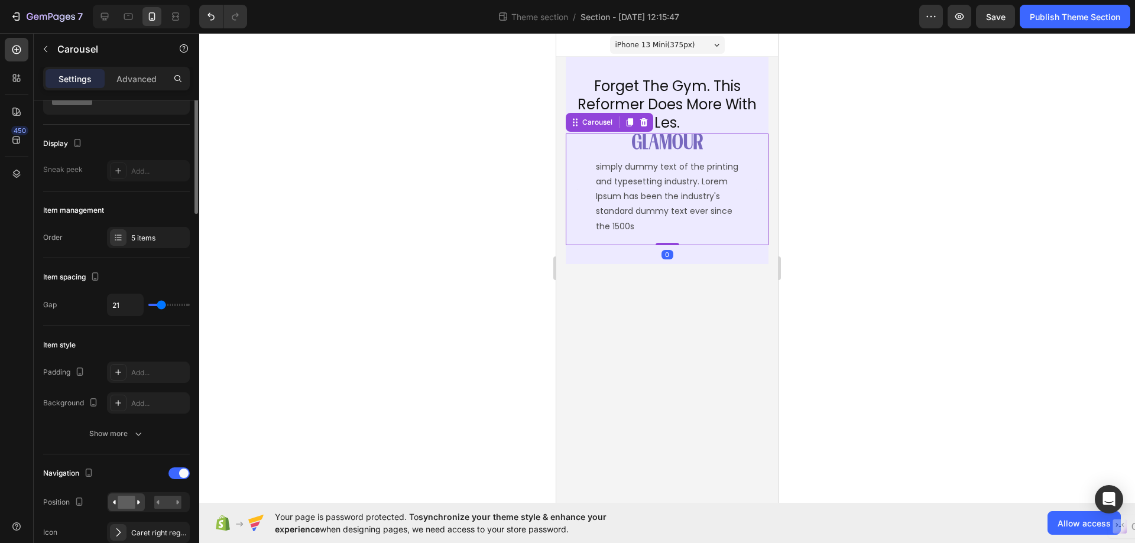
scroll to position [0, 0]
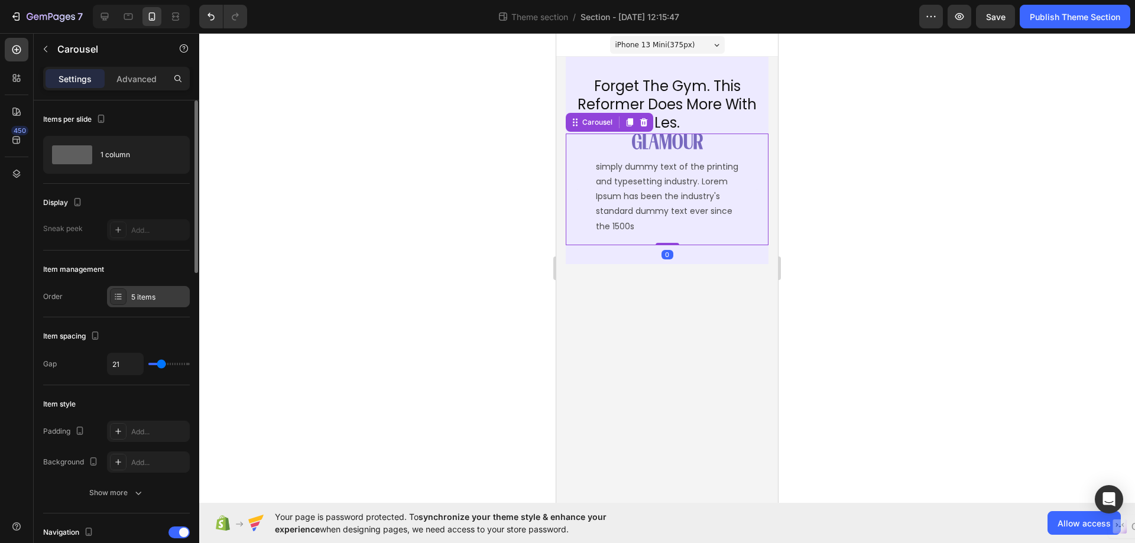
click at [164, 294] on div "5 items" at bounding box center [159, 297] width 56 height 11
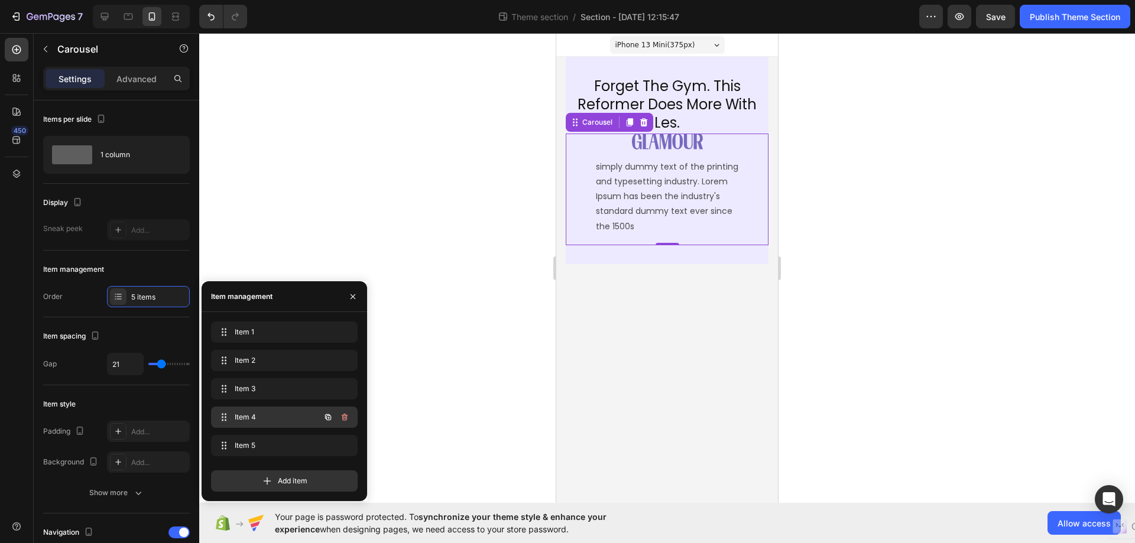
click at [257, 417] on span "Item 4" at bounding box center [268, 417] width 67 height 11
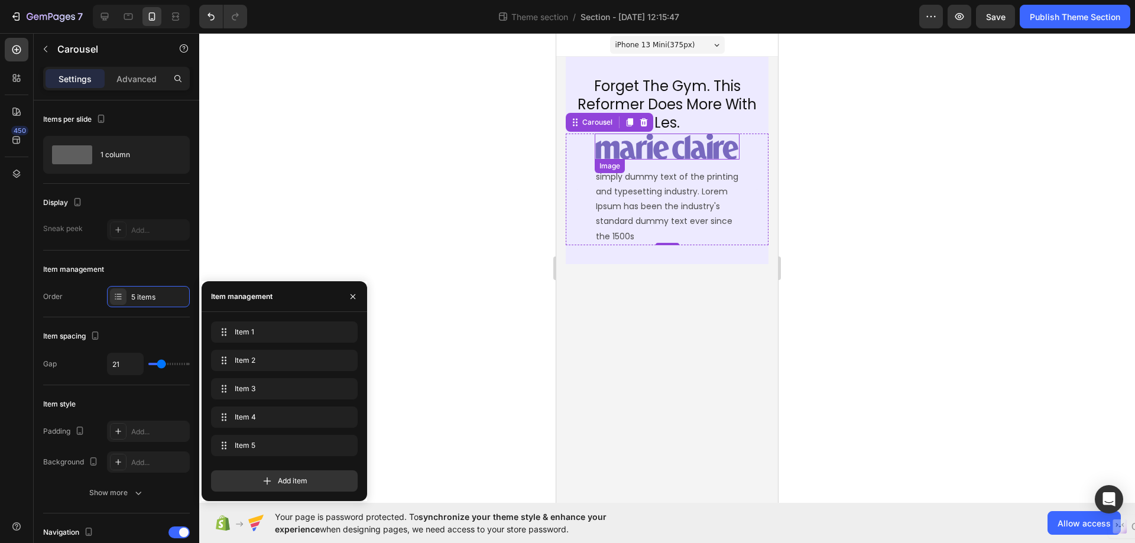
click at [681, 154] on img at bounding box center [667, 147] width 145 height 26
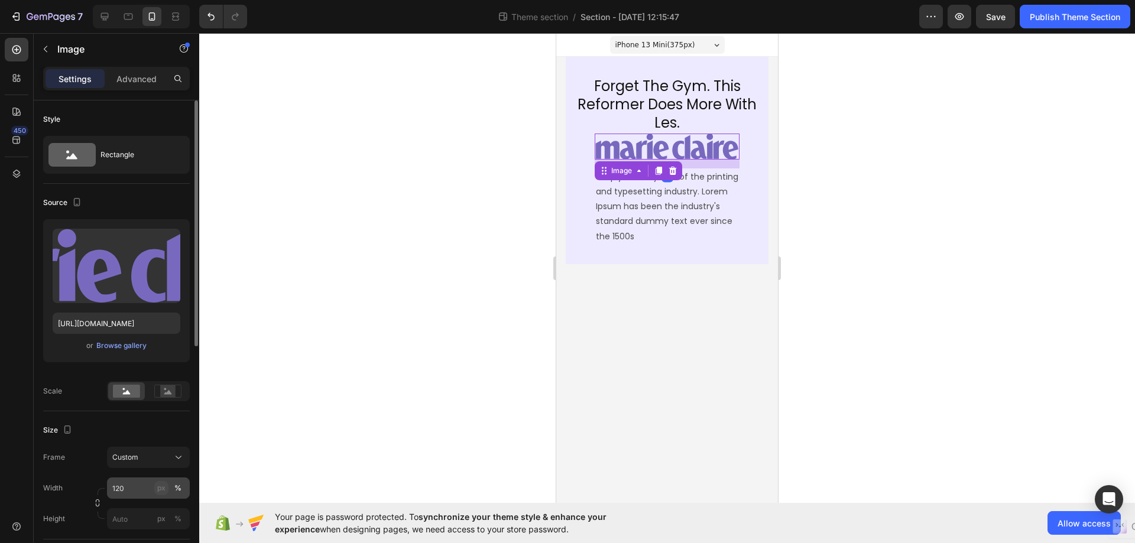
click at [160, 484] on div "px" at bounding box center [161, 488] width 8 height 11
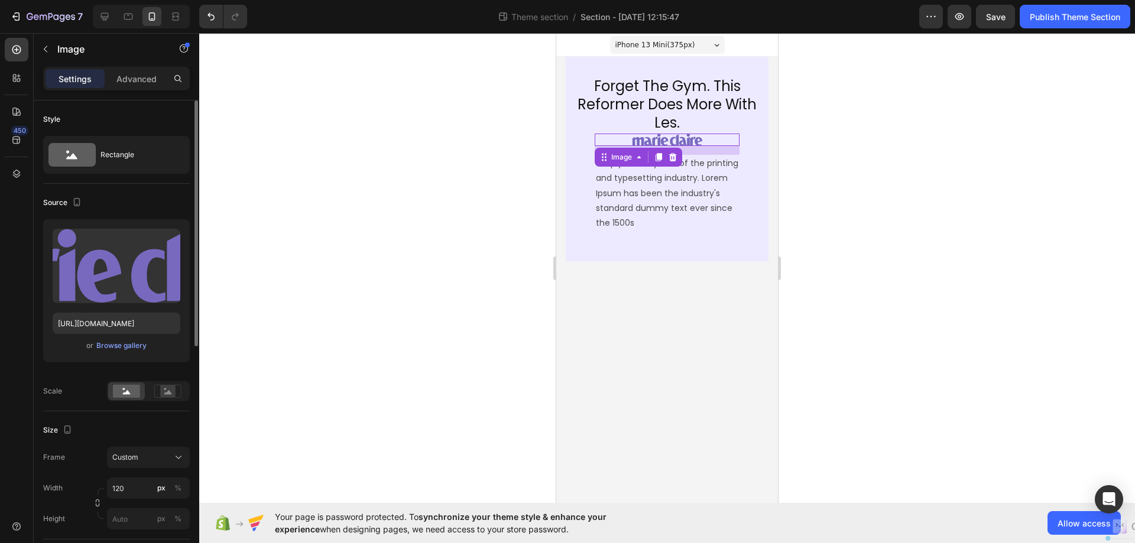
click at [135, 426] on div "Size" at bounding box center [116, 430] width 147 height 19
click at [745, 220] on div "Image simply dummy text of the printing and typesetting industry. Lorem Ipsum h…" at bounding box center [667, 188] width 203 height 109
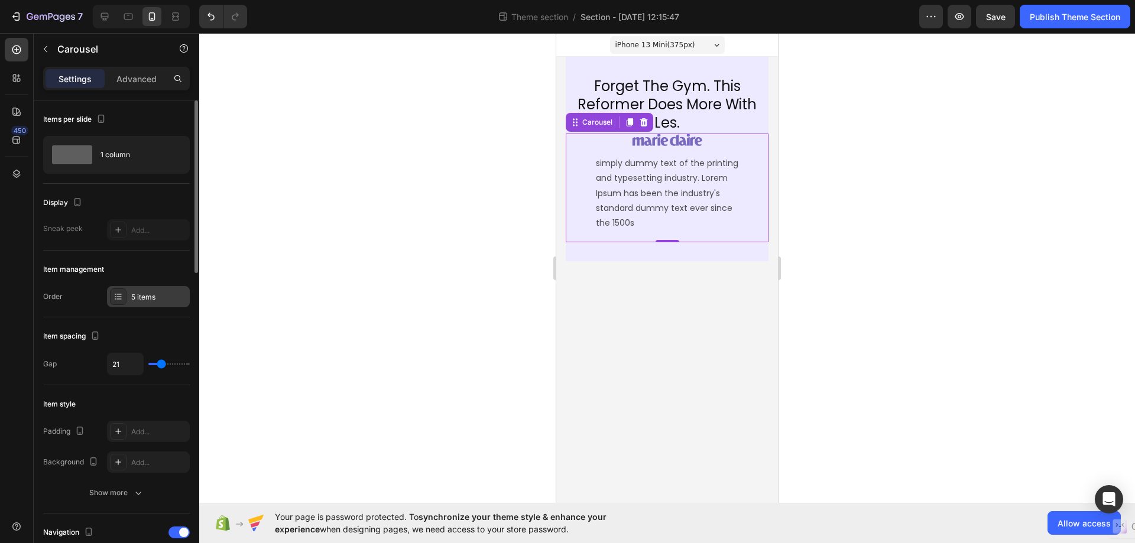
click at [142, 298] on div "5 items" at bounding box center [159, 297] width 56 height 11
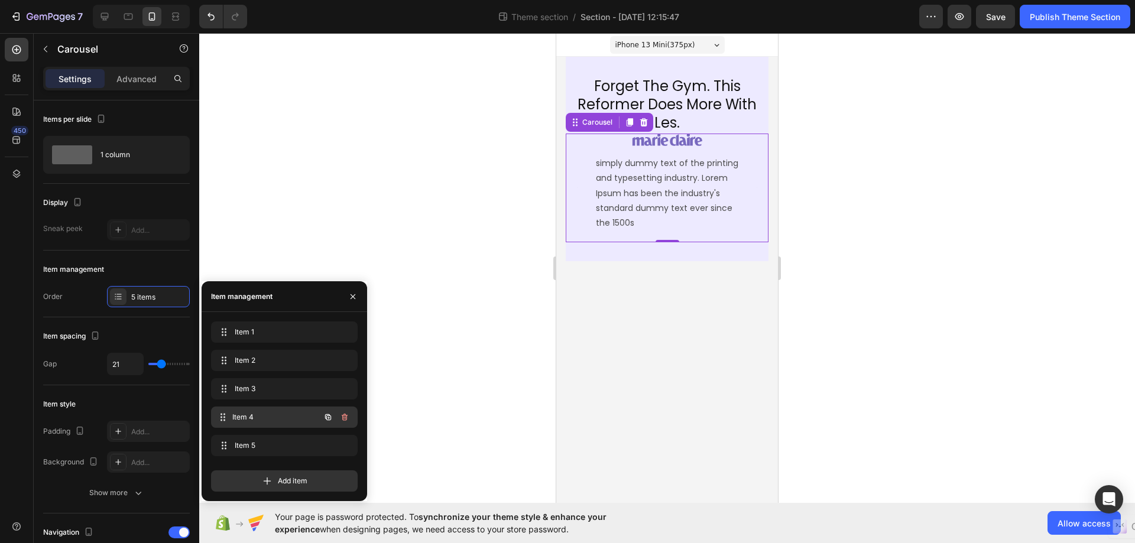
click at [246, 415] on span "Item 4" at bounding box center [275, 417] width 87 height 11
click at [248, 438] on div "Item 5 Item 5" at bounding box center [268, 445] width 104 height 17
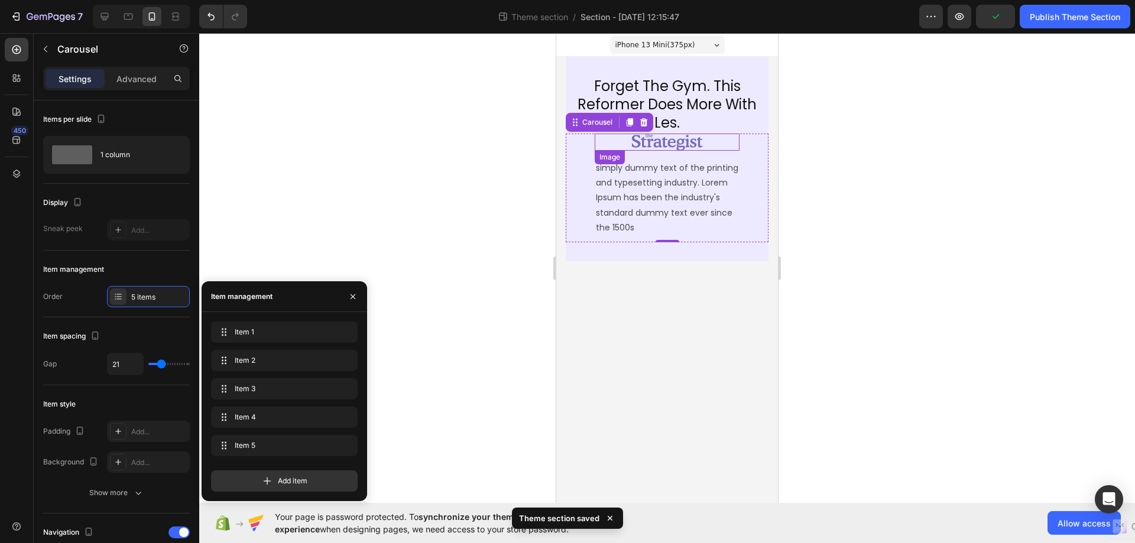
click at [693, 145] on img at bounding box center [667, 142] width 71 height 17
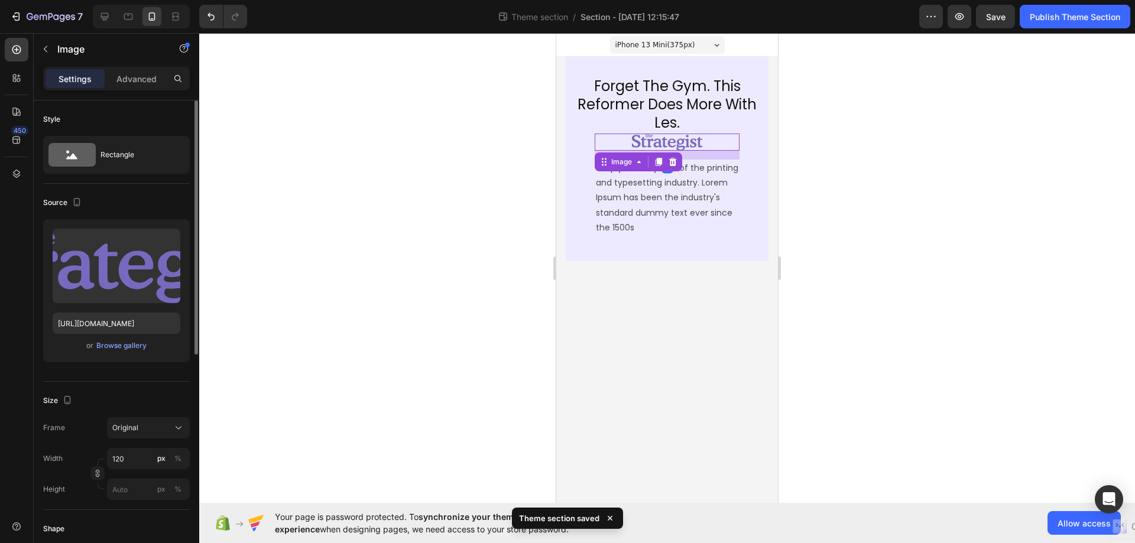
click at [151, 401] on div "Size" at bounding box center [116, 400] width 147 height 19
click at [1063, 8] on button "Publish Theme Section" at bounding box center [1075, 17] width 111 height 24
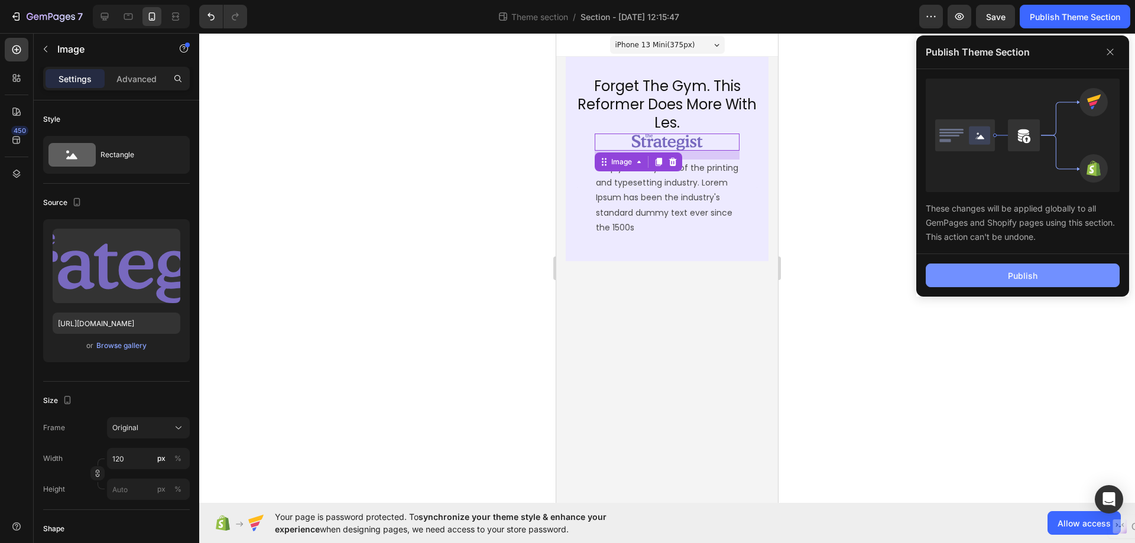
click at [998, 277] on button "Publish" at bounding box center [1023, 276] width 194 height 24
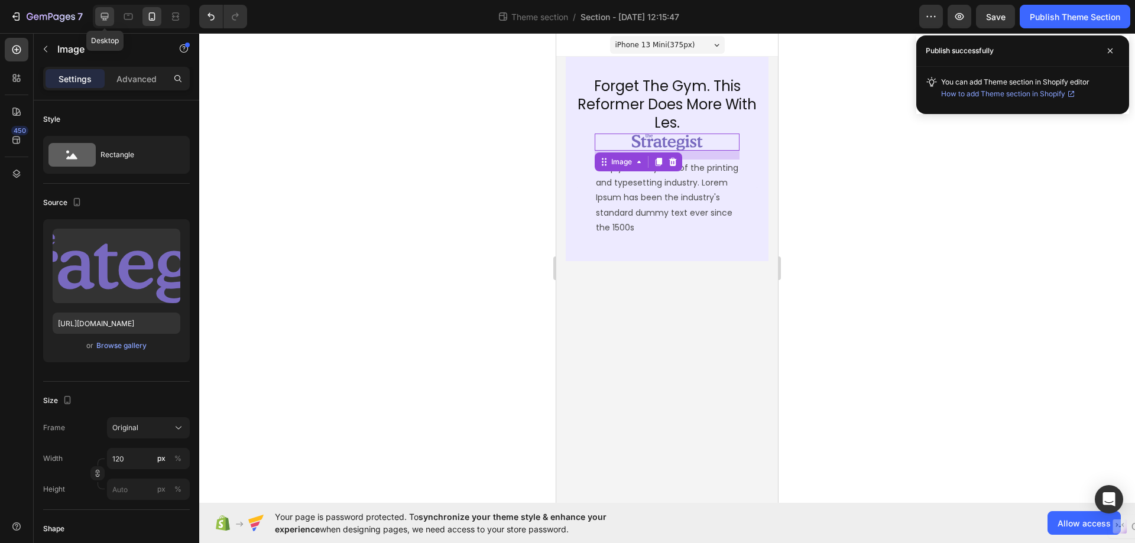
click at [102, 15] on icon at bounding box center [105, 17] width 8 height 8
type input "100"
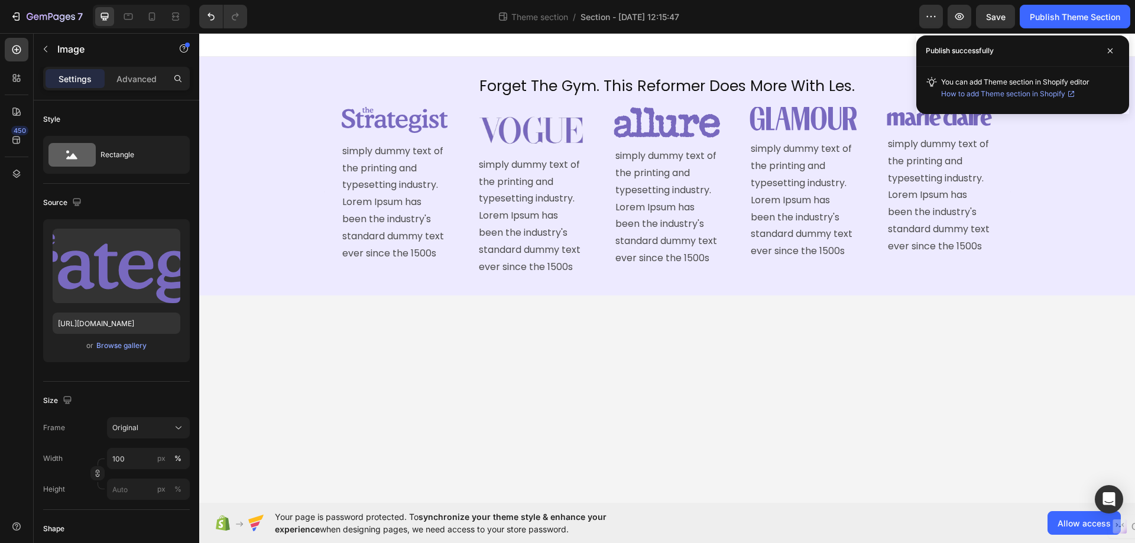
click at [500, 327] on body "Forget The Gym. This Reformer Does More With Les. Heading Image simply dummy te…" at bounding box center [667, 268] width 936 height 470
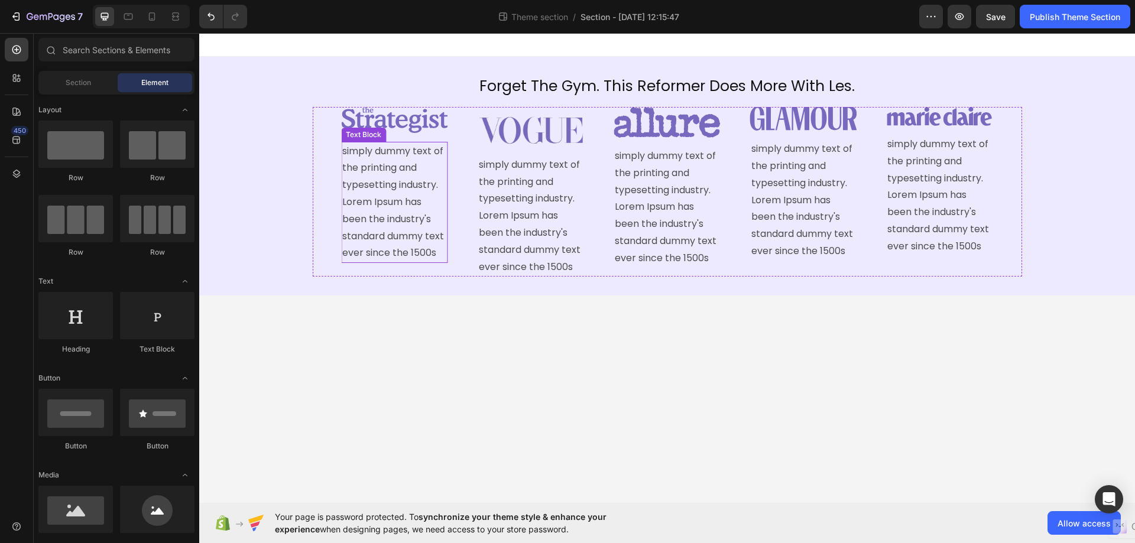
click at [434, 149] on div "simply dummy text of the printing and typesetting industry. Lorem Ipsum has bee…" at bounding box center [394, 203] width 106 height 122
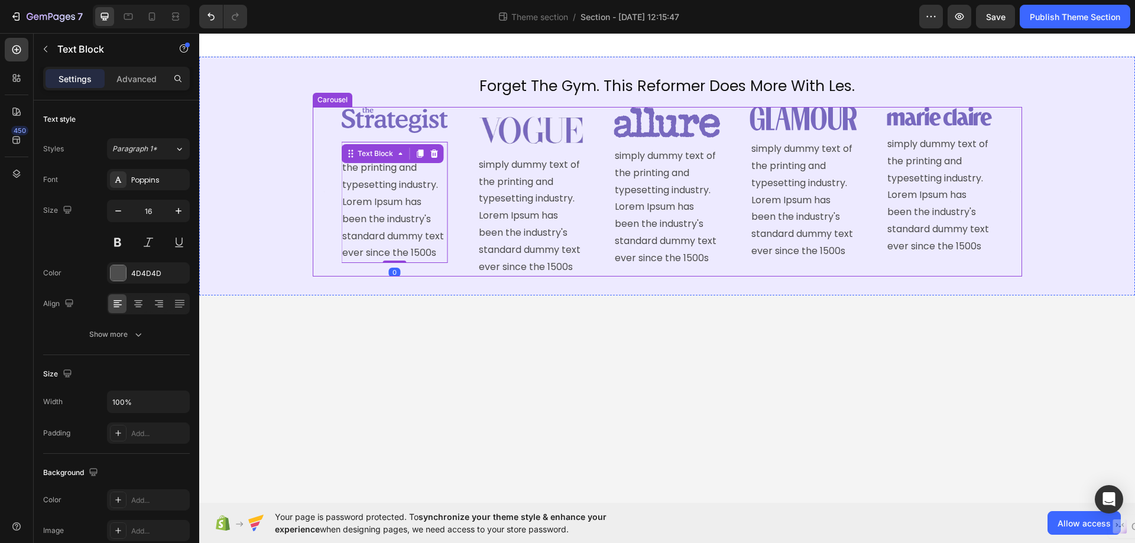
click at [398, 133] on div "Image simply dummy text of the printing and typesetting industry. Lorem Ipsum h…" at bounding box center [394, 192] width 106 height 170
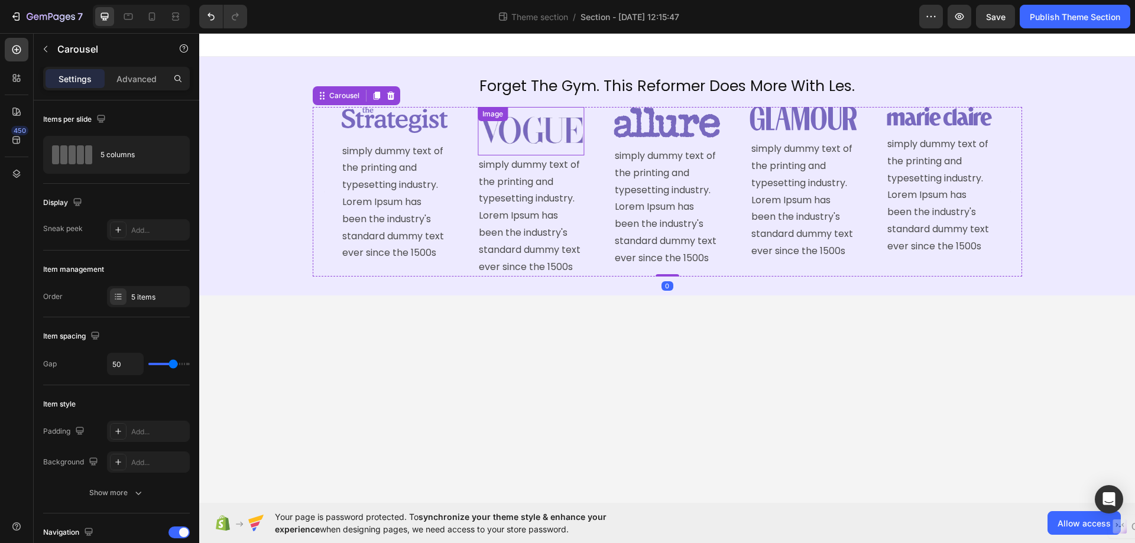
click at [493, 138] on img at bounding box center [531, 131] width 106 height 48
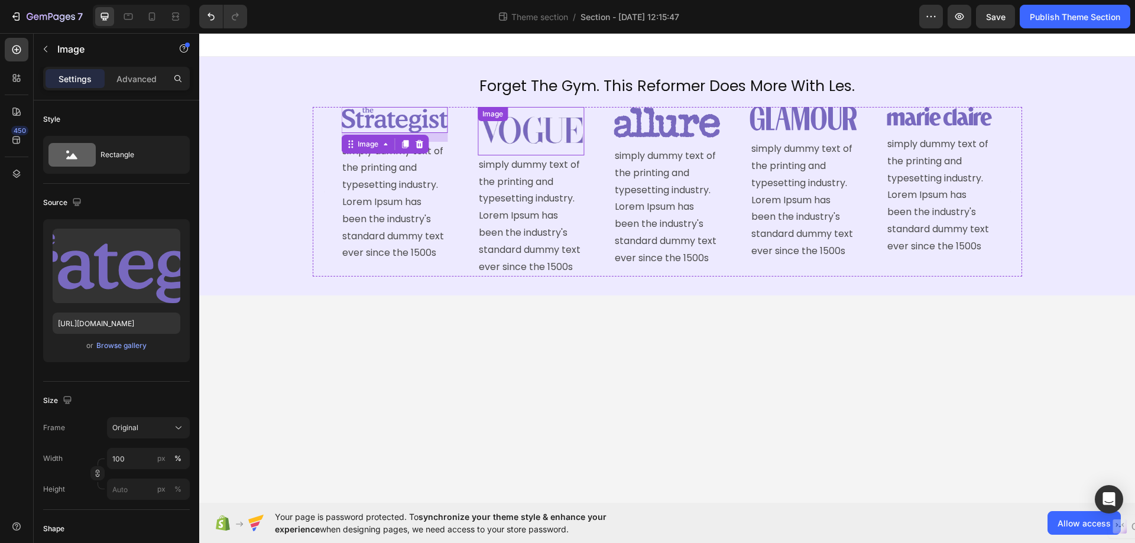
click at [568, 122] on img at bounding box center [531, 131] width 106 height 48
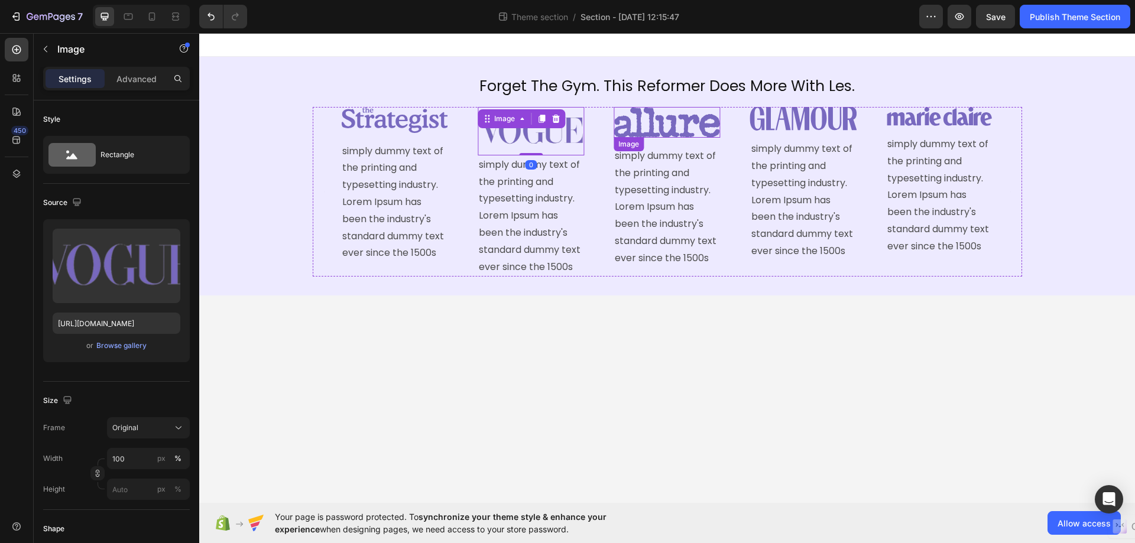
click at [629, 126] on img at bounding box center [666, 122] width 106 height 31
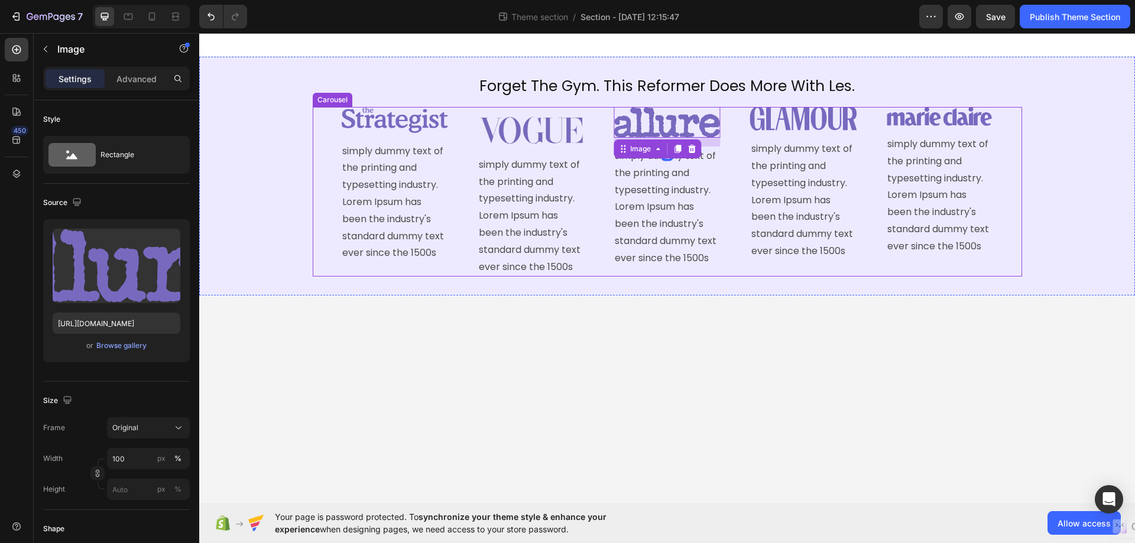
click at [755, 135] on div "Image simply dummy text of the printing and typesetting industry. Lorem Ipsum h…" at bounding box center [803, 192] width 106 height 170
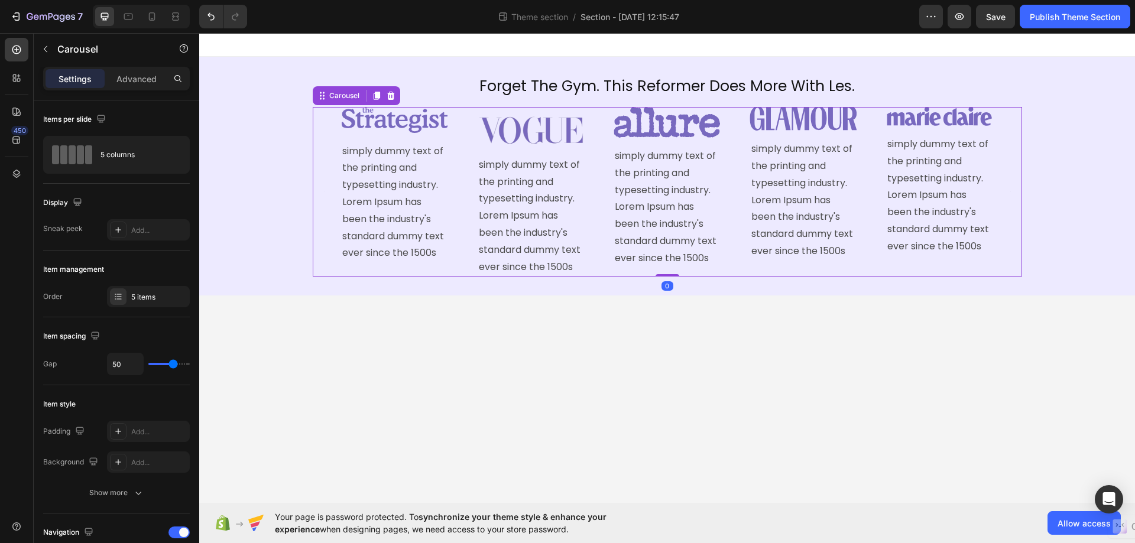
click at [785, 132] on div "Image simply dummy text of the printing and typesetting industry. Lorem Ipsum h…" at bounding box center [803, 192] width 106 height 170
click at [809, 124] on img at bounding box center [803, 119] width 106 height 24
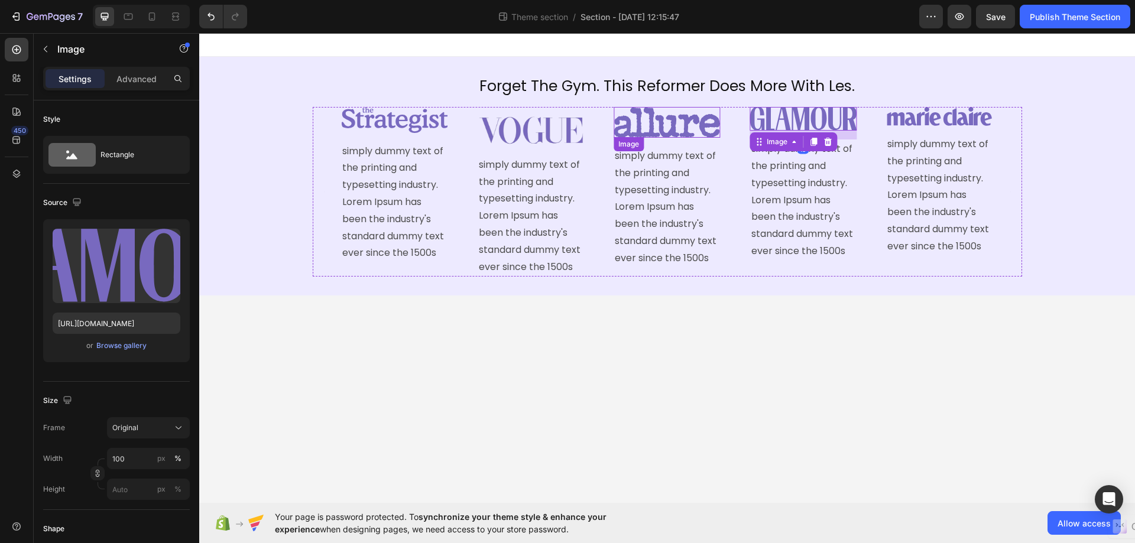
click at [650, 124] on img at bounding box center [666, 122] width 106 height 31
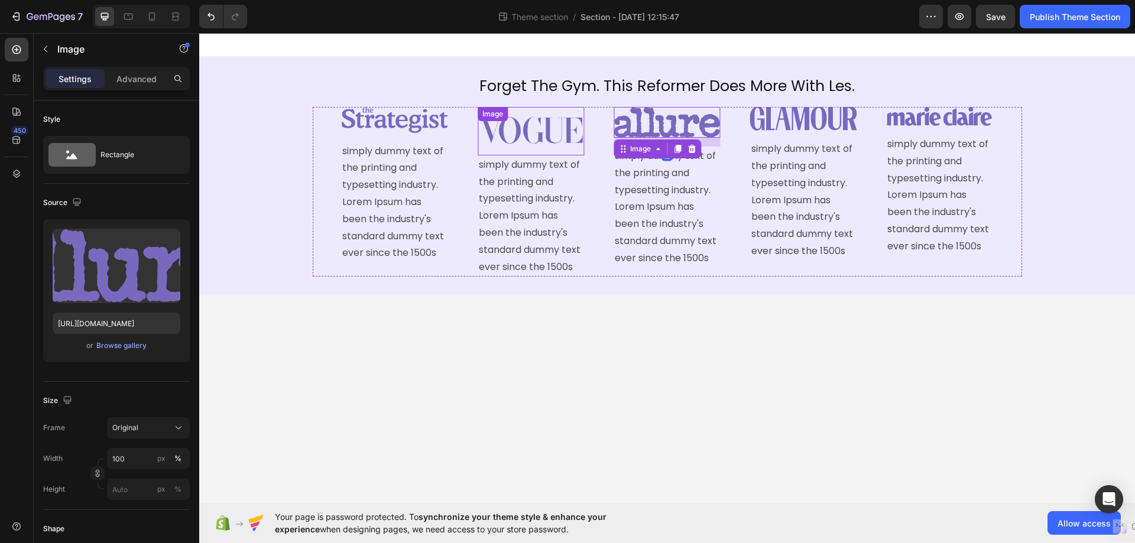
click at [507, 136] on img at bounding box center [531, 131] width 106 height 48
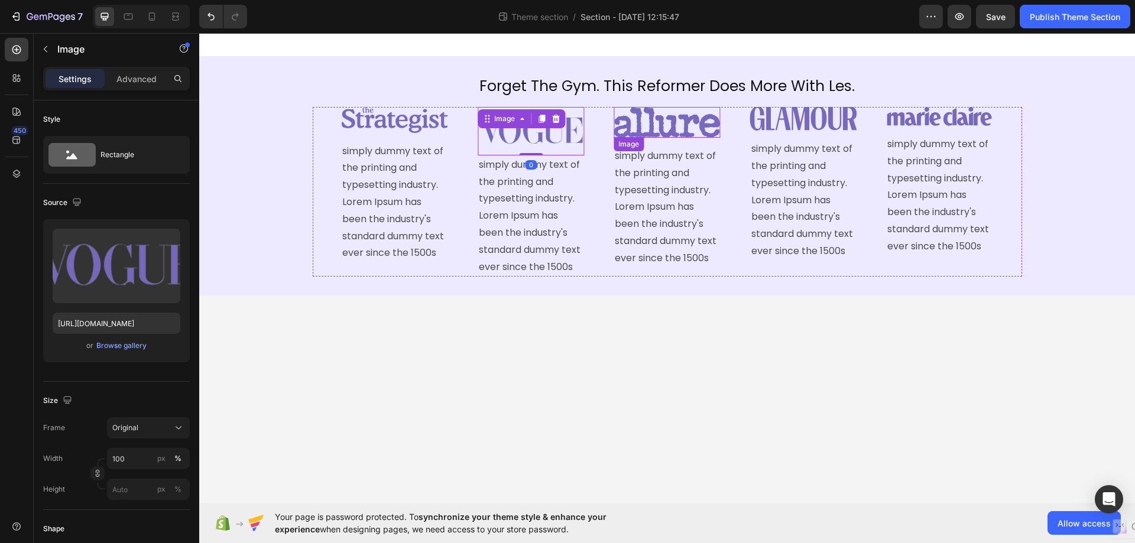
click at [665, 137] on img at bounding box center [666, 122] width 106 height 31
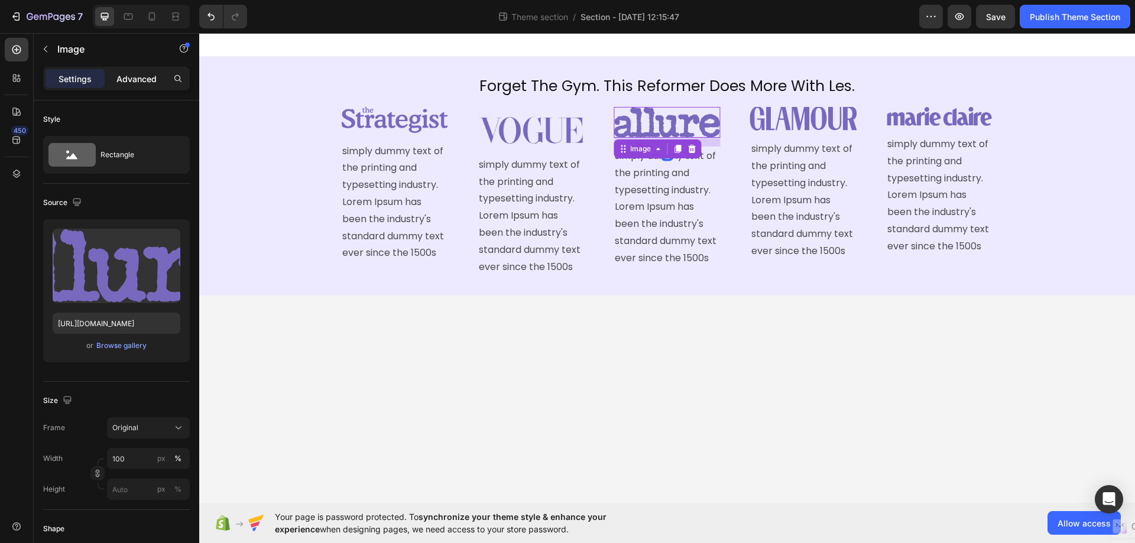
click at [141, 79] on p "Advanced" at bounding box center [136, 79] width 40 height 12
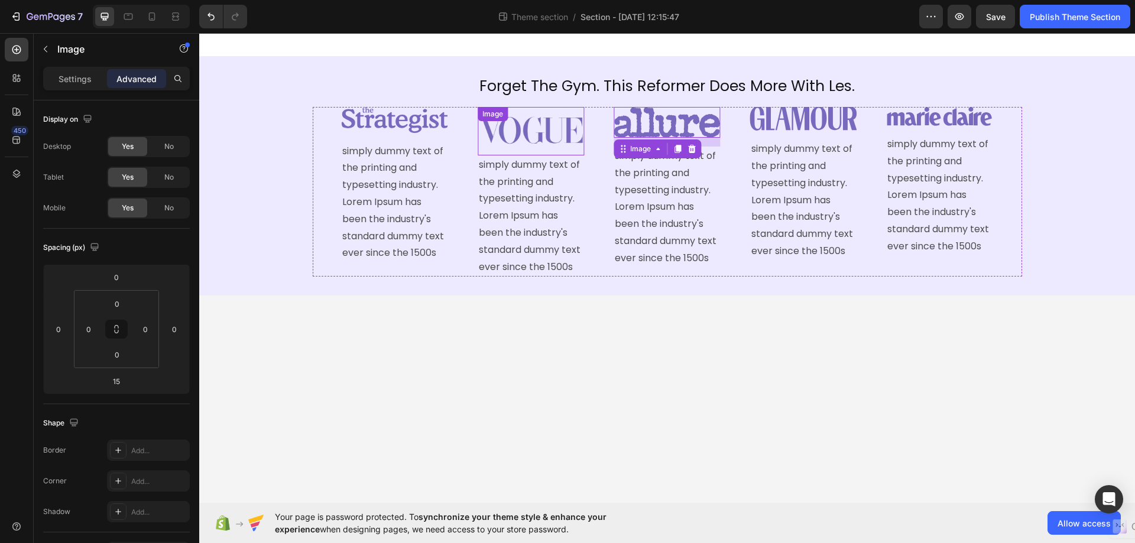
click at [546, 125] on div "Image" at bounding box center [531, 131] width 106 height 48
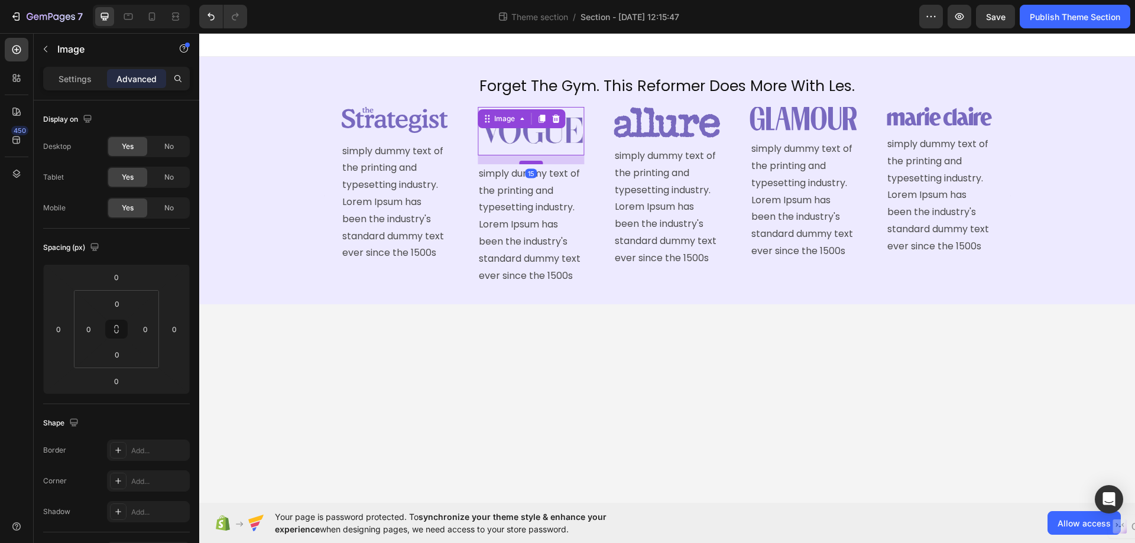
drag, startPoint x: 533, startPoint y: 151, endPoint x: 530, endPoint y: 160, distance: 9.3
click at [530, 161] on div at bounding box center [531, 163] width 24 height 4
type input "15"
click at [375, 113] on img at bounding box center [394, 120] width 106 height 26
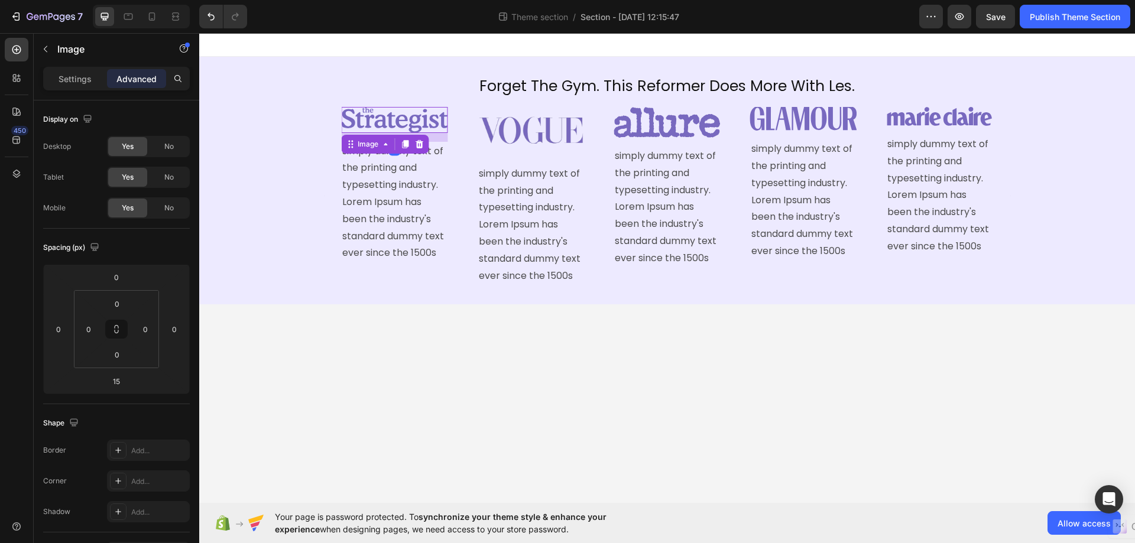
click at [382, 114] on img at bounding box center [394, 120] width 106 height 26
click at [406, 277] on div "Image 15 simply dummy text of the printing and typesetting industry. Lorem Ipsu…" at bounding box center [394, 196] width 106 height 179
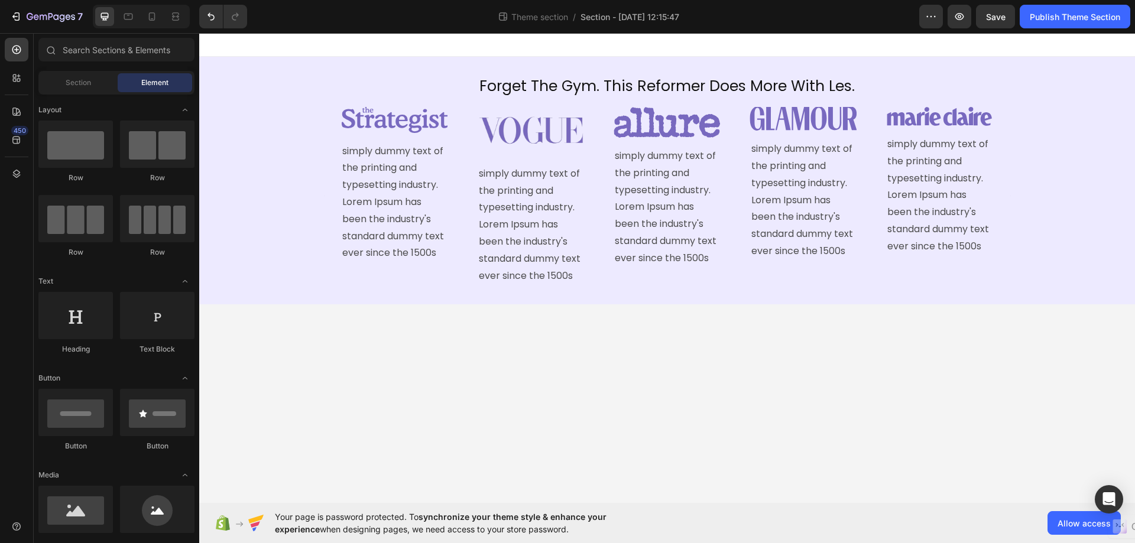
click at [719, 319] on body "Forget The Gym. This Reformer Does More With Les. Heading Image simply dummy te…" at bounding box center [667, 268] width 936 height 470
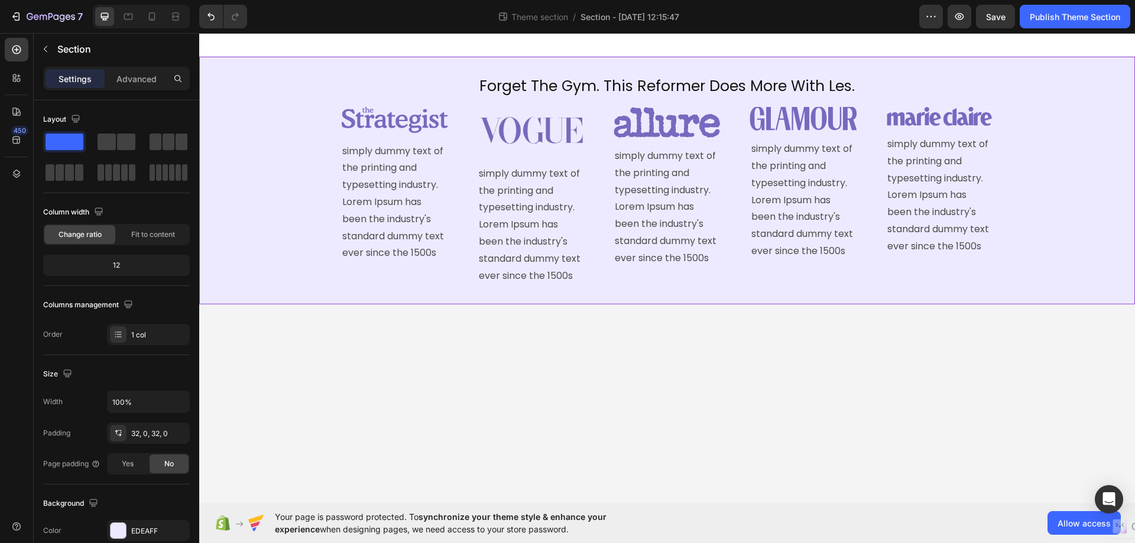
click at [1024, 137] on div "Image simply dummy text of the printing and typesetting industry. Lorem Ipsum h…" at bounding box center [667, 196] width 936 height 179
click at [1011, 134] on div "Image simply dummy text of the printing and typesetting industry. Lorem Ipsum h…" at bounding box center [667, 196] width 709 height 179
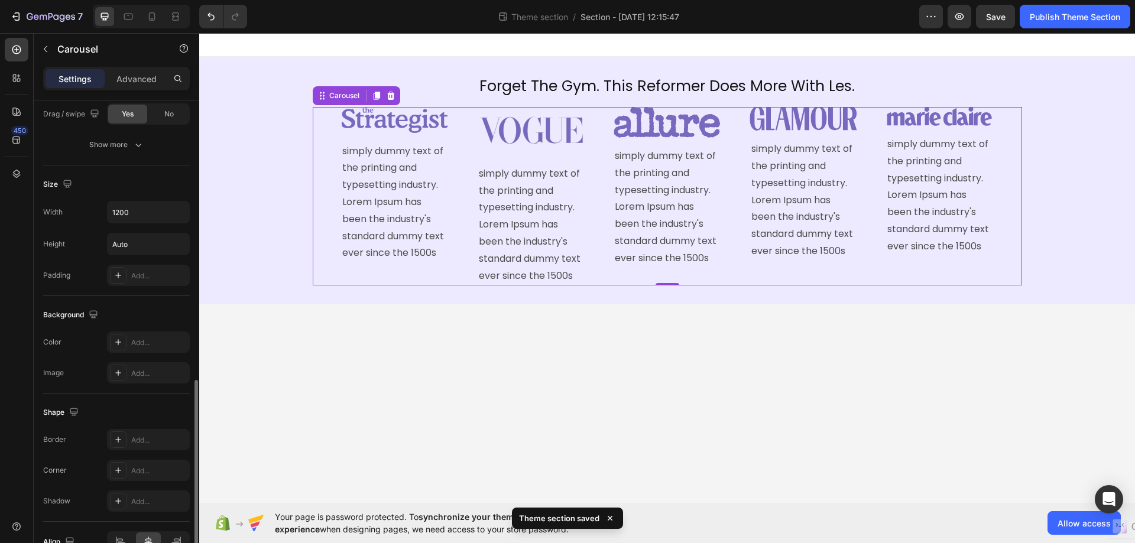
scroll to position [835, 0]
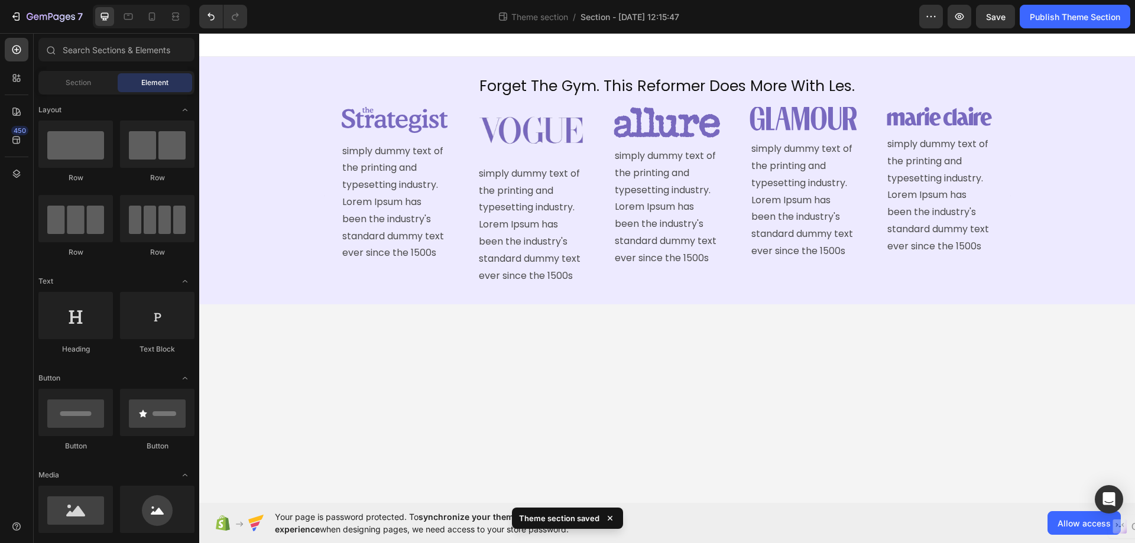
click at [353, 317] on body "Forget The Gym. This Reformer Does More With Les. Heading Image simply dummy te…" at bounding box center [667, 268] width 936 height 470
click at [530, 142] on img at bounding box center [531, 131] width 106 height 48
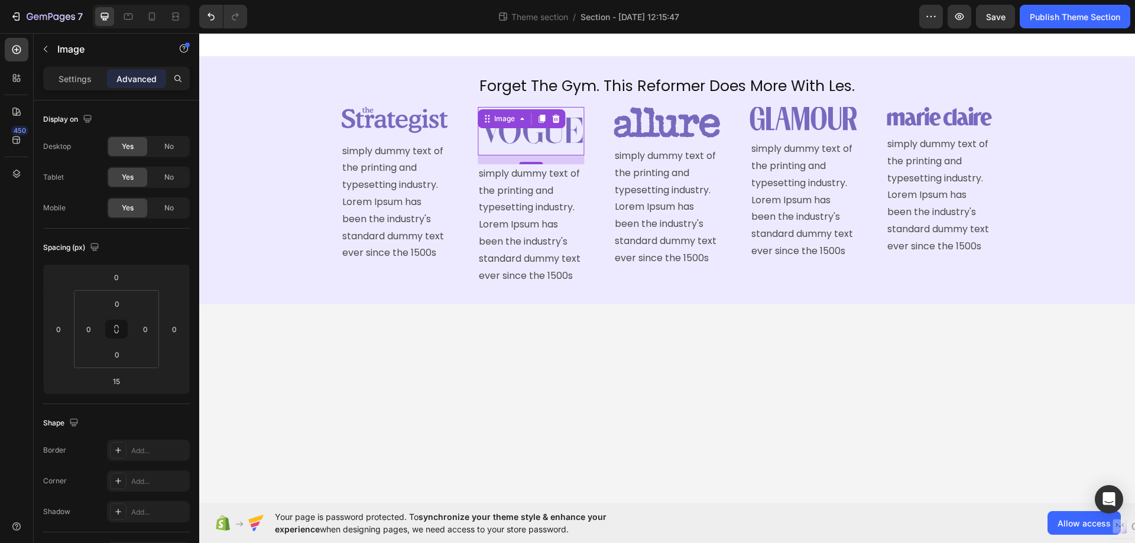
click at [570, 117] on img at bounding box center [531, 131] width 106 height 48
drag, startPoint x: 576, startPoint y: 163, endPoint x: 574, endPoint y: 170, distance: 6.7
click at [576, 163] on div "15" at bounding box center [531, 159] width 106 height 9
click at [567, 181] on p "simply dummy text of the printing and typesetting industry. Lorem Ipsum has bee…" at bounding box center [531, 224] width 104 height 119
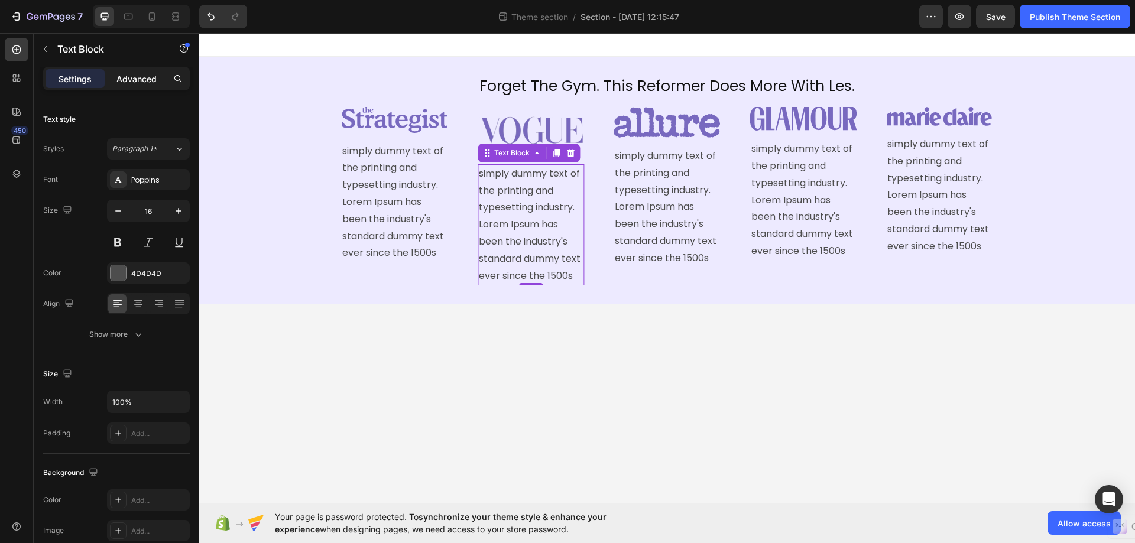
click at [134, 76] on p "Advanced" at bounding box center [136, 79] width 40 height 12
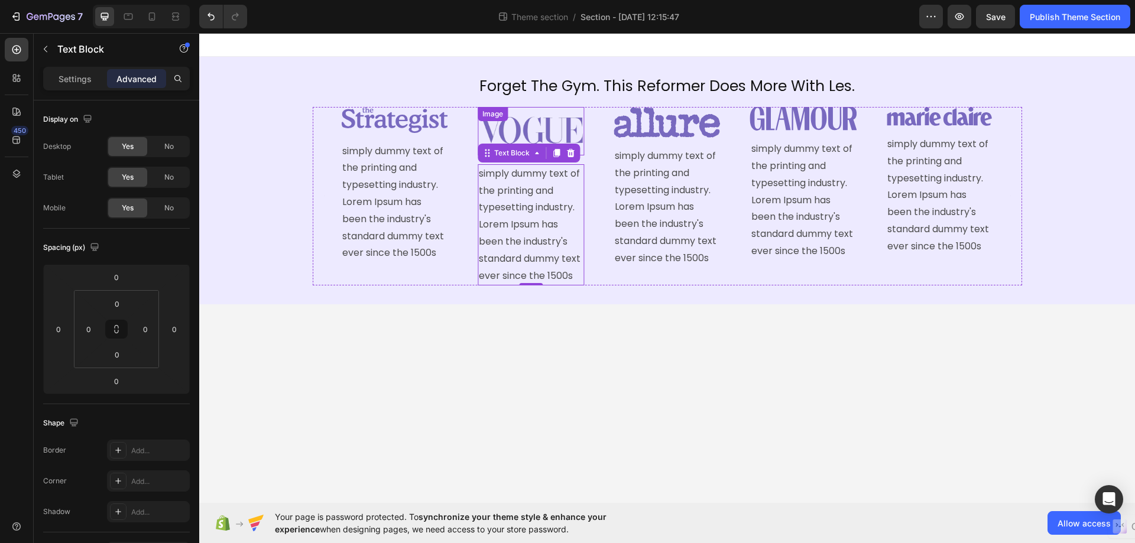
click at [538, 115] on div "Image" at bounding box center [531, 131] width 106 height 48
click at [400, 152] on div "simply dummy text of the printing and typesetting industry. Lorem Ipsum has bee…" at bounding box center [394, 203] width 106 height 122
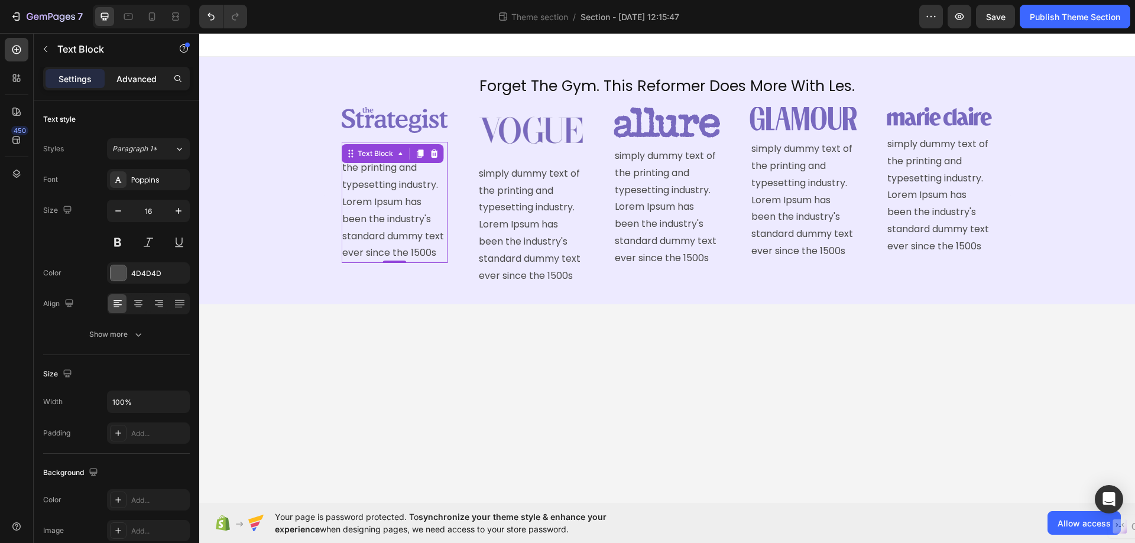
click at [142, 73] on p "Advanced" at bounding box center [136, 79] width 40 height 12
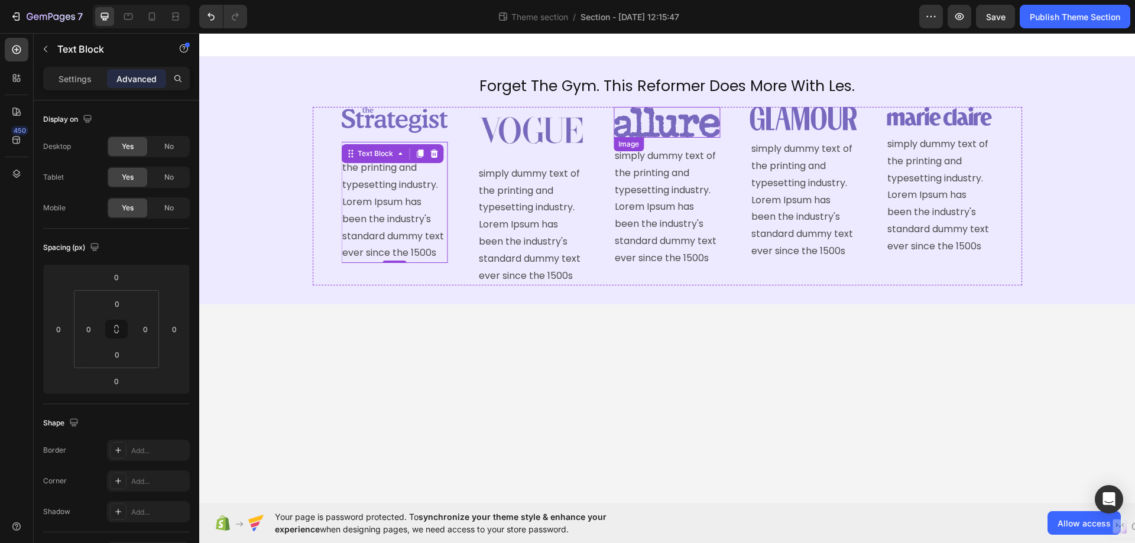
click at [700, 123] on img at bounding box center [666, 122] width 106 height 31
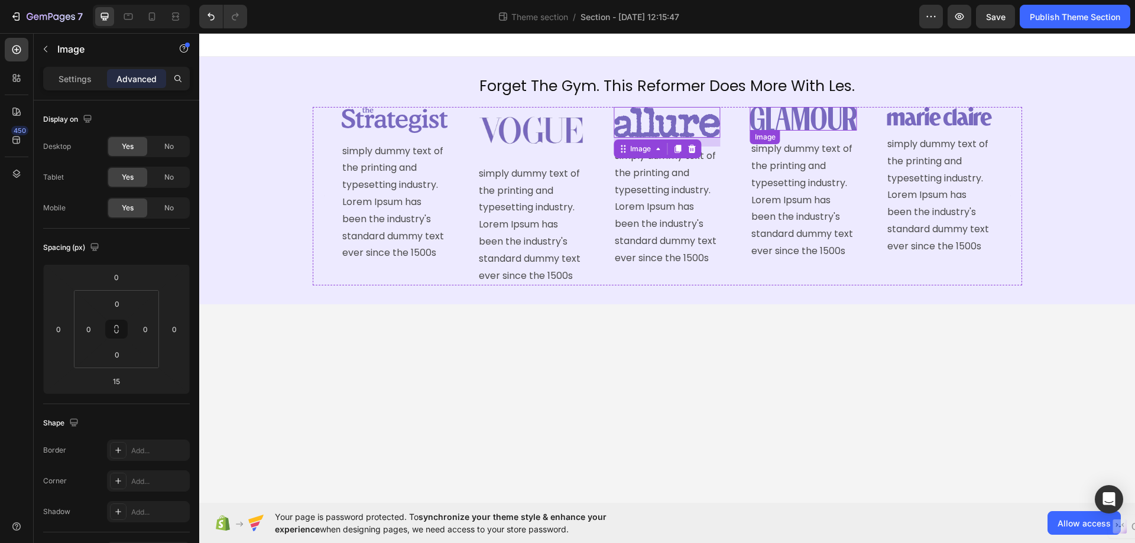
click at [778, 124] on img at bounding box center [803, 119] width 106 height 24
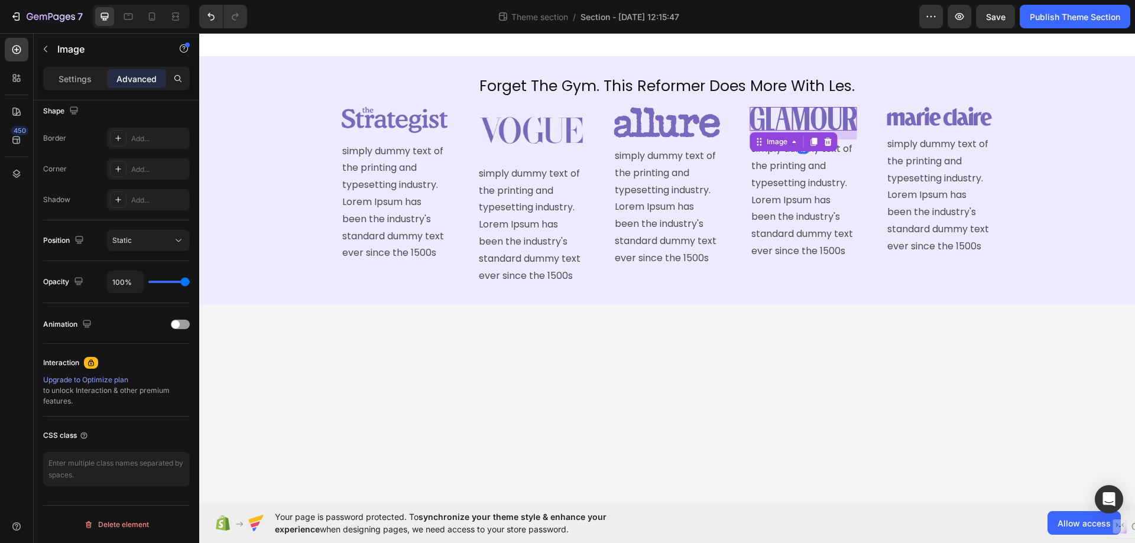
click at [148, 80] on p "Advanced" at bounding box center [136, 79] width 40 height 12
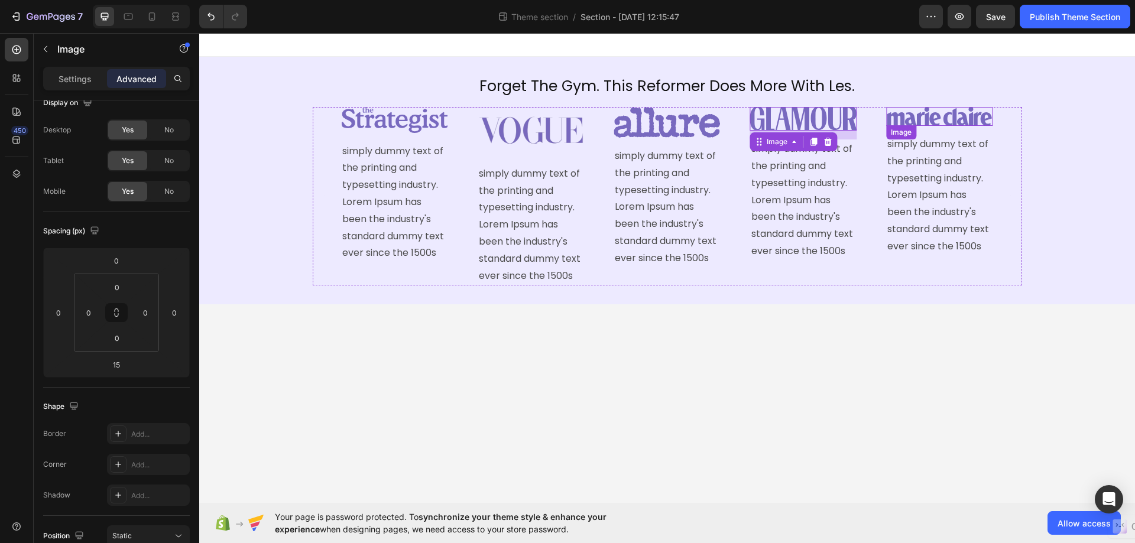
click at [906, 123] on img at bounding box center [939, 116] width 106 height 19
click at [419, 118] on img at bounding box center [394, 120] width 106 height 26
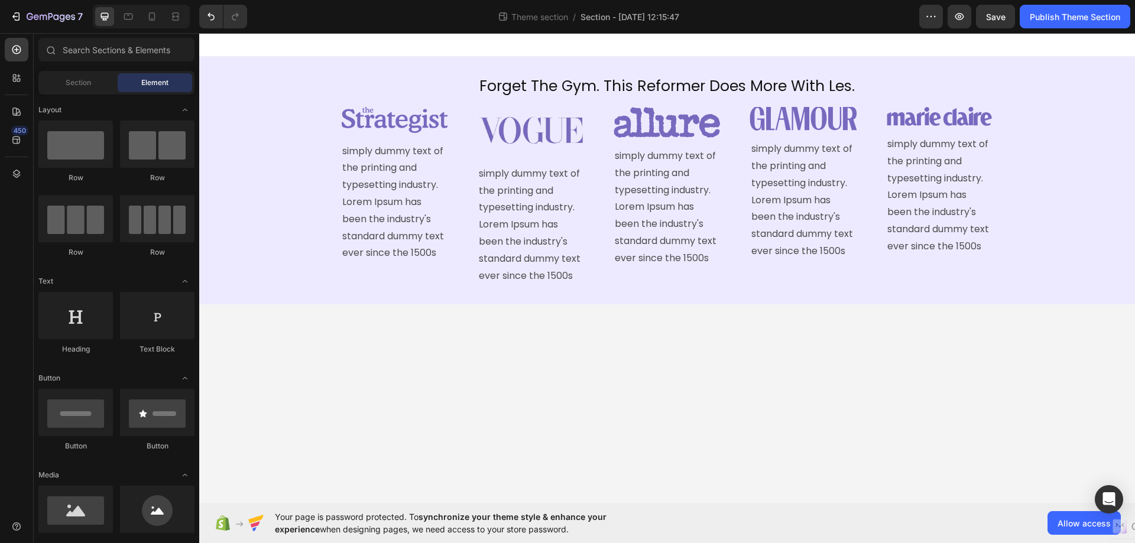
click at [379, 350] on body "Forget The Gym. This Reformer Does More With Les. Heading Image simply dummy te…" at bounding box center [667, 268] width 936 height 470
click at [157, 14] on icon at bounding box center [152, 17] width 12 height 12
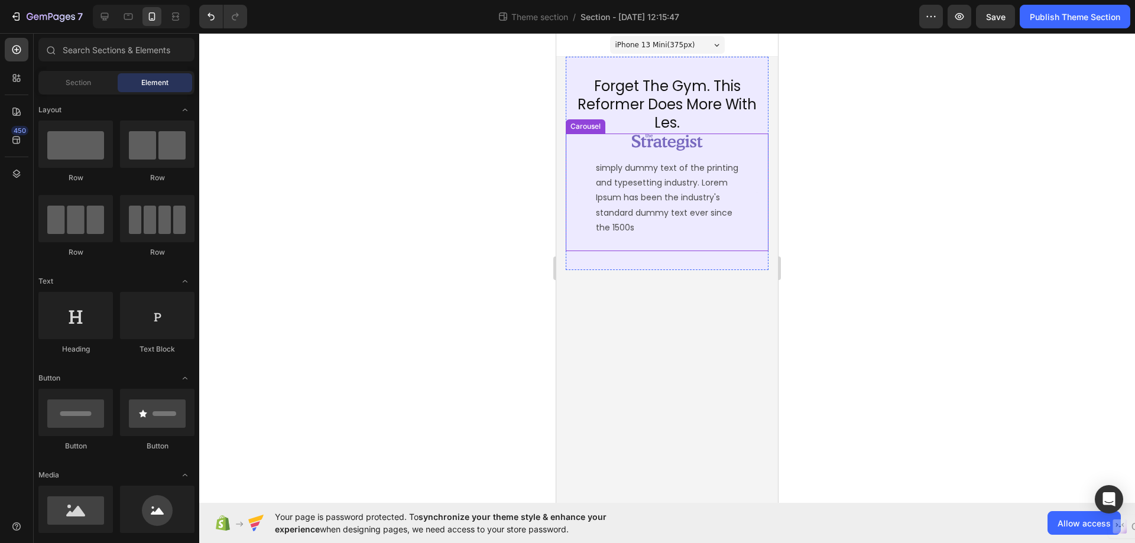
click at [742, 229] on div "Image simply dummy text of the printing and typesetting industry. Lorem Ipsum h…" at bounding box center [667, 193] width 203 height 118
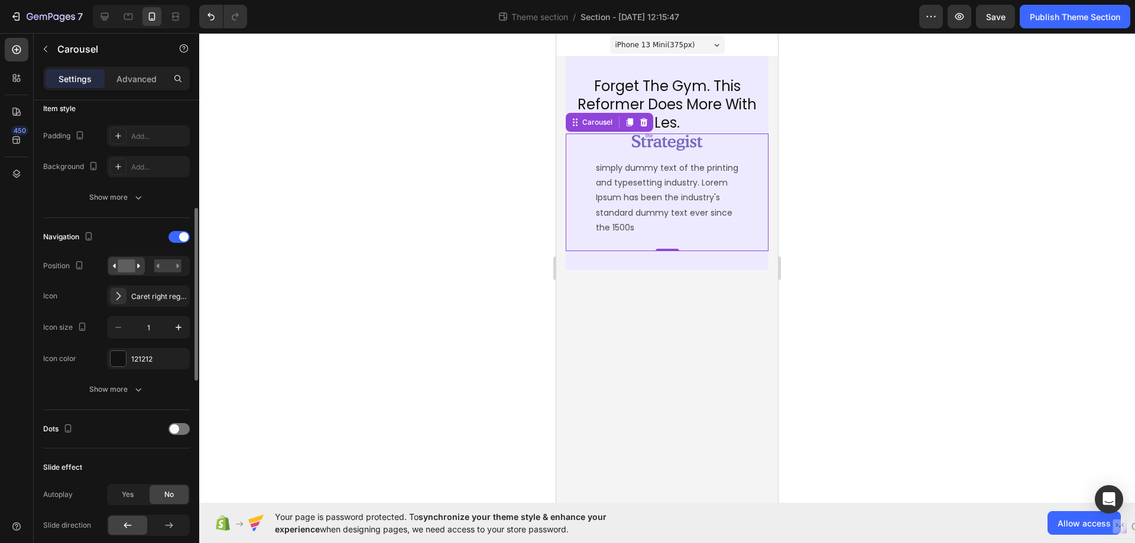
scroll to position [414, 0]
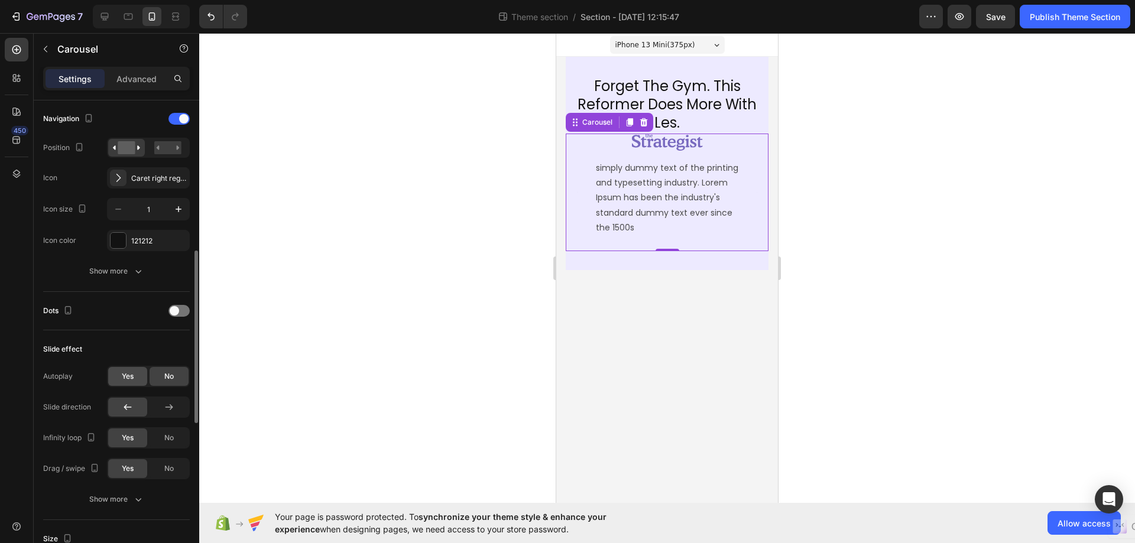
click at [119, 386] on div "Yes" at bounding box center [127, 376] width 39 height 19
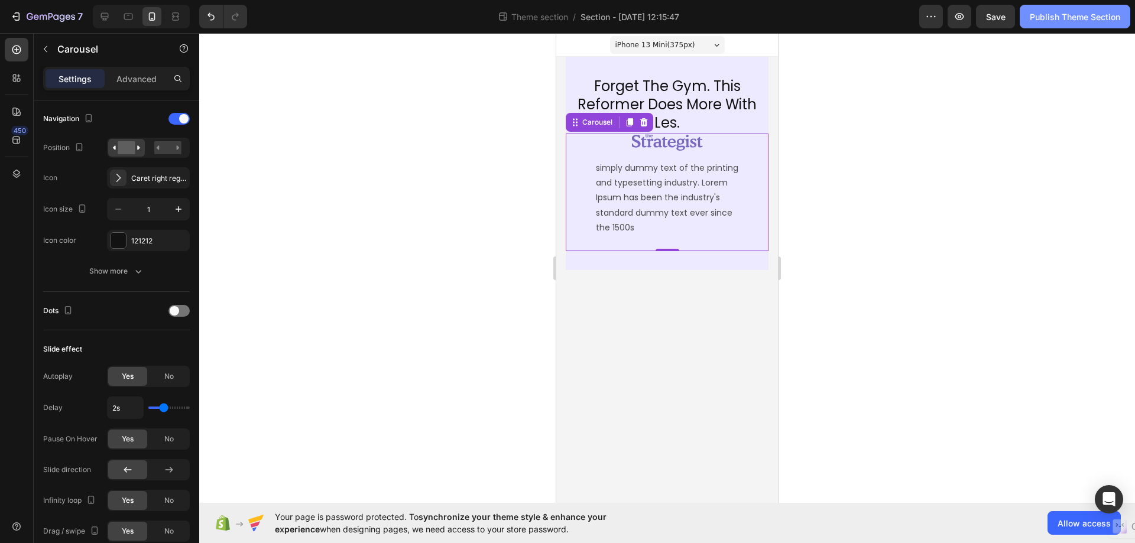
click at [1063, 11] on div "Publish Theme Section" at bounding box center [1075, 17] width 90 height 12
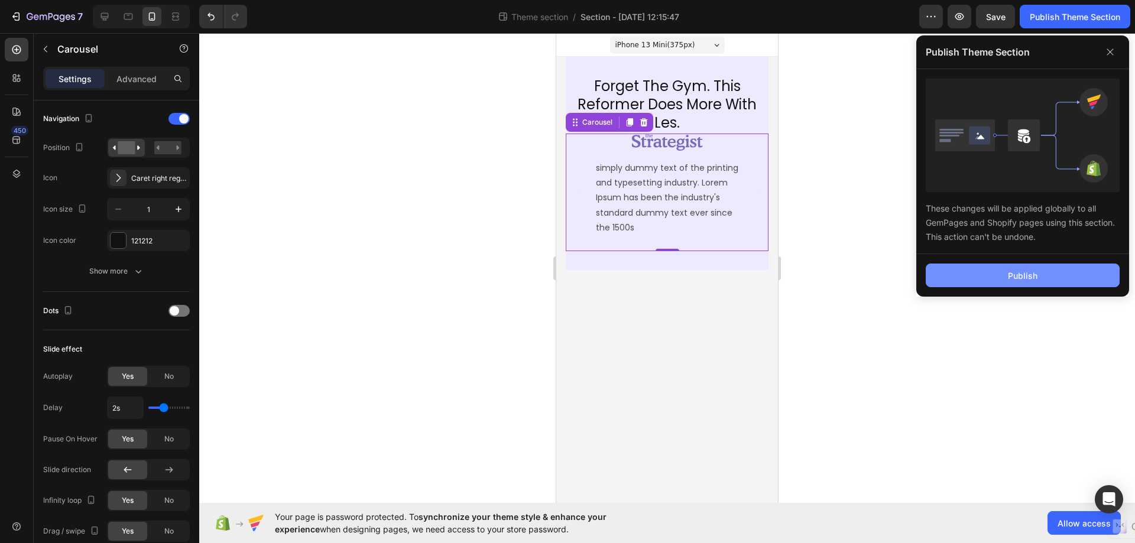
click at [1031, 271] on div "Publish" at bounding box center [1023, 276] width 30 height 12
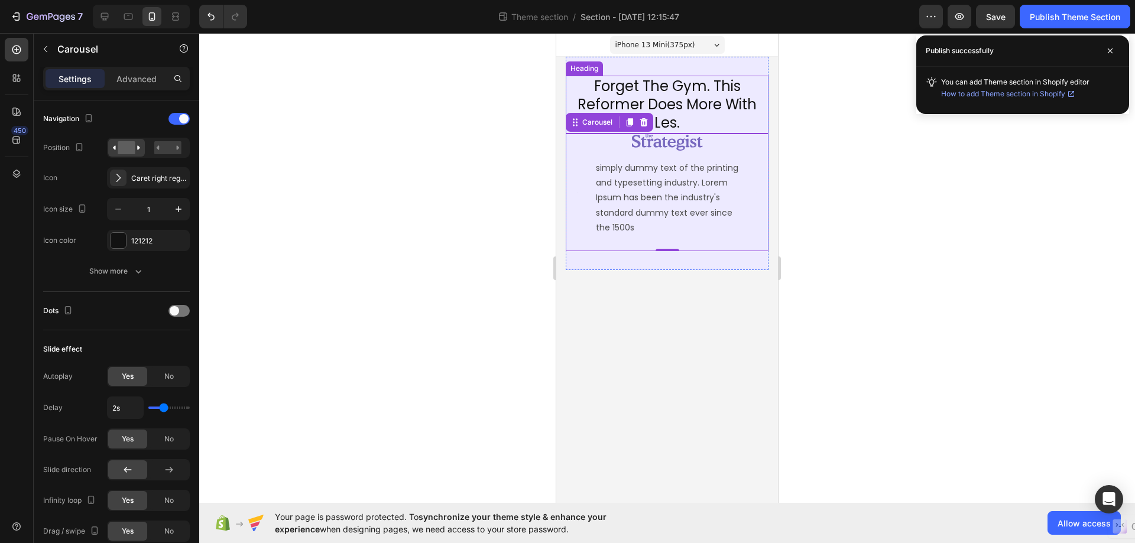
click at [671, 120] on h2 "Forget The Gym. This Reformer Does More With Les." at bounding box center [667, 105] width 203 height 58
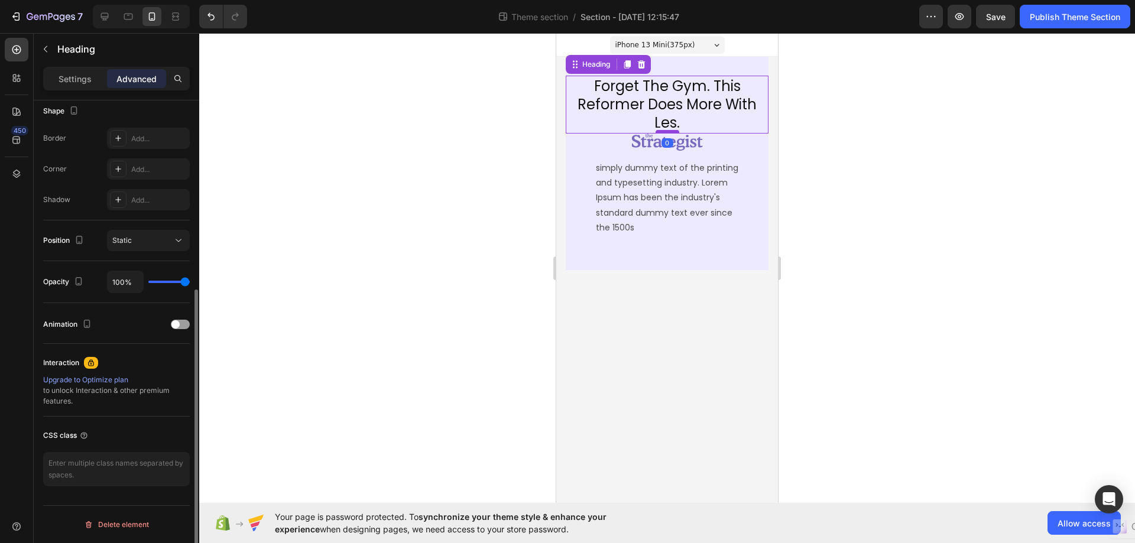
scroll to position [0, 0]
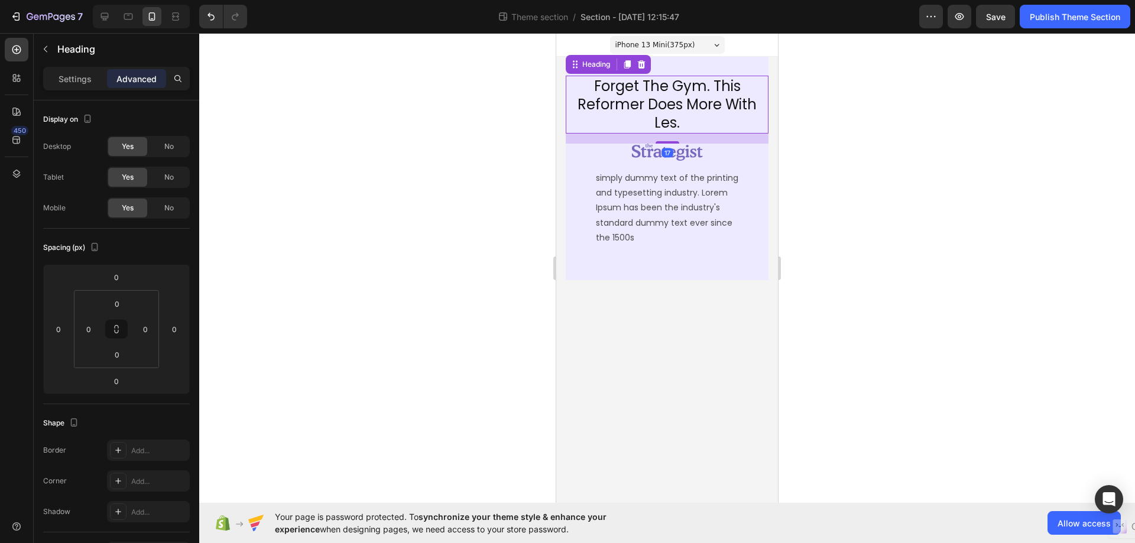
drag, startPoint x: 668, startPoint y: 132, endPoint x: 669, endPoint y: 120, distance: 11.8
click at [671, 141] on div at bounding box center [667, 142] width 24 height 2
type input "13"
click at [667, 109] on h2 "Forget The Gym. This Reformer Does More With Les." at bounding box center [667, 105] width 203 height 58
click at [681, 118] on p "Forget The Gym. This Reformer Does More With Les." at bounding box center [667, 105] width 200 height 56
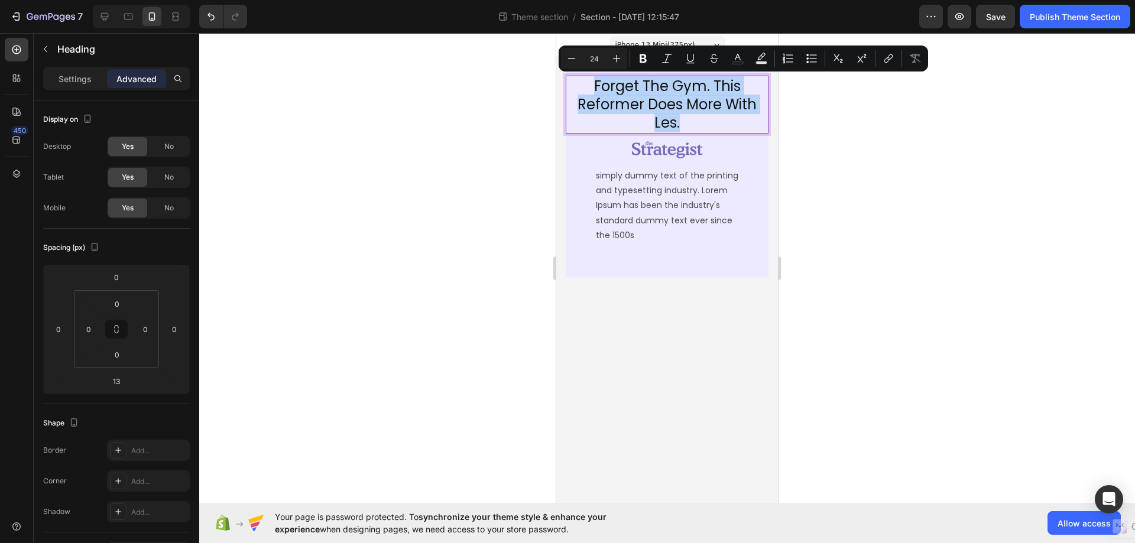
drag, startPoint x: 683, startPoint y: 119, endPoint x: 586, endPoint y: 90, distance: 101.0
click at [586, 90] on p "Forget The Gym. This Reformer Does More With Les." at bounding box center [667, 105] width 200 height 56
click at [72, 83] on p "Settings" at bounding box center [75, 79] width 33 height 12
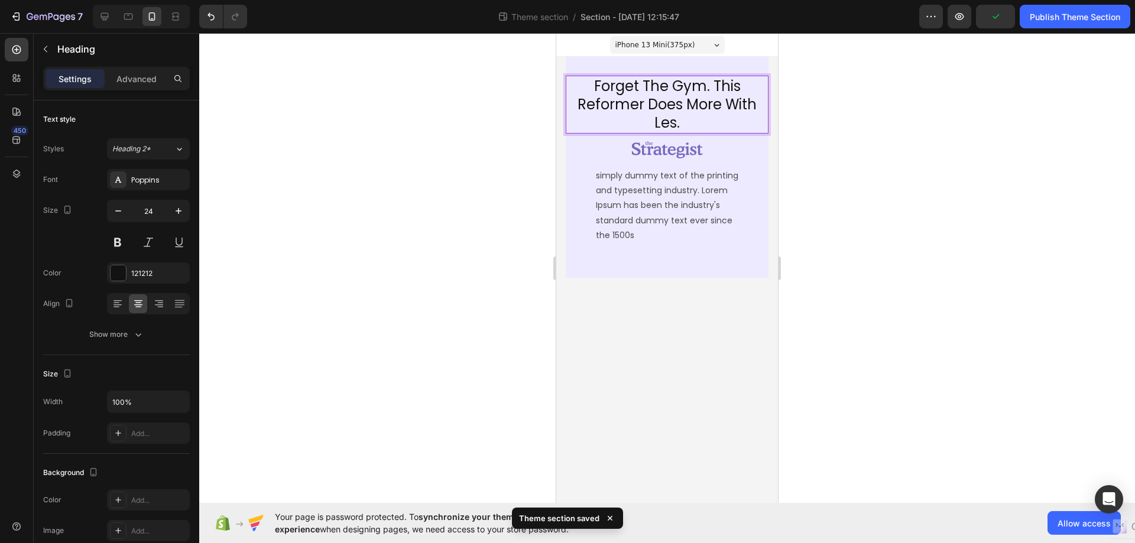
click at [700, 135] on div "Forget The Gym. This Reformer Does More With Les. Heading 13 Image simply dummy…" at bounding box center [667, 167] width 203 height 183
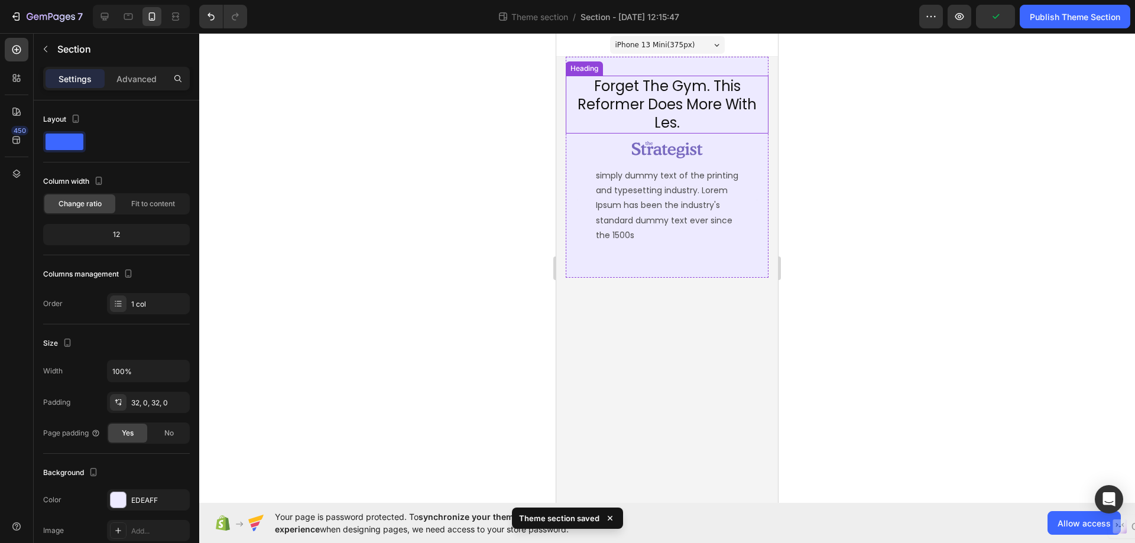
click at [691, 126] on p "Forget The Gym. This Reformer Does More With Les." at bounding box center [667, 105] width 200 height 56
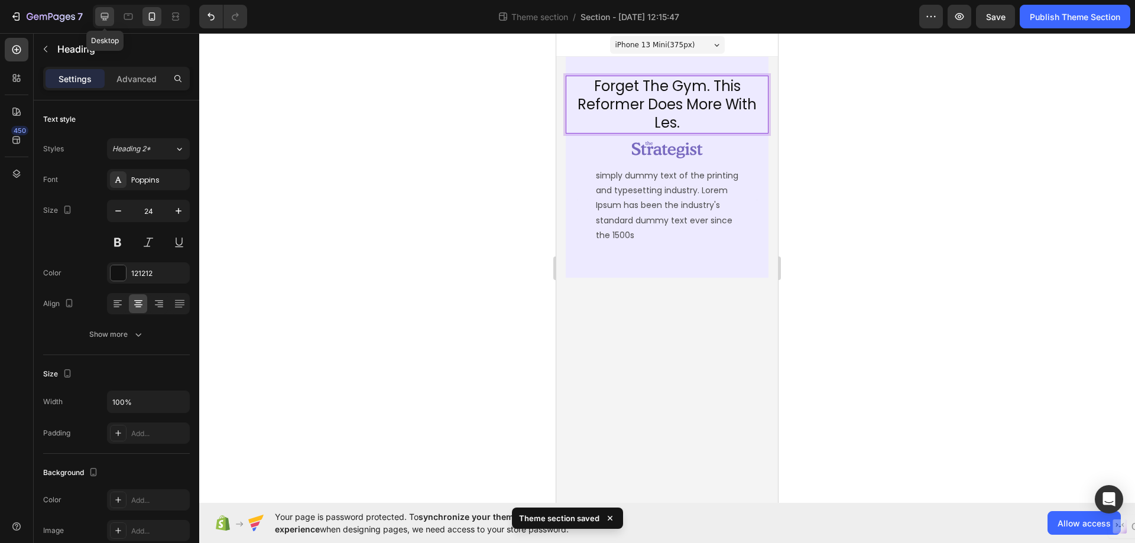
click at [105, 15] on icon at bounding box center [105, 17] width 12 height 12
type input "25"
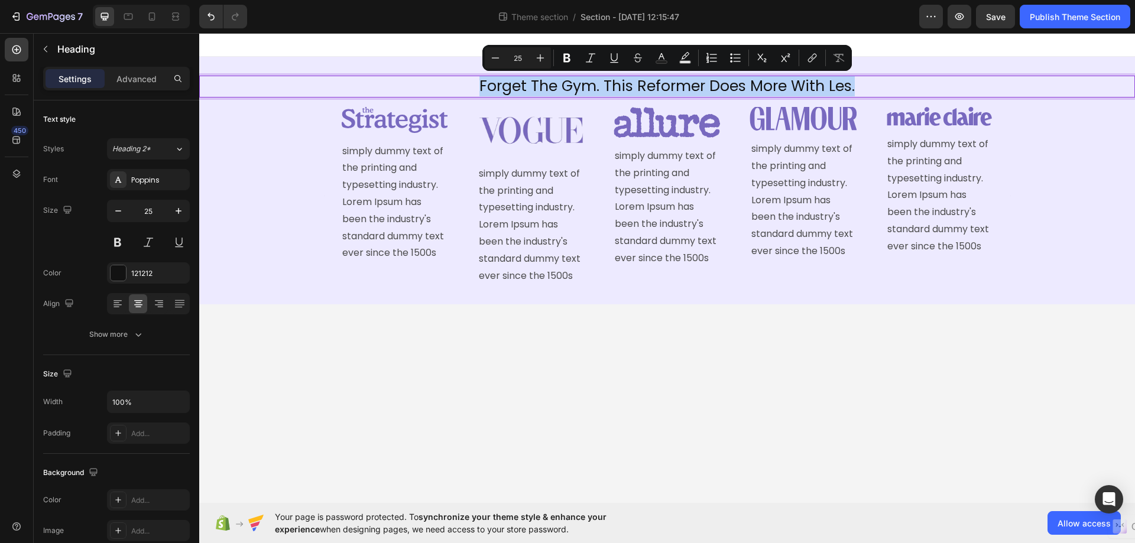
drag, startPoint x: 869, startPoint y: 89, endPoint x: 479, endPoint y: 90, distance: 390.1
click at [479, 90] on p "Forget The Gym. This Reformer Does More With Les." at bounding box center [666, 87] width 933 height 20
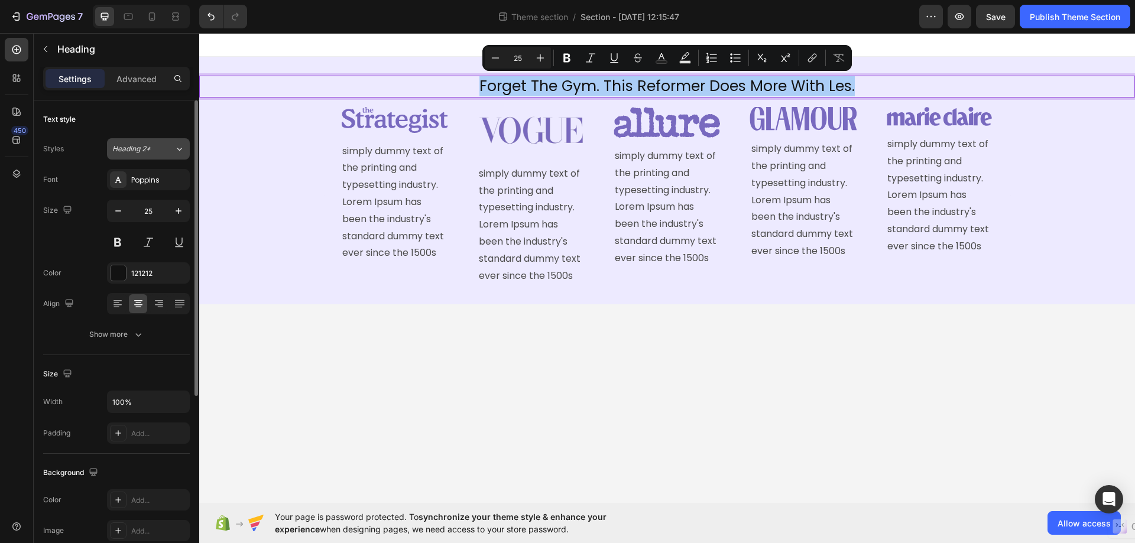
click at [171, 147] on div "Heading 2*" at bounding box center [143, 149] width 62 height 11
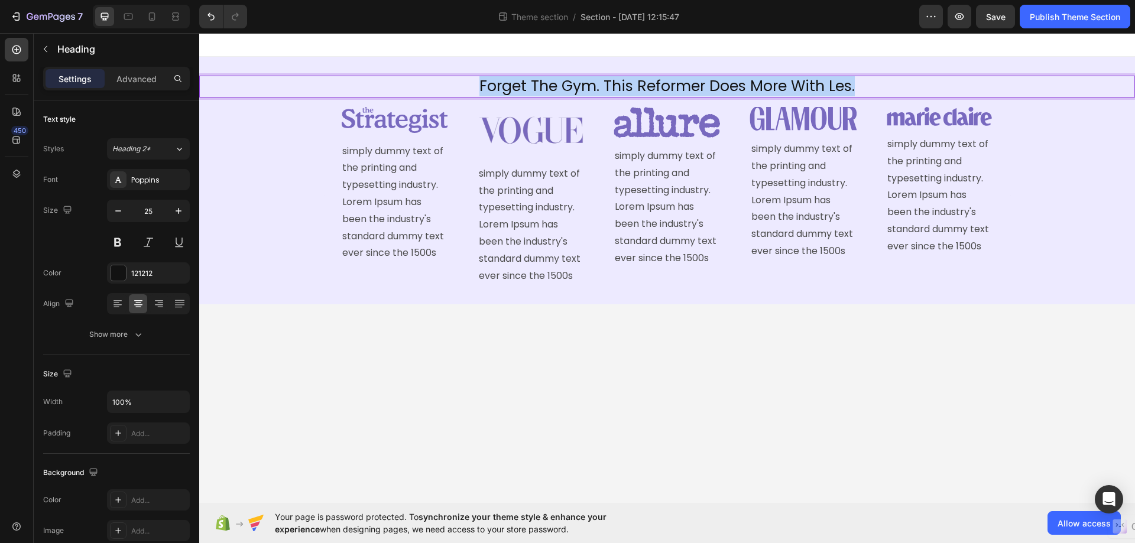
drag, startPoint x: 877, startPoint y: 89, endPoint x: 467, endPoint y: 88, distance: 409.6
click at [467, 88] on p "Forget The Gym. This Reformer Does More With Les." at bounding box center [666, 87] width 933 height 20
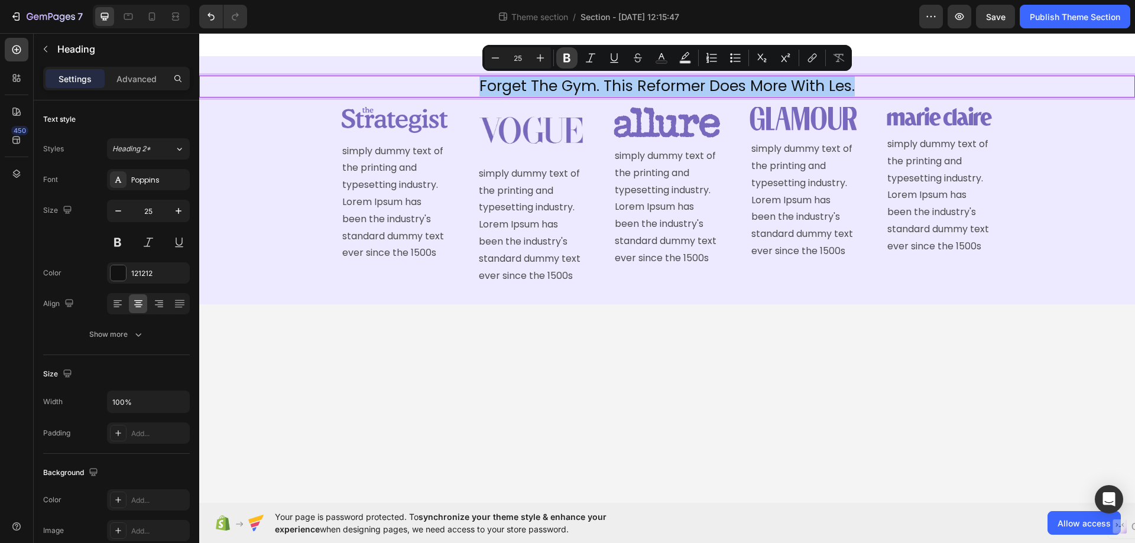
click at [566, 57] on icon "Editor contextual toolbar" at bounding box center [567, 58] width 12 height 12
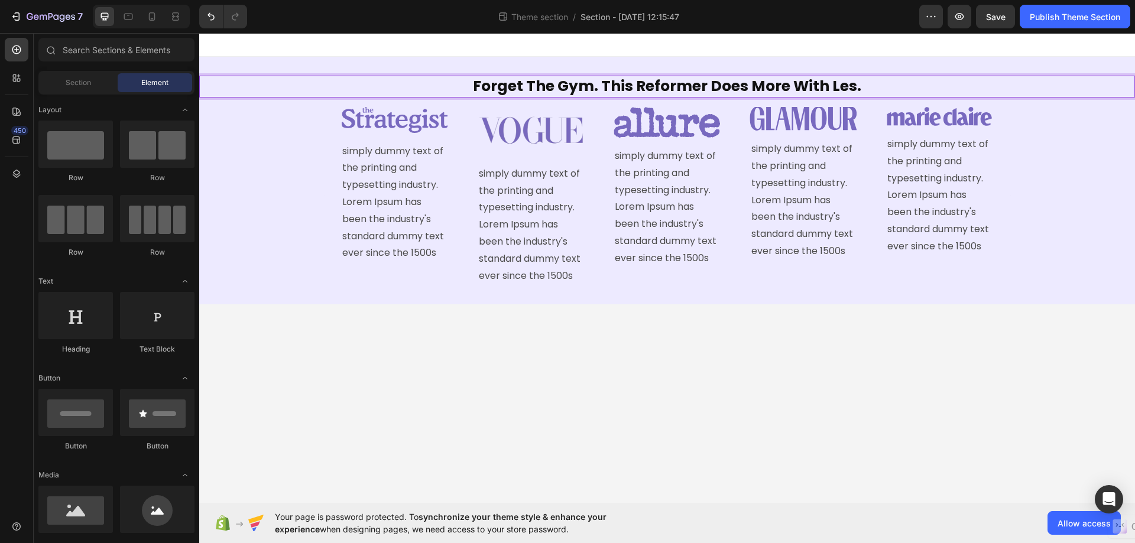
click at [706, 346] on body "Forget The Gym. This Reformer Does More With Les. Heading 13 Image simply dummy…" at bounding box center [667, 268] width 936 height 470
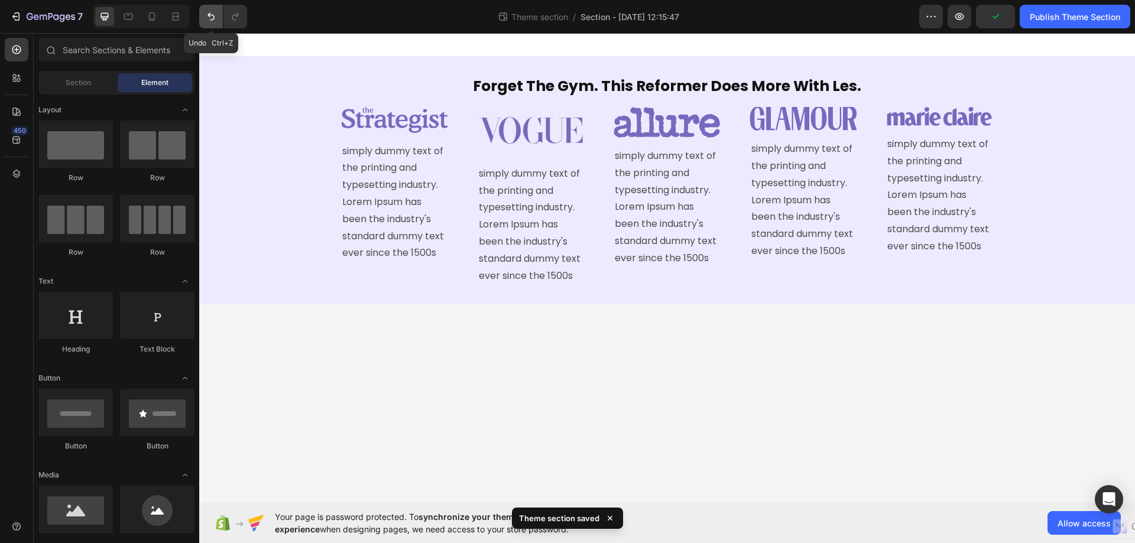
click at [207, 15] on icon "Undo/Redo" at bounding box center [211, 17] width 12 height 12
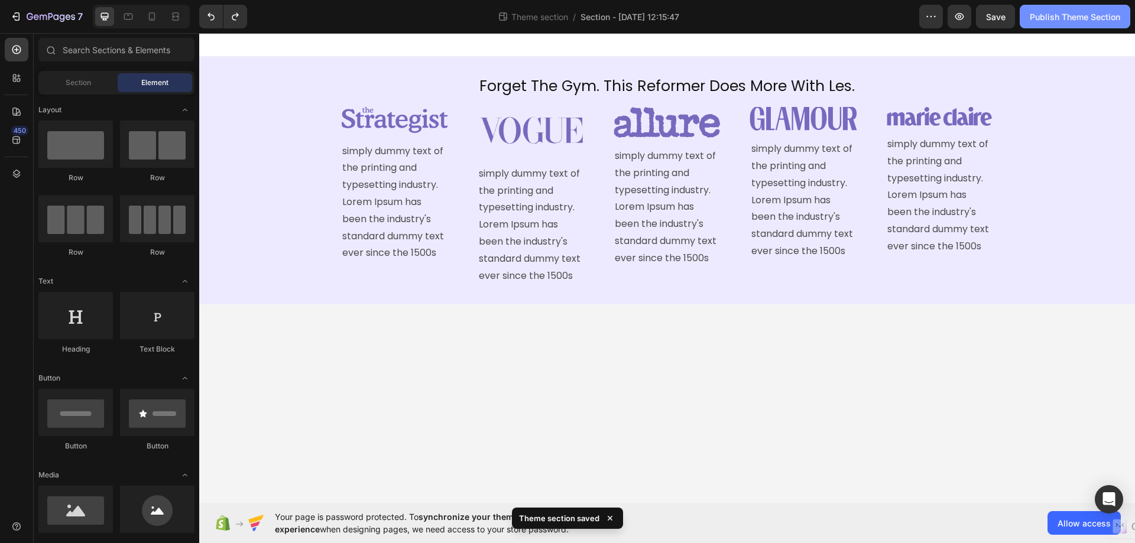
click at [1073, 17] on div "Publish Theme Section" at bounding box center [1075, 17] width 90 height 12
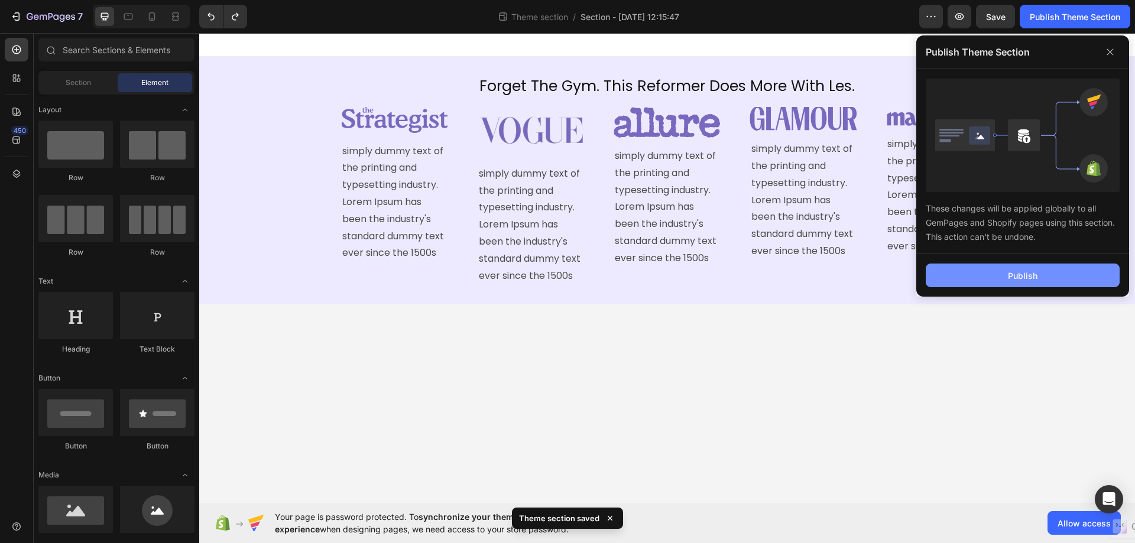
click at [1033, 274] on div "Publish" at bounding box center [1023, 276] width 30 height 12
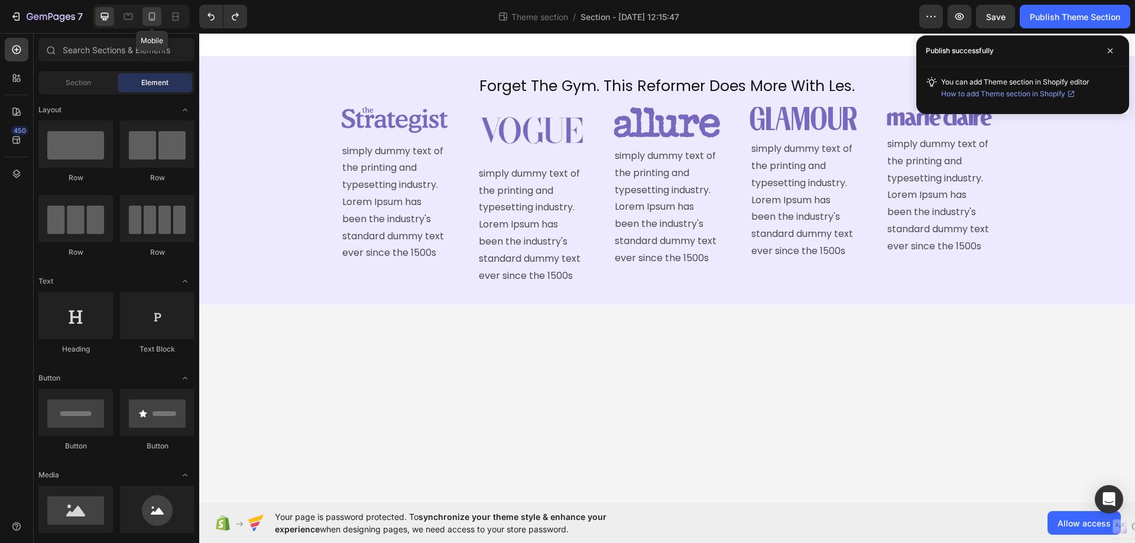
click at [148, 14] on icon at bounding box center [152, 17] width 12 height 12
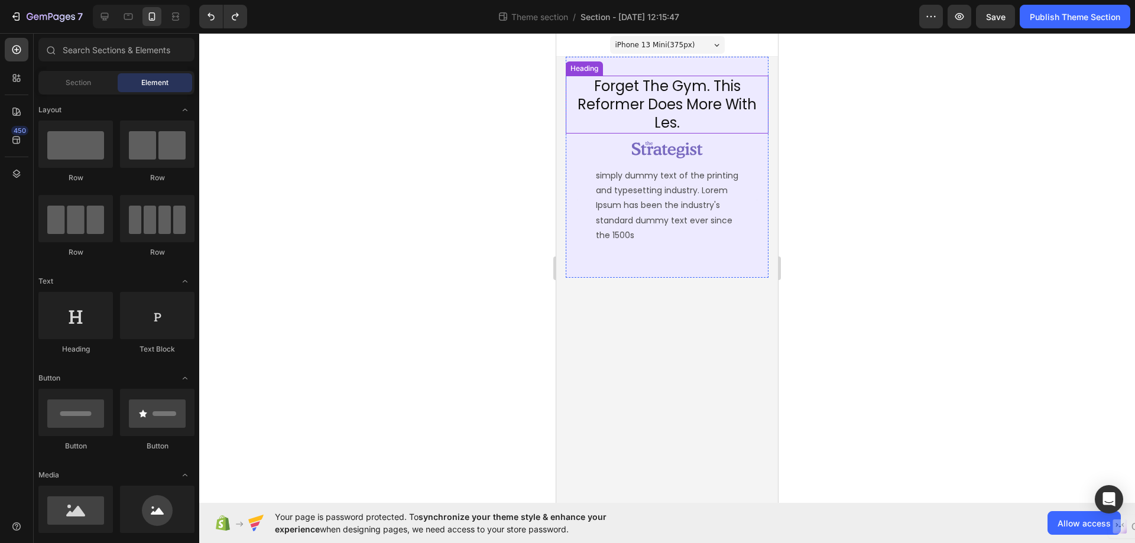
click at [654, 131] on h2 "Forget The Gym. This Reformer Does More With Les." at bounding box center [667, 105] width 203 height 58
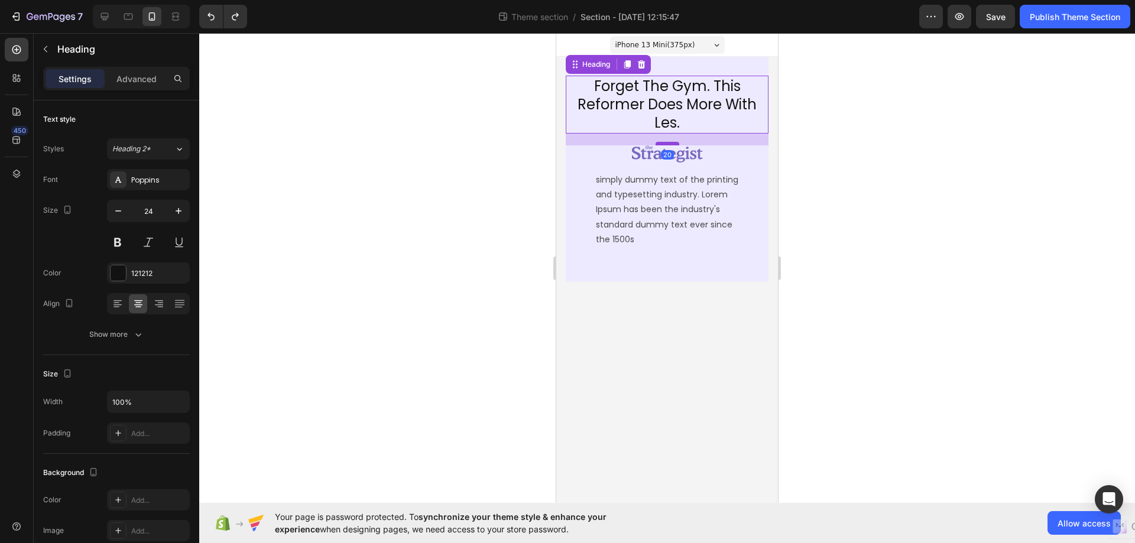
click at [665, 144] on div at bounding box center [667, 144] width 24 height 4
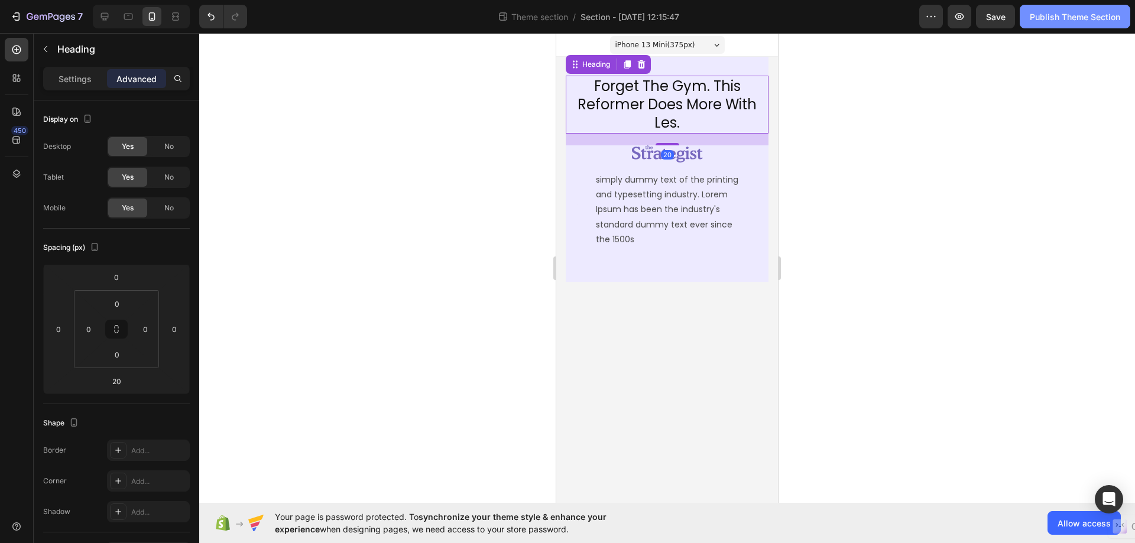
click at [1038, 15] on div "Publish Theme Section" at bounding box center [1075, 17] width 90 height 12
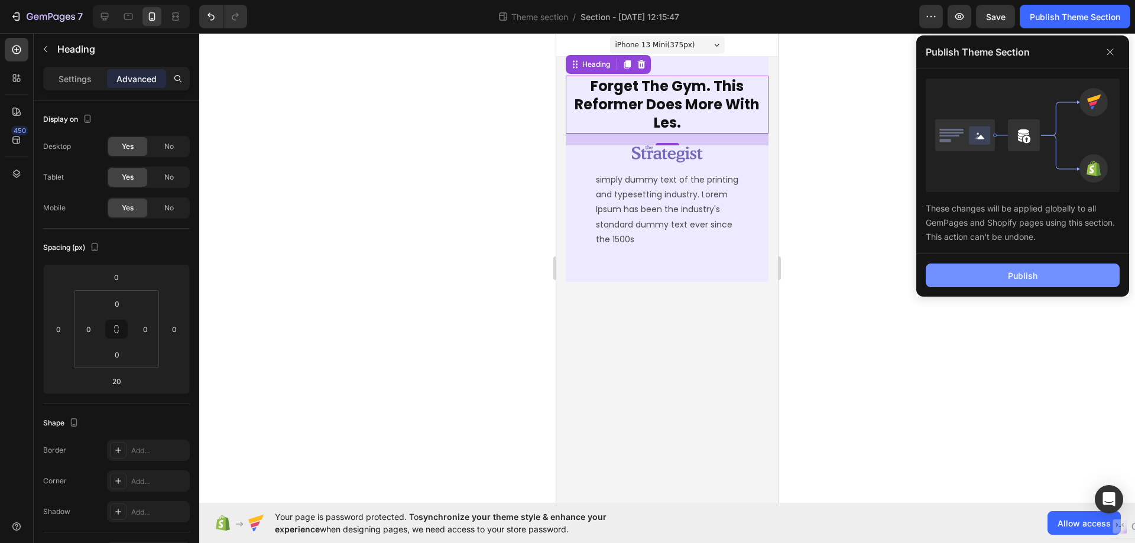
click at [1005, 272] on button "Publish" at bounding box center [1023, 276] width 194 height 24
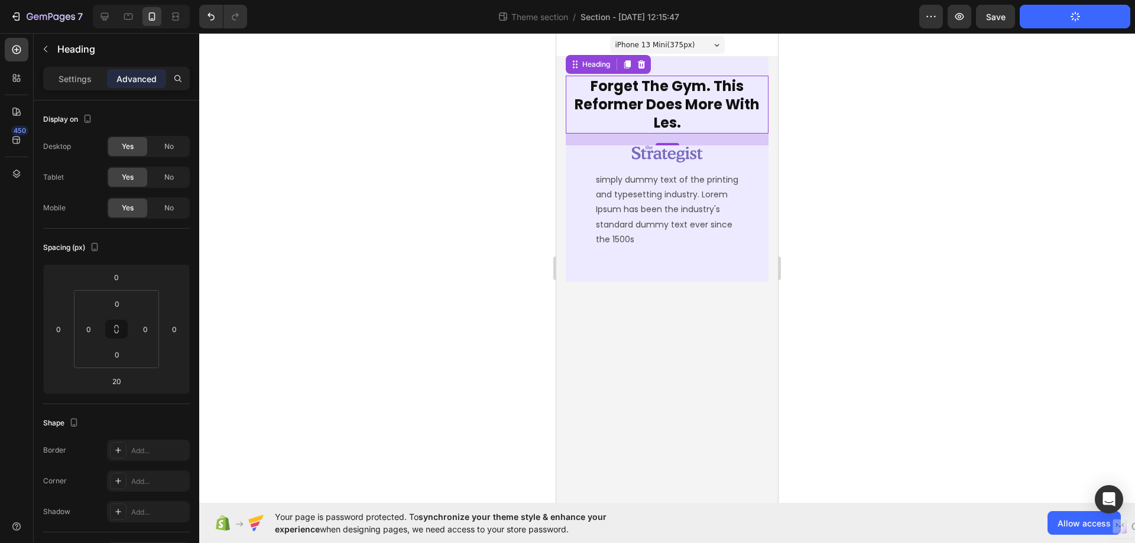
click at [761, 205] on button "Carousel Next Arrow" at bounding box center [757, 204] width 20 height 20
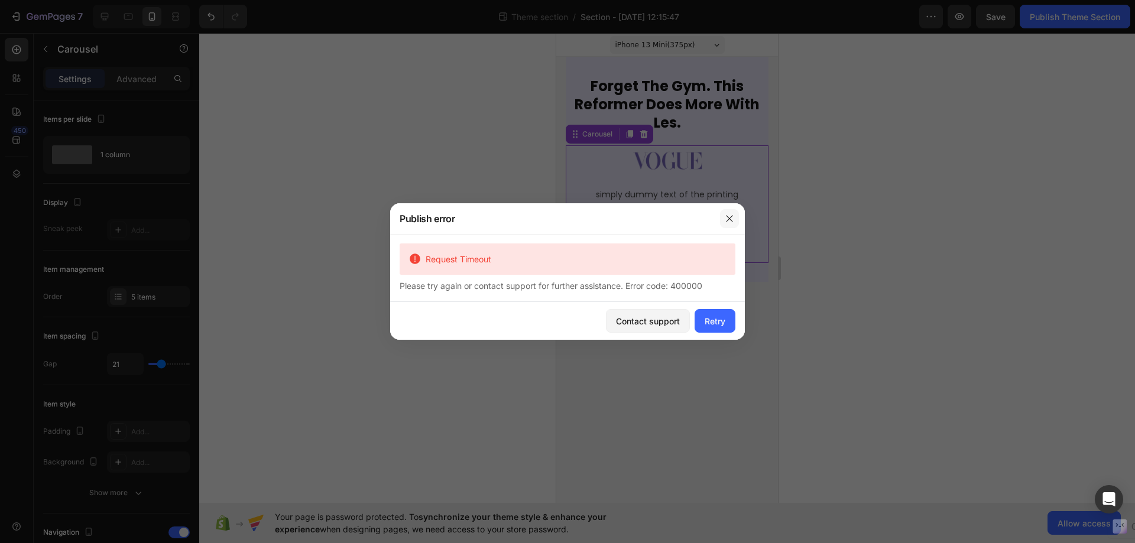
click at [727, 217] on icon "button" at bounding box center [729, 218] width 9 height 9
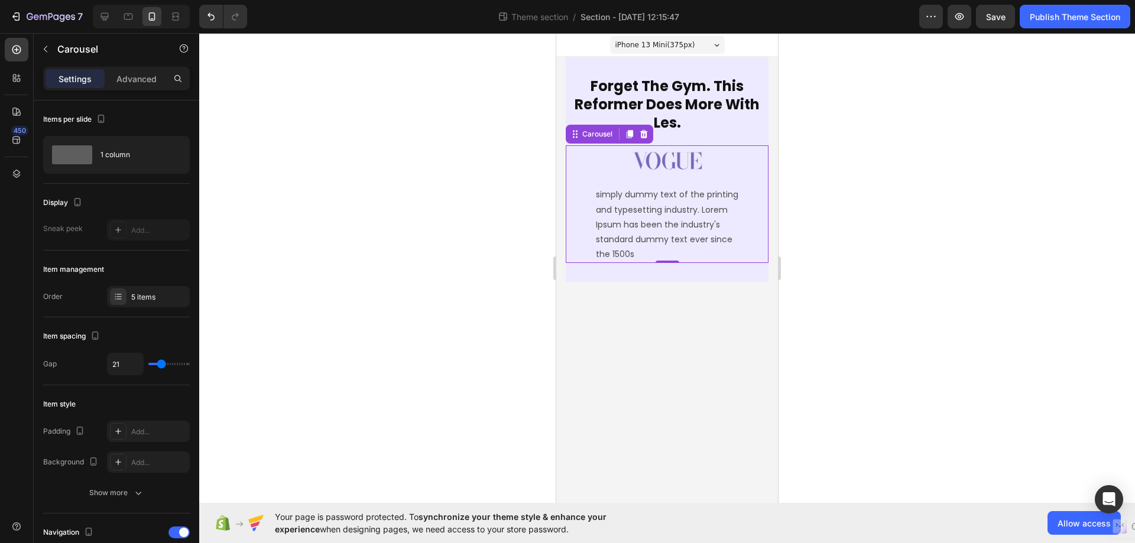
click at [760, 147] on div "Image simply dummy text of the printing and typesetting industry. Lorem Ipsum h…" at bounding box center [667, 204] width 203 height 118
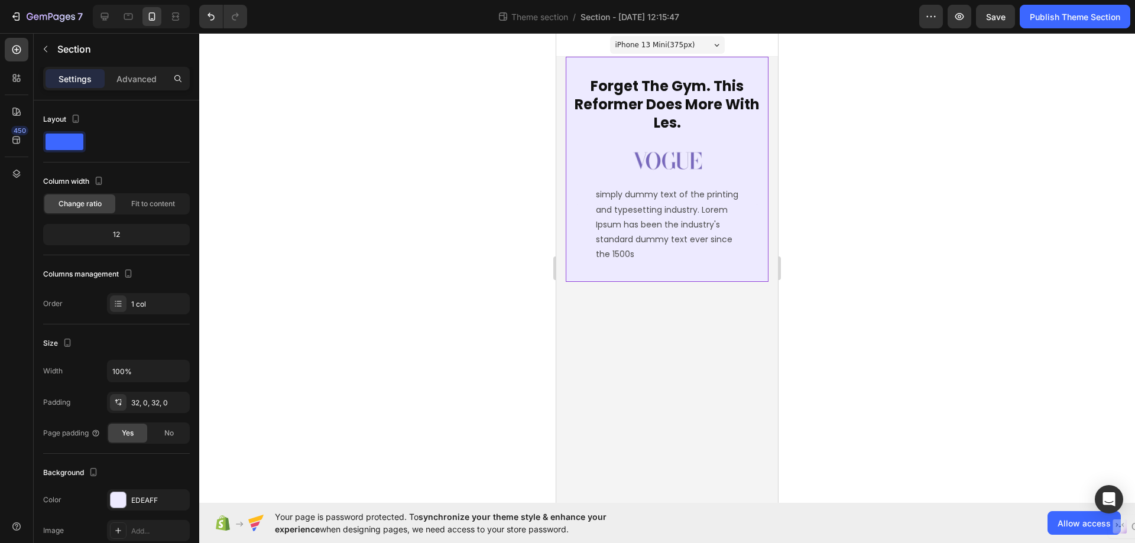
click at [641, 270] on div "Forget The Gym. This Reformer Does More With Les. Heading Image simply dummy te…" at bounding box center [667, 169] width 203 height 225
click at [744, 154] on div "Image simply dummy text of the printing and typesetting industry. Lorem Ipsum h…" at bounding box center [667, 204] width 203 height 118
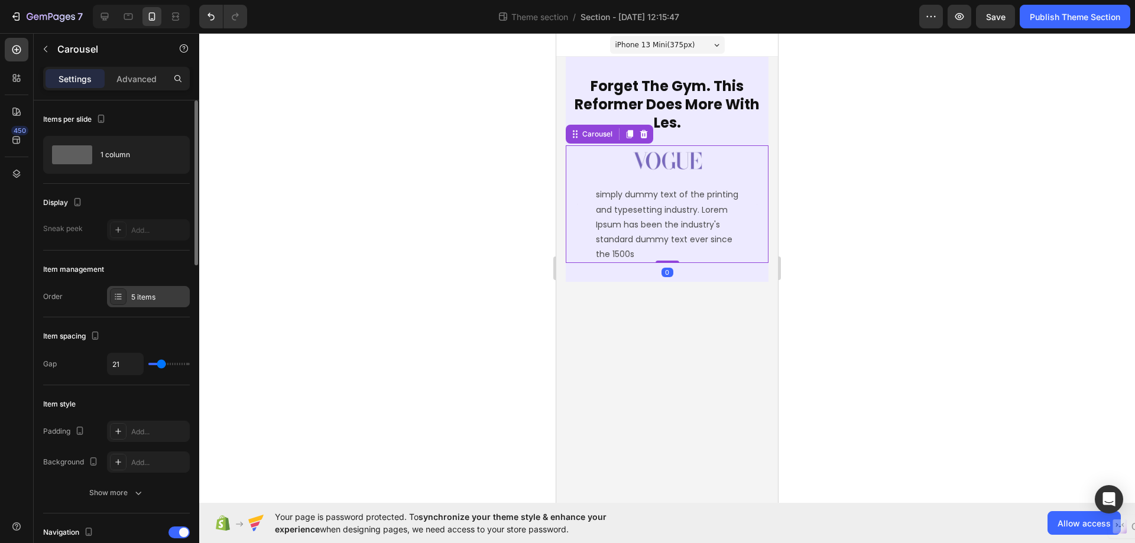
click at [157, 293] on div "5 items" at bounding box center [159, 297] width 56 height 11
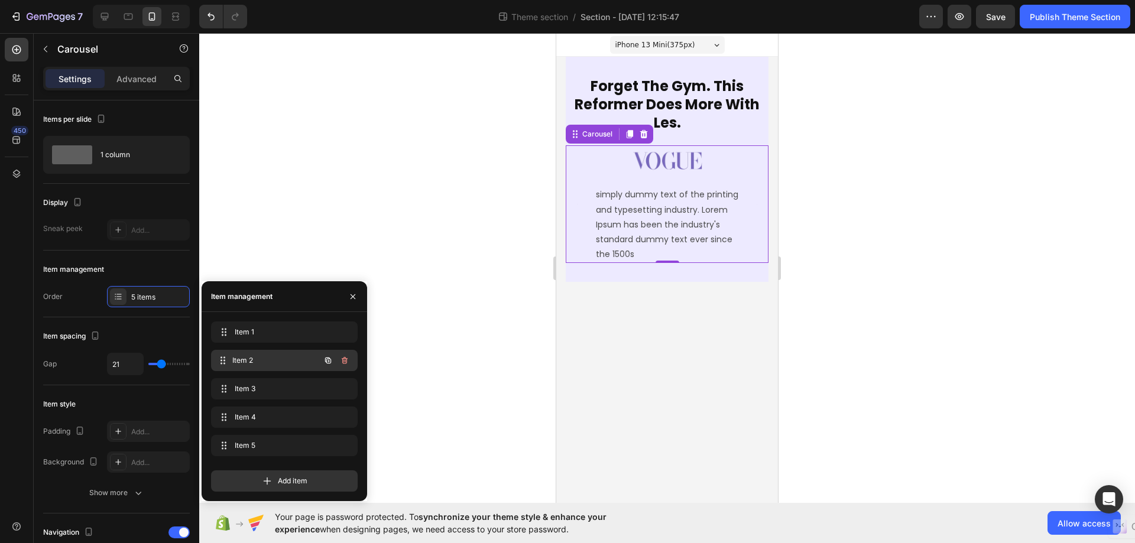
click at [245, 359] on span "Item 2" at bounding box center [275, 360] width 87 height 11
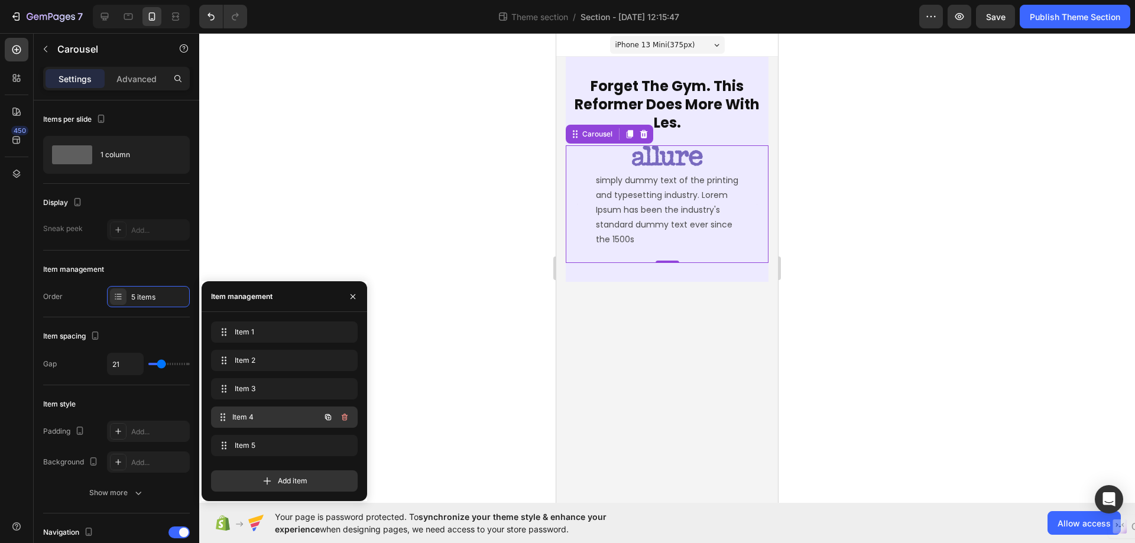
click at [270, 421] on span "Item 4" at bounding box center [275, 417] width 87 height 11
click at [701, 132] on h2 "Forget The Gym. This Reformer Does More With Les." at bounding box center [667, 105] width 203 height 58
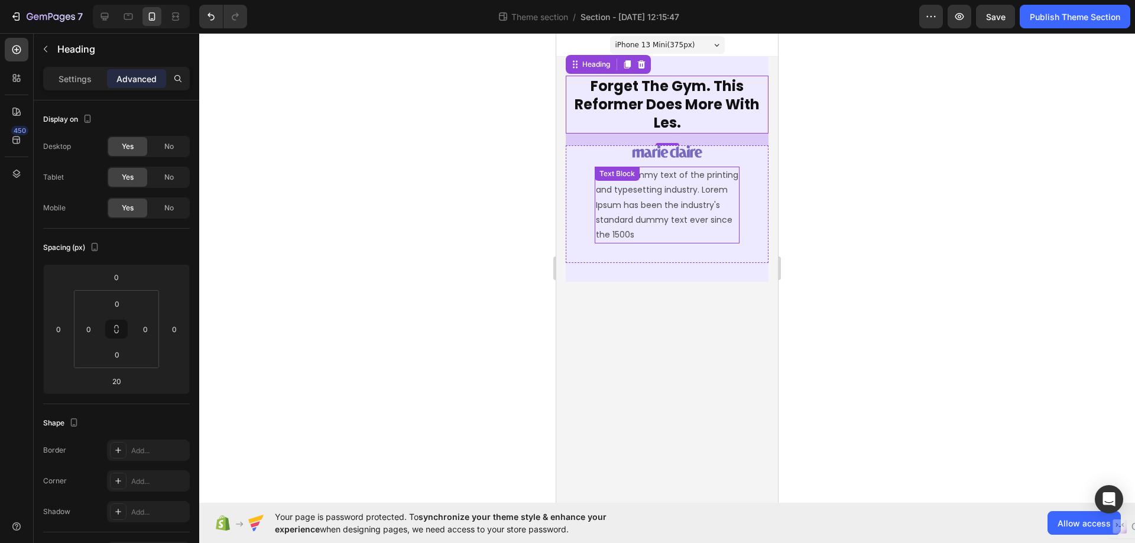
click at [650, 222] on p "simply dummy text of the printing and typesetting industry. Lorem Ipsum has bee…" at bounding box center [667, 205] width 142 height 74
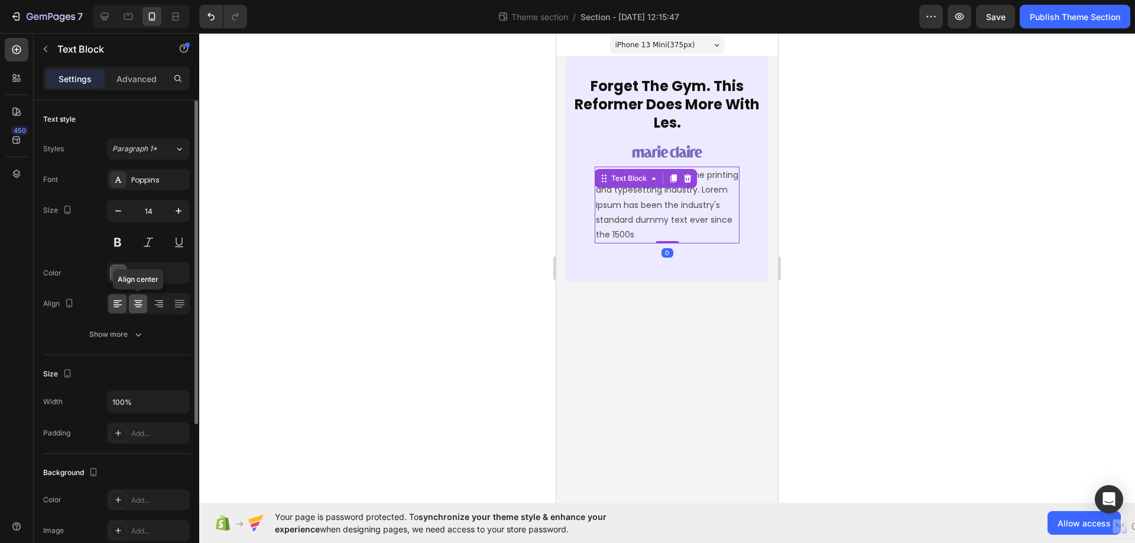
click at [139, 306] on icon at bounding box center [138, 304] width 12 height 12
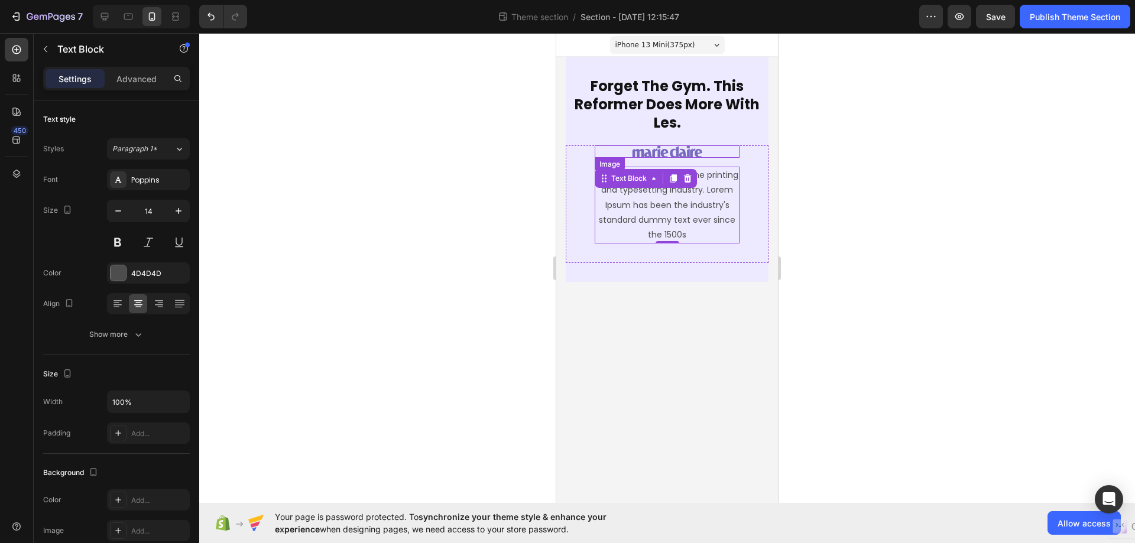
click at [736, 150] on div at bounding box center [667, 151] width 145 height 13
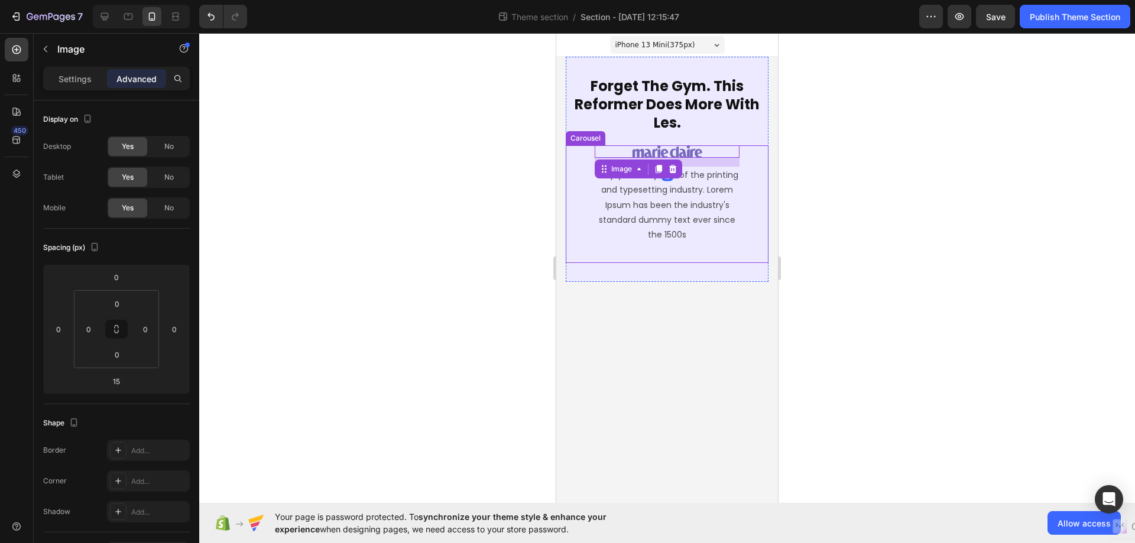
click at [752, 223] on div "Image simply dummy text of the printing and typesetting industry. Lorem Ipsum h…" at bounding box center [667, 204] width 203 height 118
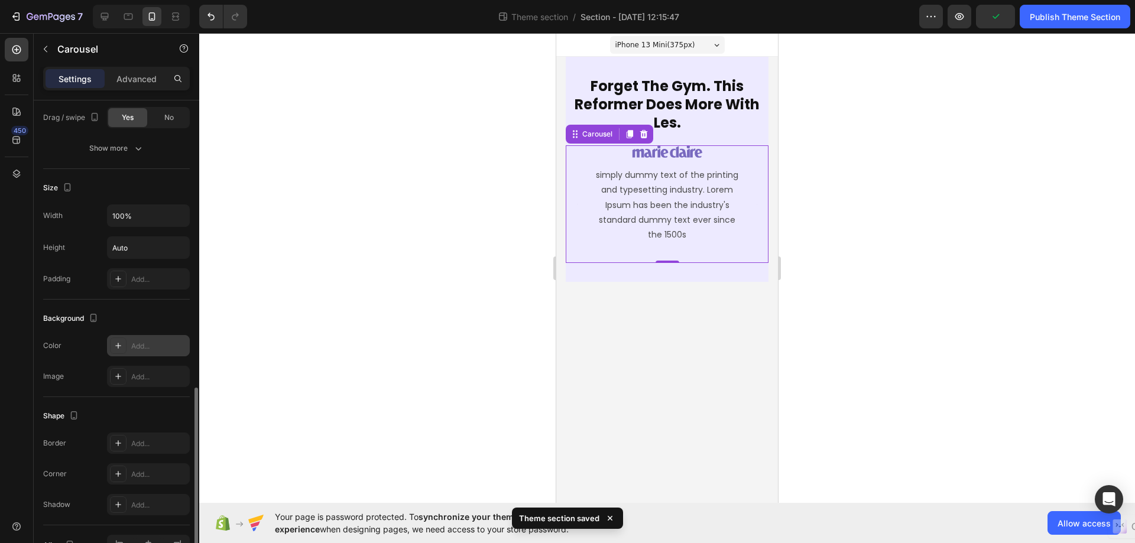
scroll to position [897, 0]
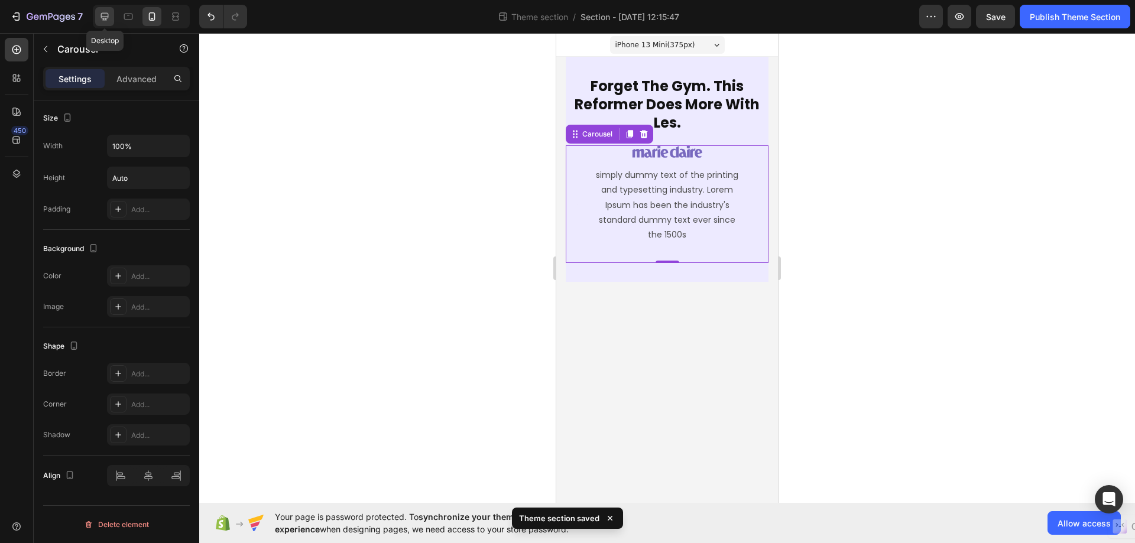
click at [106, 11] on icon at bounding box center [105, 17] width 12 height 12
type input "50"
type input "1200"
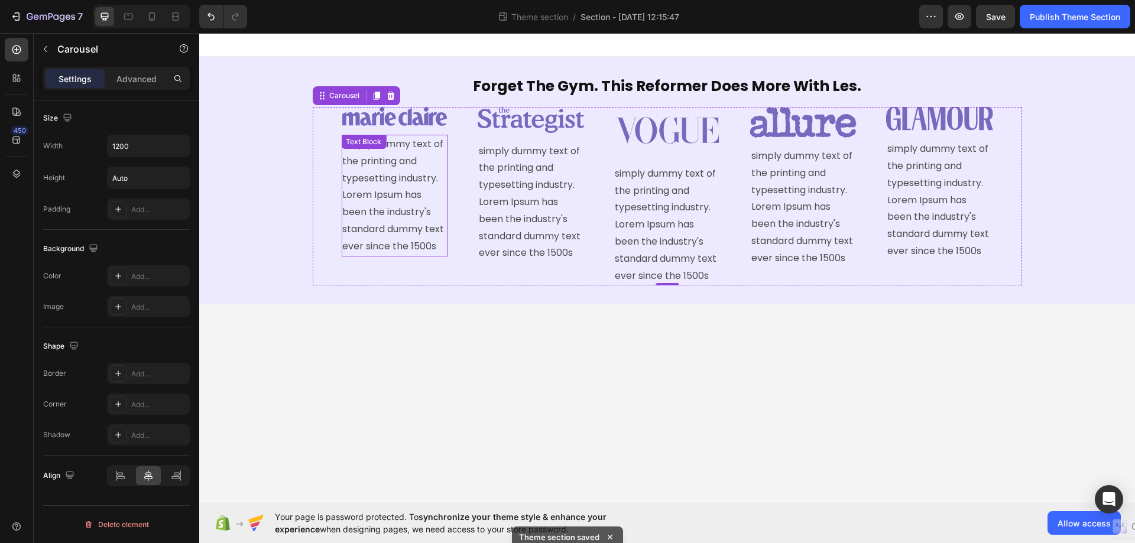
click at [420, 232] on p "simply dummy text of the printing and typesetting industry. Lorem Ipsum has bee…" at bounding box center [394, 195] width 104 height 119
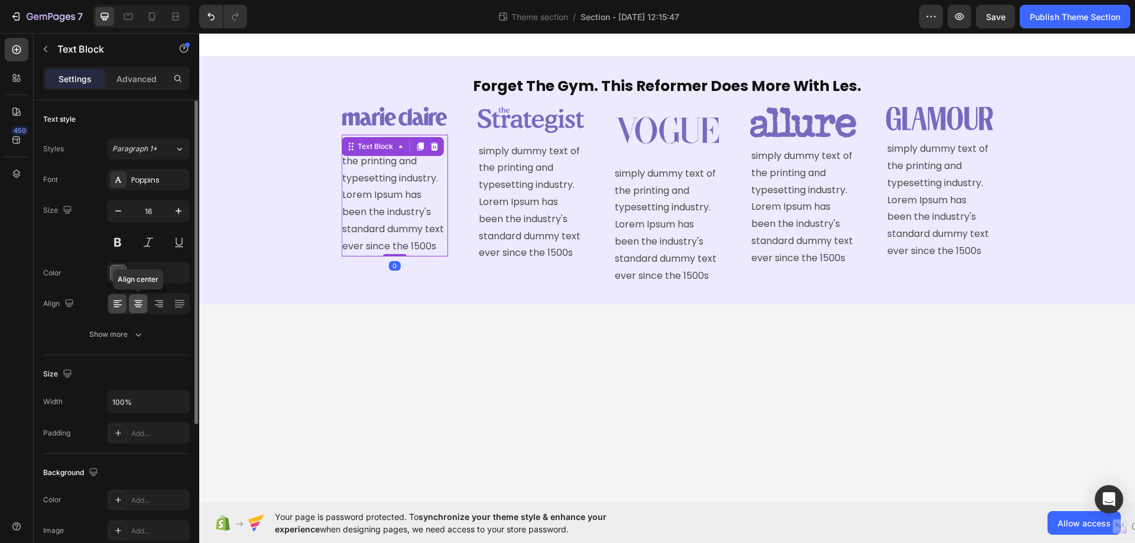
click at [139, 300] on icon at bounding box center [138, 300] width 8 height 1
click at [518, 238] on p "simply dummy text of the printing and typesetting industry. Lorem Ipsum has bee…" at bounding box center [531, 202] width 104 height 119
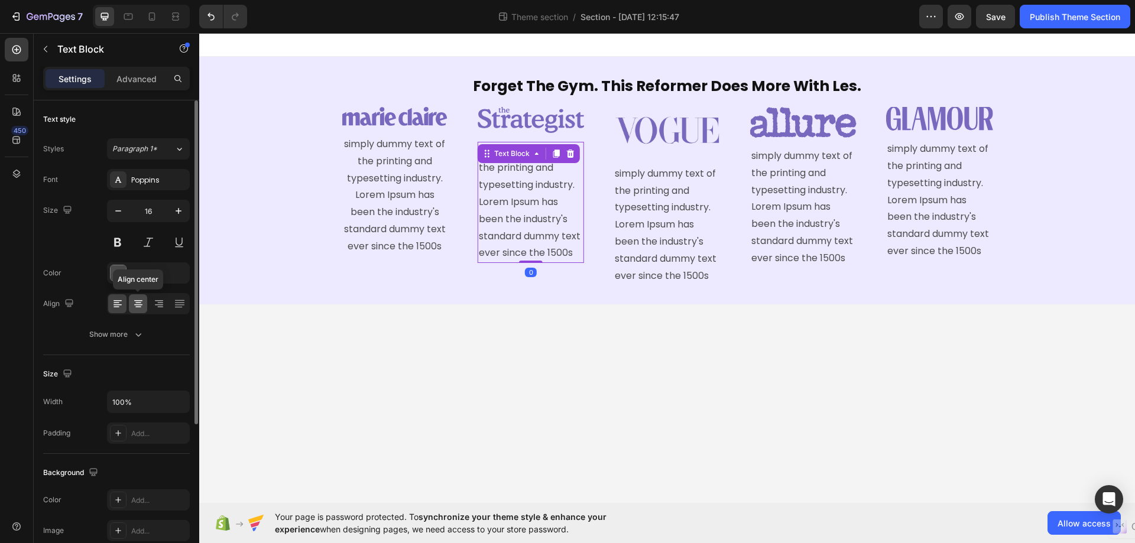
click at [140, 300] on icon at bounding box center [138, 304] width 12 height 12
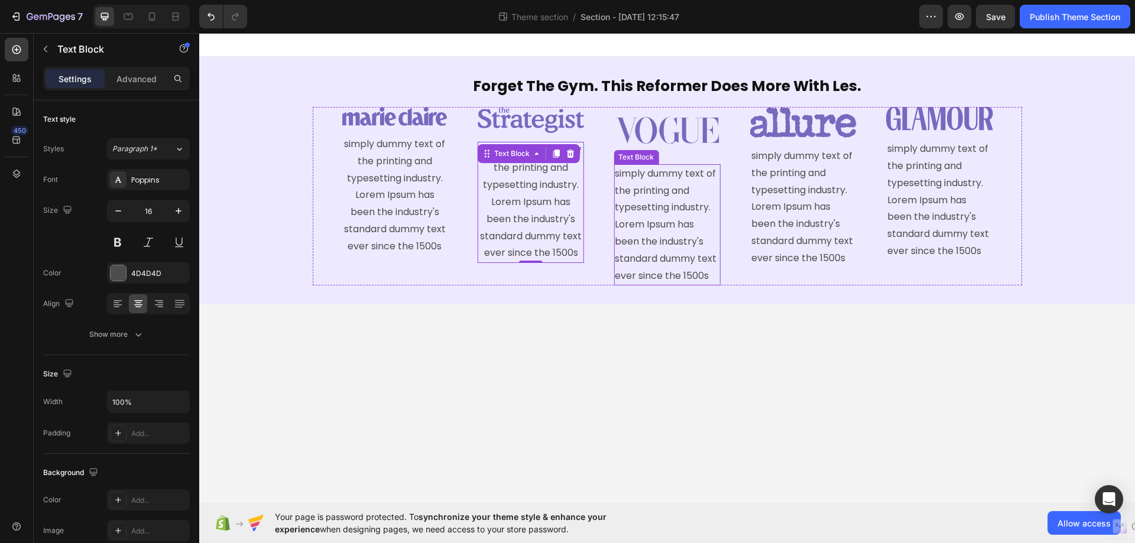
click at [652, 207] on p "simply dummy text of the printing and typesetting industry. Lorem Ipsum has bee…" at bounding box center [667, 224] width 104 height 119
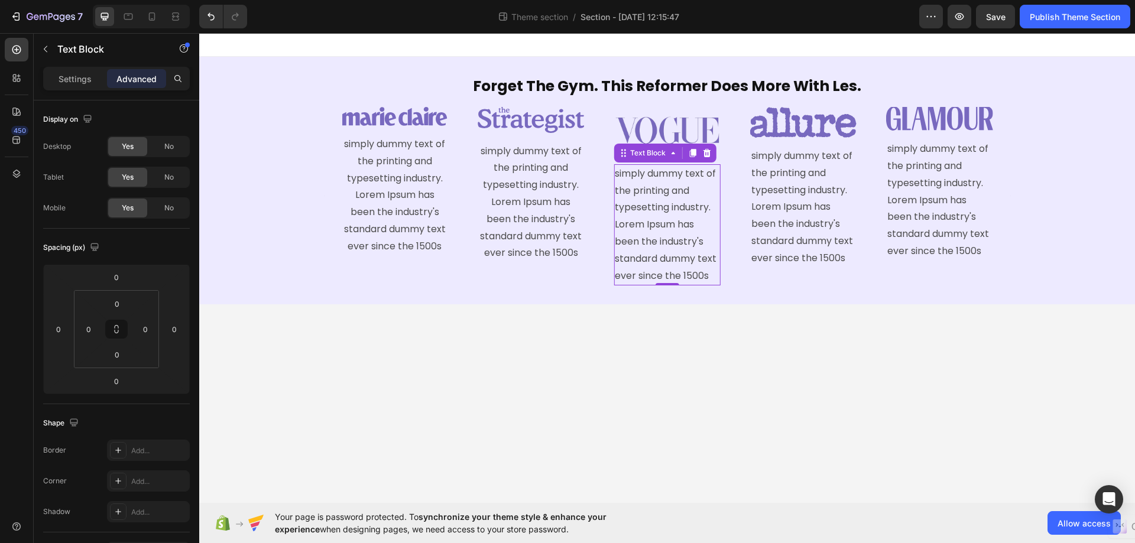
click at [68, 77] on p "Settings" at bounding box center [75, 79] width 33 height 12
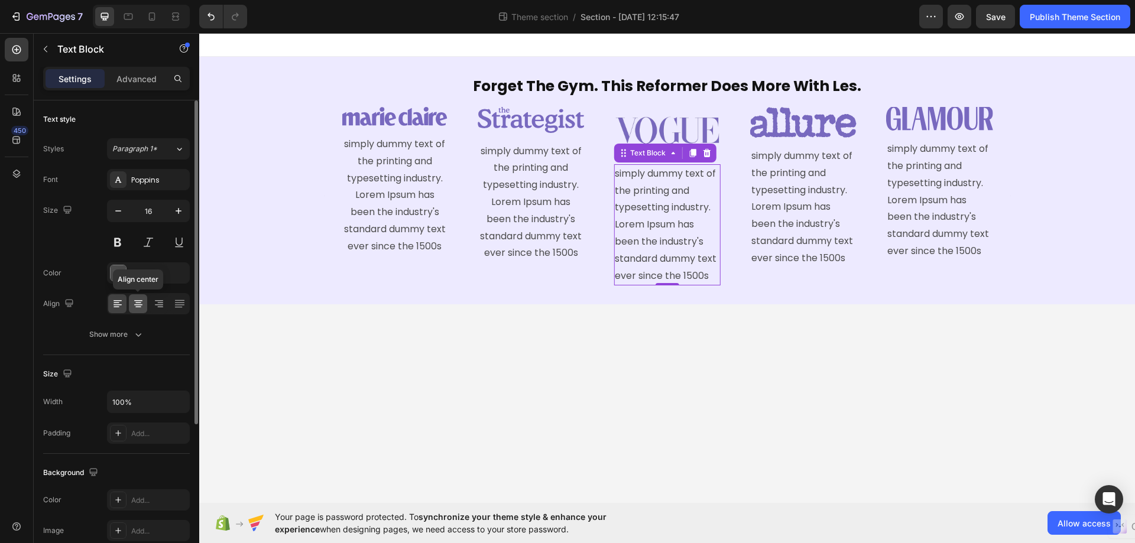
click at [140, 301] on icon at bounding box center [138, 300] width 8 height 1
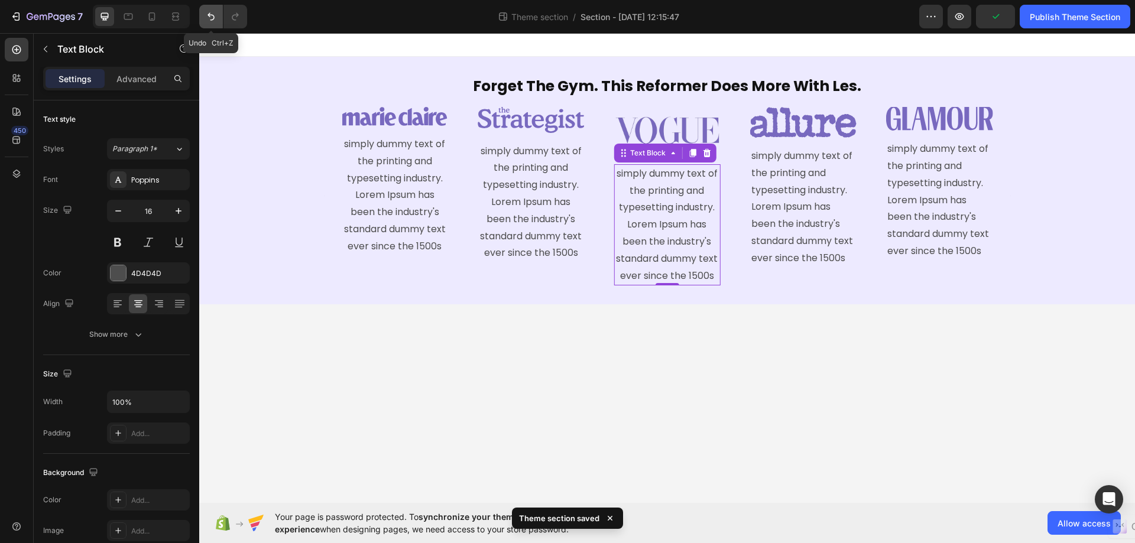
click at [208, 12] on icon "Undo/Redo" at bounding box center [211, 17] width 12 height 12
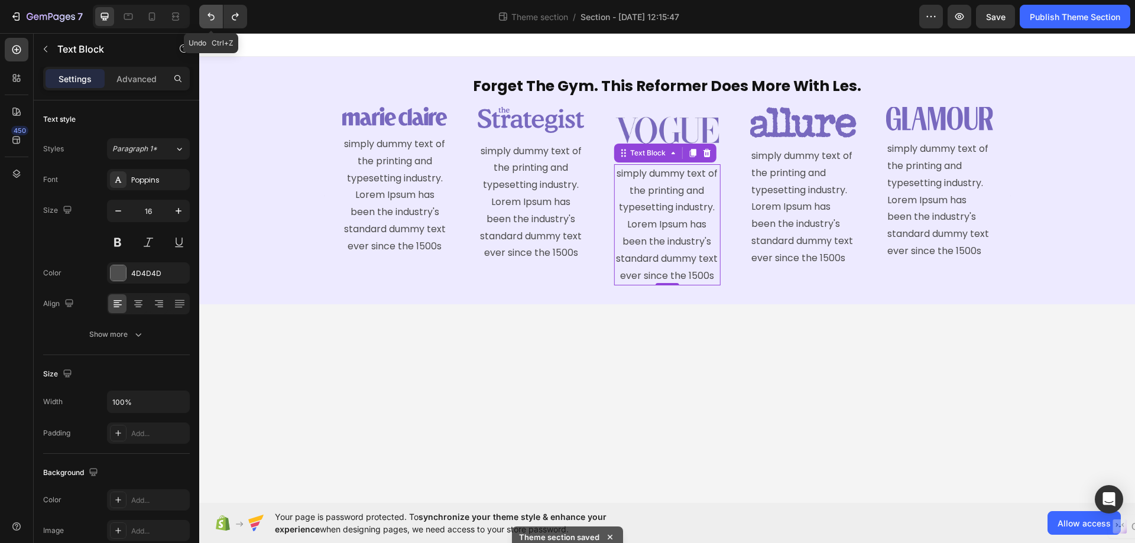
click at [208, 12] on icon "Undo/Redo" at bounding box center [211, 17] width 12 height 12
click at [539, 197] on p "simply dummy text of the printing and typesetting industry. Lorem Ipsum has bee…" at bounding box center [531, 202] width 104 height 119
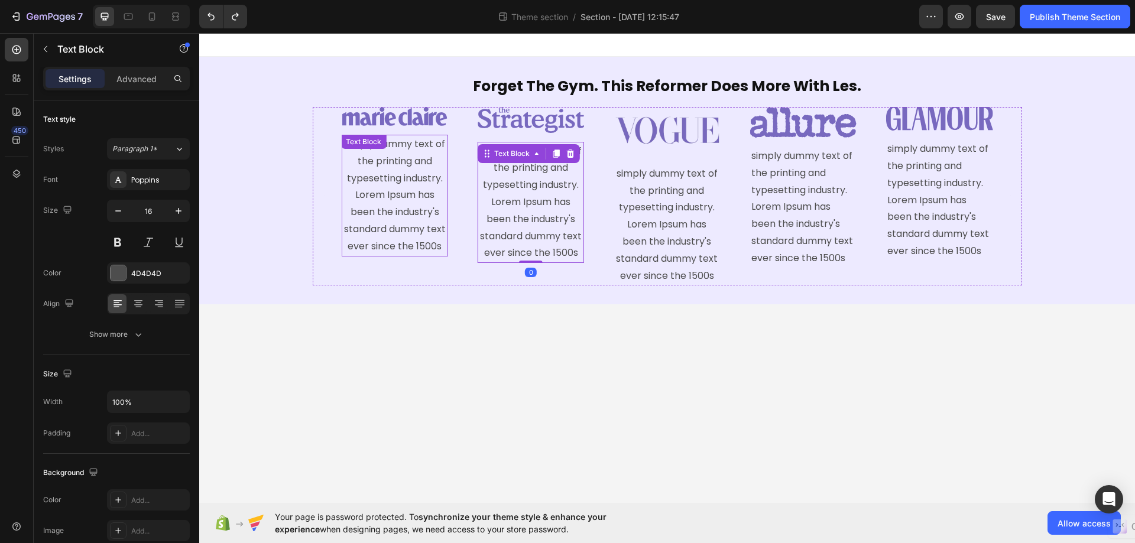
click at [401, 193] on p "simply dummy text of the printing and typesetting industry. Lorem Ipsum has bee…" at bounding box center [394, 195] width 104 height 119
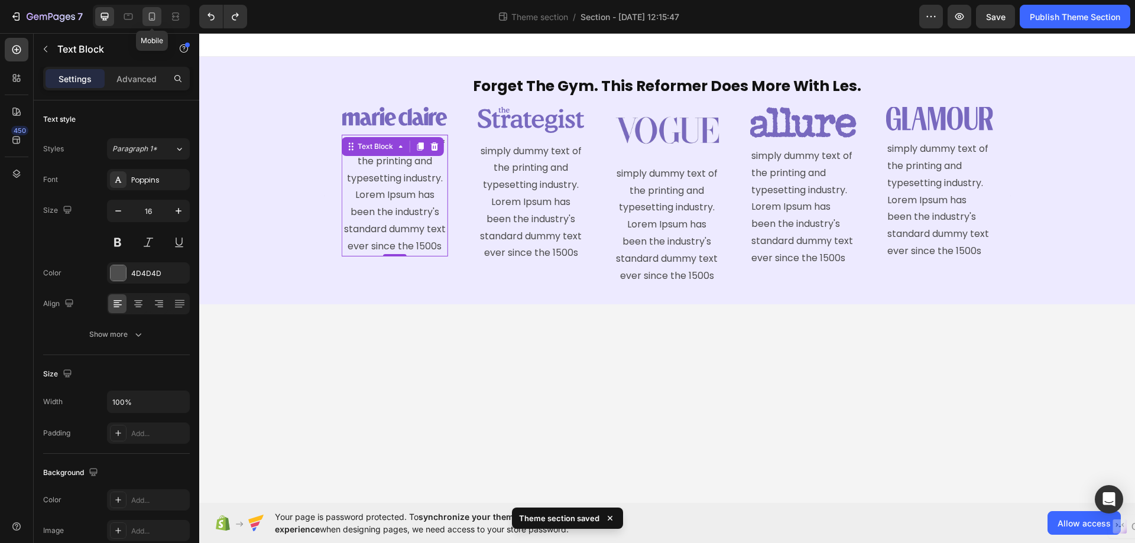
click at [148, 18] on icon at bounding box center [152, 17] width 12 height 12
type input "14"
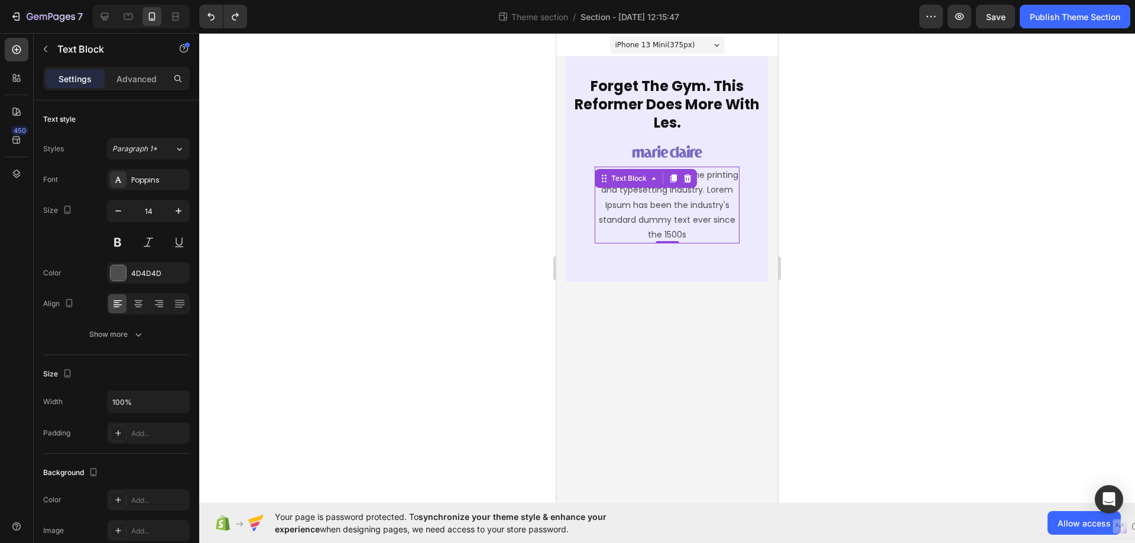
click at [732, 232] on p "simply dummy text of the printing and typesetting industry. Lorem Ipsum has bee…" at bounding box center [667, 205] width 142 height 74
click at [709, 340] on body "iPhone 13 Mini ( 375 px) iPhone 13 Mini iPhone 13 Pro iPhone 11 Pro Max iPhone …" at bounding box center [667, 268] width 222 height 470
